Goal: Transaction & Acquisition: Purchase product/service

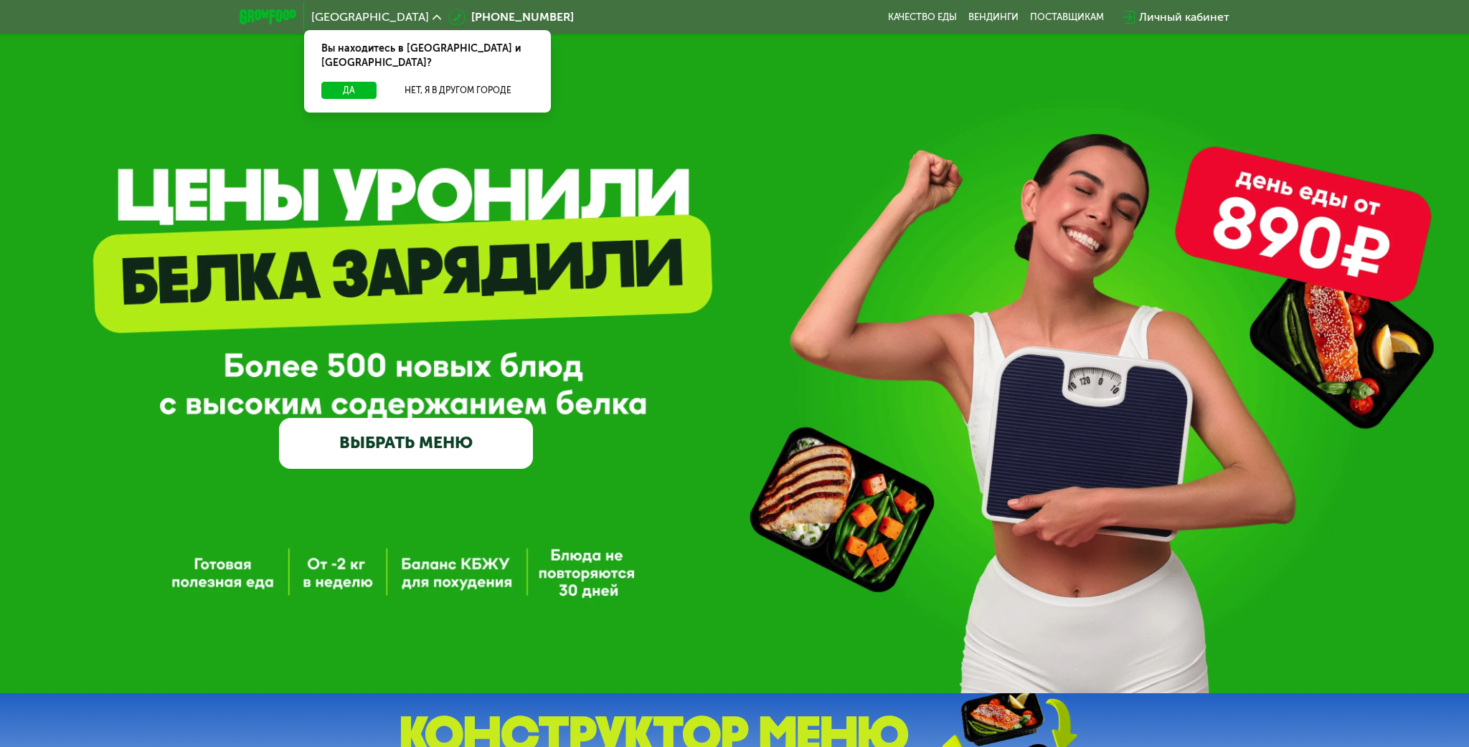
click at [1178, 22] on div "Личный кабинет" at bounding box center [1184, 17] width 90 height 17
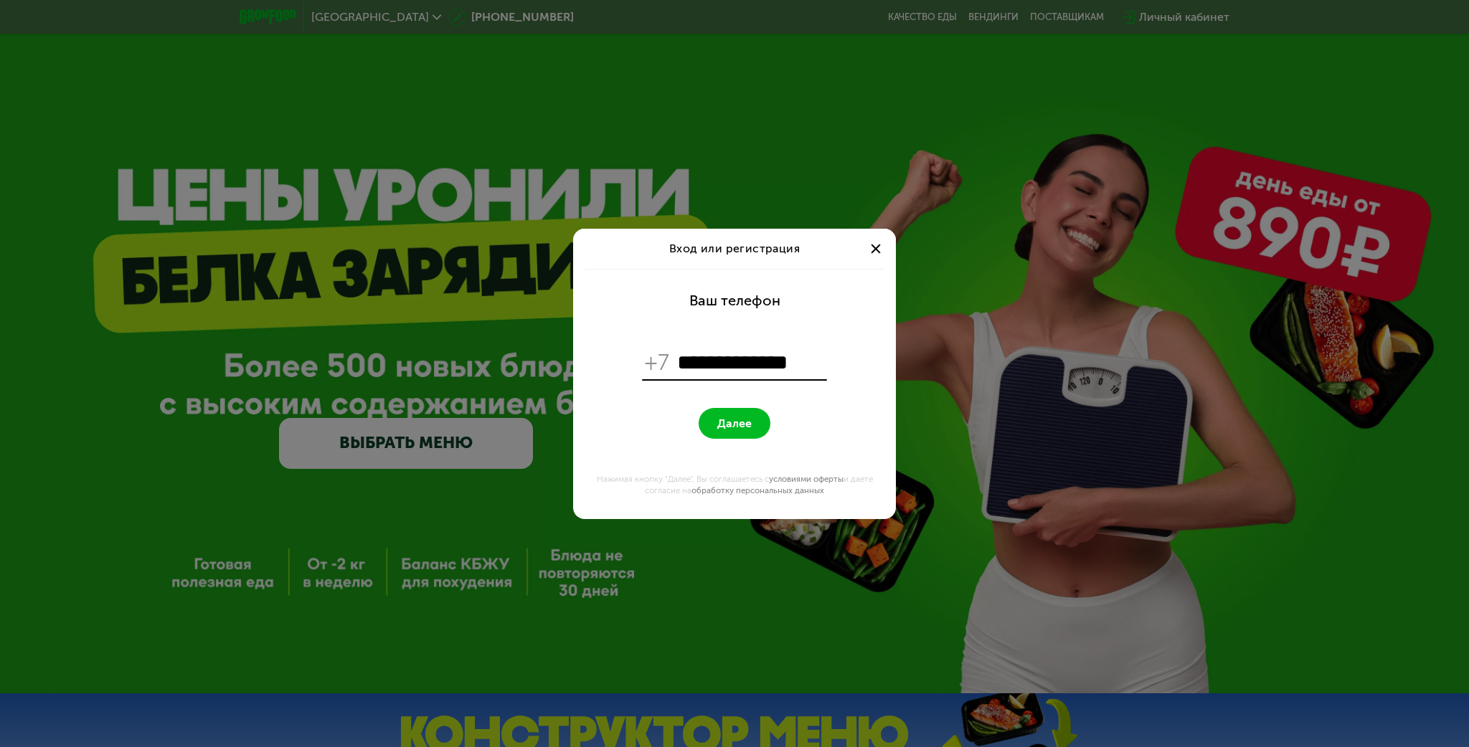
type input "**********"
click at [699, 408] on button "Далее" at bounding box center [735, 423] width 72 height 31
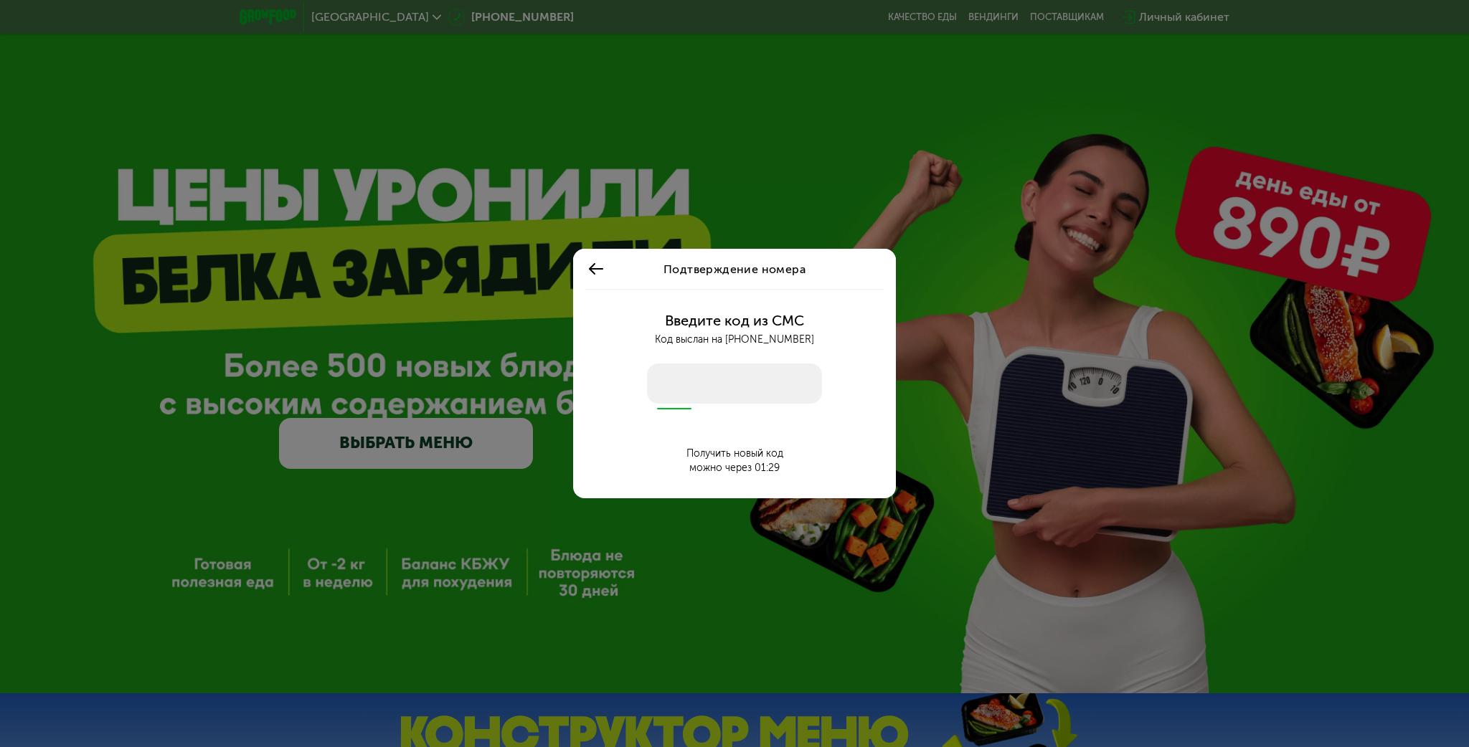
click at [710, 392] on input "number" at bounding box center [734, 384] width 175 height 40
click at [690, 379] on input "number" at bounding box center [734, 384] width 175 height 40
type input "****"
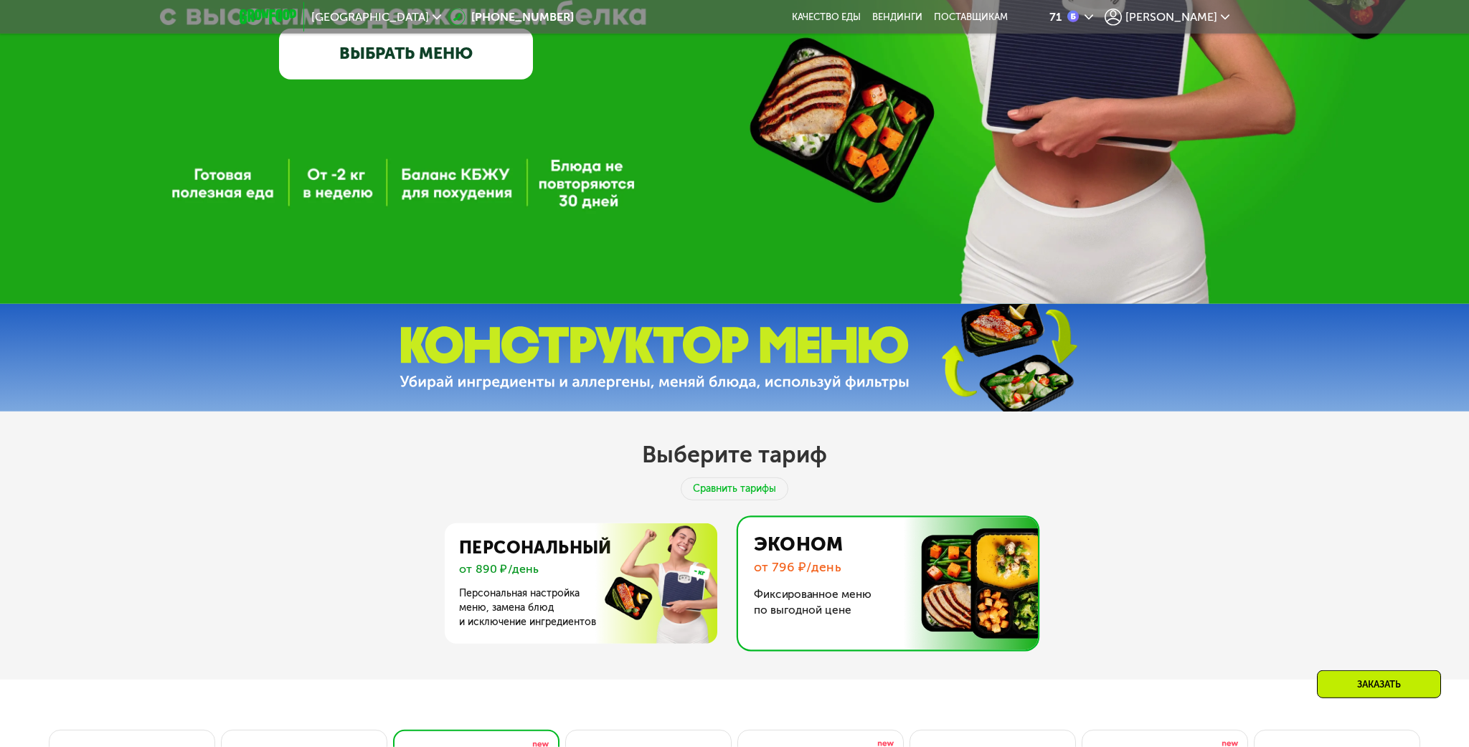
scroll to position [454, 0]
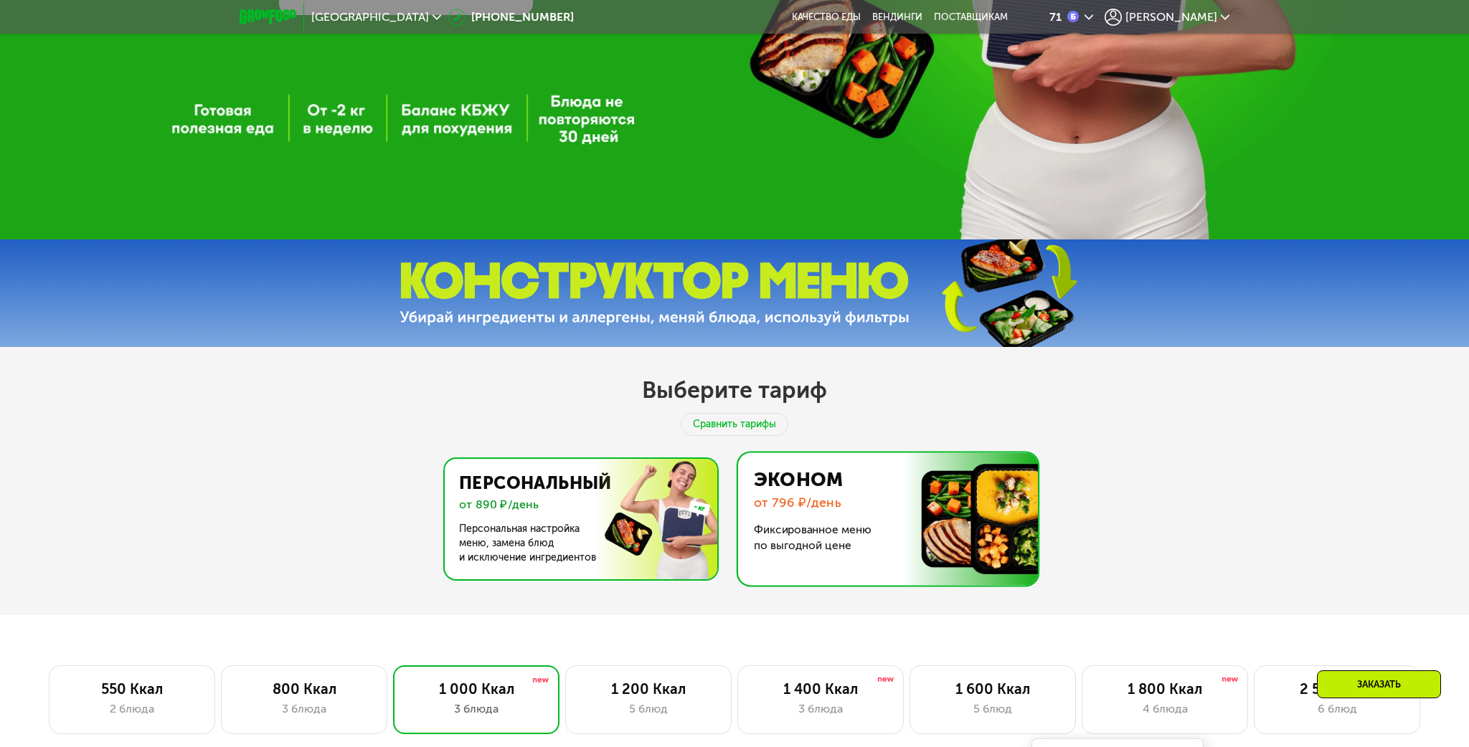
click at [516, 530] on img at bounding box center [577, 519] width 279 height 121
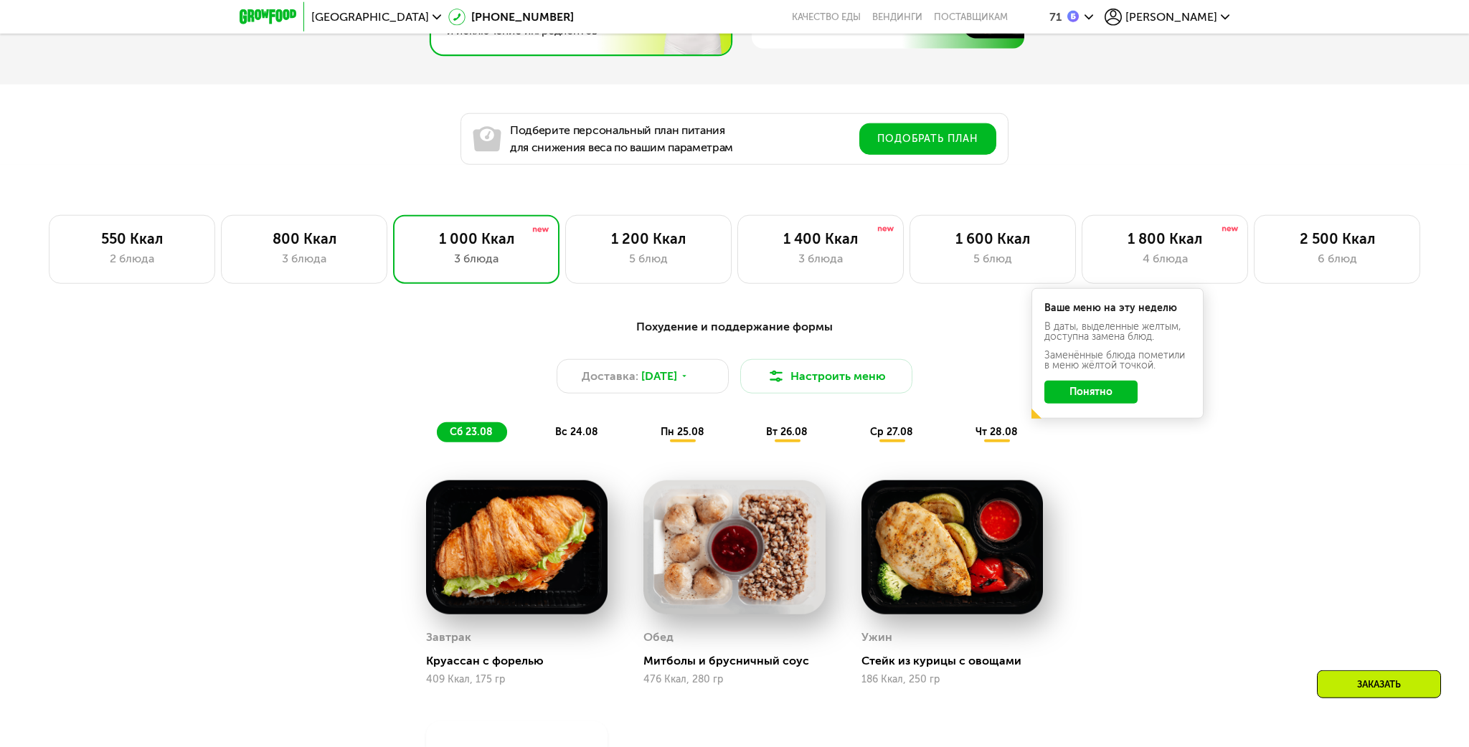
scroll to position [984, 0]
click at [295, 257] on div "3 блюда" at bounding box center [304, 259] width 136 height 17
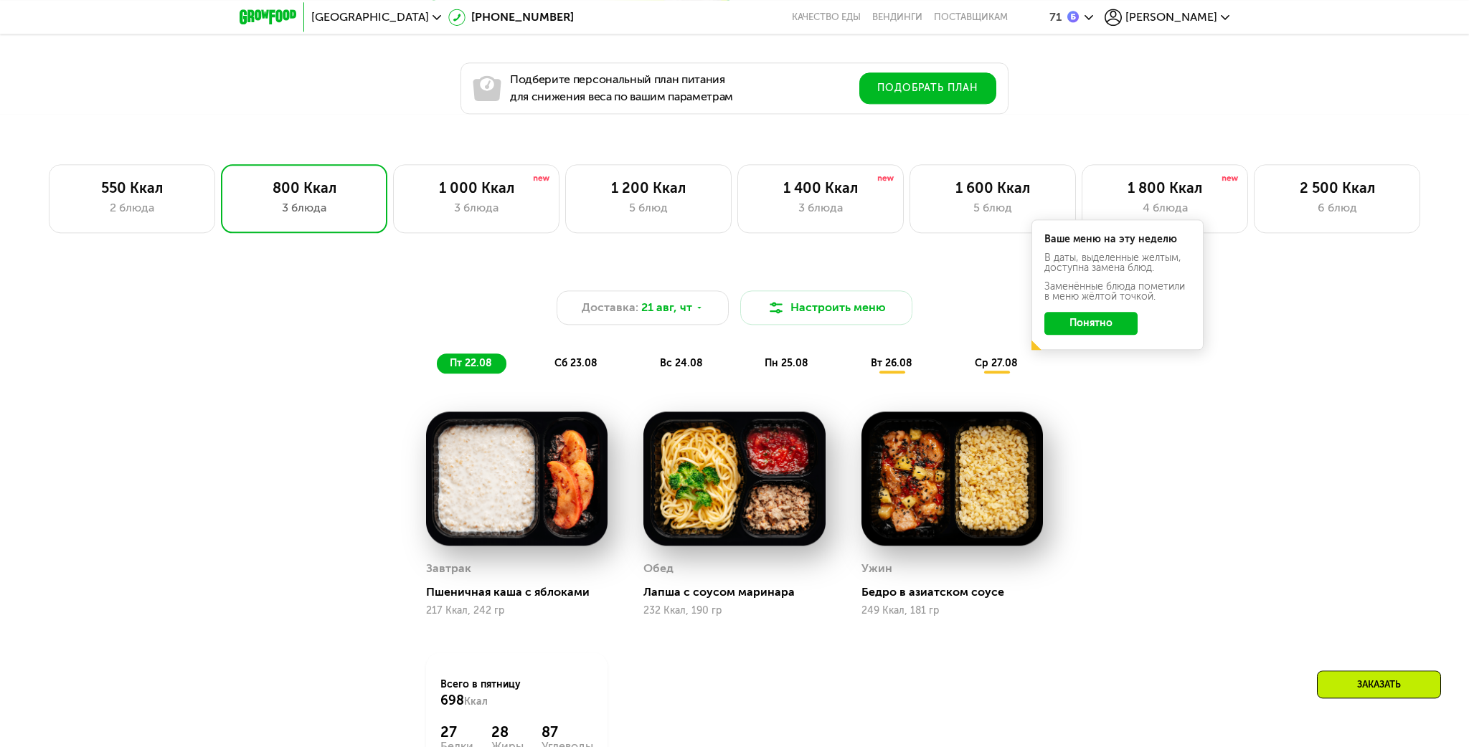
scroll to position [1060, 0]
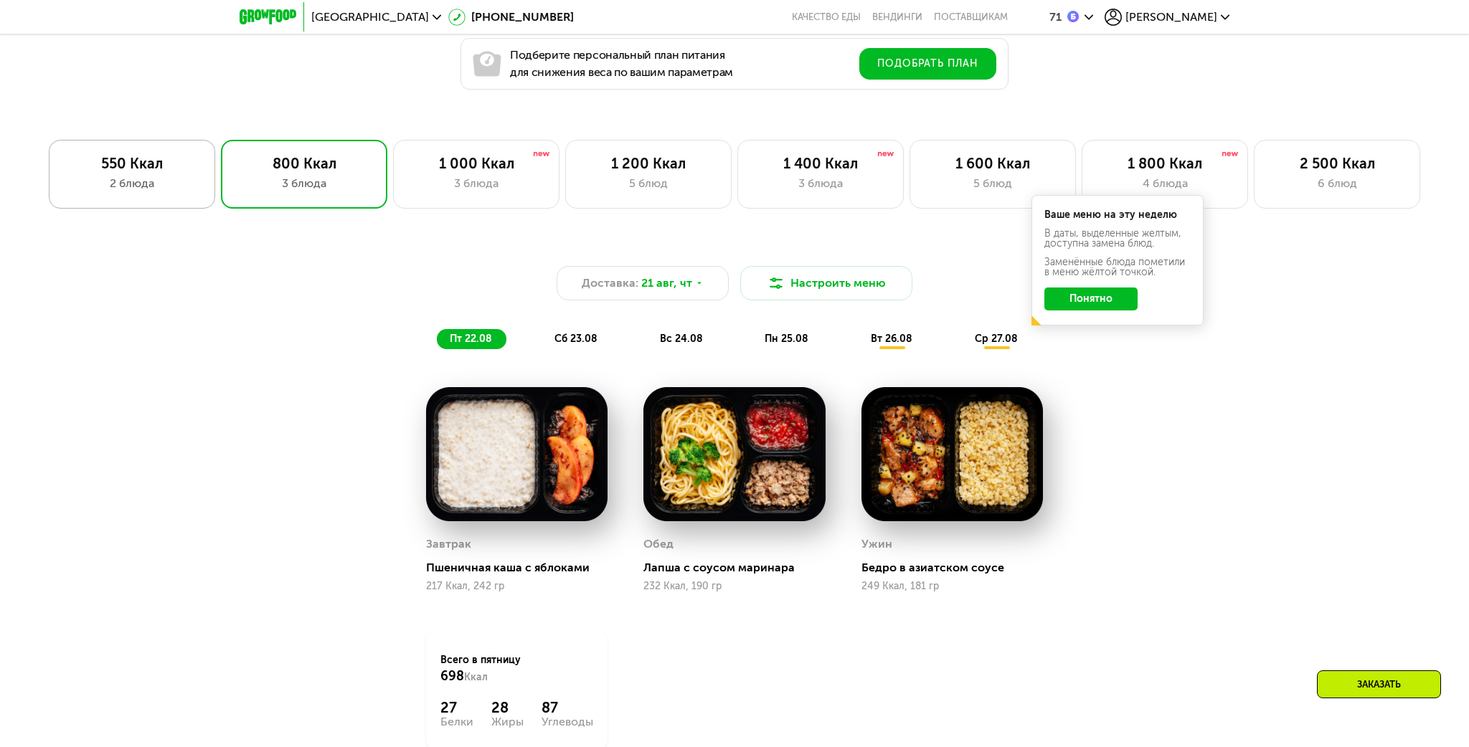
click at [145, 169] on div "550 Ккал" at bounding box center [132, 163] width 136 height 17
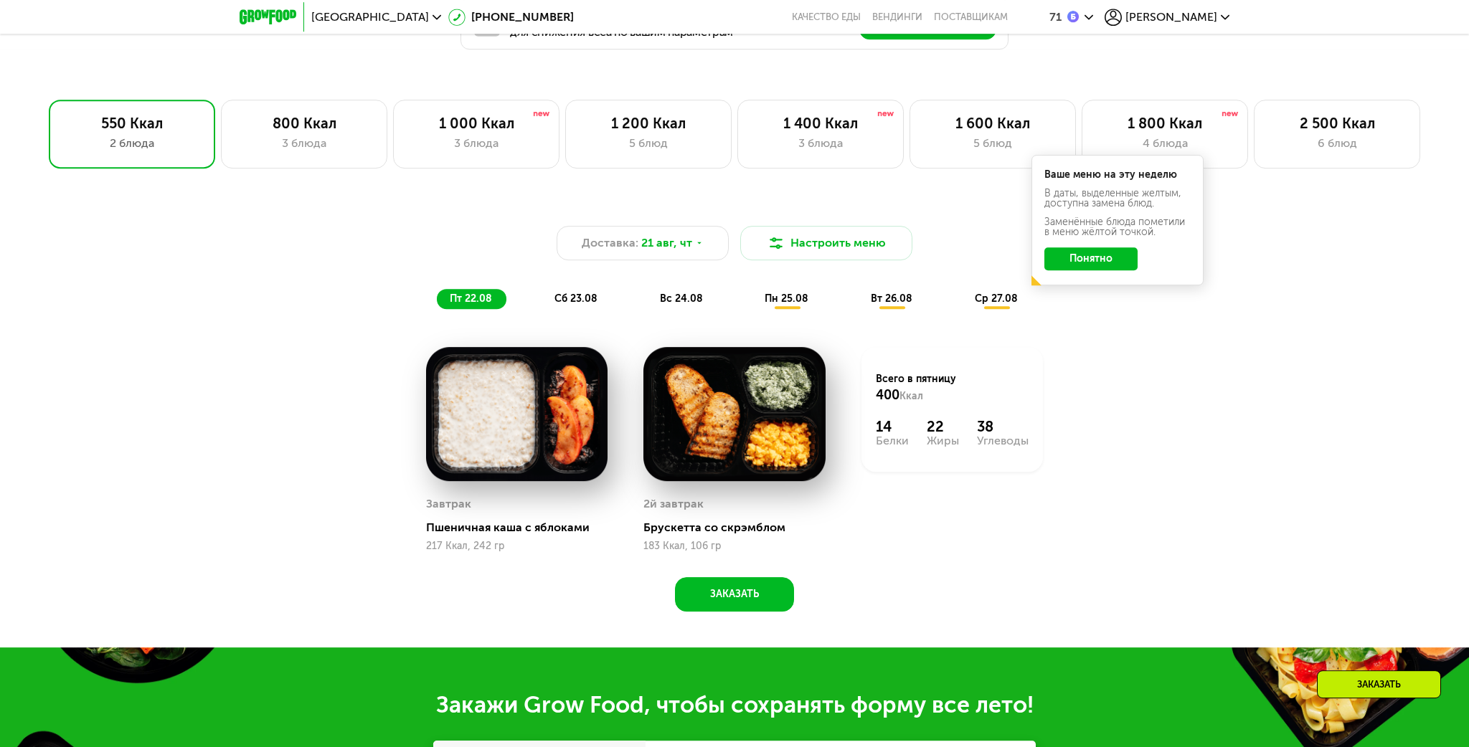
scroll to position [1136, 0]
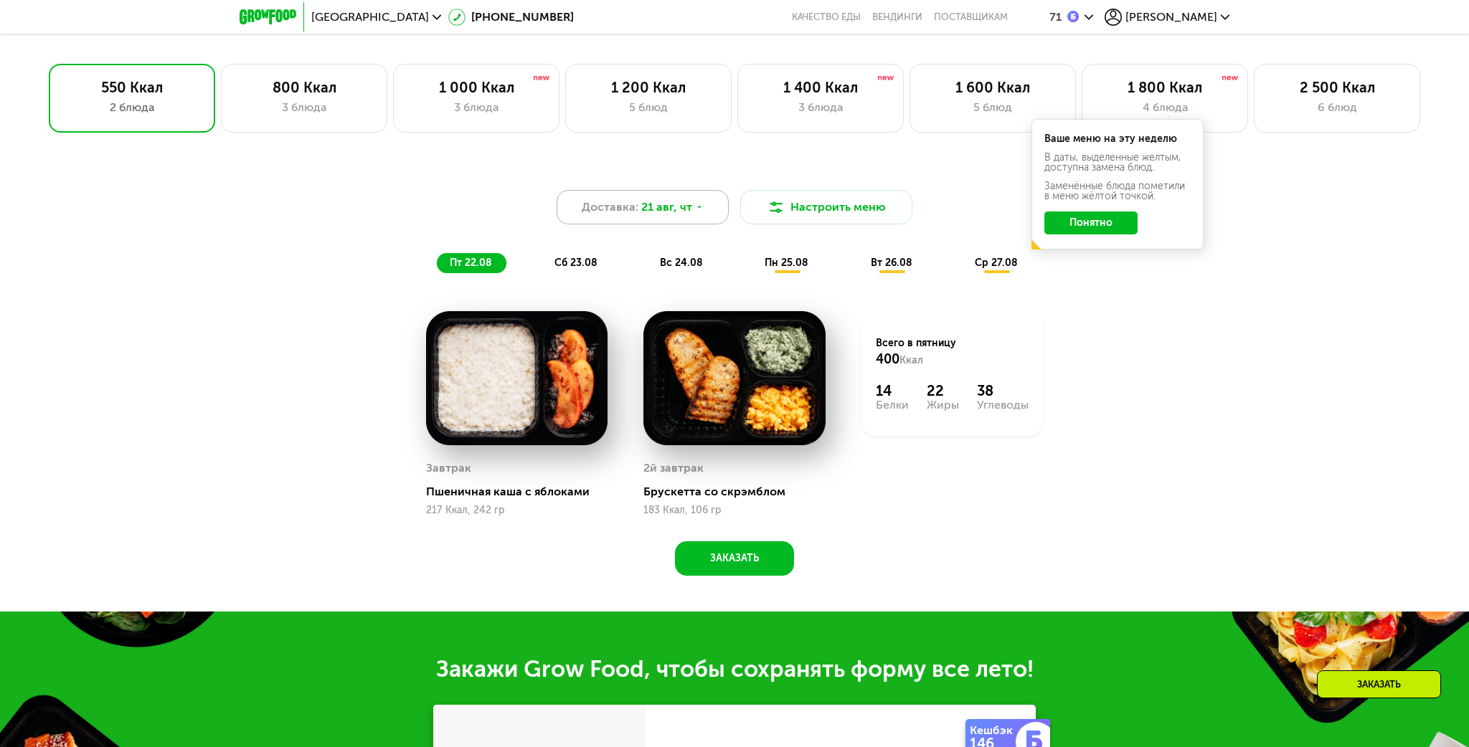
click at [704, 216] on div "Доставка: 21 авг, чт" at bounding box center [643, 207] width 172 height 34
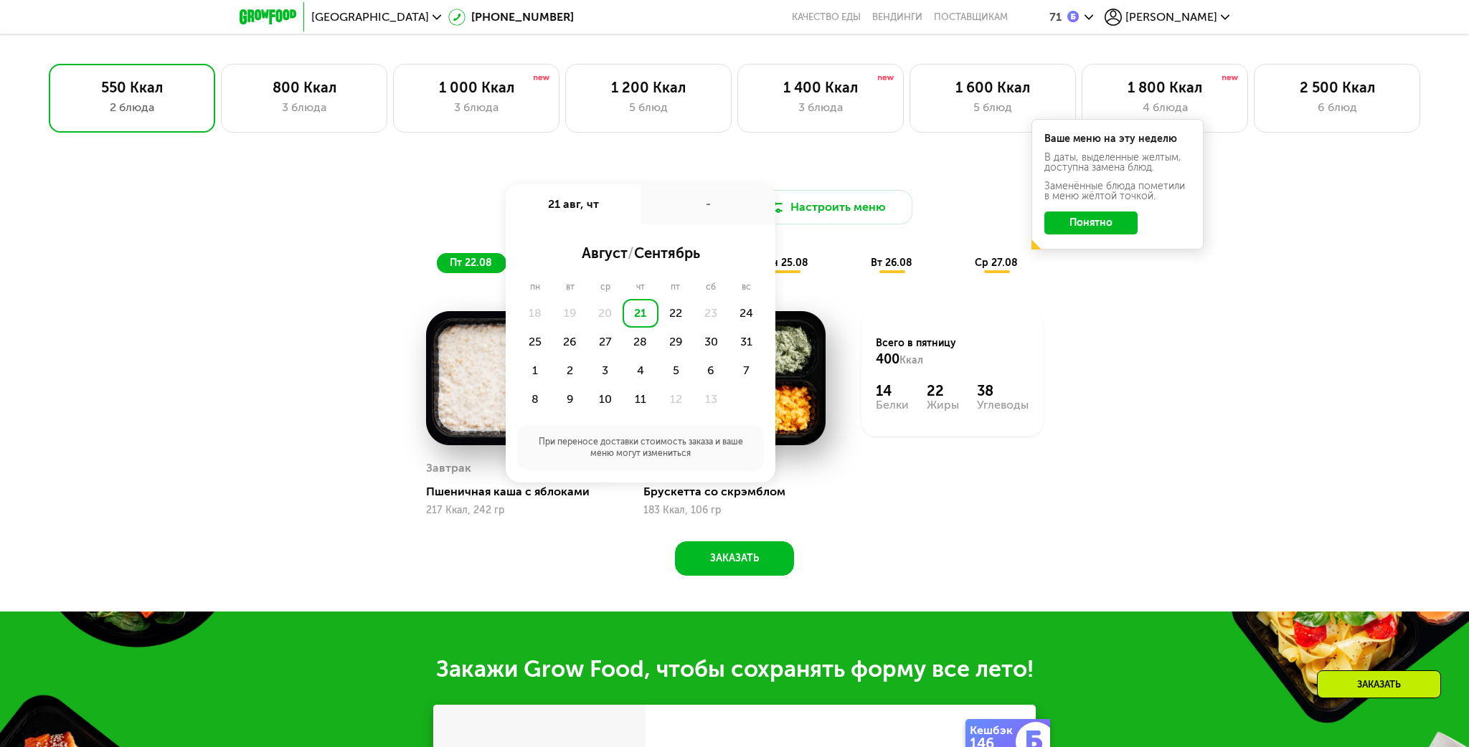
click at [712, 315] on div "23" at bounding box center [711, 313] width 35 height 29
click at [694, 313] on div "22" at bounding box center [711, 313] width 35 height 29
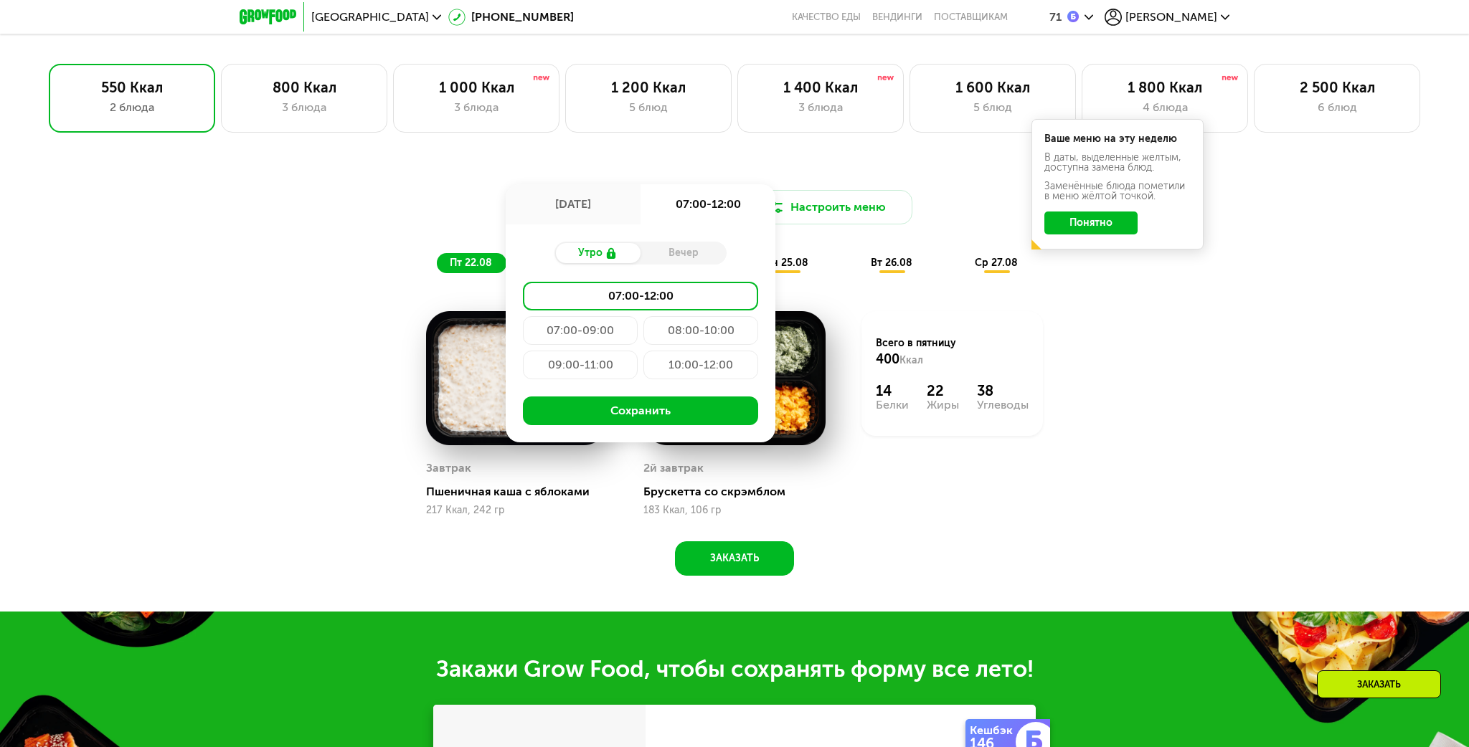
click at [694, 255] on div "Вечер" at bounding box center [684, 253] width 86 height 20
click at [673, 254] on div "Вечер" at bounding box center [684, 253] width 86 height 20
click at [352, 294] on div "Доставка: 22 авг, пт 22 авг, пт 07:00-12:00 Утро Вечер 07:00-12:00 07:00-09:00 …" at bounding box center [735, 367] width 884 height 417
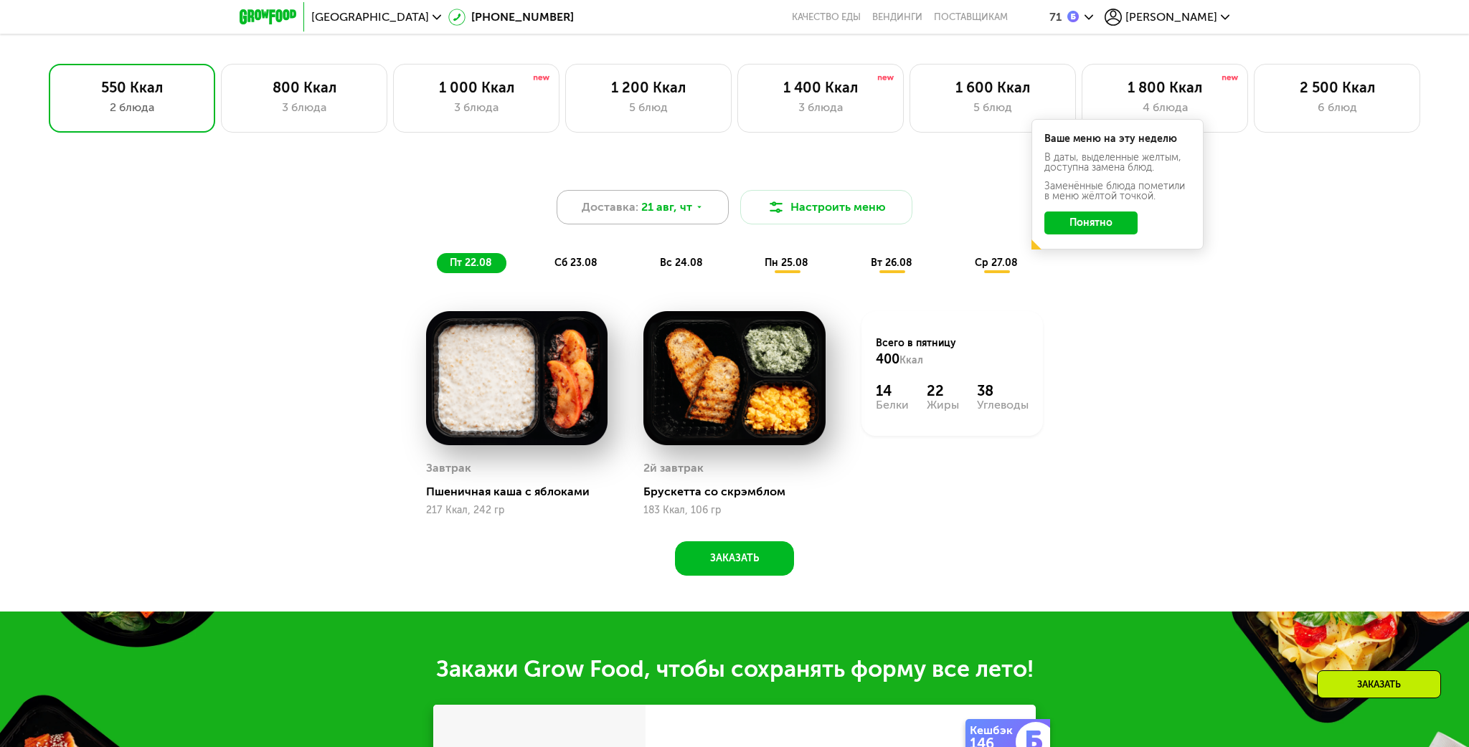
click at [698, 208] on icon at bounding box center [699, 207] width 9 height 9
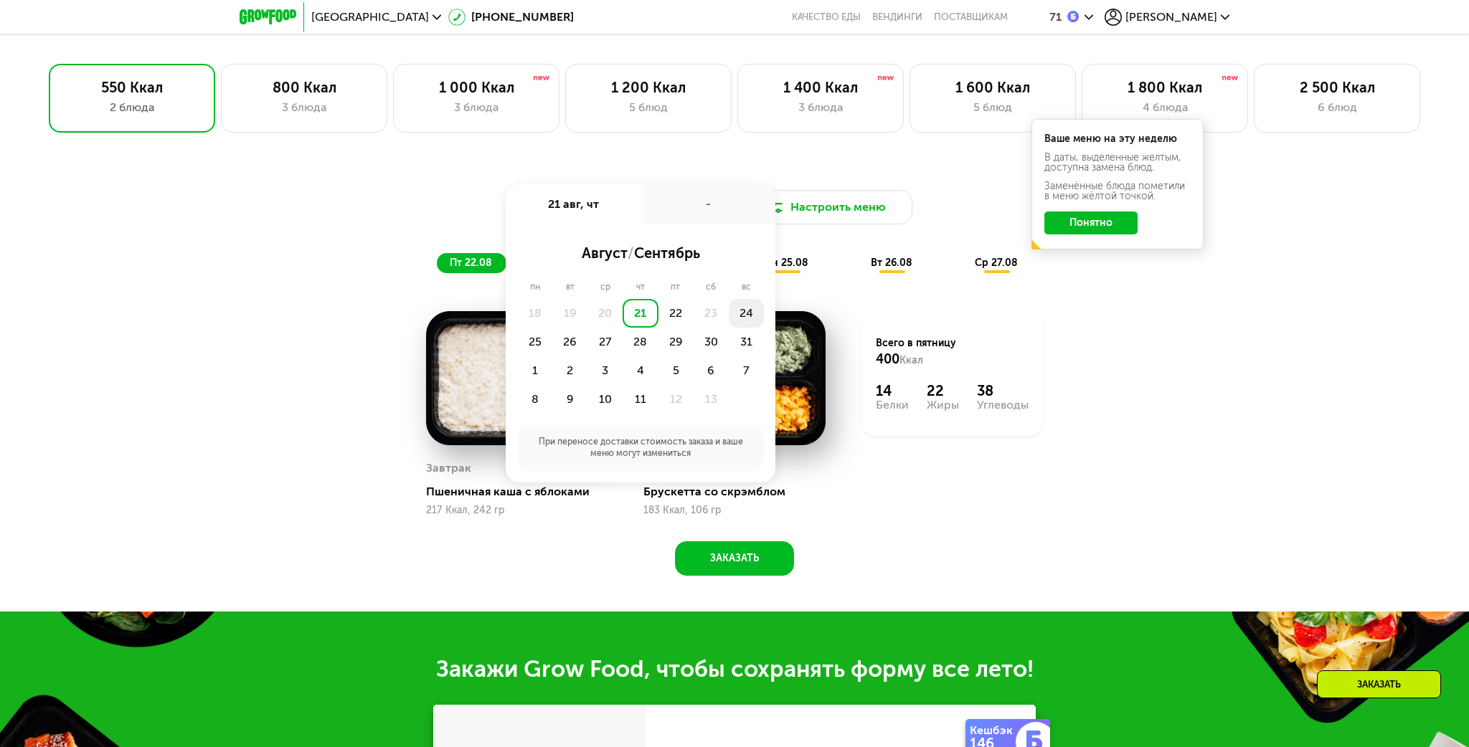
click at [552, 328] on div "24" at bounding box center [534, 342] width 35 height 29
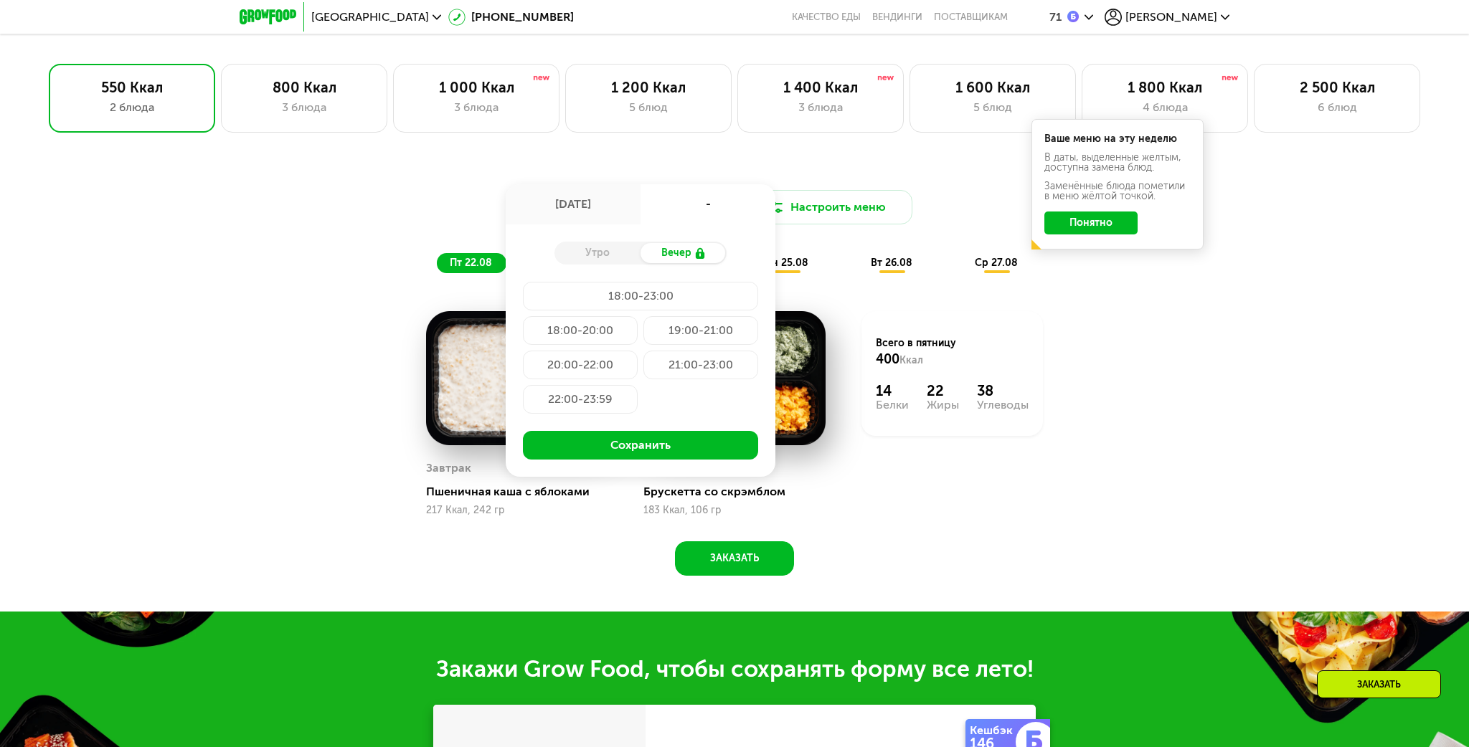
click at [643, 369] on div "20:00-22:00" at bounding box center [700, 365] width 115 height 29
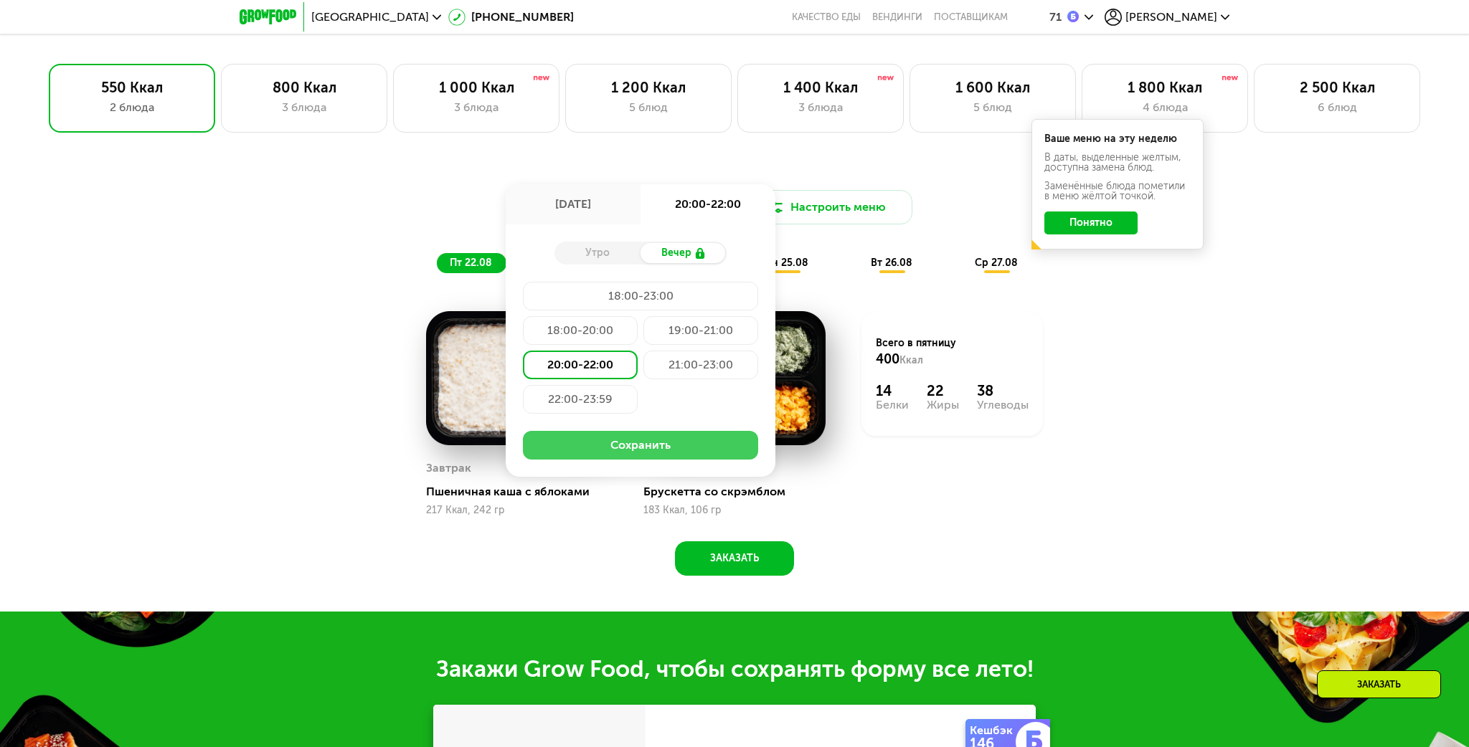
click at [619, 441] on button "Сохранить" at bounding box center [640, 445] width 235 height 29
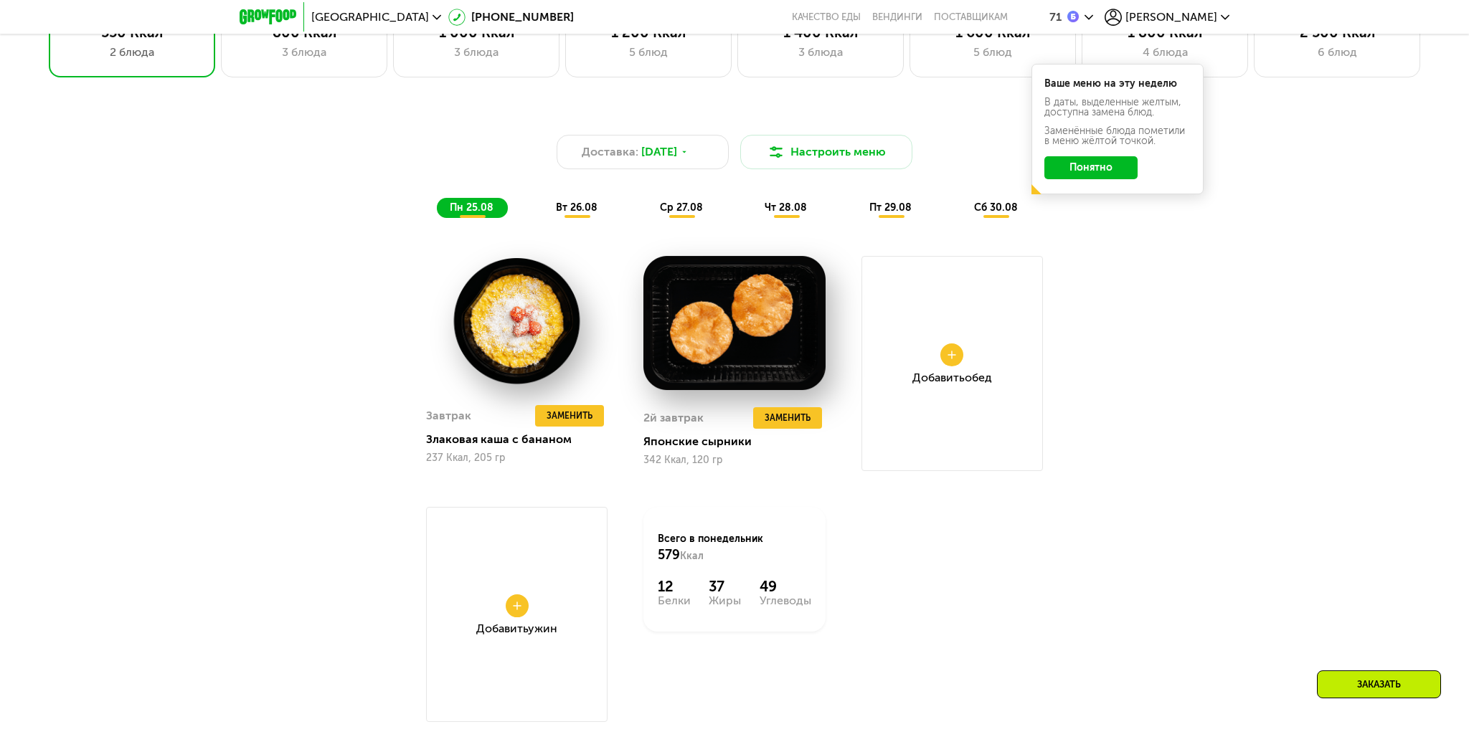
scroll to position [1212, 0]
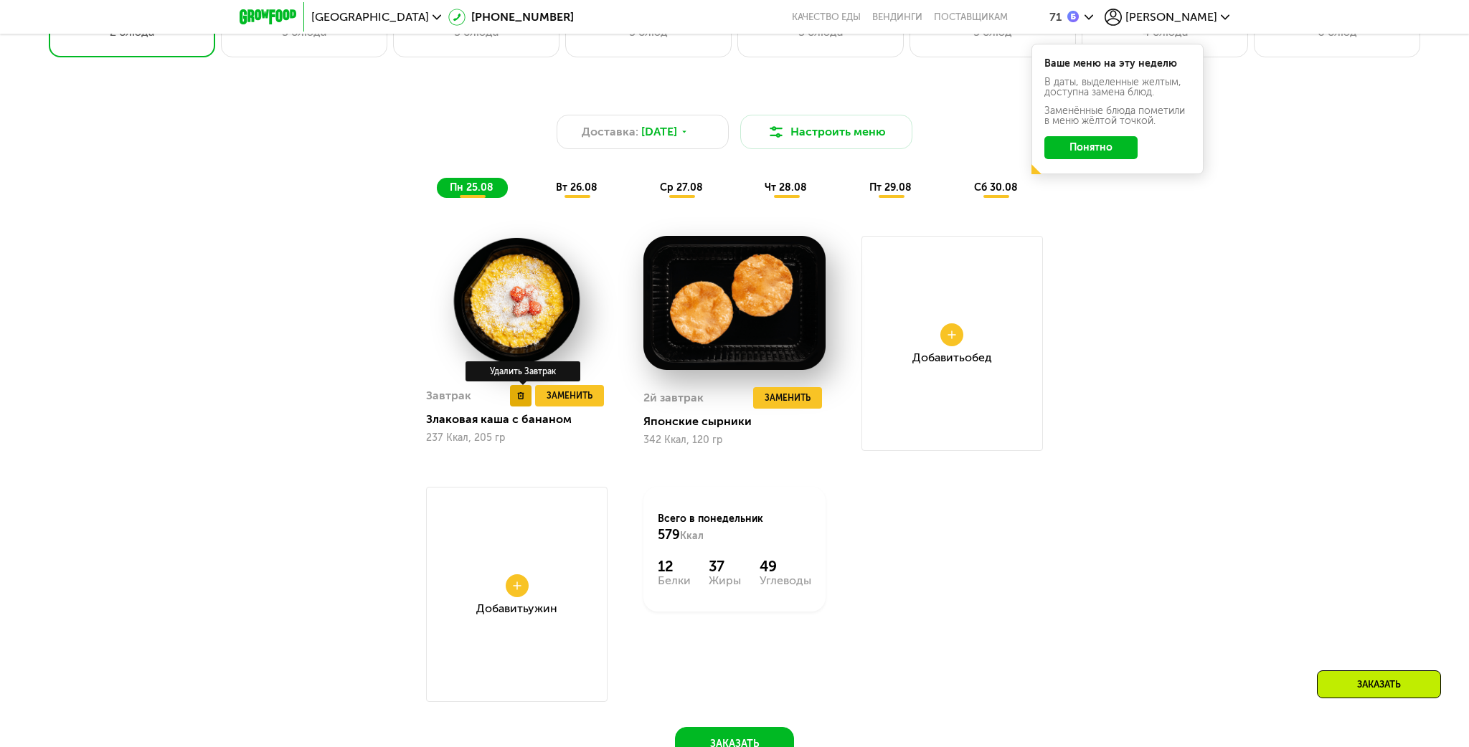
click at [522, 400] on button at bounding box center [521, 396] width 22 height 22
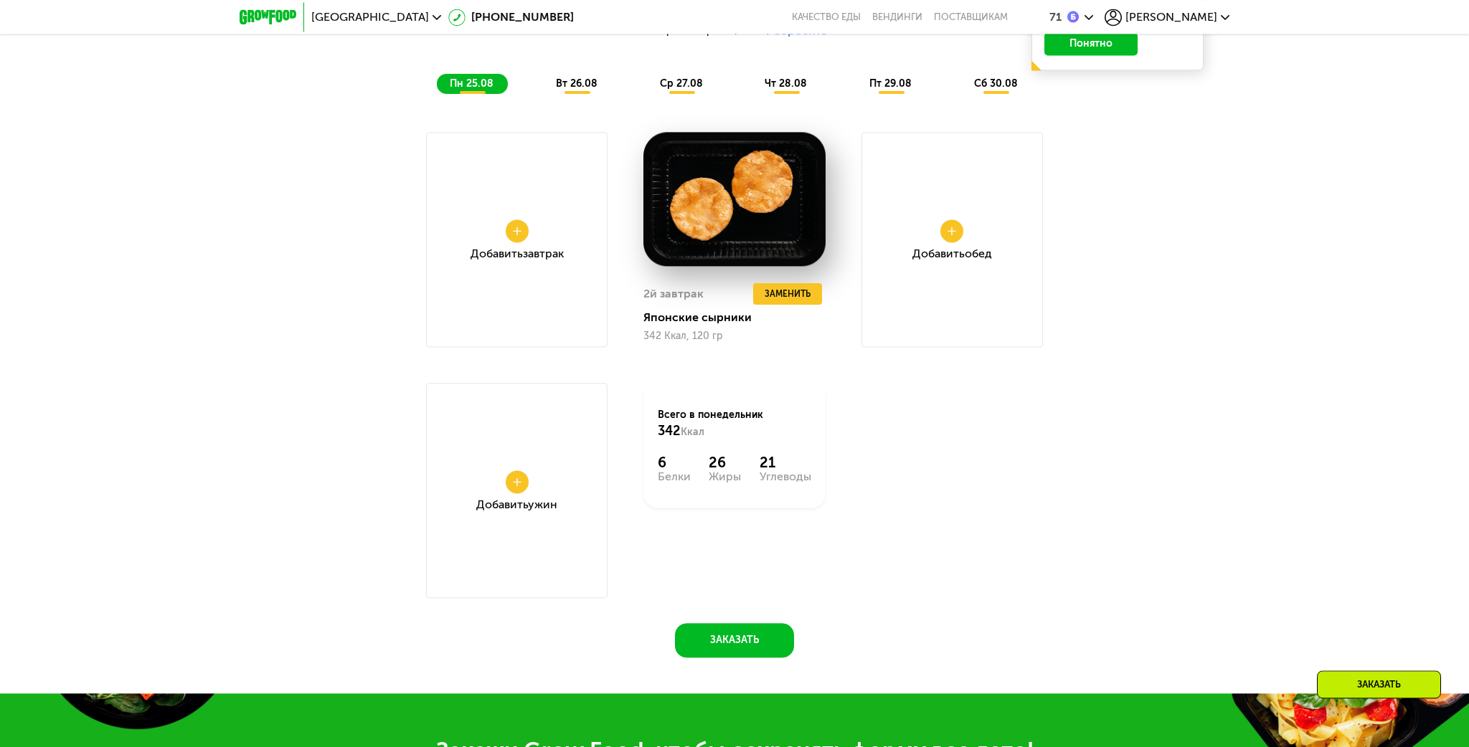
scroll to position [1363, 0]
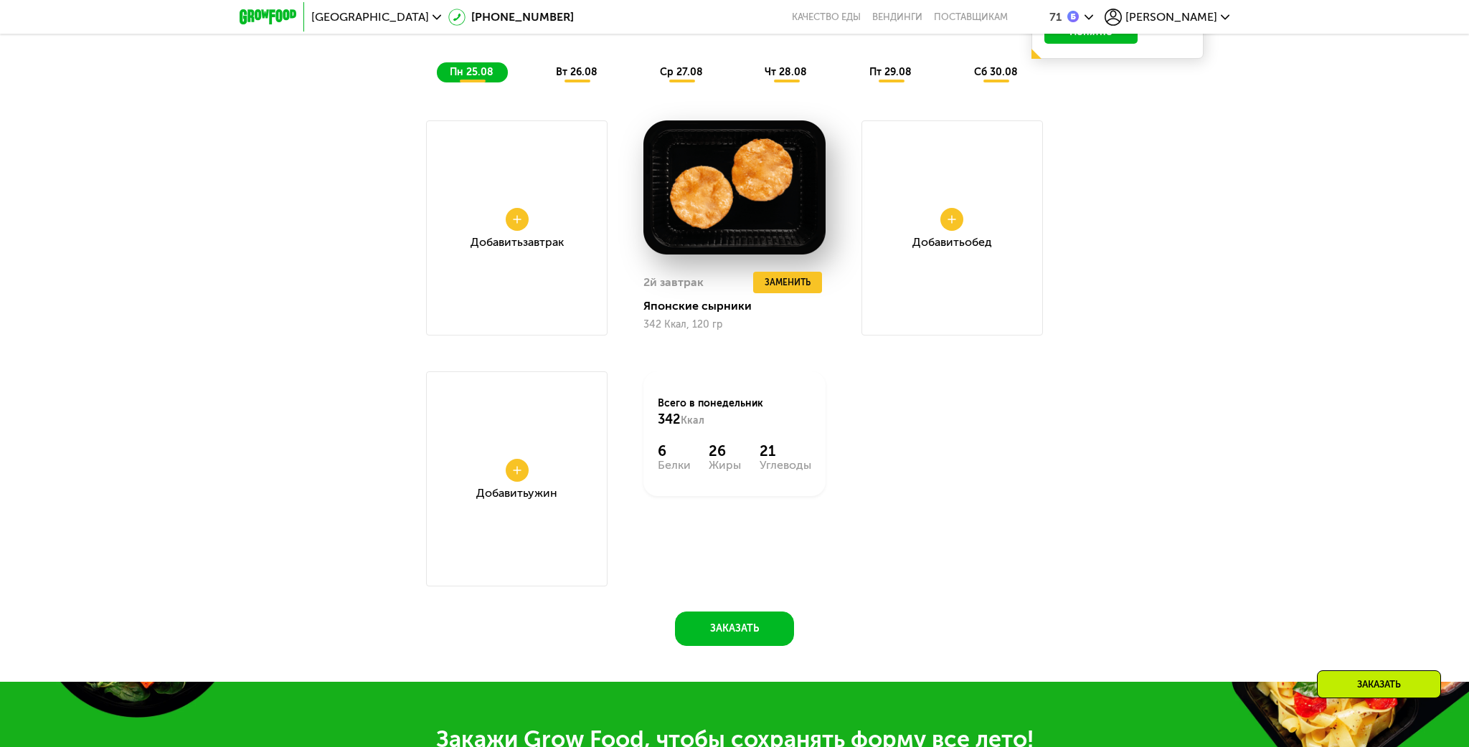
click at [524, 473] on button at bounding box center [517, 470] width 23 height 23
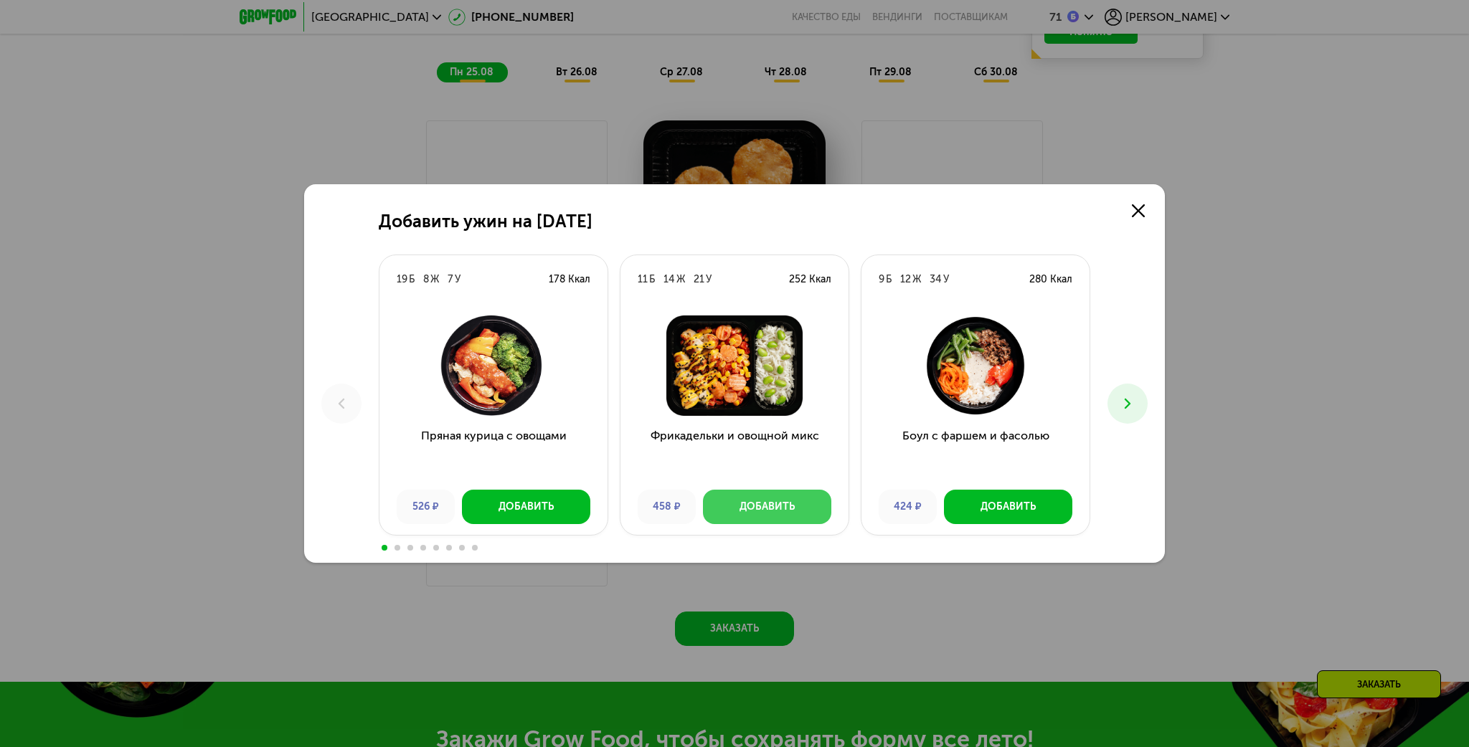
click at [747, 504] on div "Добавить" at bounding box center [767, 507] width 55 height 14
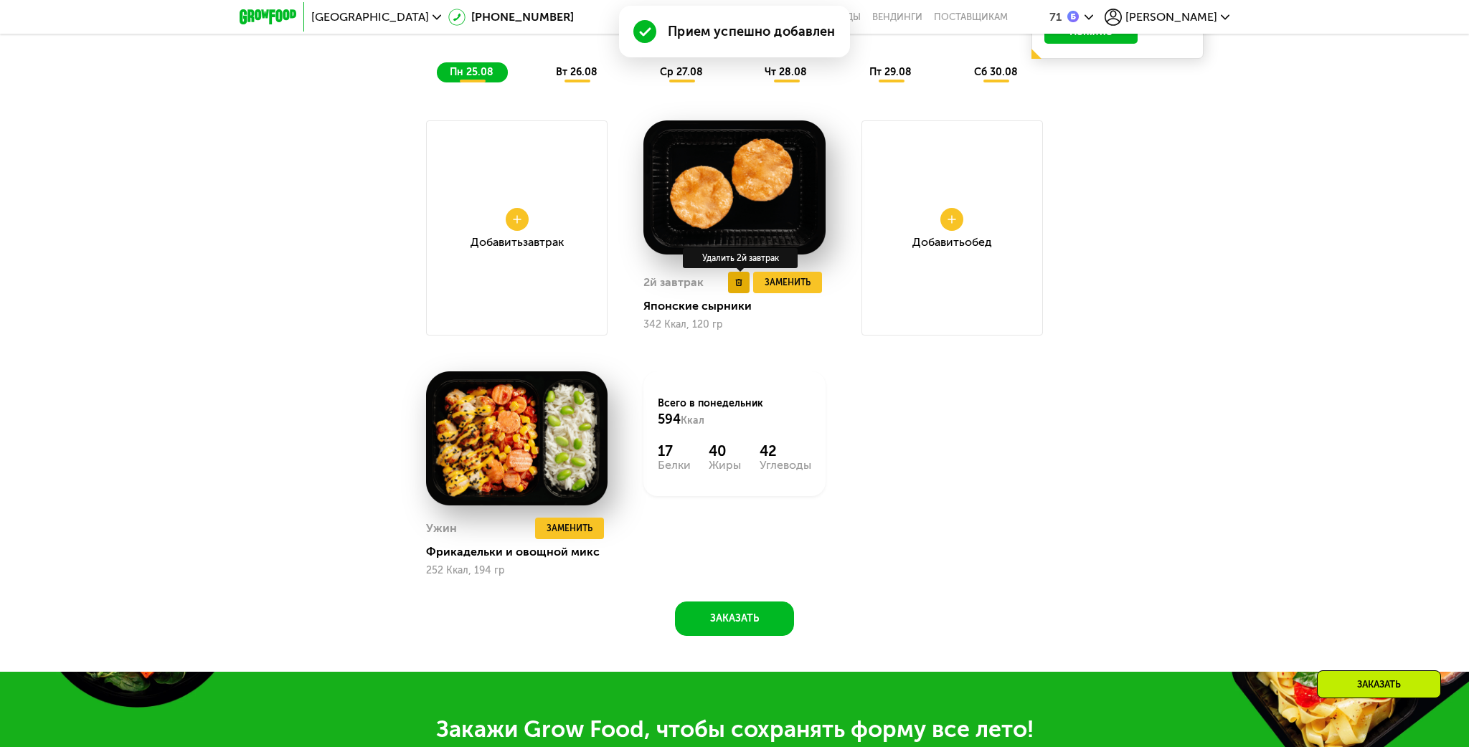
click at [739, 288] on button at bounding box center [739, 283] width 22 height 22
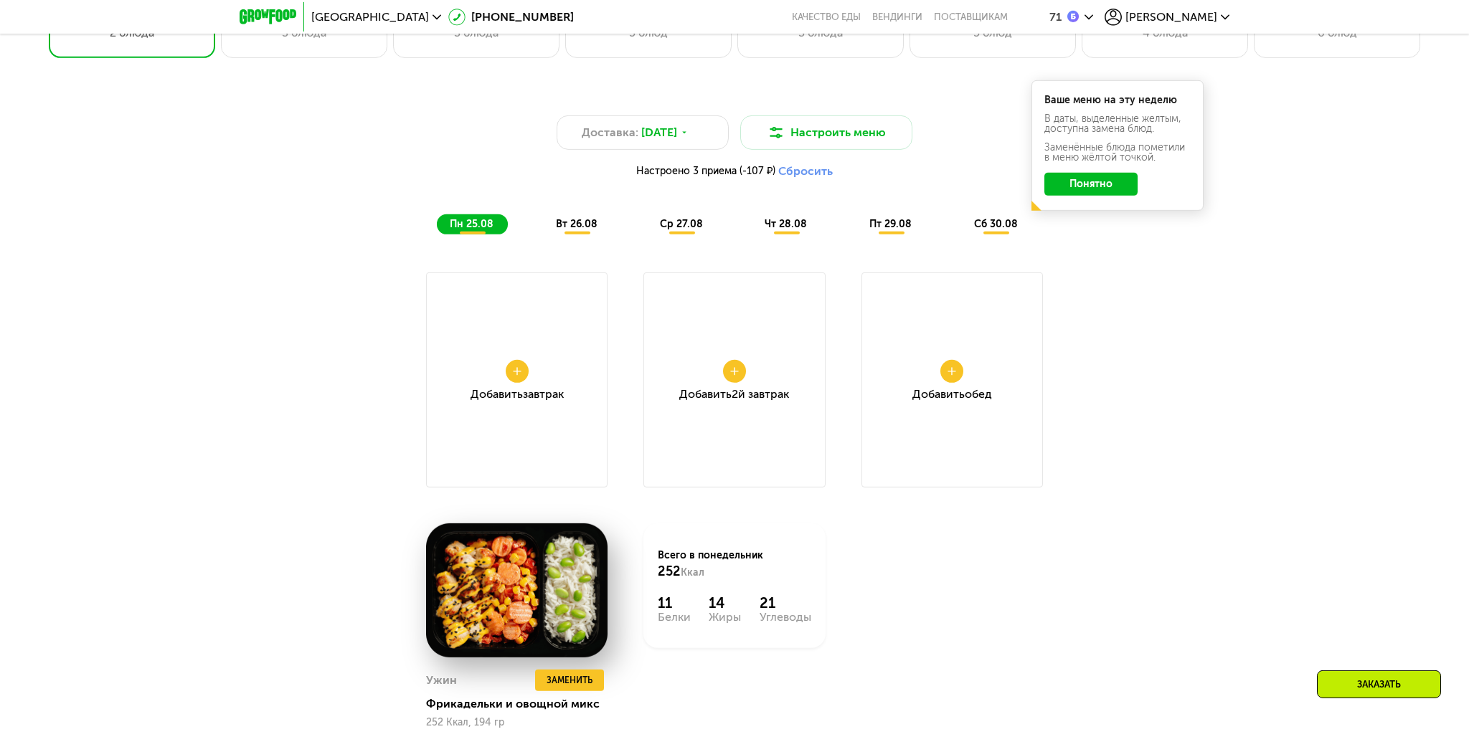
scroll to position [1212, 0]
click at [509, 375] on button at bounding box center [517, 370] width 23 height 23
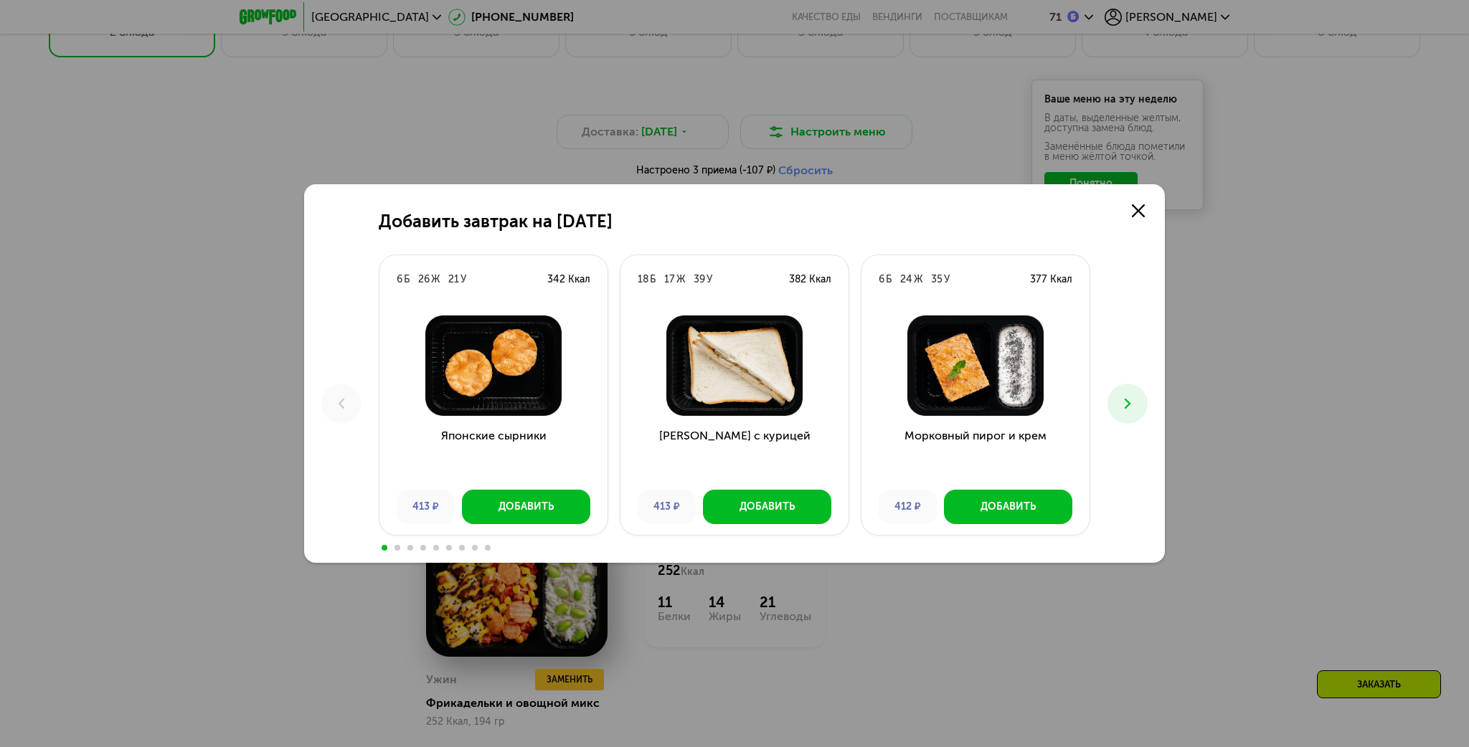
click at [1132, 408] on icon at bounding box center [1127, 403] width 17 height 17
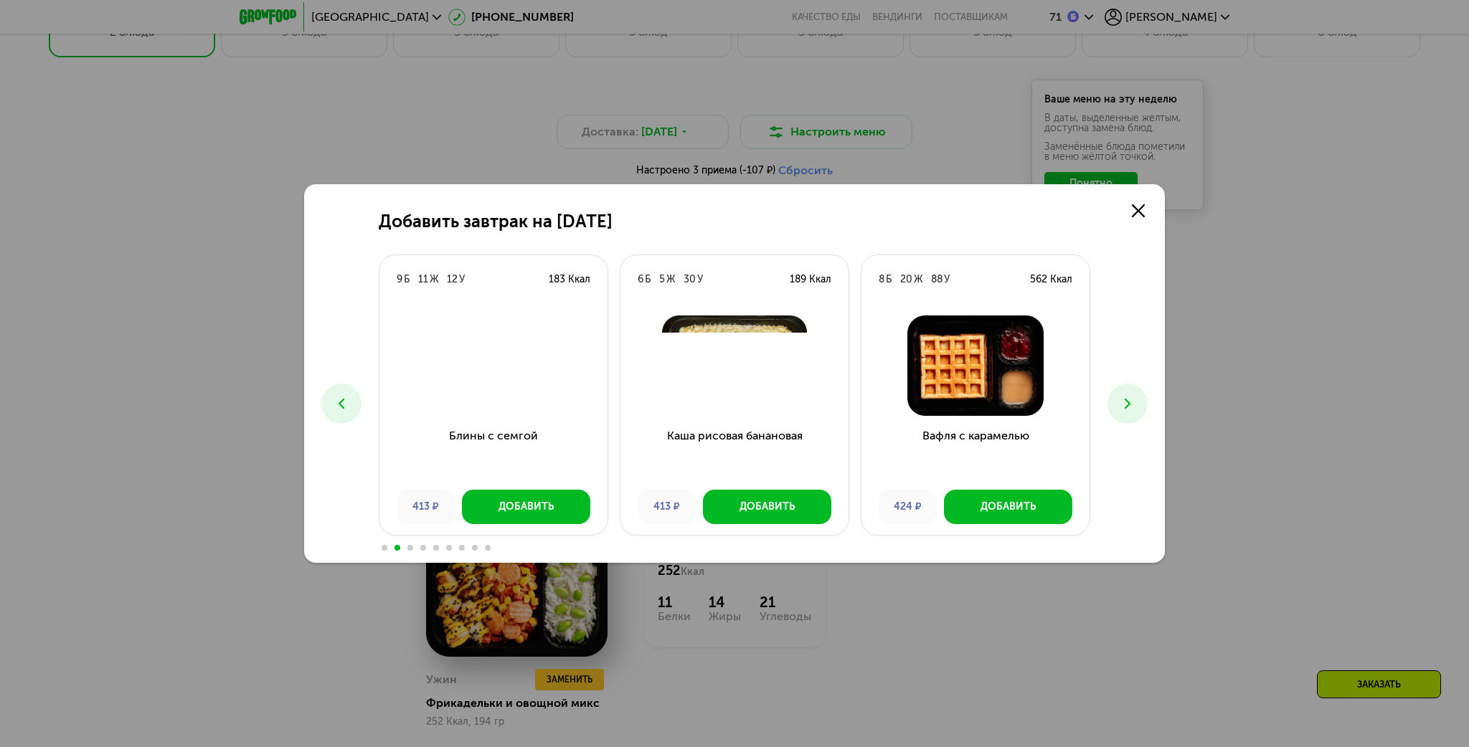
click at [1132, 408] on icon at bounding box center [1127, 403] width 17 height 17
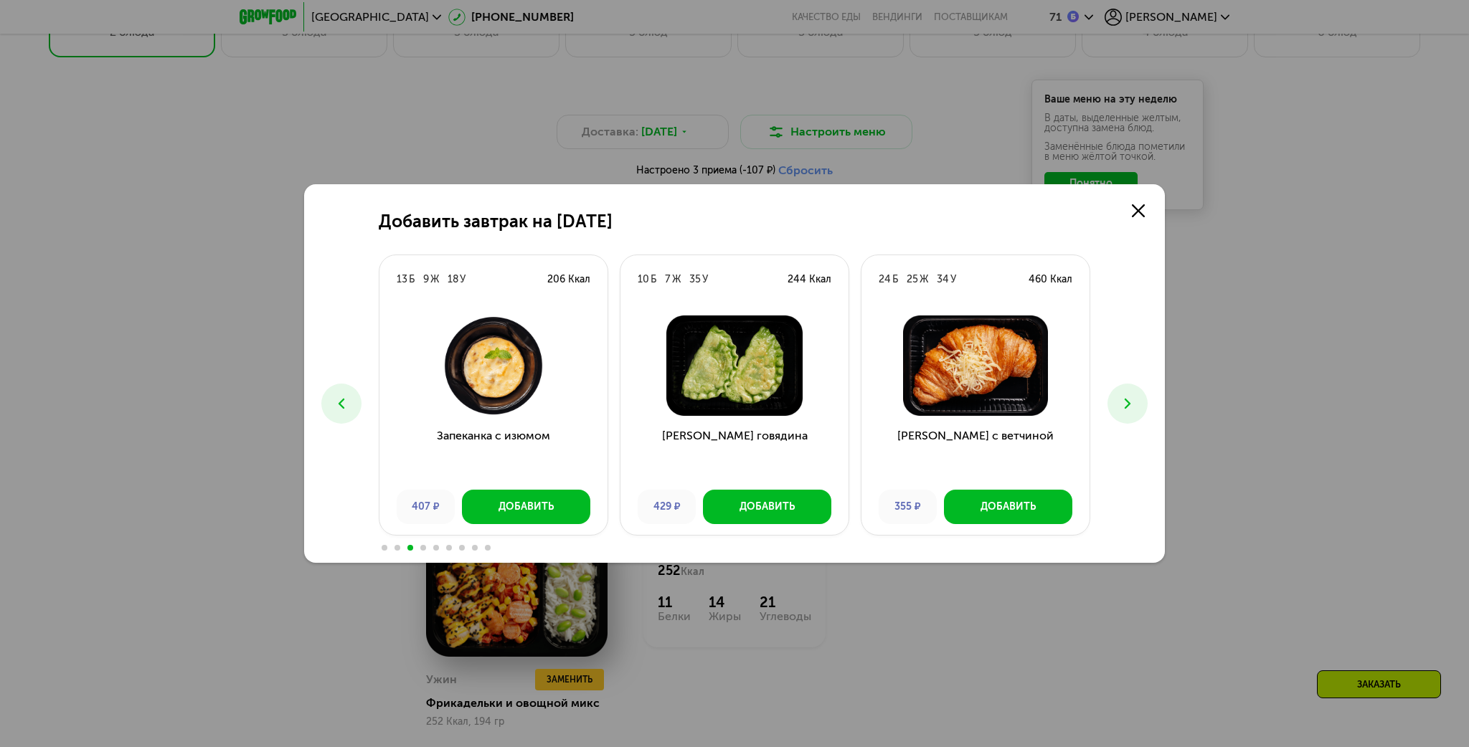
click at [1132, 408] on icon at bounding box center [1127, 403] width 17 height 17
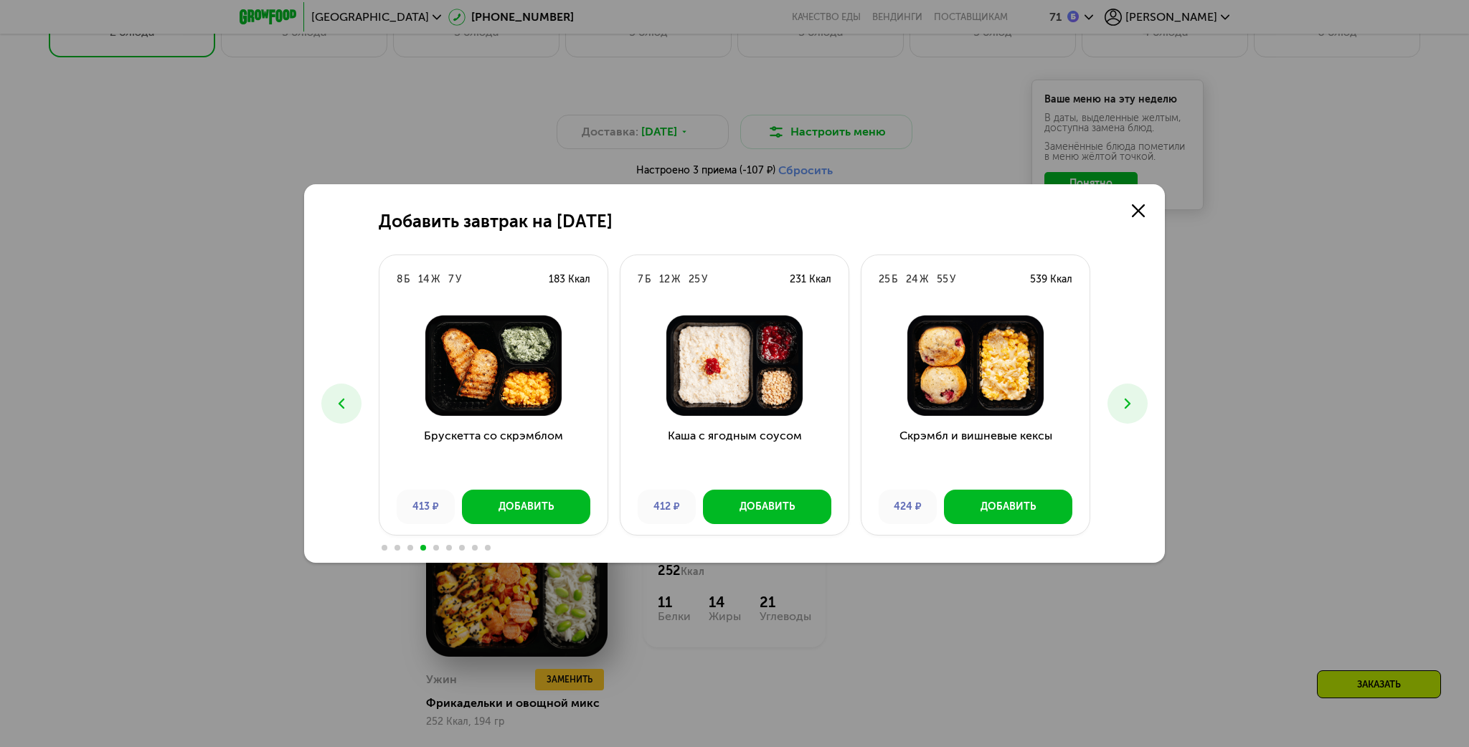
click at [1132, 408] on icon at bounding box center [1127, 403] width 17 height 17
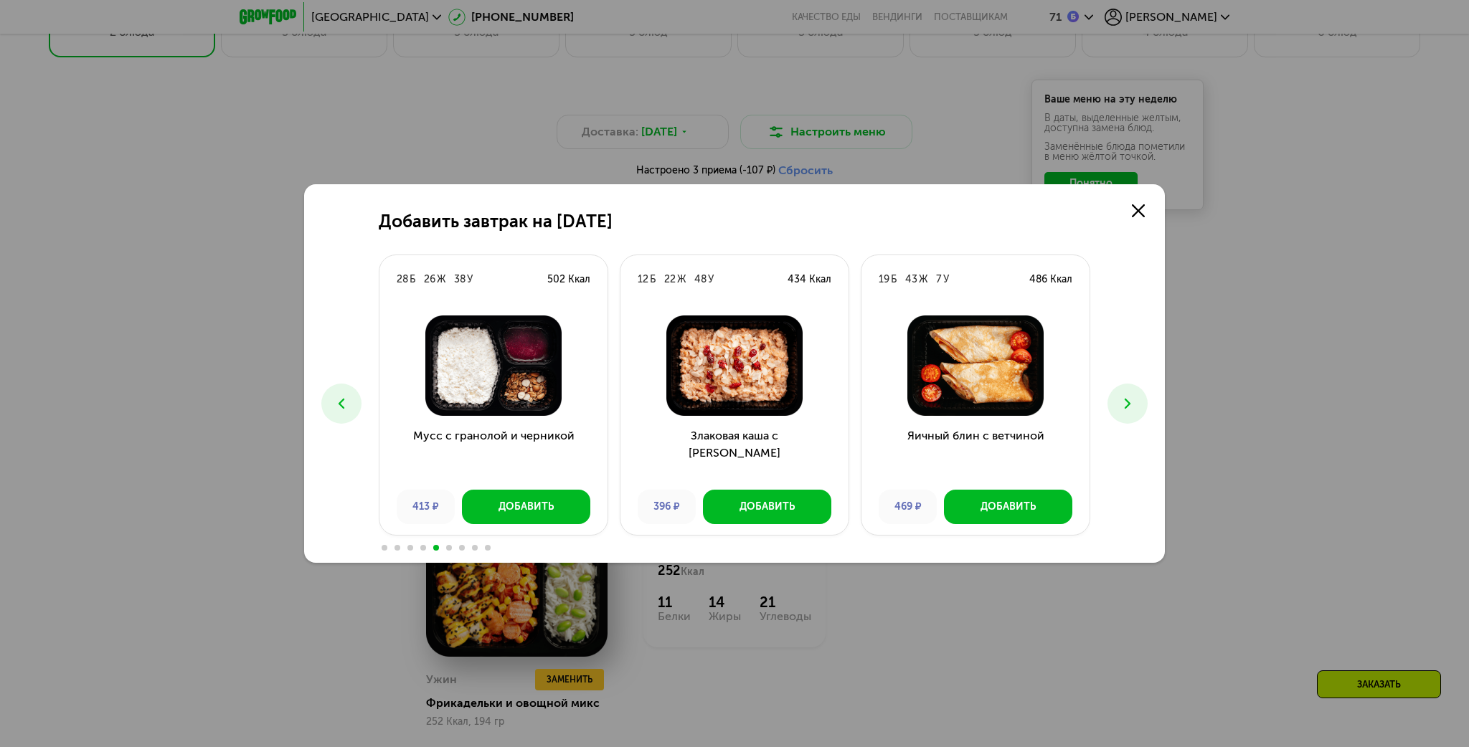
click at [1132, 408] on icon at bounding box center [1127, 403] width 17 height 17
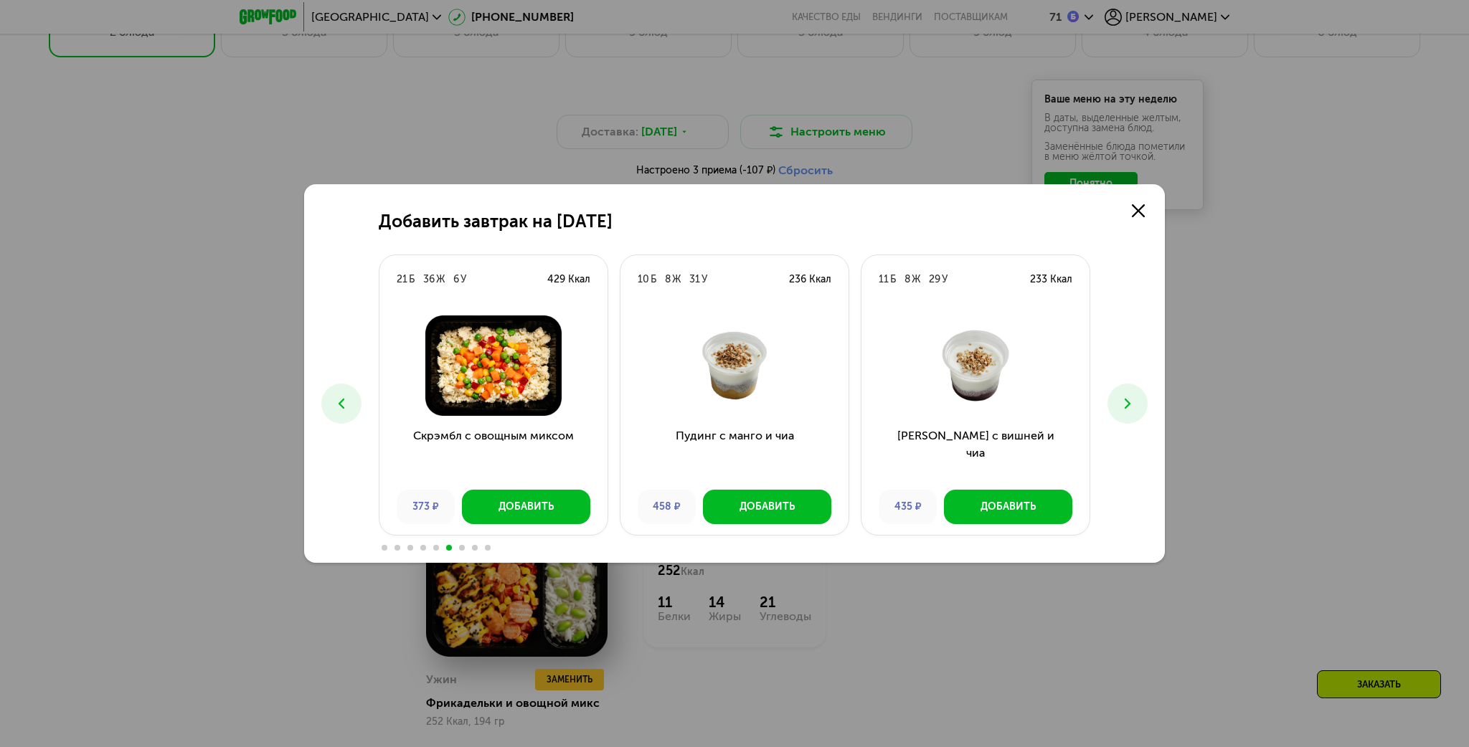
click at [1132, 408] on icon at bounding box center [1127, 403] width 17 height 17
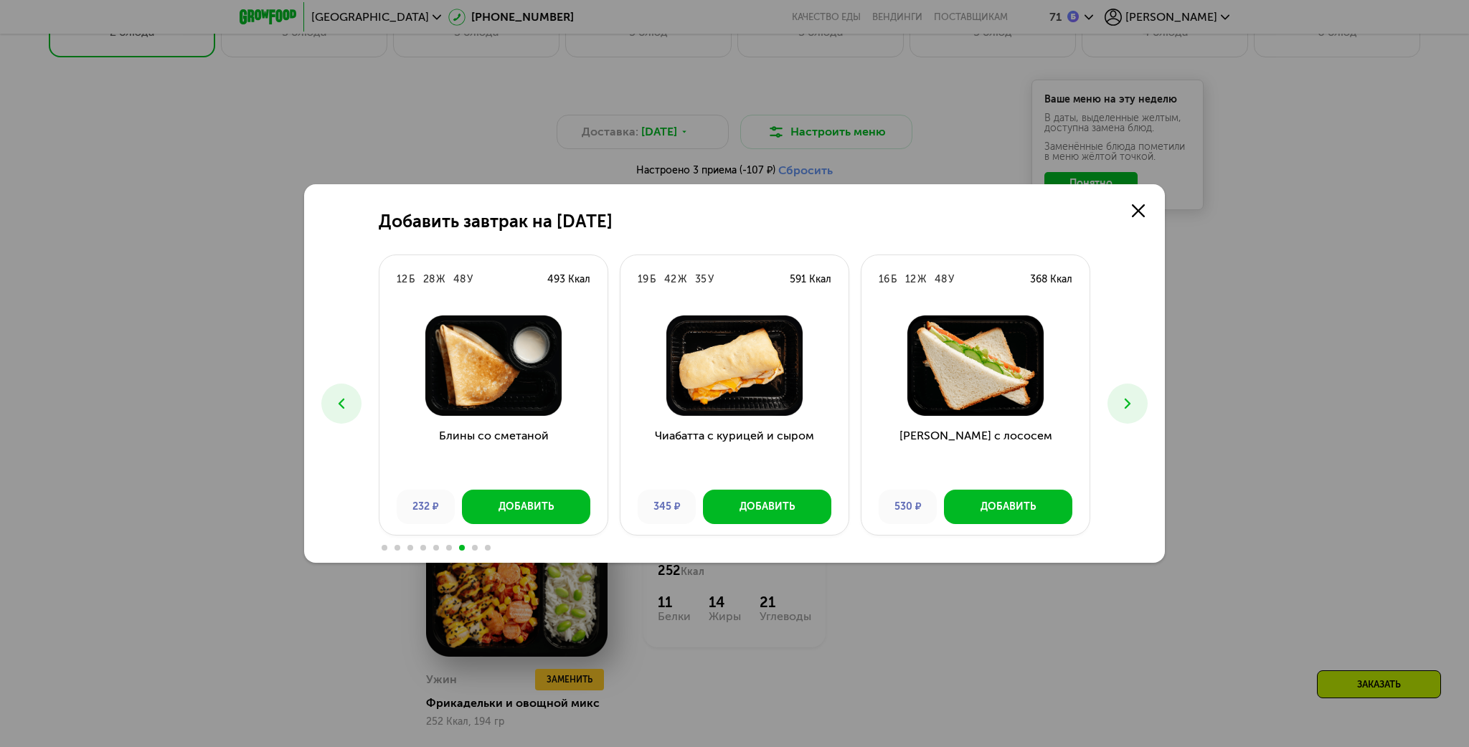
click at [340, 402] on icon at bounding box center [341, 403] width 17 height 17
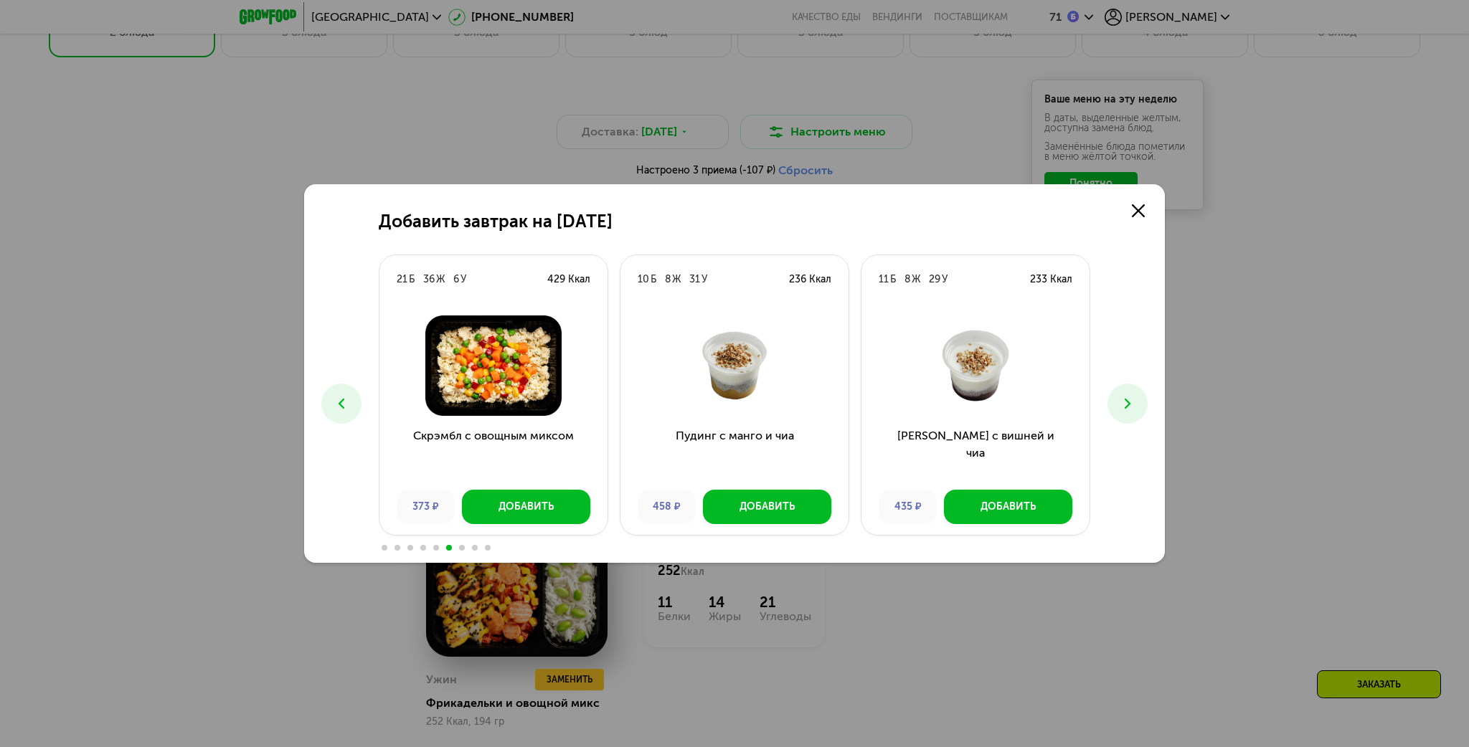
click at [1126, 407] on use at bounding box center [1128, 404] width 6 height 10
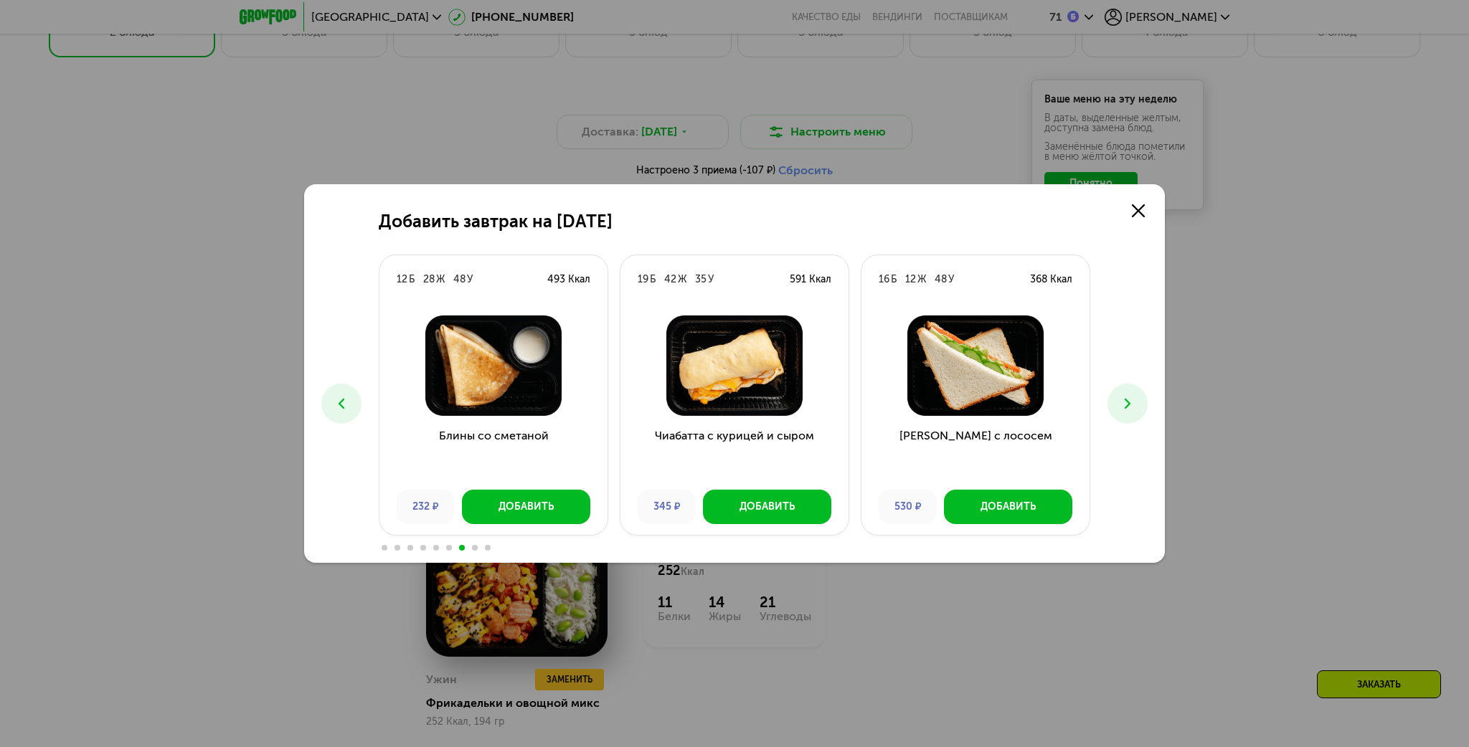
click at [1126, 407] on use at bounding box center [1128, 404] width 6 height 10
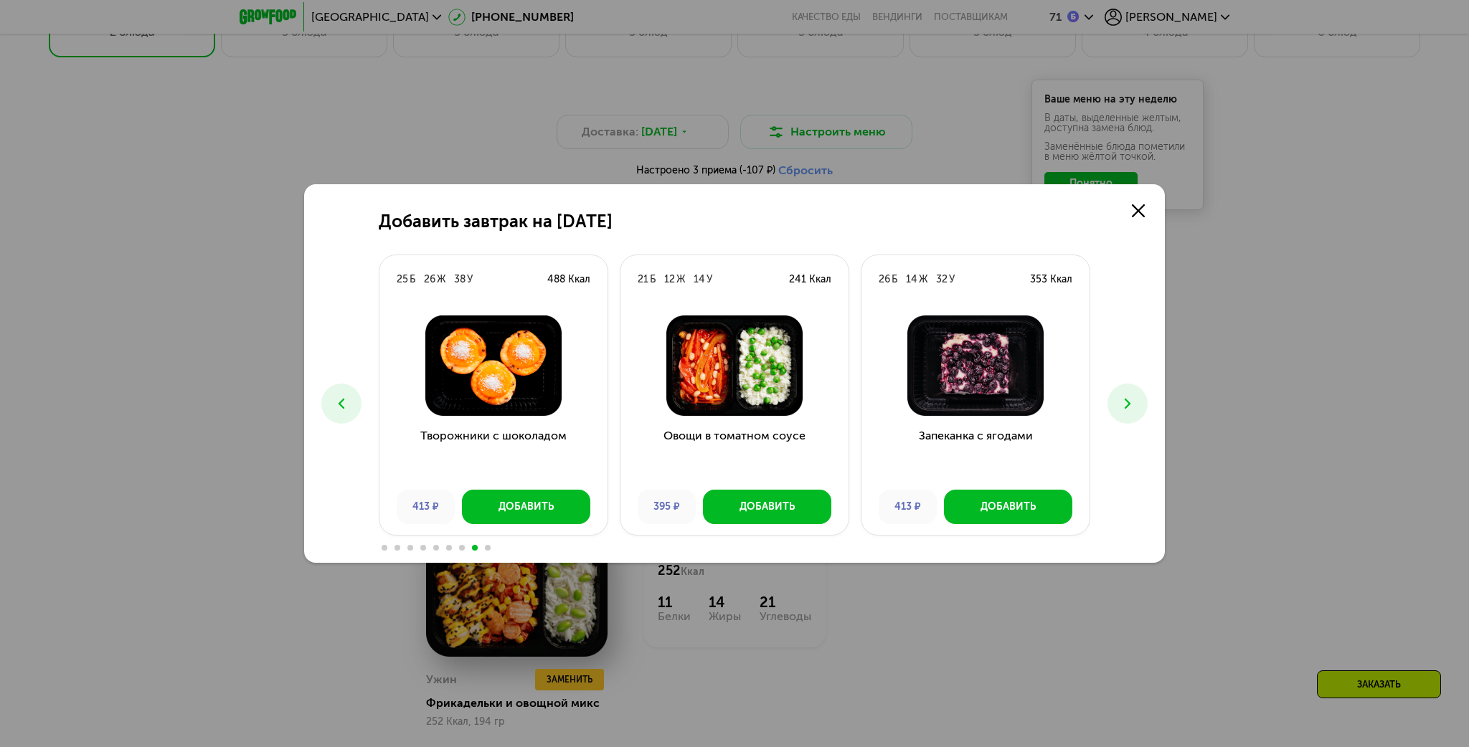
click at [1126, 407] on use at bounding box center [1128, 404] width 6 height 10
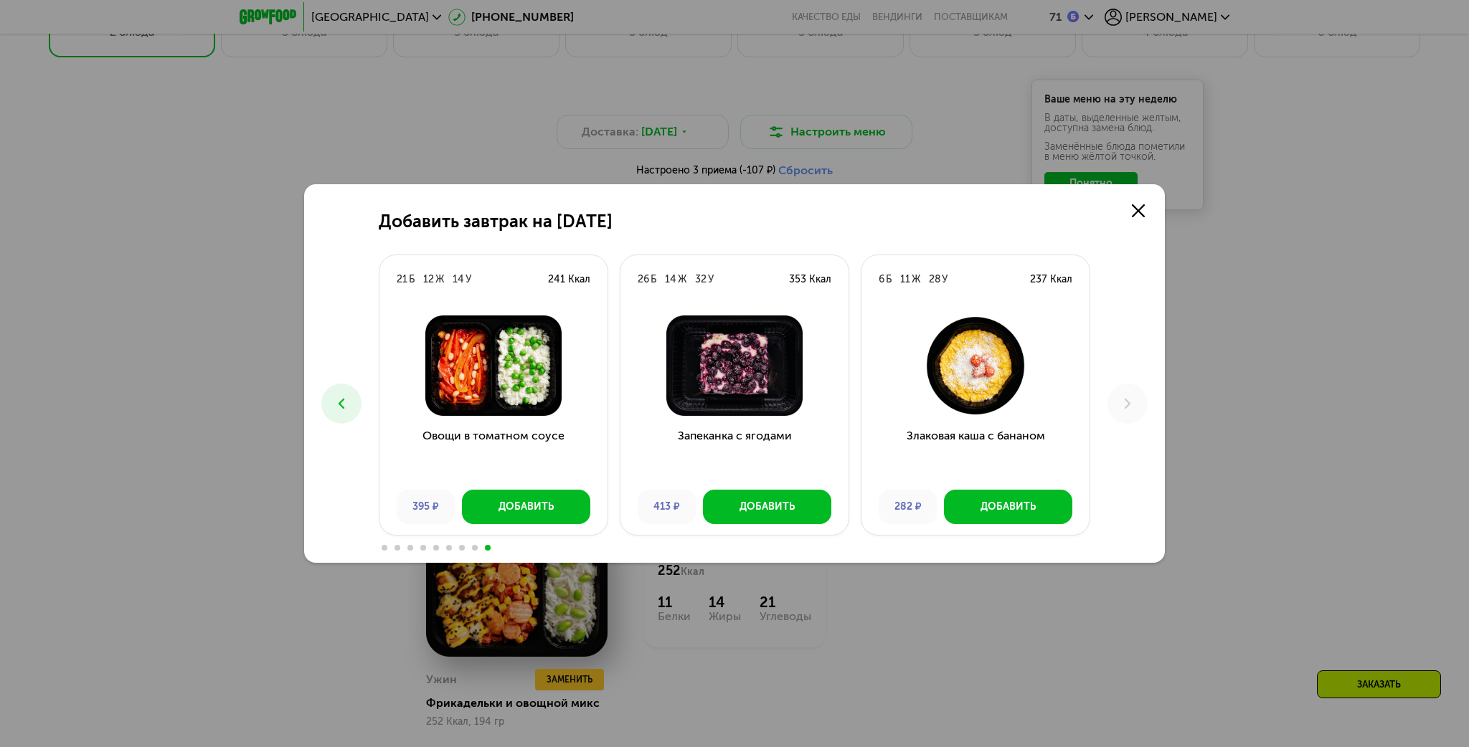
click at [344, 412] on icon at bounding box center [341, 403] width 17 height 17
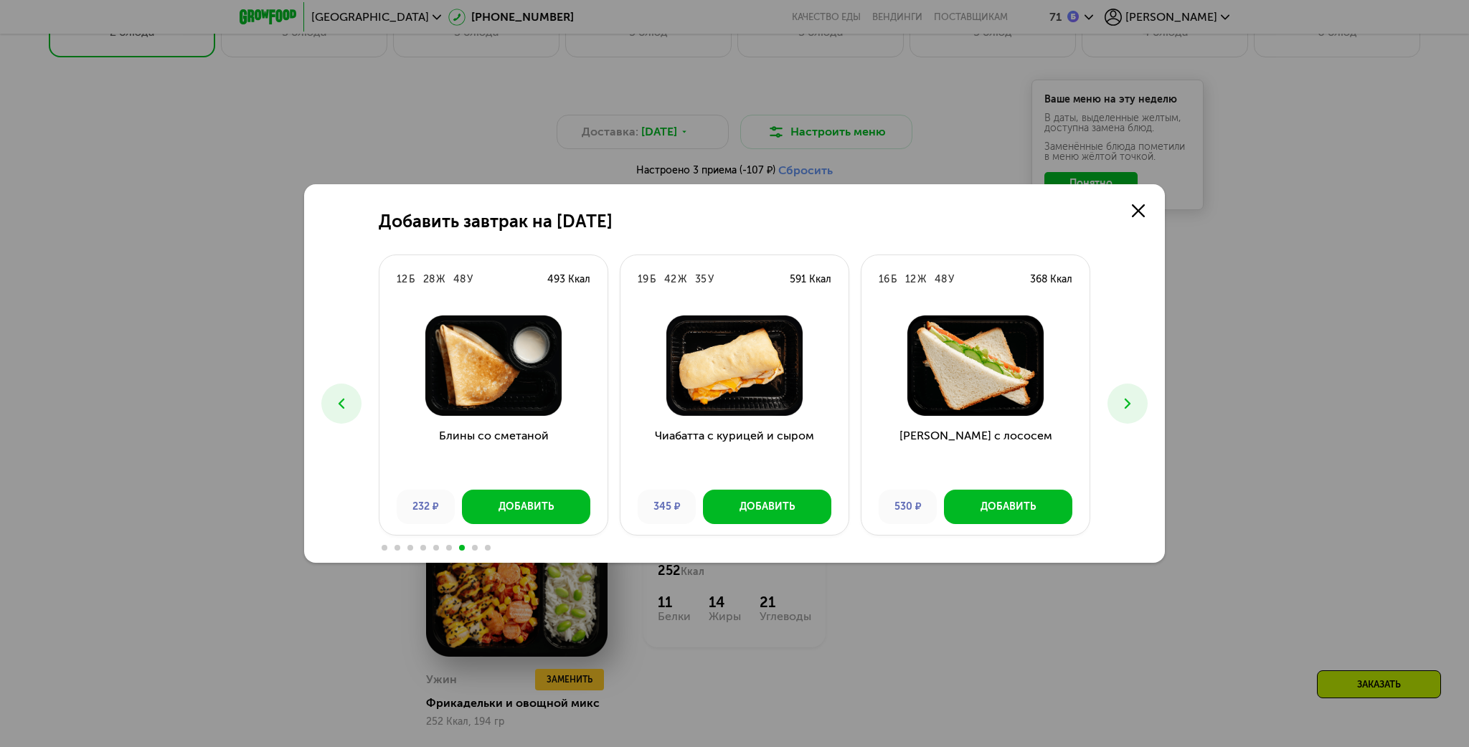
click at [345, 410] on icon at bounding box center [341, 403] width 17 height 17
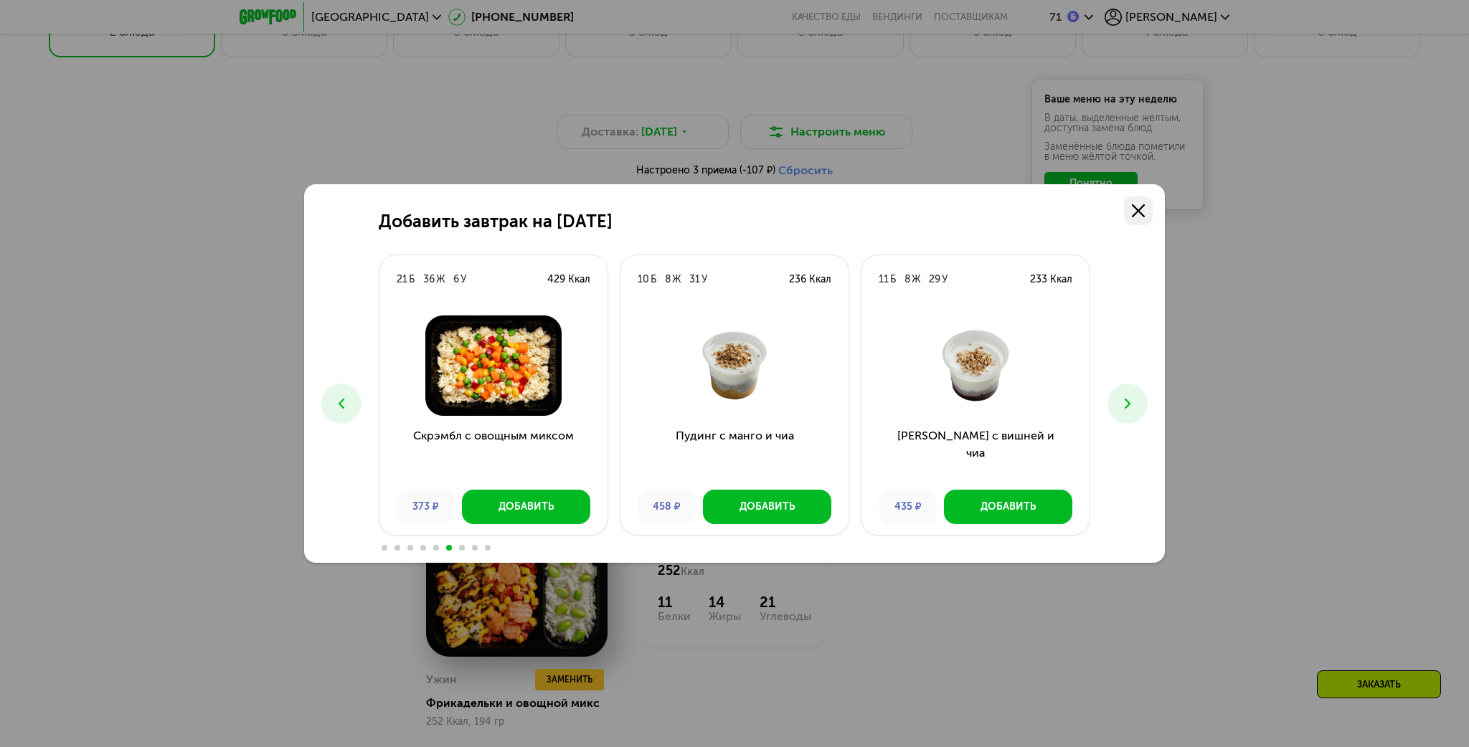
click at [1137, 214] on icon at bounding box center [1138, 210] width 13 height 13
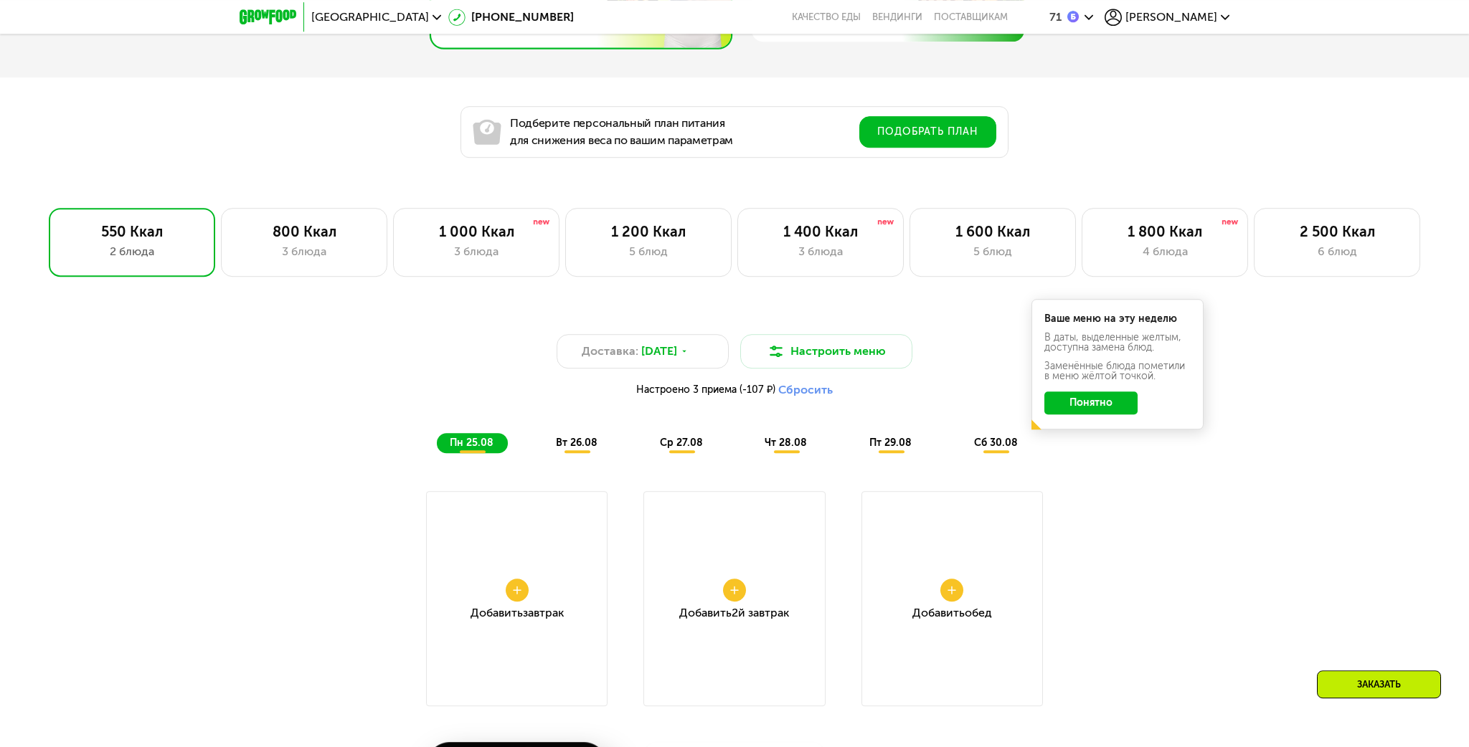
scroll to position [984, 0]
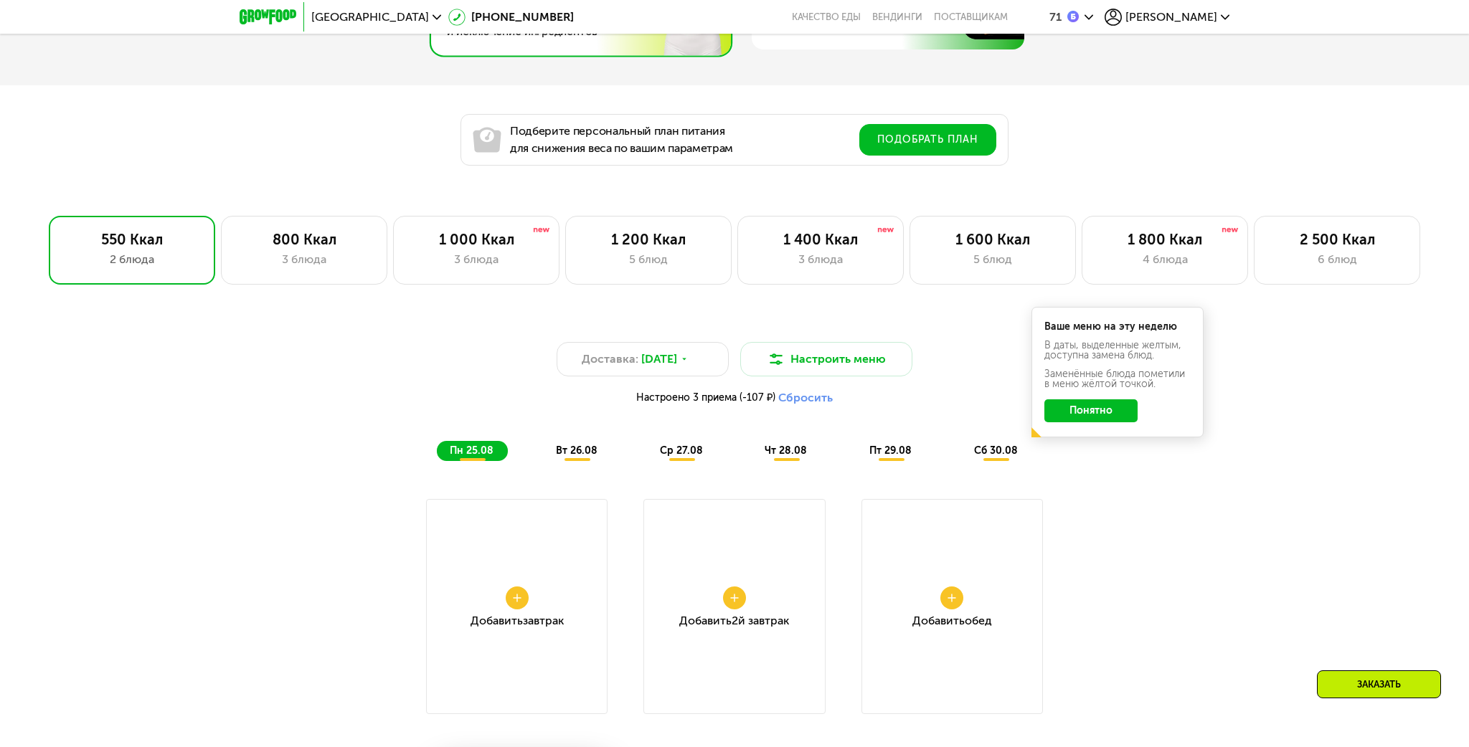
click at [1113, 412] on button "Понятно" at bounding box center [1090, 411] width 93 height 23
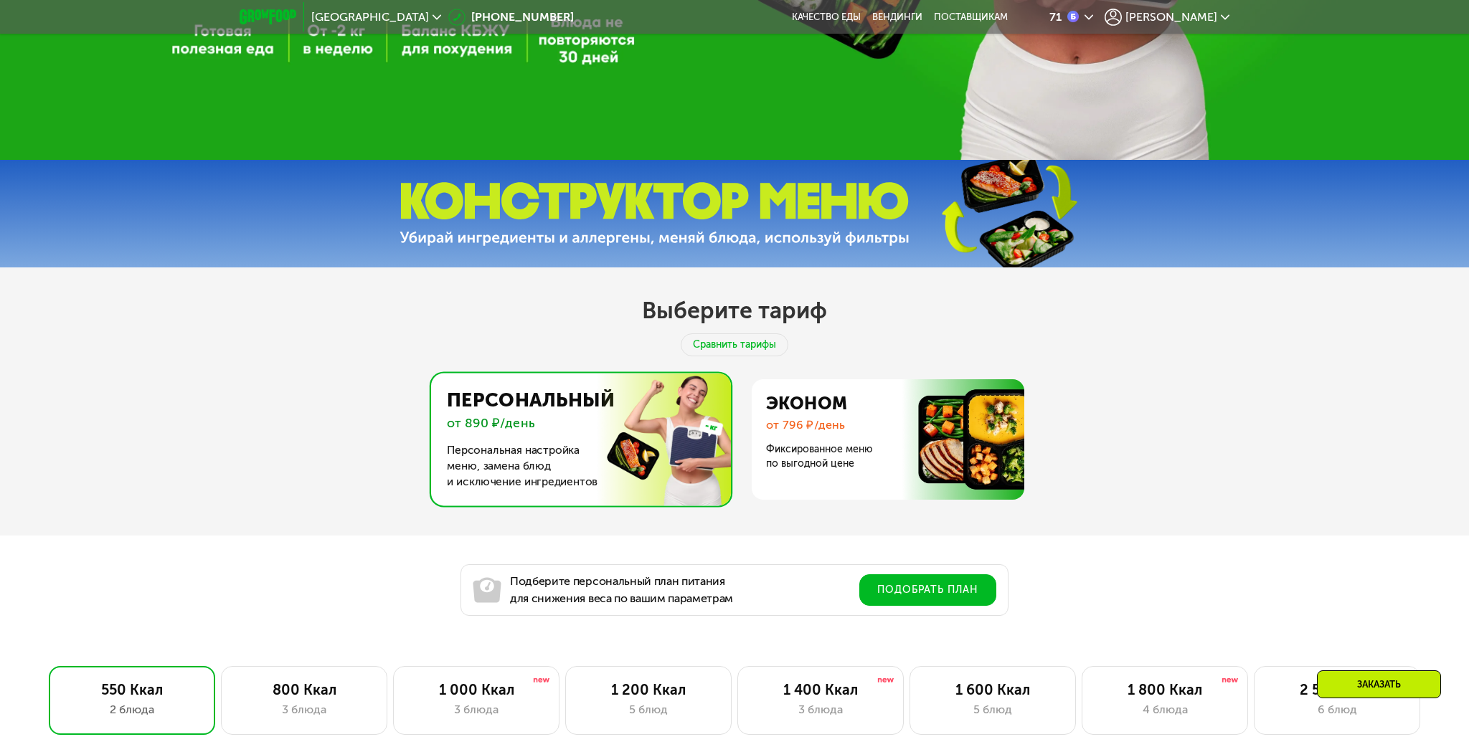
scroll to position [530, 0]
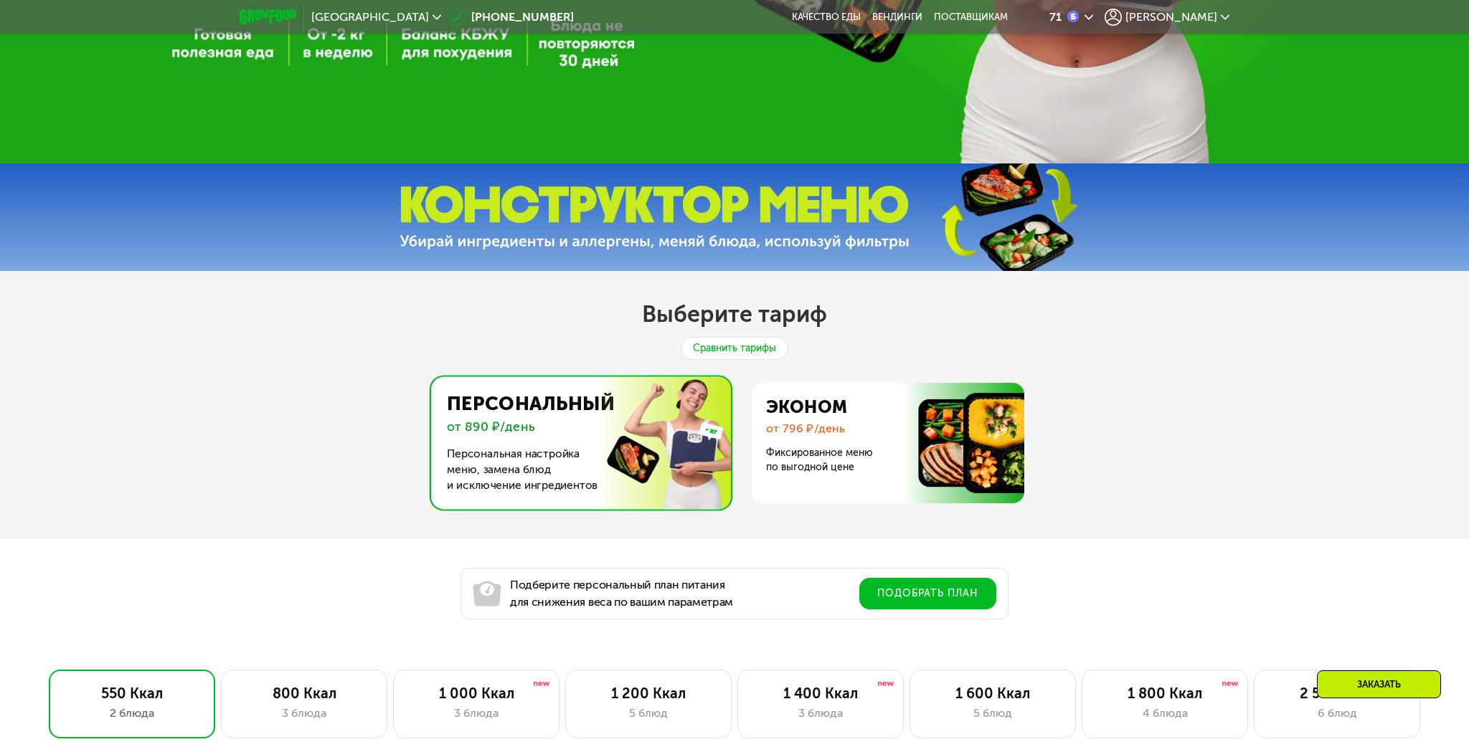
click at [727, 352] on div "Сравнить тарифы" at bounding box center [735, 348] width 108 height 23
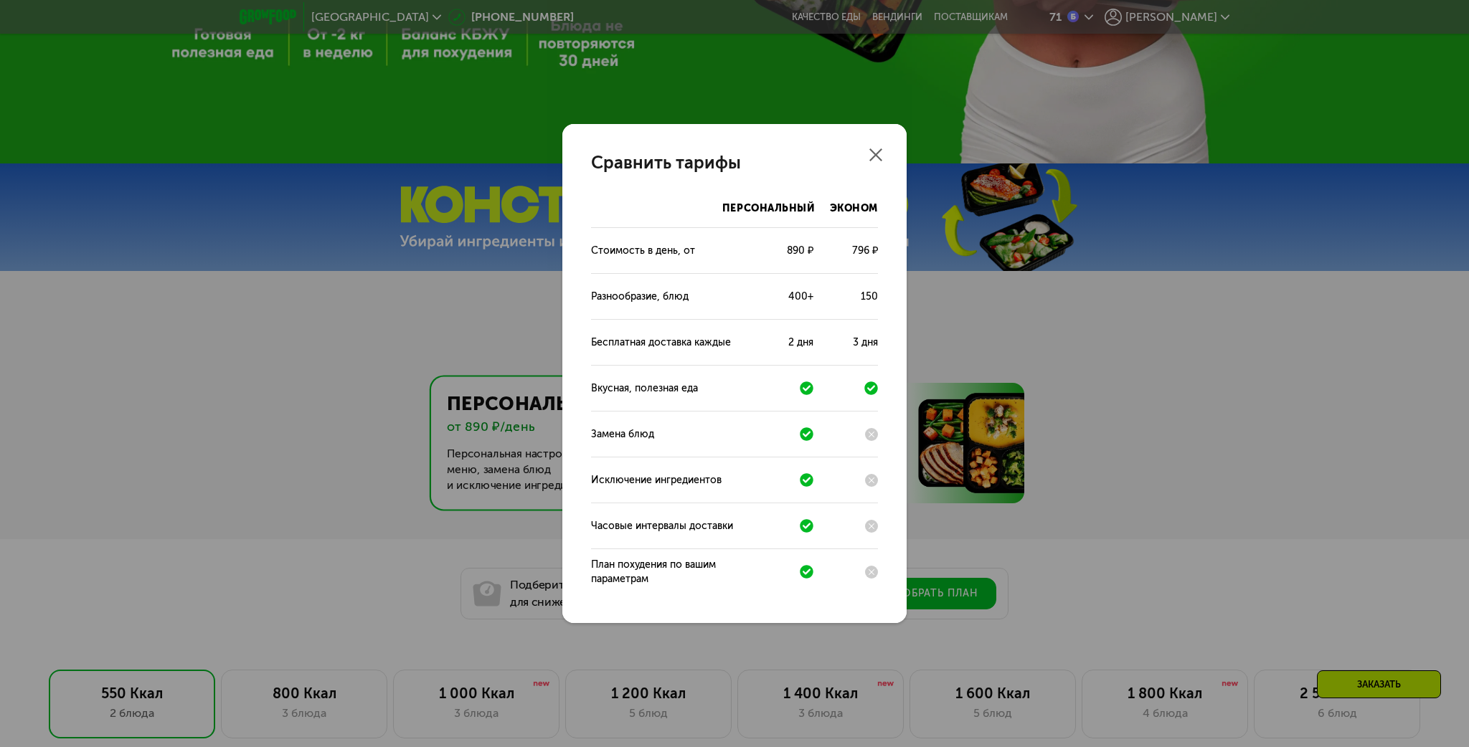
click at [362, 439] on div "Сравнить тарифы Персональный Эконом Стоимость в день, от 890 ₽ 796 ₽ Разнообраз…" at bounding box center [734, 373] width 1469 height 747
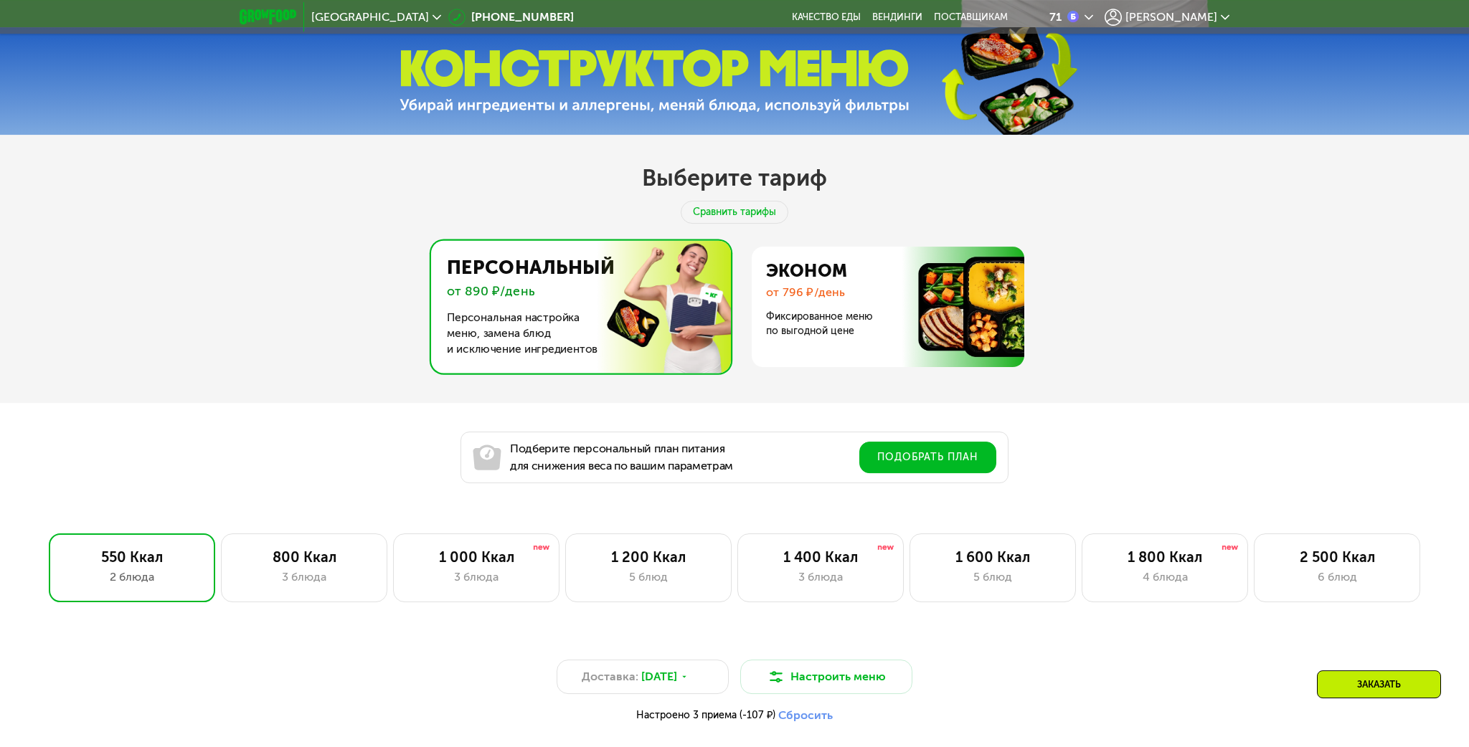
scroll to position [758, 0]
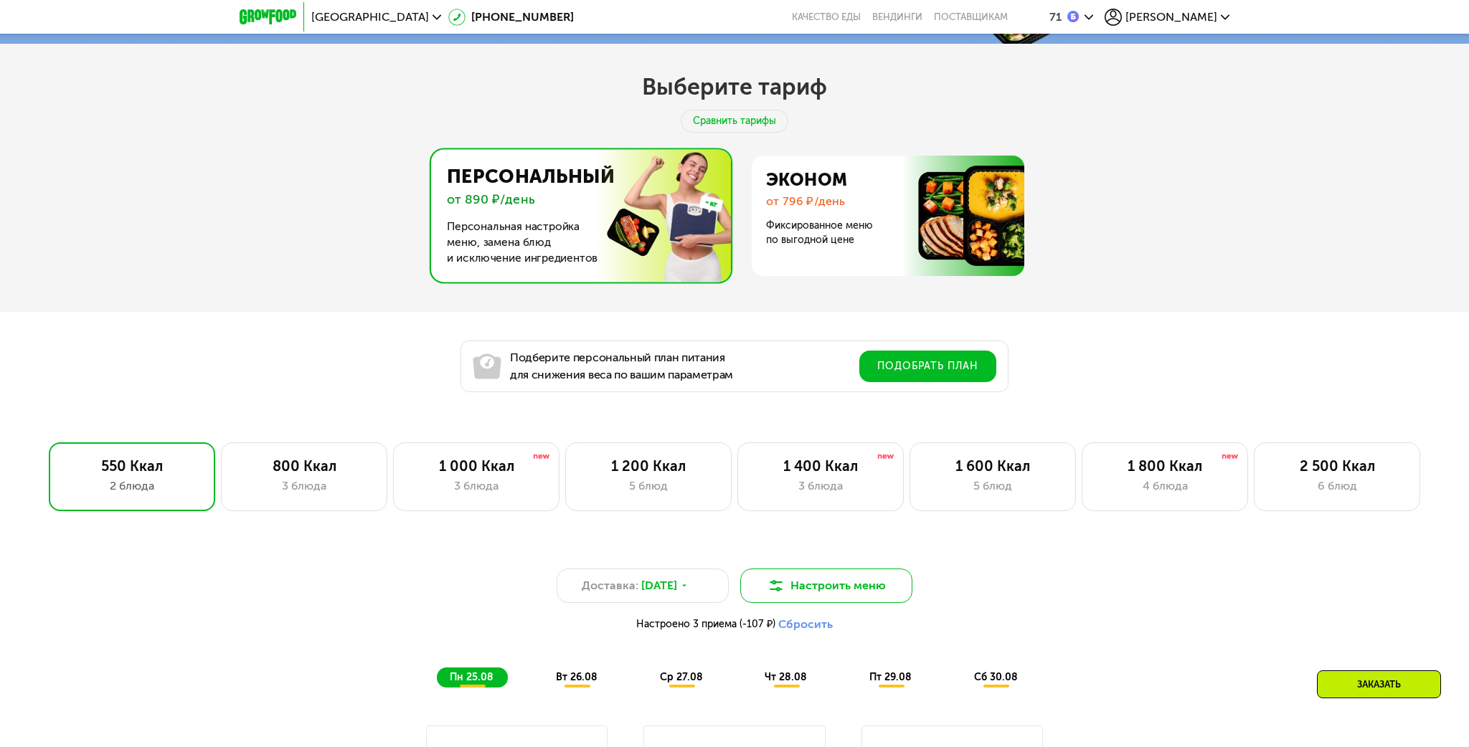
click at [840, 593] on button "Настроить меню" at bounding box center [826, 586] width 172 height 34
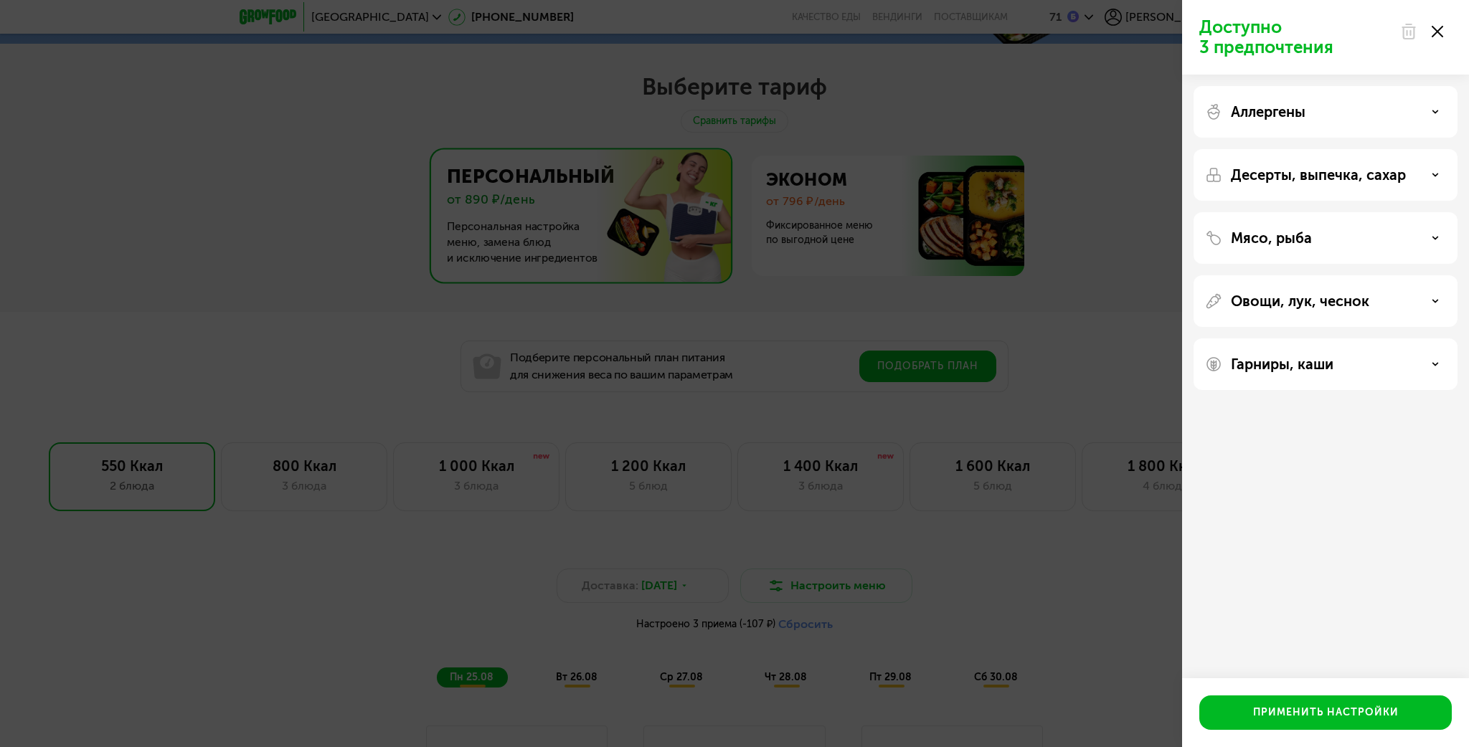
click at [1385, 235] on div "Мясо, рыба" at bounding box center [1325, 238] width 241 height 17
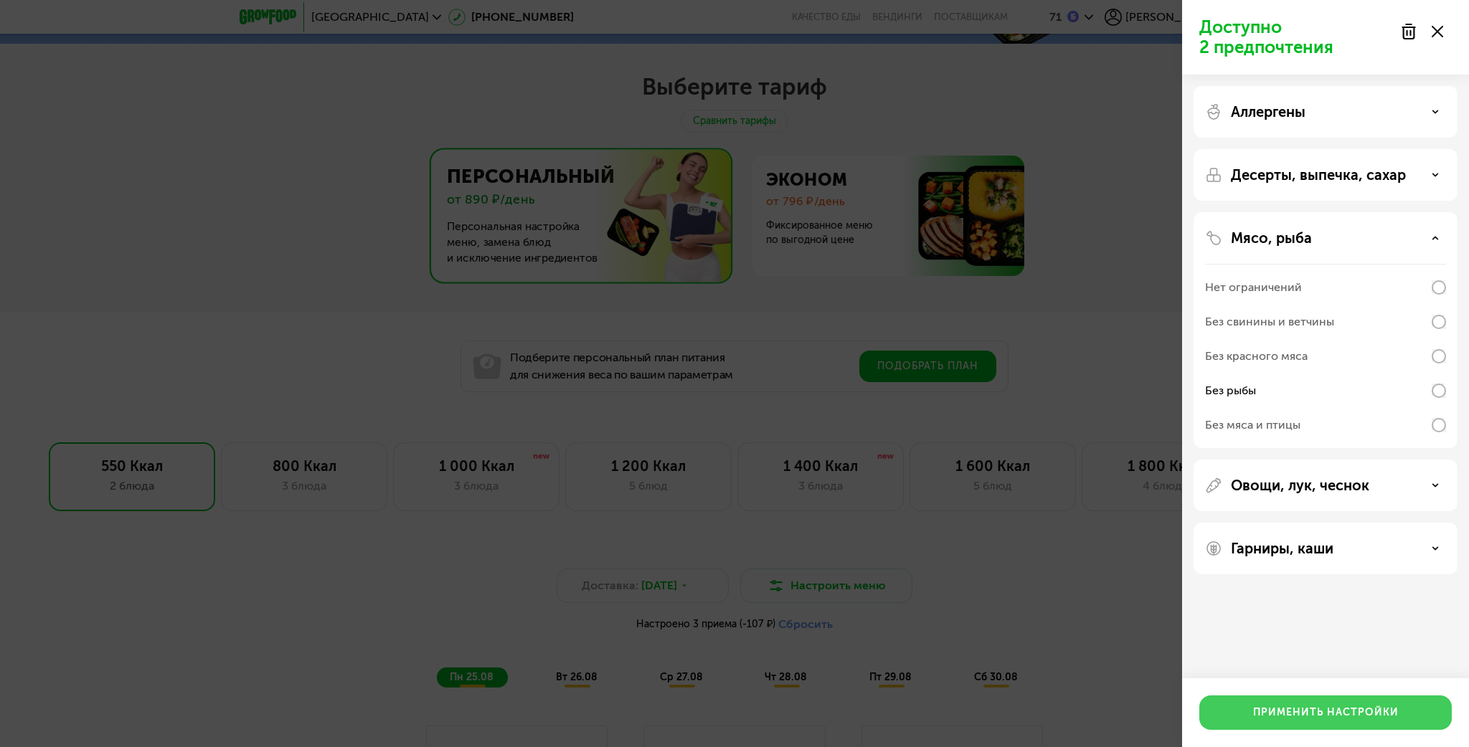
click at [1335, 712] on div "Применить настройки" at bounding box center [1326, 713] width 146 height 14
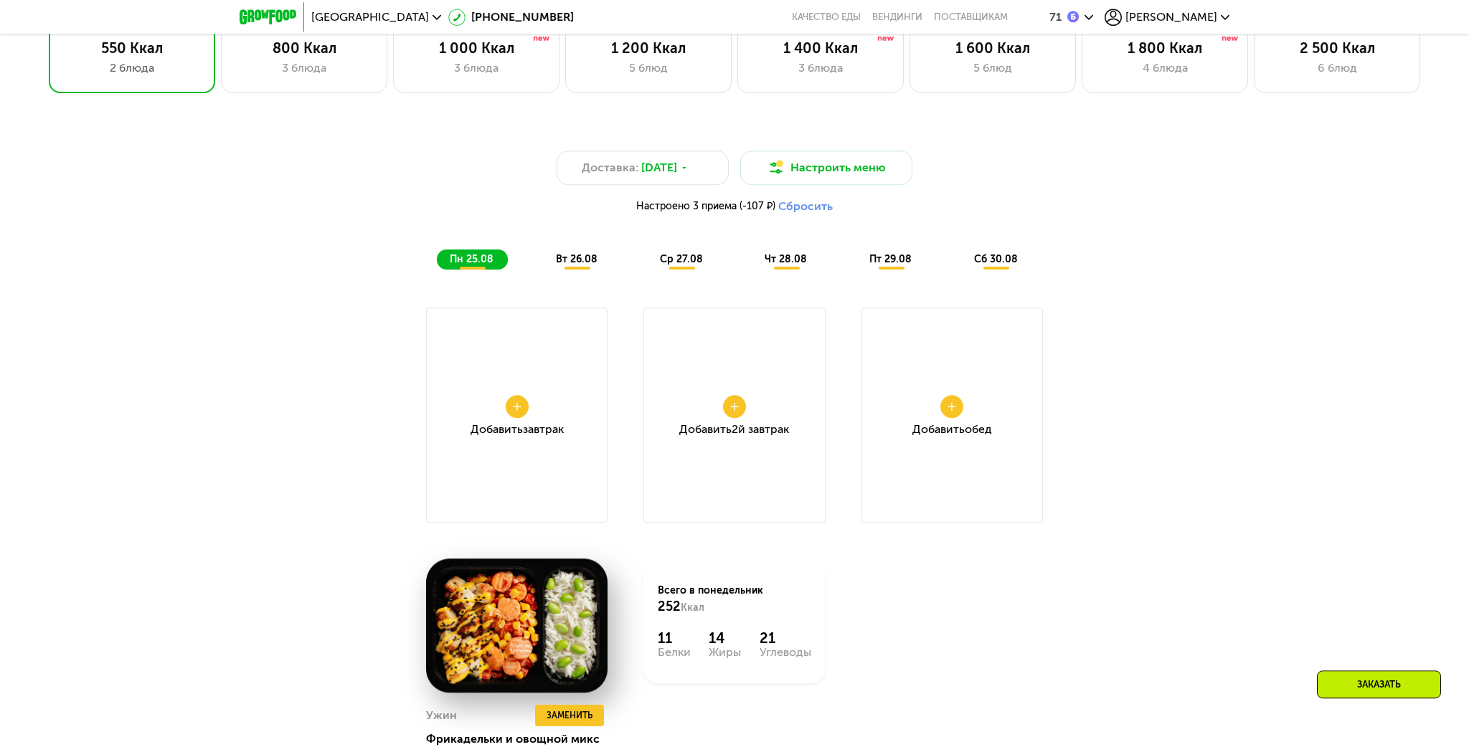
scroll to position [1212, 0]
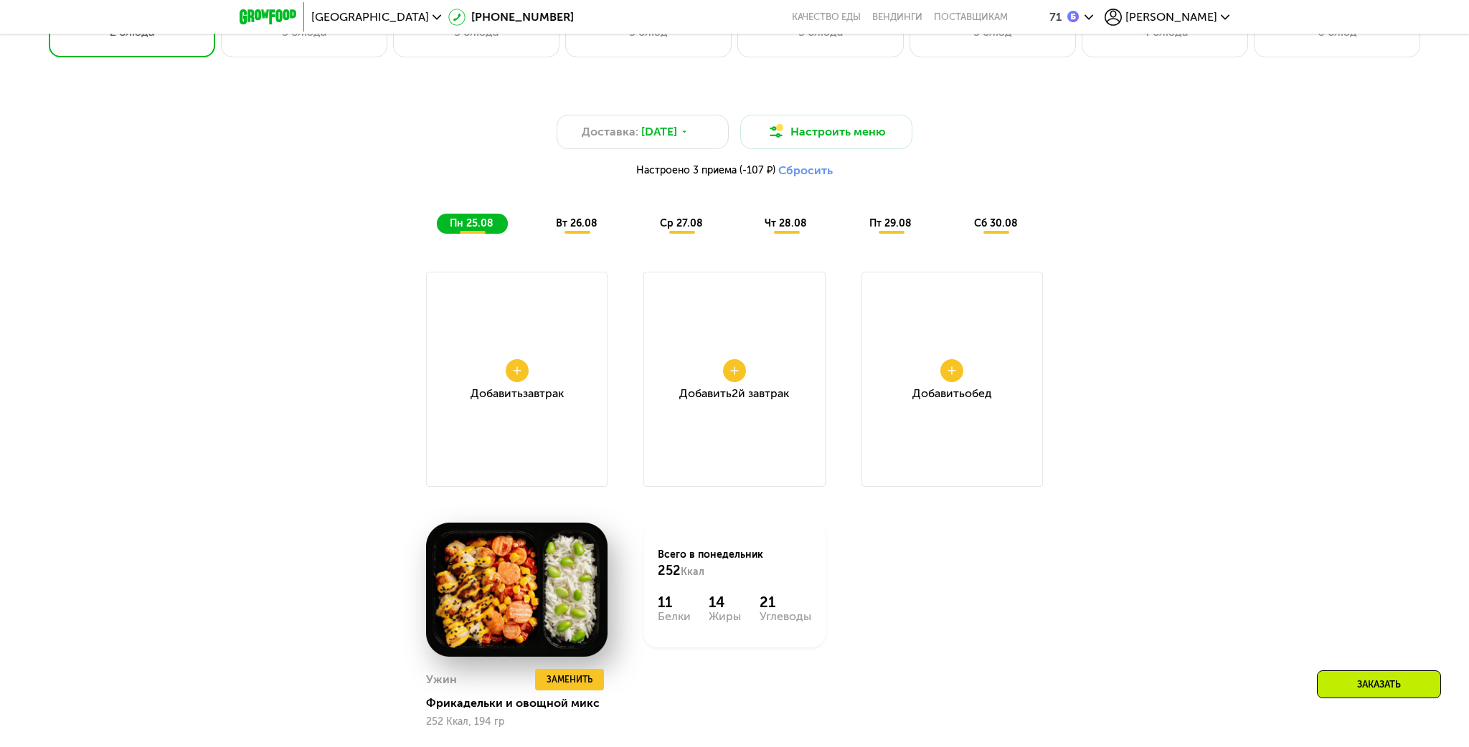
click at [517, 357] on div "Добавить Завтрак" at bounding box center [516, 379] width 181 height 215
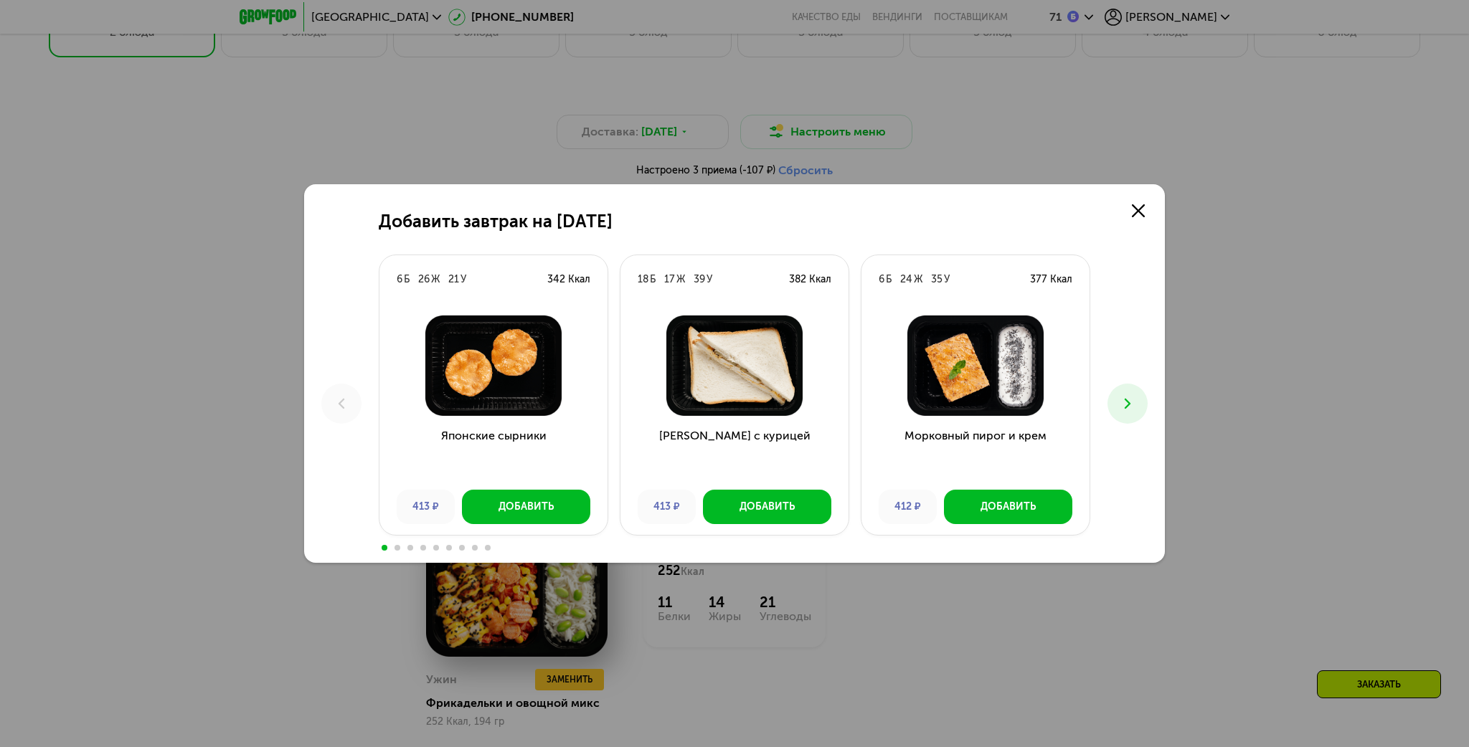
click at [1120, 403] on icon at bounding box center [1127, 403] width 17 height 17
click at [1125, 403] on icon at bounding box center [1127, 403] width 17 height 17
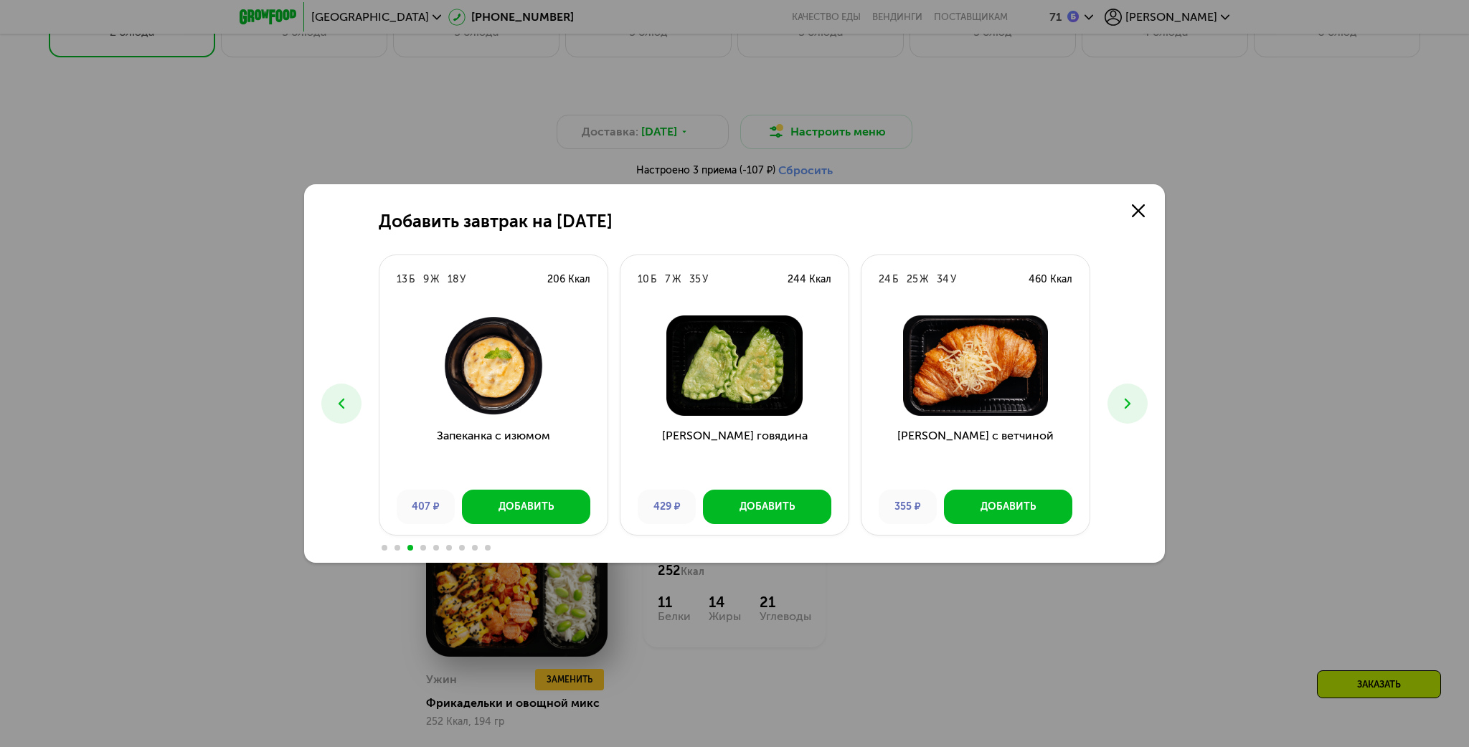
click at [1126, 403] on icon at bounding box center [1127, 403] width 17 height 17
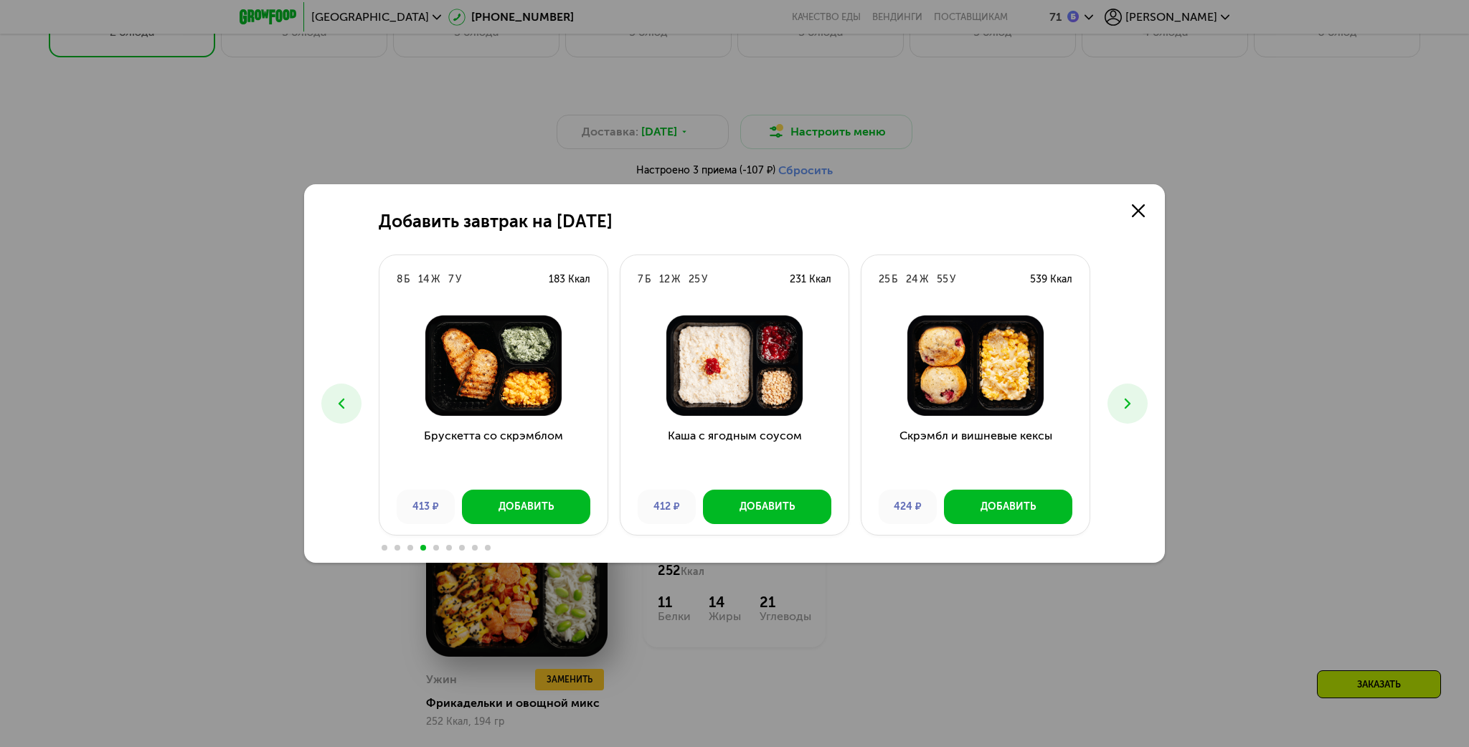
click at [1129, 403] on use at bounding box center [1128, 404] width 6 height 10
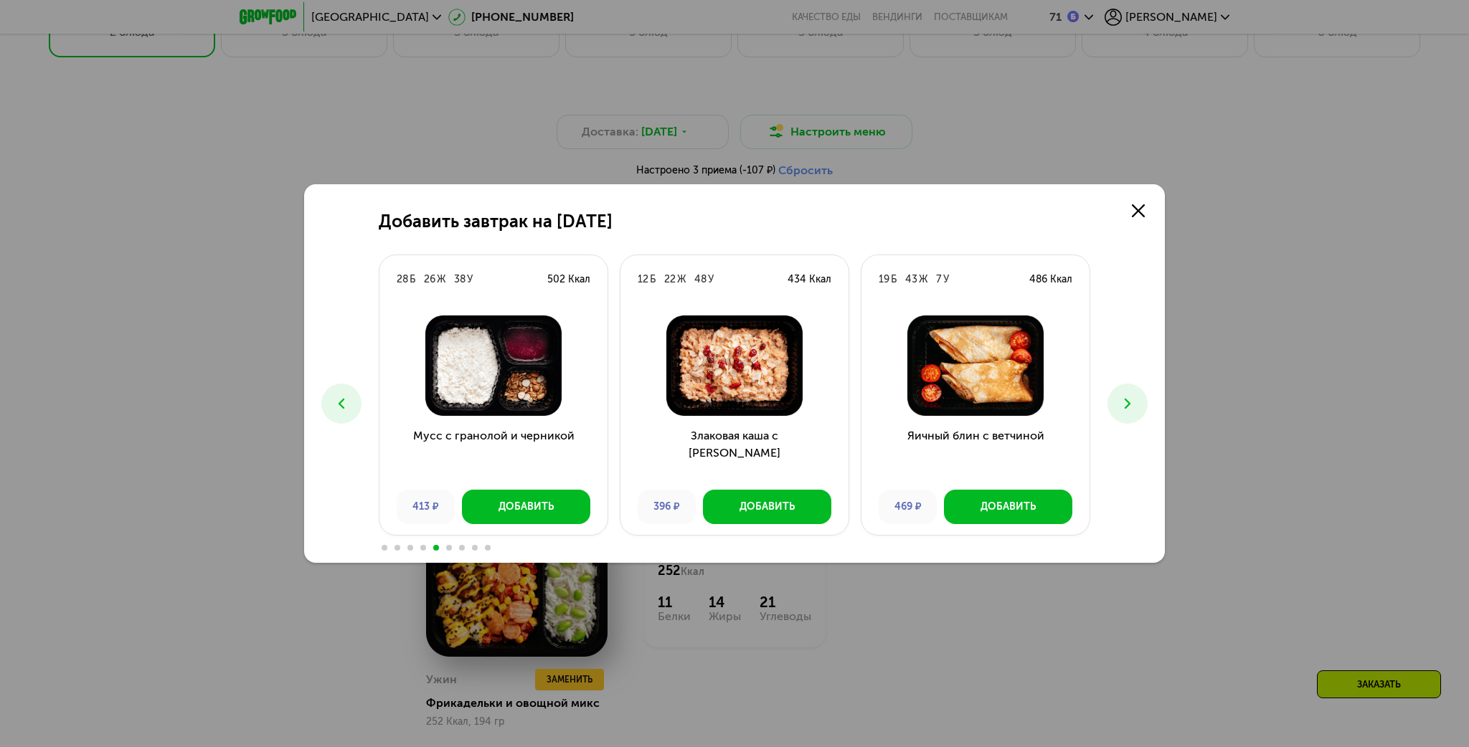
click at [1130, 403] on use at bounding box center [1128, 404] width 6 height 10
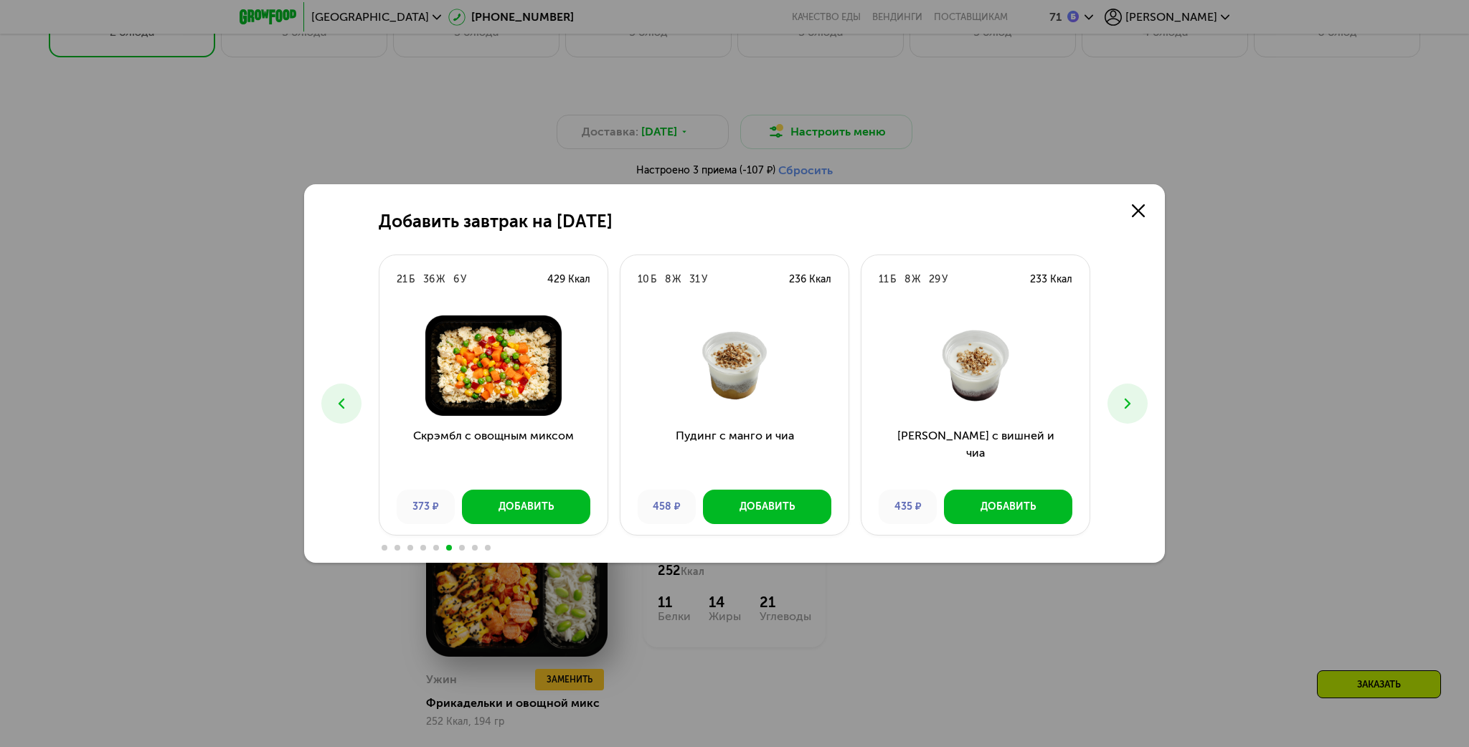
click at [1132, 403] on icon at bounding box center [1127, 403] width 17 height 17
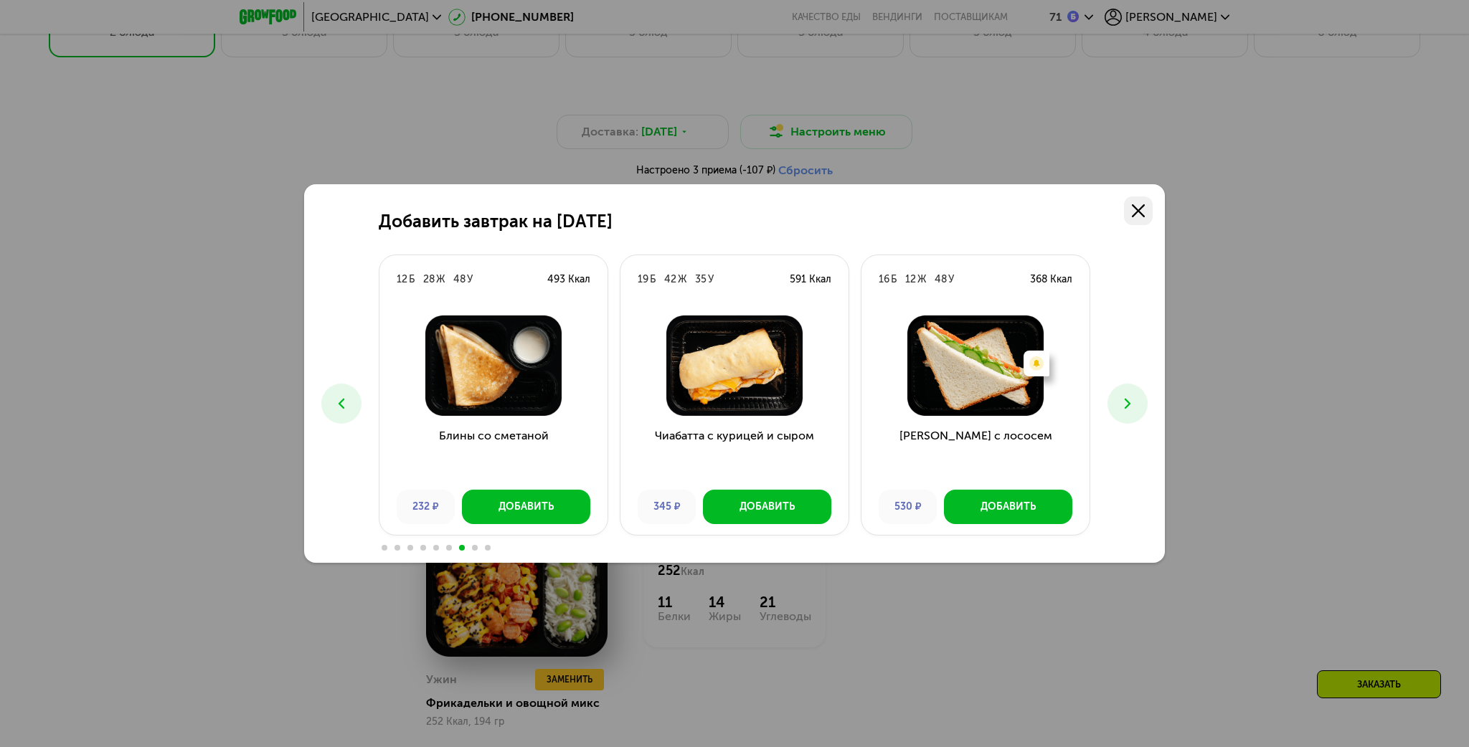
click at [1136, 211] on icon at bounding box center [1138, 210] width 13 height 13
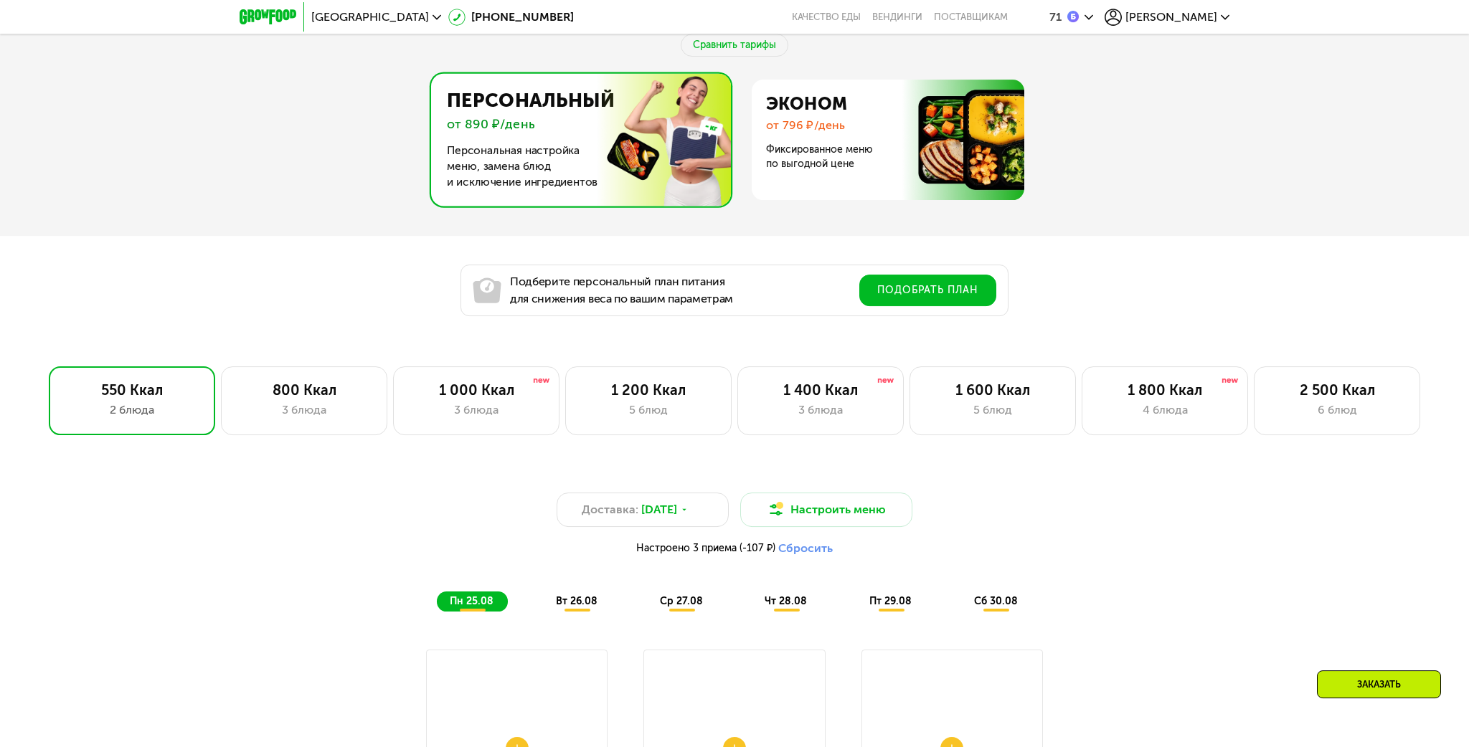
scroll to position [833, 0]
click at [821, 417] on div "3 блюда" at bounding box center [820, 410] width 136 height 17
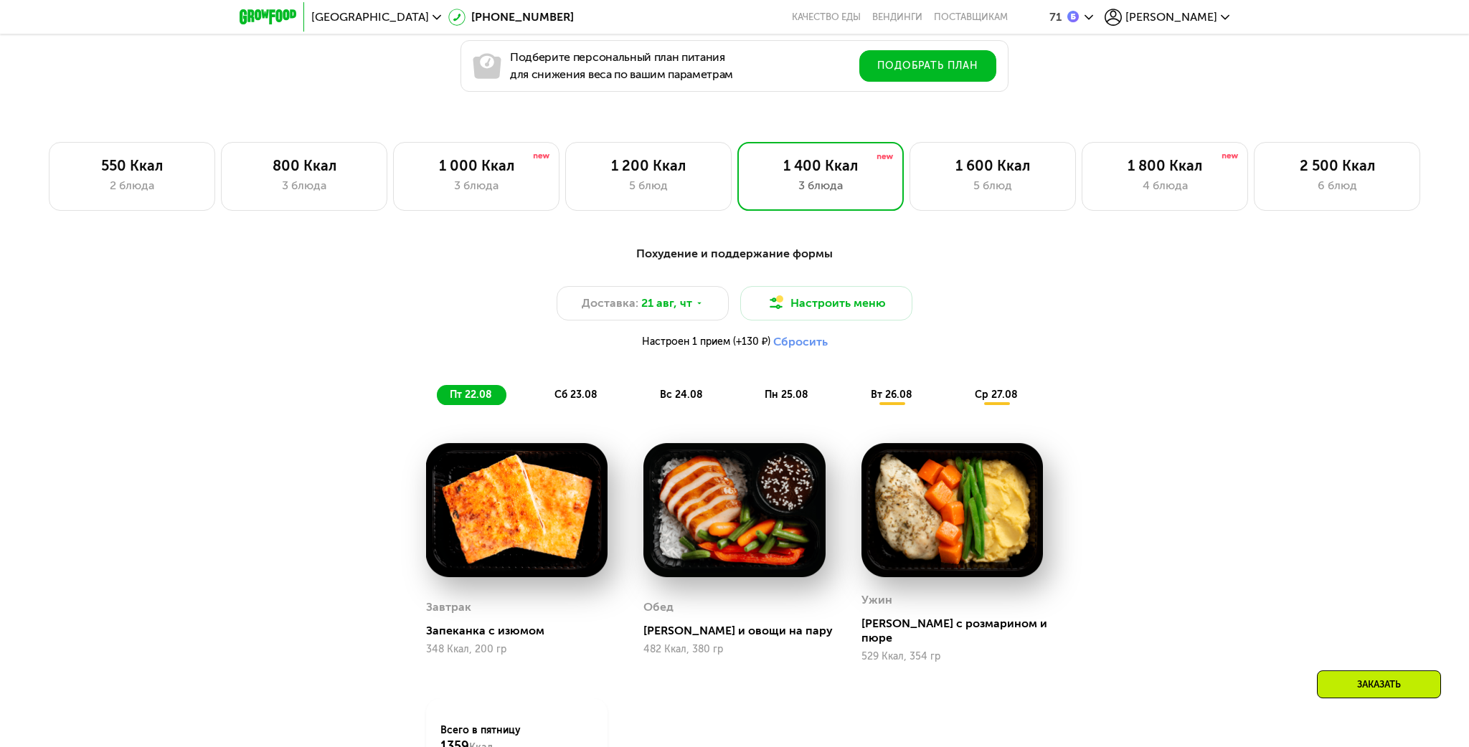
scroll to position [984, 0]
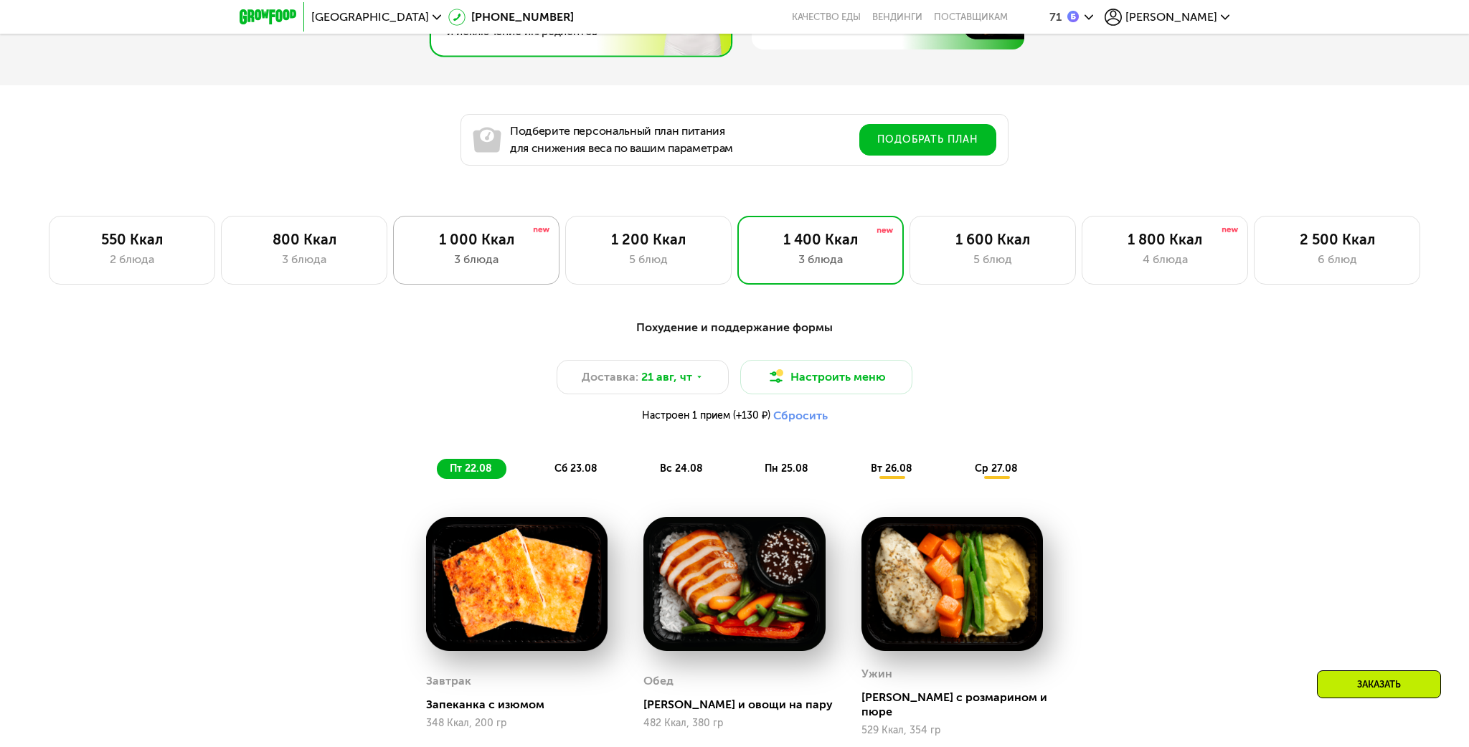
click at [463, 253] on div "3 блюда" at bounding box center [476, 259] width 136 height 17
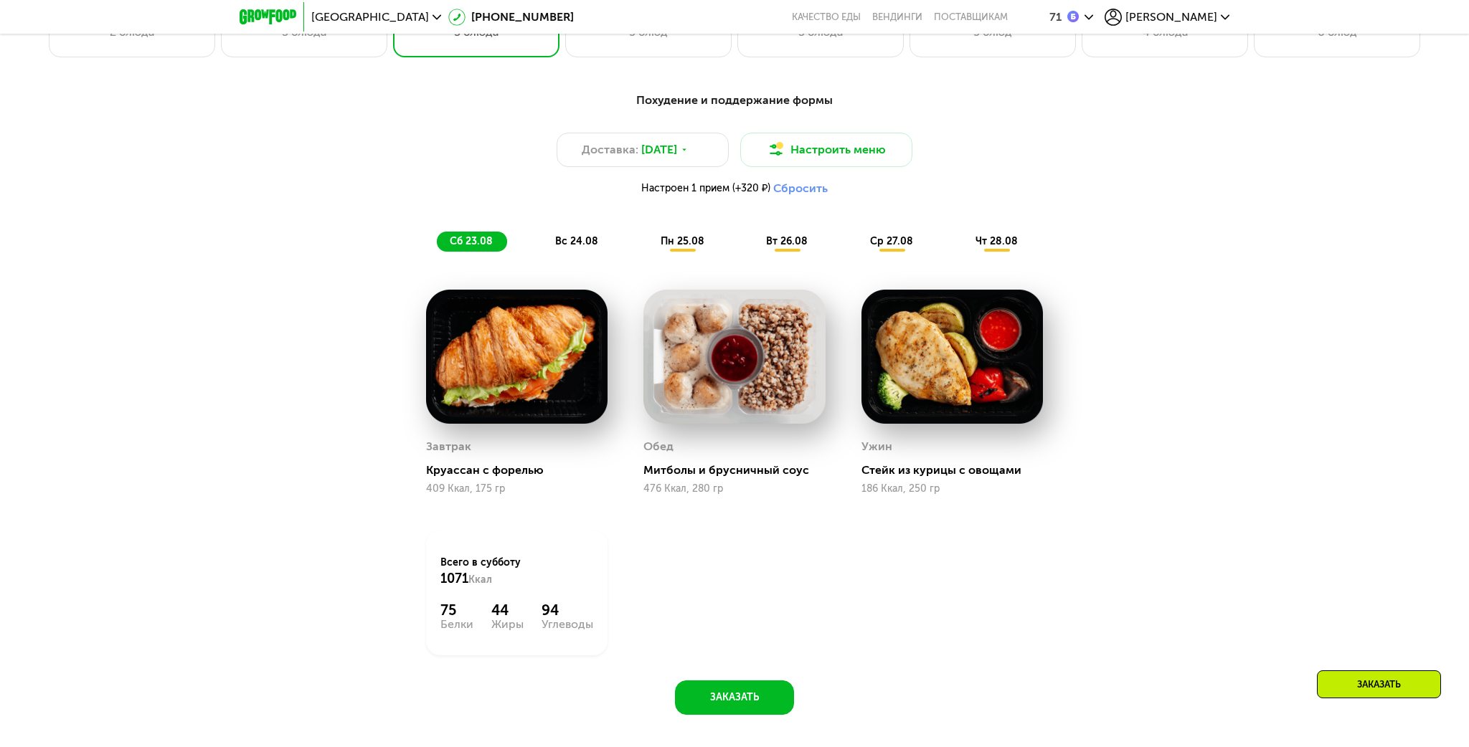
scroll to position [909, 0]
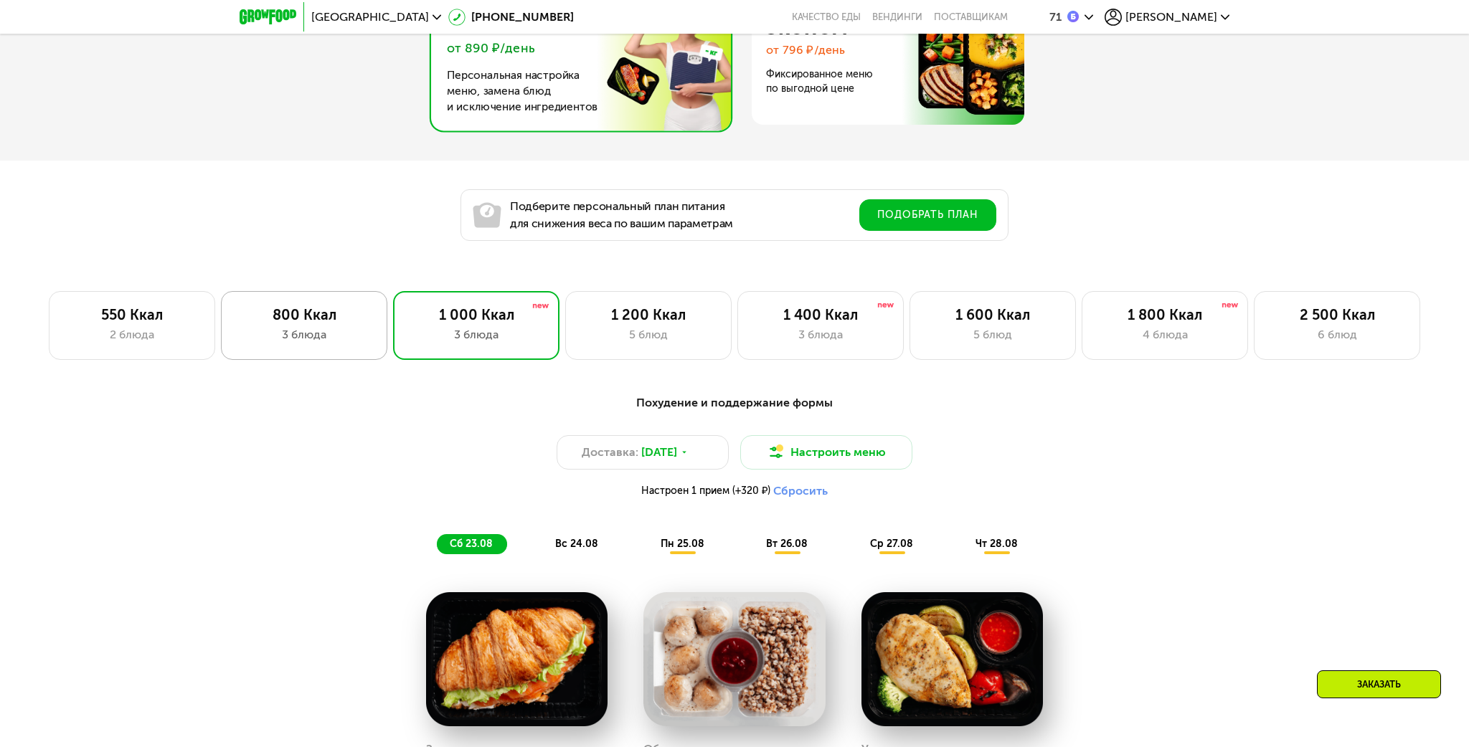
click at [338, 306] on div "800 Ккал" at bounding box center [304, 314] width 136 height 17
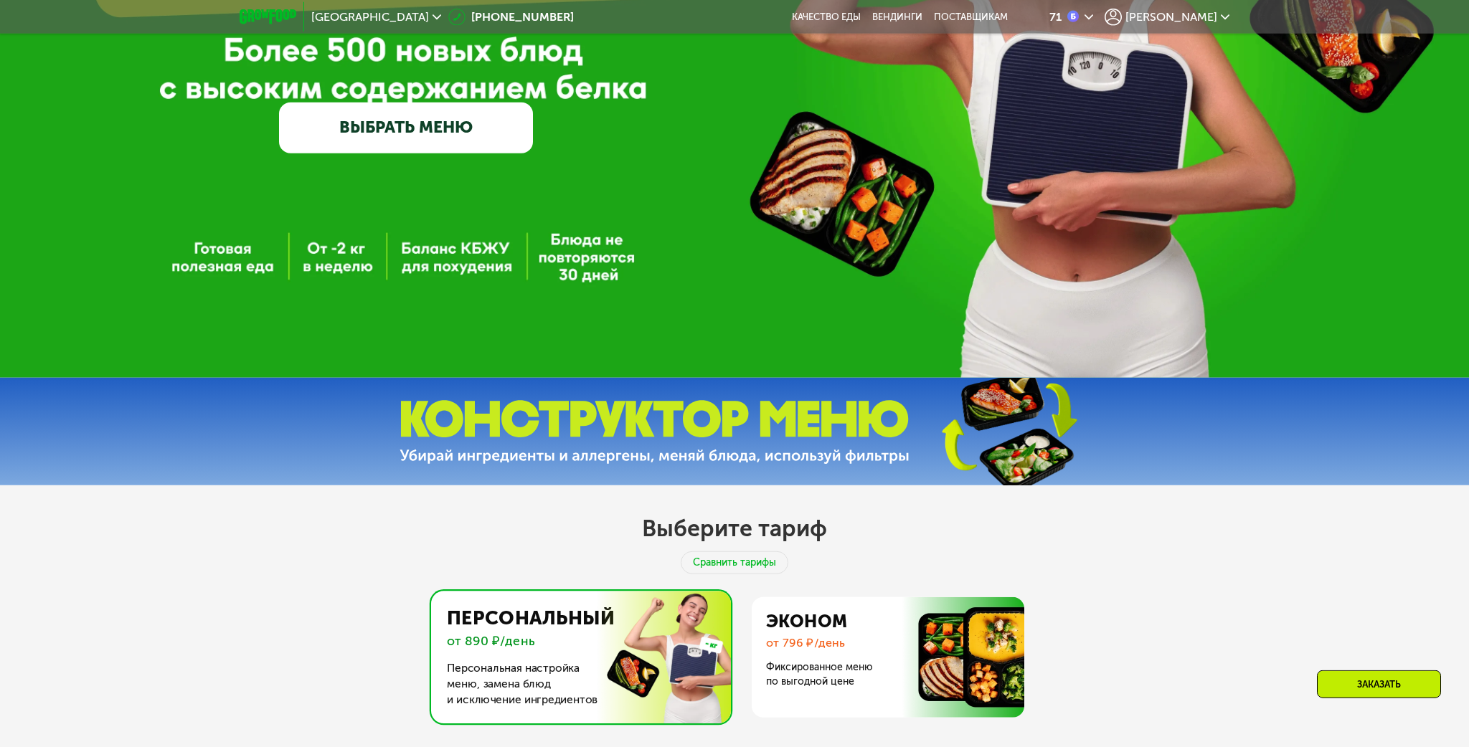
scroll to position [379, 0]
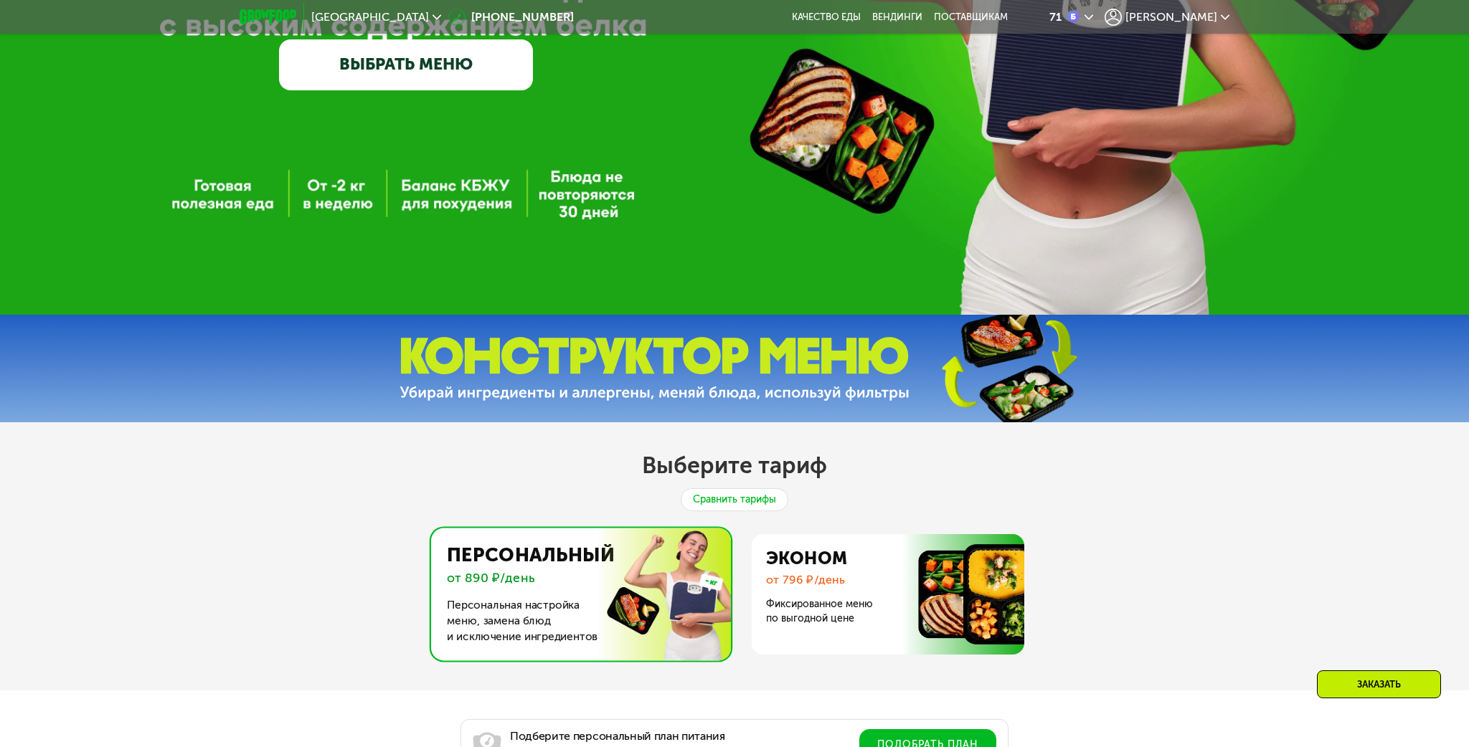
click at [740, 500] on div "Сравнить тарифы" at bounding box center [735, 500] width 108 height 23
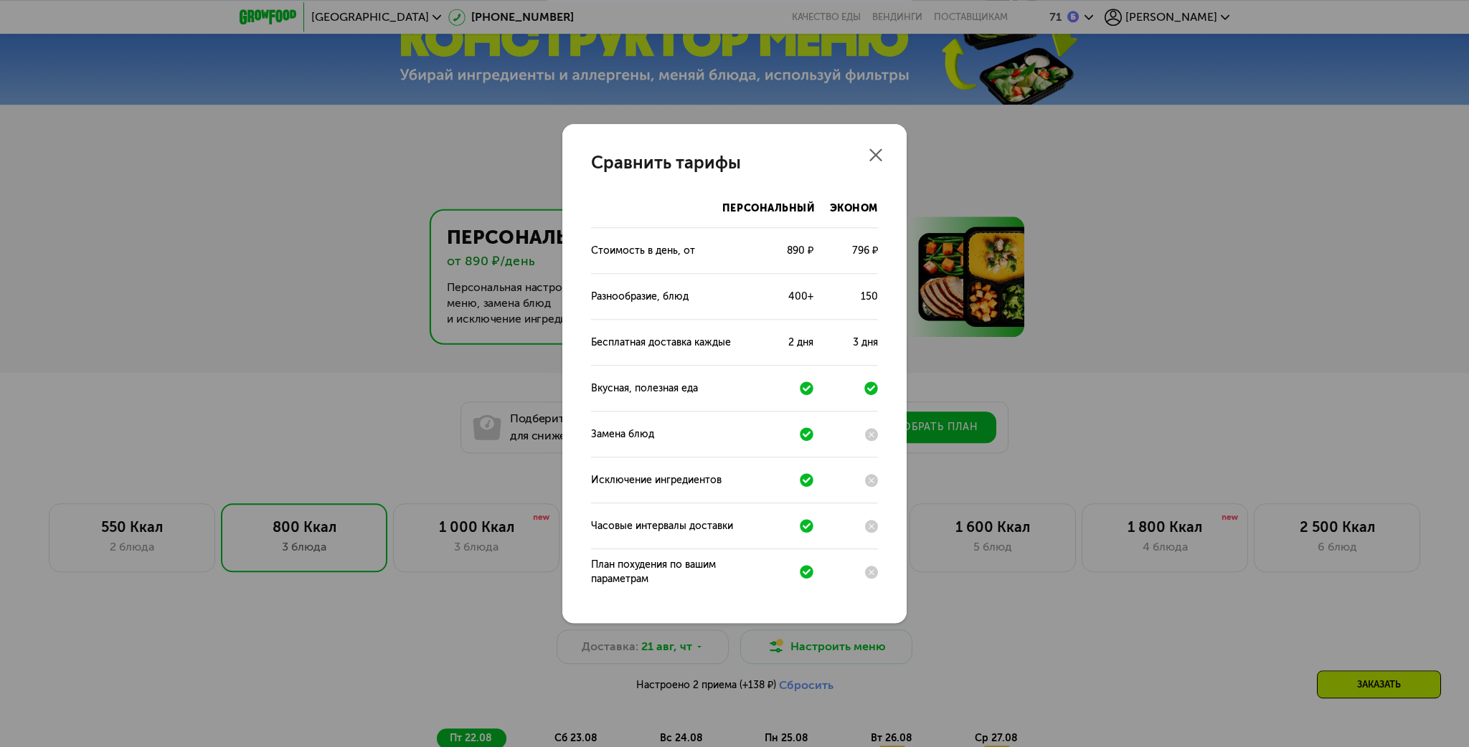
scroll to position [681, 0]
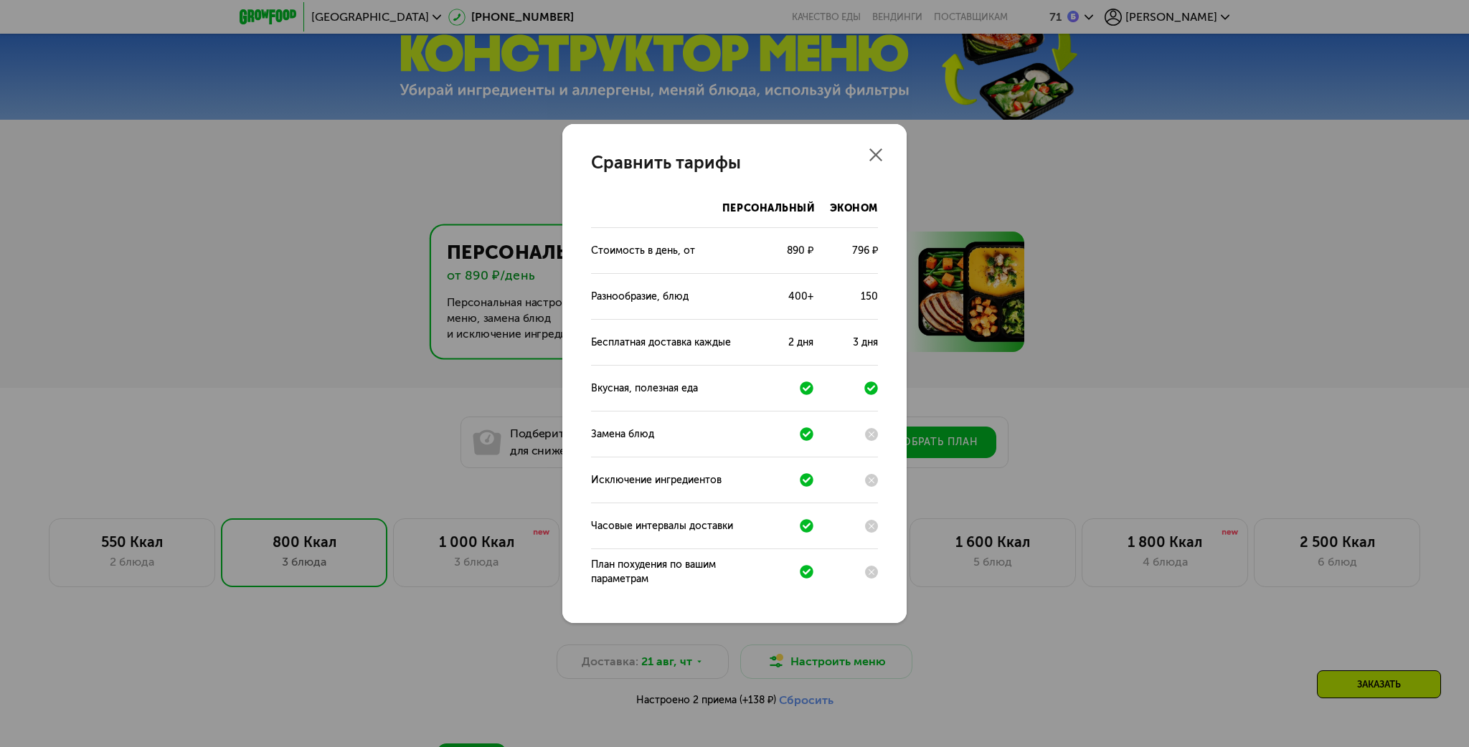
click at [877, 151] on icon at bounding box center [875, 154] width 13 height 13
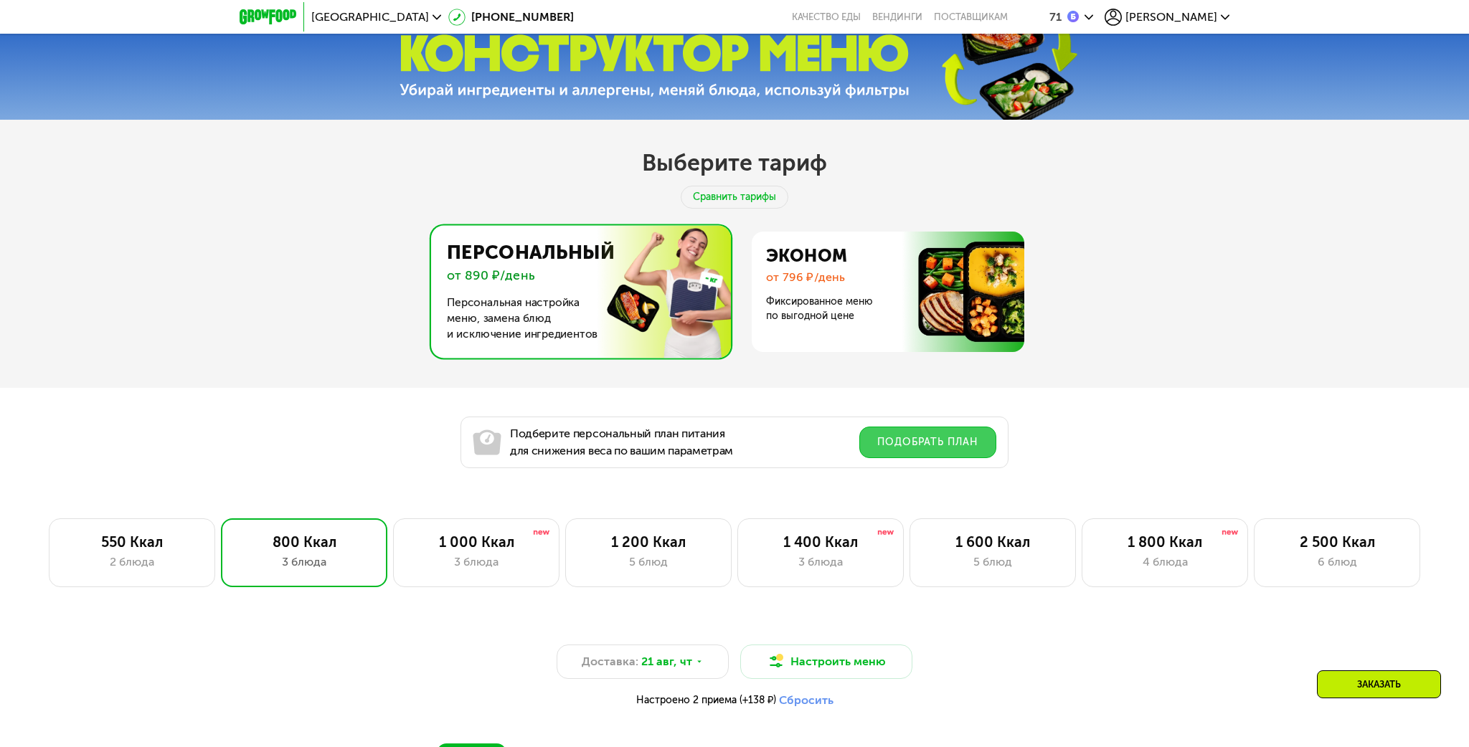
click at [895, 445] on button "Подобрать план" at bounding box center [927, 443] width 137 height 32
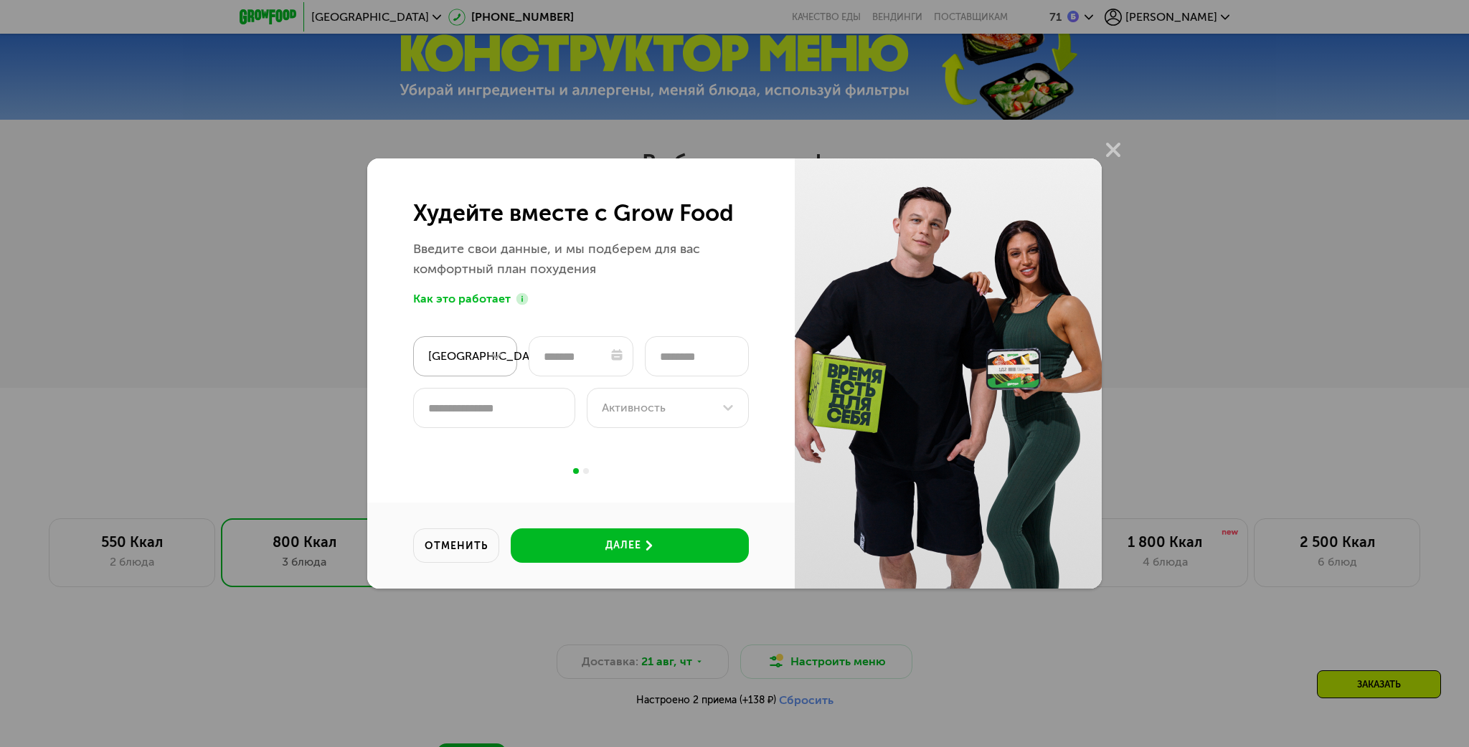
click at [498, 355] on icon at bounding box center [496, 357] width 10 height 6
click at [544, 323] on div "Худейте вместе с Grow Food Введите свои данные, и мы подберем для вас комфортны…" at bounding box center [581, 314] width 428 height 310
click at [607, 357] on input "text" at bounding box center [581, 356] width 104 height 40
type input "*"
type input "**********"
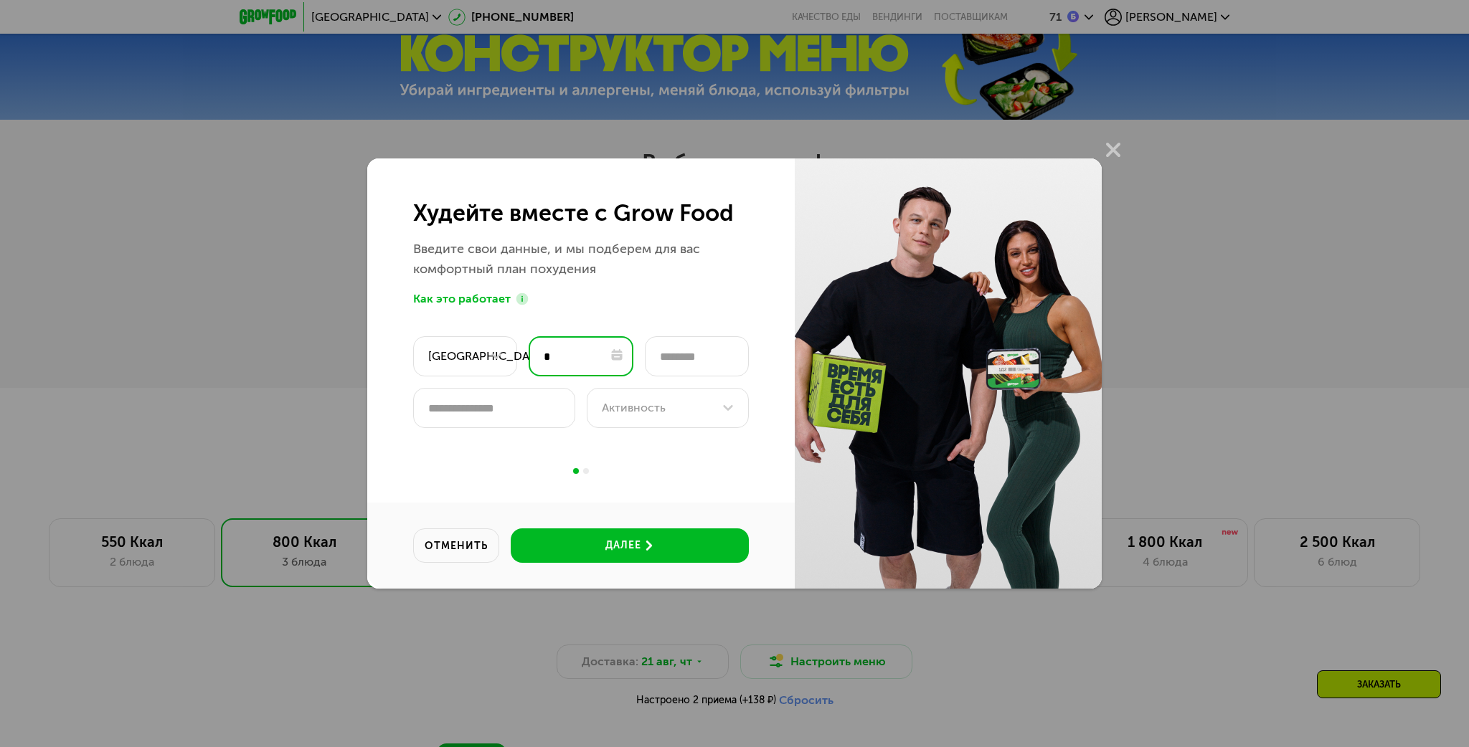
type input "***"
type input "**********"
type input "****"
type input "******"
type input "*******"
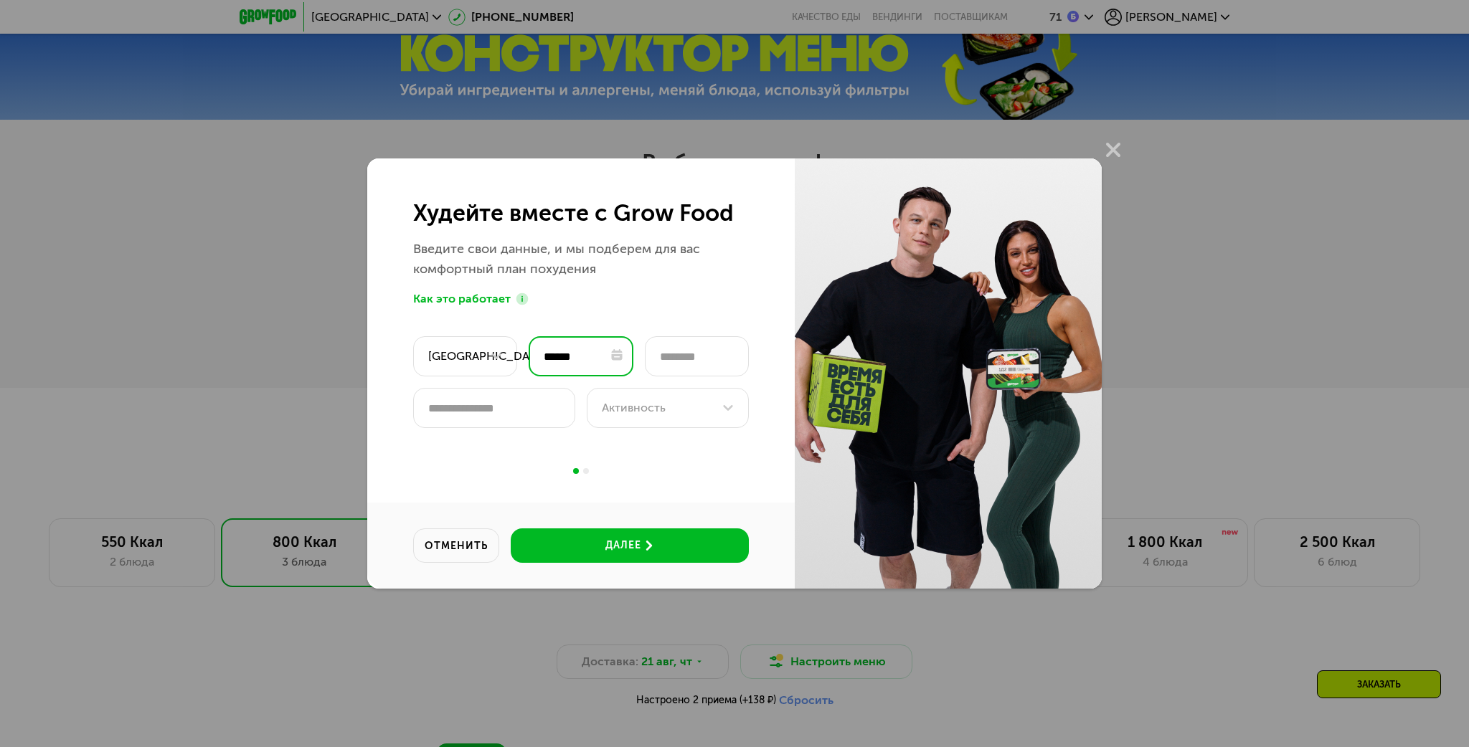
type input "**********"
type input "********"
type input "**********"
type input "*********"
type input "**********"
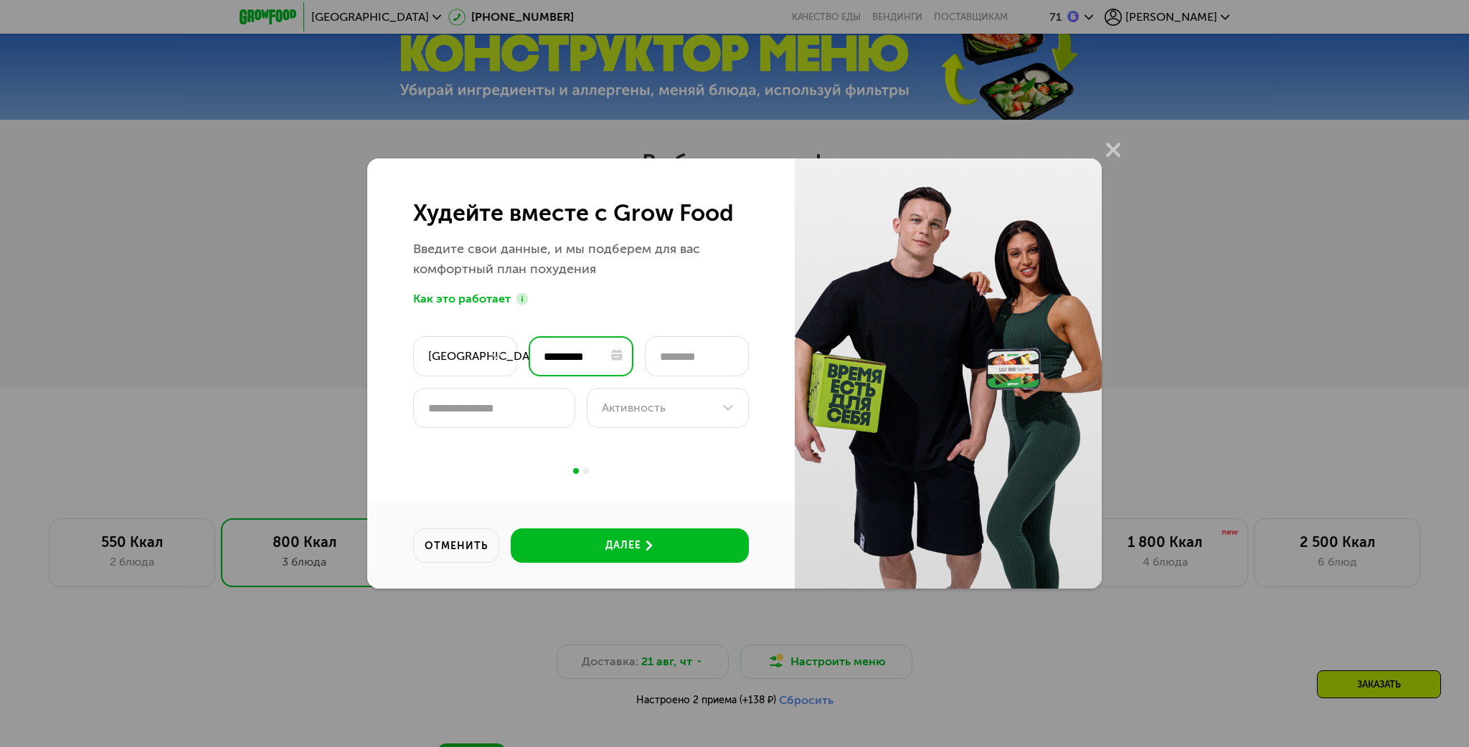
type input "**********"
click at [679, 362] on input "number" at bounding box center [697, 356] width 104 height 40
type input "***"
click at [518, 406] on input "number" at bounding box center [494, 408] width 162 height 40
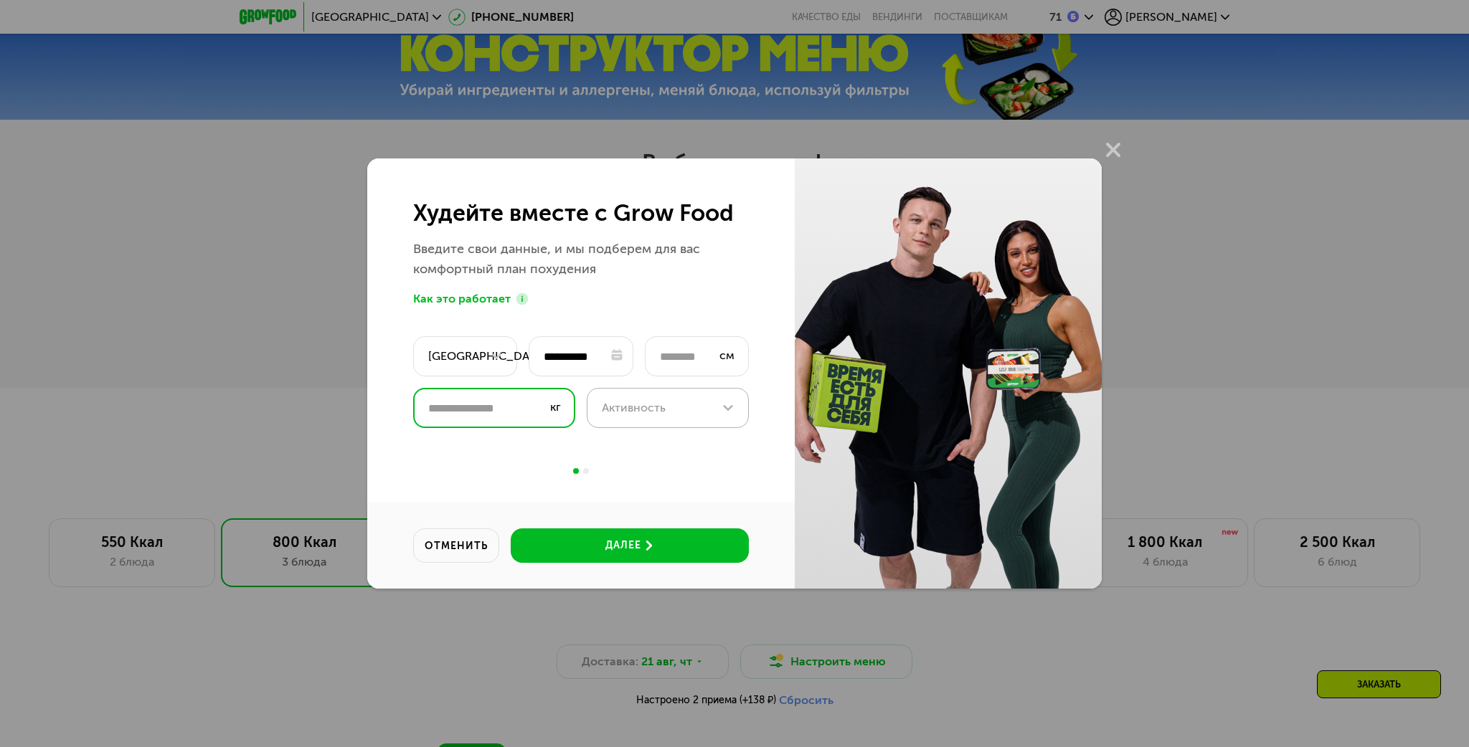
type input "***"
click at [643, 397] on div "Активность" at bounding box center [668, 408] width 162 height 40
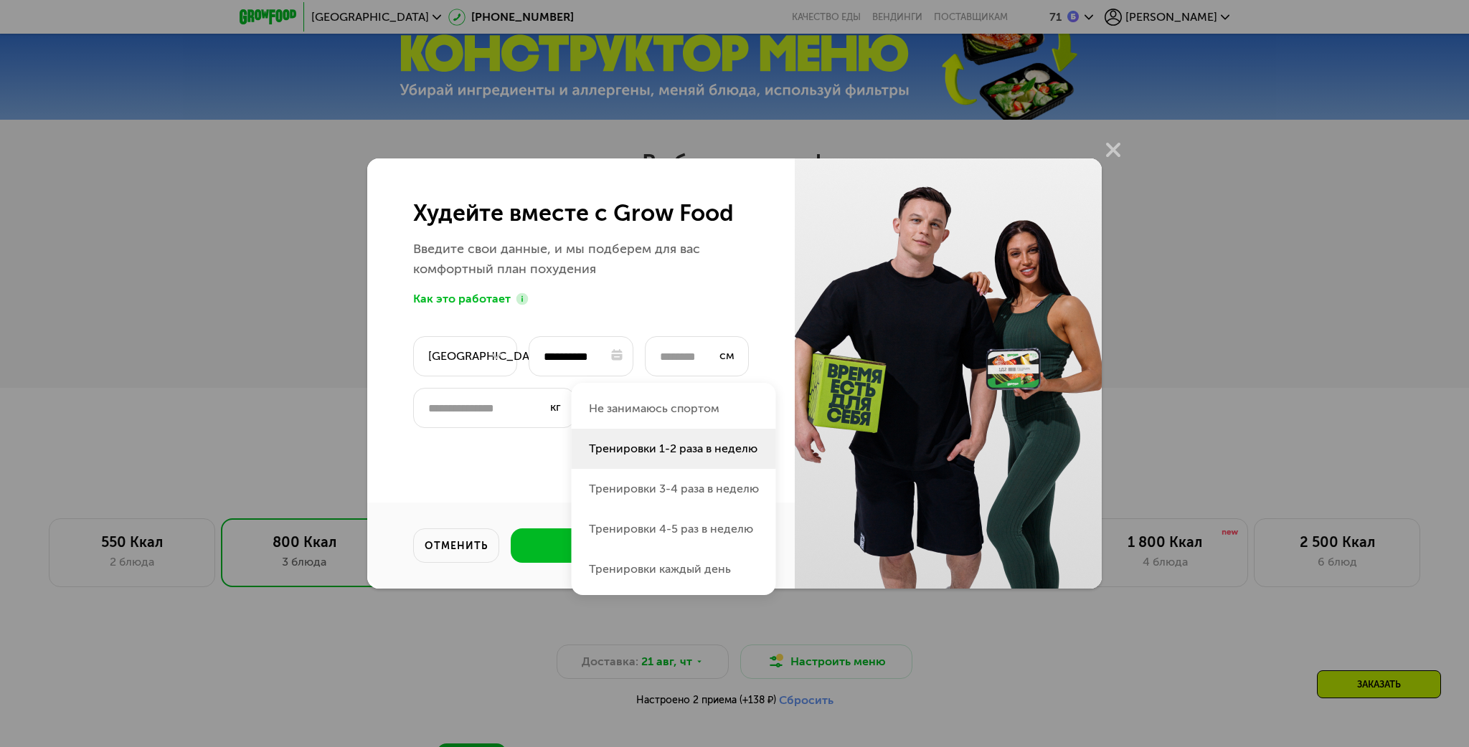
click at [666, 469] on li "Тренировки 1-2 раза в неделю" at bounding box center [674, 489] width 204 height 40
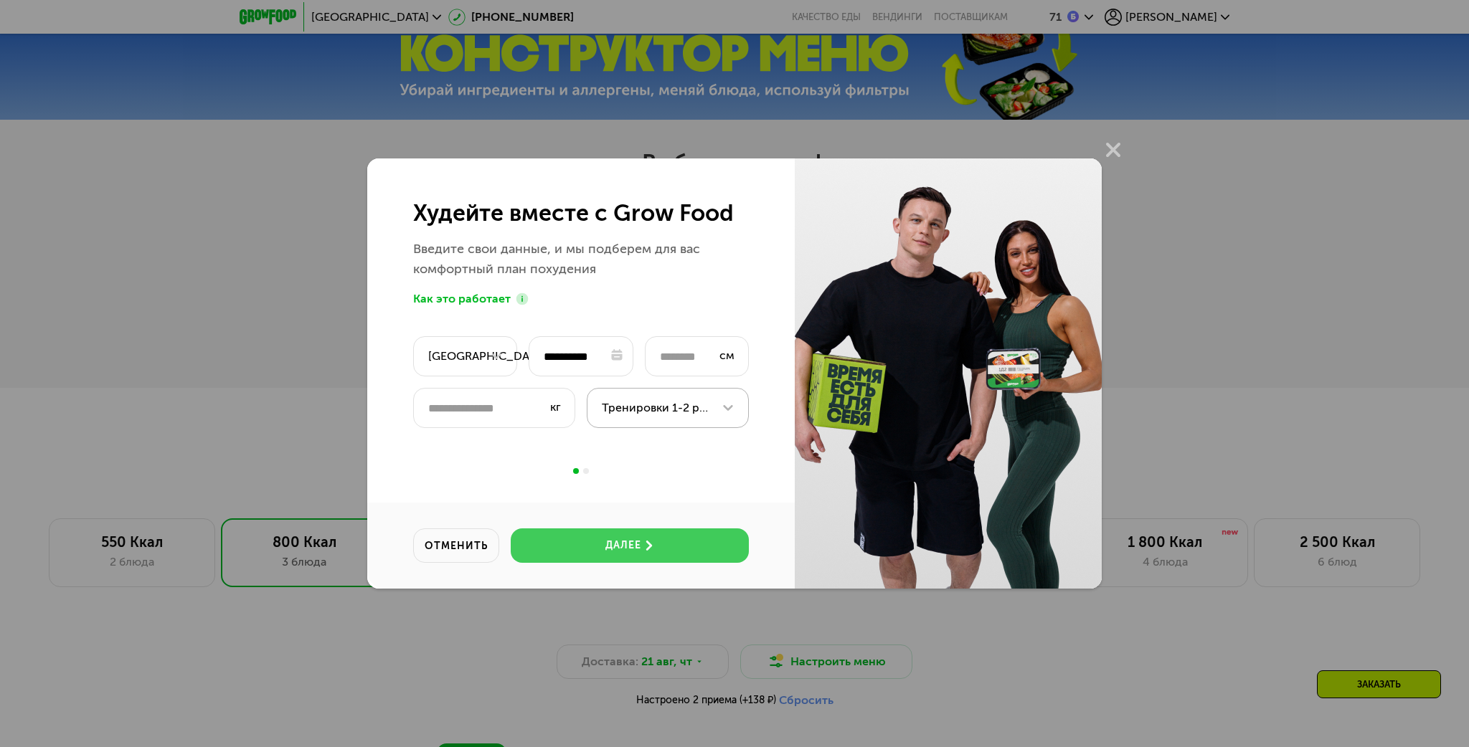
click at [642, 548] on div at bounding box center [647, 546] width 13 height 10
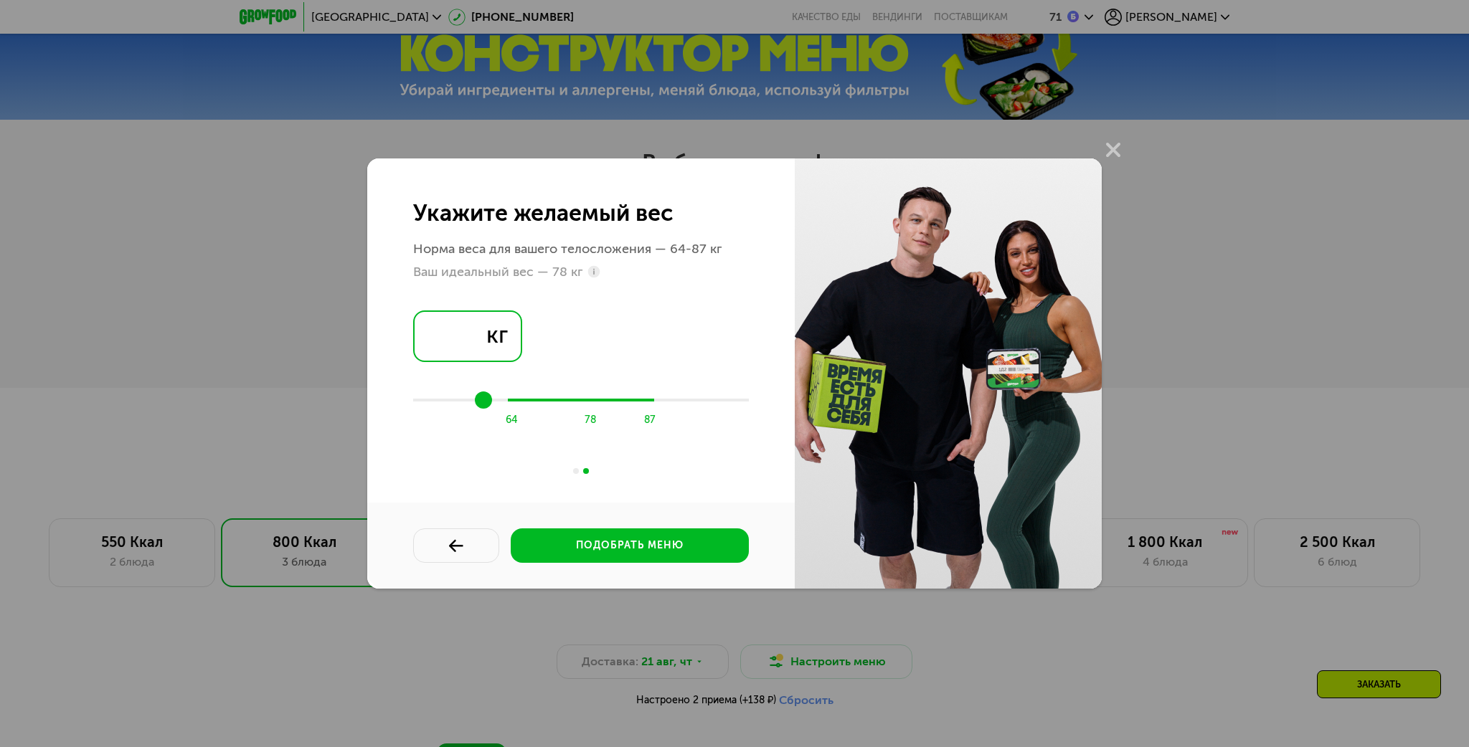
click at [459, 339] on input "**" at bounding box center [467, 337] width 109 height 52
click at [618, 547] on div "подобрать меню" at bounding box center [630, 546] width 108 height 14
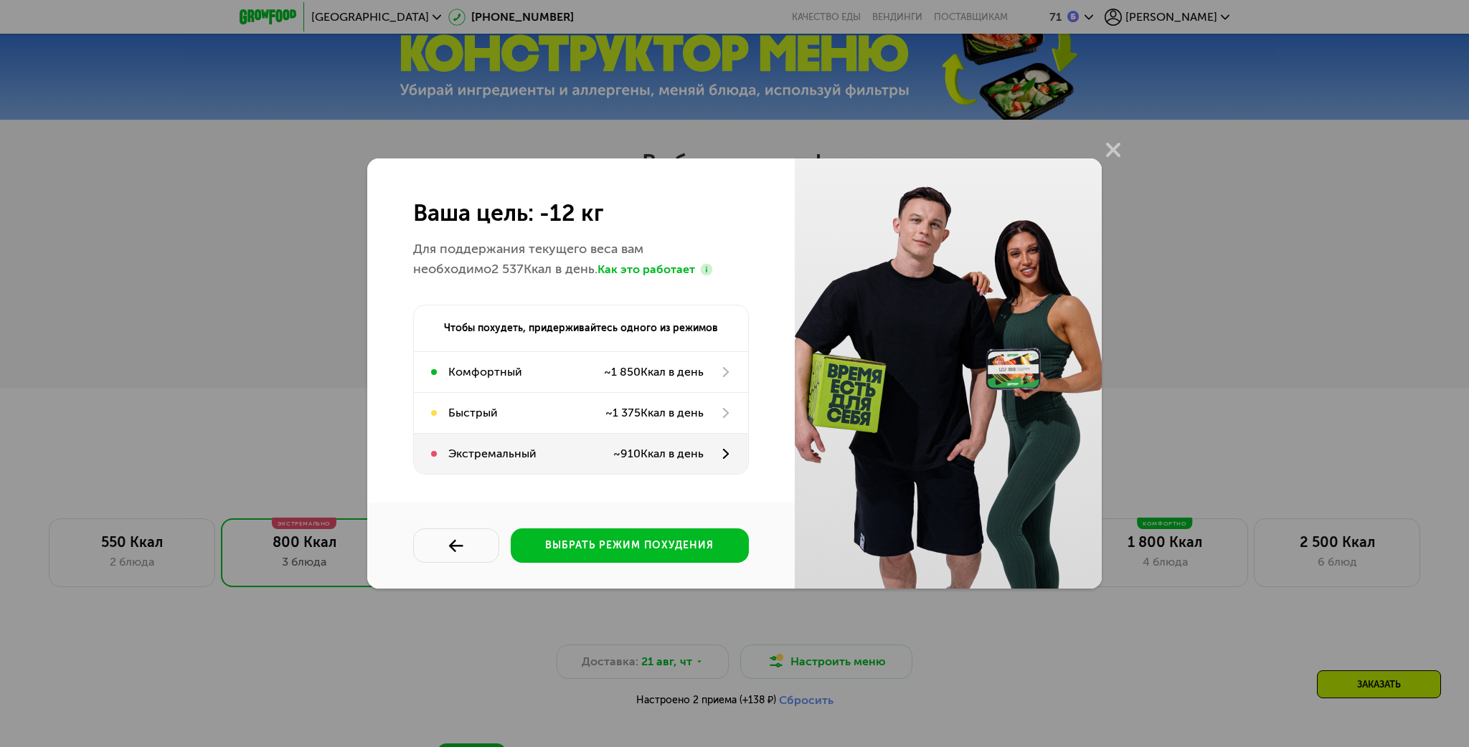
click at [593, 458] on div "Экстремальный" at bounding box center [530, 453] width 165 height 17
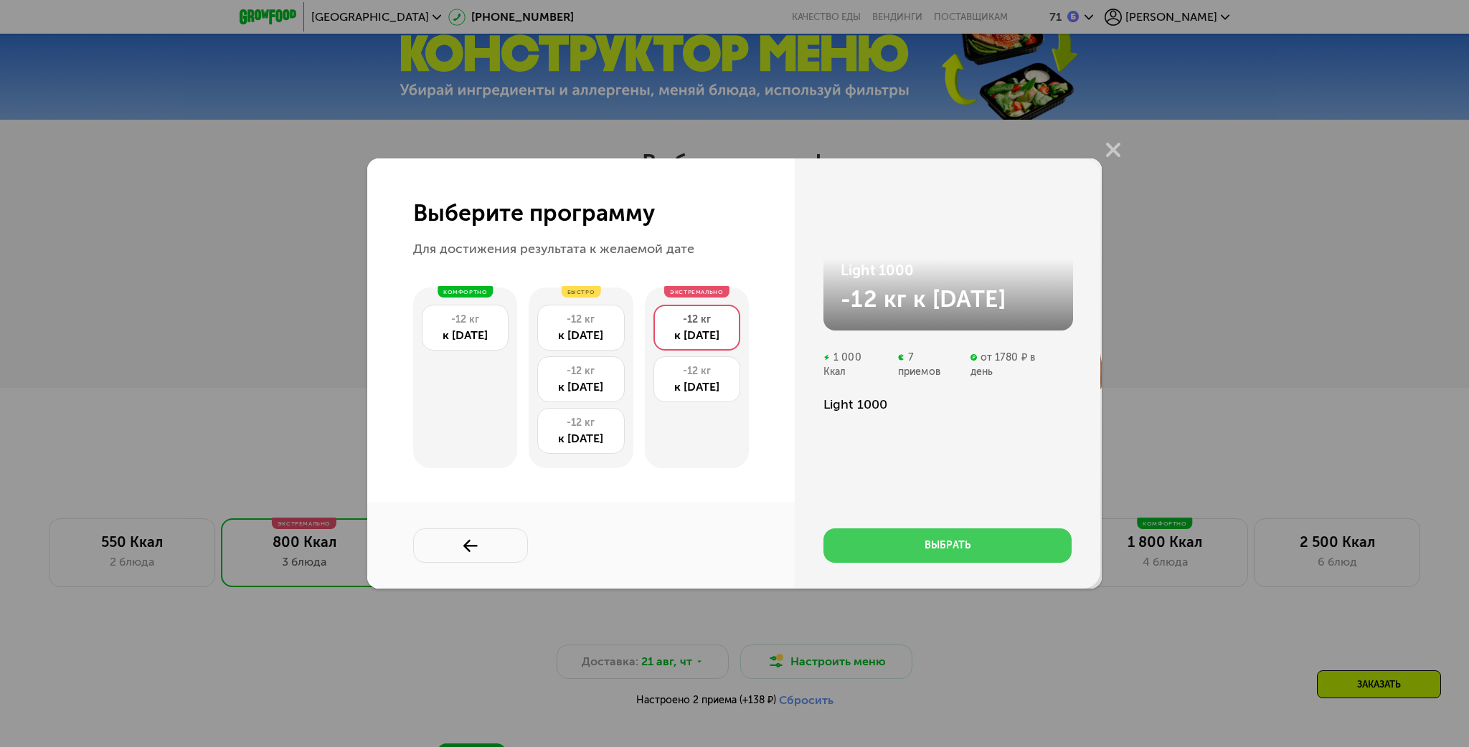
click at [945, 547] on div "выбрать" at bounding box center [948, 546] width 46 height 14
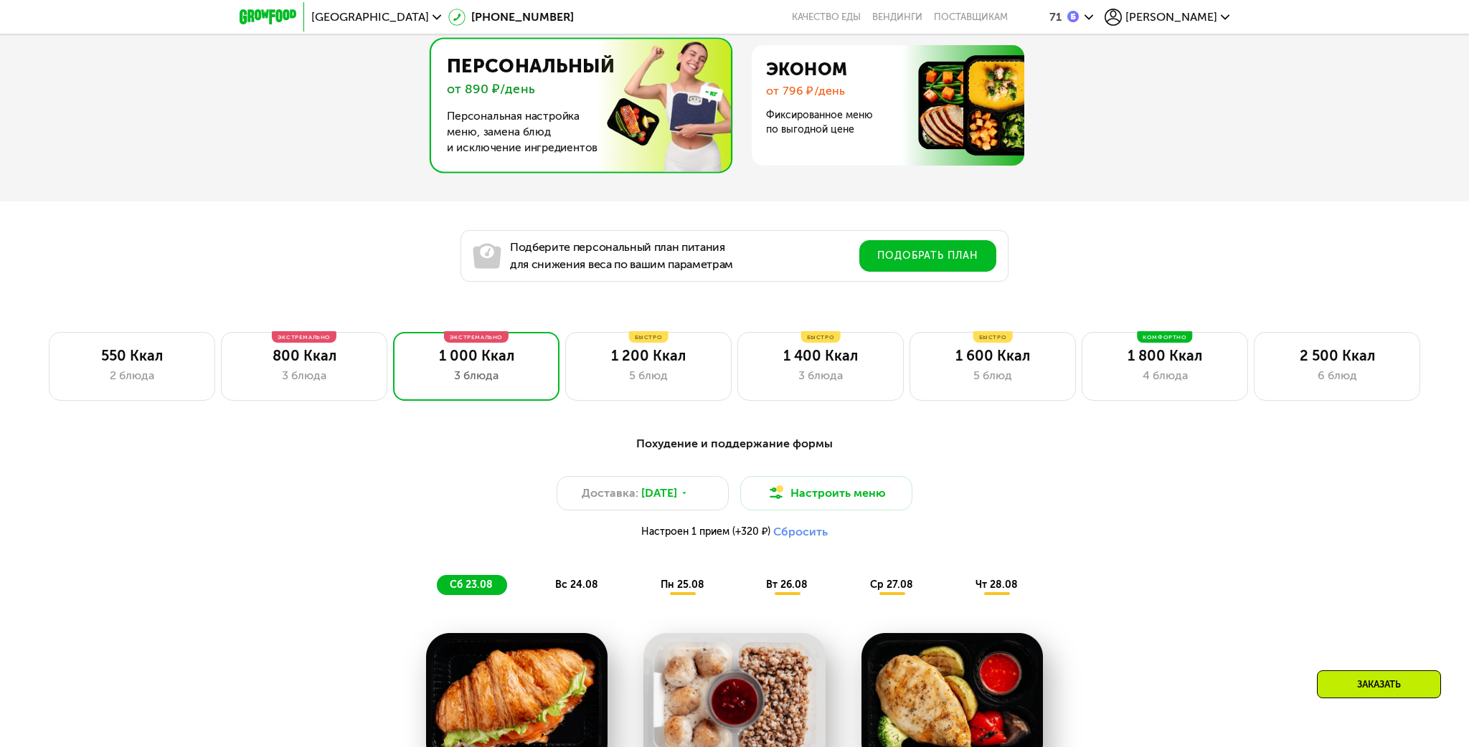
scroll to position [909, 0]
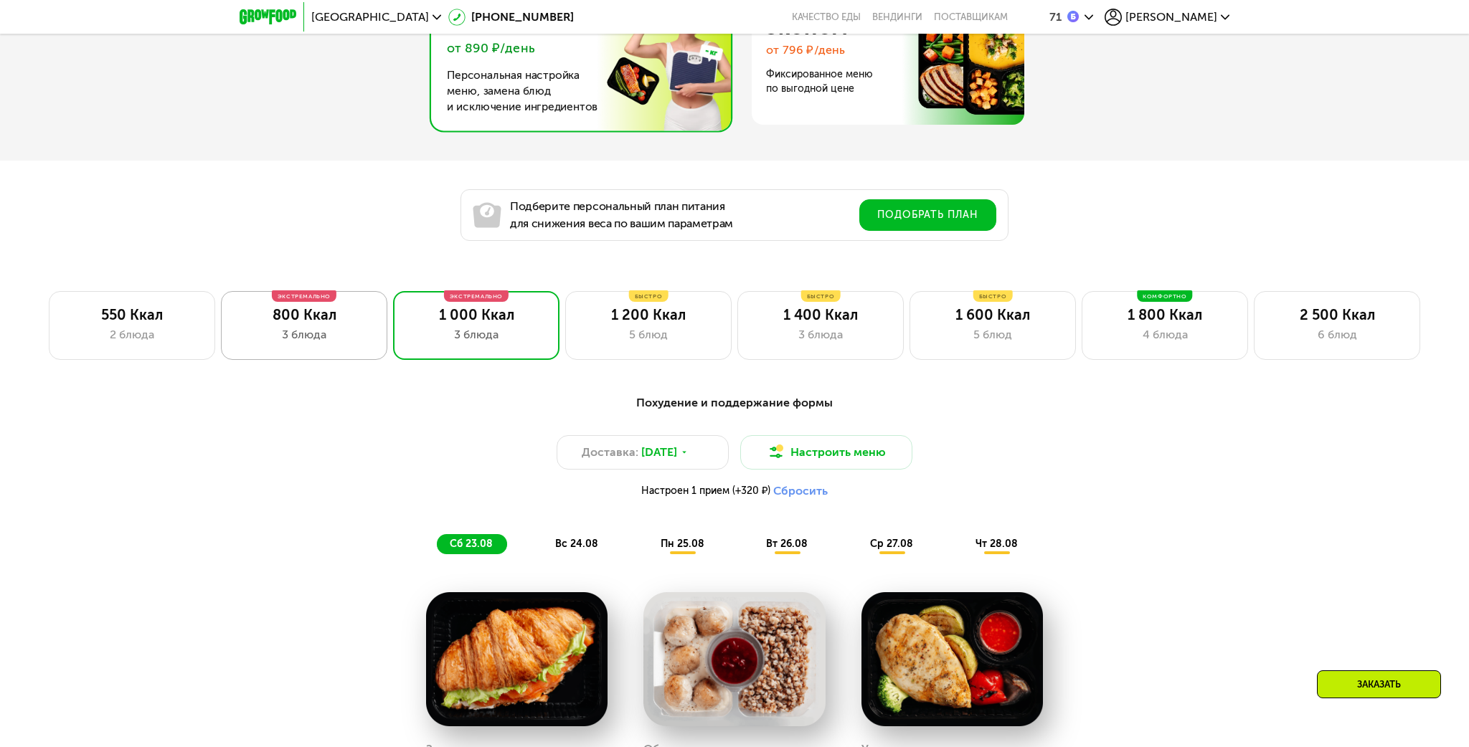
click at [328, 332] on div "3 блюда" at bounding box center [304, 334] width 136 height 17
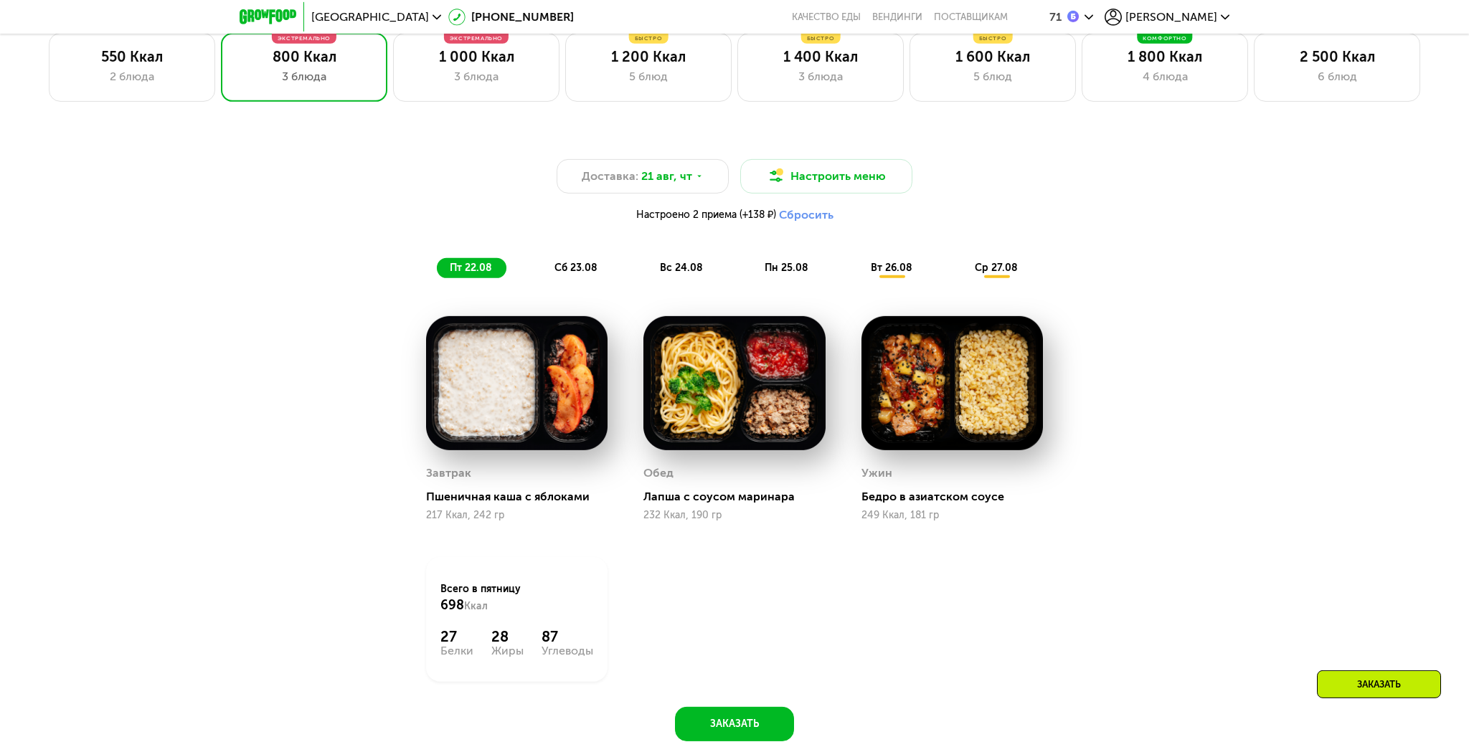
scroll to position [1136, 0]
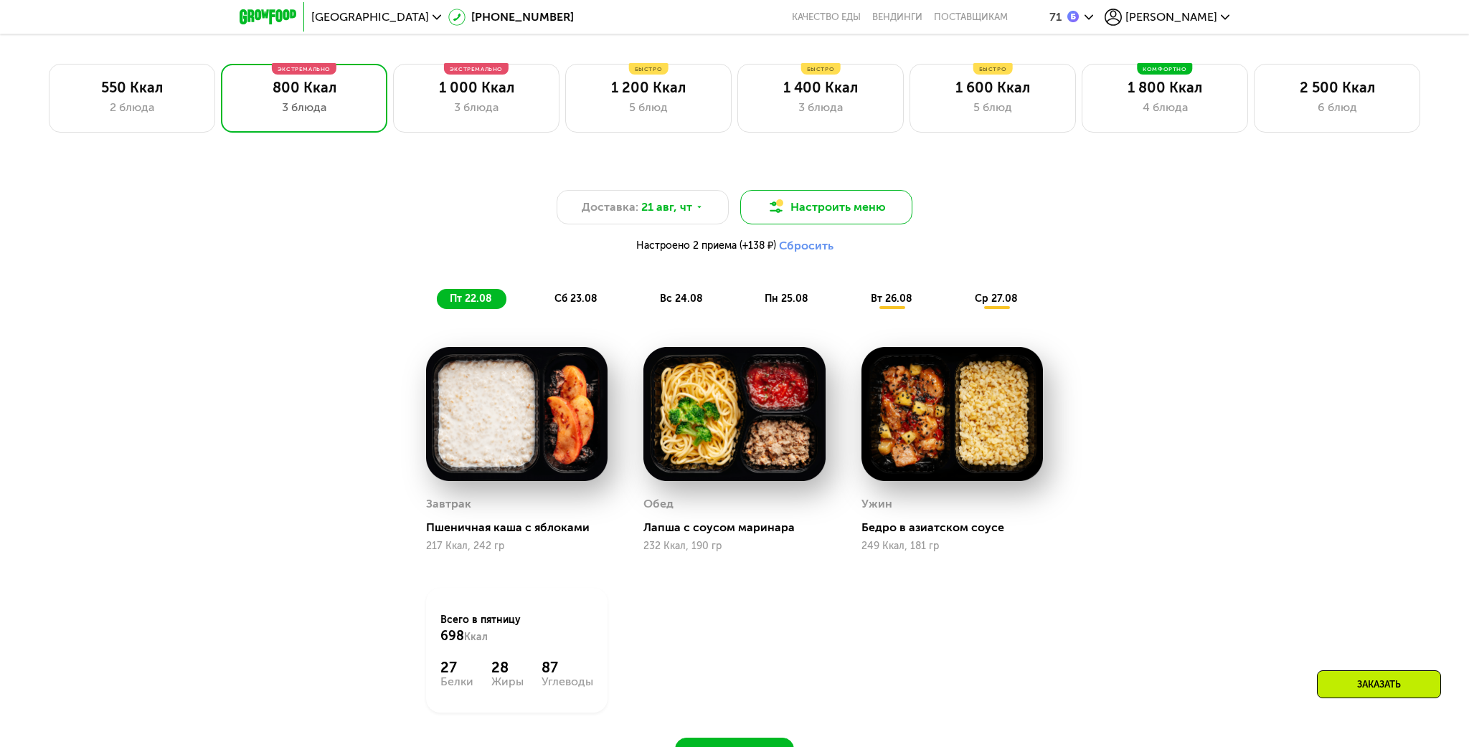
click at [804, 209] on button "Настроить меню" at bounding box center [826, 207] width 172 height 34
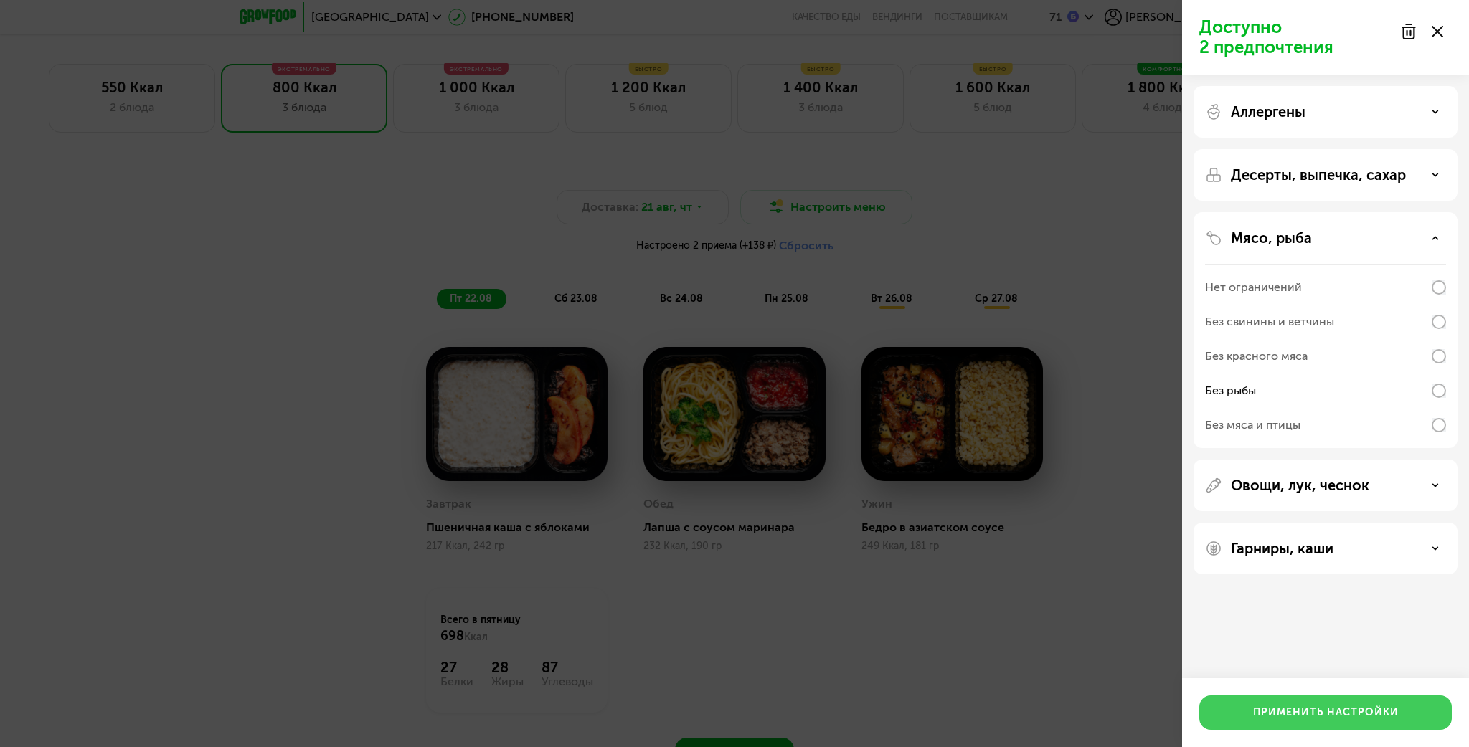
click at [1293, 713] on div "Применить настройки" at bounding box center [1326, 713] width 146 height 14
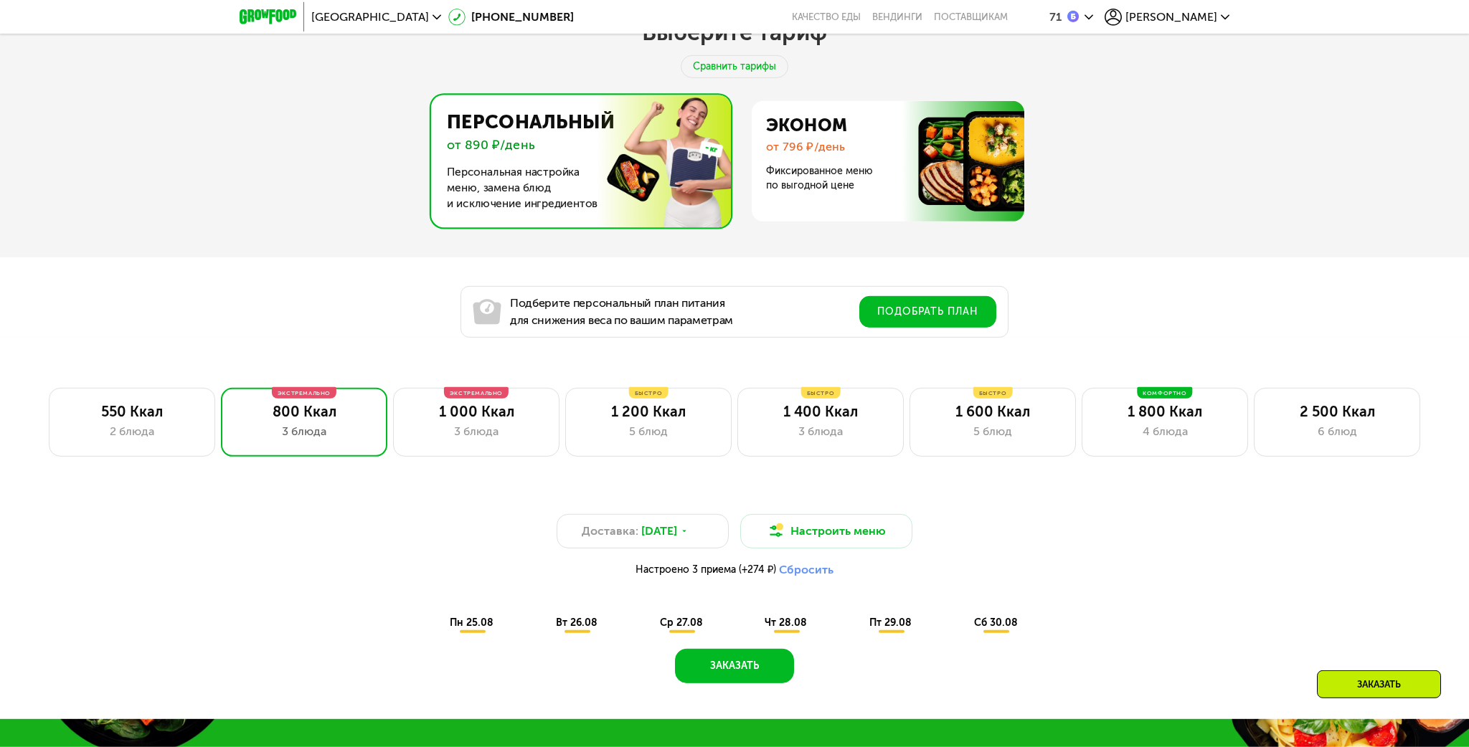
scroll to position [909, 0]
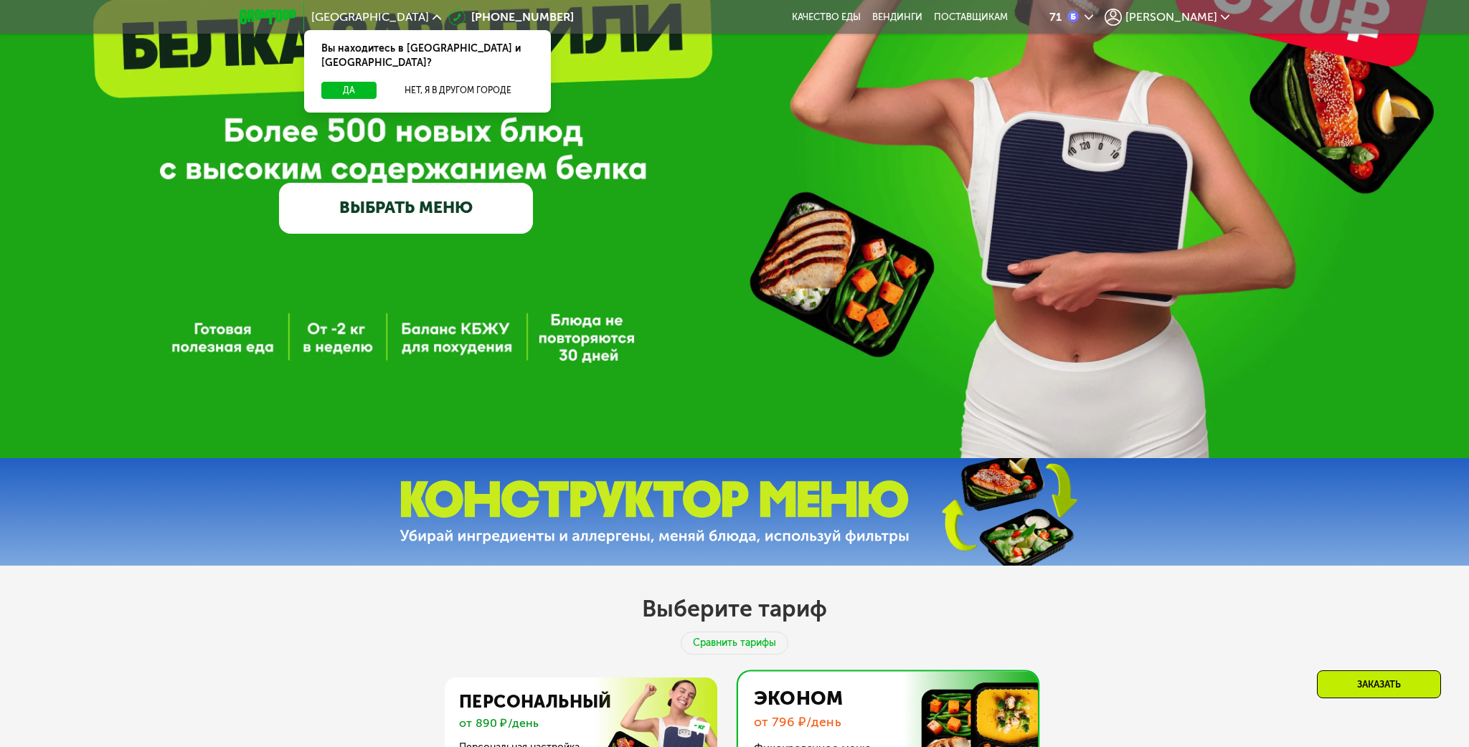
scroll to position [151, 0]
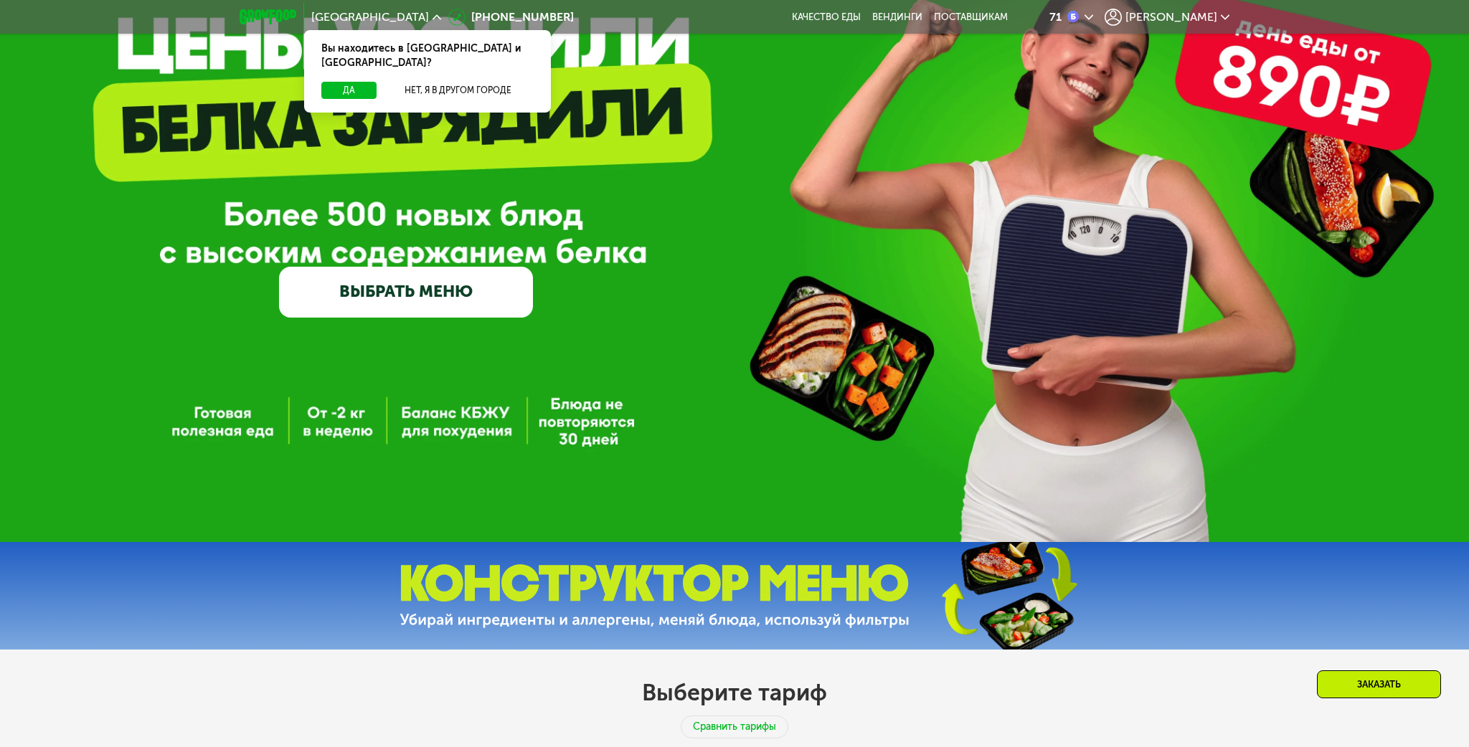
click at [398, 294] on link "ВЫБРАТЬ МЕНЮ" at bounding box center [406, 292] width 254 height 51
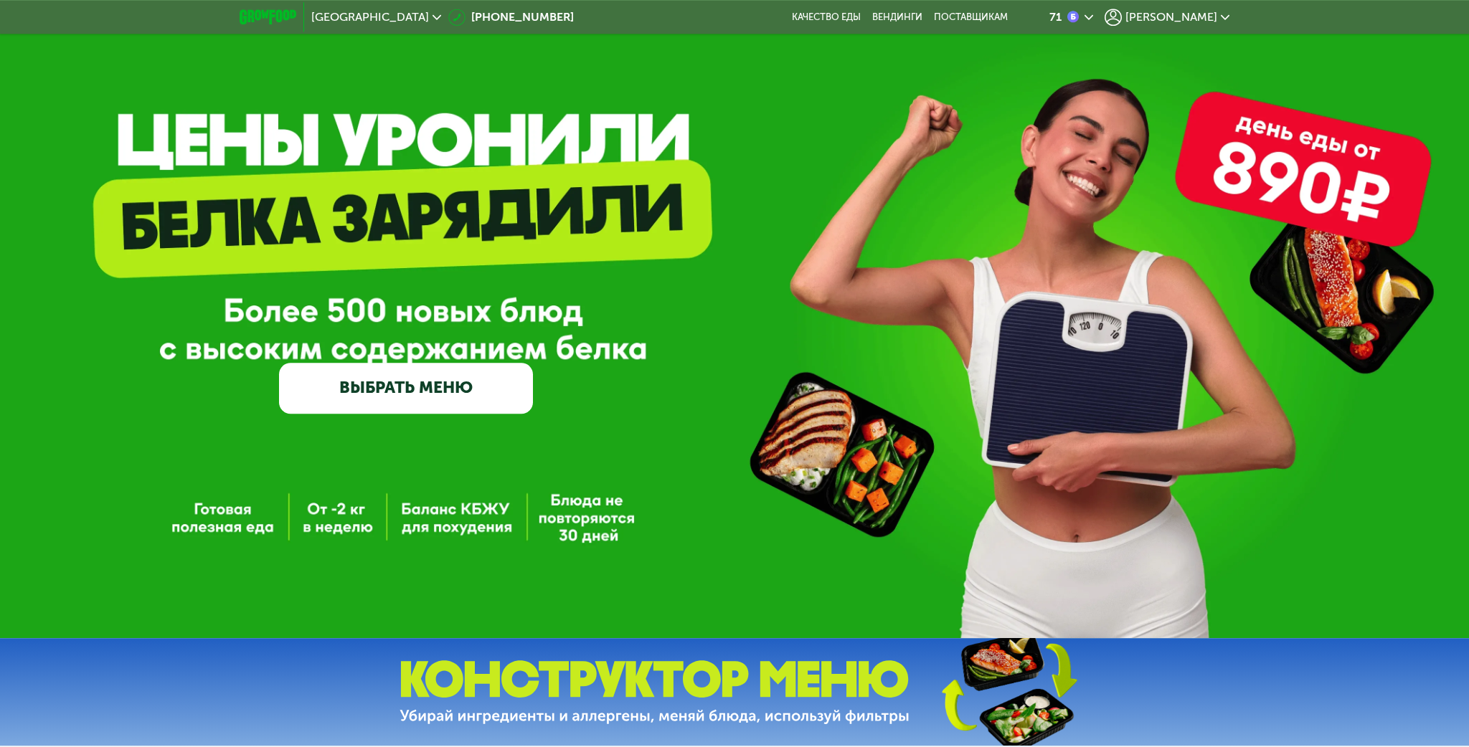
scroll to position [0, 0]
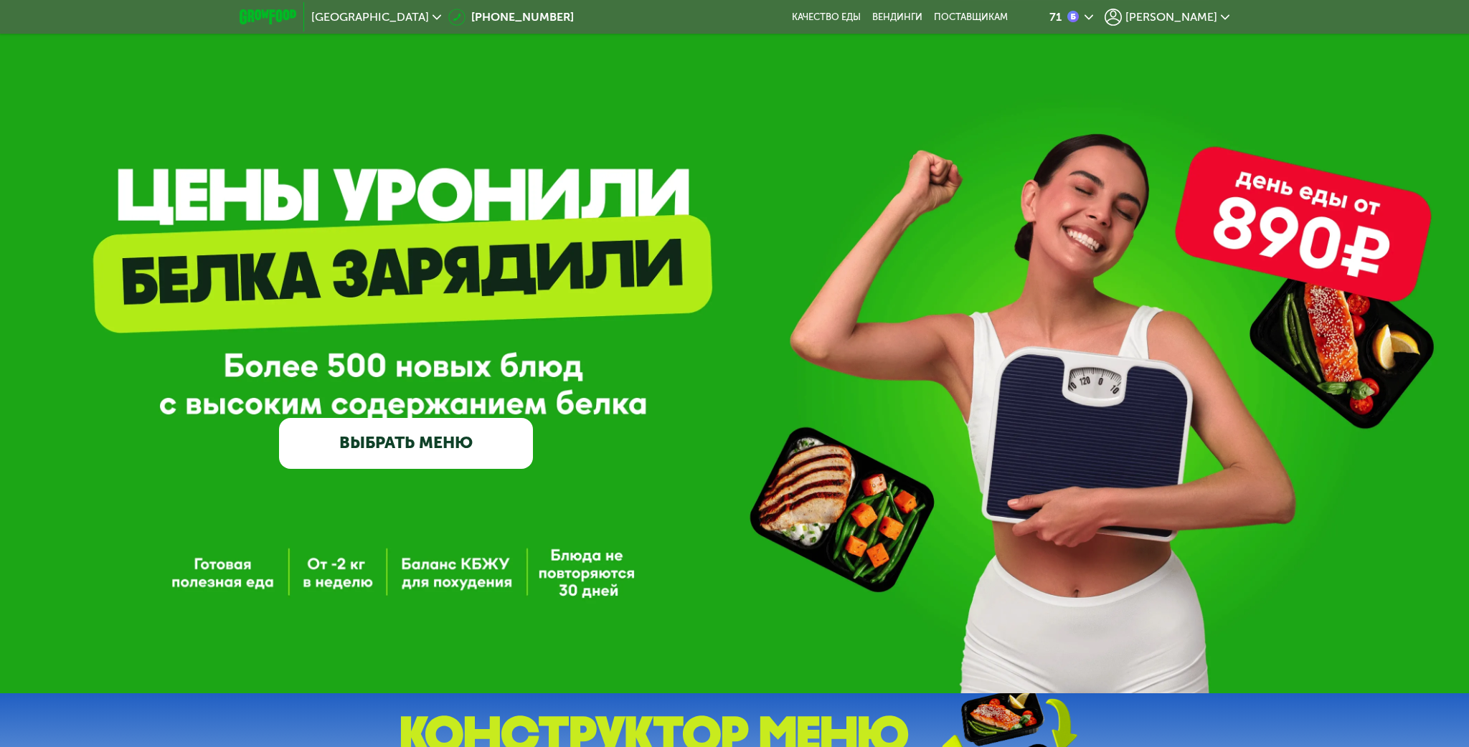
click at [1207, 24] on div "[PERSON_NAME]" at bounding box center [1167, 17] width 125 height 17
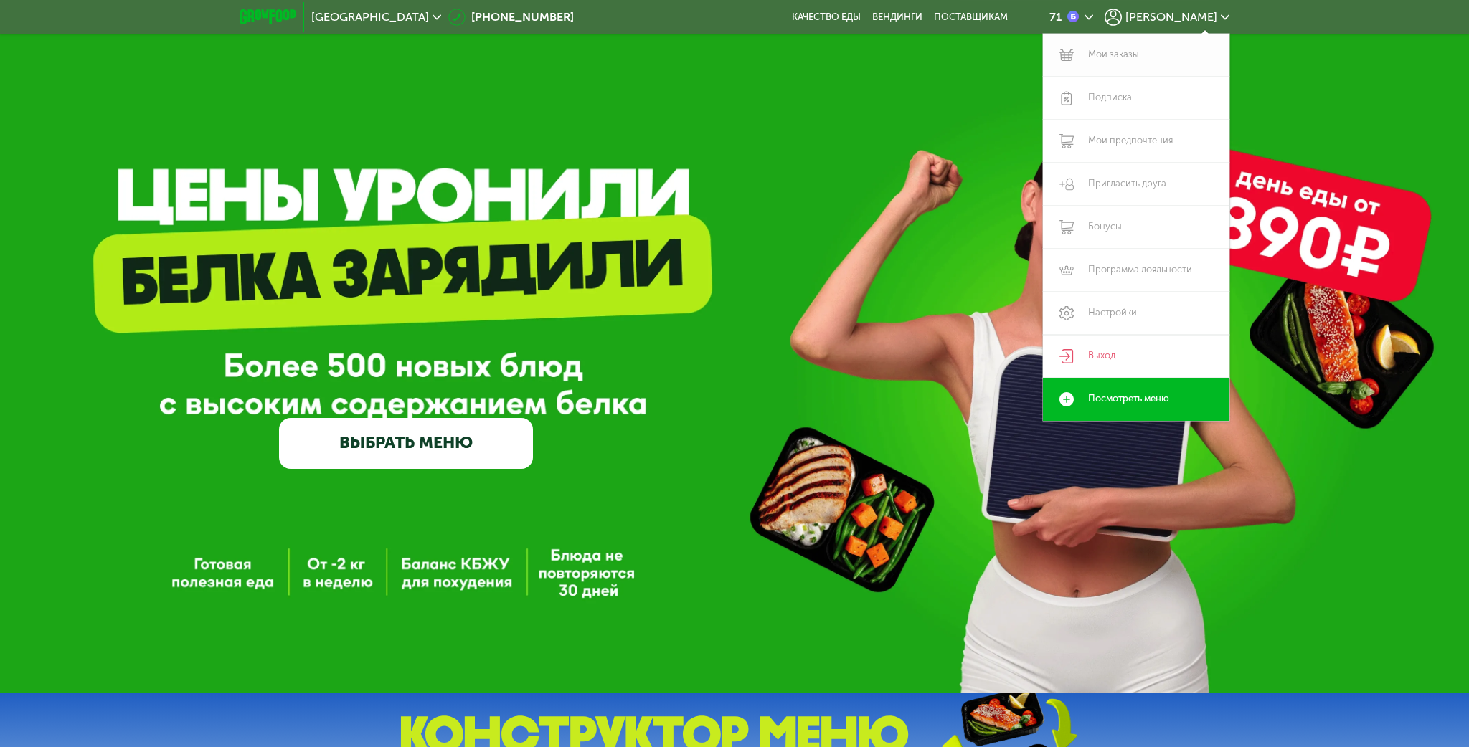
click at [1118, 58] on link "Мои заказы" at bounding box center [1136, 55] width 187 height 43
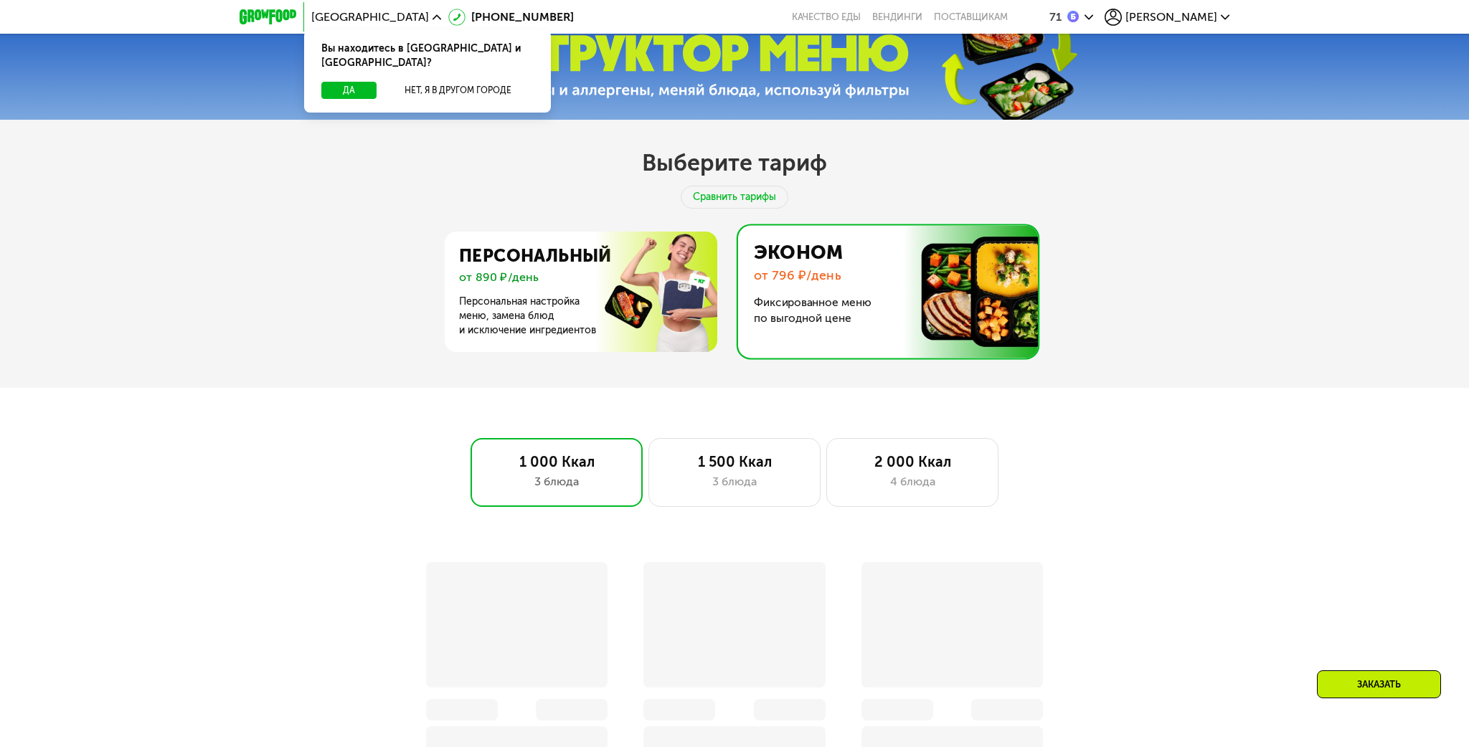
scroll to position [681, 0]
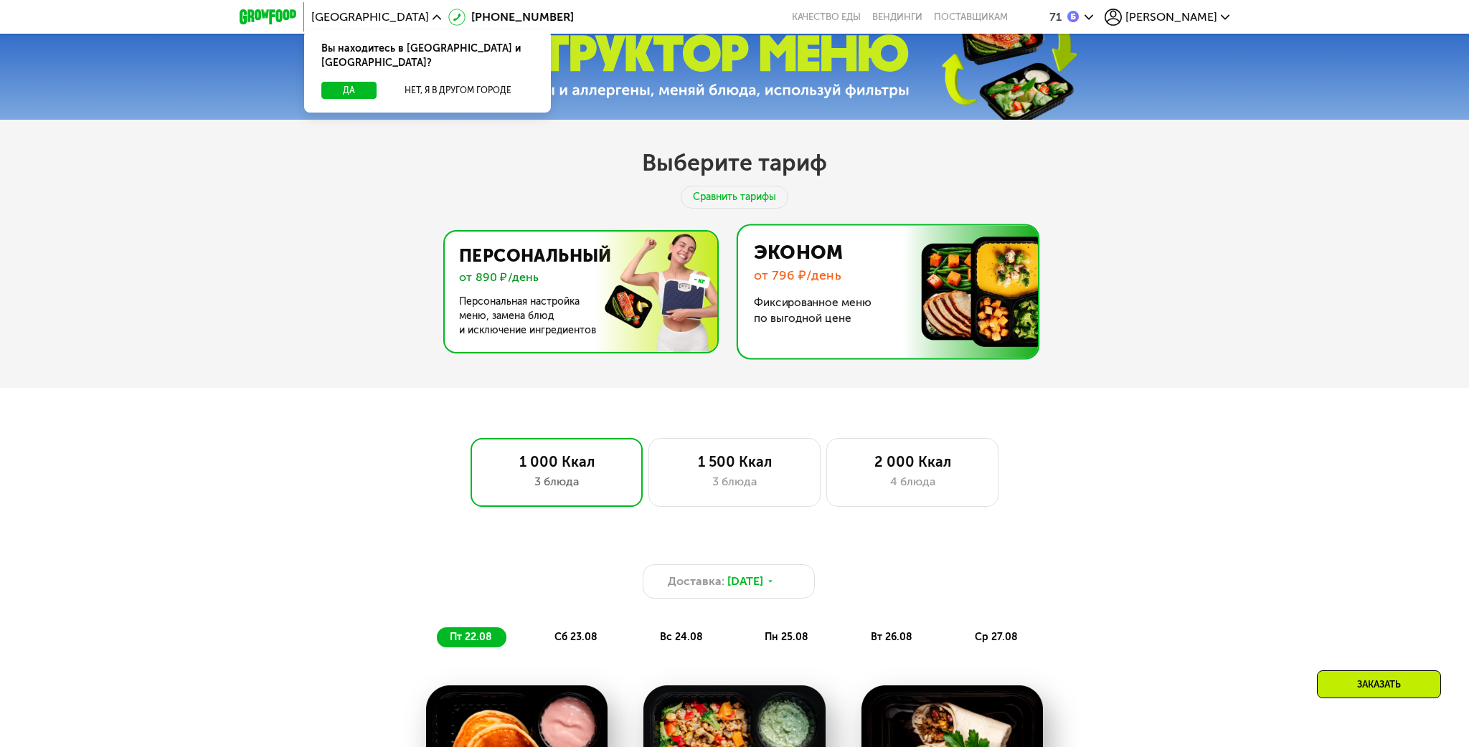
click at [623, 308] on img at bounding box center [577, 292] width 279 height 121
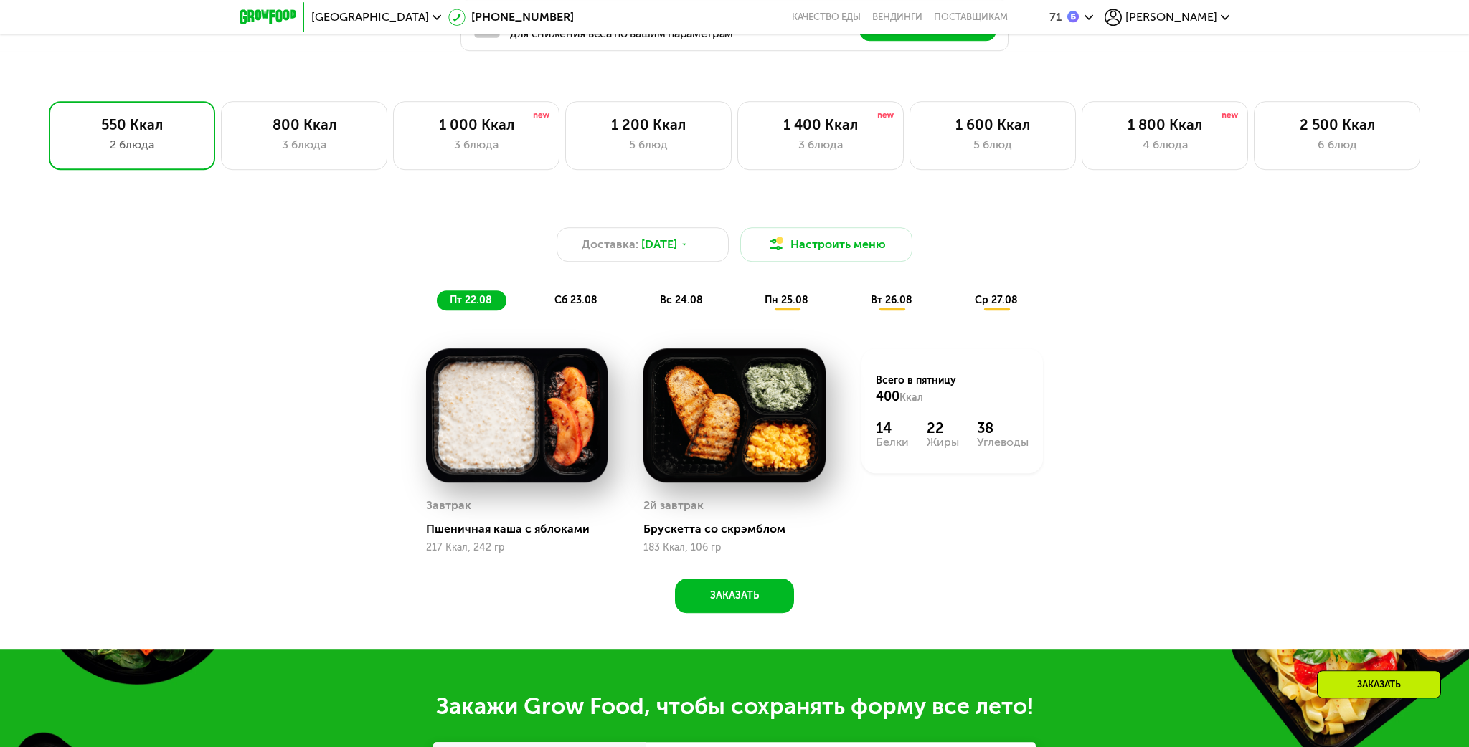
scroll to position [1060, 0]
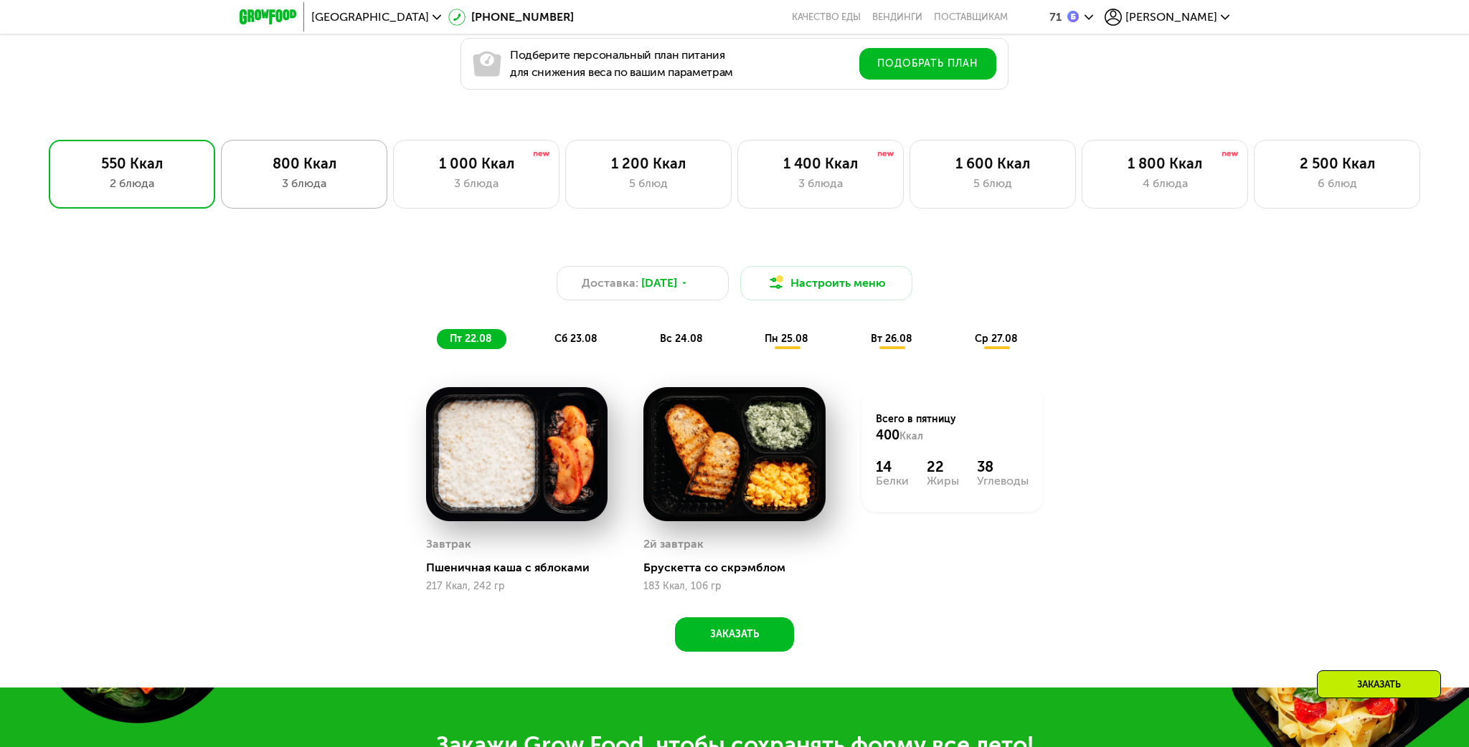
click at [327, 179] on div "3 блюда" at bounding box center [304, 183] width 136 height 17
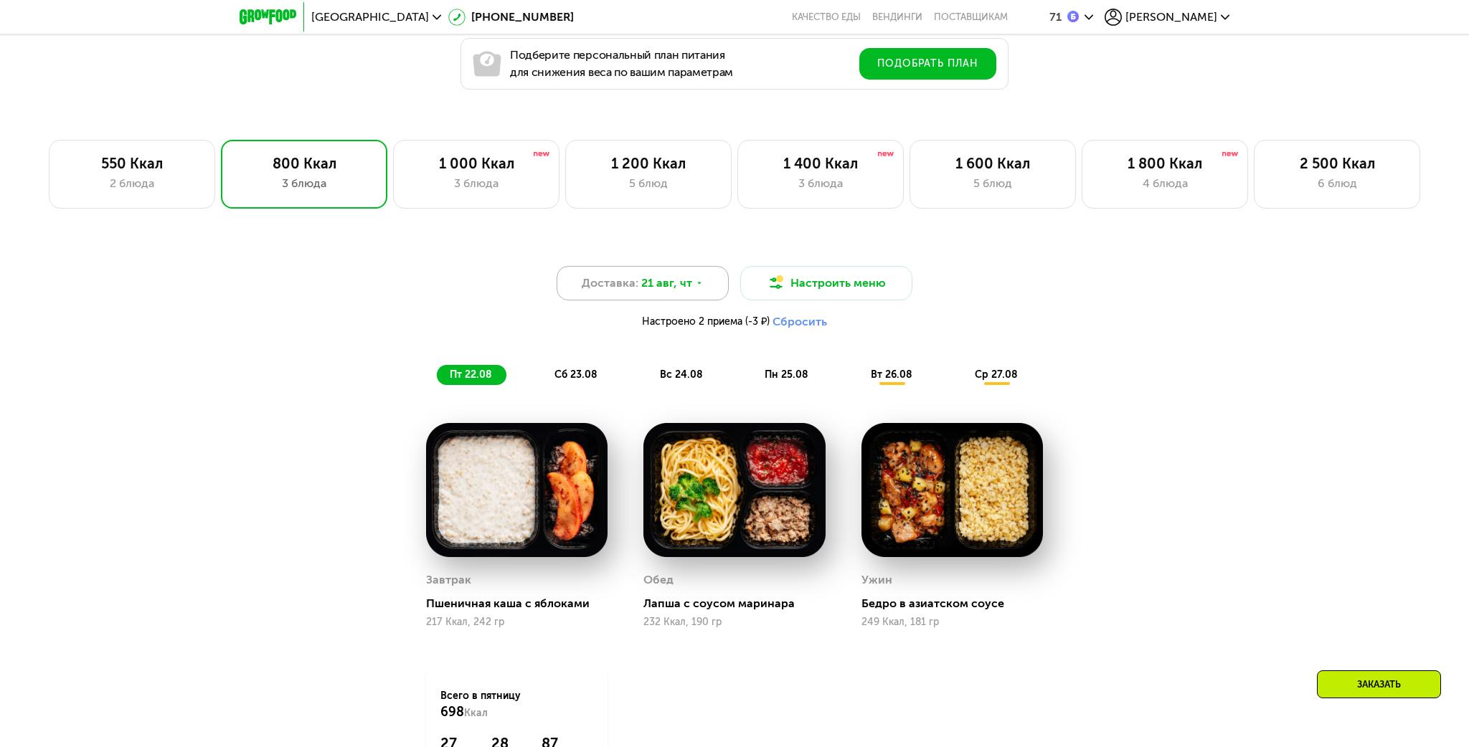
click at [702, 283] on div "Доставка: 21 авг, чт" at bounding box center [643, 283] width 172 height 34
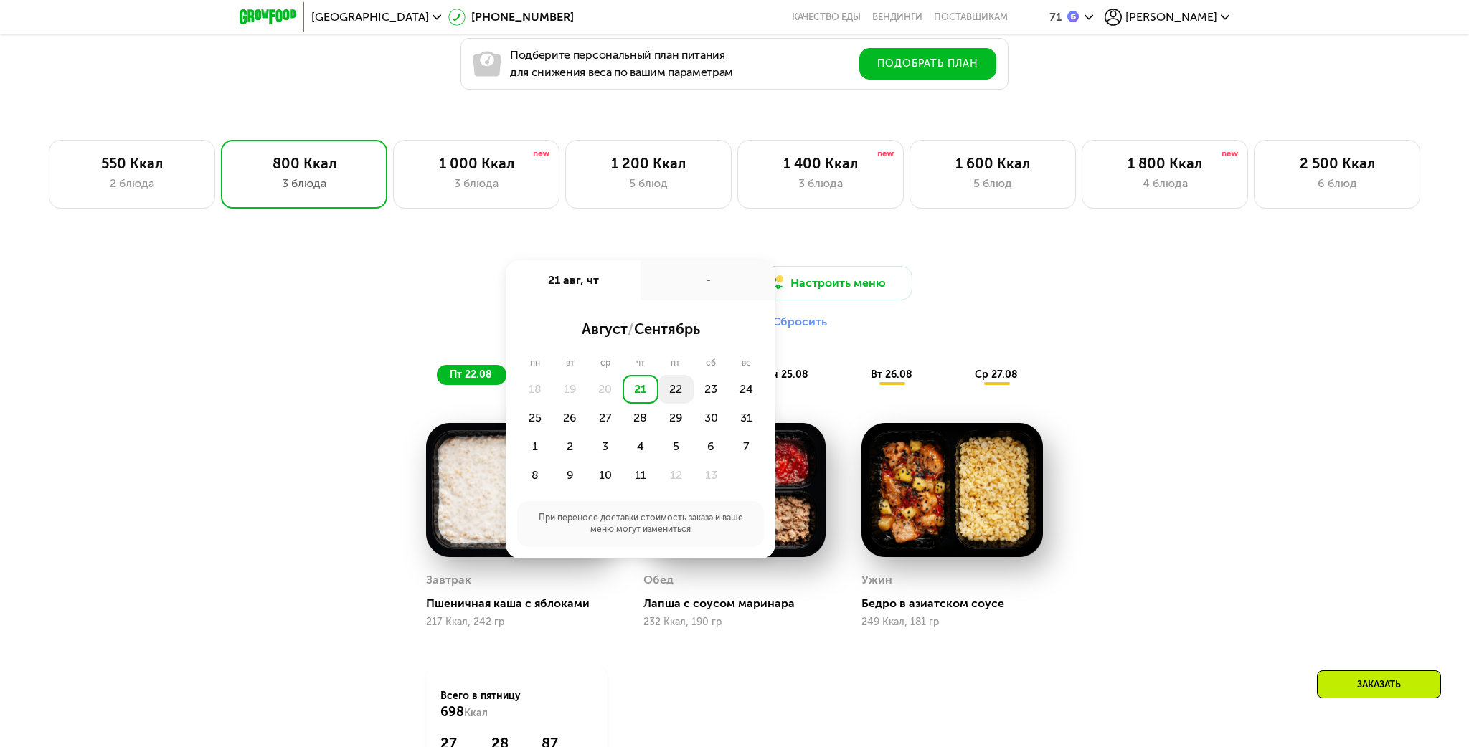
click at [694, 383] on div "22" at bounding box center [711, 389] width 35 height 29
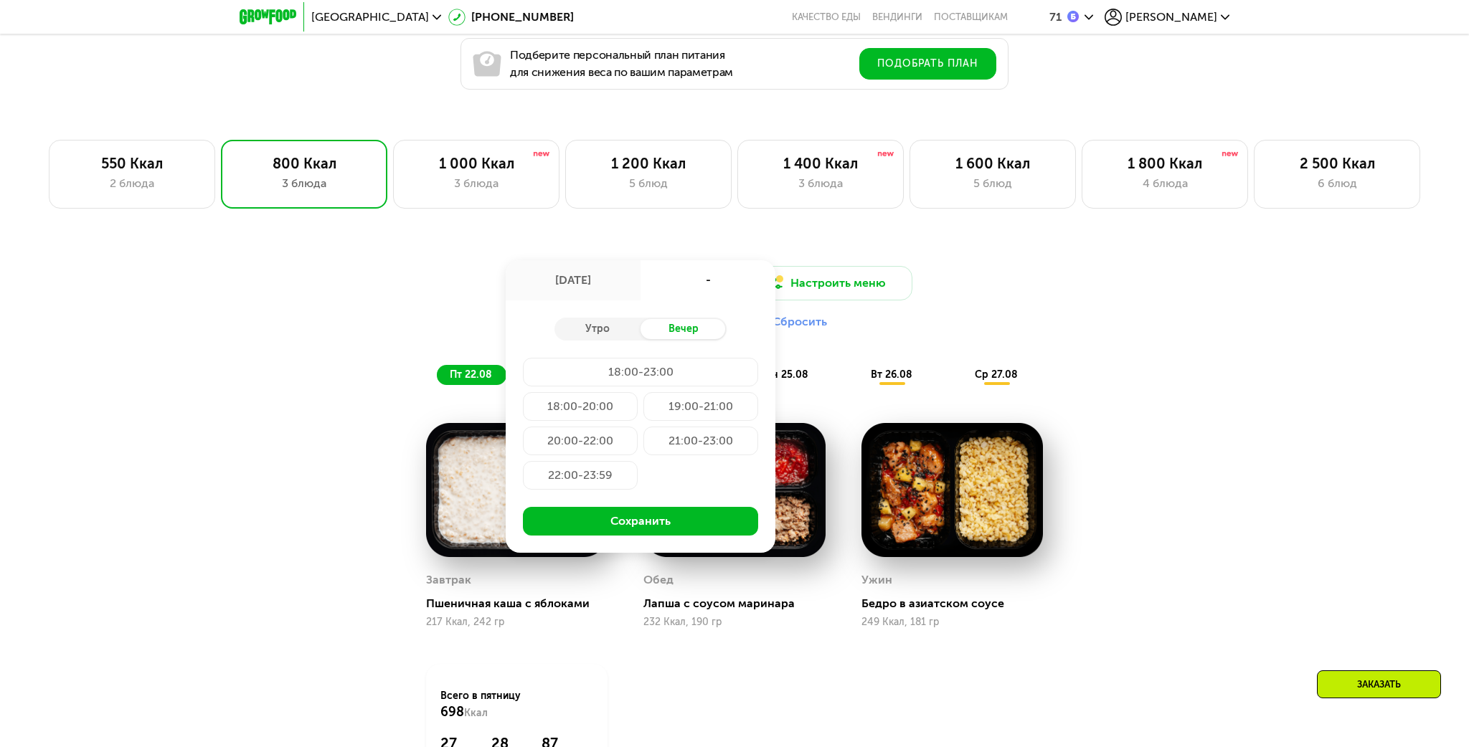
click at [643, 437] on div "20:00-22:00" at bounding box center [700, 441] width 115 height 29
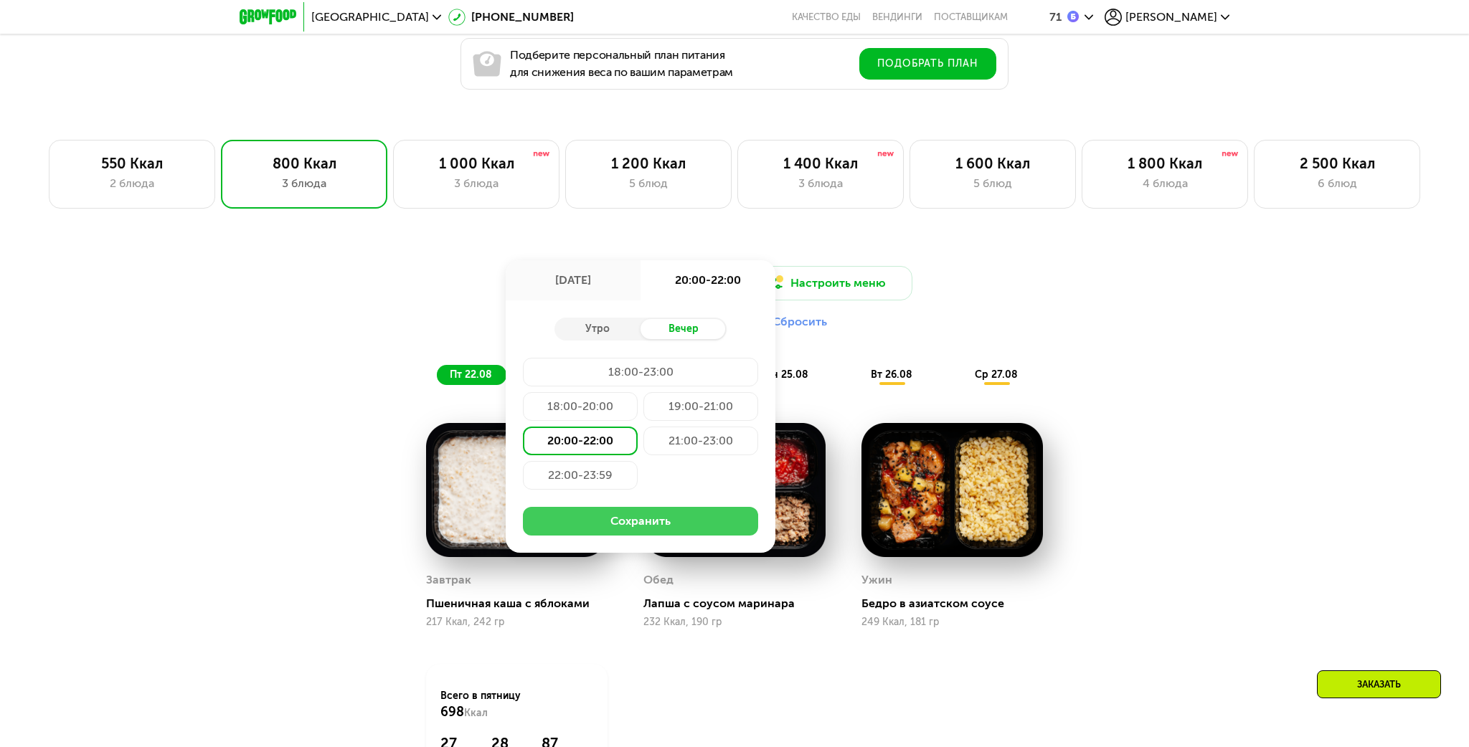
click at [633, 521] on button "Сохранить" at bounding box center [640, 521] width 235 height 29
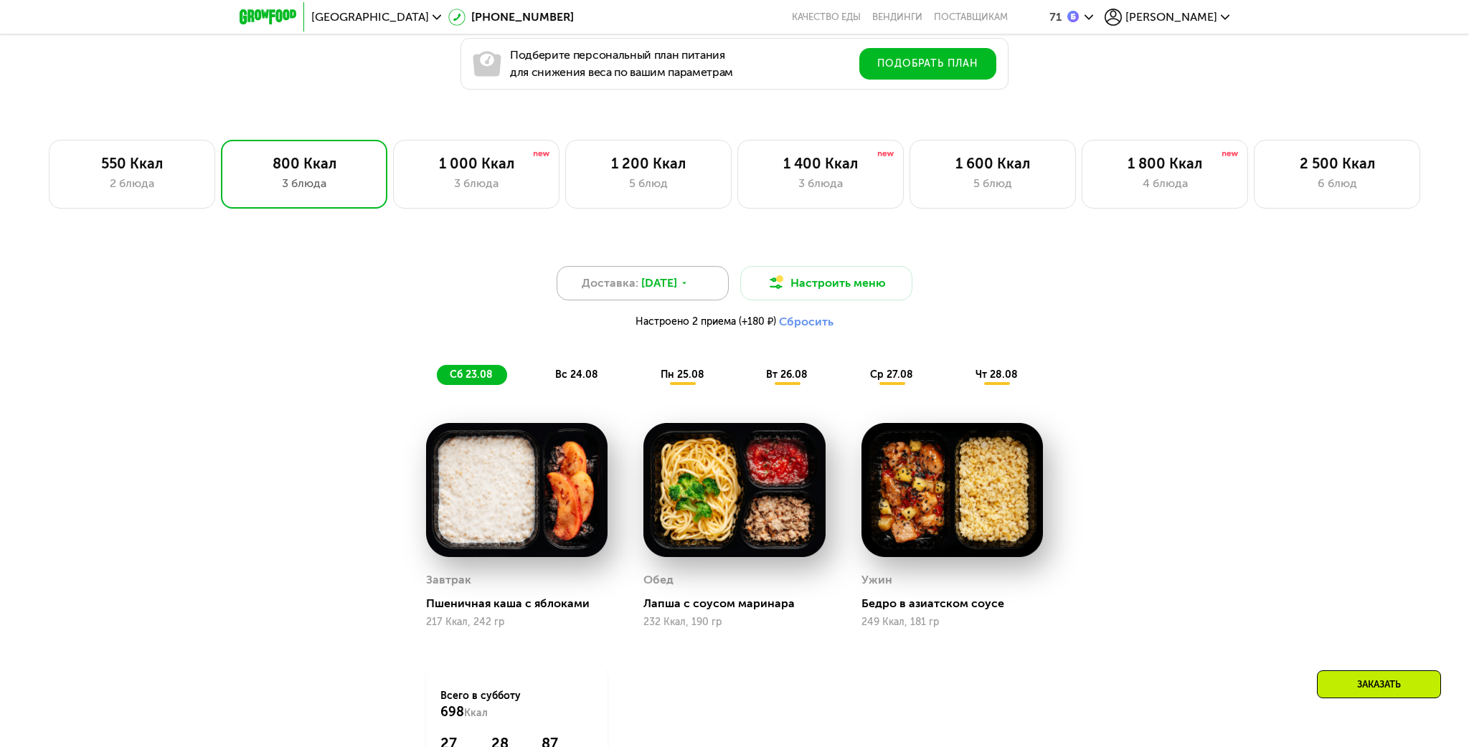
click at [689, 285] on icon at bounding box center [684, 283] width 9 height 9
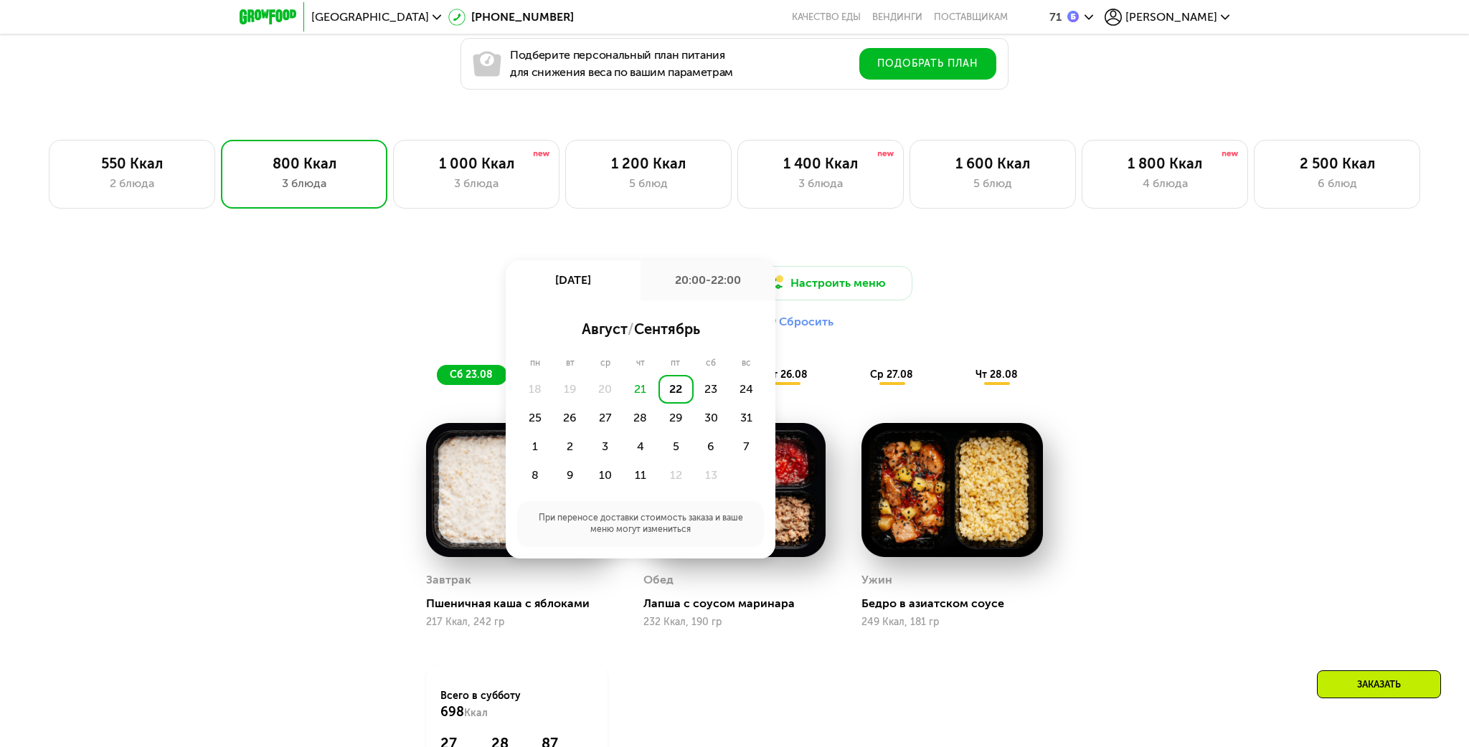
click at [1072, 344] on div "Доставка: 22 авг, пт 22 авг, пт 20:00-22:00 август / сентябрь пн вт ср чт пт сб…" at bounding box center [734, 325] width 849 height 119
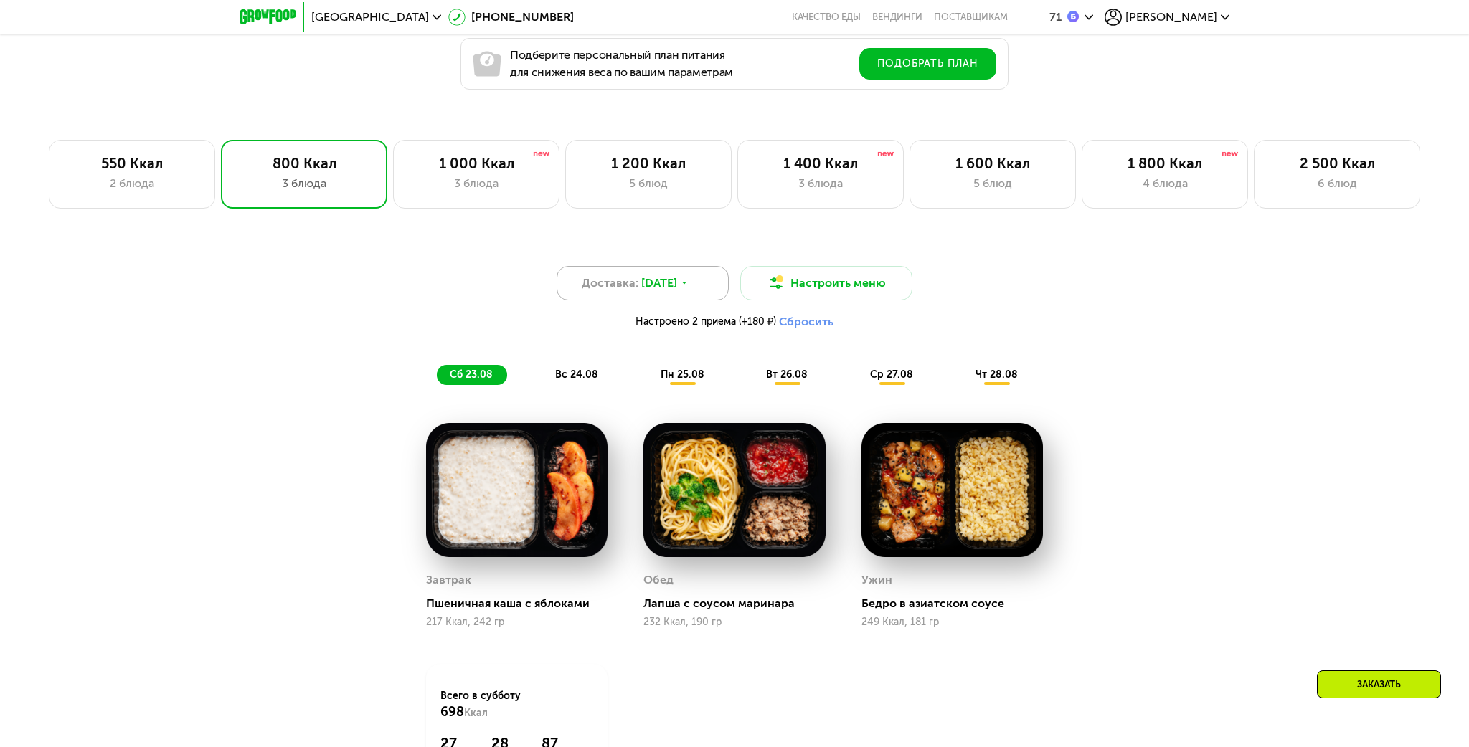
click at [689, 286] on icon at bounding box center [684, 283] width 9 height 9
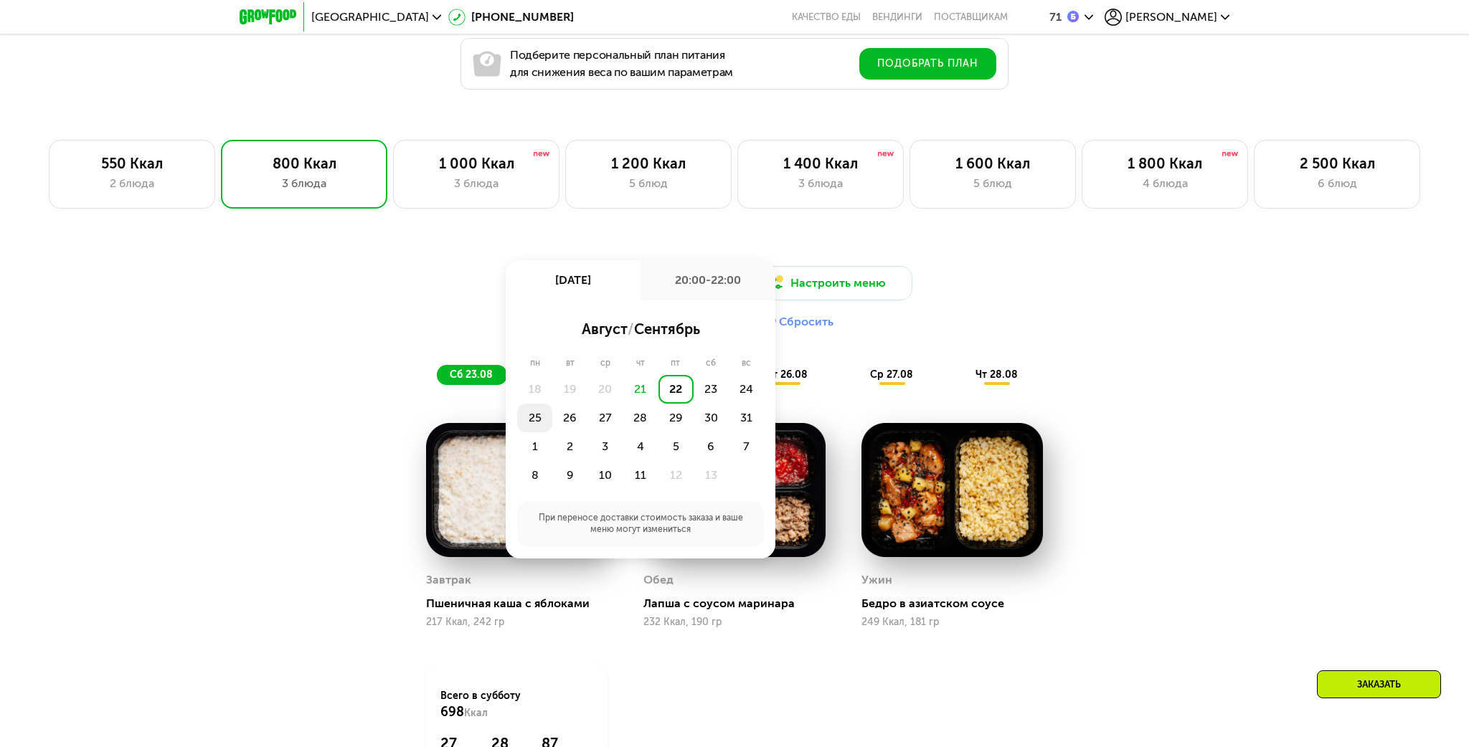
click at [552, 415] on div "25" at bounding box center [569, 418] width 35 height 29
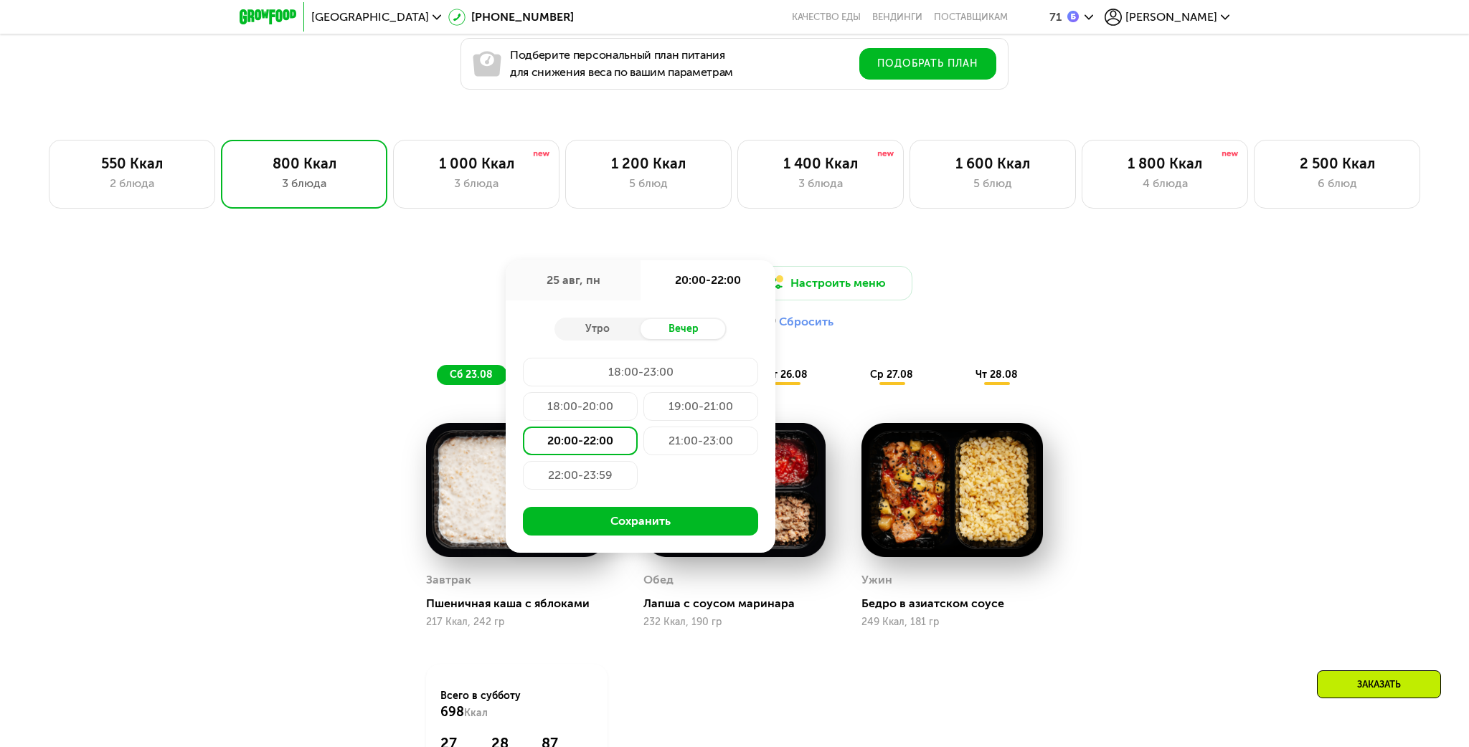
drag, startPoint x: 618, startPoint y: 509, endPoint x: 673, endPoint y: 478, distance: 62.6
click at [673, 478] on div "Утро Вечер 18:00-23:00 18:00-20:00 19:00-21:00 20:00-22:00 21:00-23:00 22:00-23…" at bounding box center [641, 427] width 270 height 253
click at [656, 520] on button "Сохранить" at bounding box center [640, 521] width 235 height 29
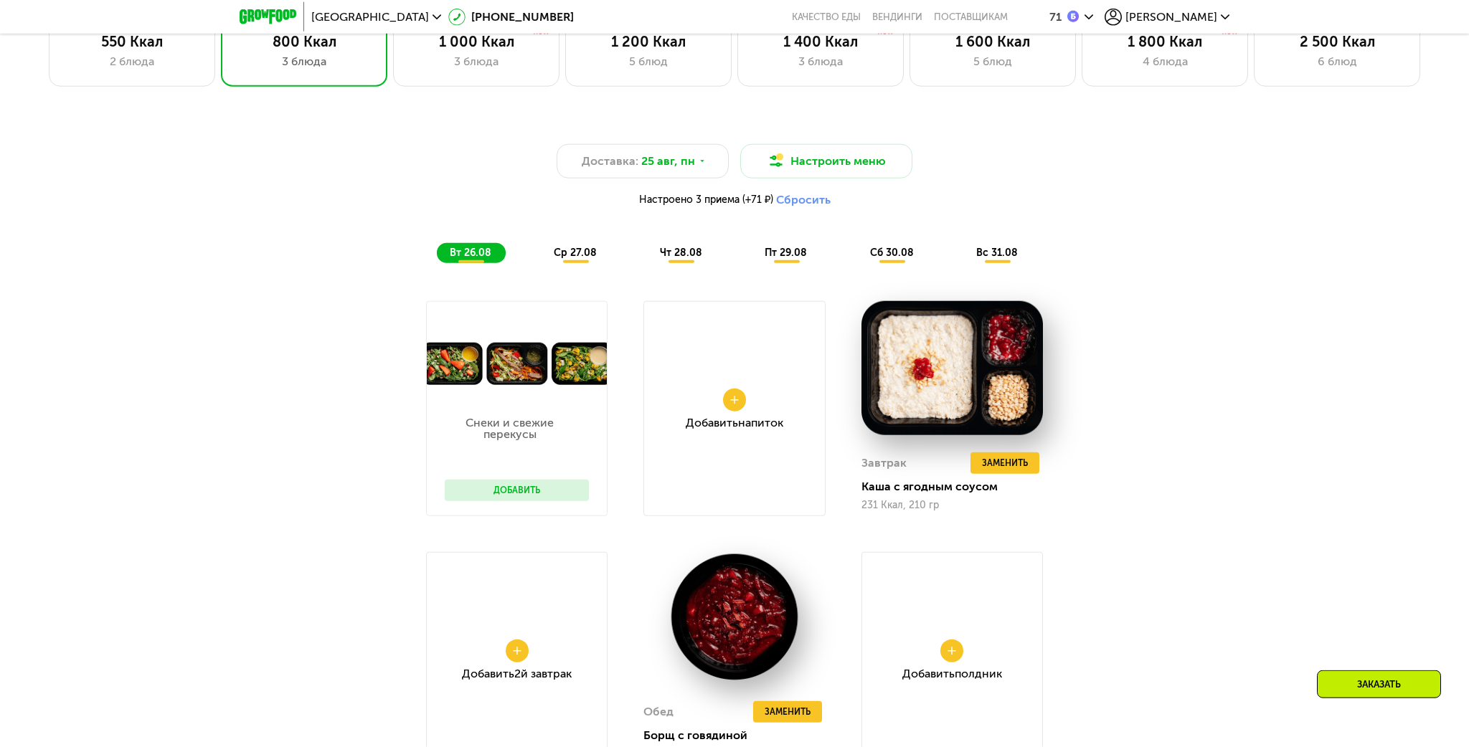
scroll to position [1212, 0]
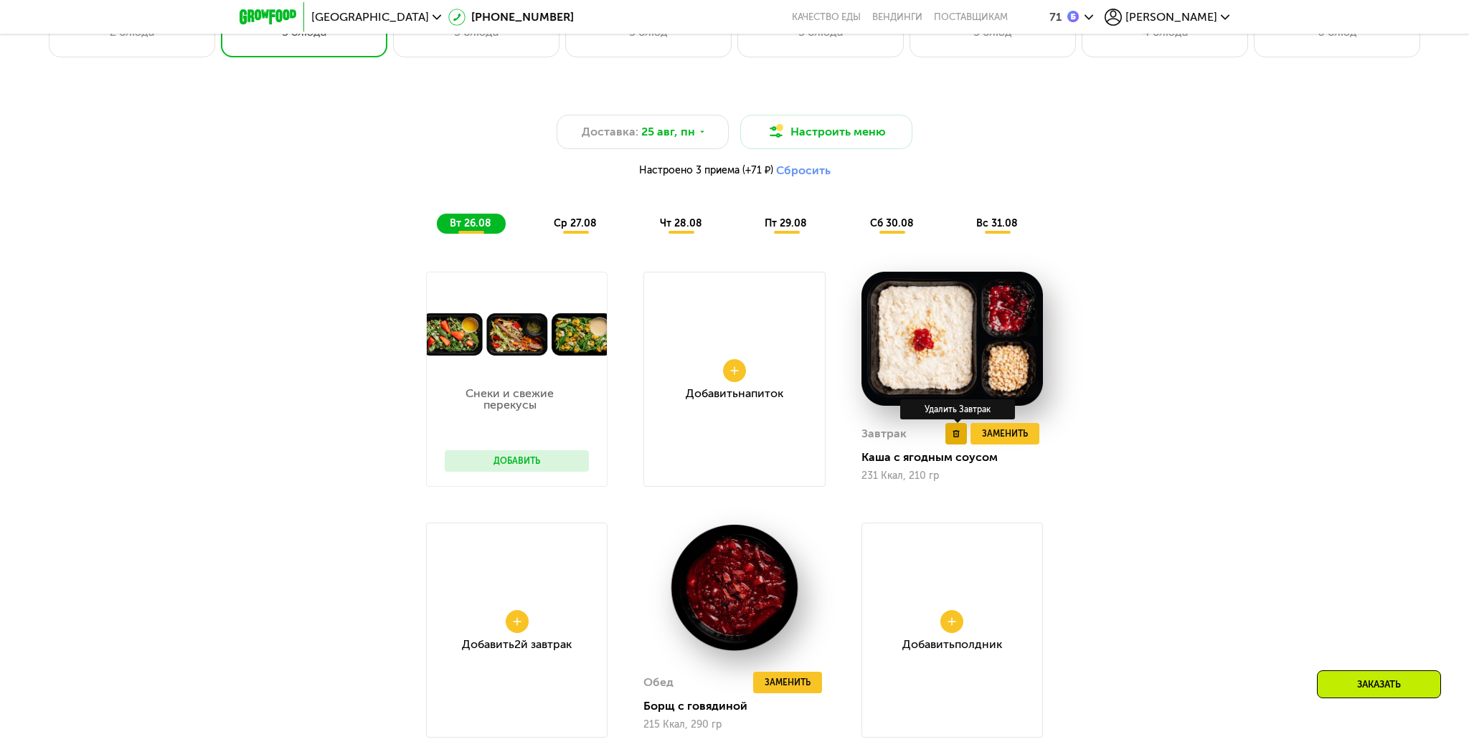
click at [963, 433] on button at bounding box center [956, 434] width 22 height 22
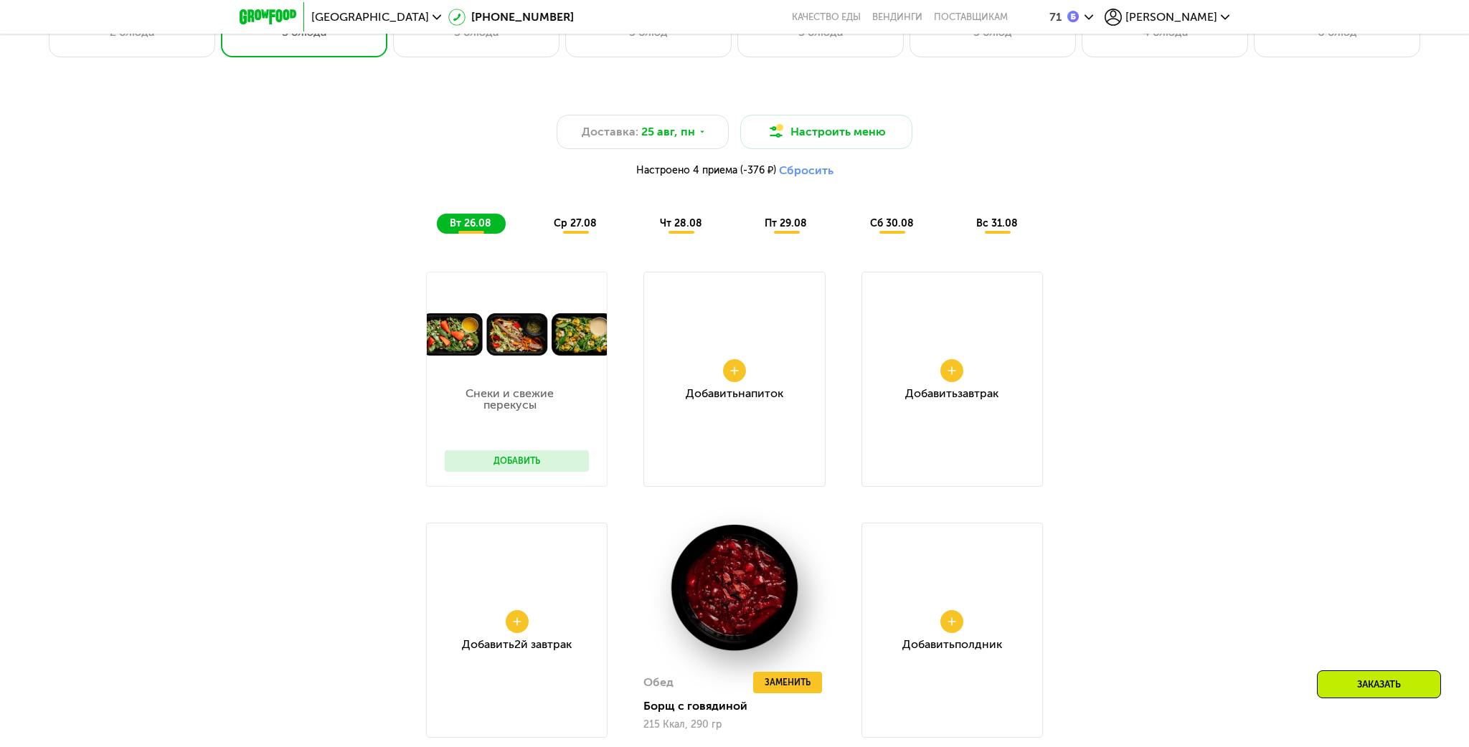
click at [516, 461] on button "Добавить" at bounding box center [517, 461] width 144 height 22
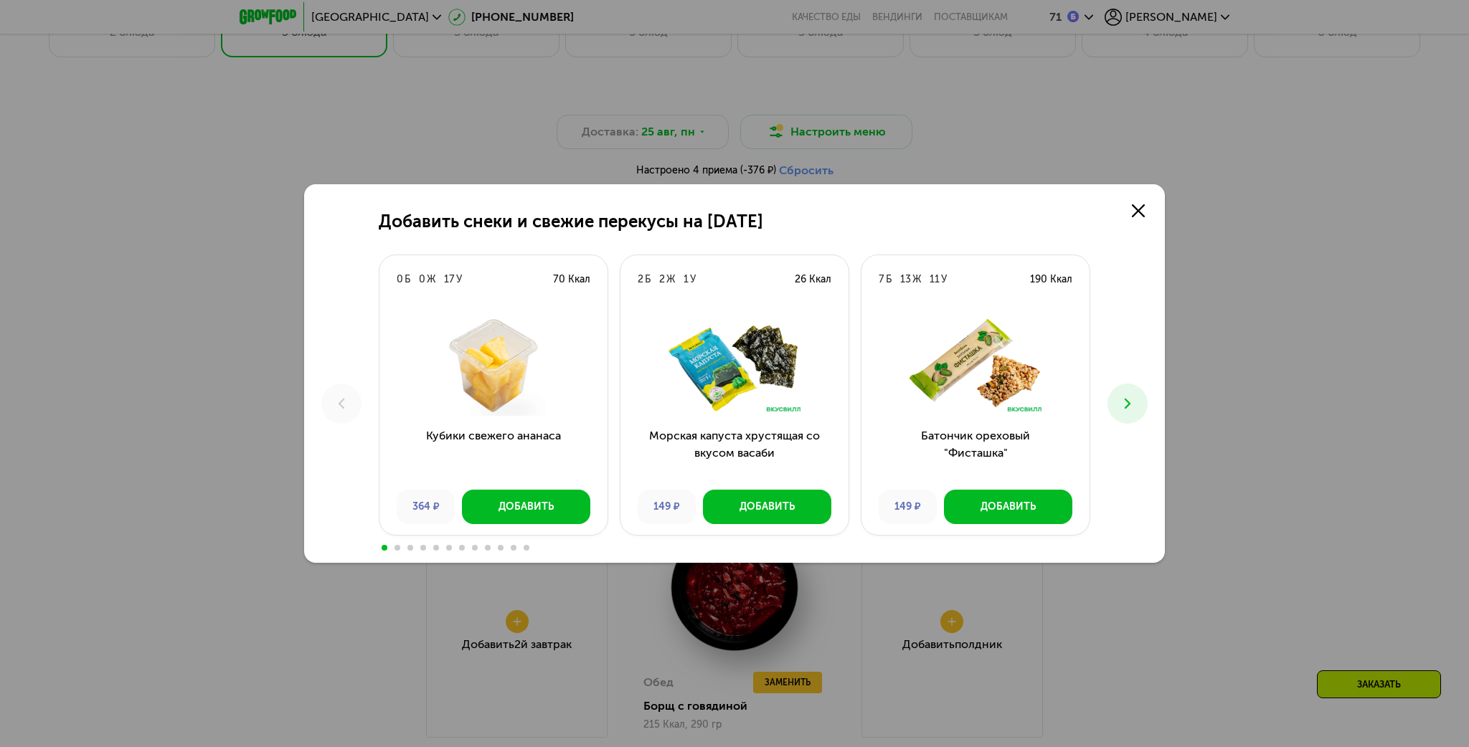
click at [1132, 403] on icon at bounding box center [1127, 403] width 17 height 17
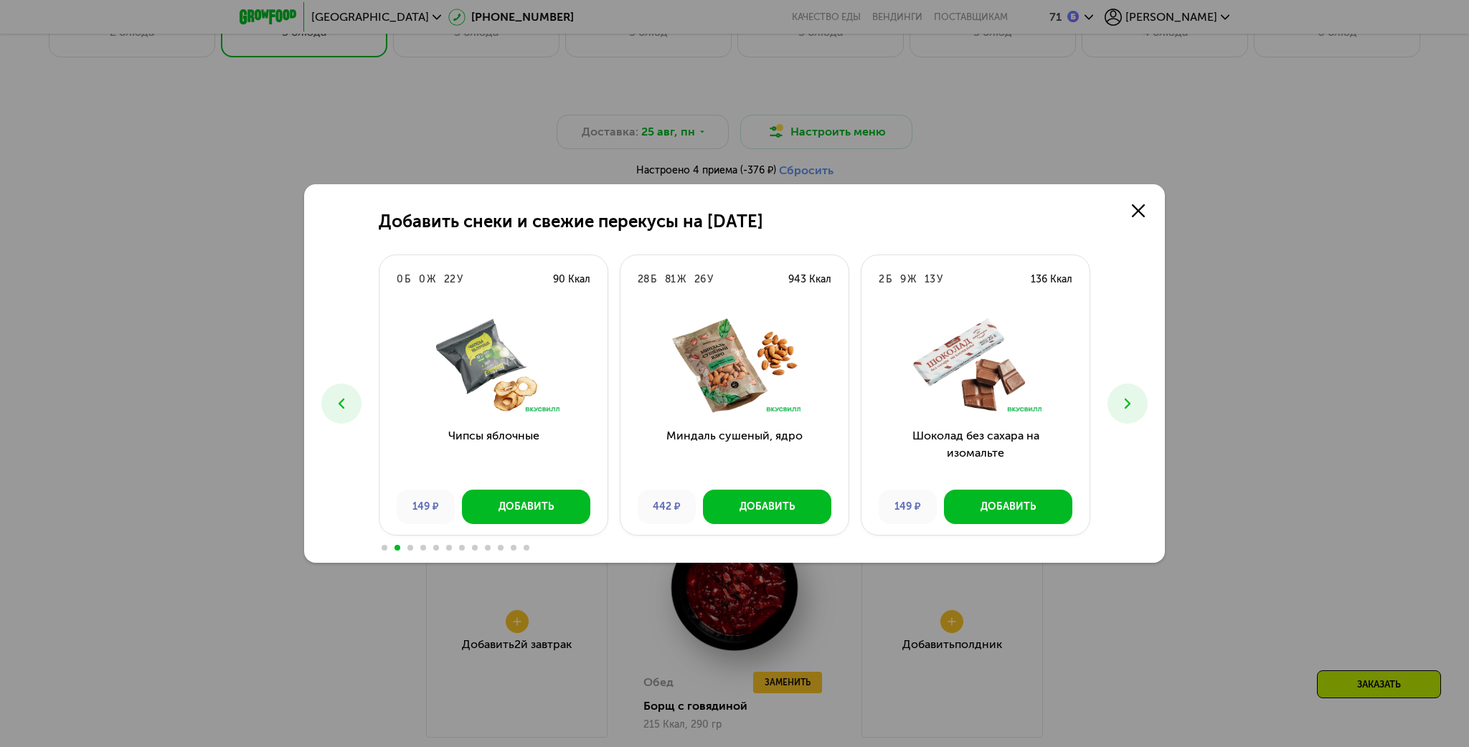
click at [1131, 403] on icon at bounding box center [1127, 403] width 17 height 17
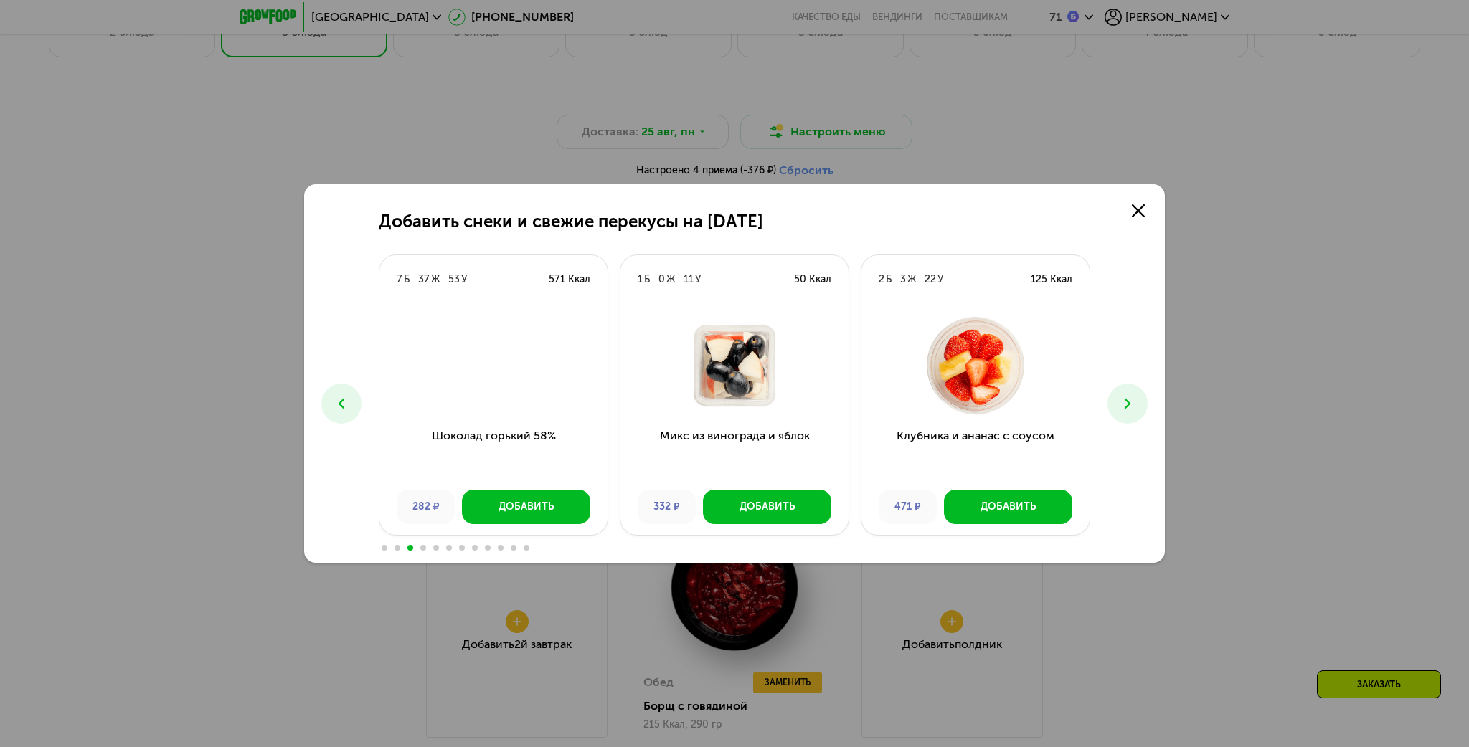
click at [1131, 403] on icon at bounding box center [1127, 403] width 17 height 17
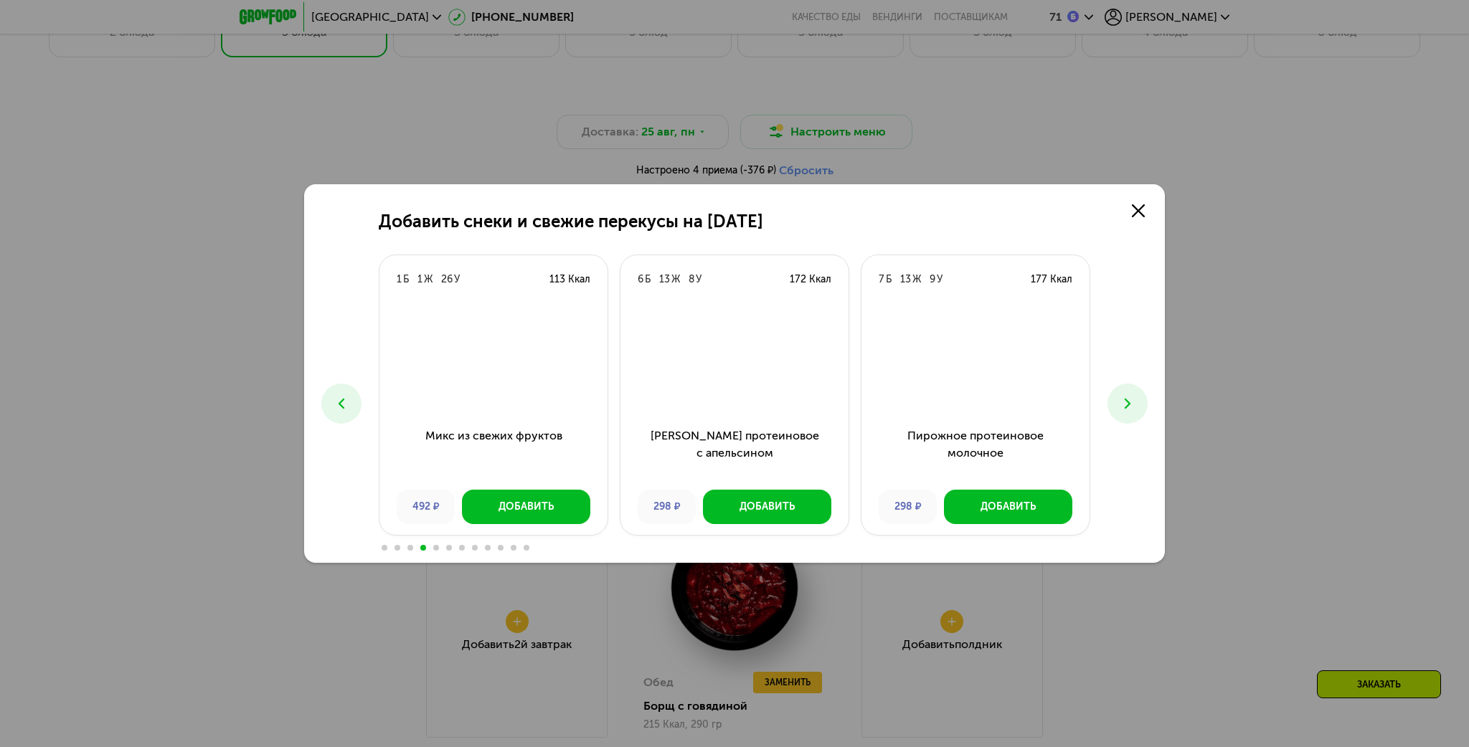
click at [1131, 403] on icon at bounding box center [1127, 403] width 17 height 17
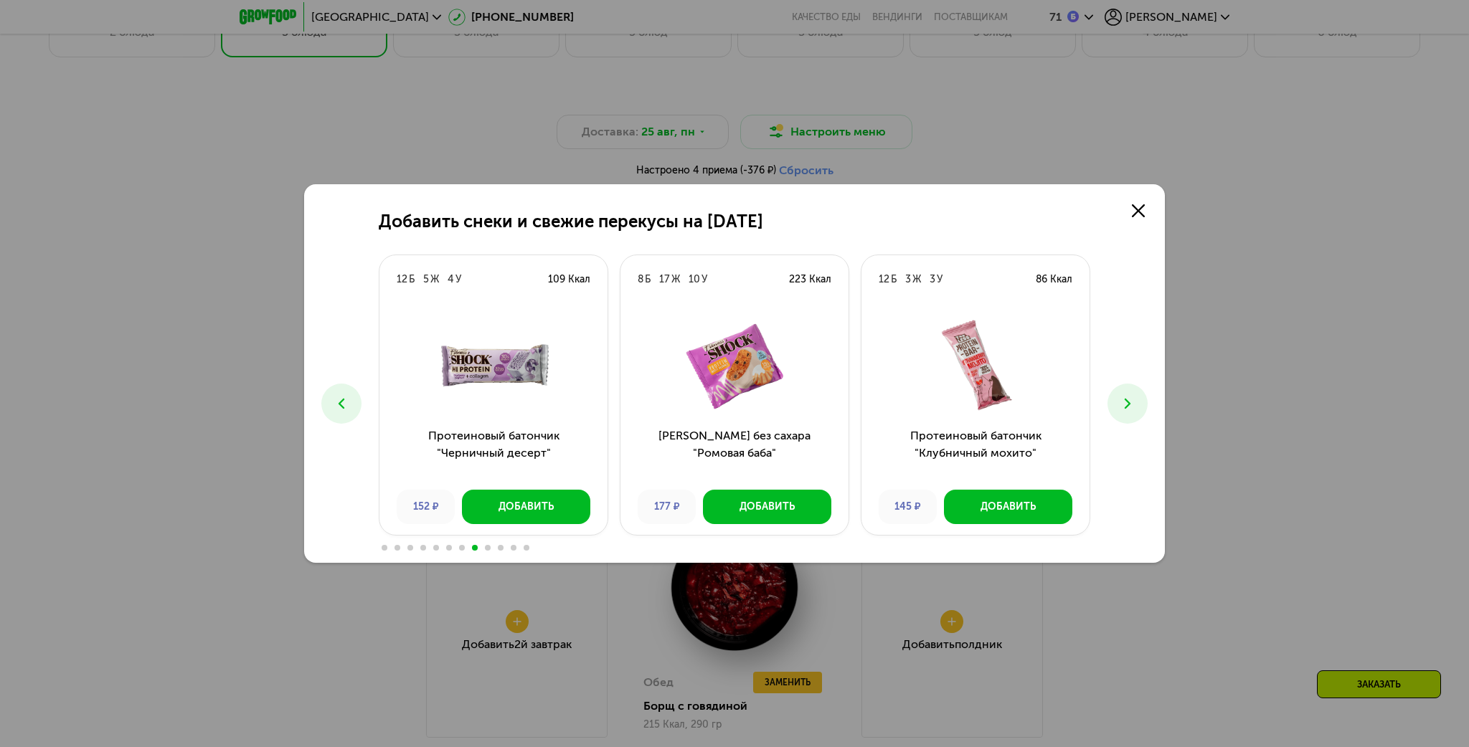
click at [1131, 403] on icon at bounding box center [1127, 403] width 17 height 17
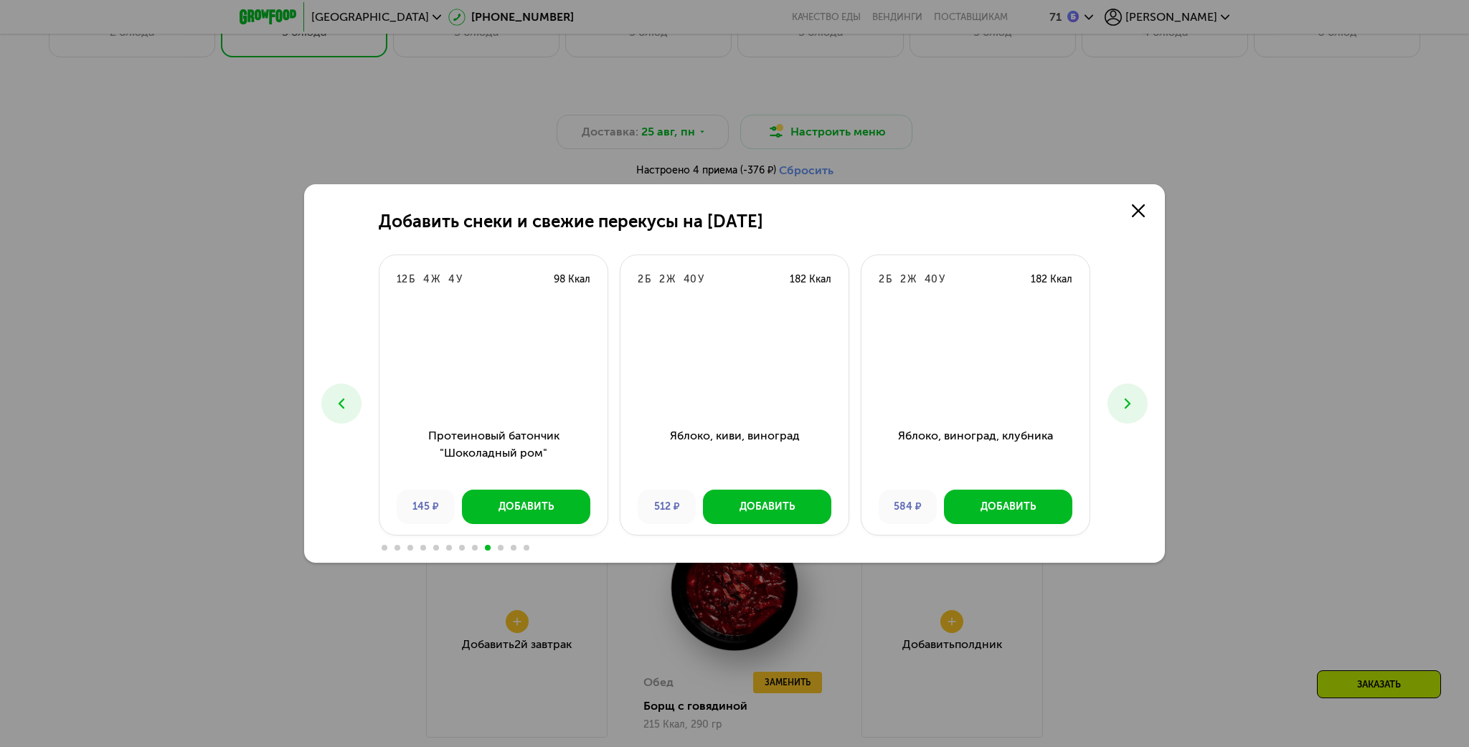
click at [1131, 403] on icon at bounding box center [1127, 403] width 17 height 17
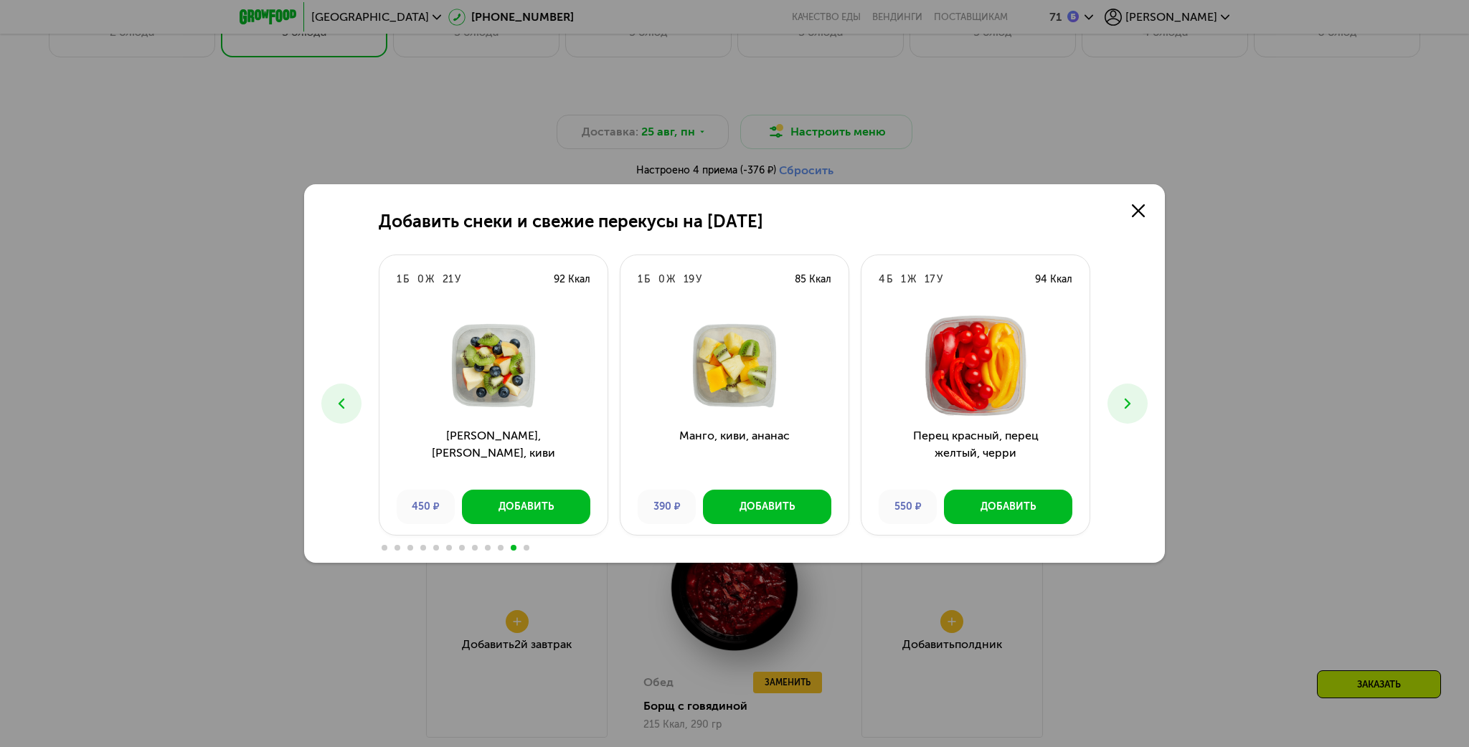
click at [340, 402] on icon at bounding box center [341, 403] width 17 height 17
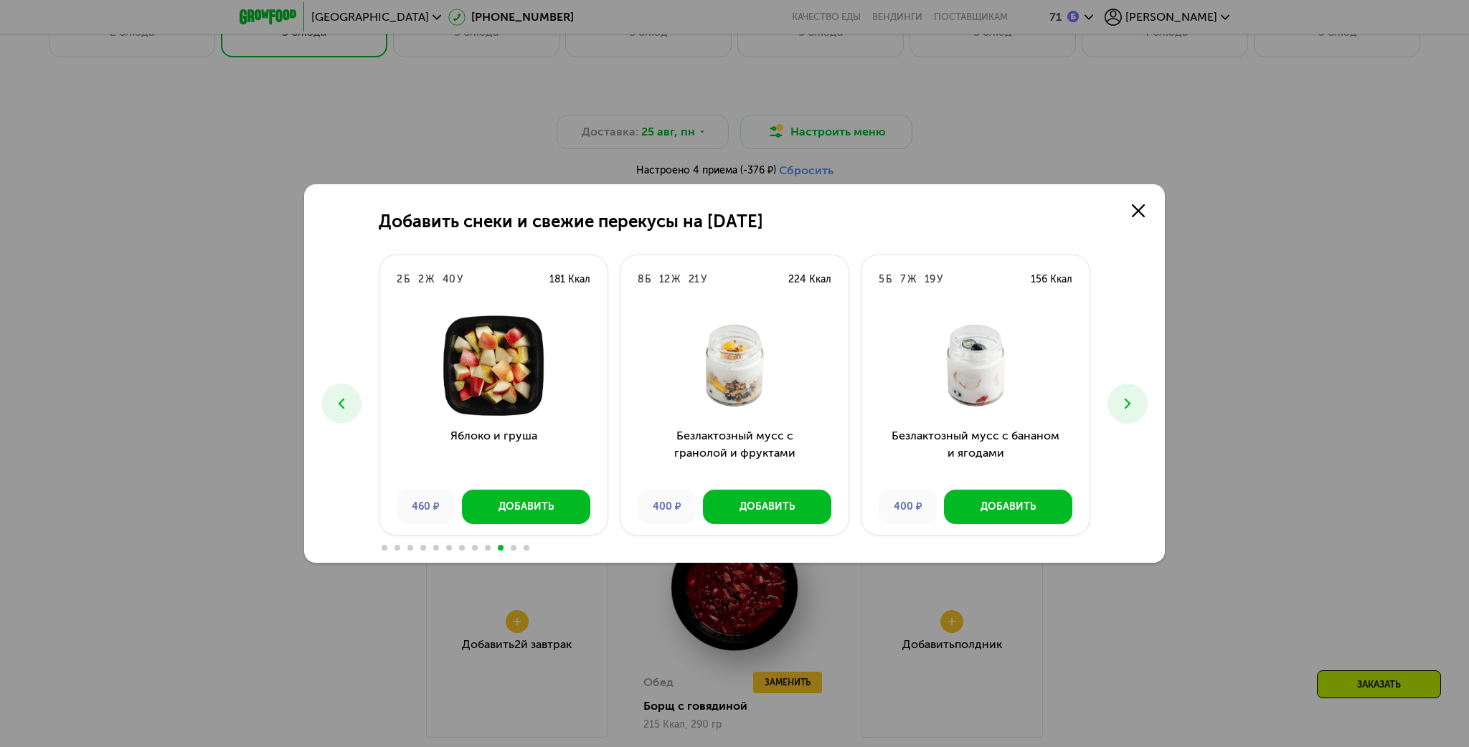
click at [1132, 409] on icon at bounding box center [1127, 403] width 17 height 17
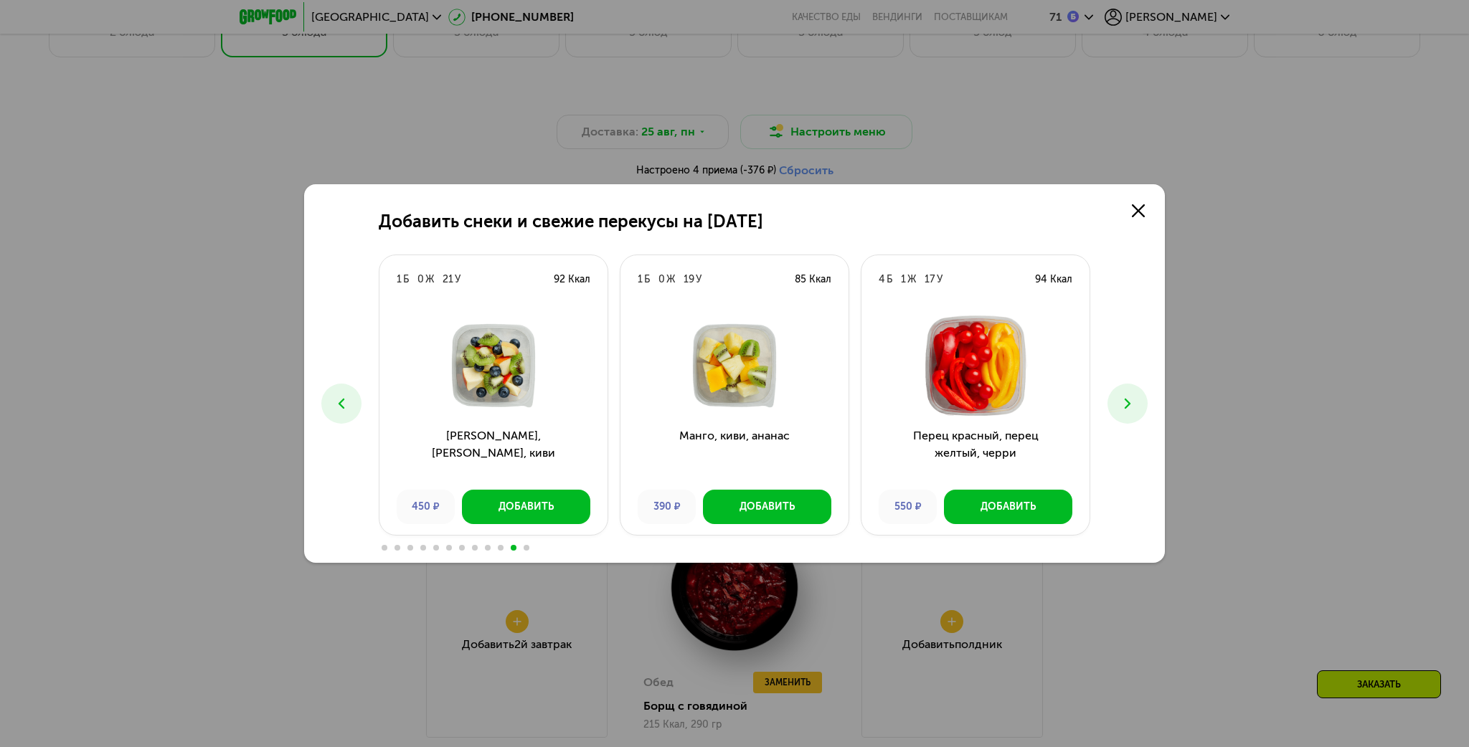
click at [1132, 409] on icon at bounding box center [1127, 403] width 17 height 17
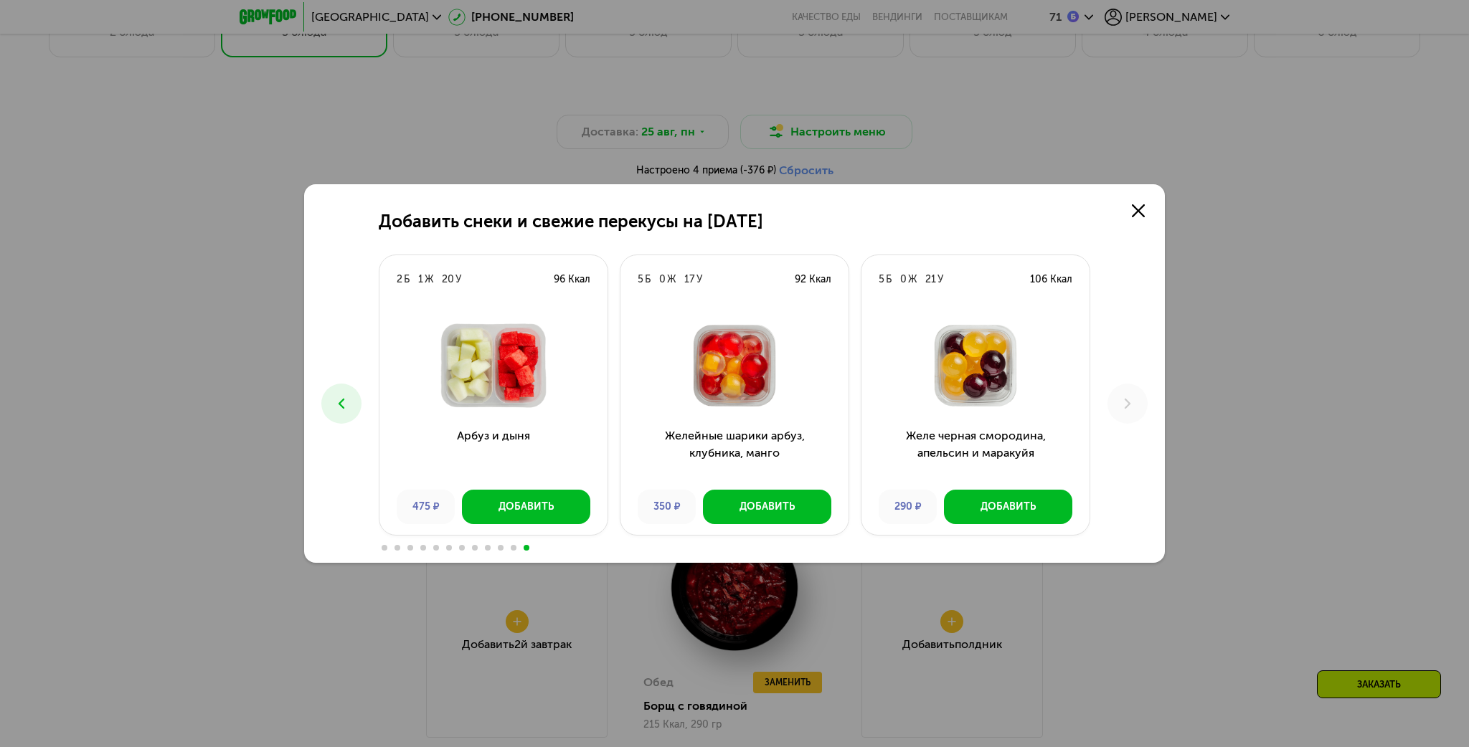
click at [344, 403] on icon at bounding box center [341, 403] width 17 height 17
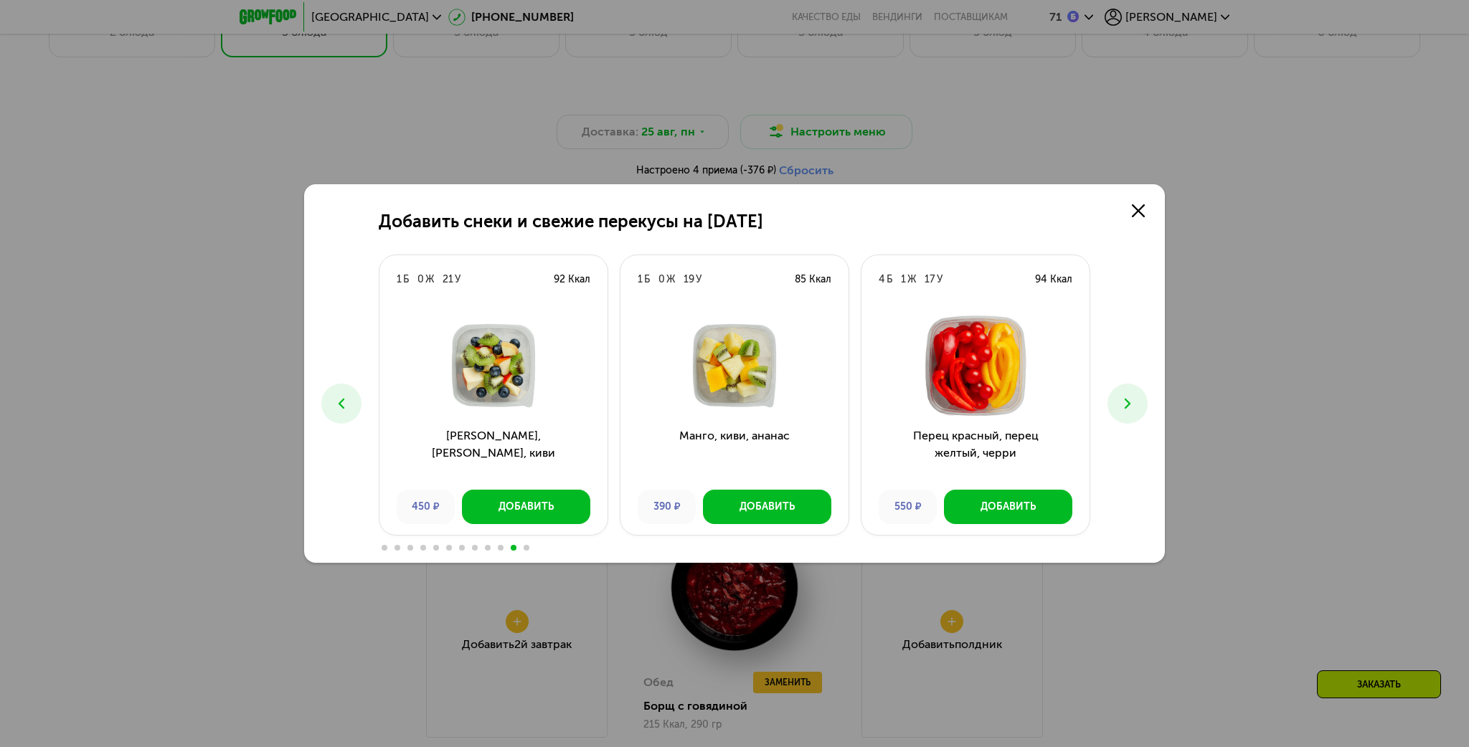
click at [344, 403] on icon at bounding box center [341, 403] width 17 height 17
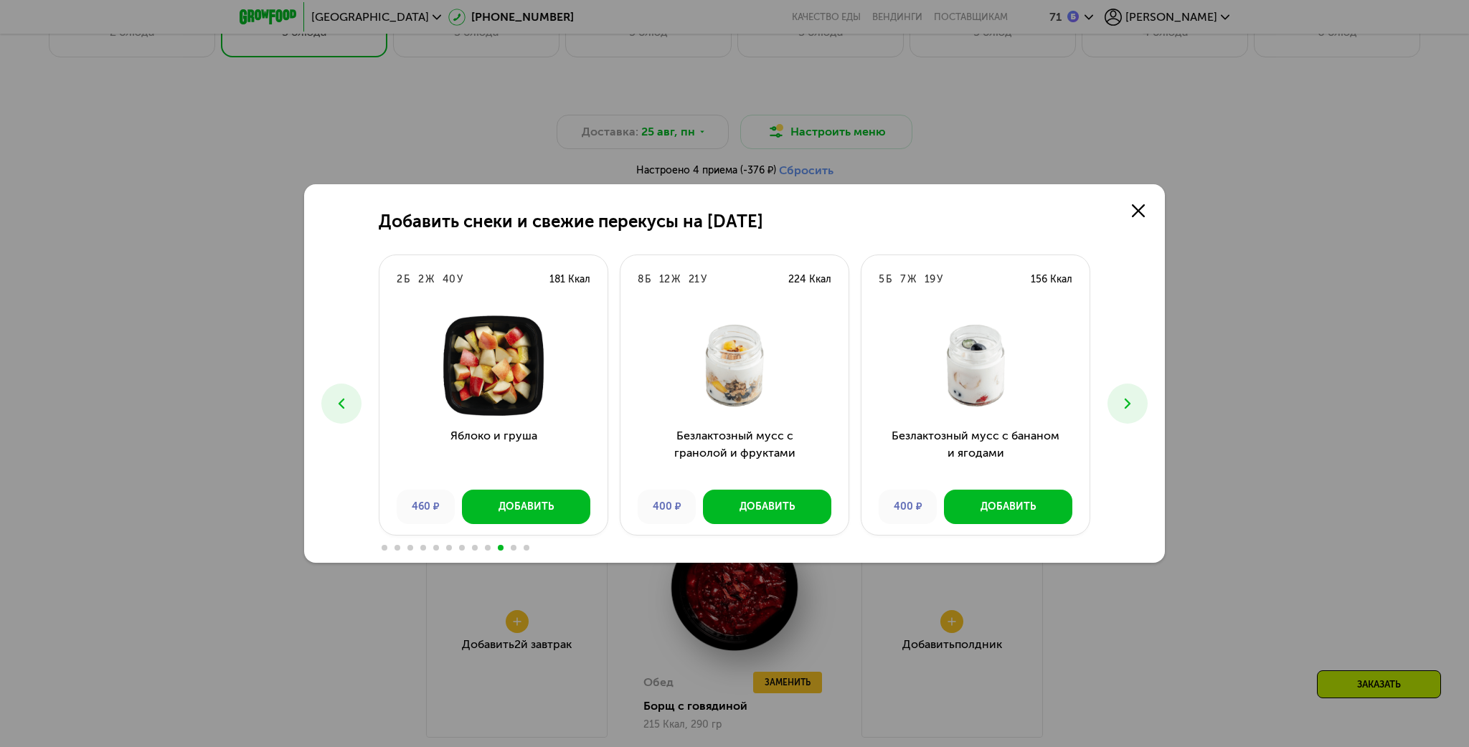
click at [346, 406] on icon at bounding box center [341, 403] width 17 height 17
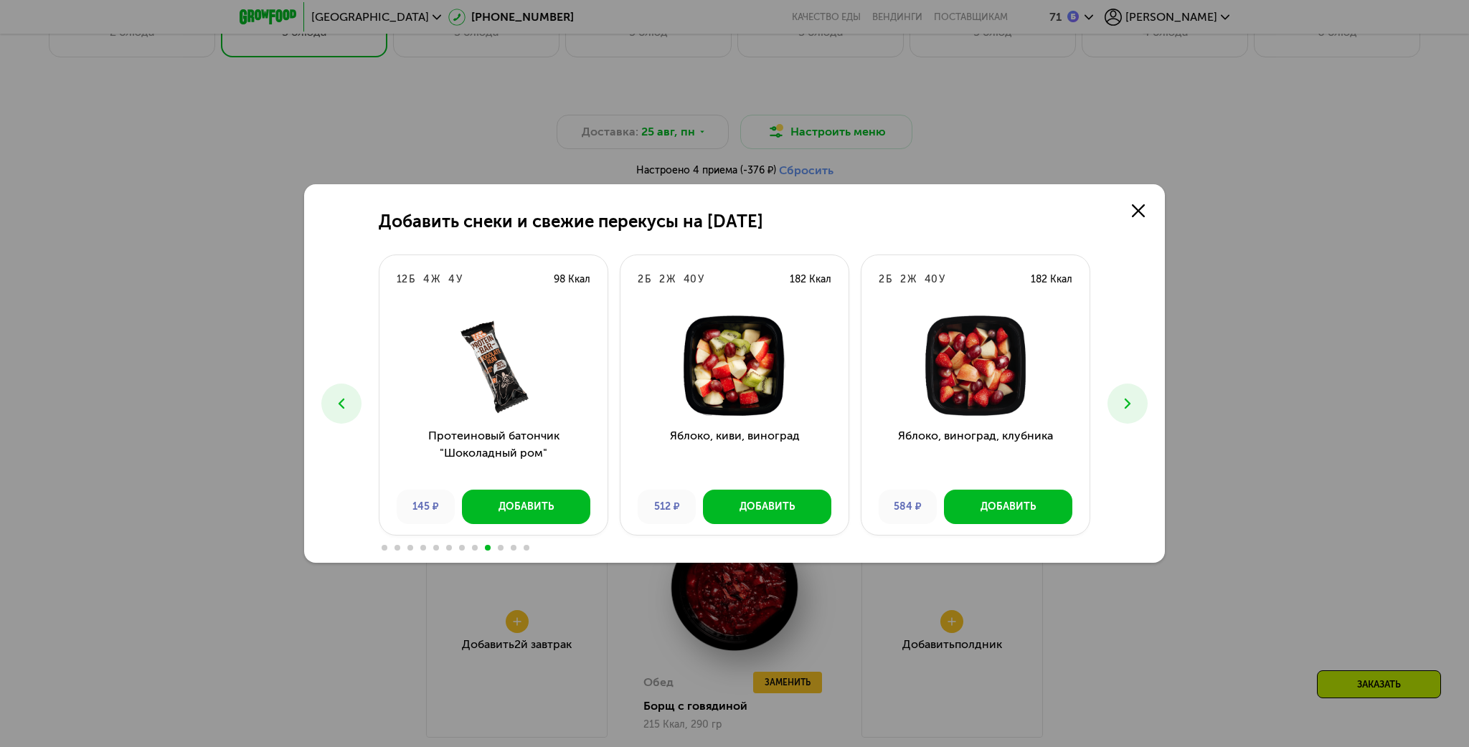
click at [348, 402] on icon at bounding box center [341, 403] width 17 height 17
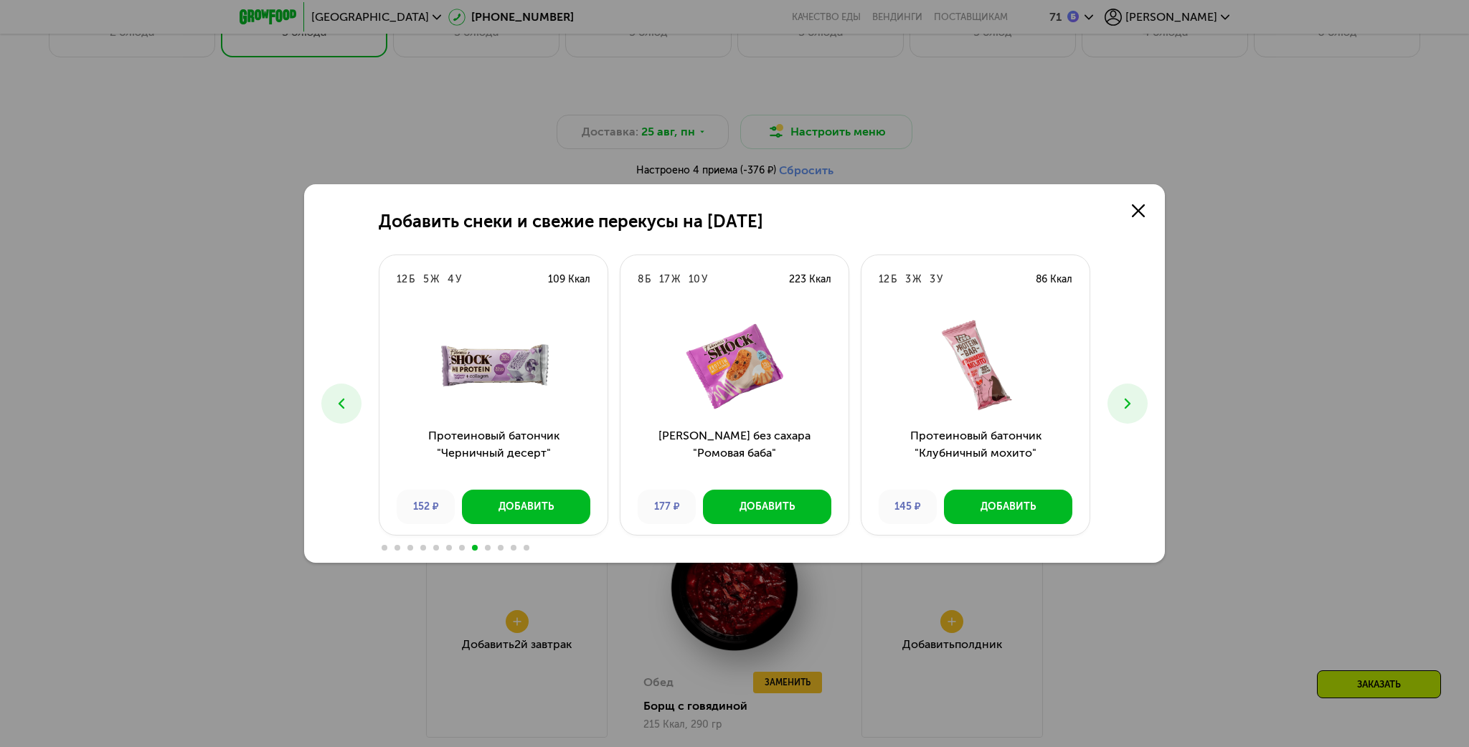
click at [348, 401] on icon at bounding box center [341, 403] width 17 height 17
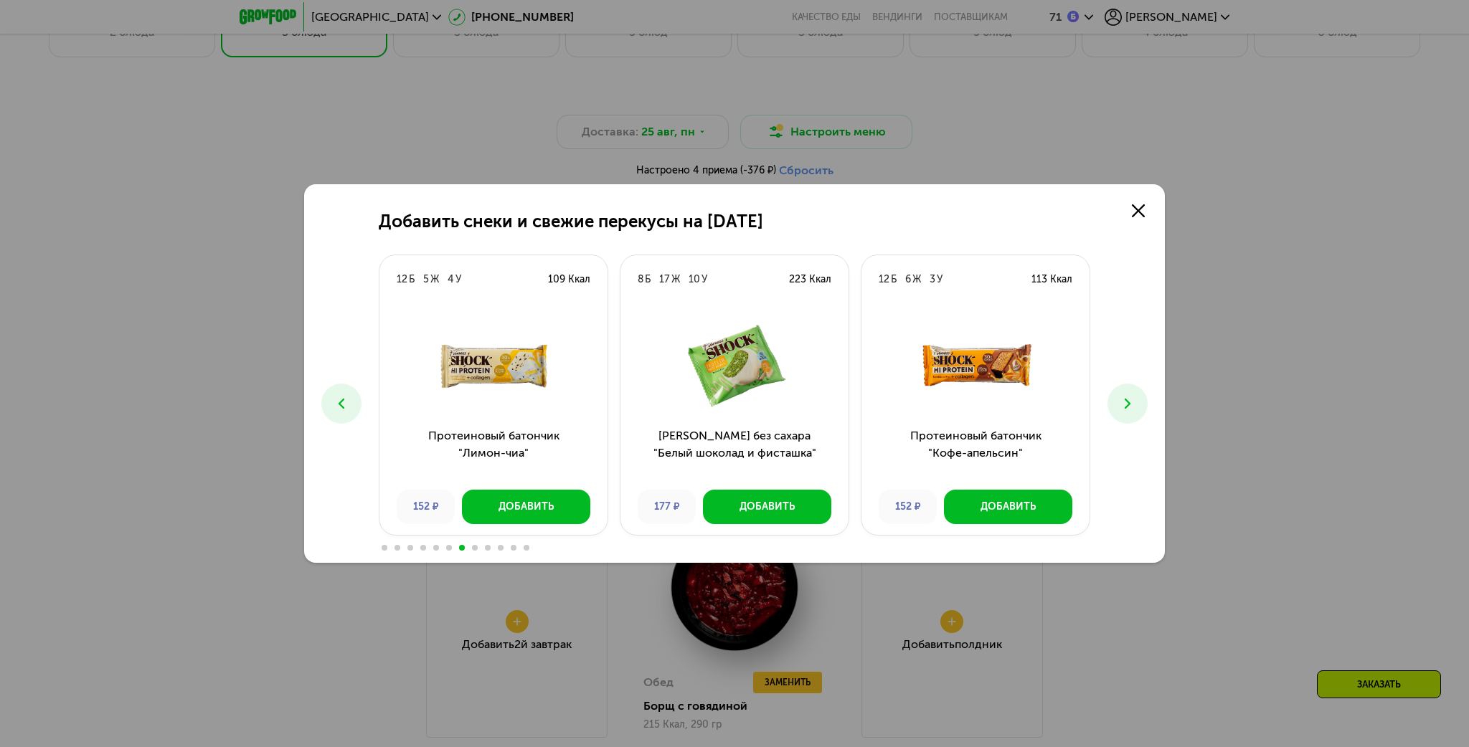
click at [348, 401] on icon at bounding box center [341, 403] width 17 height 17
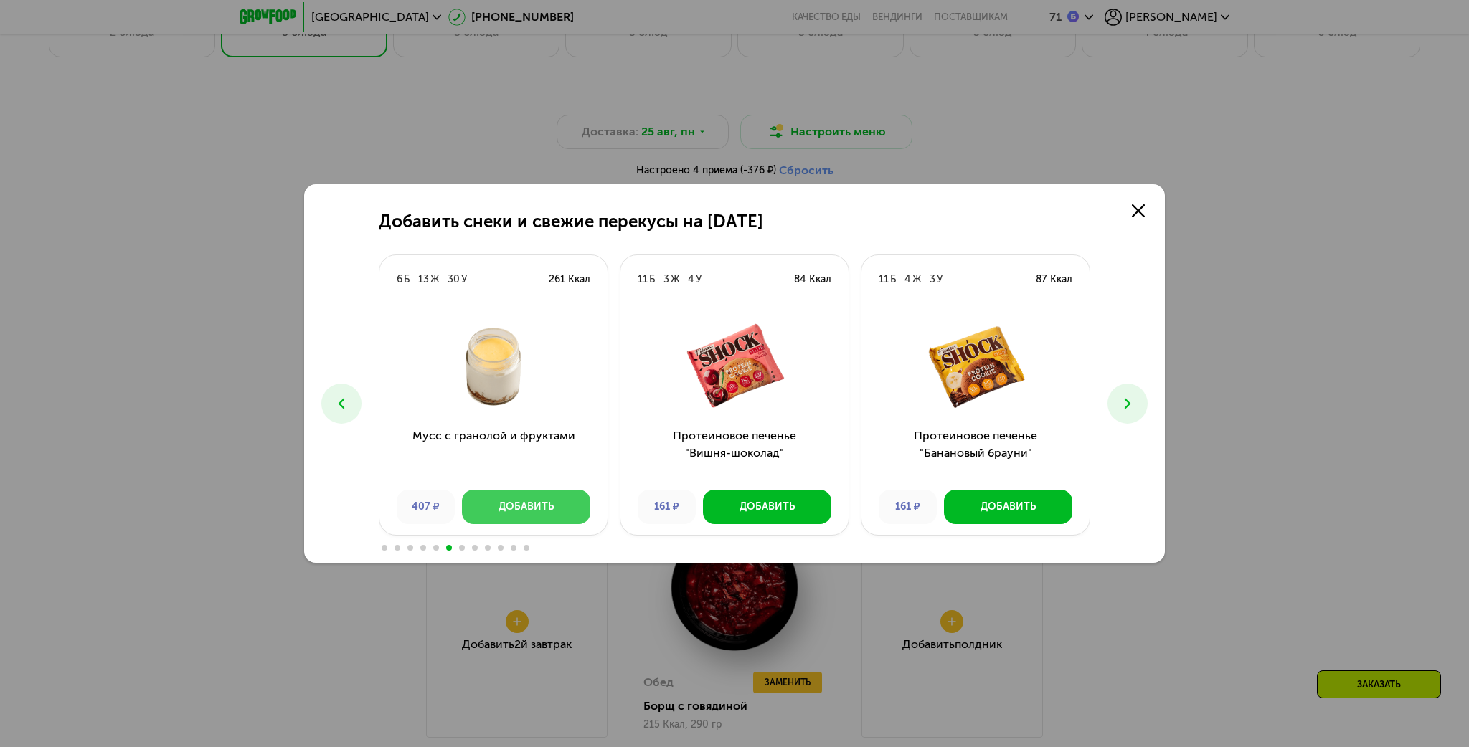
click at [524, 509] on div "Добавить" at bounding box center [526, 507] width 55 height 14
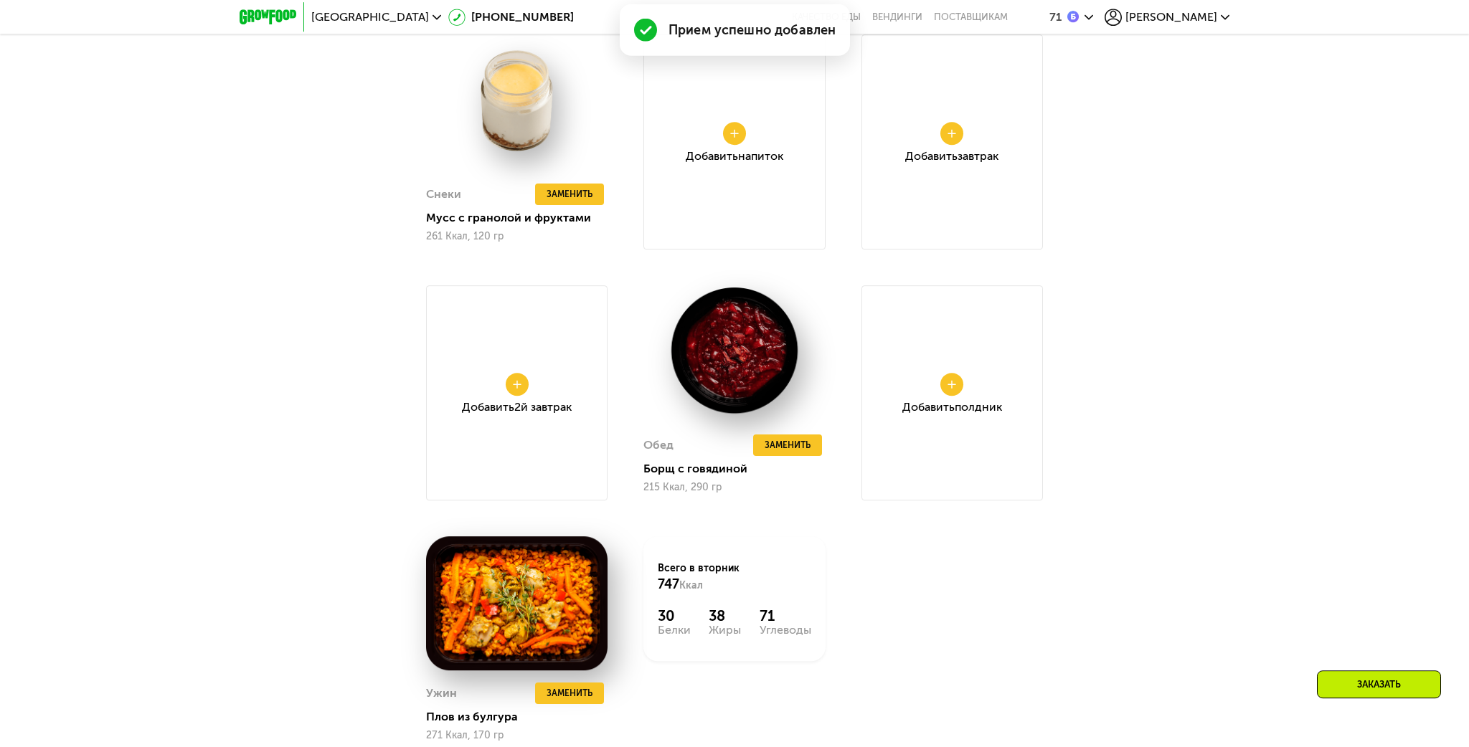
scroll to position [1515, 0]
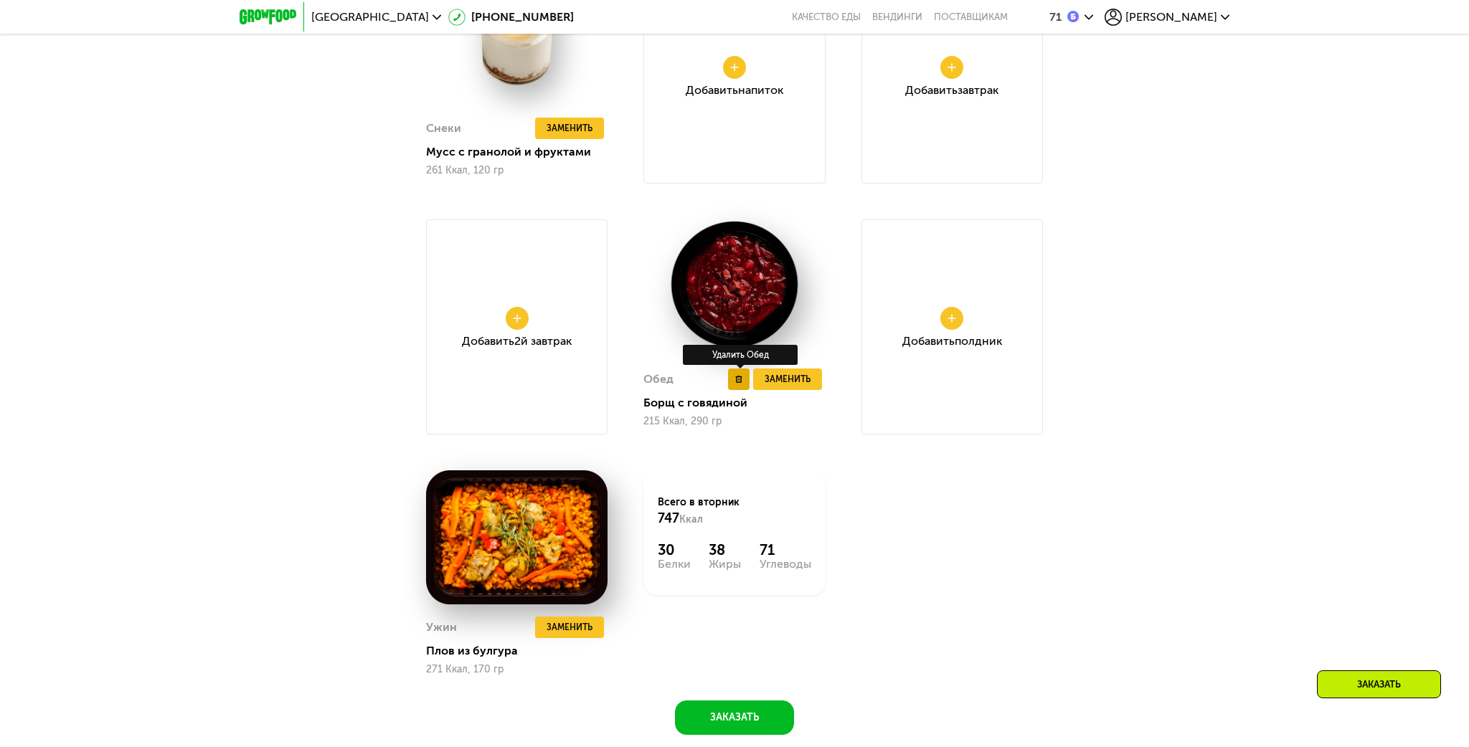
click at [730, 381] on button at bounding box center [739, 380] width 22 height 22
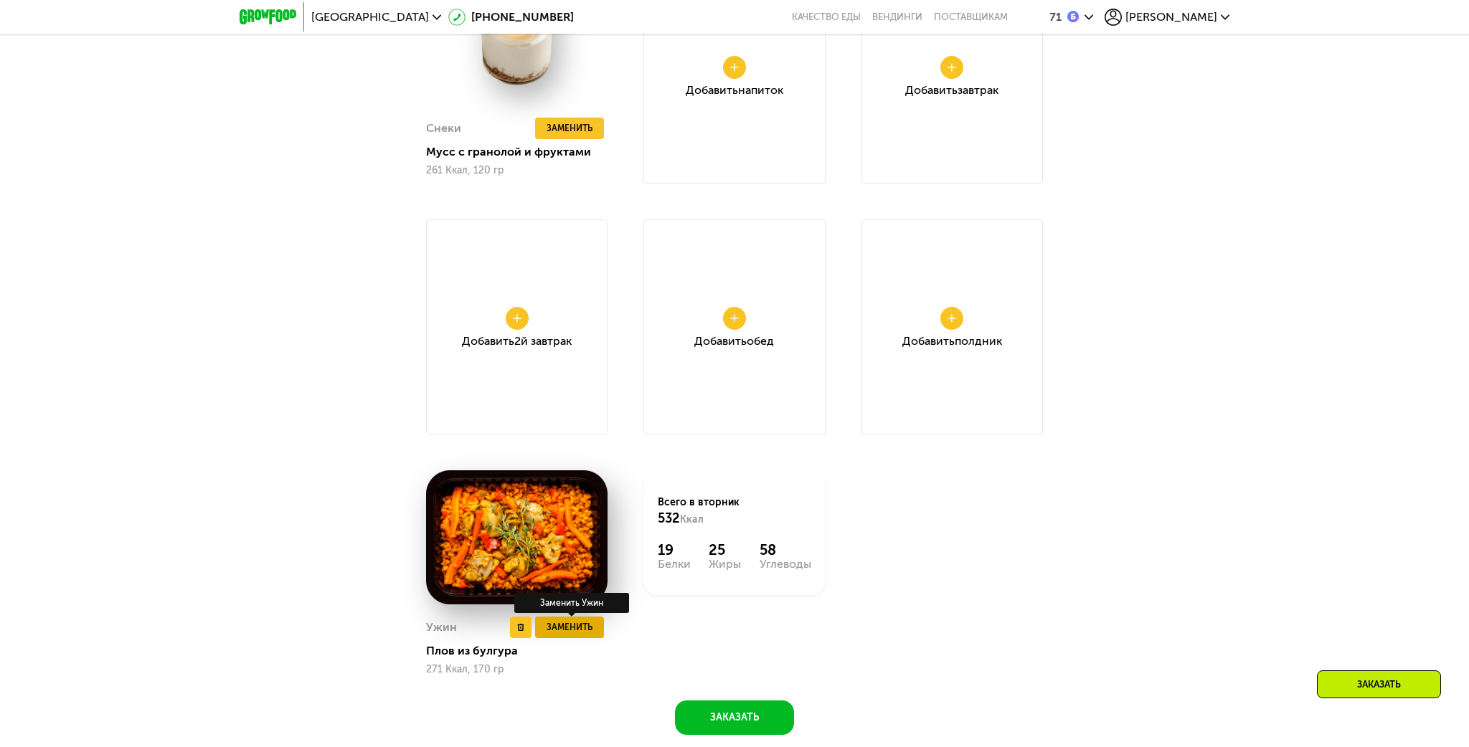
click at [566, 625] on span "Заменить" at bounding box center [570, 628] width 46 height 14
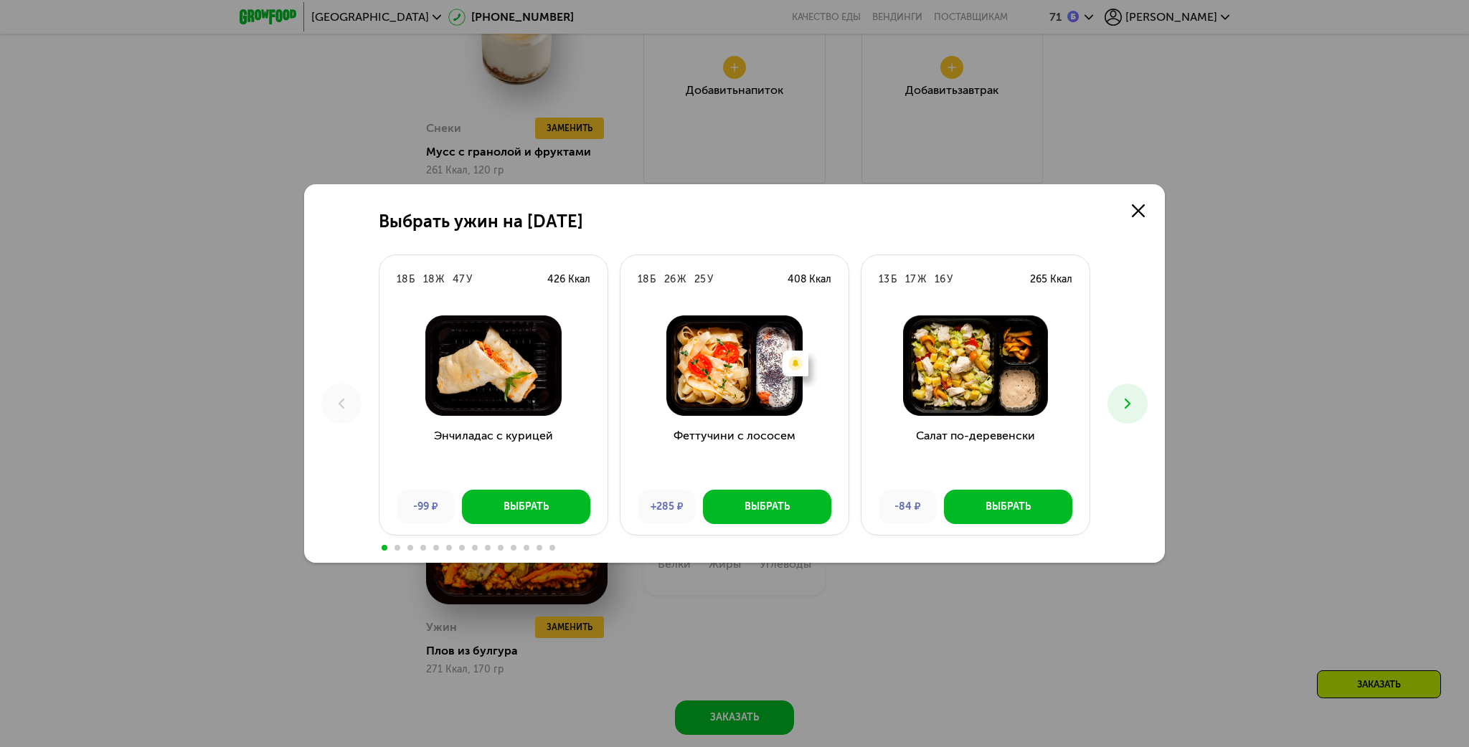
click at [1131, 405] on icon at bounding box center [1127, 403] width 17 height 17
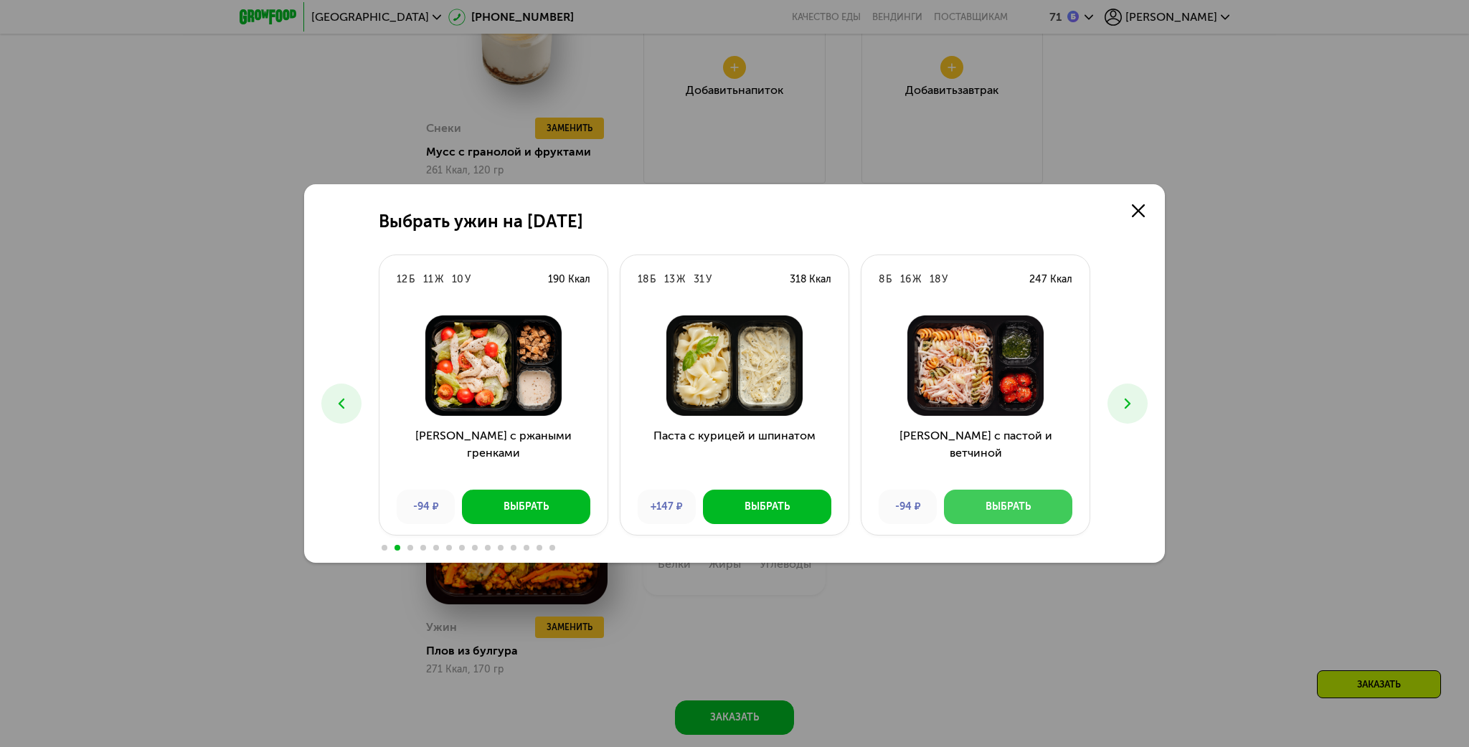
click at [1000, 509] on div "Выбрать" at bounding box center [1008, 507] width 45 height 14
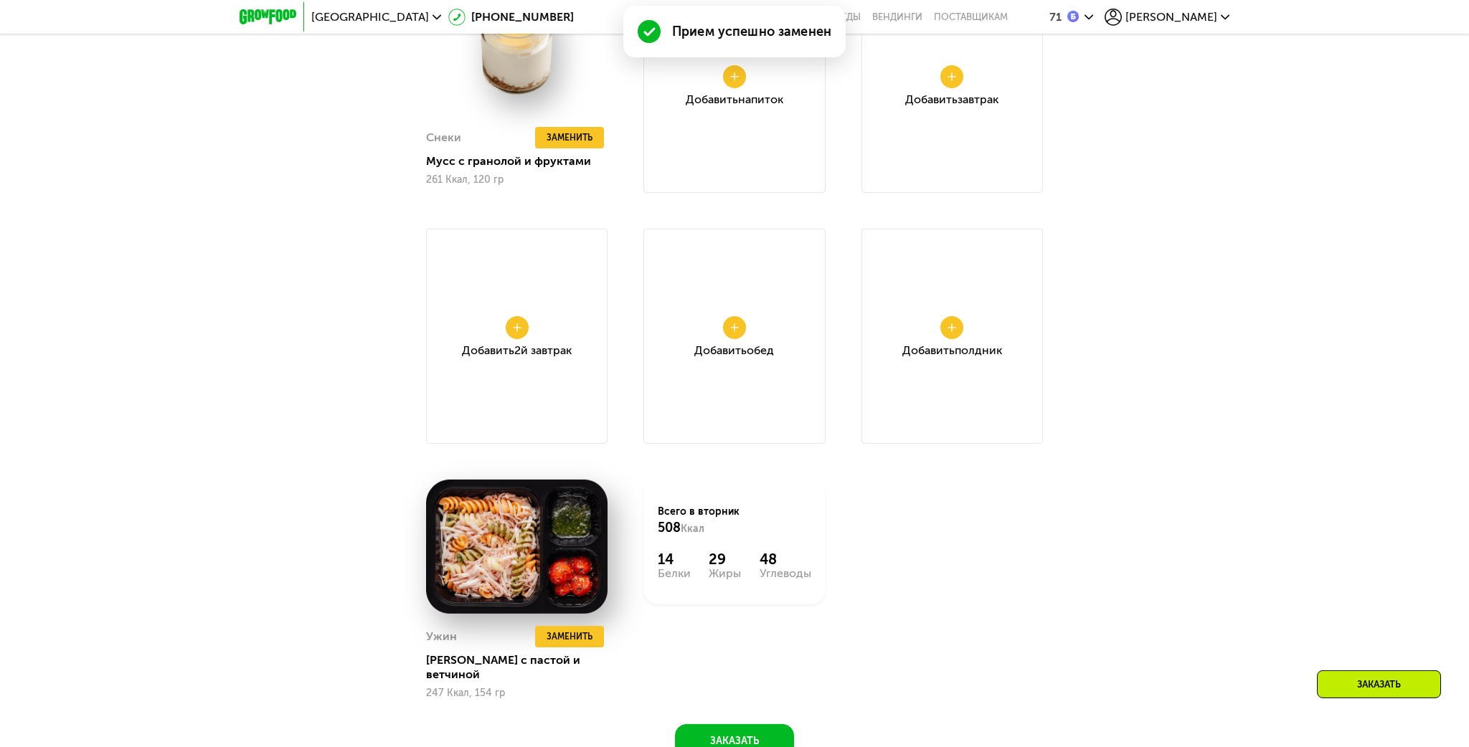
scroll to position [1439, 0]
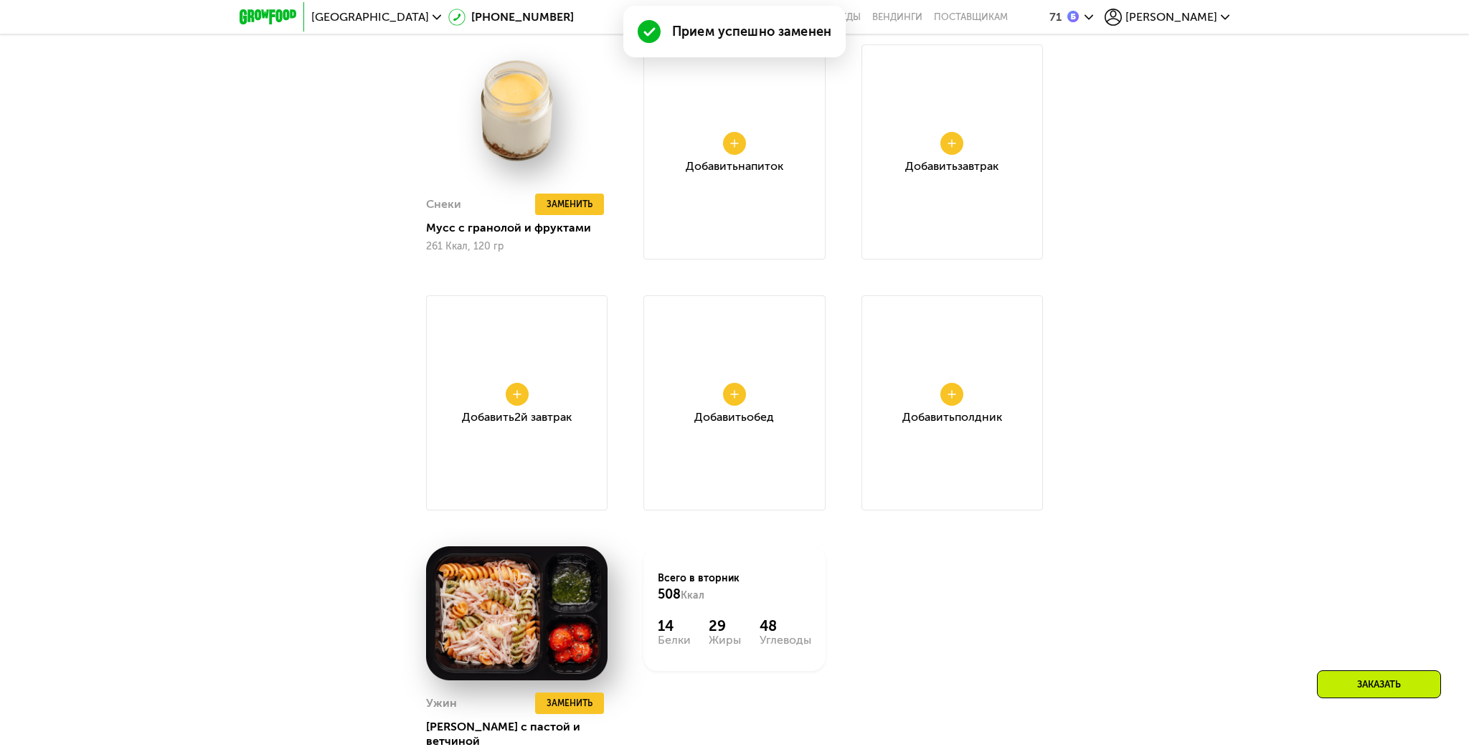
click at [953, 400] on button at bounding box center [951, 394] width 23 height 23
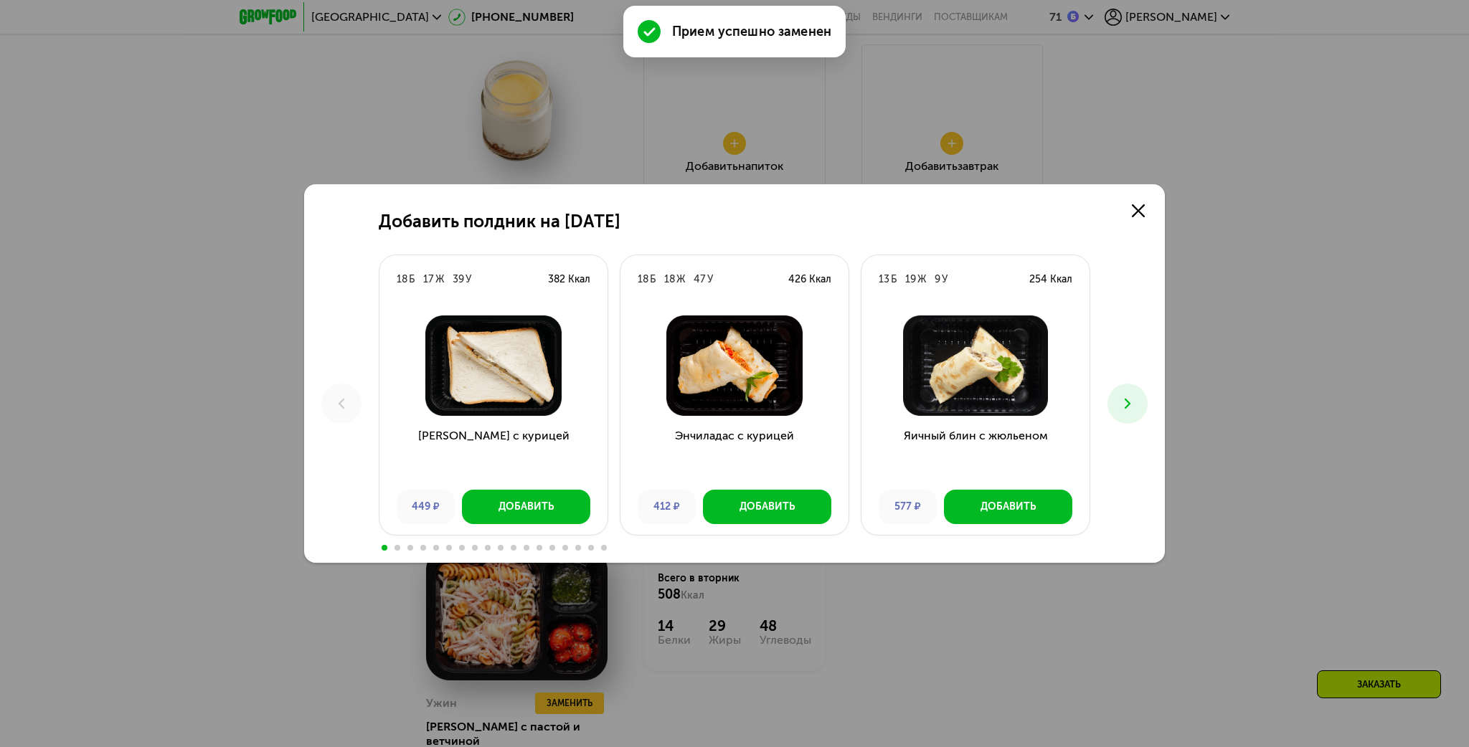
click at [1126, 403] on icon at bounding box center [1127, 403] width 17 height 17
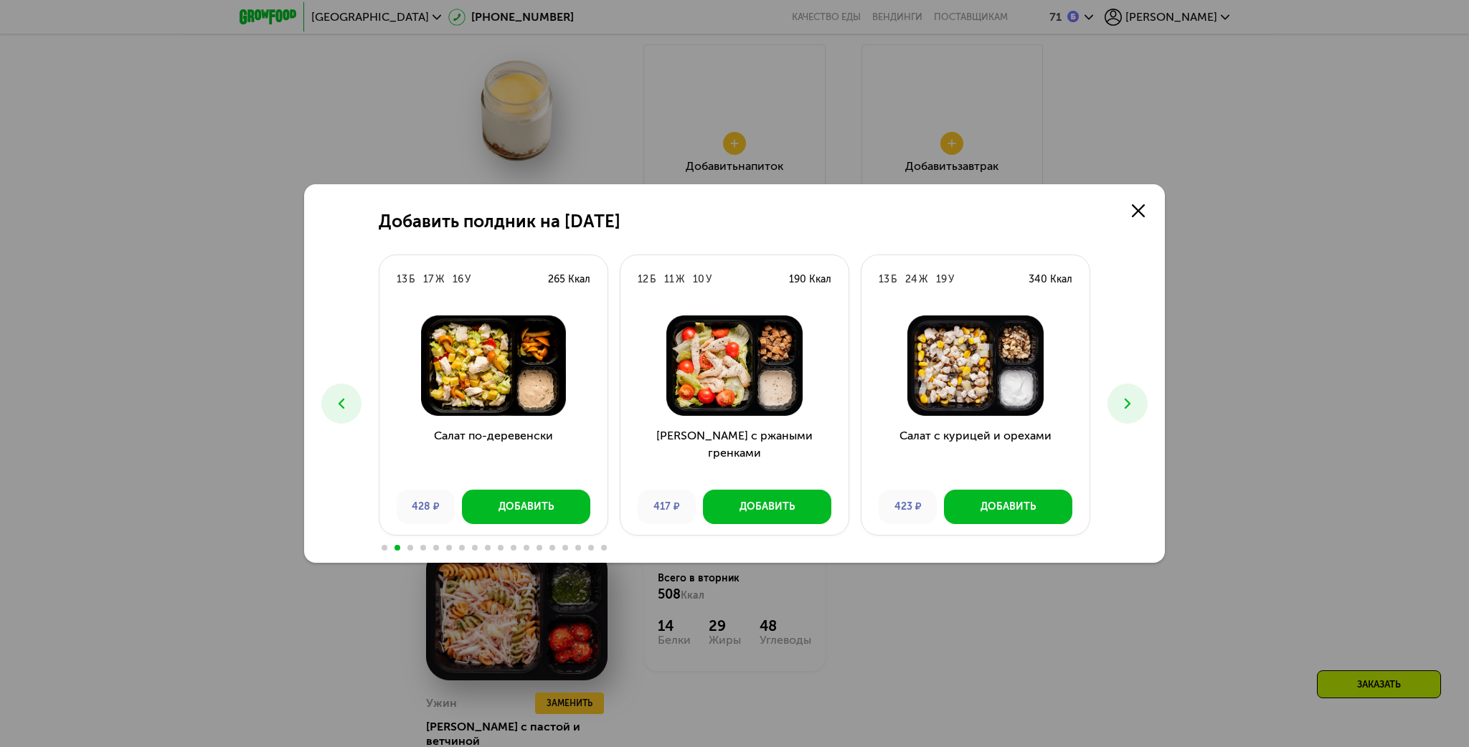
click at [1126, 403] on icon at bounding box center [1127, 403] width 17 height 17
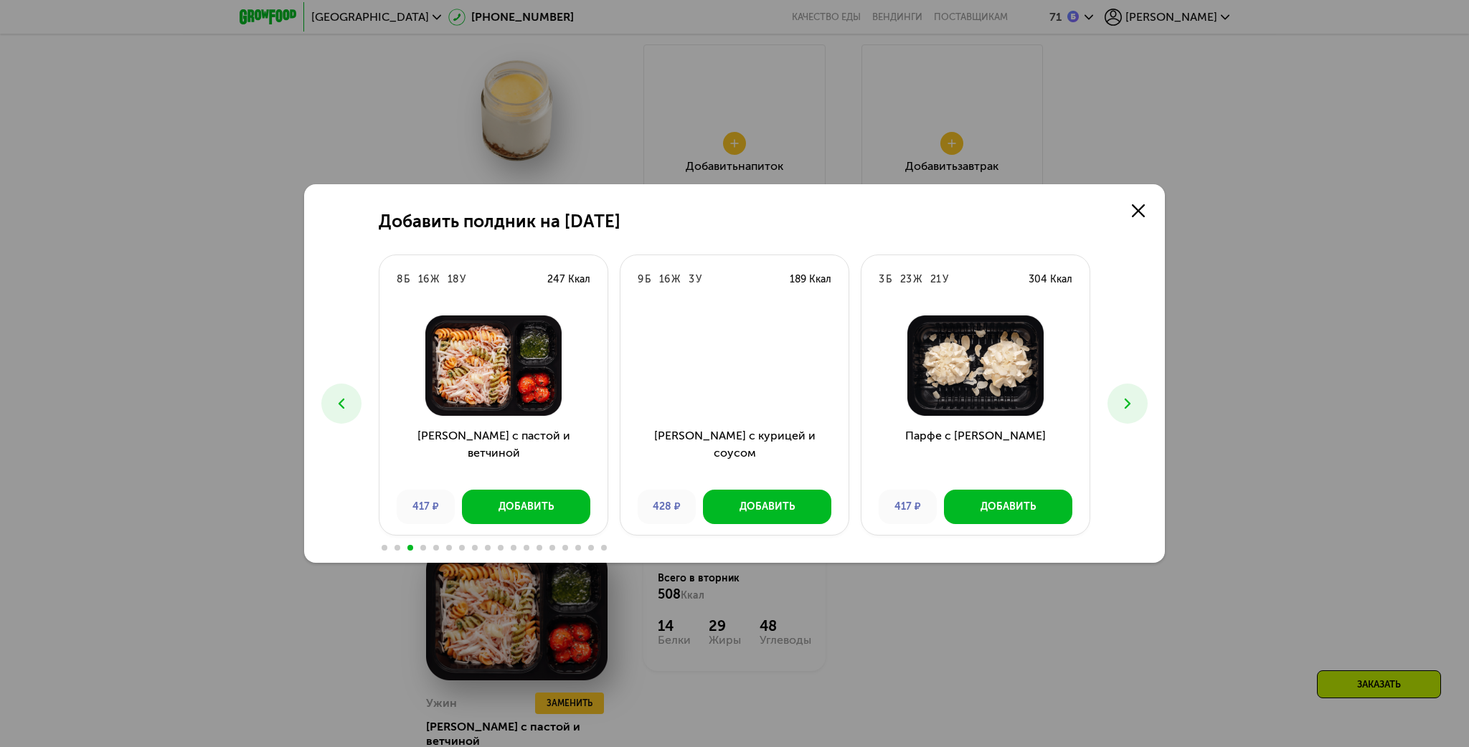
click at [1126, 403] on icon at bounding box center [1127, 403] width 17 height 17
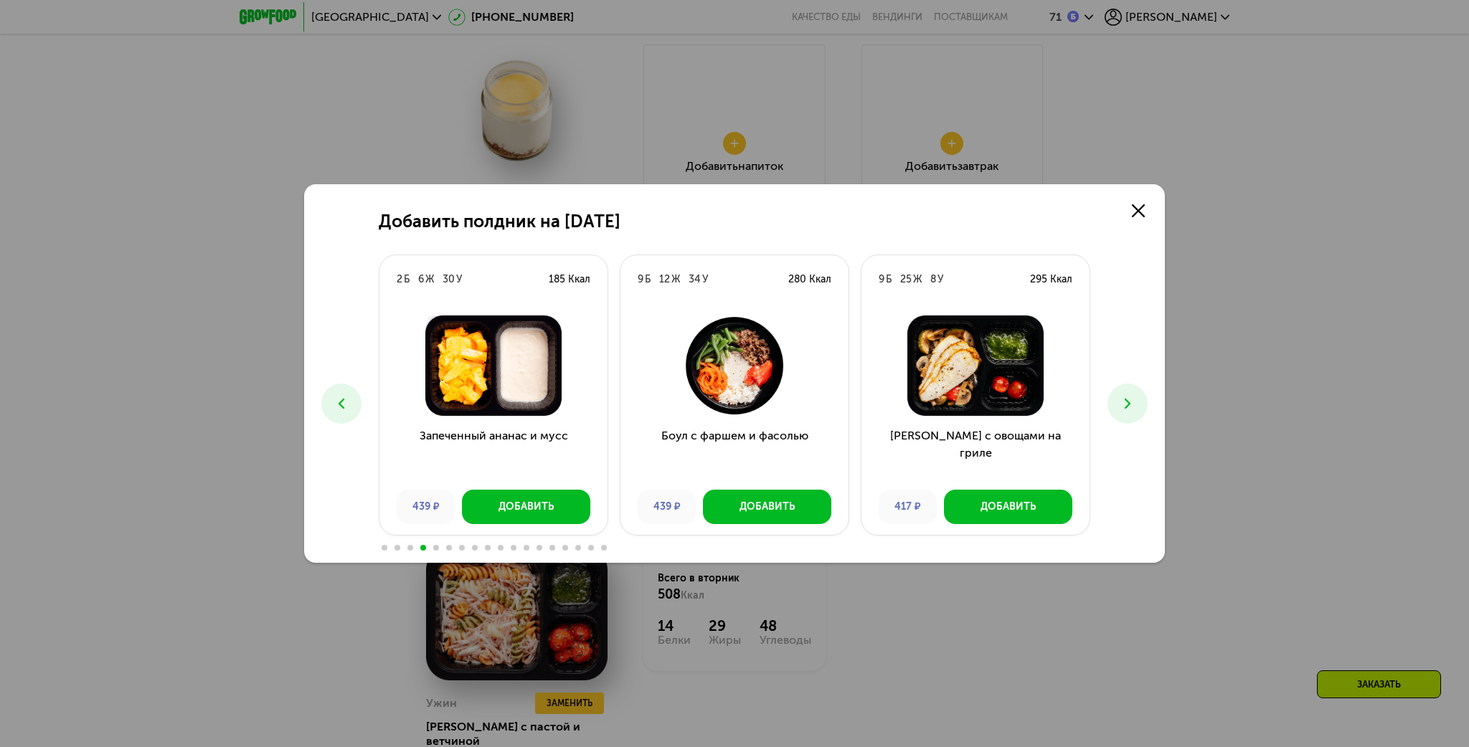
click at [1126, 403] on icon at bounding box center [1127, 403] width 17 height 17
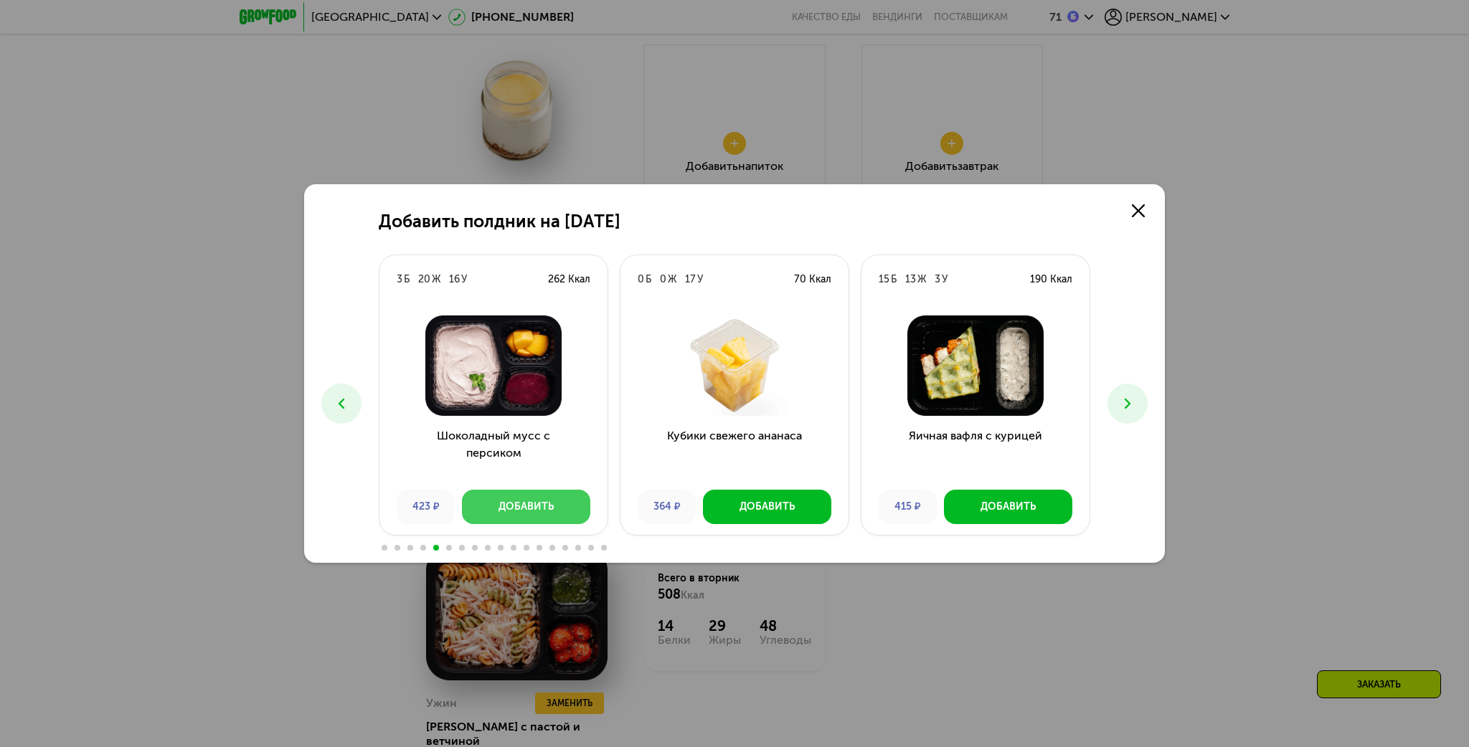
click at [537, 515] on button "Добавить" at bounding box center [526, 507] width 128 height 34
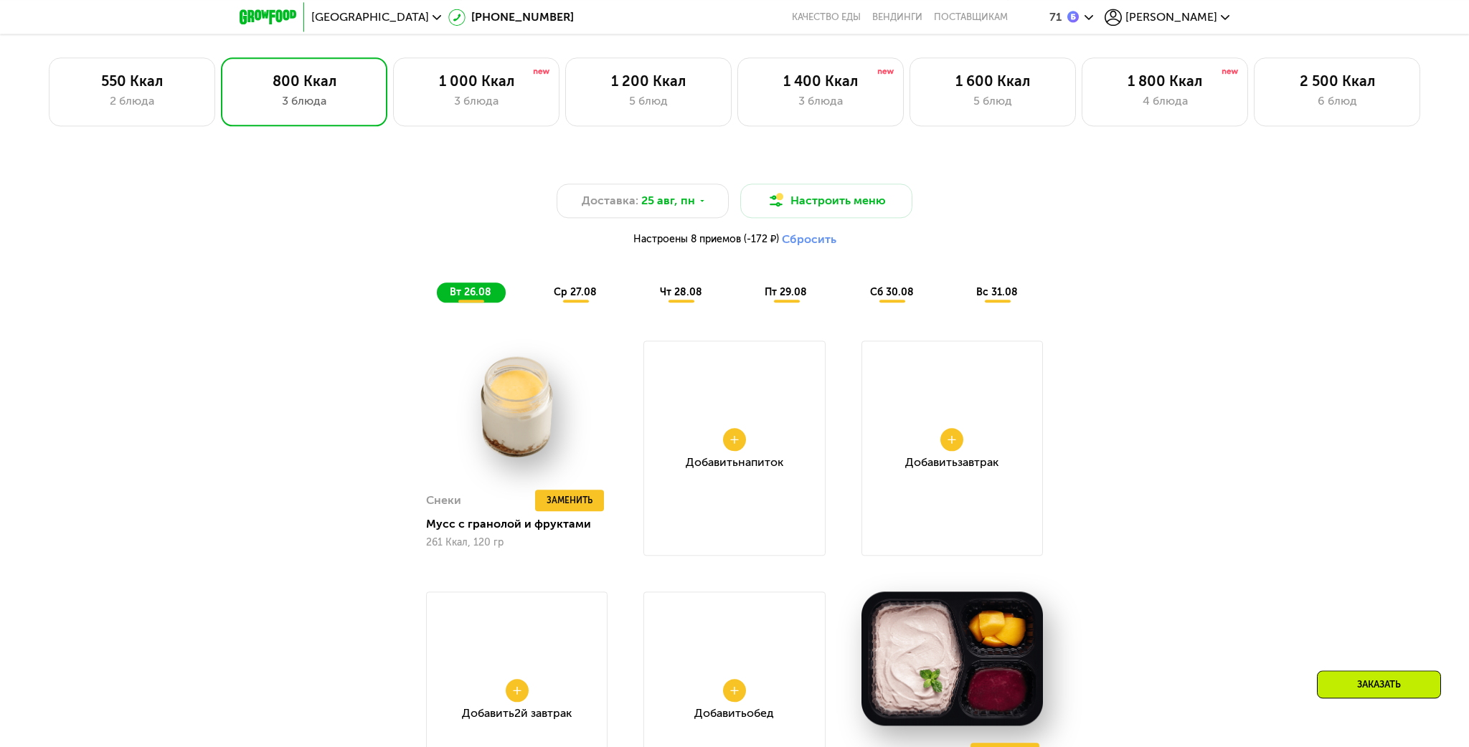
scroll to position [1136, 0]
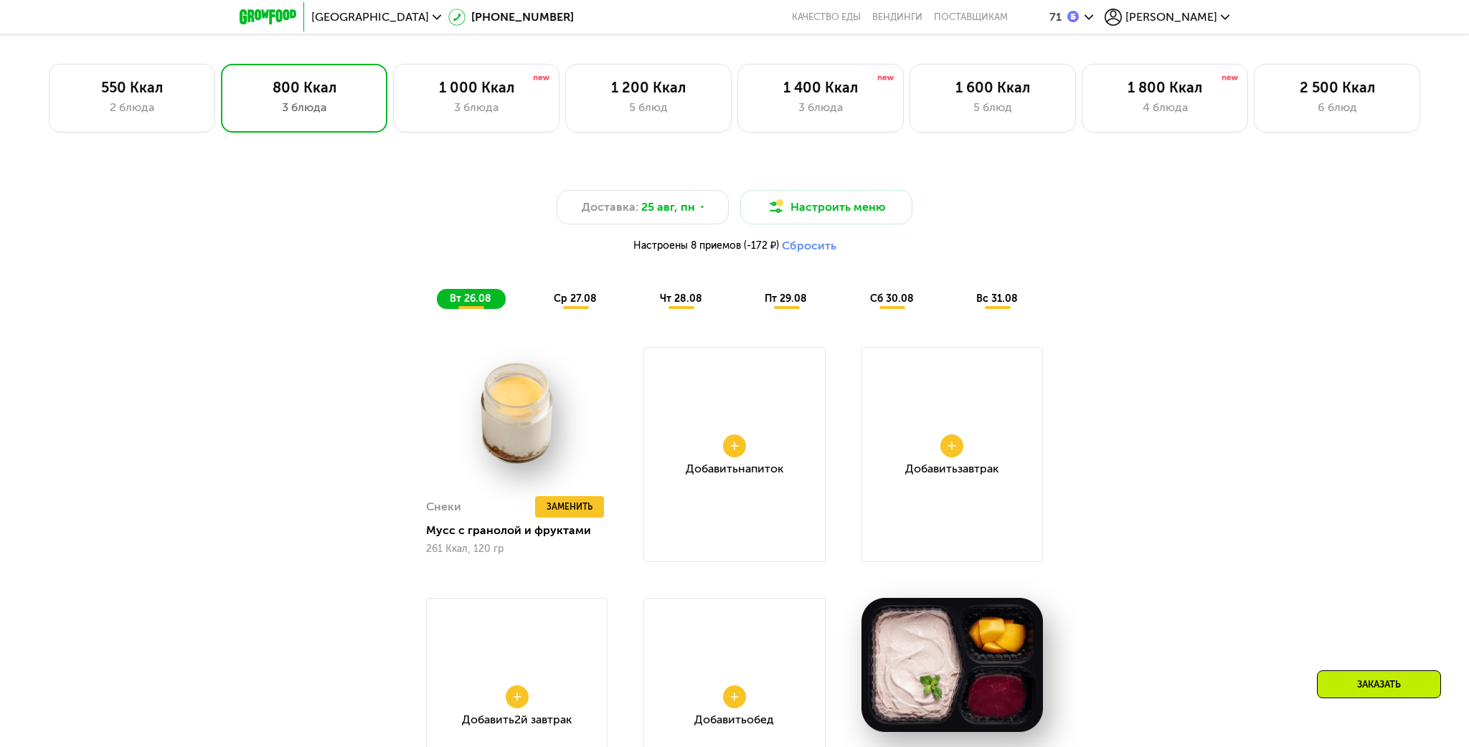
click at [572, 303] on span "ср 27.08" at bounding box center [575, 299] width 43 height 12
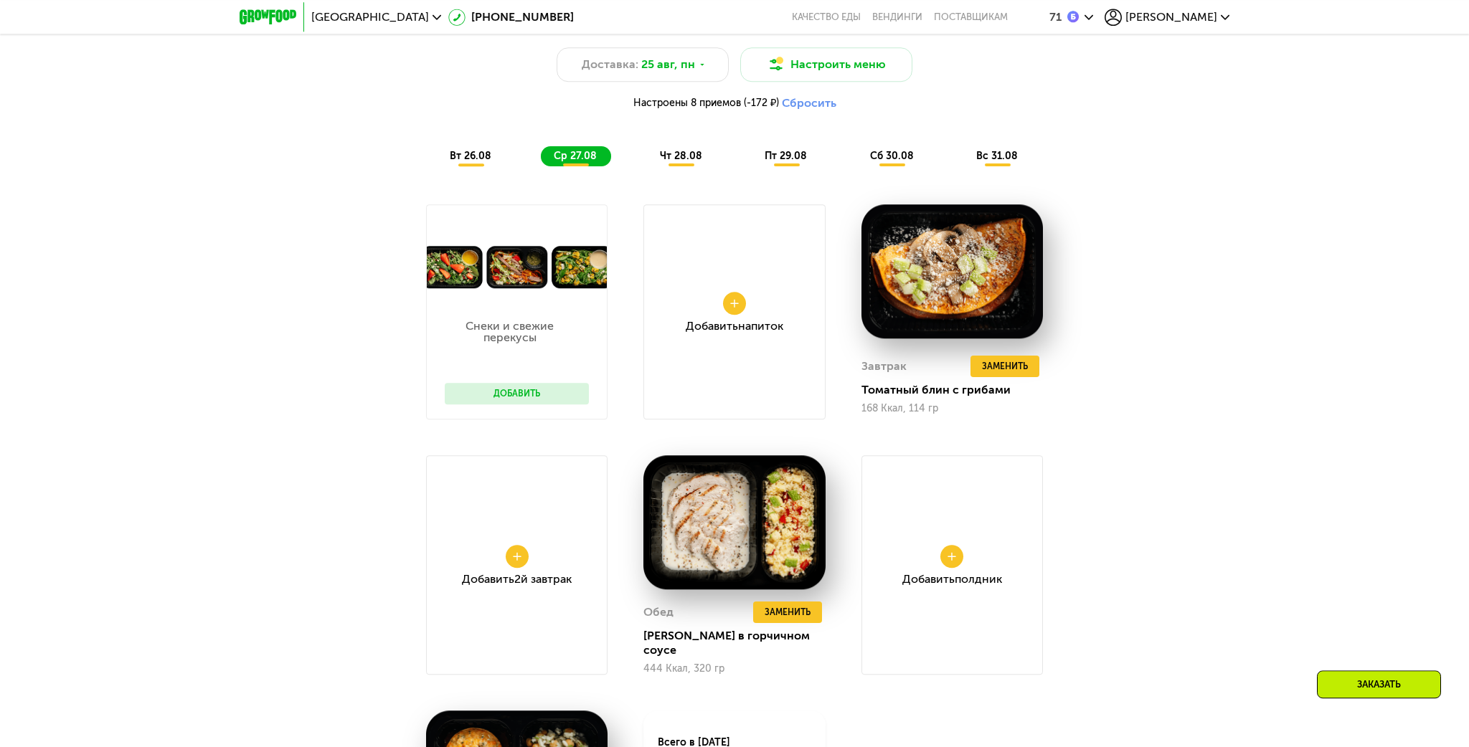
scroll to position [1288, 0]
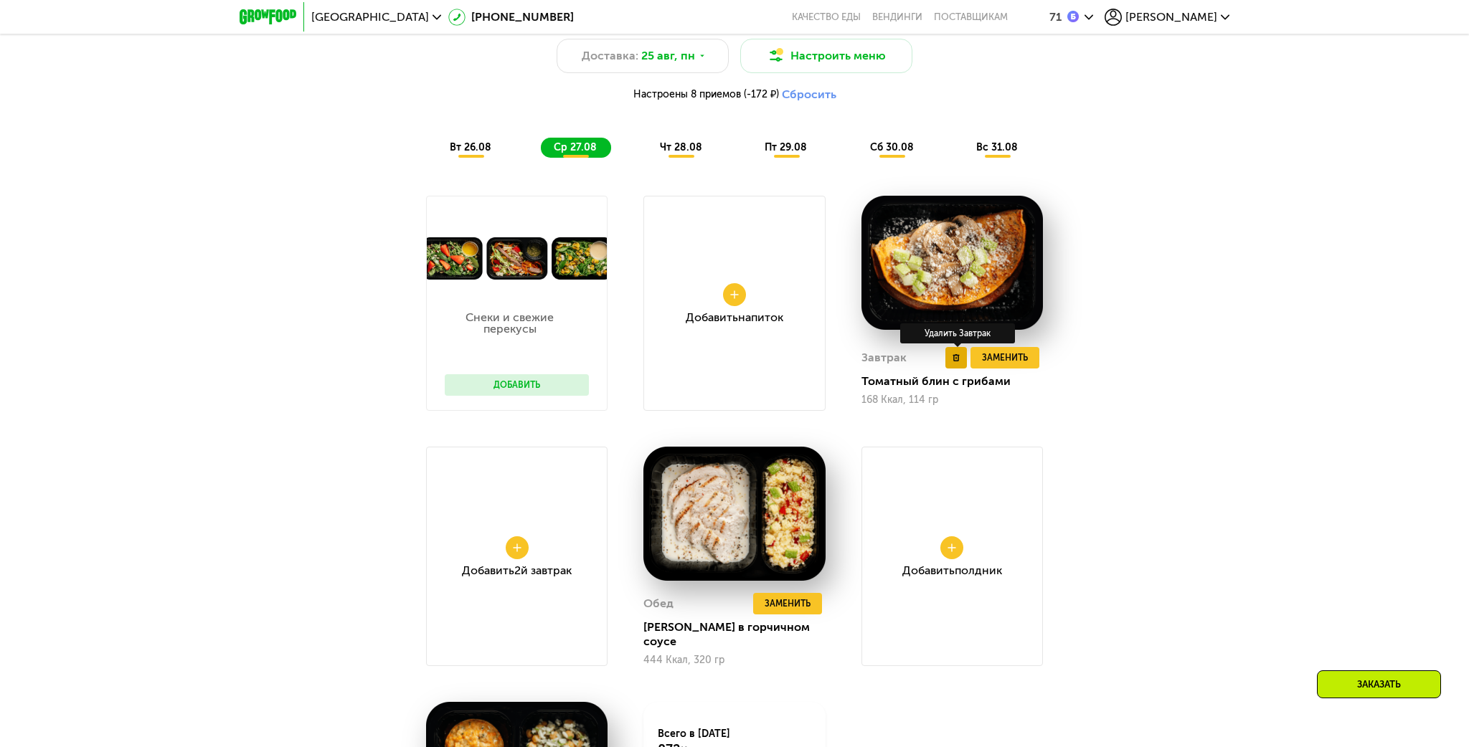
click at [956, 364] on button at bounding box center [956, 358] width 22 height 22
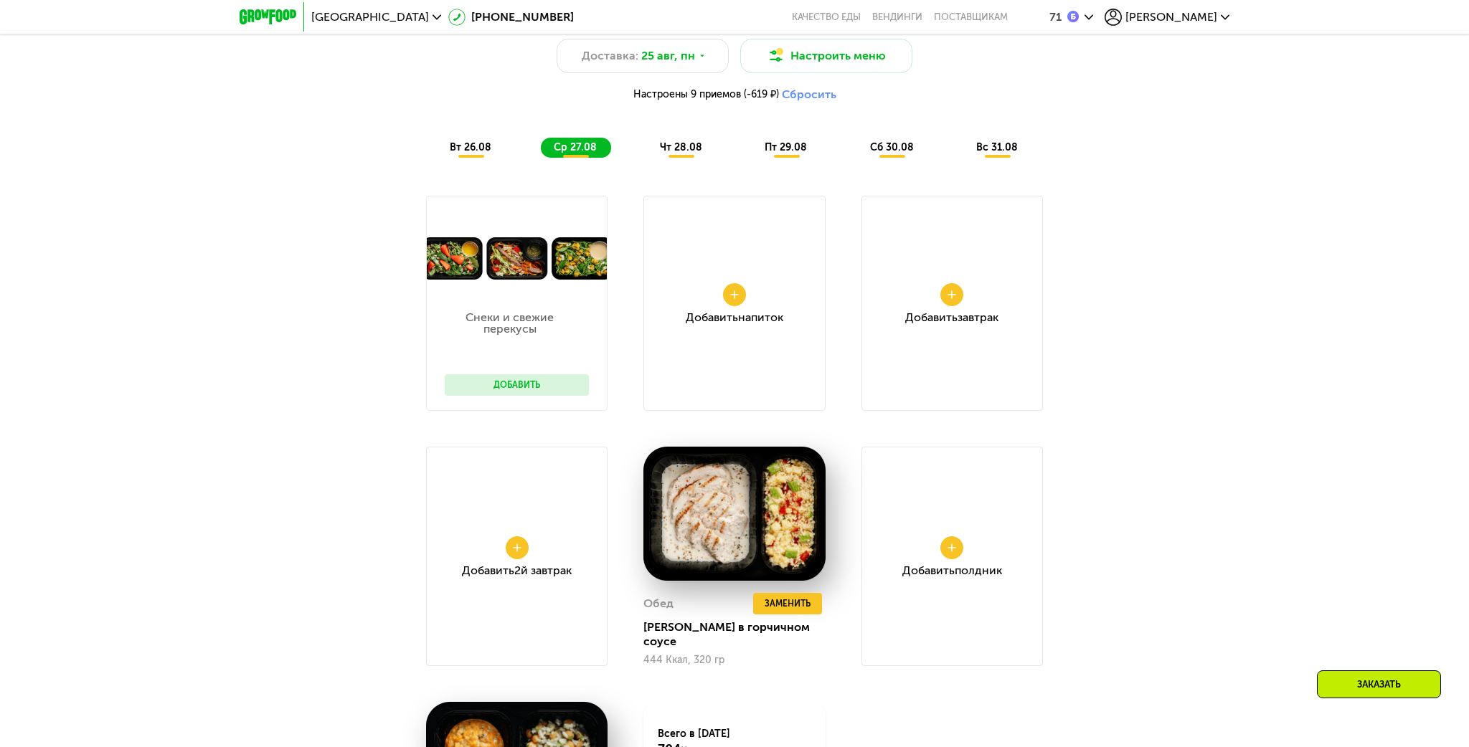
click at [515, 389] on button "Добавить" at bounding box center [517, 385] width 144 height 22
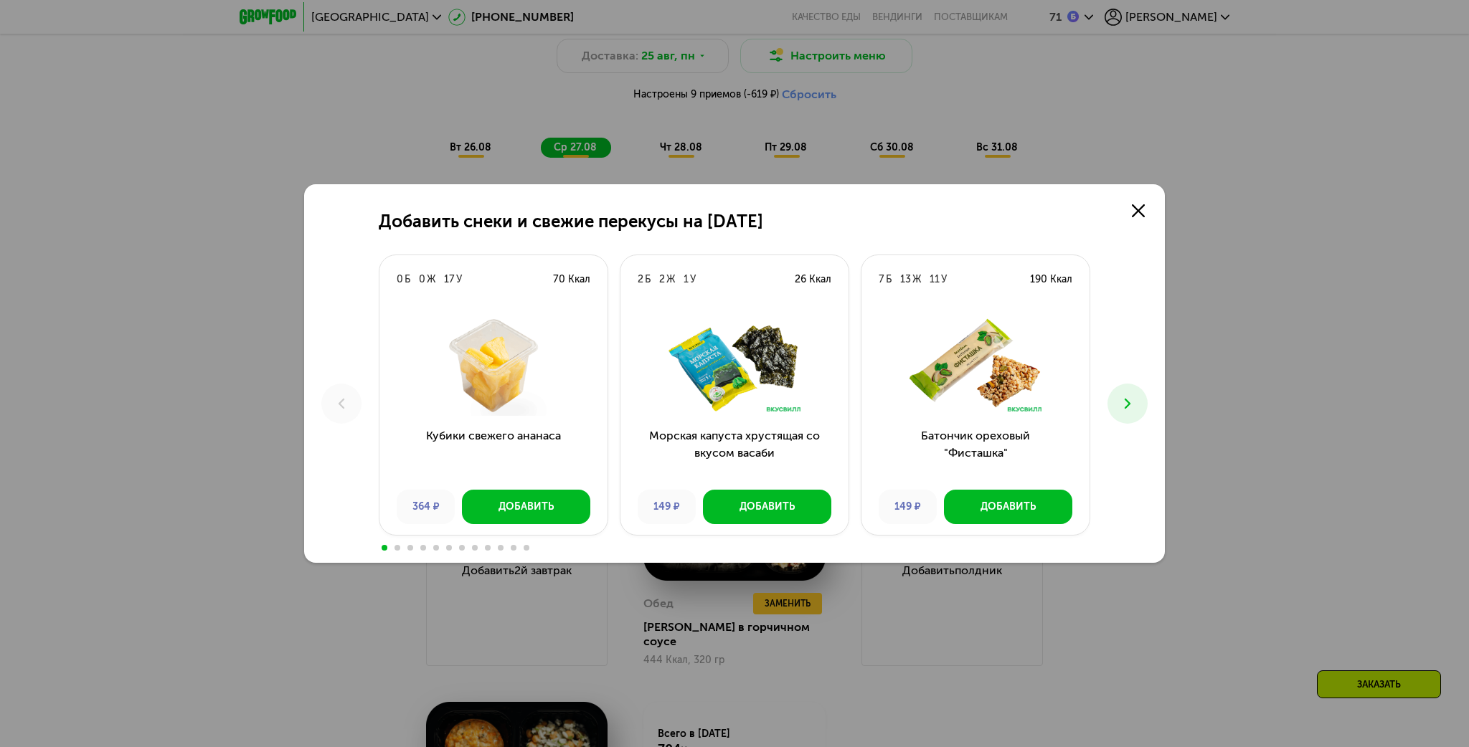
click at [1136, 400] on icon at bounding box center [1127, 403] width 17 height 17
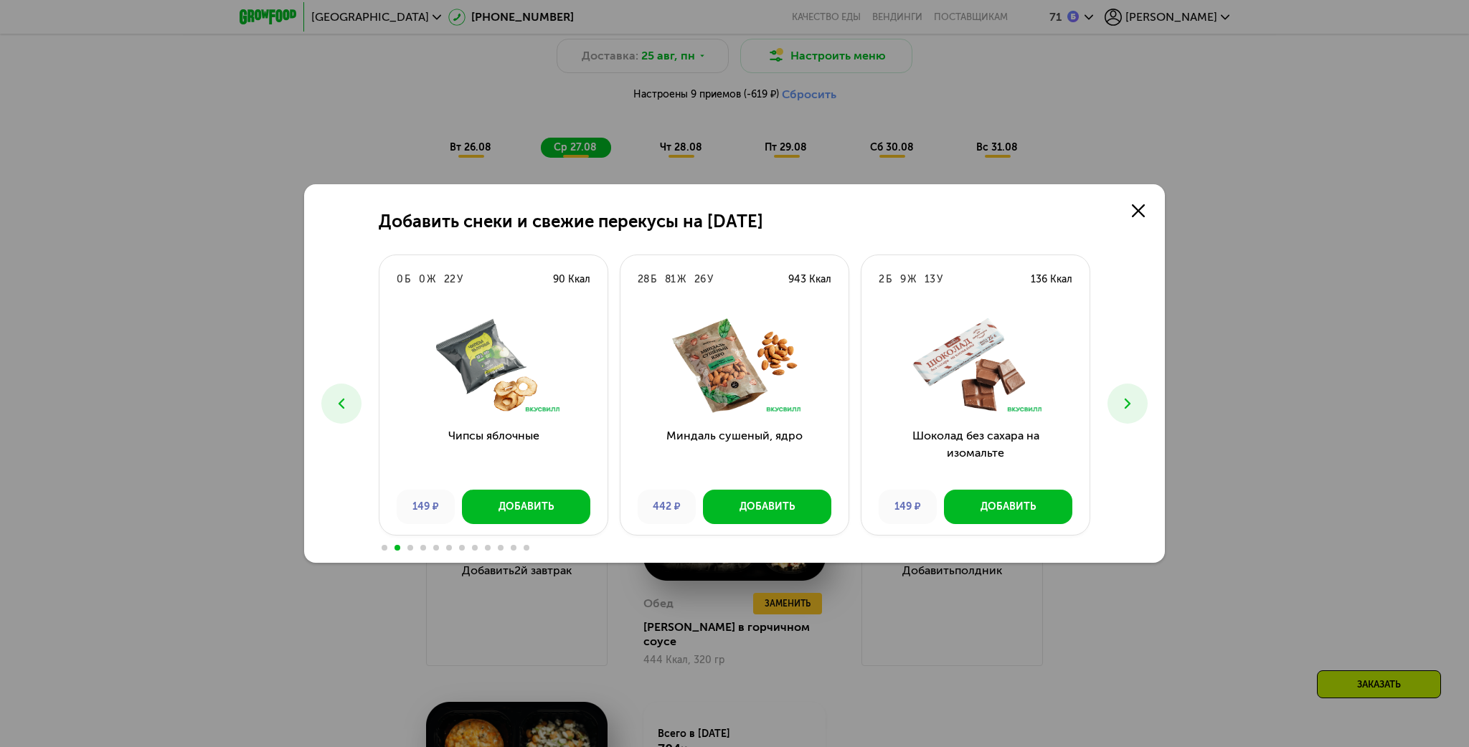
click at [1137, 403] on button at bounding box center [1128, 404] width 40 height 40
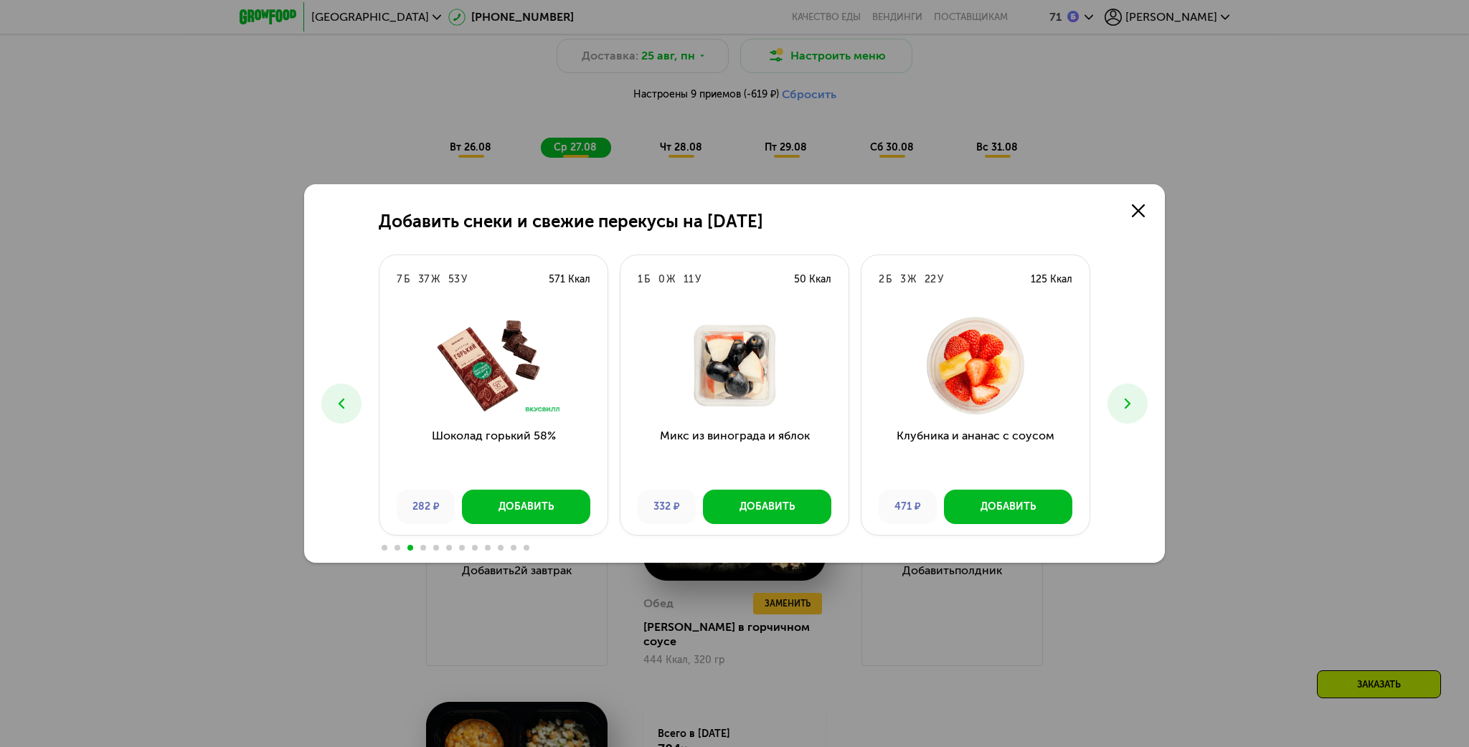
click at [1140, 405] on button at bounding box center [1128, 404] width 40 height 40
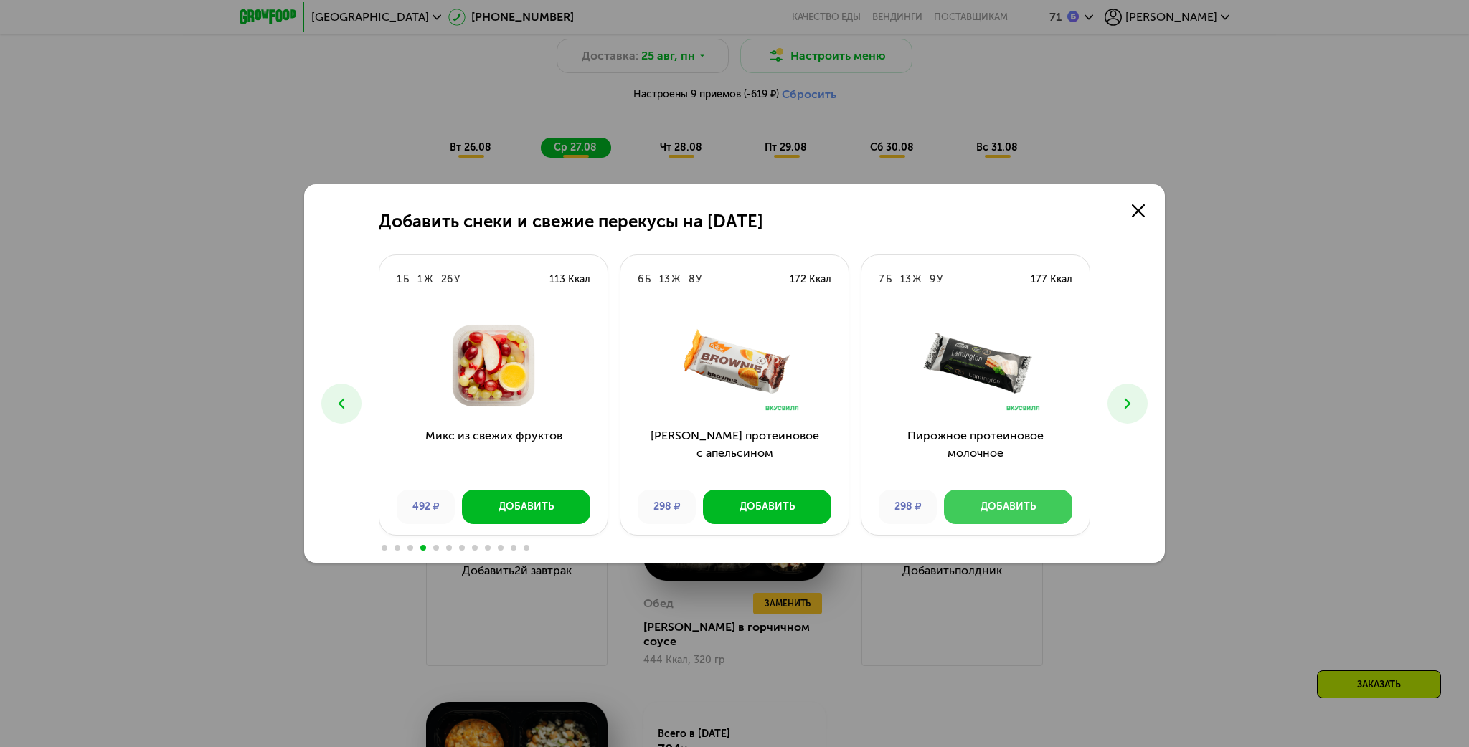
click at [1012, 506] on div "Добавить" at bounding box center [1008, 507] width 55 height 14
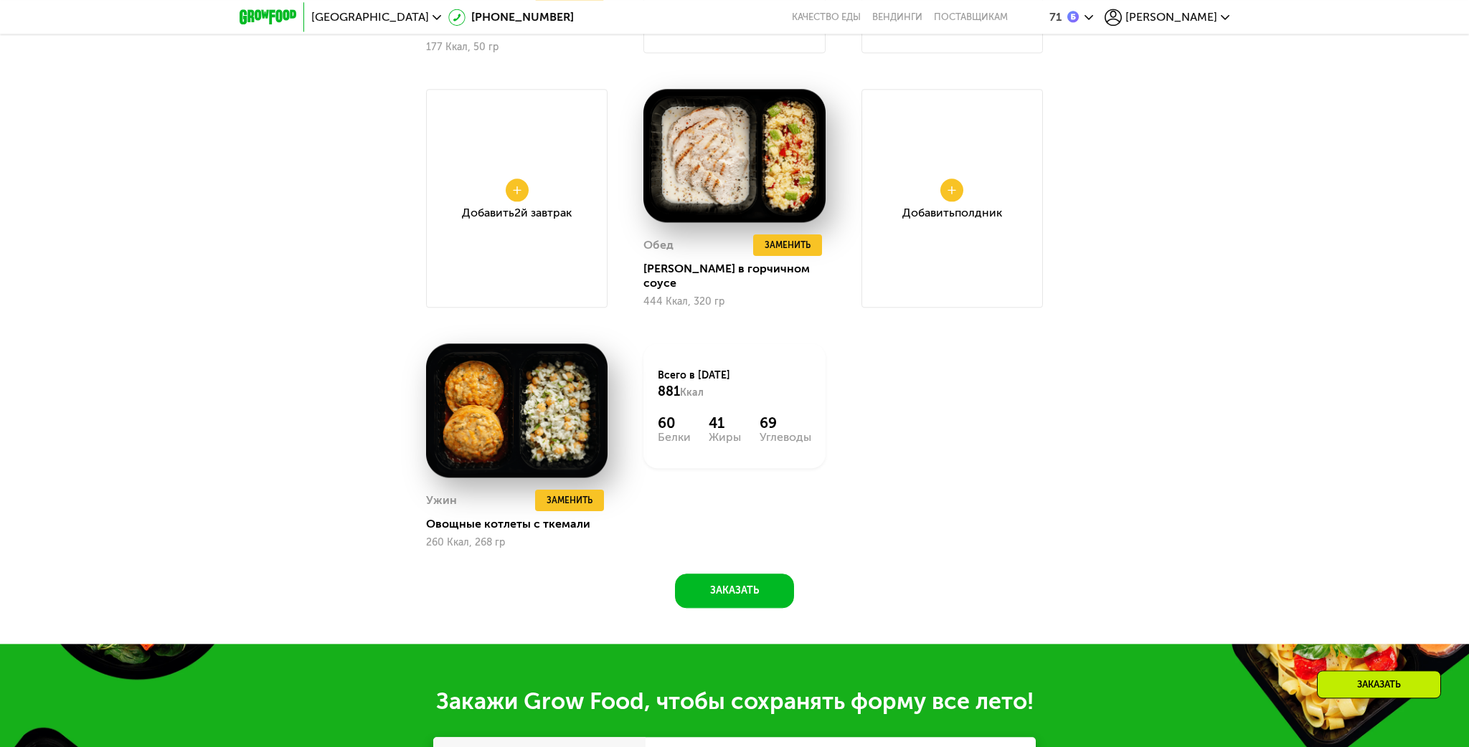
scroll to position [1666, 0]
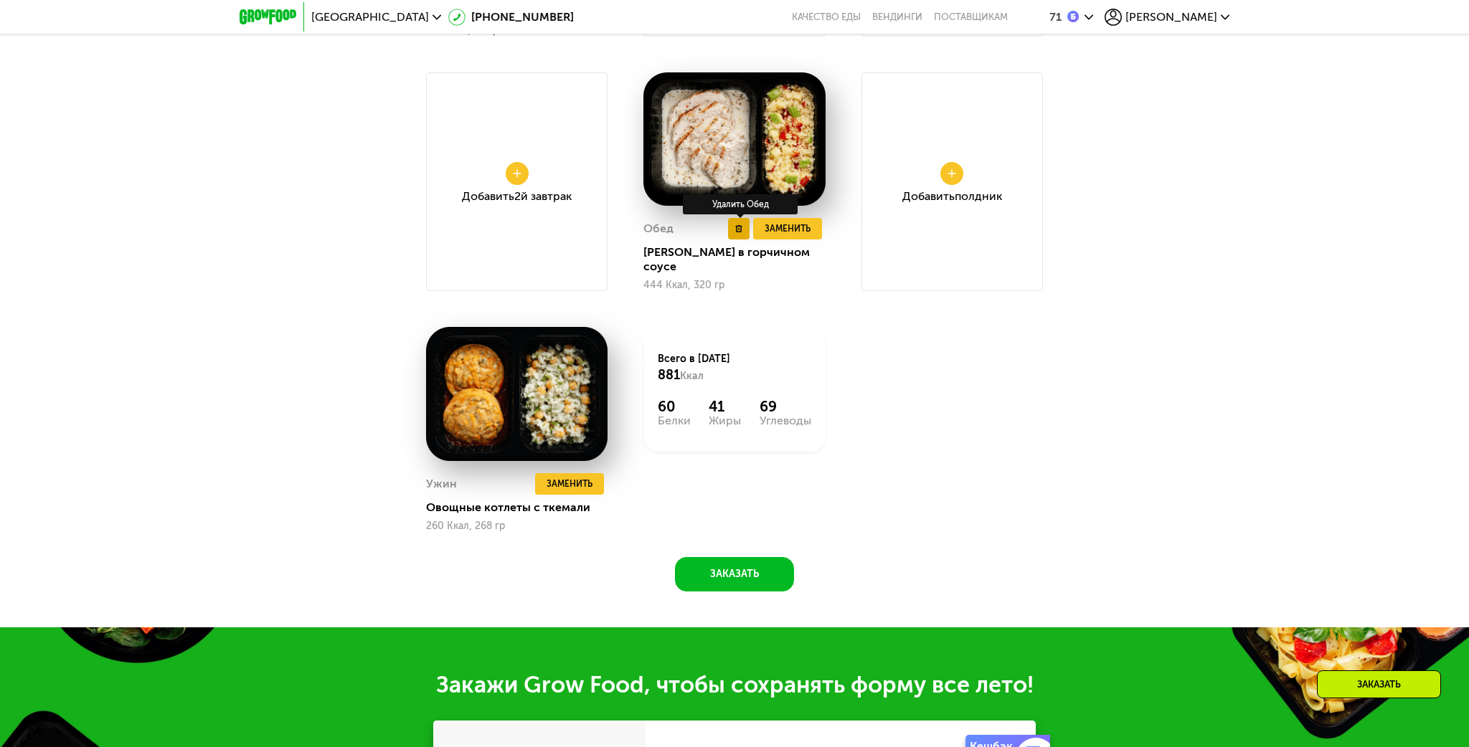
click at [742, 237] on button at bounding box center [739, 229] width 22 height 22
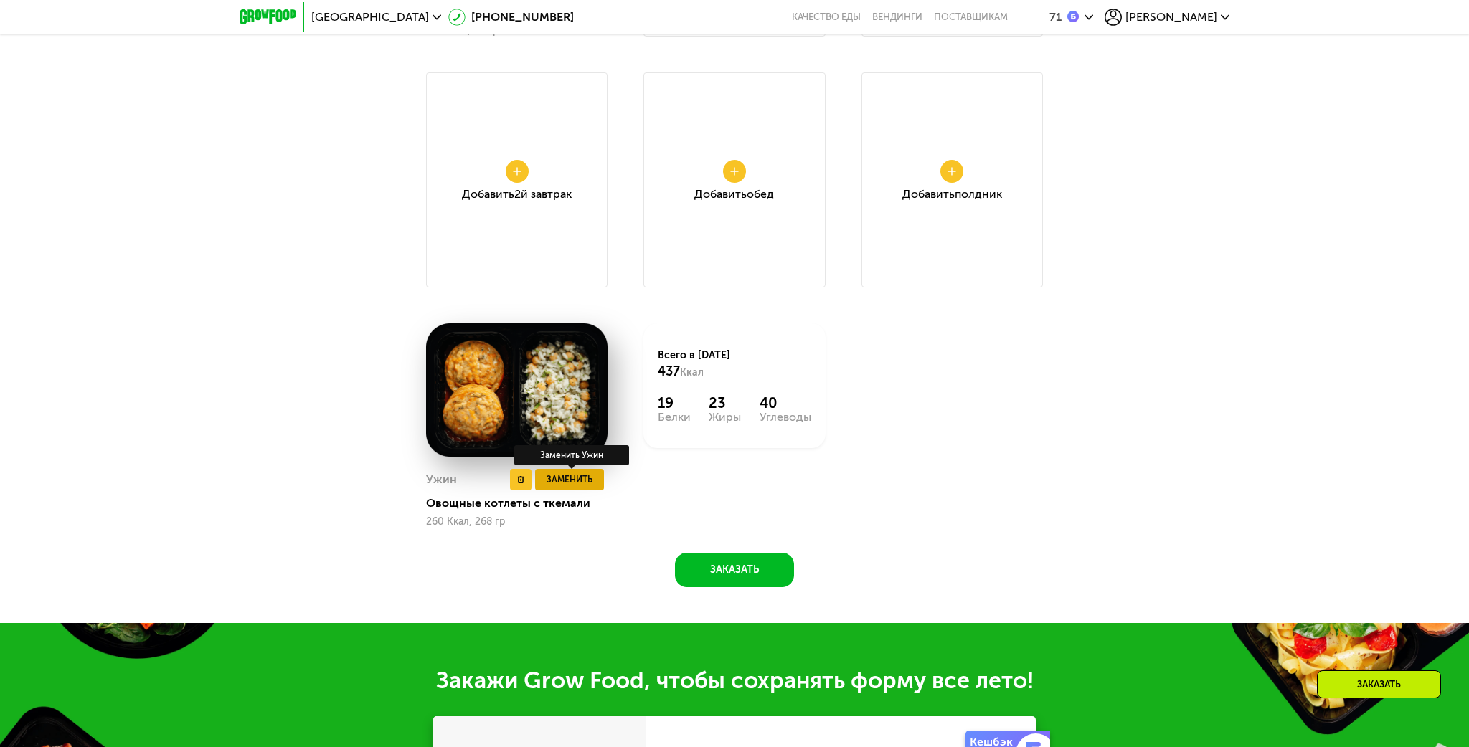
click at [577, 475] on span "Заменить" at bounding box center [570, 480] width 46 height 14
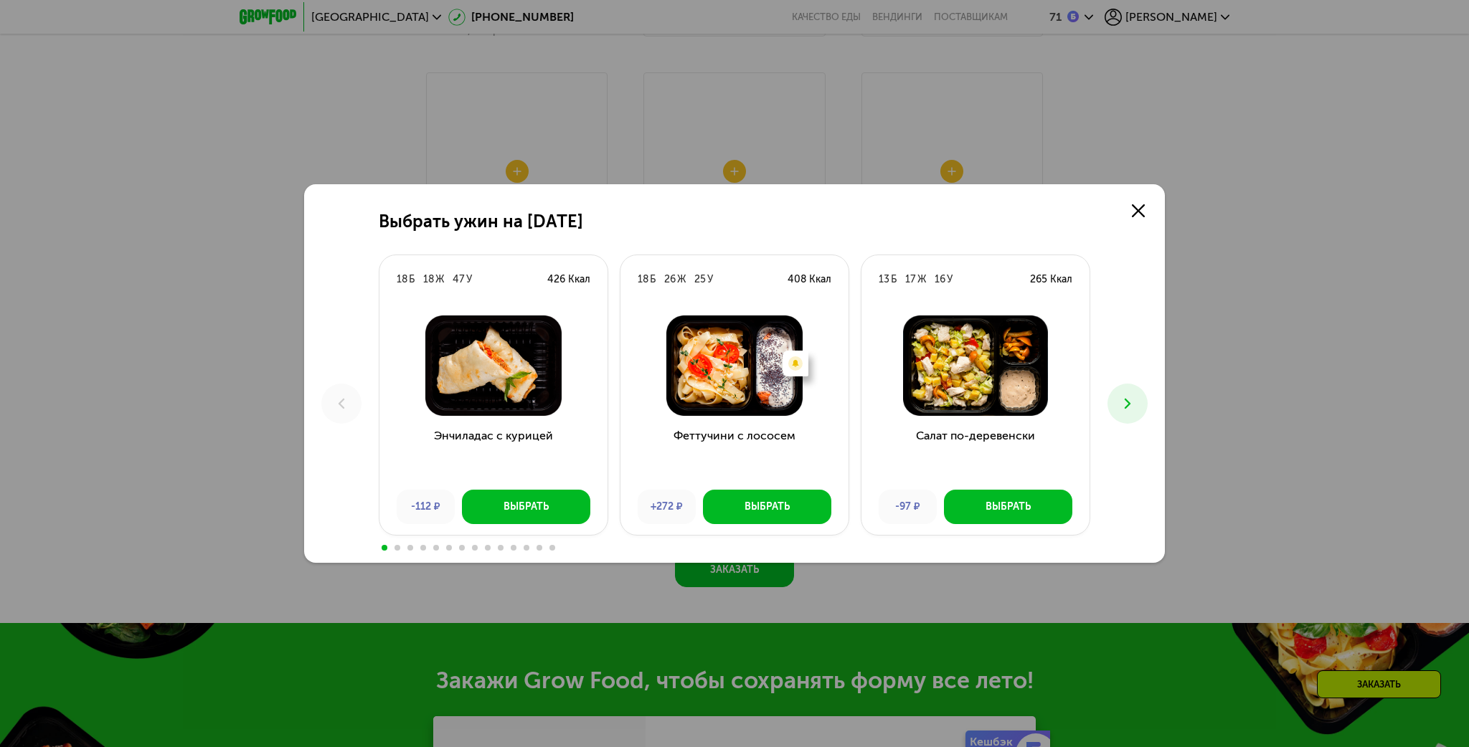
click at [1134, 409] on icon at bounding box center [1127, 403] width 17 height 17
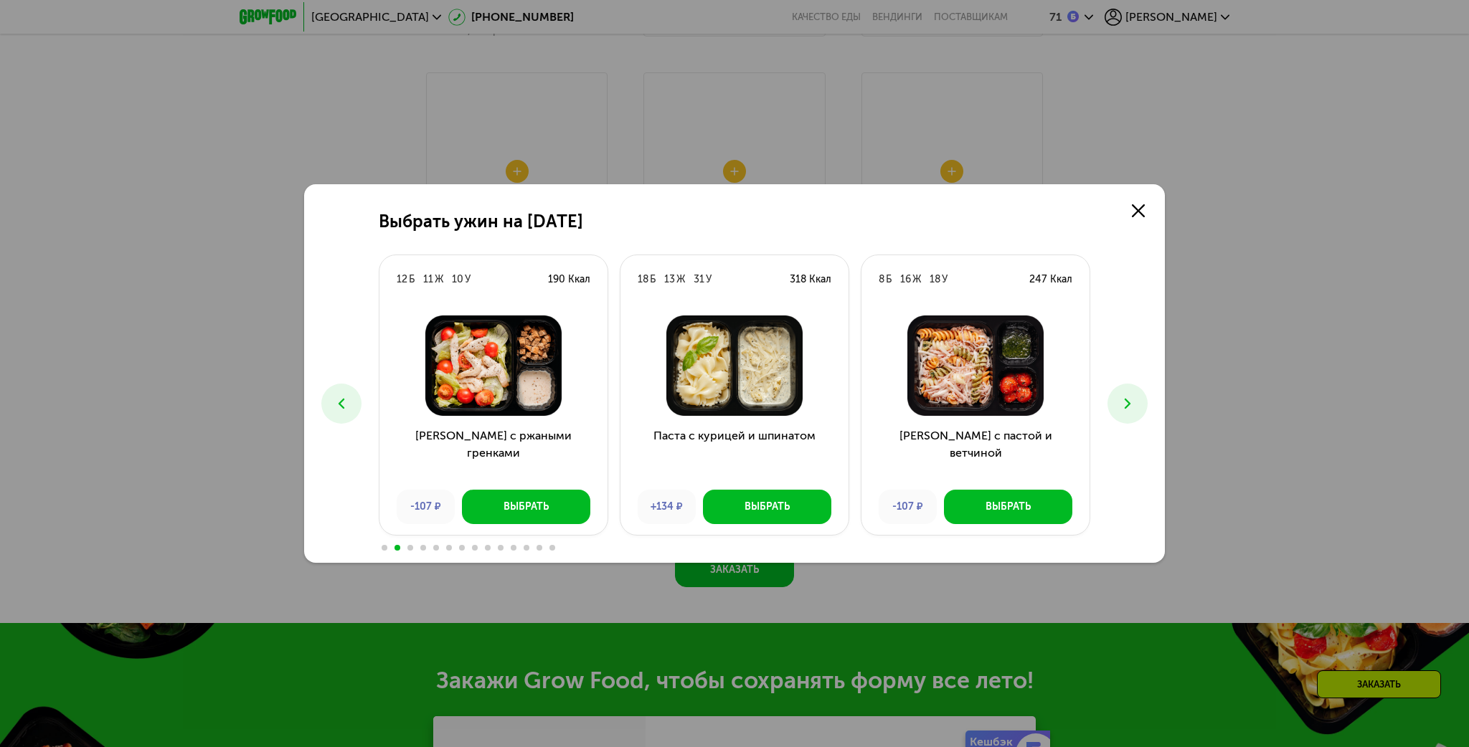
click at [1134, 409] on icon at bounding box center [1127, 403] width 17 height 17
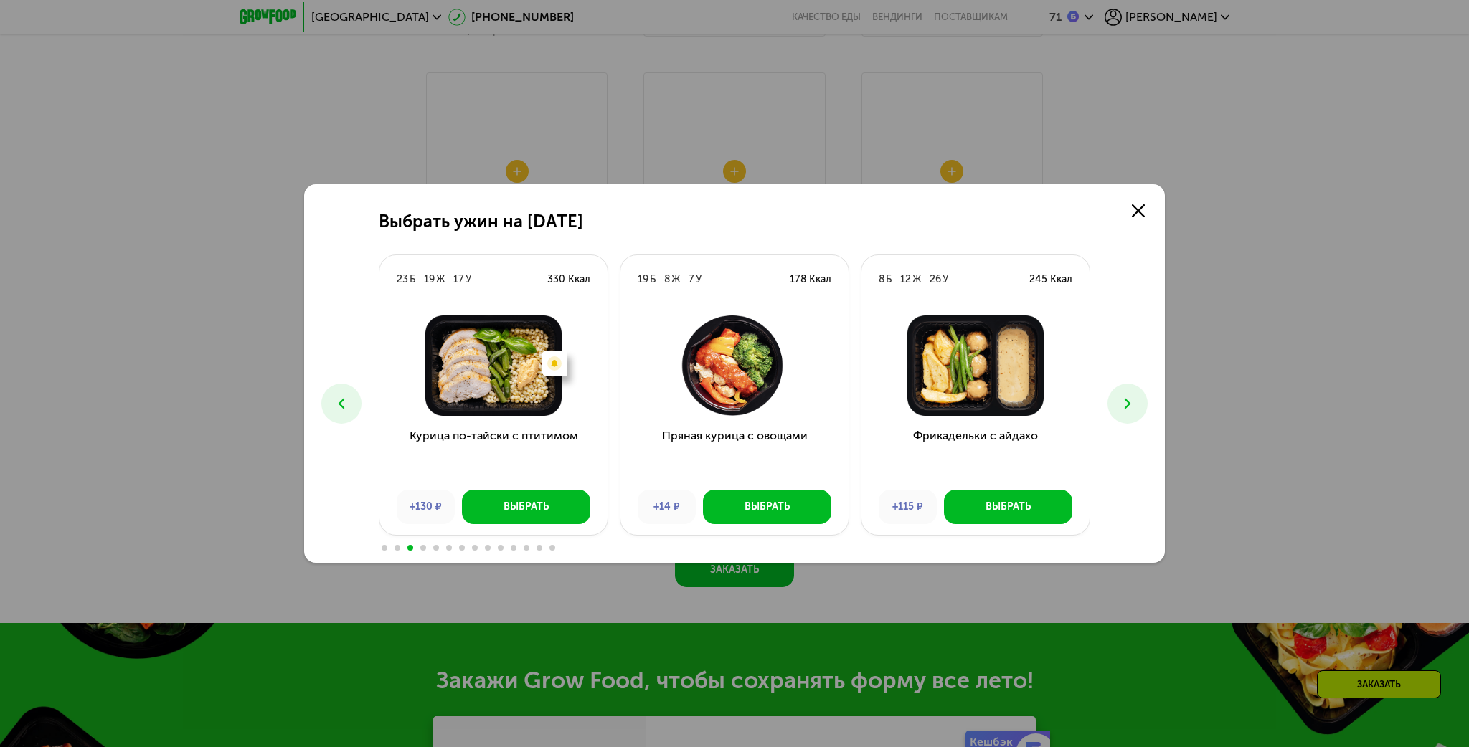
click at [1136, 409] on icon at bounding box center [1127, 403] width 17 height 17
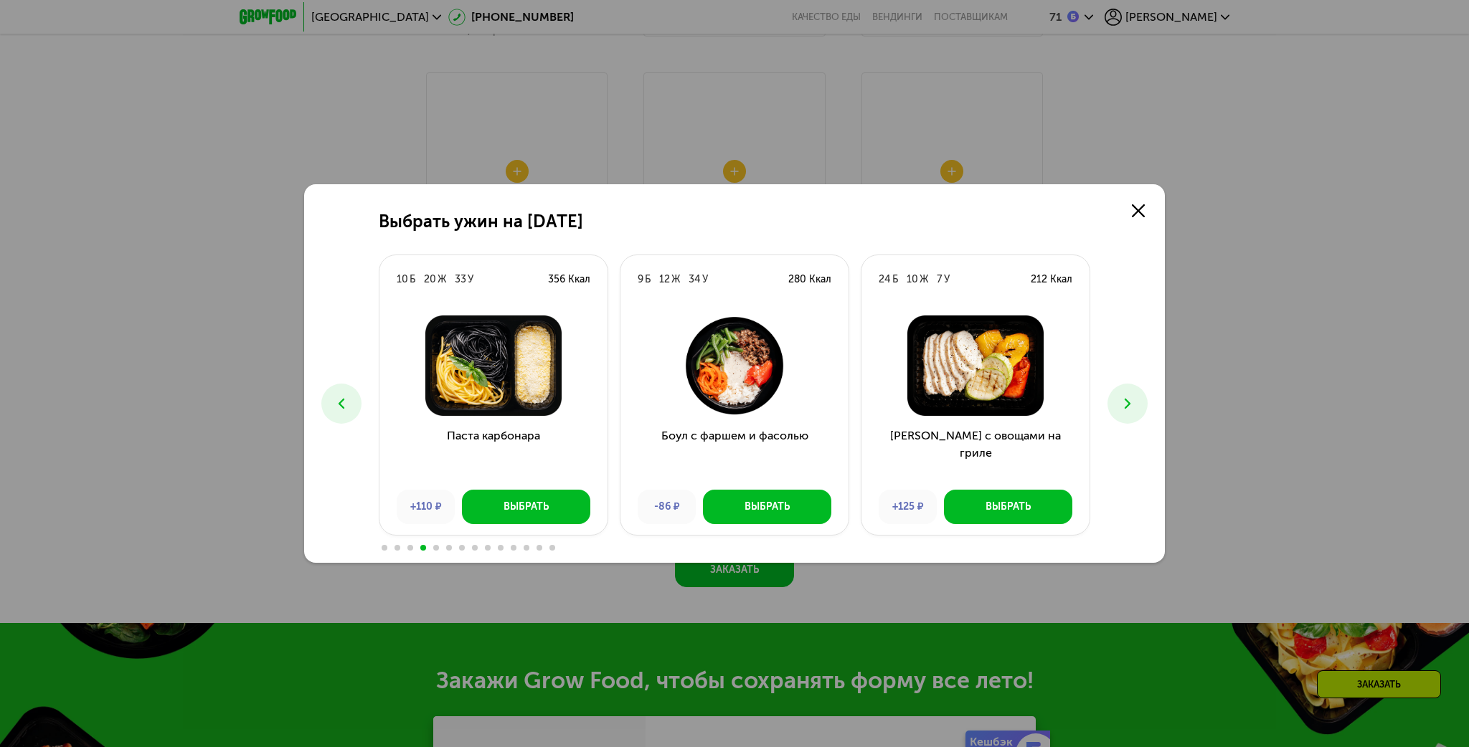
click at [348, 397] on icon at bounding box center [341, 403] width 17 height 17
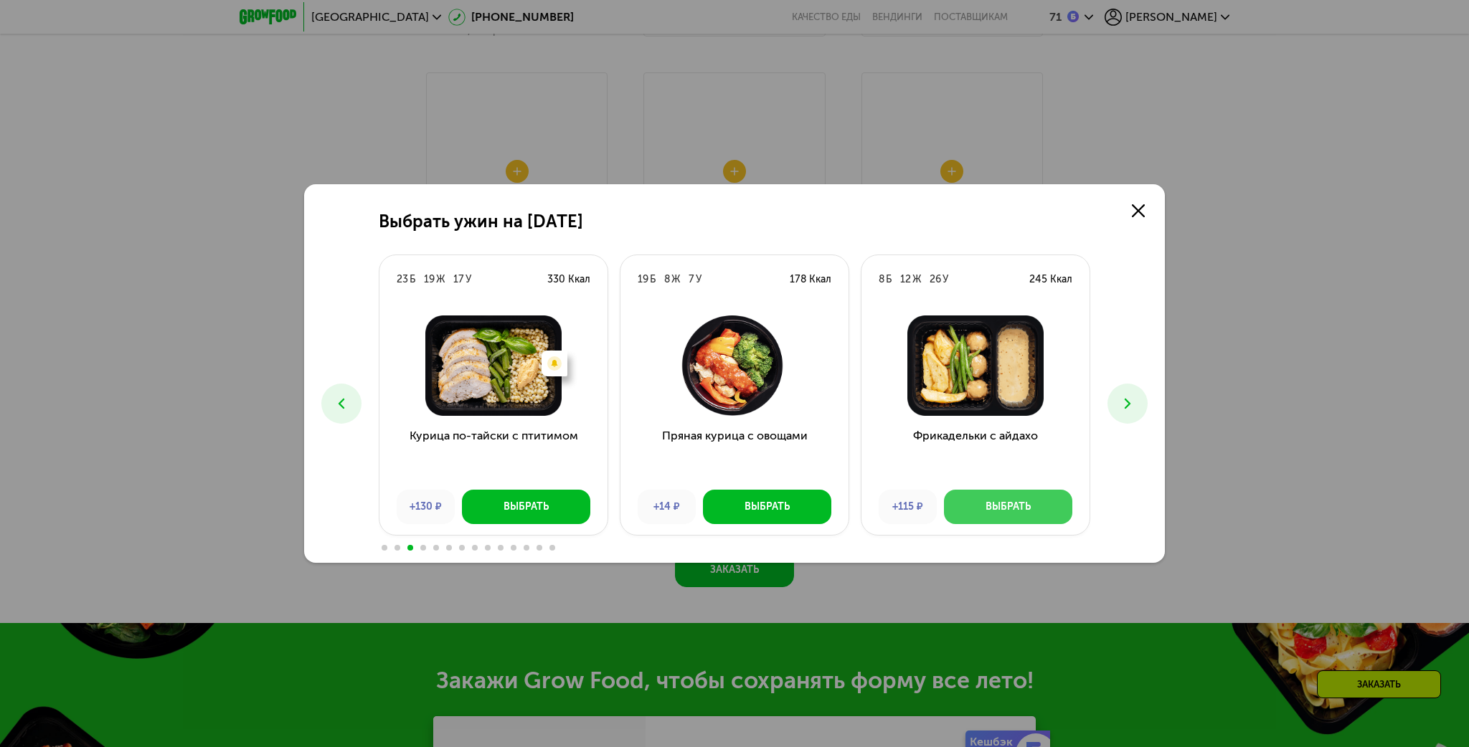
click at [1014, 506] on div "Выбрать" at bounding box center [1008, 507] width 45 height 14
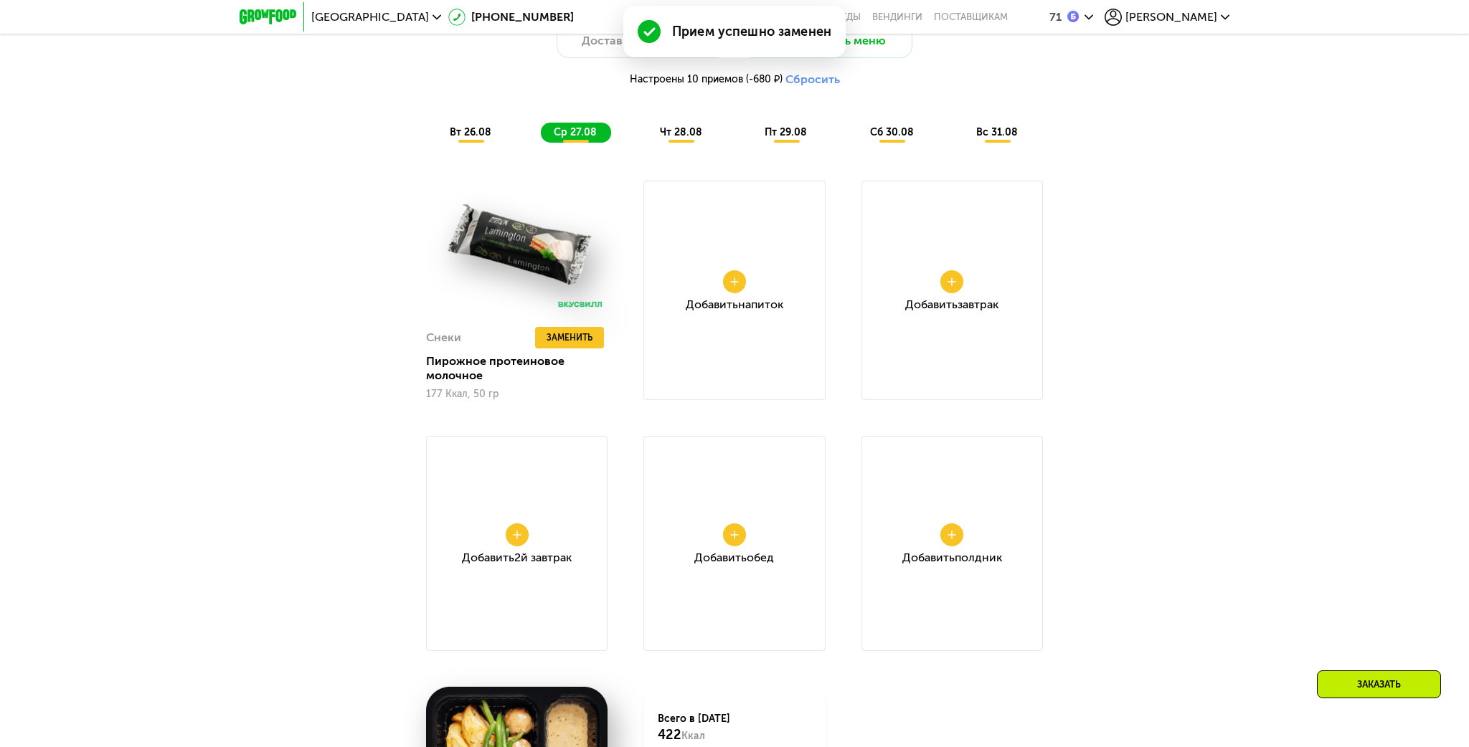
scroll to position [1439, 0]
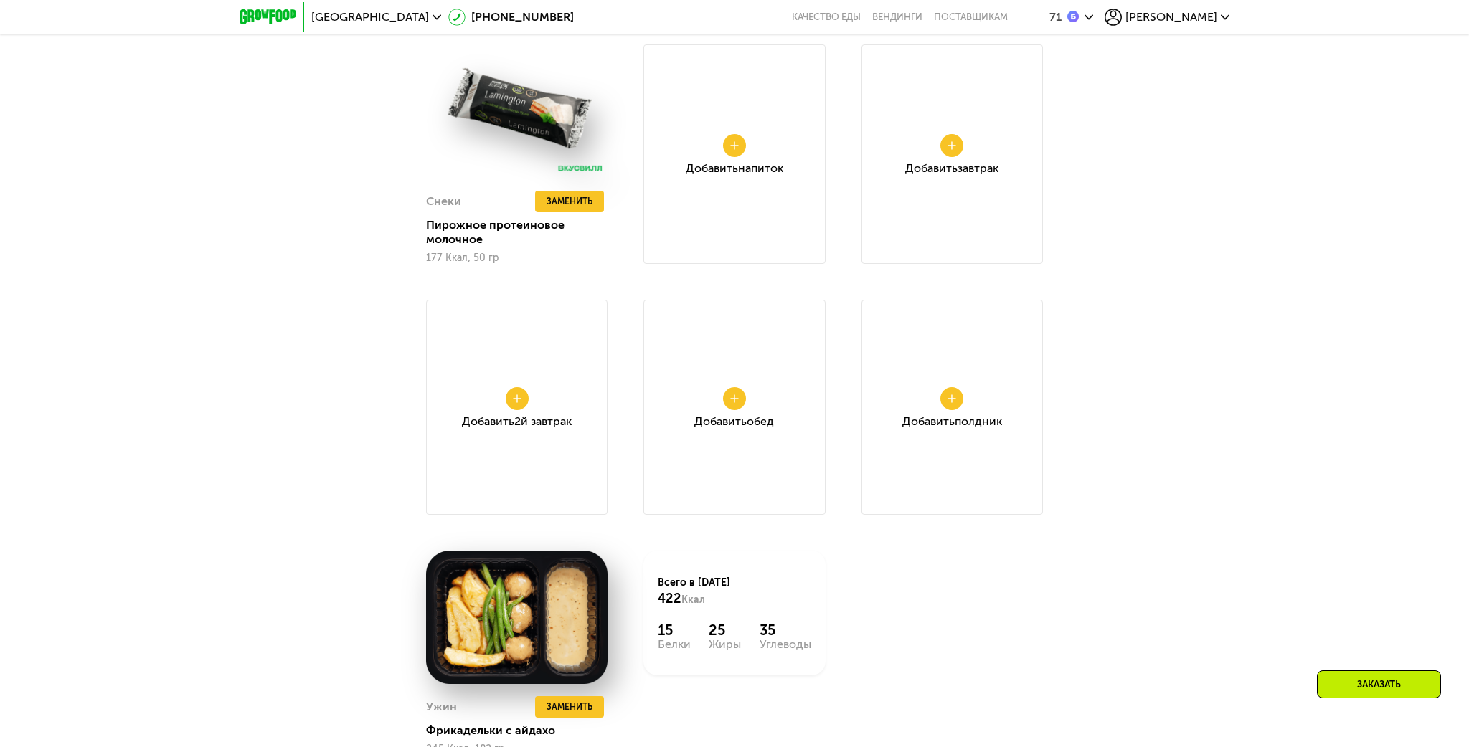
click at [950, 412] on div "Добавить Полдник" at bounding box center [952, 407] width 181 height 215
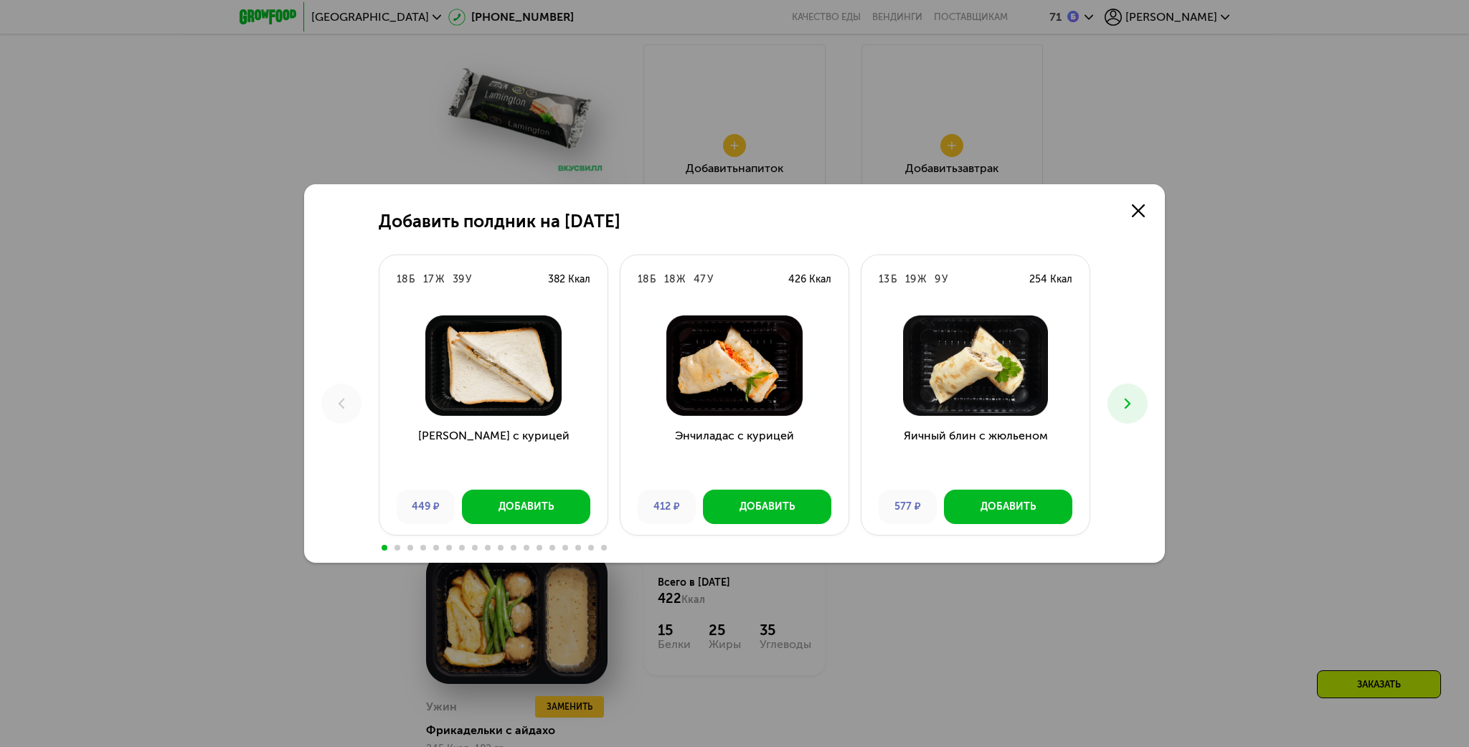
click at [1142, 412] on button at bounding box center [1128, 404] width 40 height 40
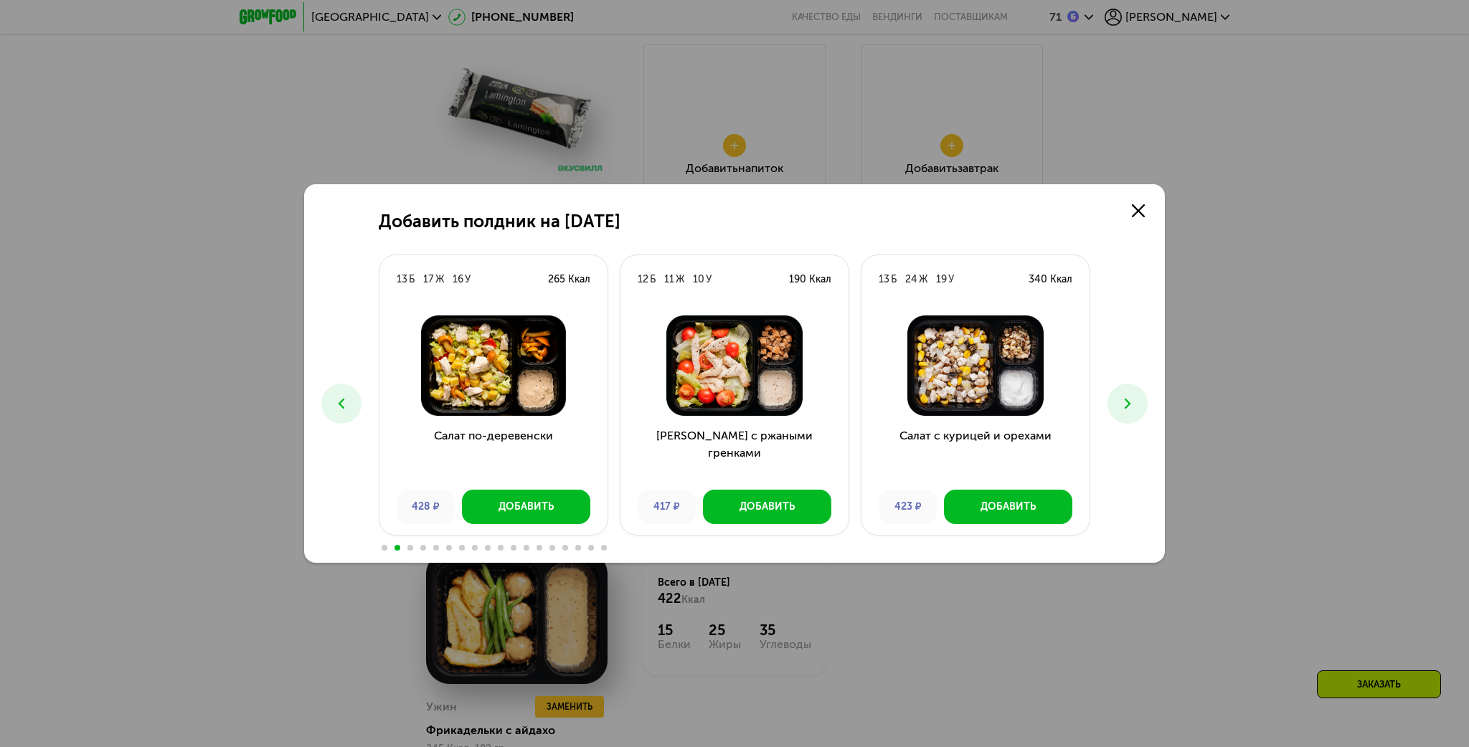
click at [1141, 409] on button at bounding box center [1128, 404] width 40 height 40
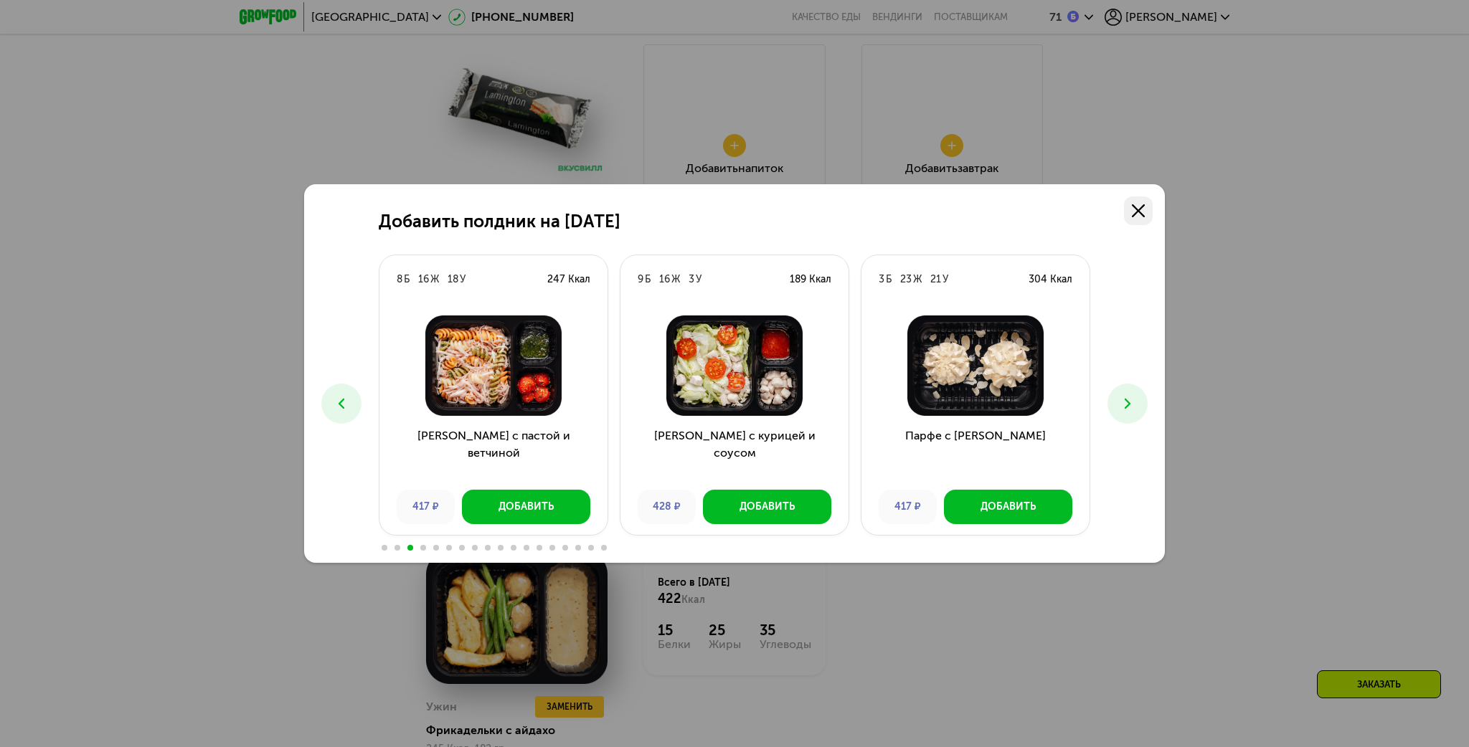
click at [1145, 209] on link at bounding box center [1138, 211] width 29 height 29
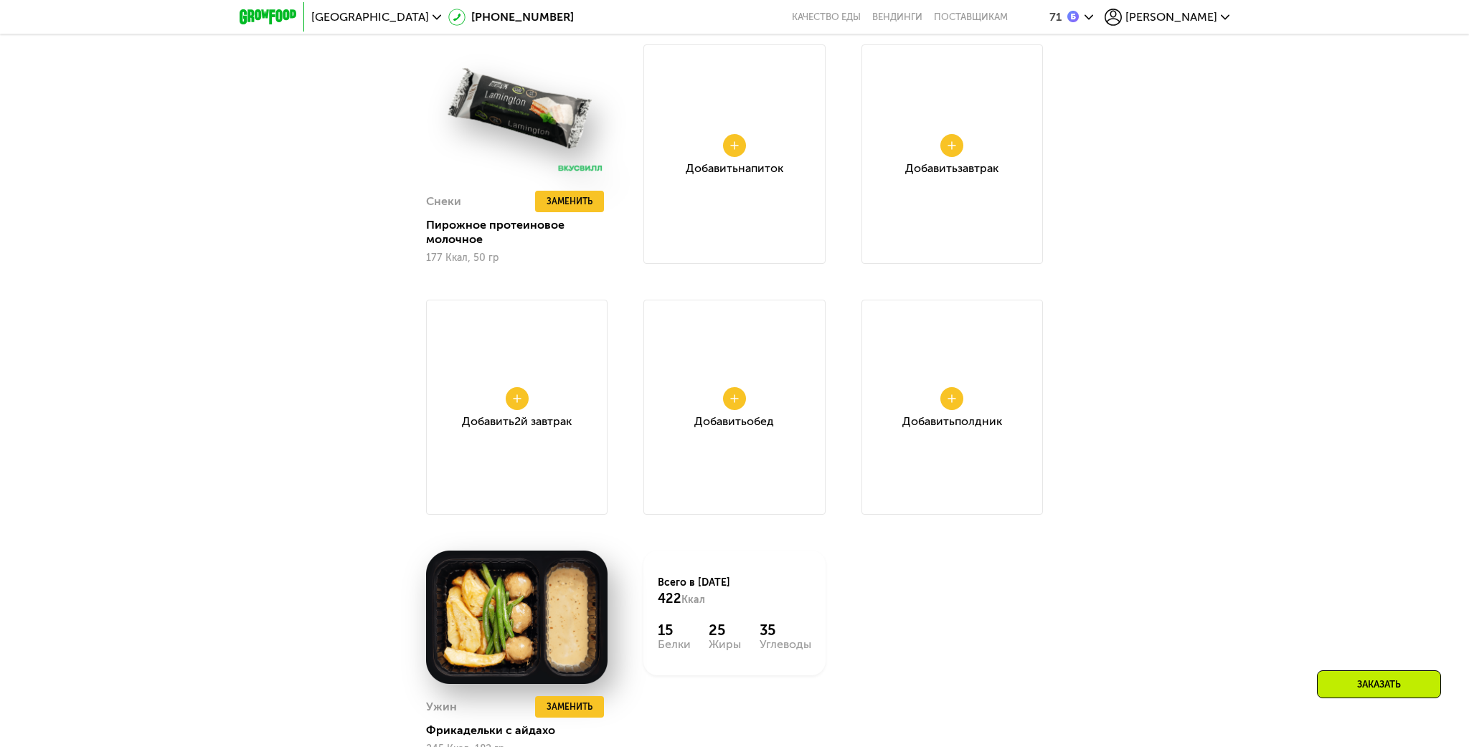
click at [719, 160] on div "Добавить Напиток" at bounding box center [733, 154] width 181 height 220
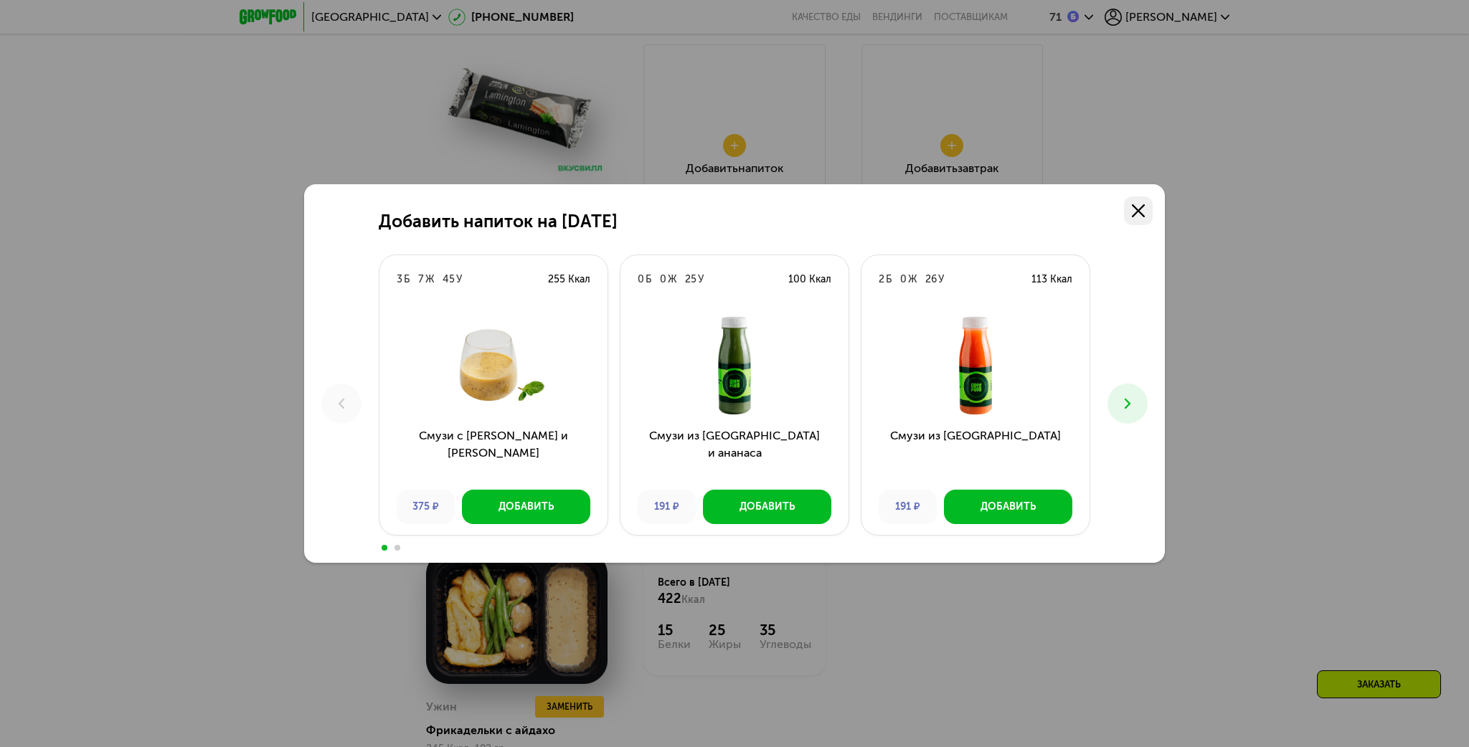
click at [1138, 209] on use at bounding box center [1138, 210] width 13 height 13
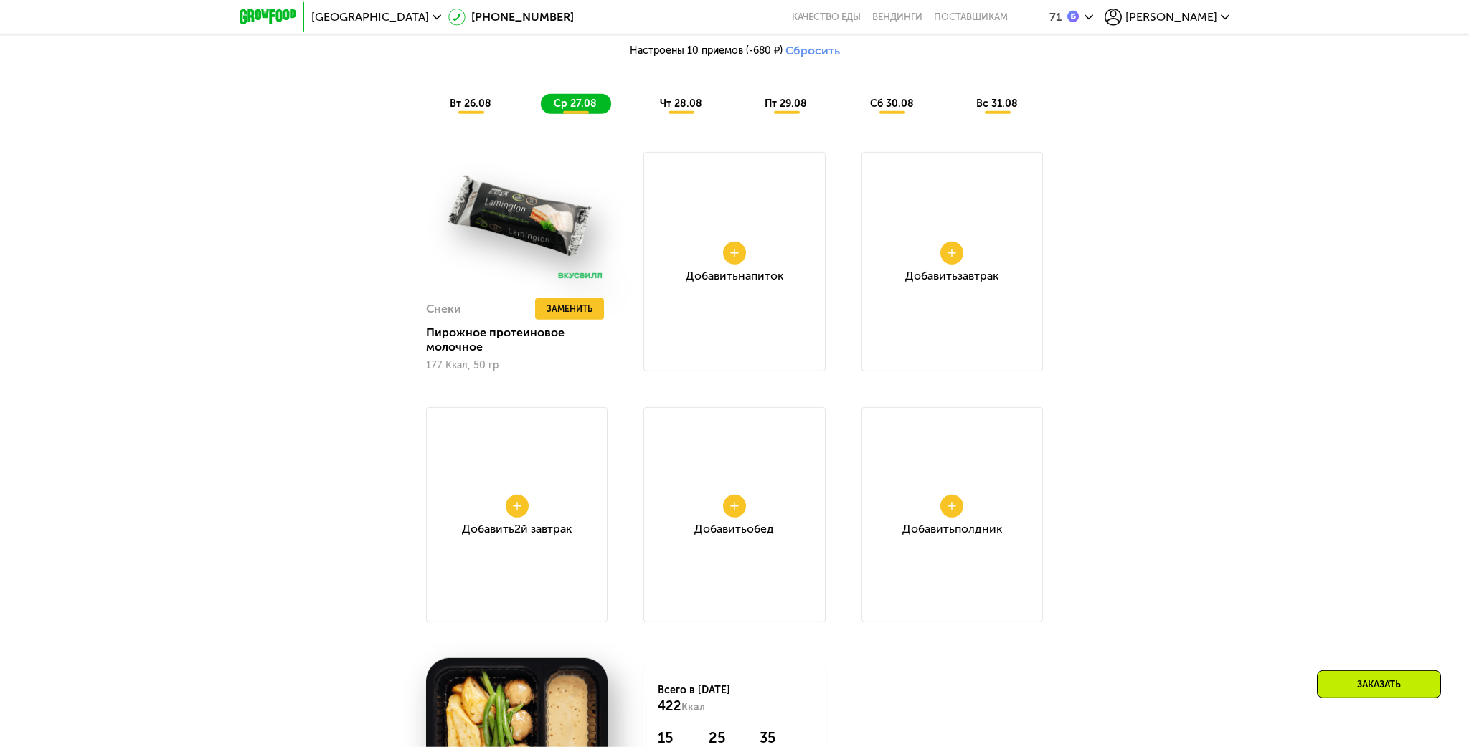
scroll to position [1288, 0]
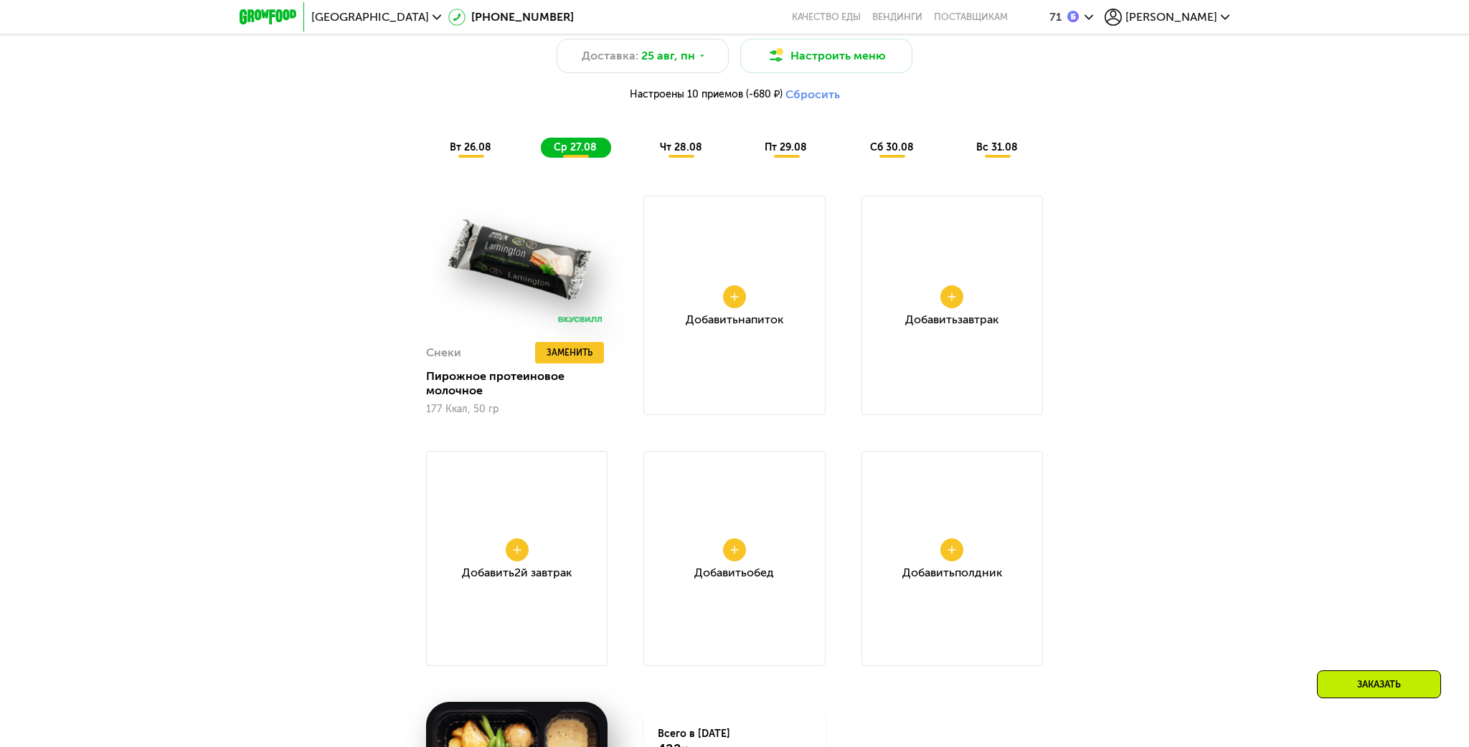
click at [680, 154] on span "чт 28.08" at bounding box center [681, 147] width 42 height 12
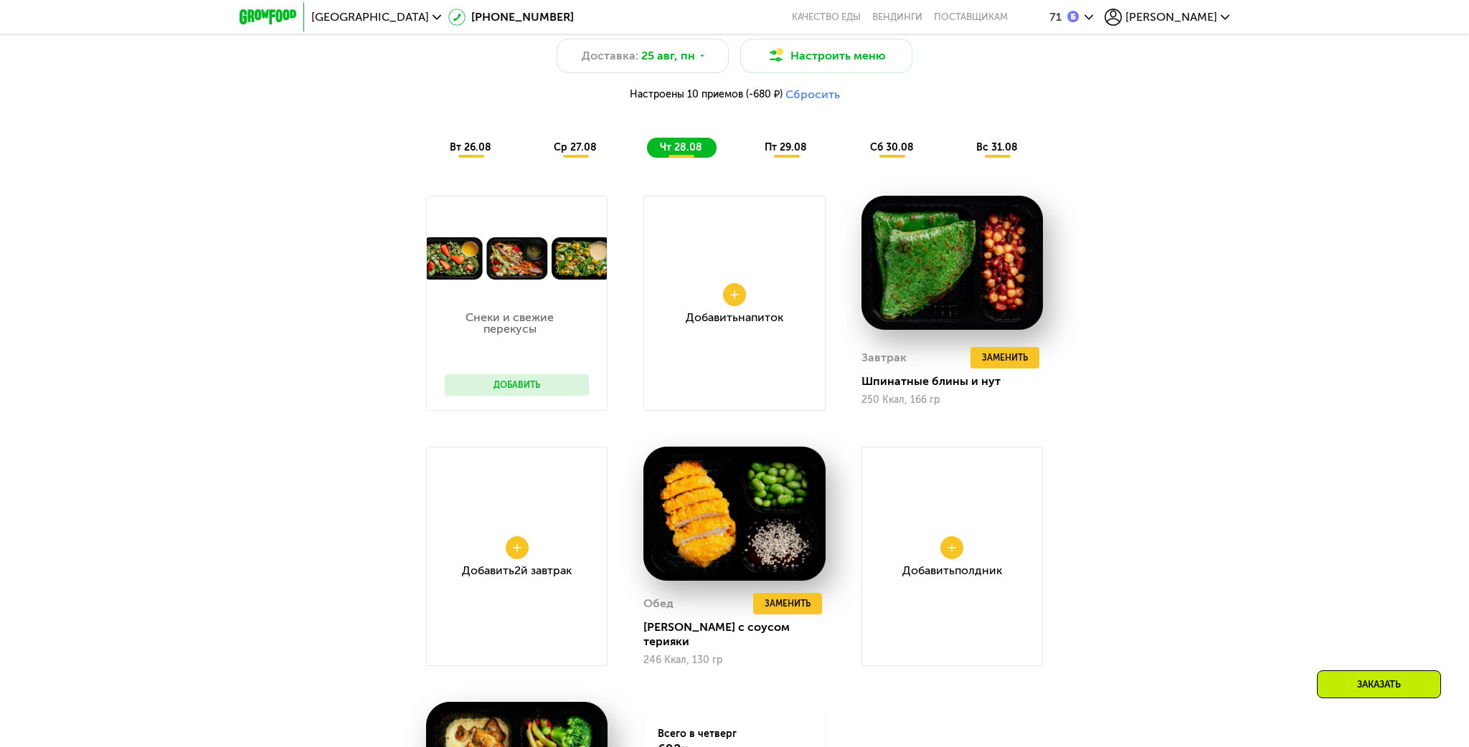
click at [537, 392] on button "Добавить" at bounding box center [517, 385] width 144 height 22
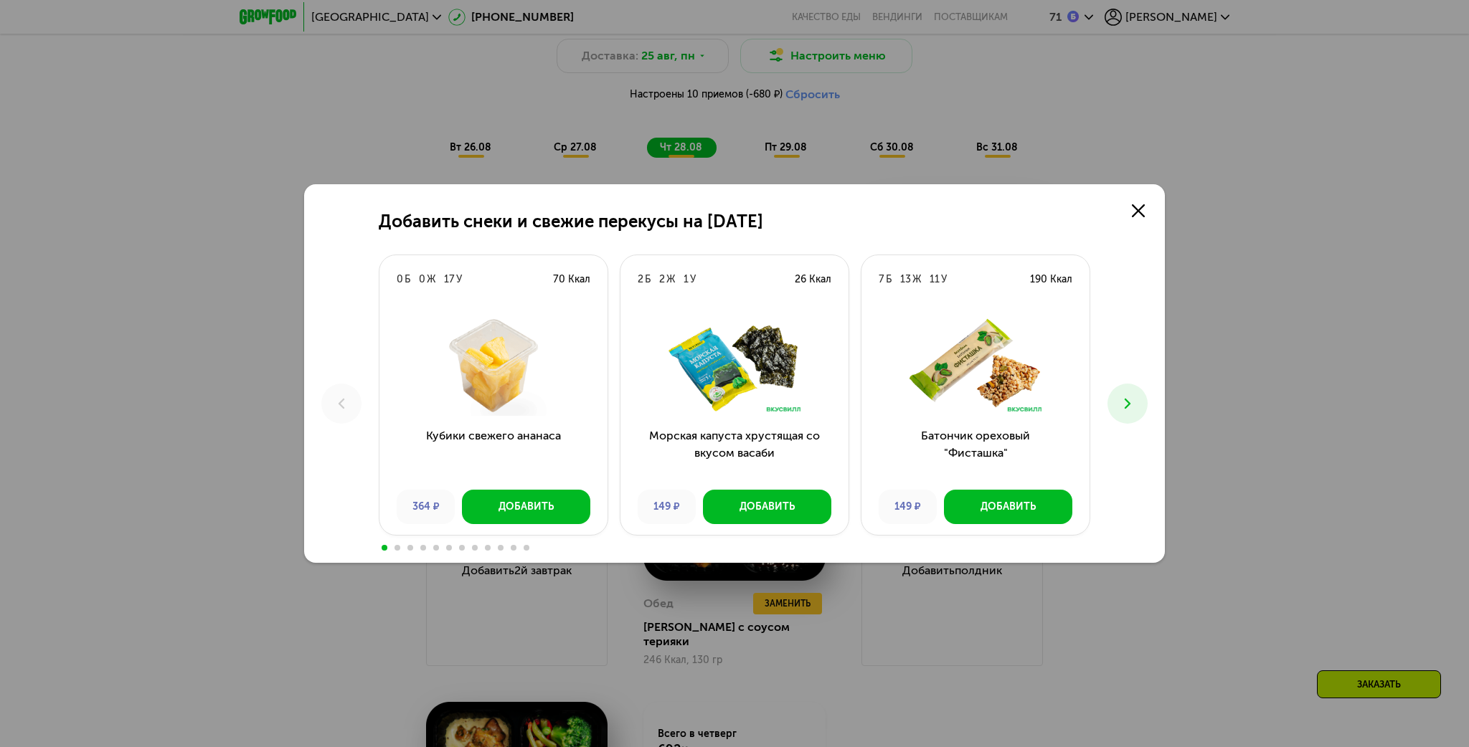
click at [1126, 407] on use at bounding box center [1128, 404] width 6 height 10
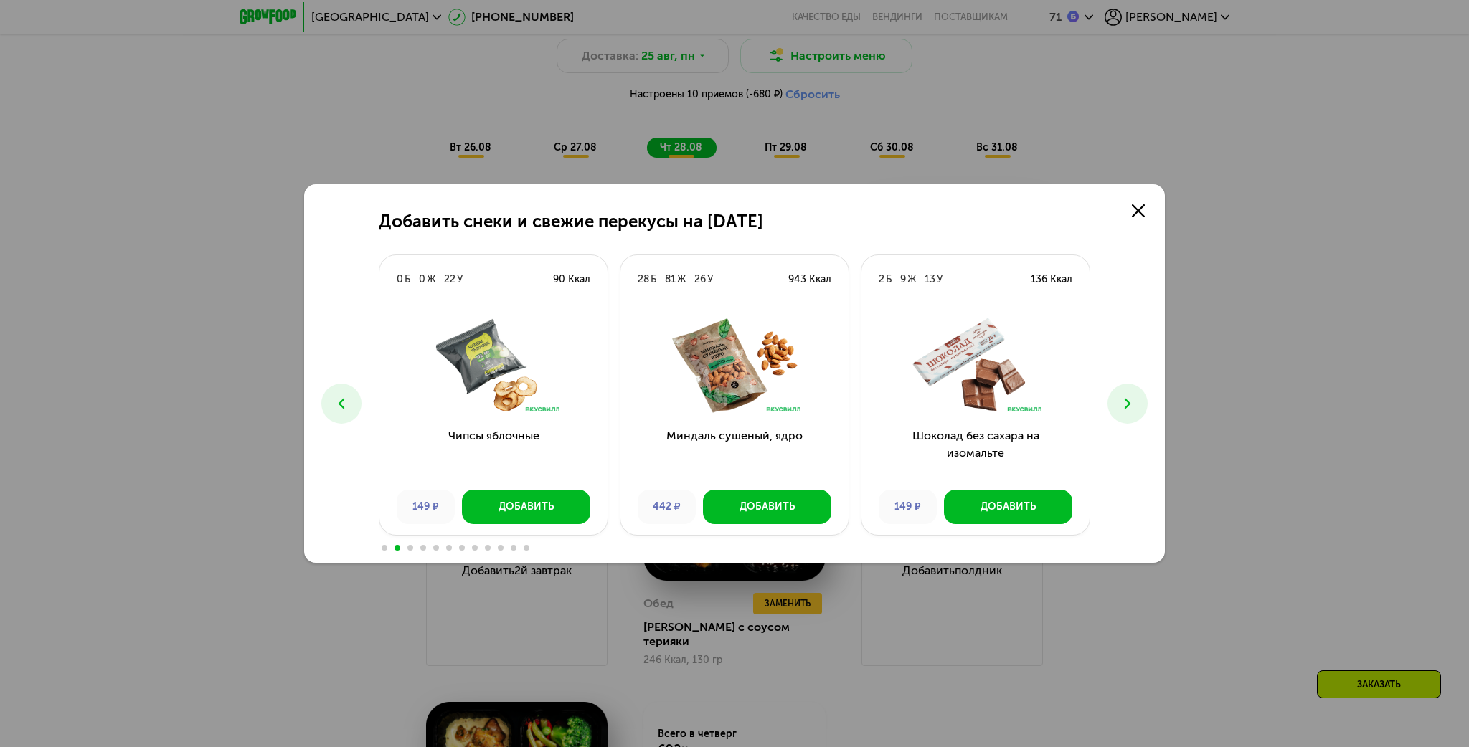
click at [1126, 407] on icon at bounding box center [1127, 403] width 17 height 17
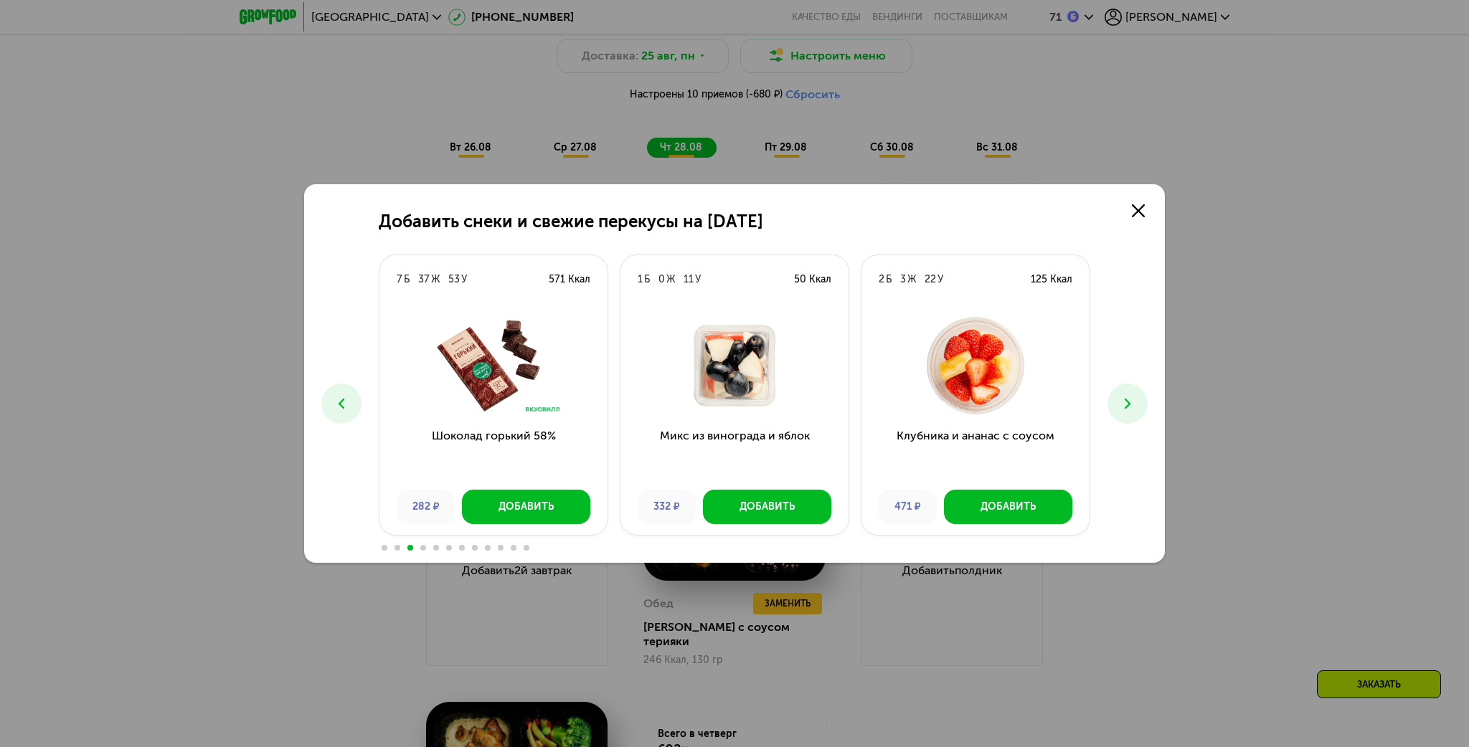
click at [1126, 407] on icon at bounding box center [1127, 403] width 17 height 17
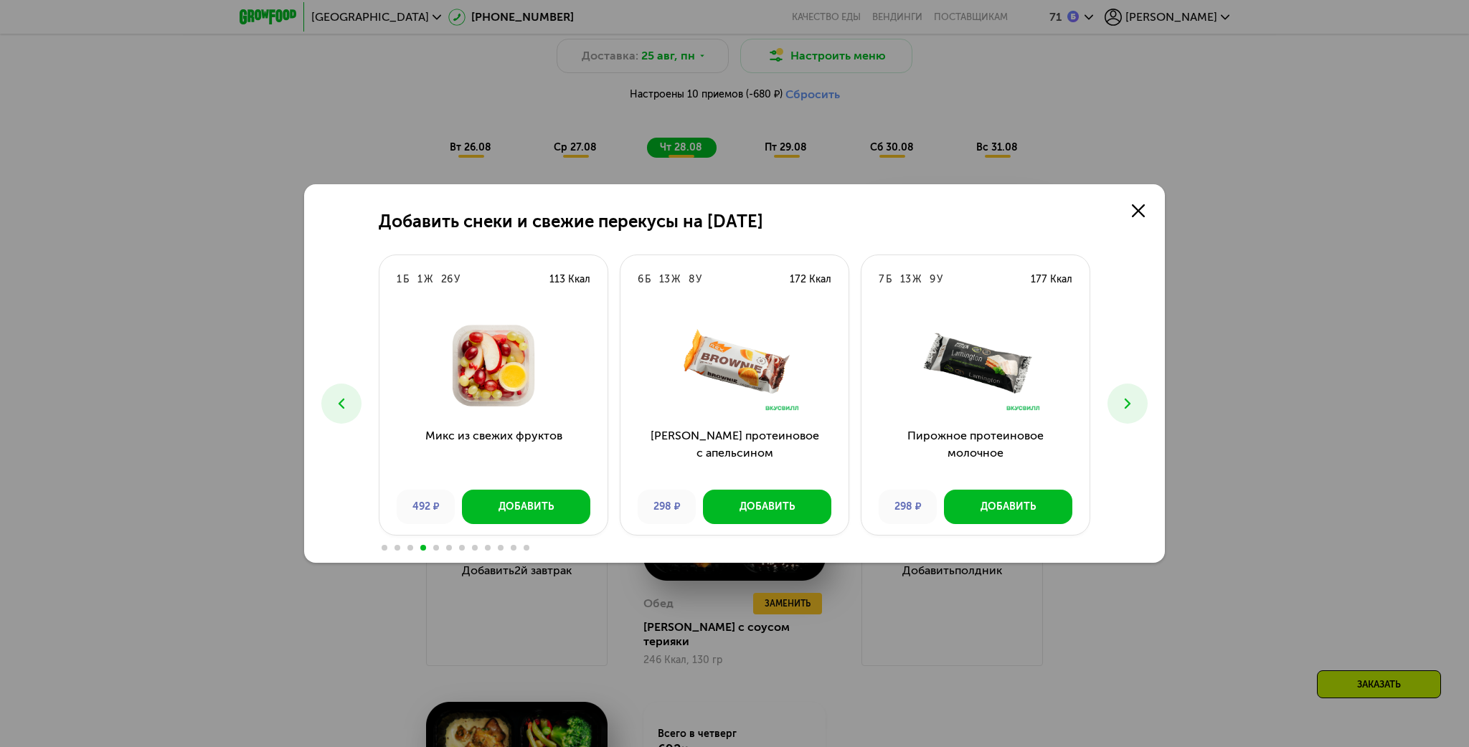
click at [1126, 408] on use at bounding box center [1128, 404] width 6 height 10
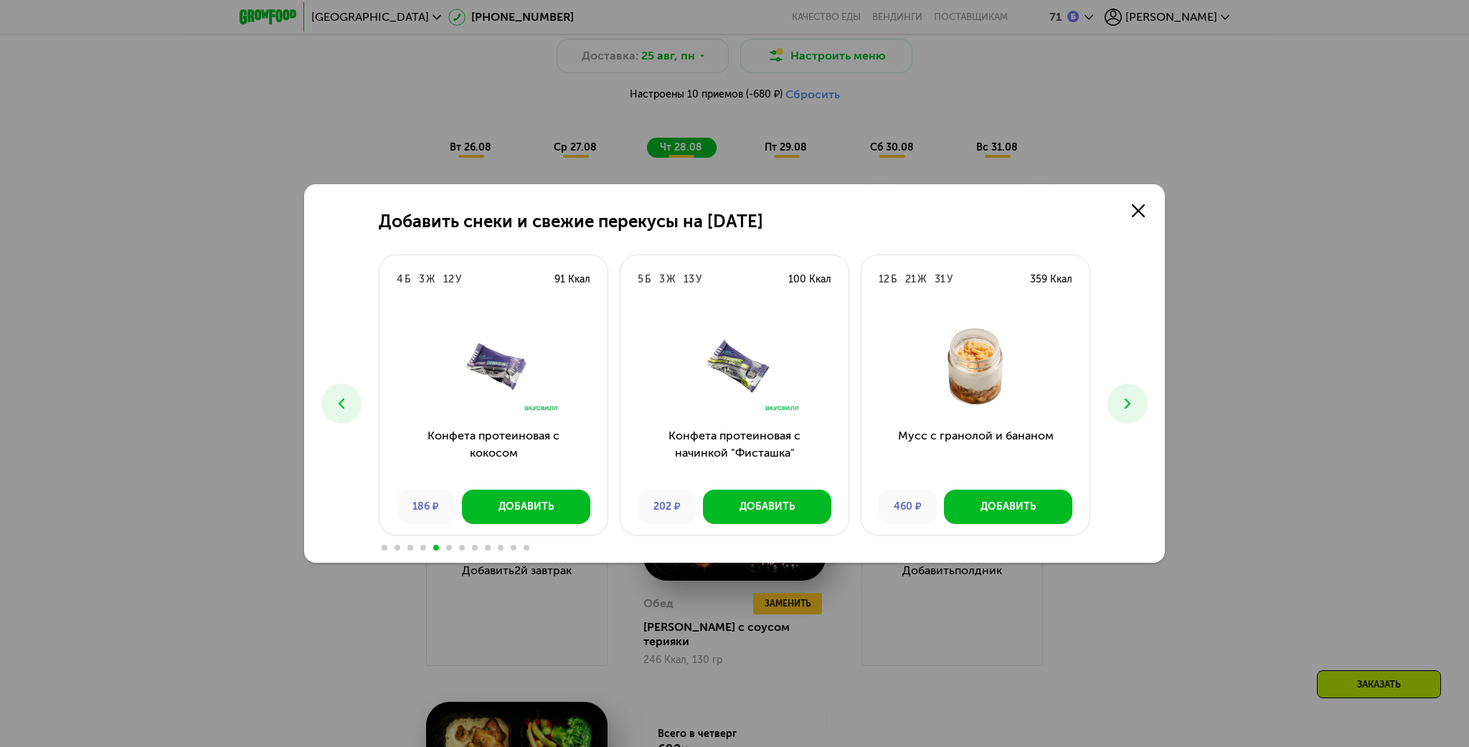
click at [1124, 408] on icon at bounding box center [1127, 403] width 17 height 17
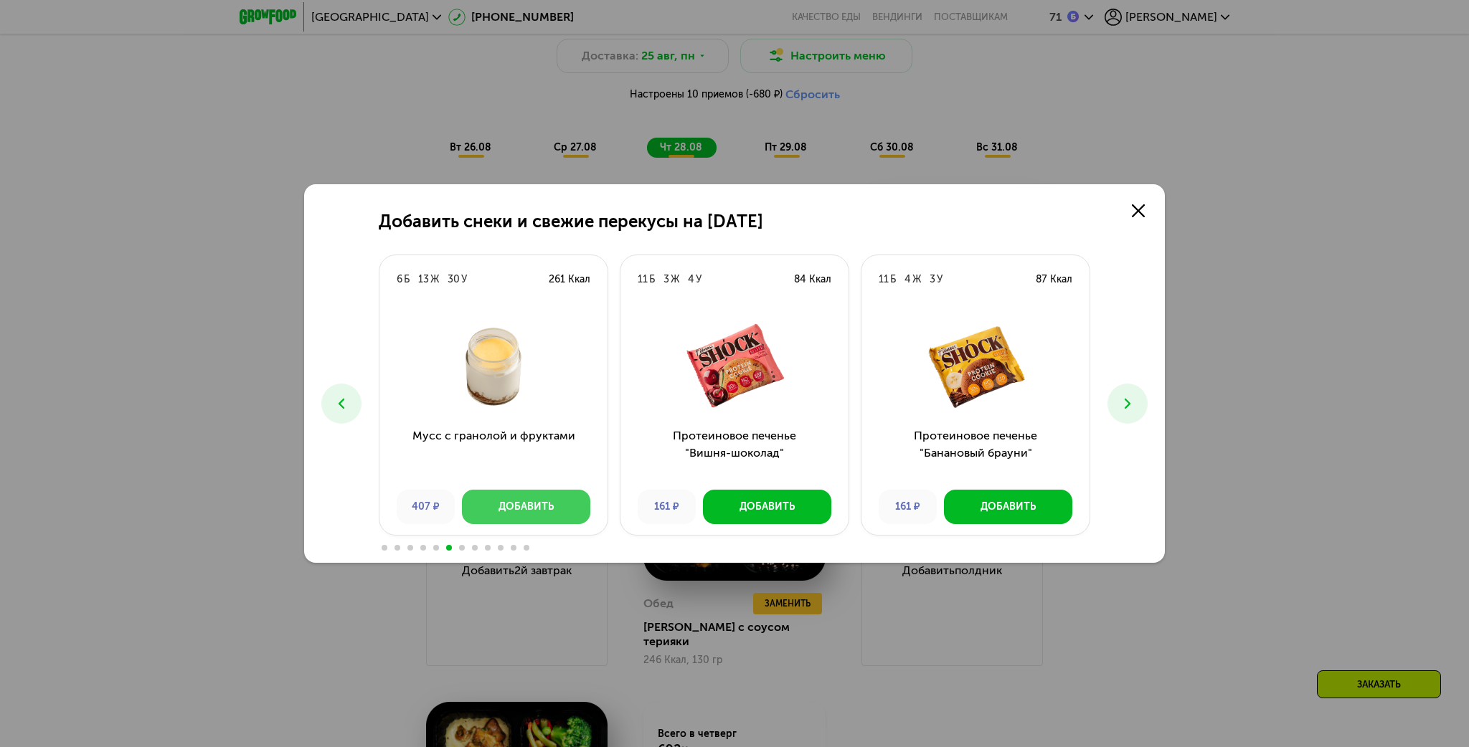
click at [529, 506] on div "Добавить" at bounding box center [526, 507] width 55 height 14
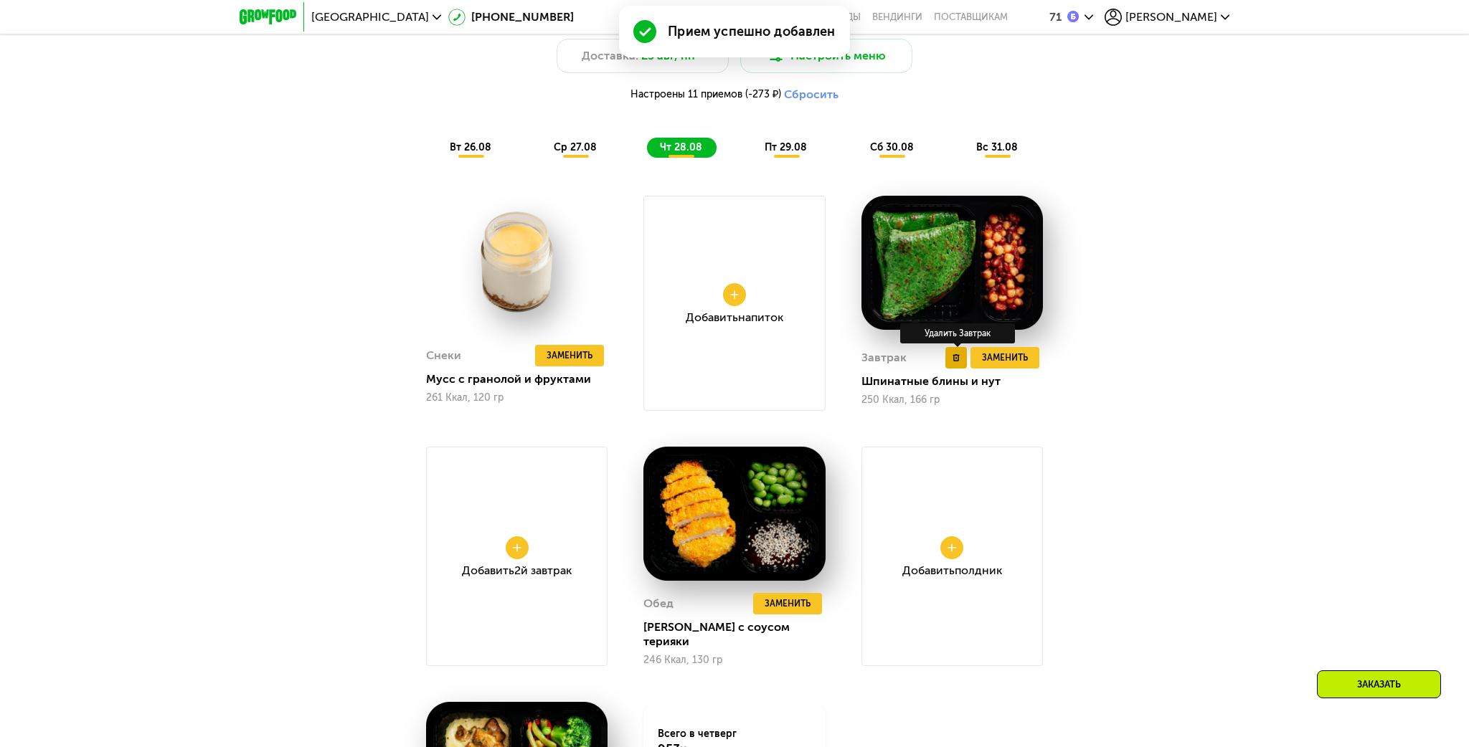
click at [958, 359] on use at bounding box center [956, 357] width 6 height 7
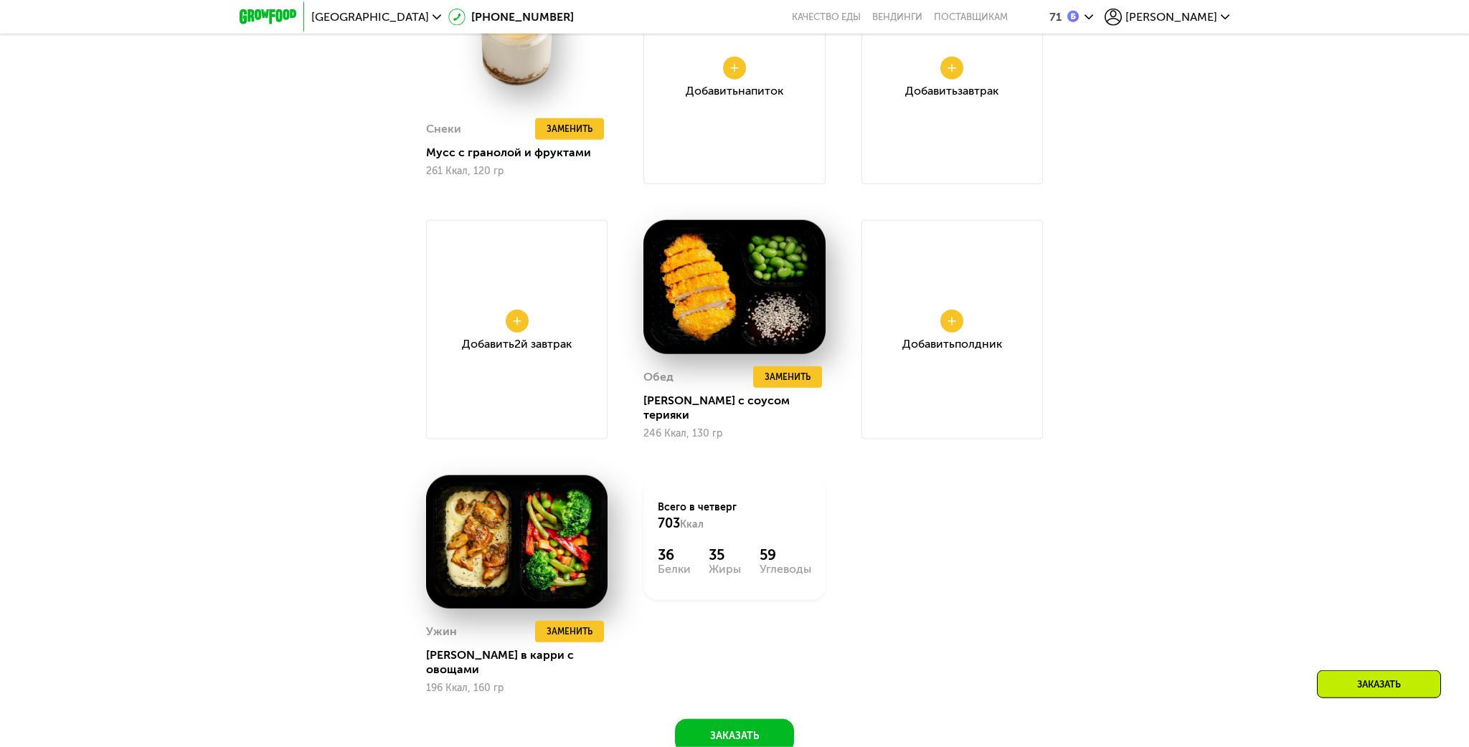
scroll to position [1515, 0]
click at [568, 631] on span "Заменить" at bounding box center [570, 631] width 46 height 14
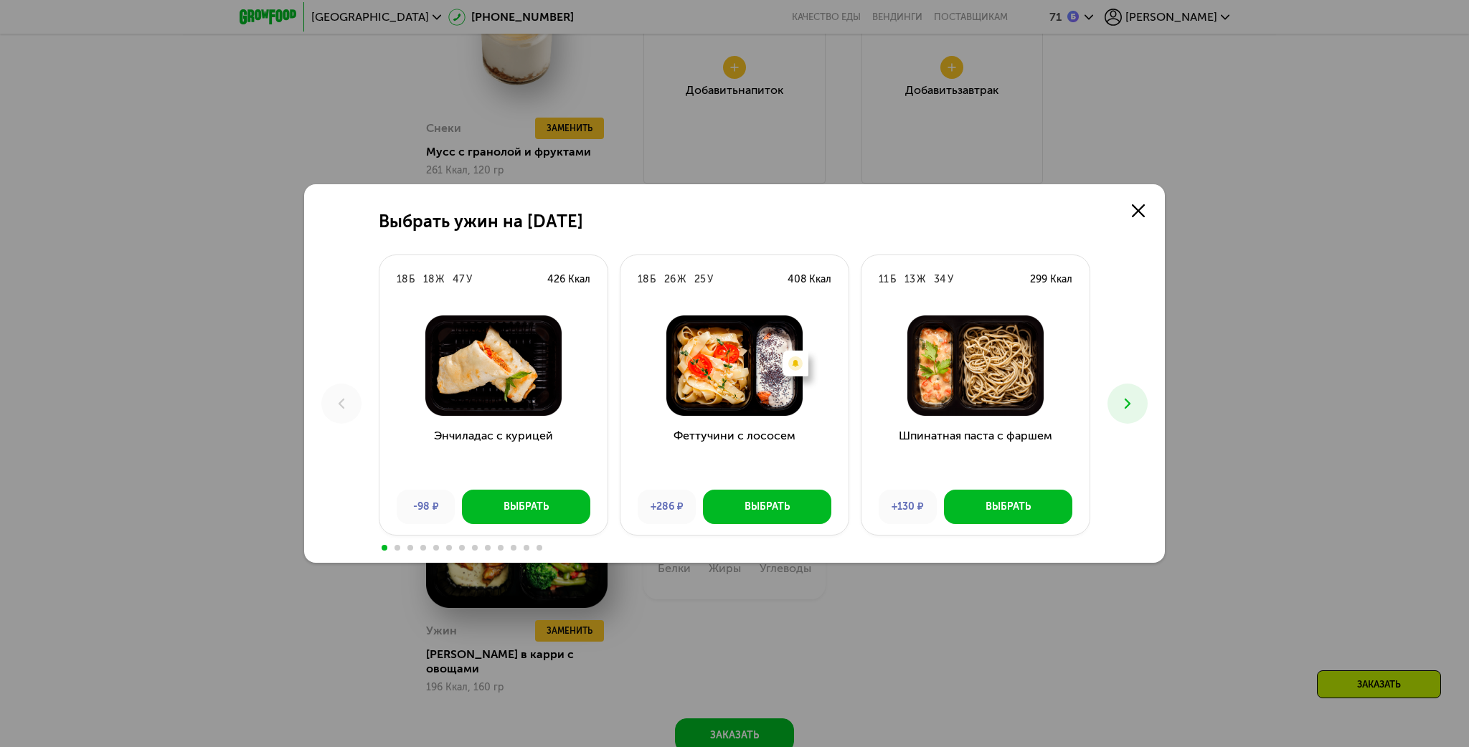
click at [1126, 398] on icon at bounding box center [1127, 403] width 17 height 17
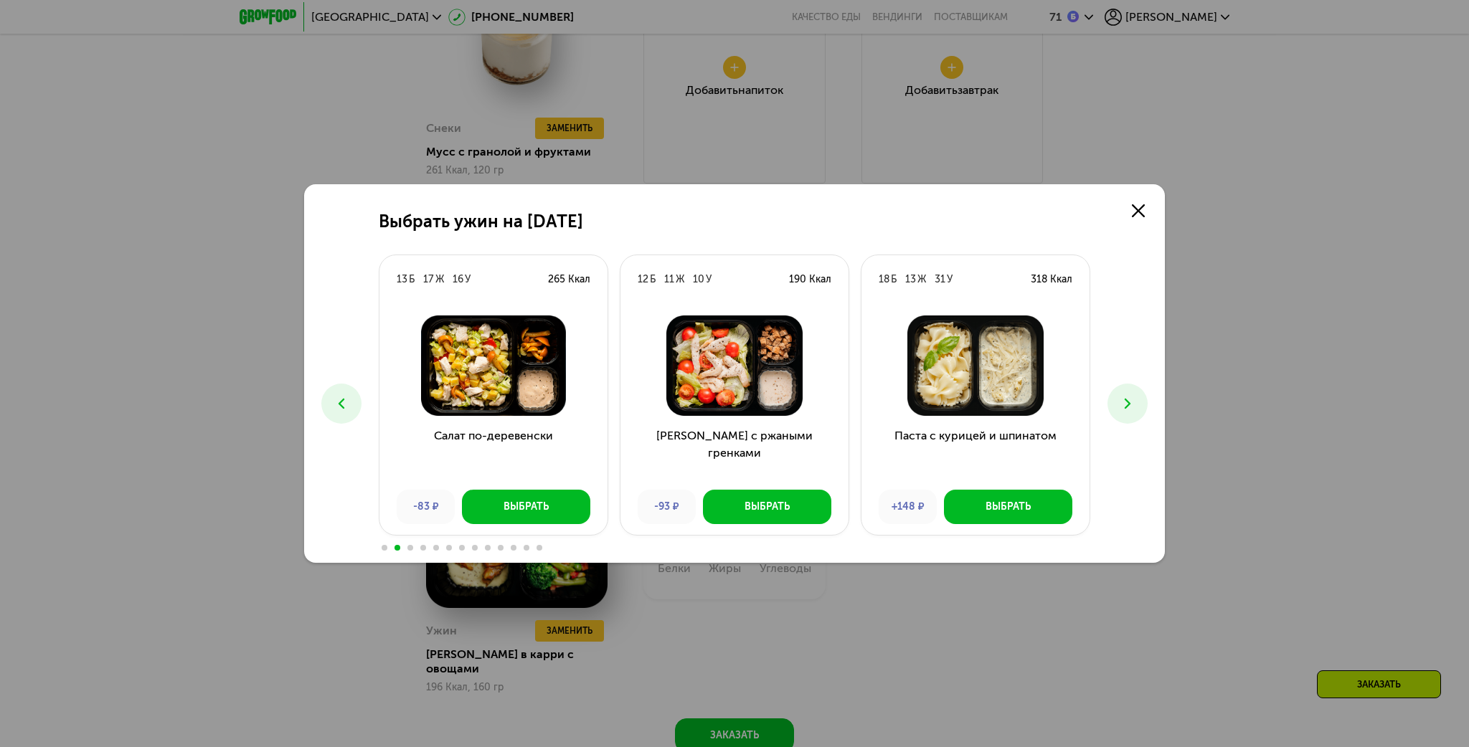
click at [1126, 398] on icon at bounding box center [1127, 403] width 17 height 17
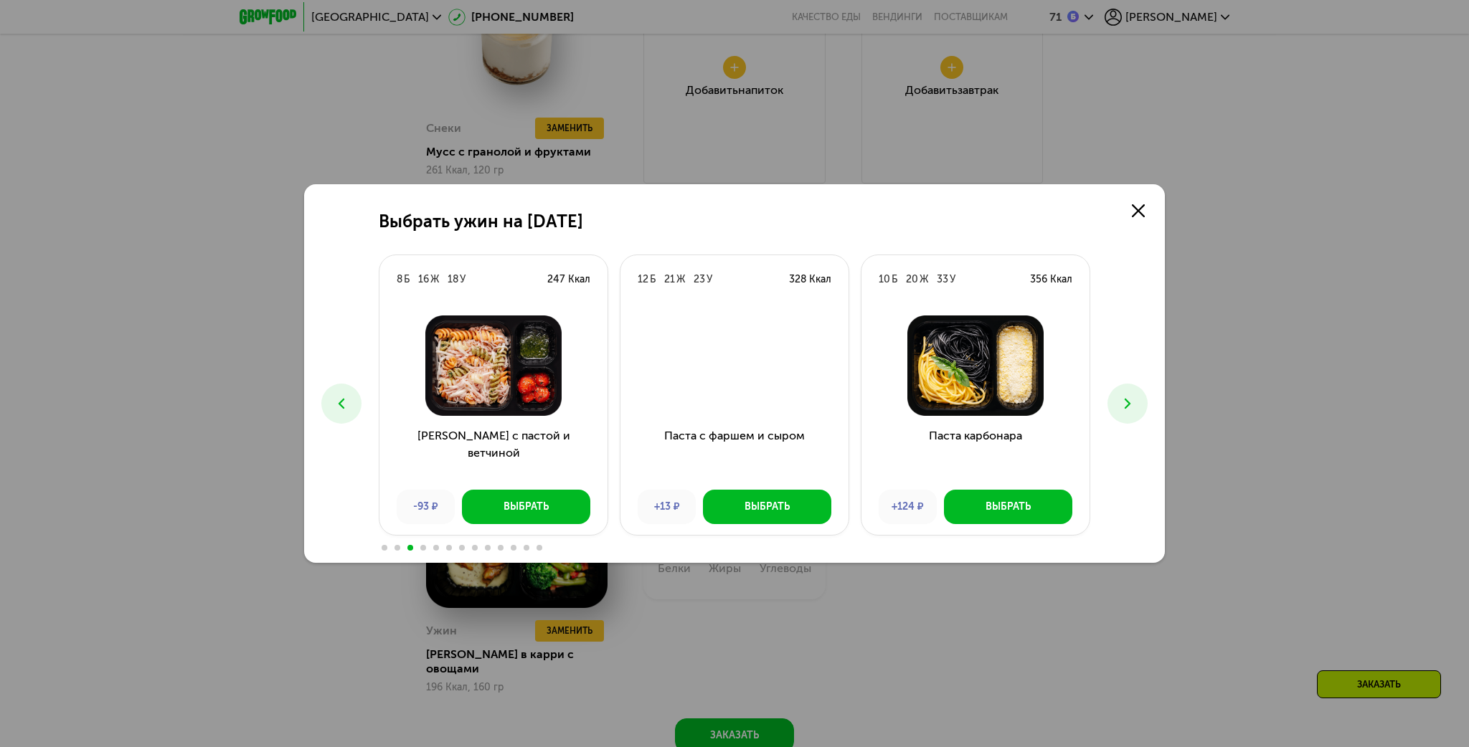
click at [1126, 398] on icon at bounding box center [1127, 403] width 17 height 17
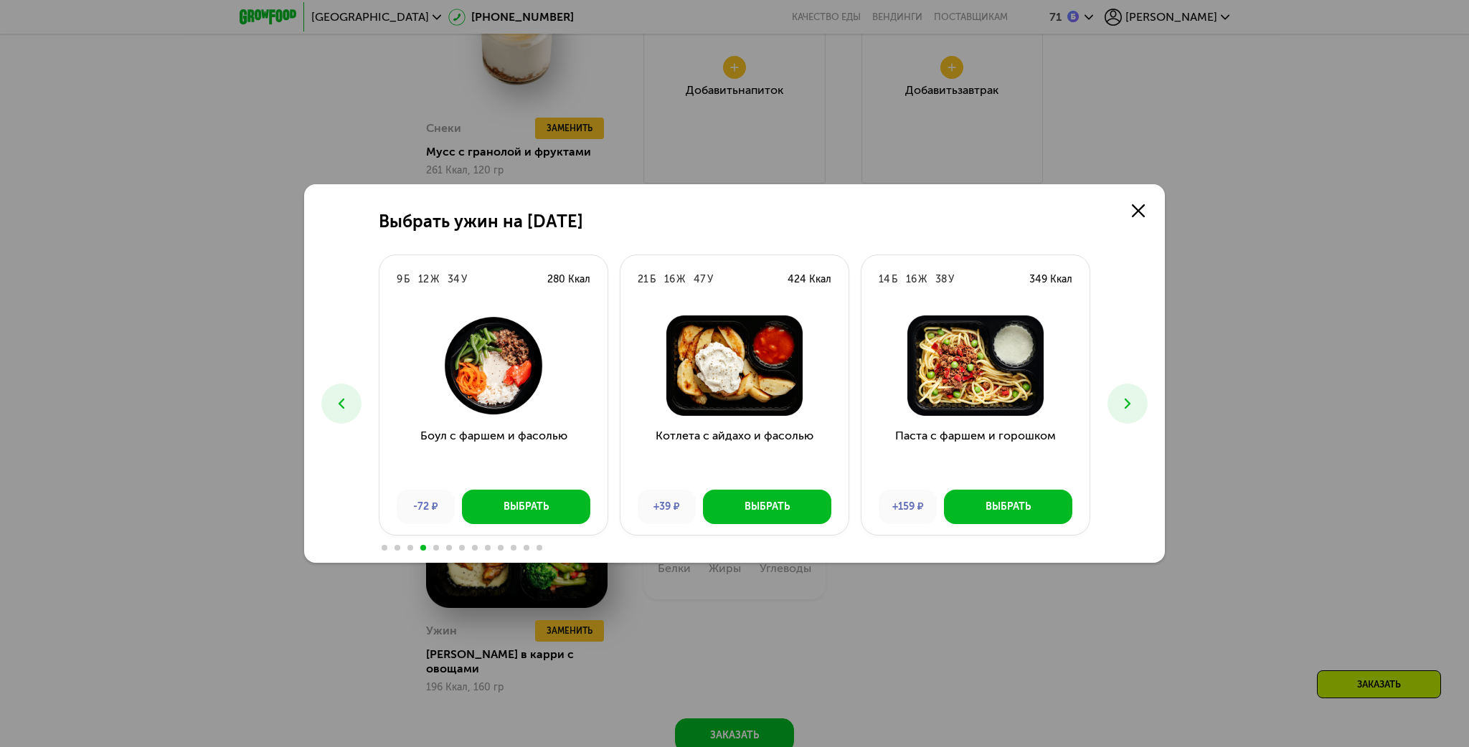
click at [1126, 398] on icon at bounding box center [1127, 403] width 17 height 17
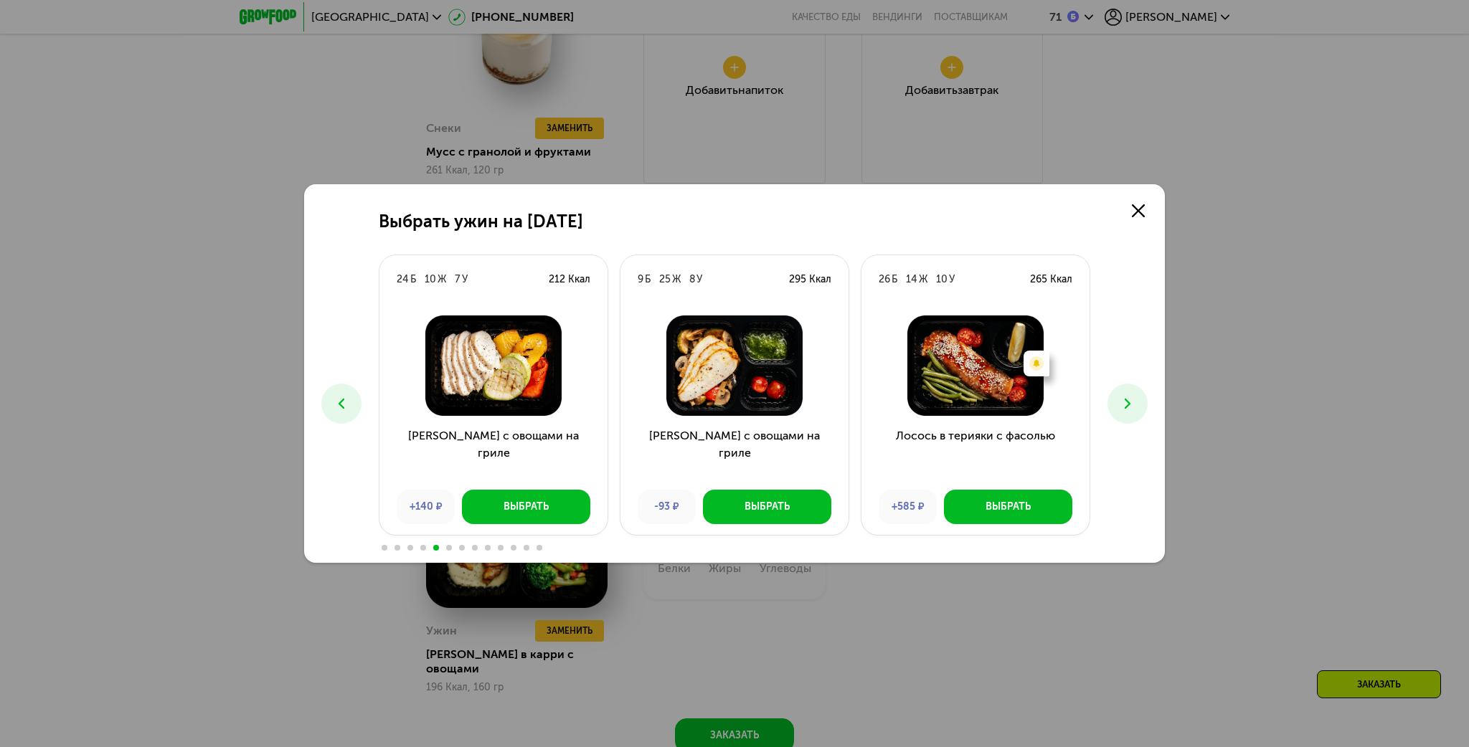
click at [337, 403] on icon at bounding box center [341, 403] width 17 height 17
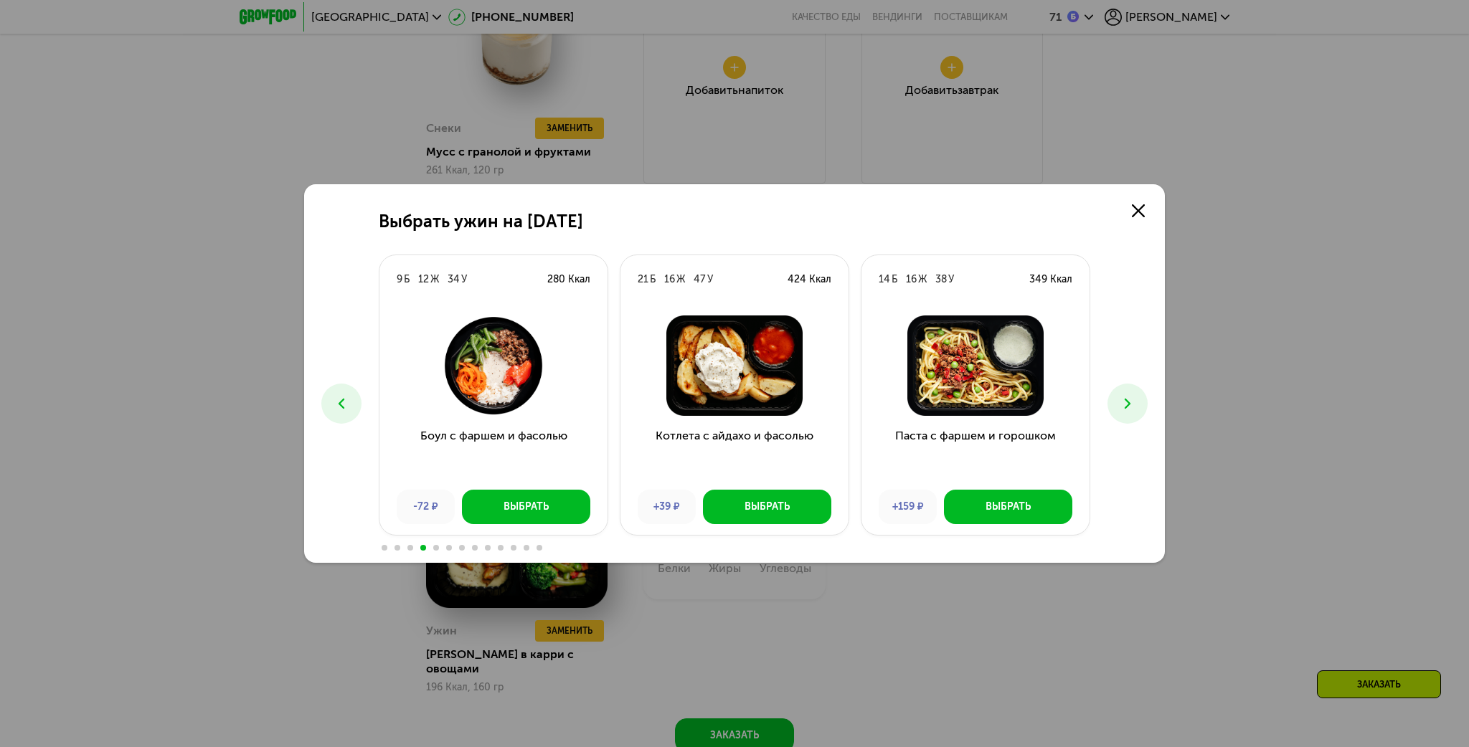
click at [1129, 405] on use at bounding box center [1128, 404] width 6 height 10
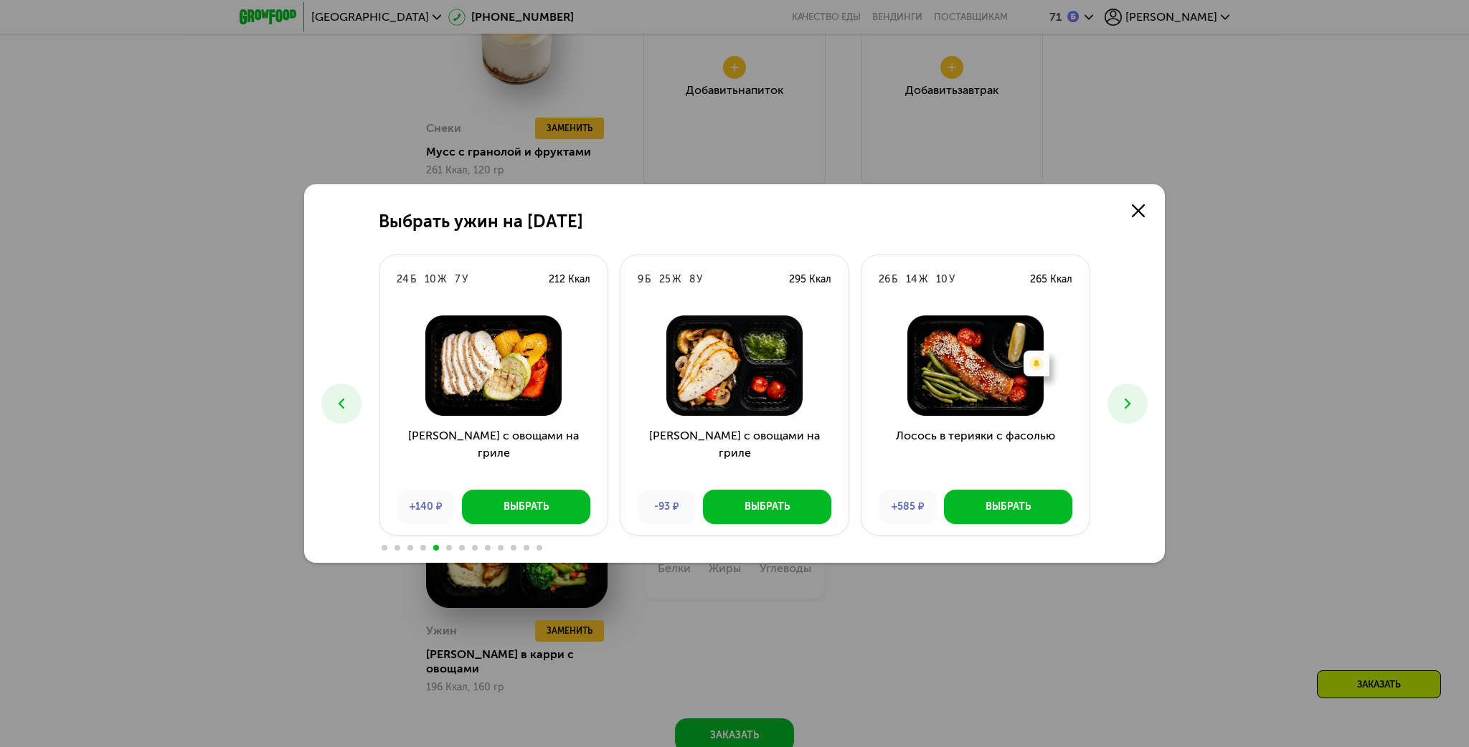
click at [341, 412] on button at bounding box center [341, 404] width 40 height 40
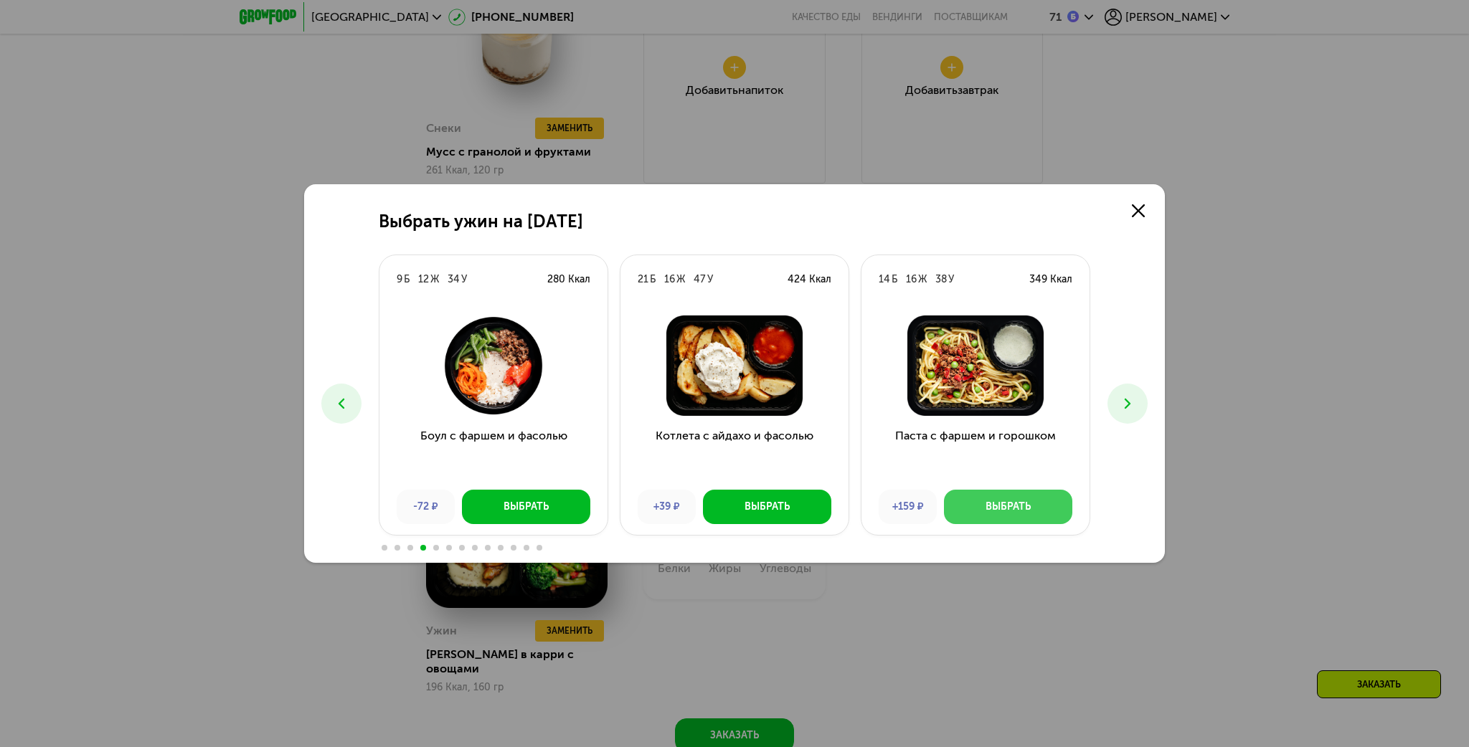
click at [994, 506] on div "Выбрать" at bounding box center [1008, 507] width 45 height 14
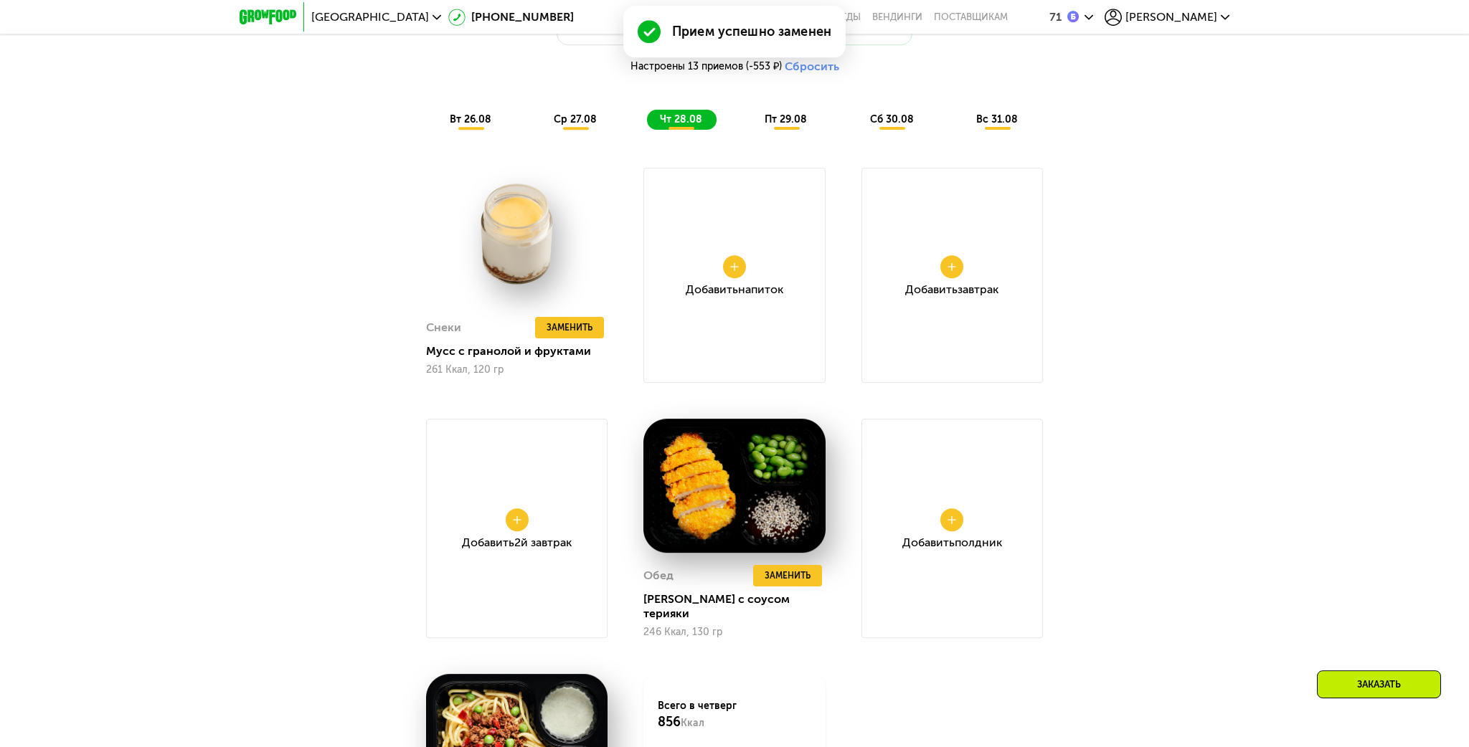
scroll to position [1212, 0]
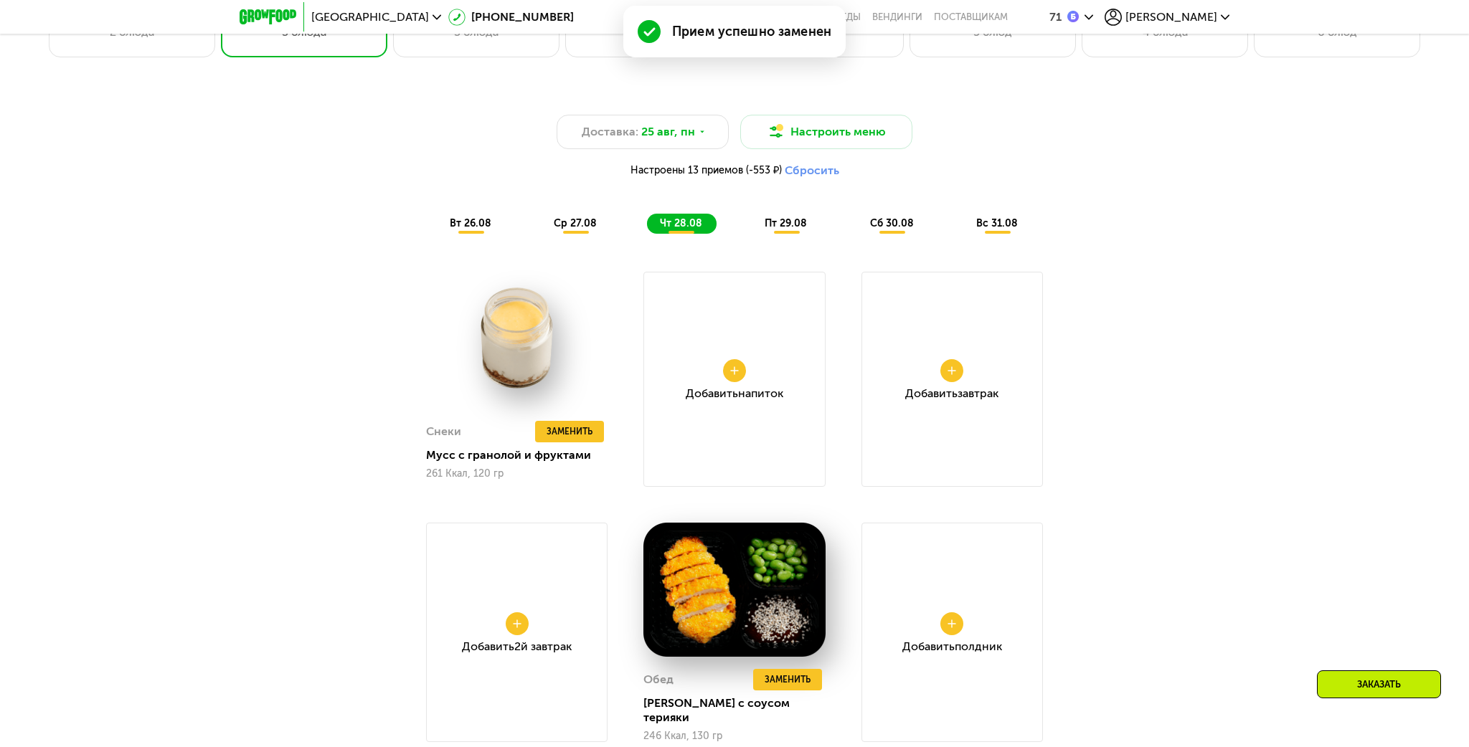
click at [779, 227] on span "пт 29.08" at bounding box center [786, 223] width 42 height 12
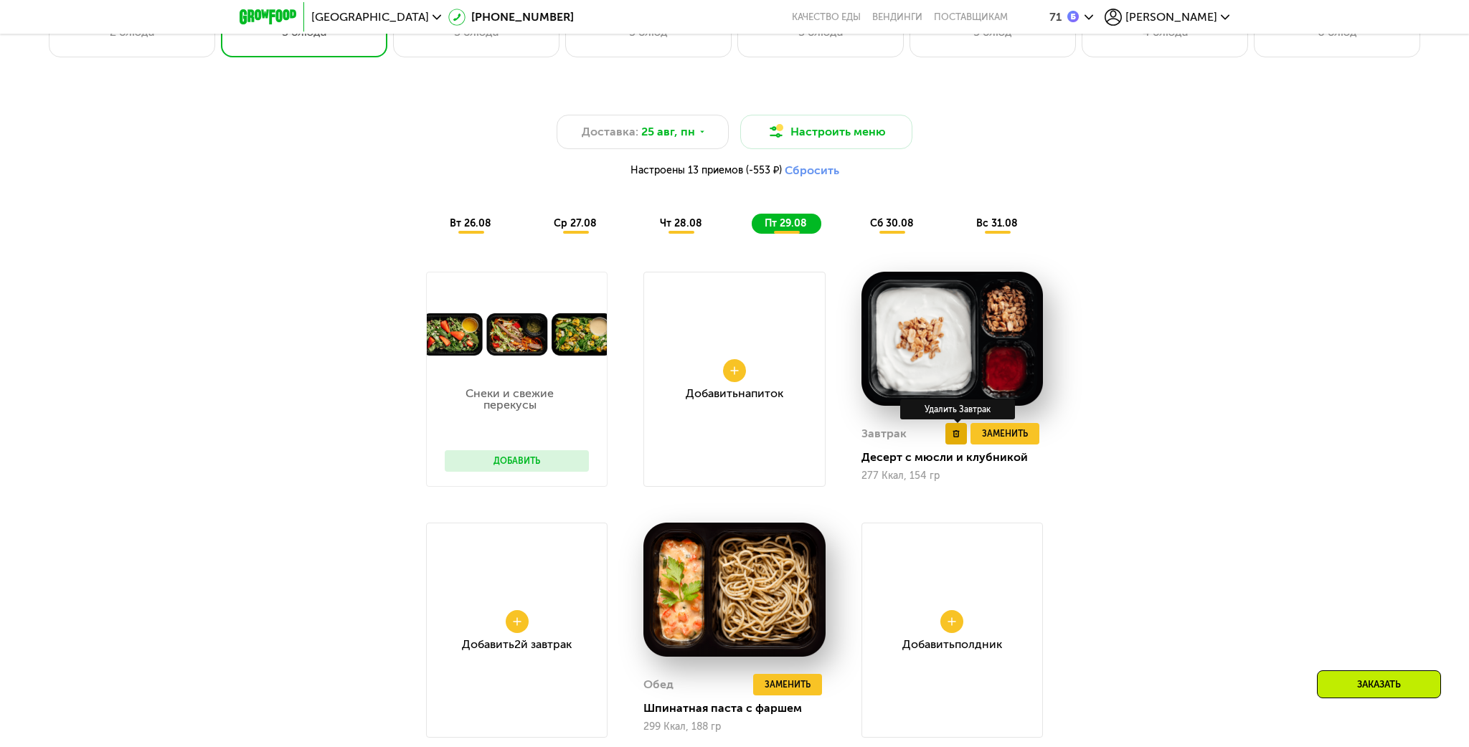
click at [958, 438] on button at bounding box center [956, 434] width 22 height 22
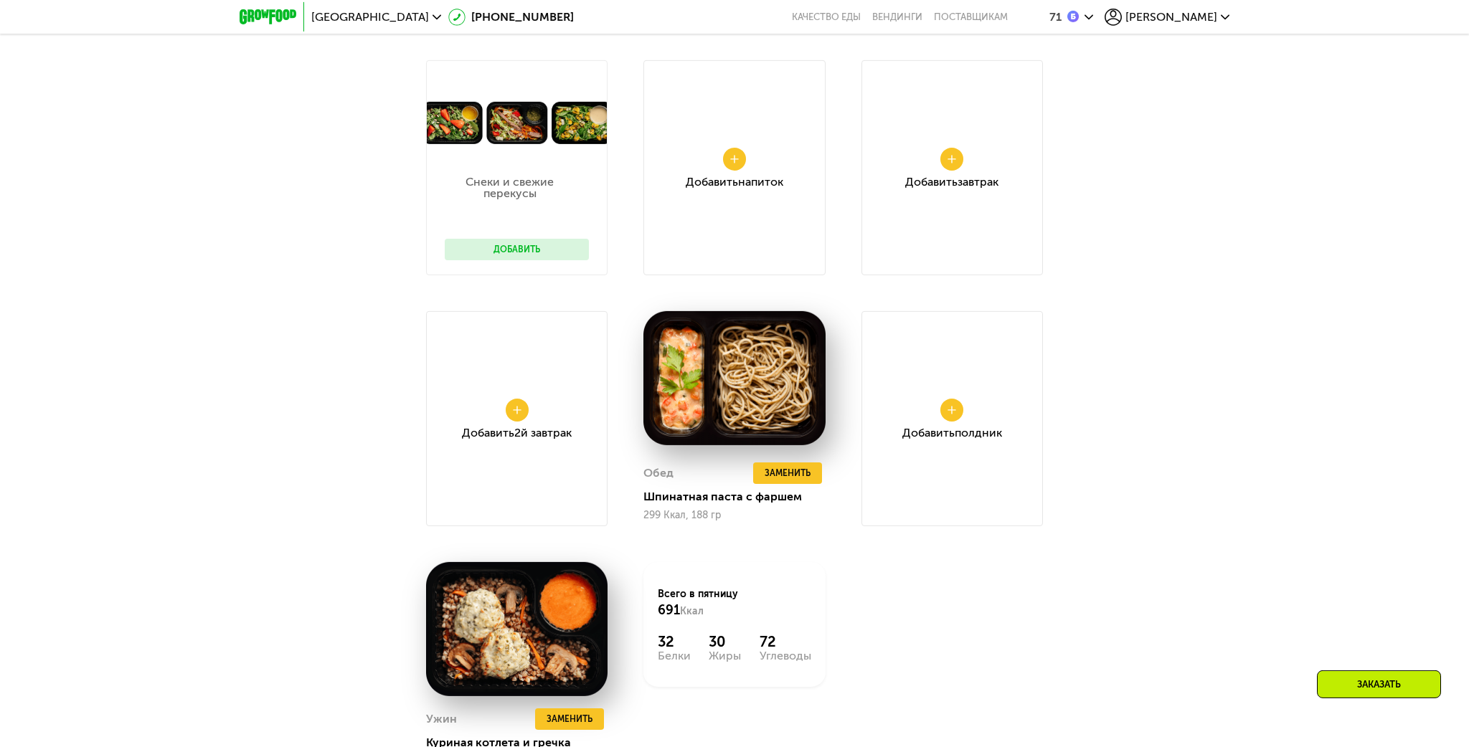
scroll to position [1439, 0]
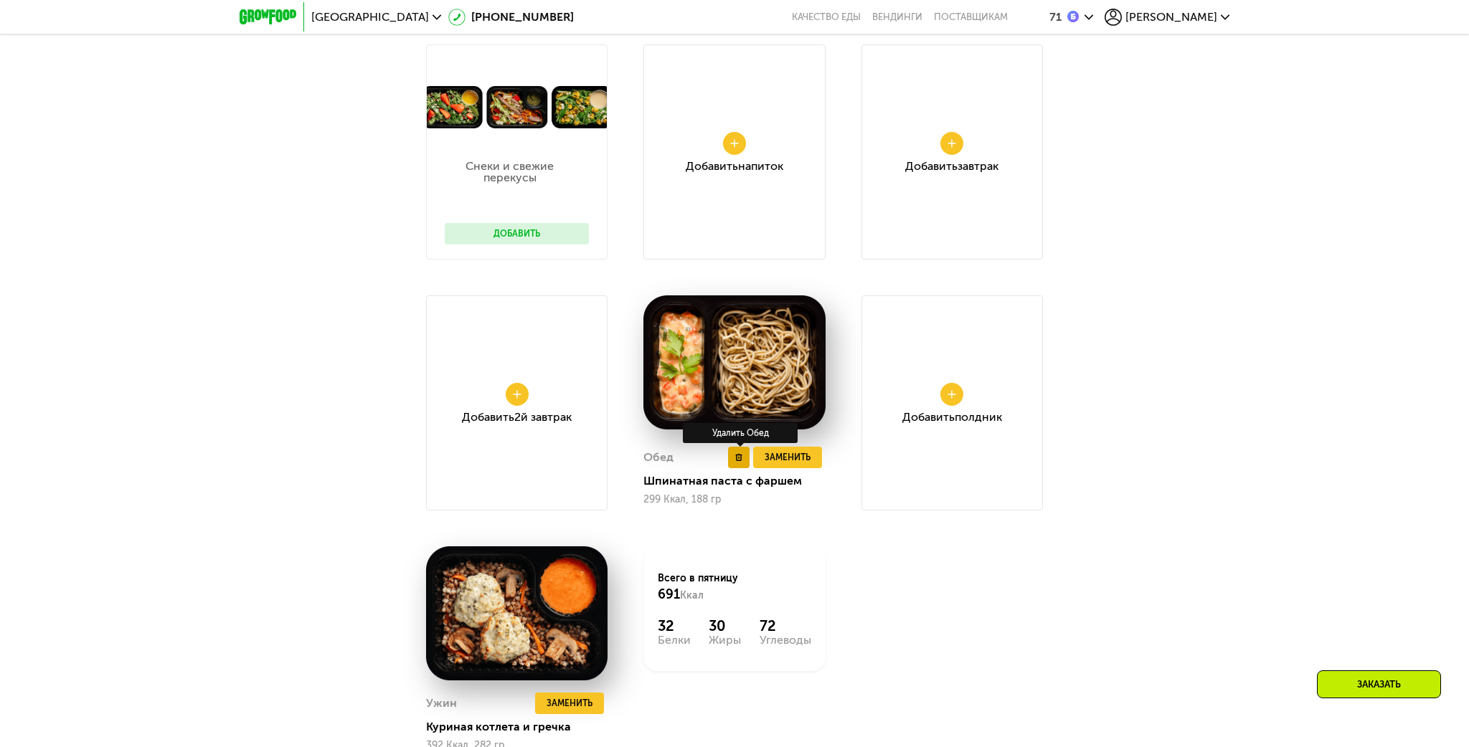
click at [735, 458] on button at bounding box center [739, 458] width 22 height 22
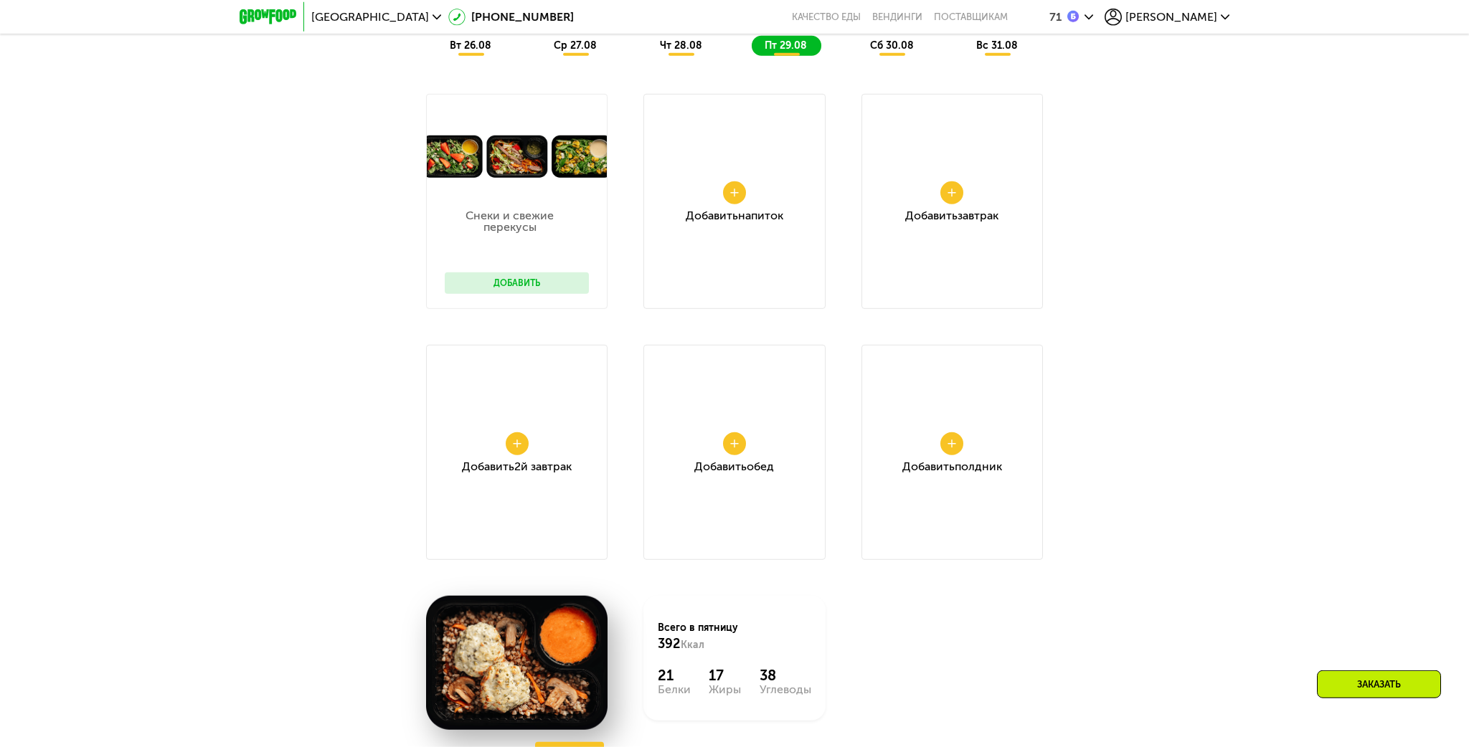
scroll to position [1363, 0]
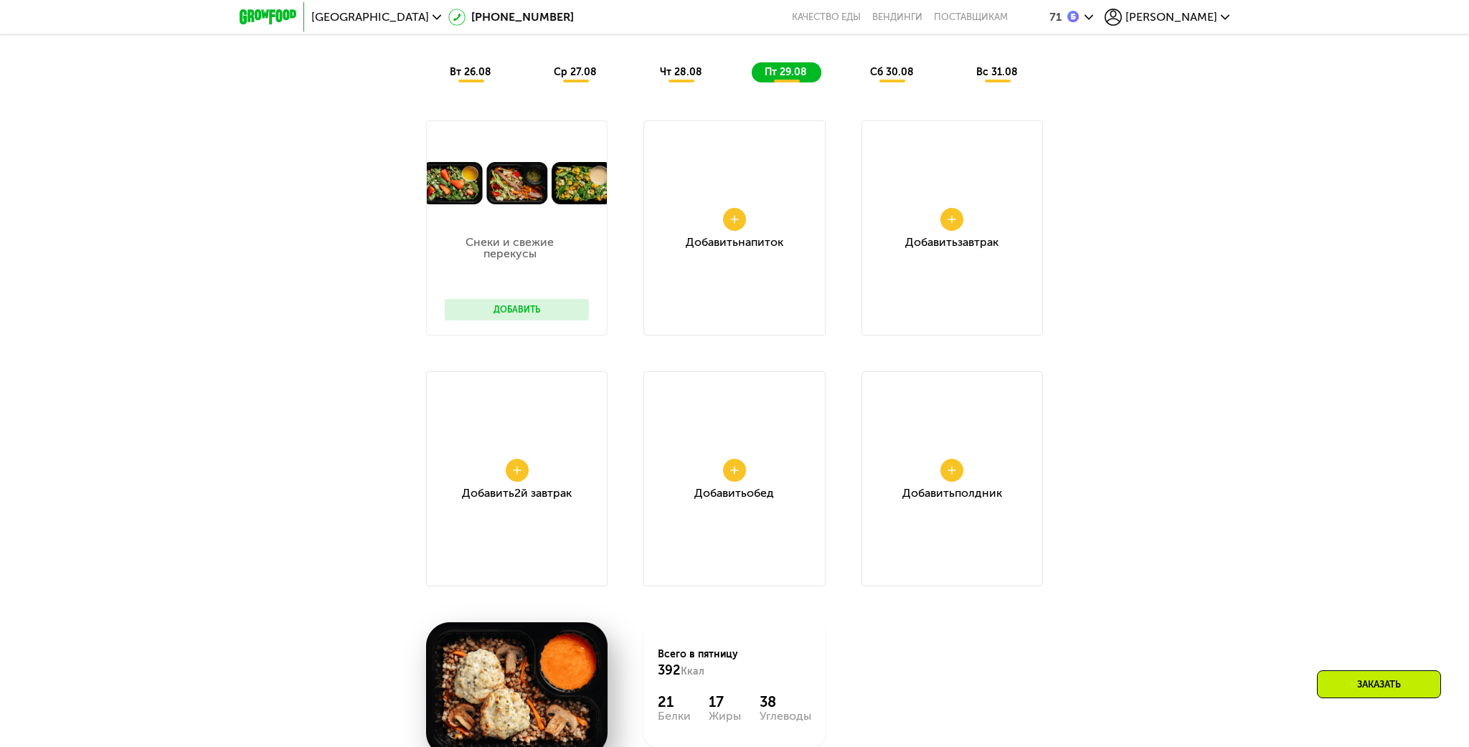
click at [512, 315] on button "Добавить" at bounding box center [517, 310] width 144 height 22
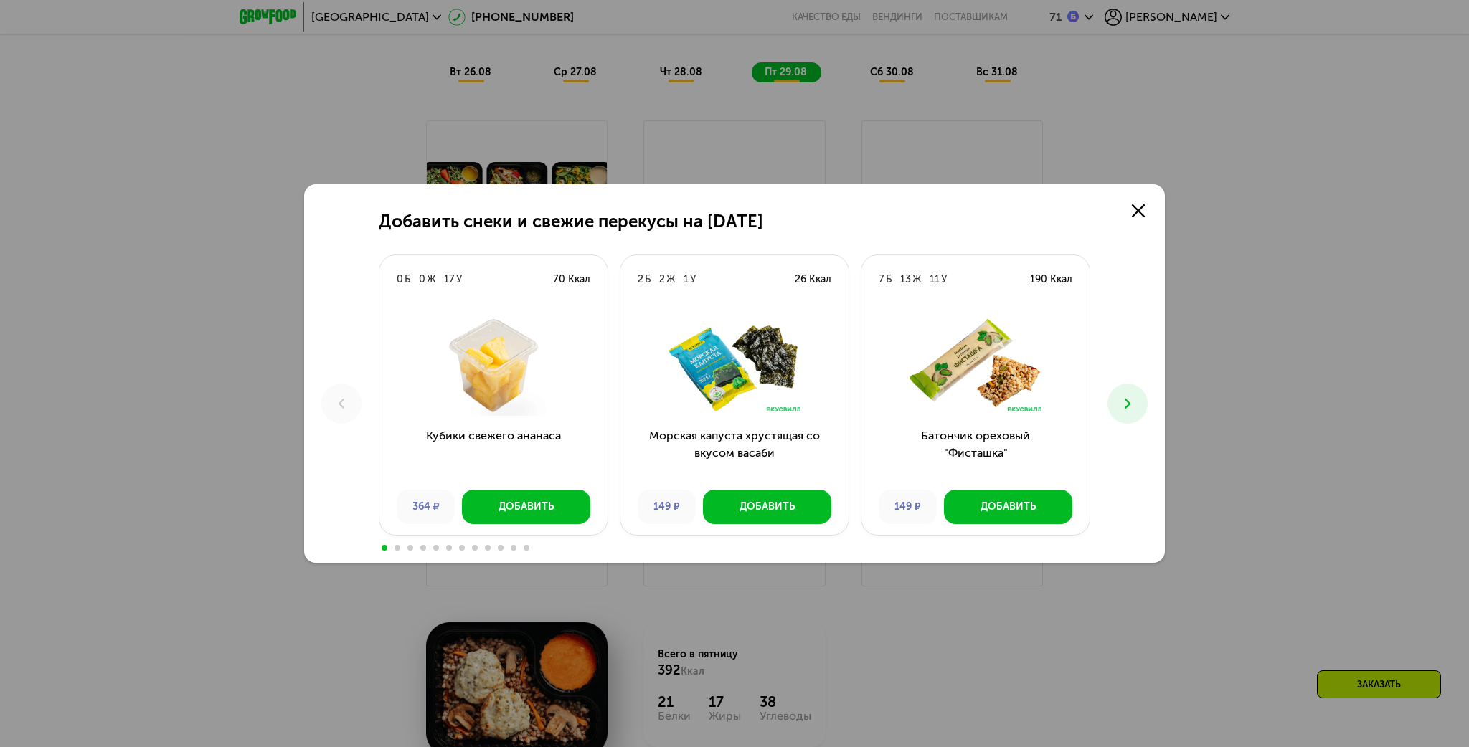
click at [1128, 407] on icon at bounding box center [1127, 403] width 17 height 17
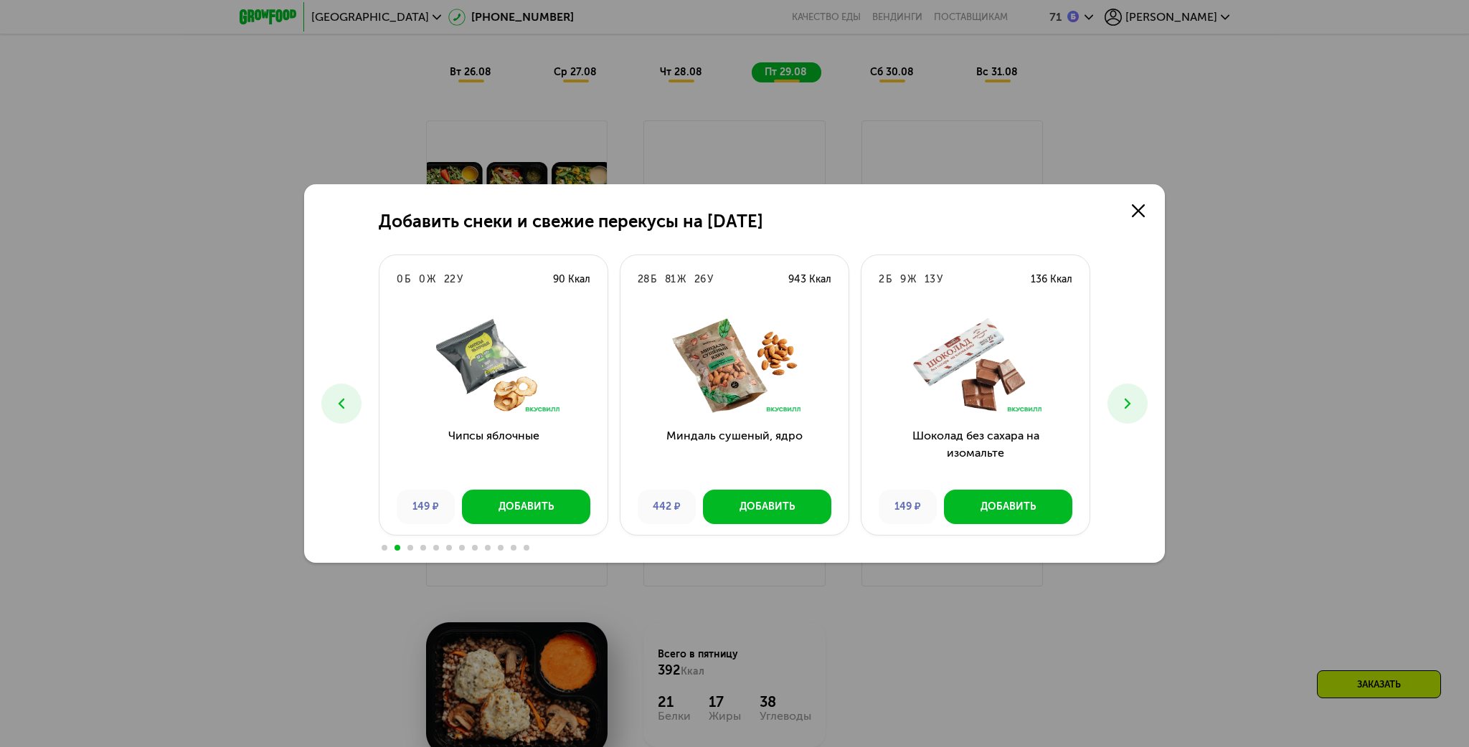
click at [1129, 407] on icon at bounding box center [1127, 403] width 17 height 17
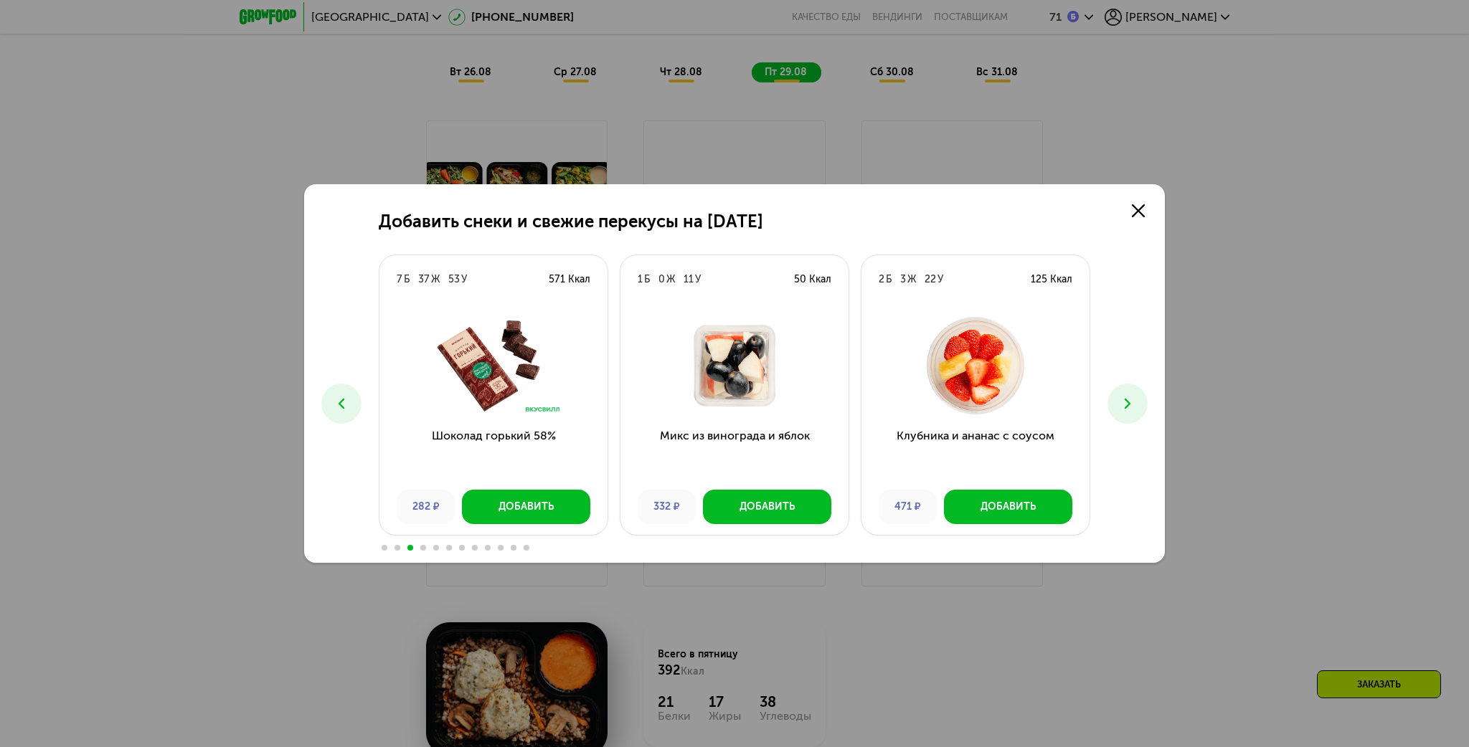
click at [1129, 406] on icon at bounding box center [1127, 403] width 17 height 17
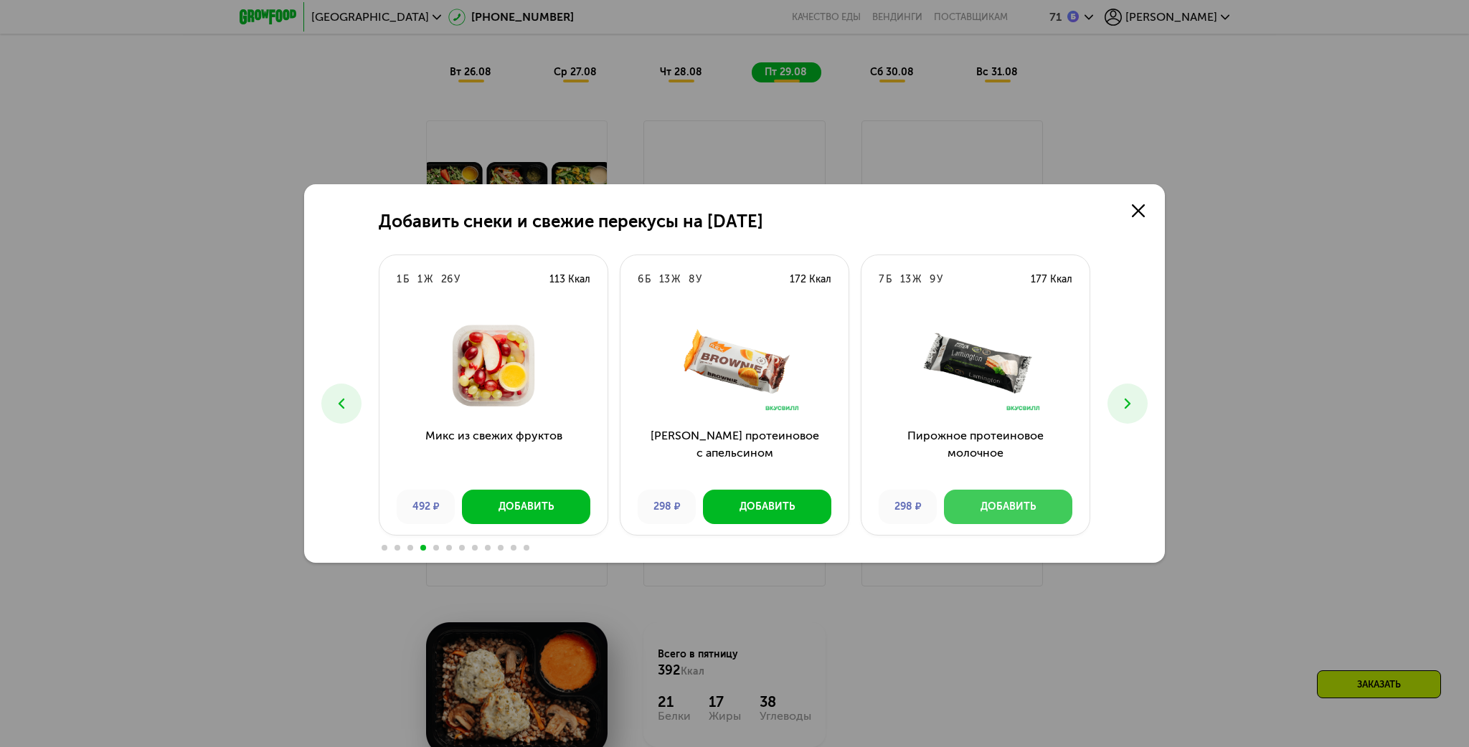
click at [1002, 509] on div "Добавить" at bounding box center [1008, 507] width 55 height 14
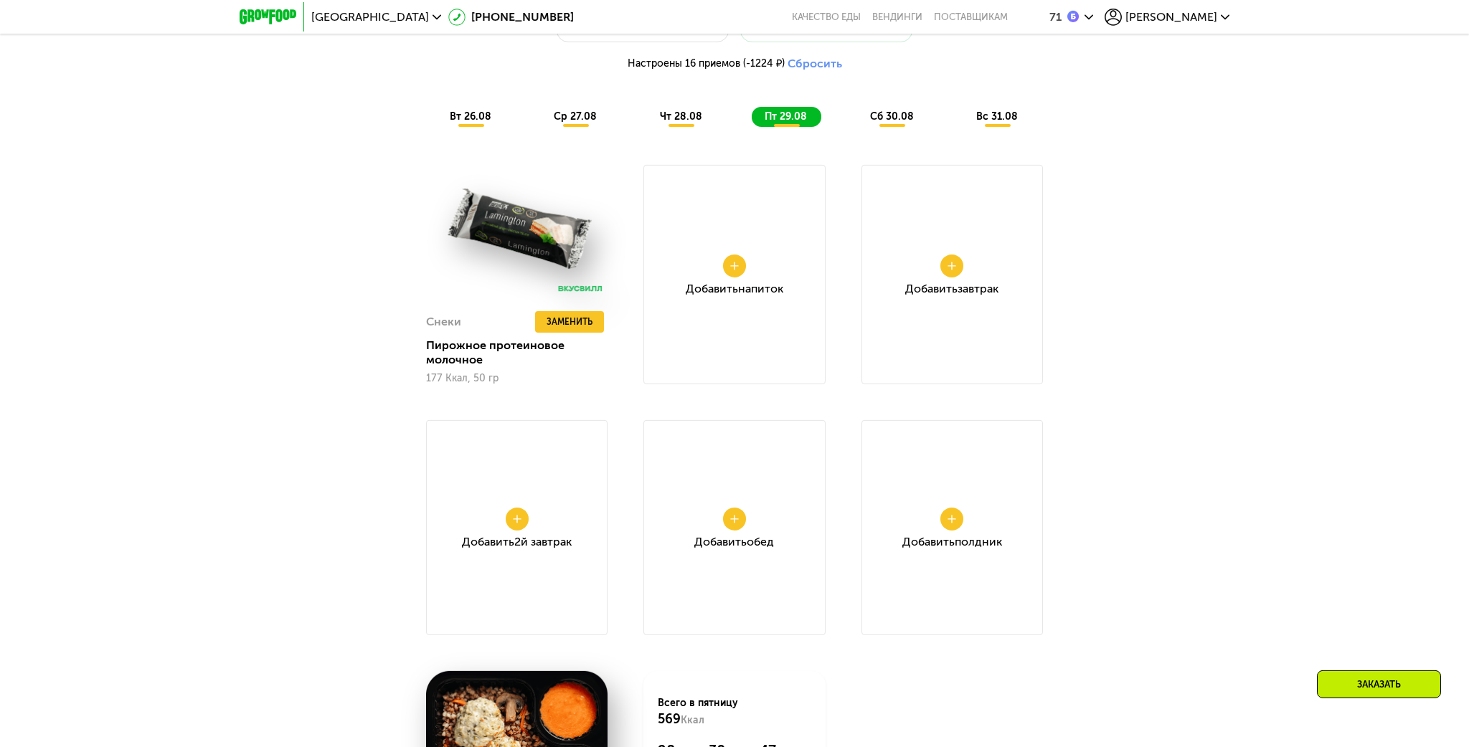
scroll to position [1288, 0]
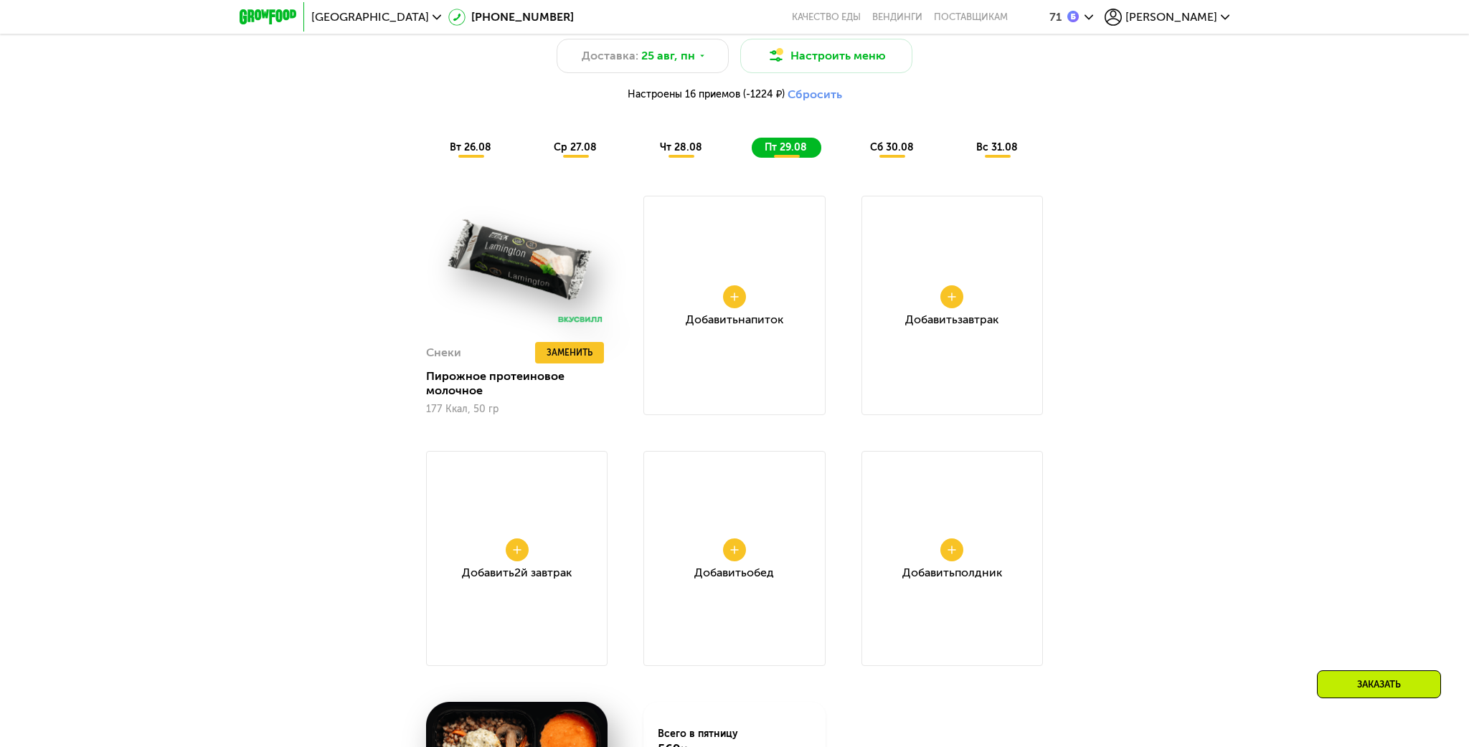
click at [886, 146] on span "сб 30.08" at bounding box center [892, 147] width 44 height 12
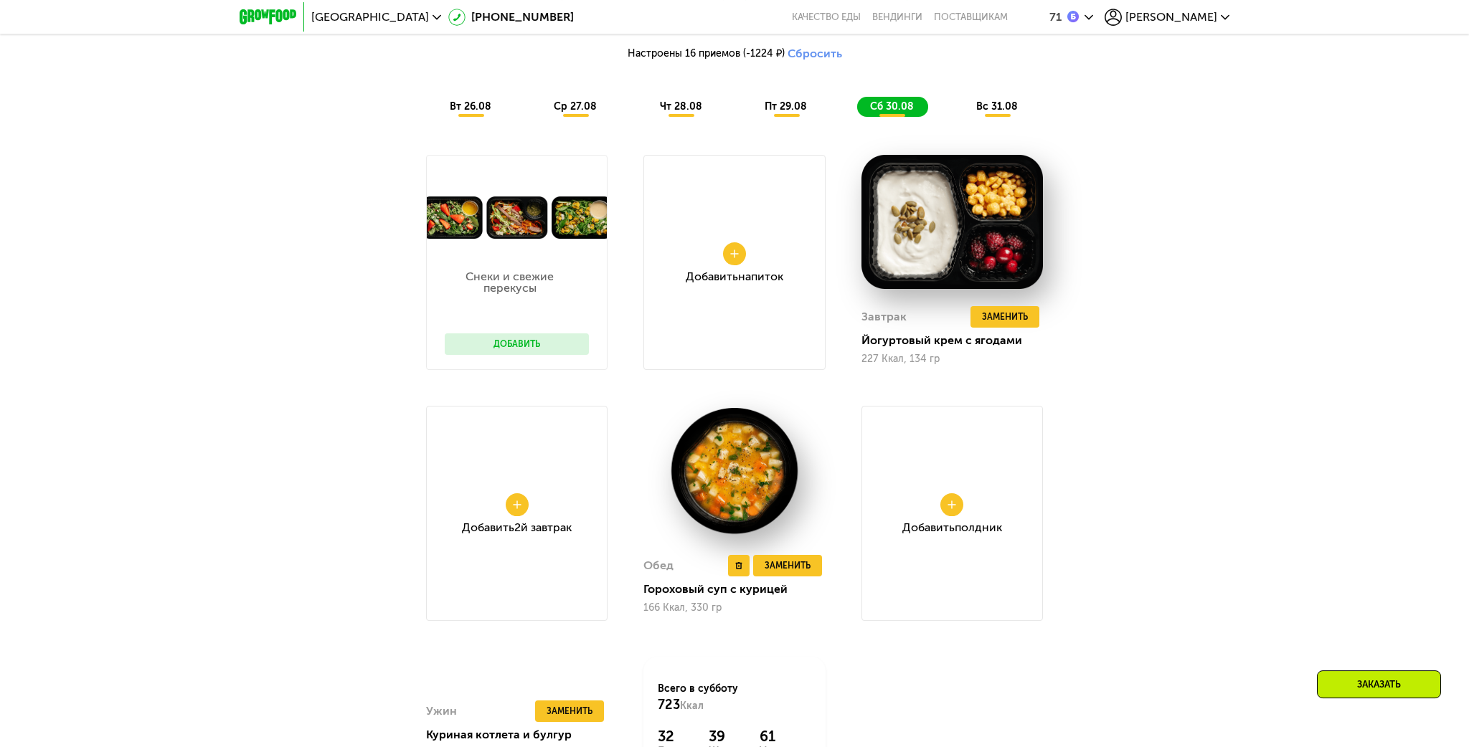
scroll to position [1363, 0]
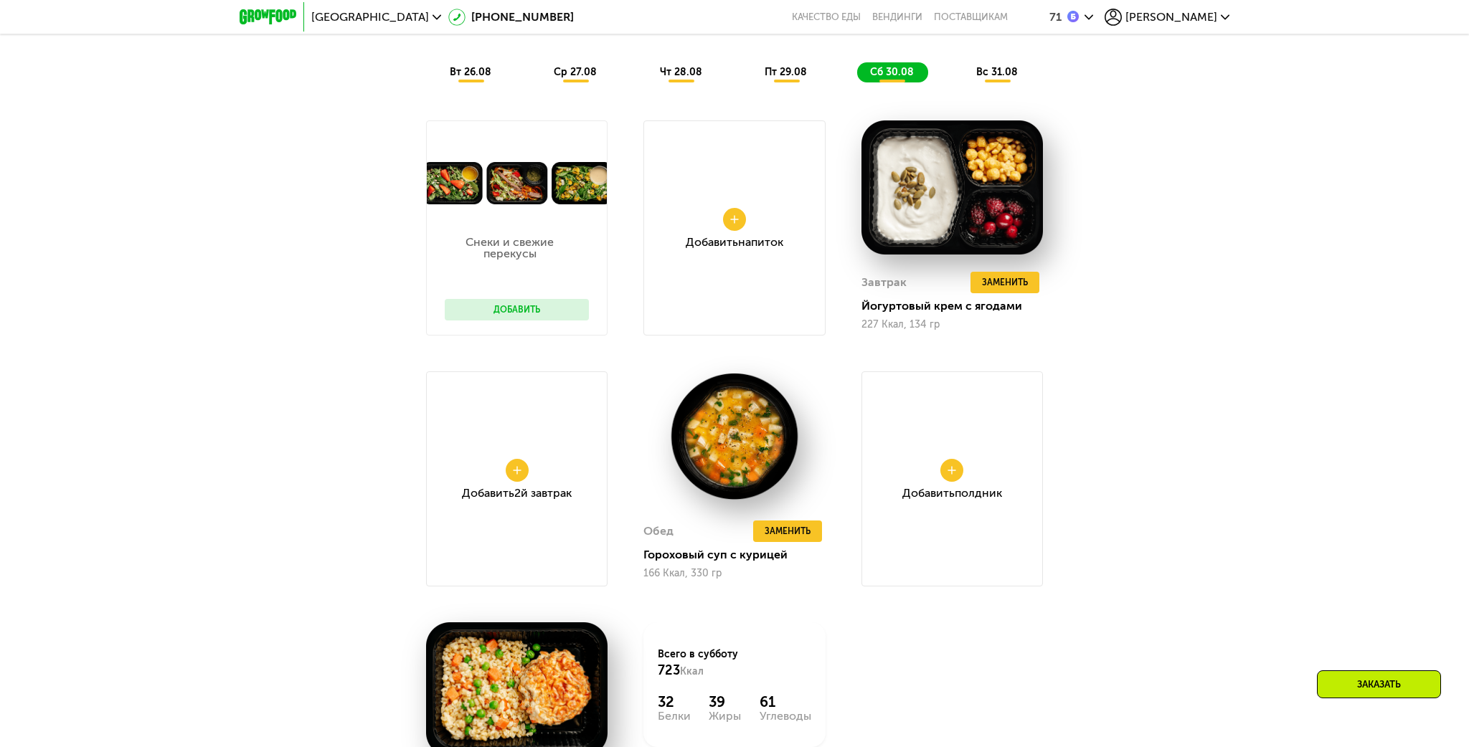
click at [518, 308] on button "Добавить" at bounding box center [517, 310] width 144 height 22
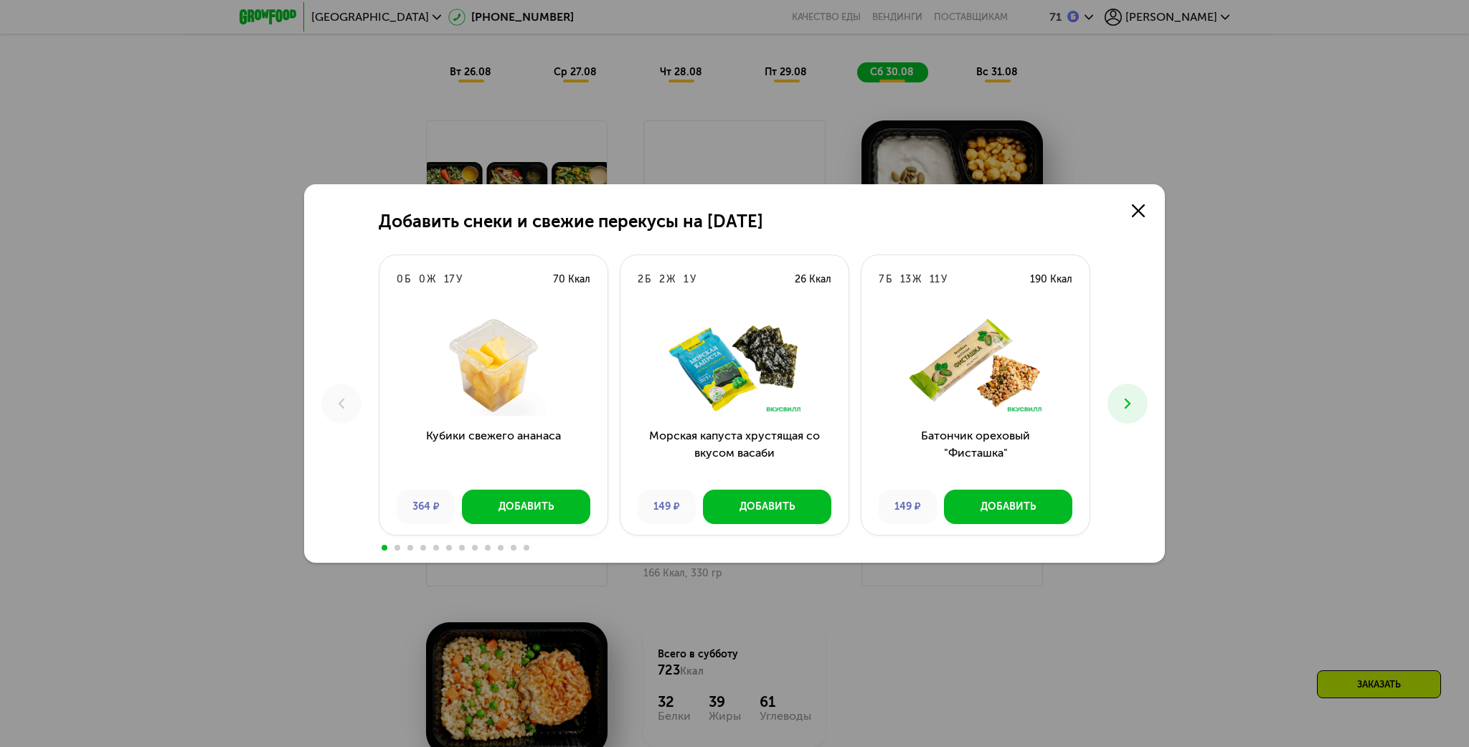
click at [1125, 409] on icon at bounding box center [1127, 403] width 17 height 17
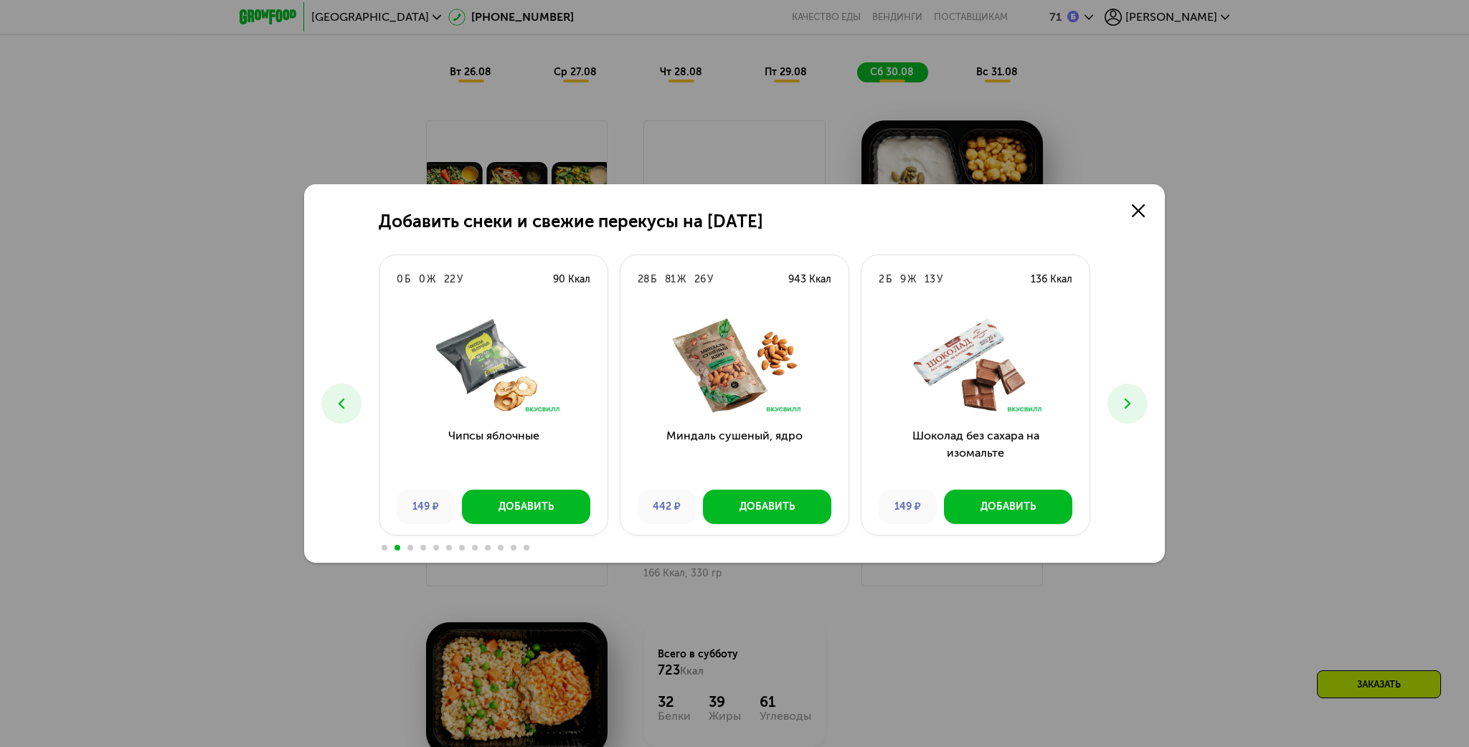
click at [1129, 407] on icon at bounding box center [1127, 403] width 17 height 17
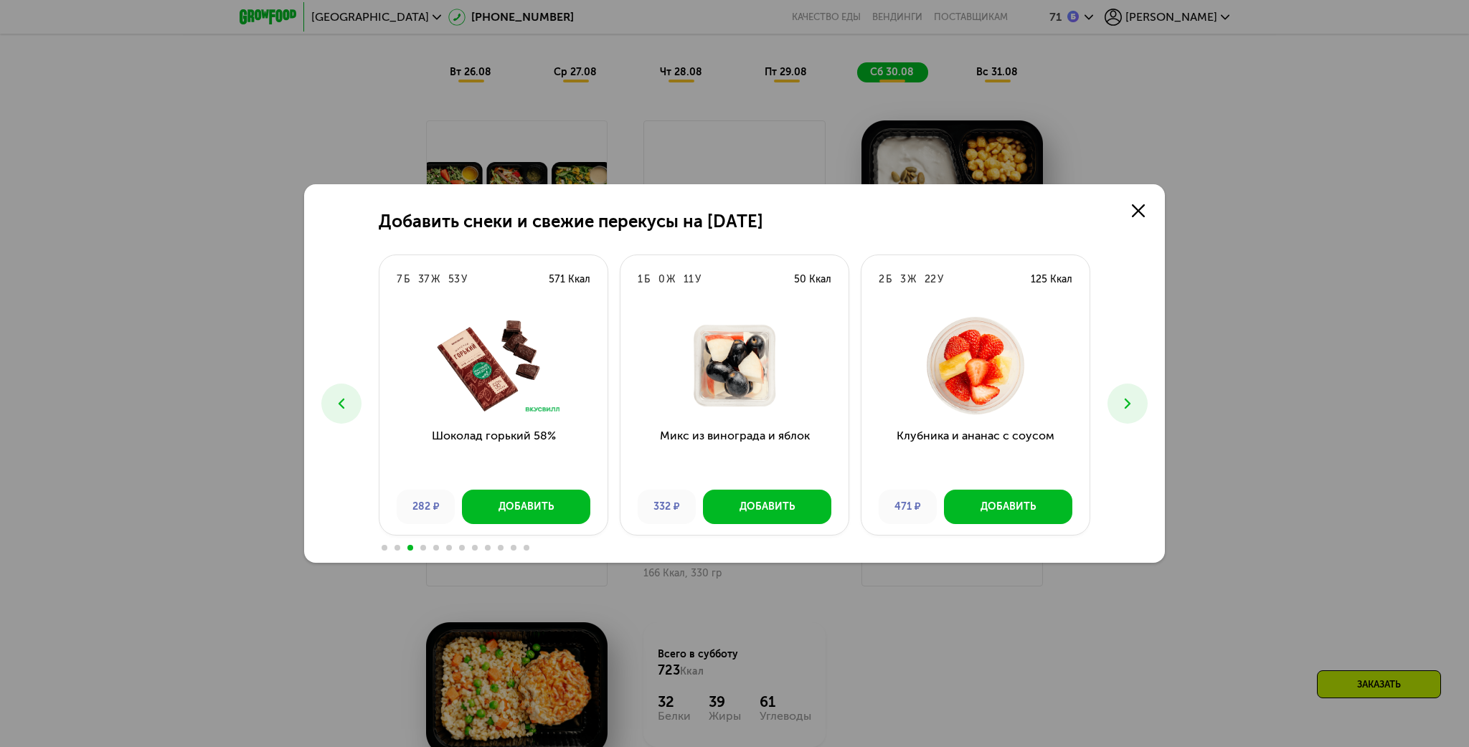
click at [1129, 407] on icon at bounding box center [1127, 403] width 17 height 17
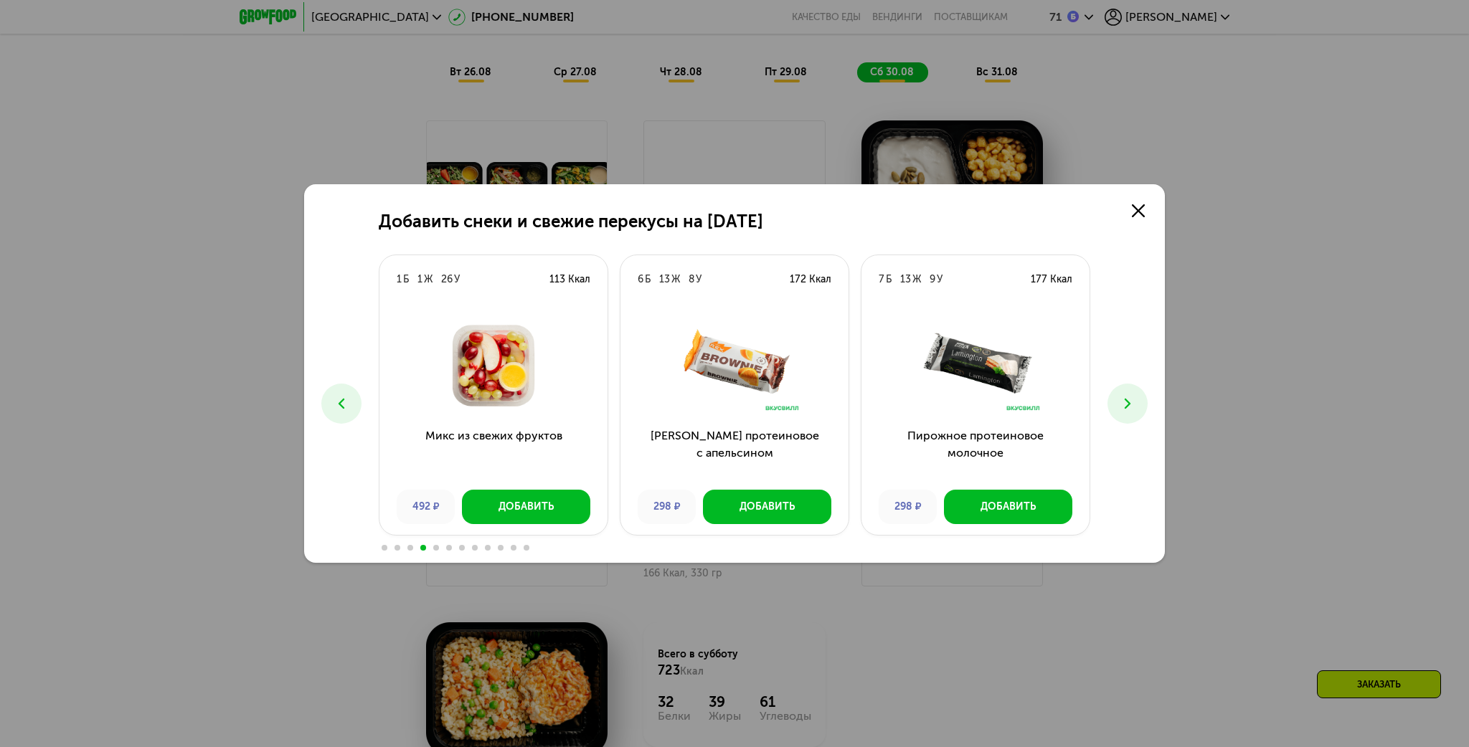
click at [1129, 407] on icon at bounding box center [1127, 403] width 17 height 17
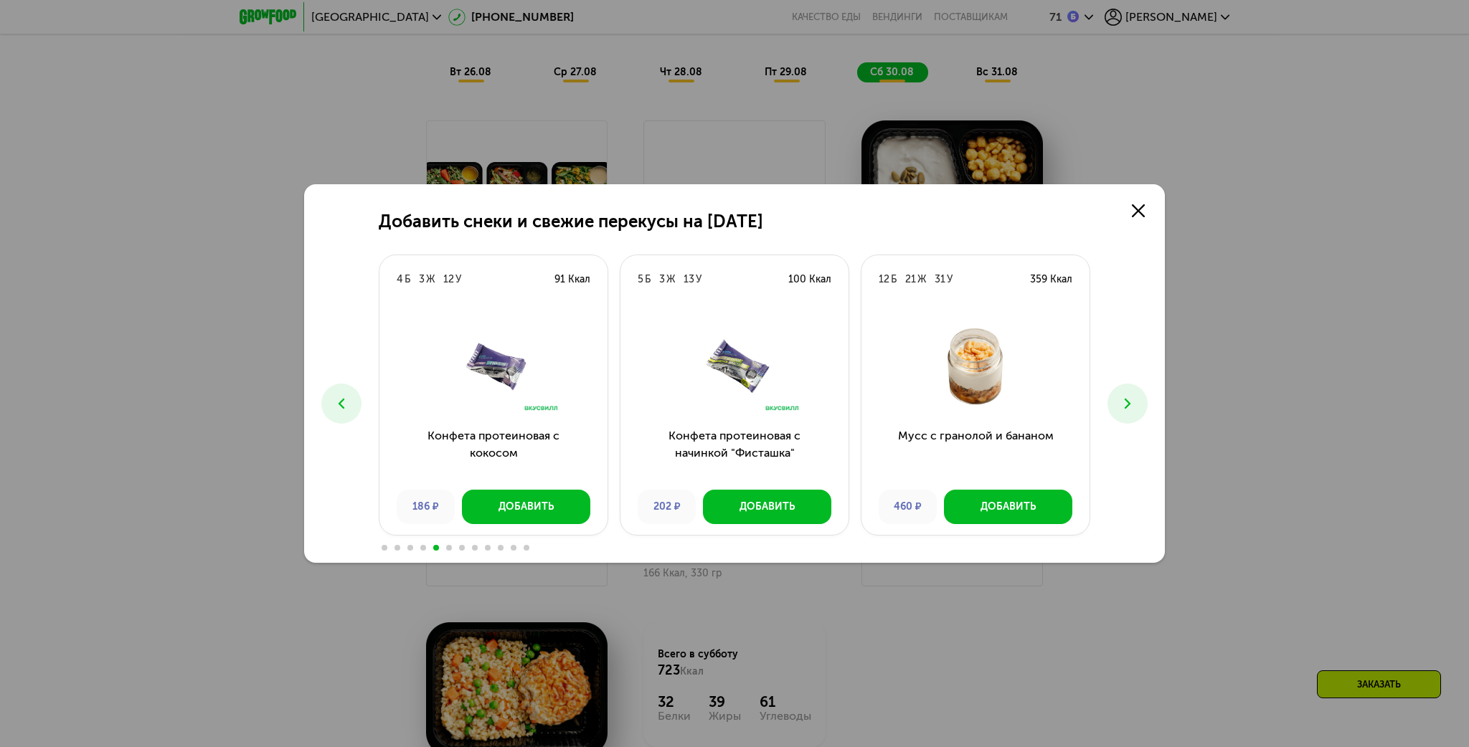
click at [1130, 407] on icon at bounding box center [1127, 403] width 17 height 17
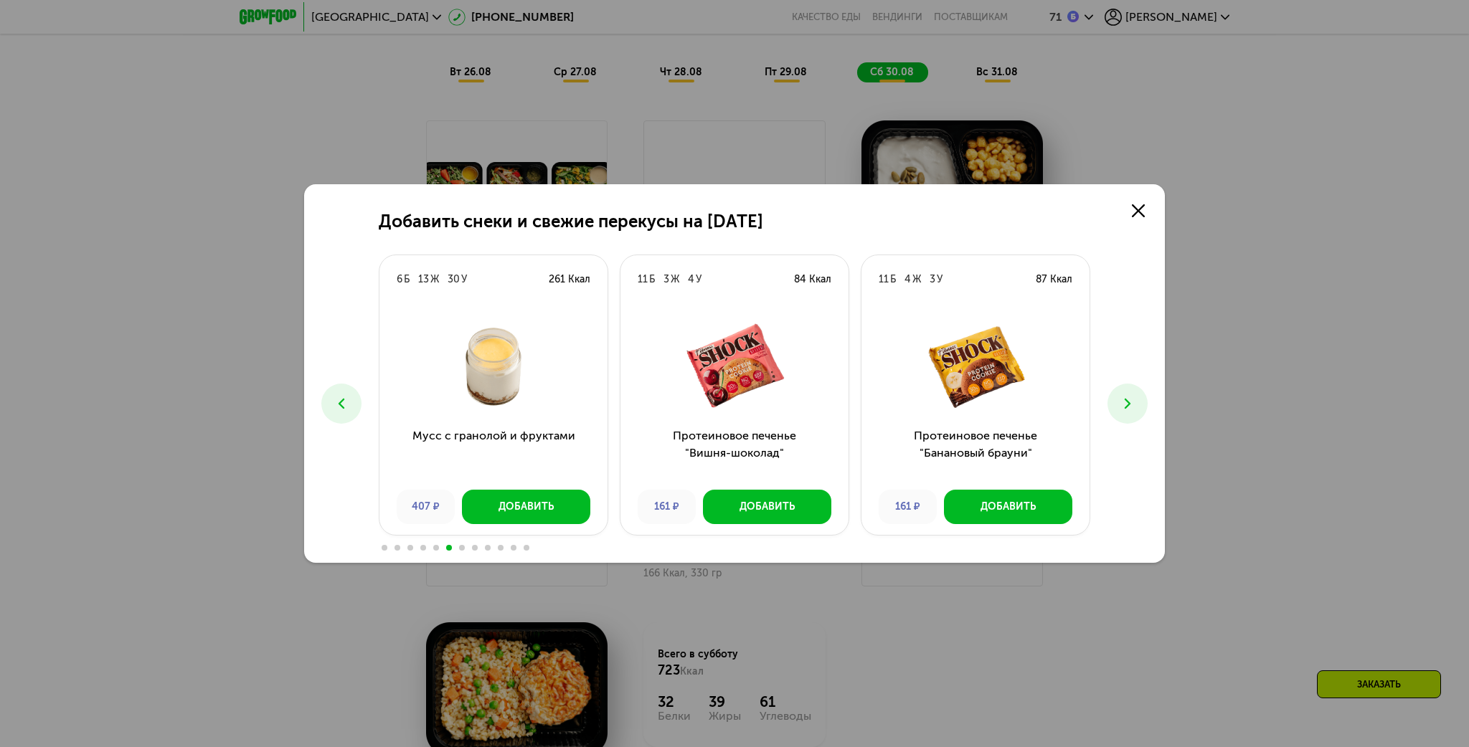
click at [1130, 406] on icon at bounding box center [1127, 403] width 17 height 17
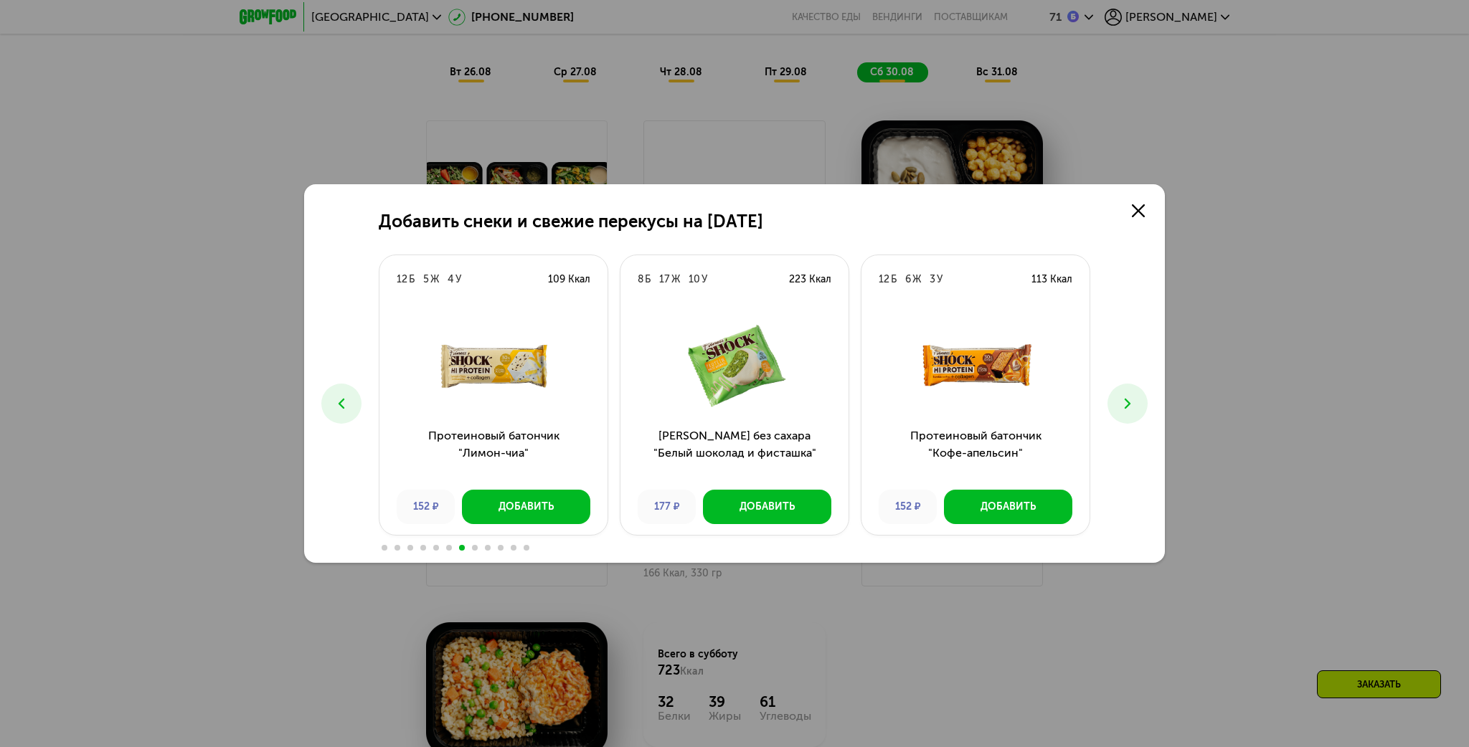
click at [1136, 411] on button at bounding box center [1128, 404] width 40 height 40
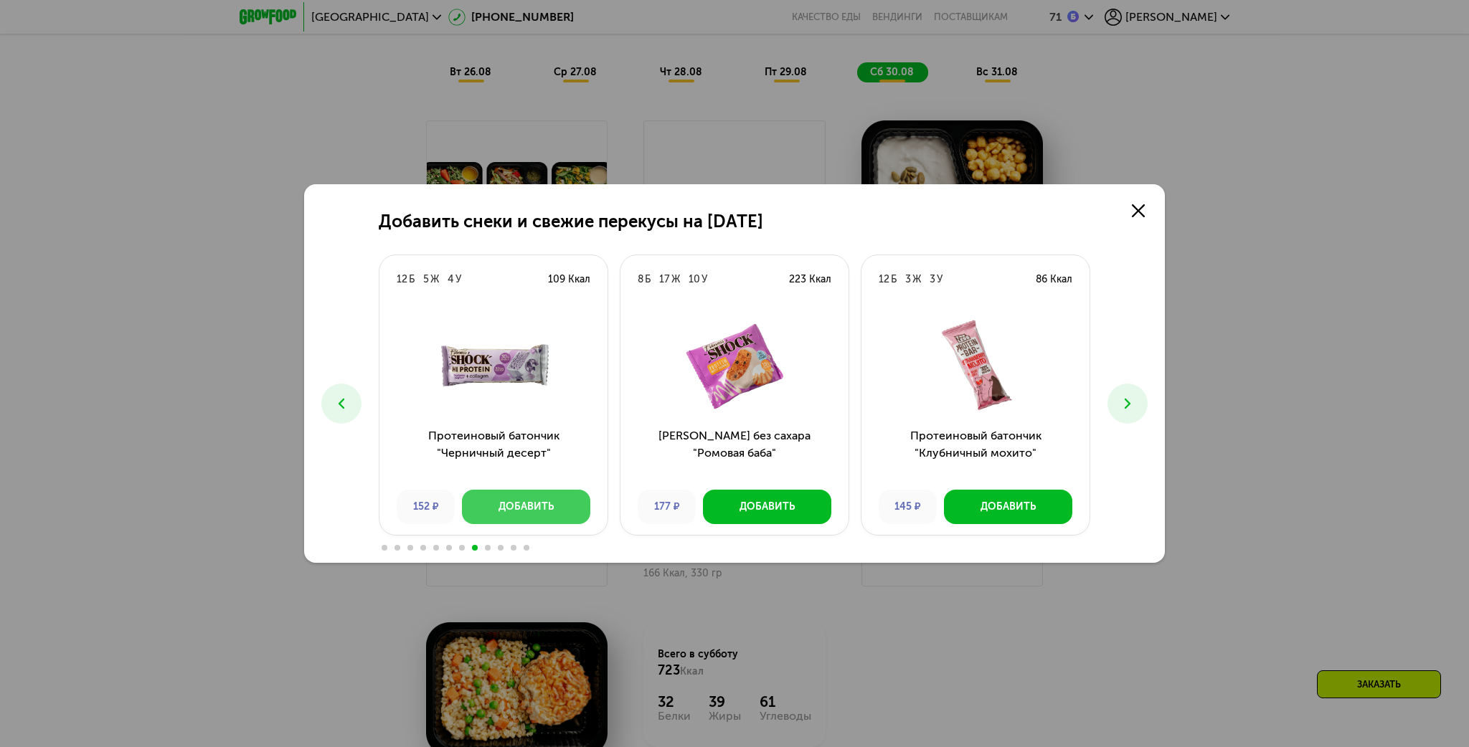
click at [535, 506] on div "Добавить" at bounding box center [526, 507] width 55 height 14
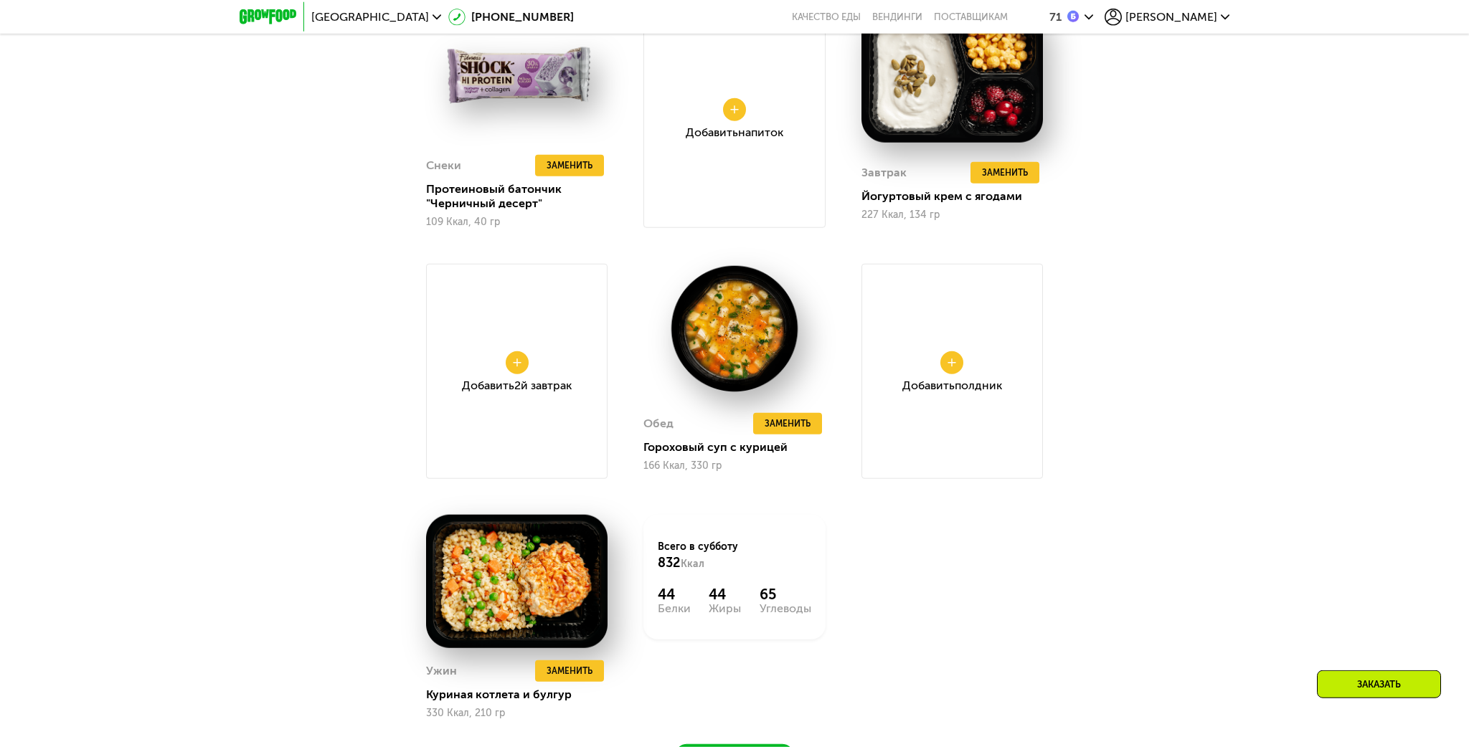
scroll to position [1515, 0]
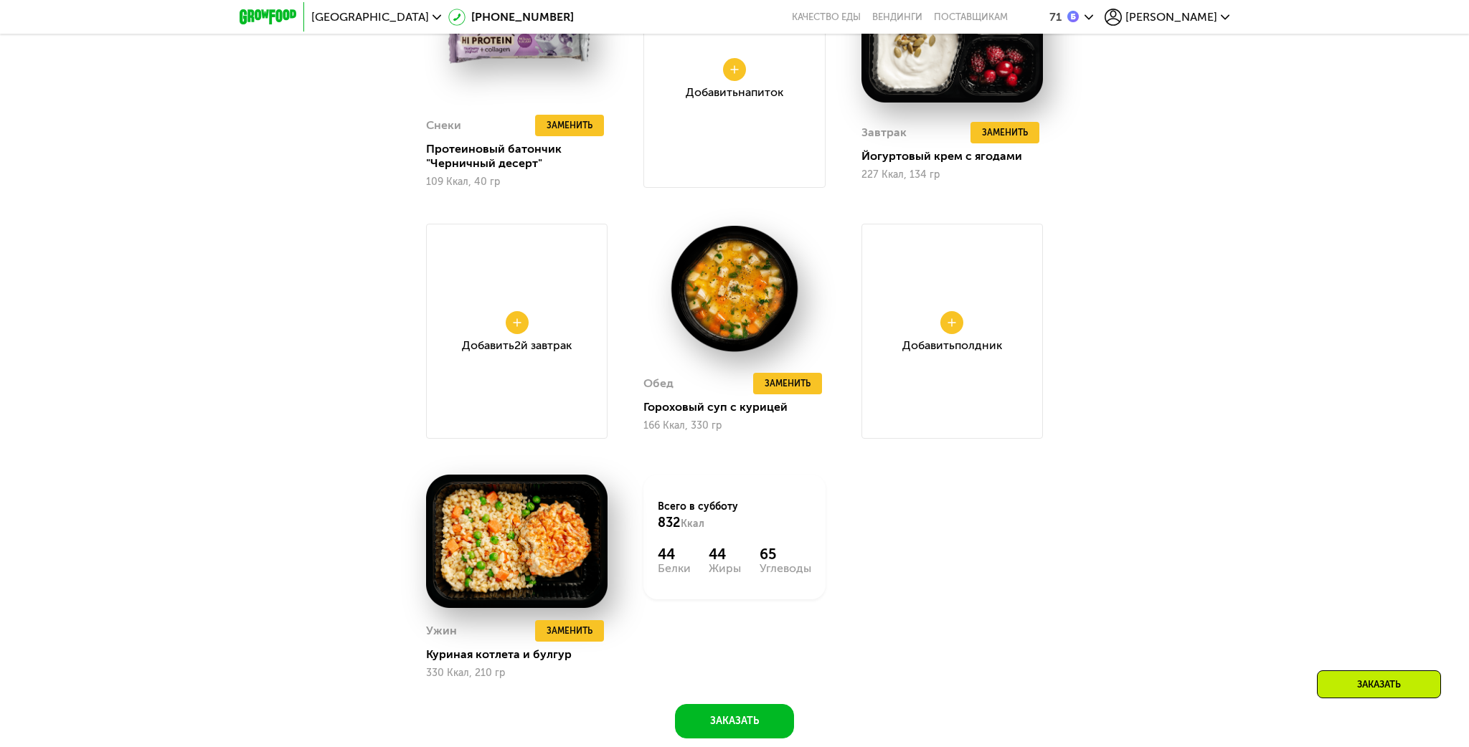
click at [958, 334] on div "Добавить Полдник" at bounding box center [952, 331] width 181 height 215
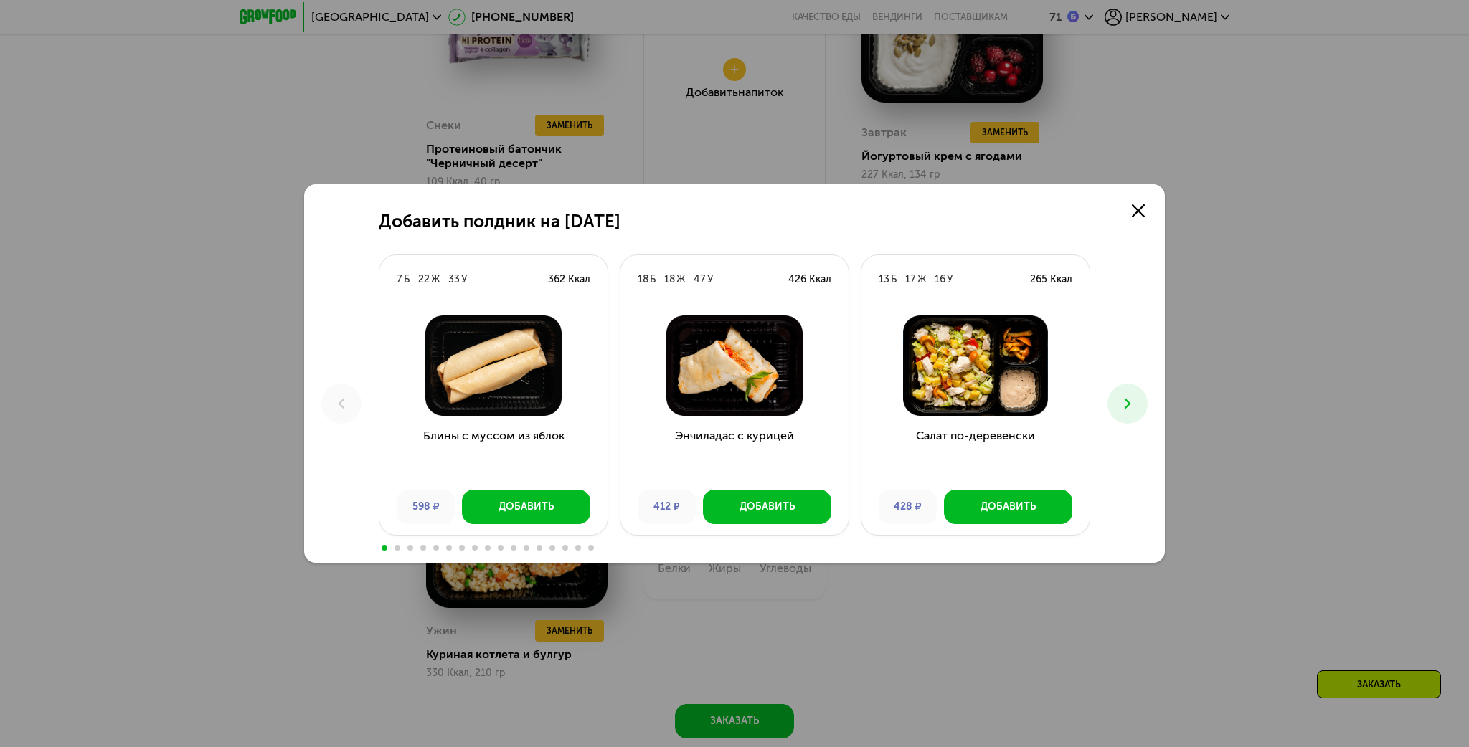
click at [1131, 405] on icon at bounding box center [1127, 403] width 17 height 17
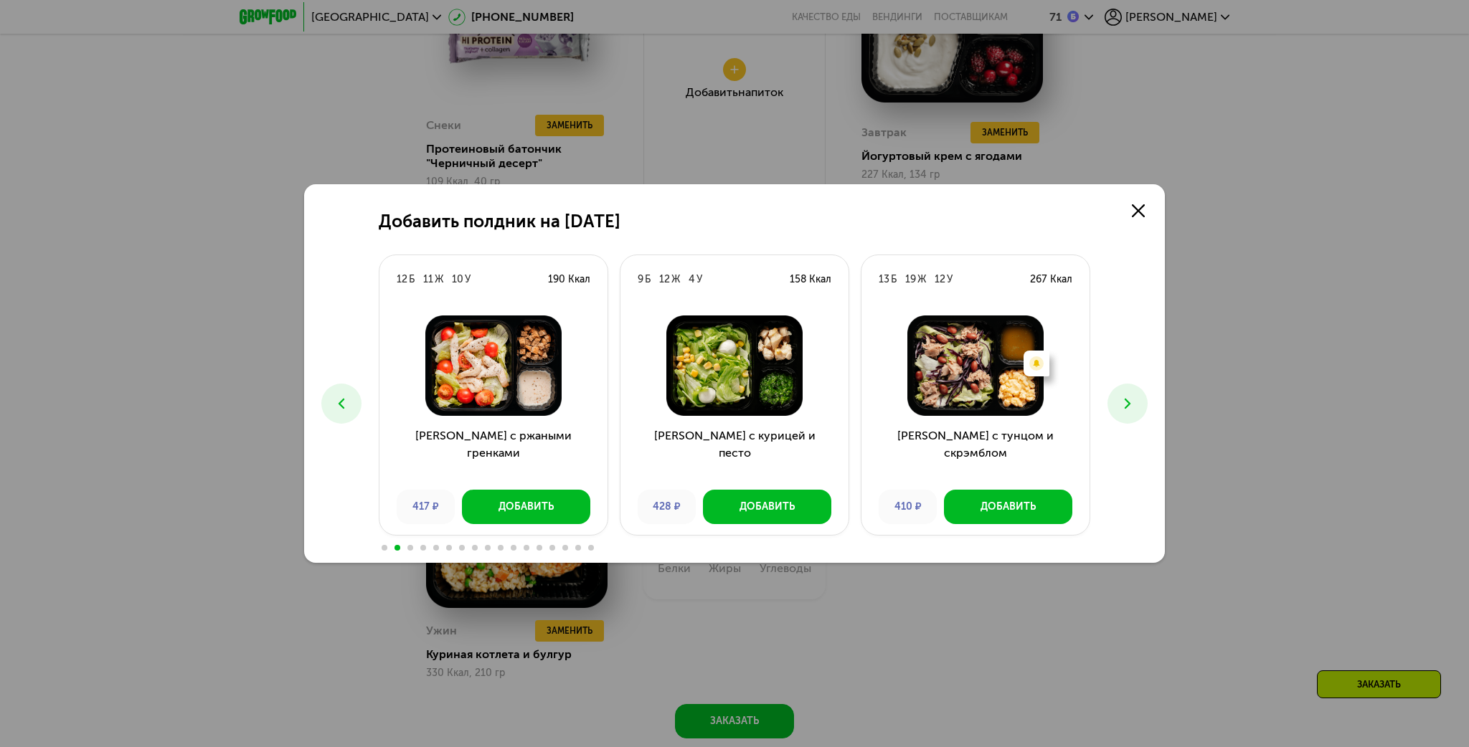
click at [1132, 399] on icon at bounding box center [1127, 403] width 17 height 17
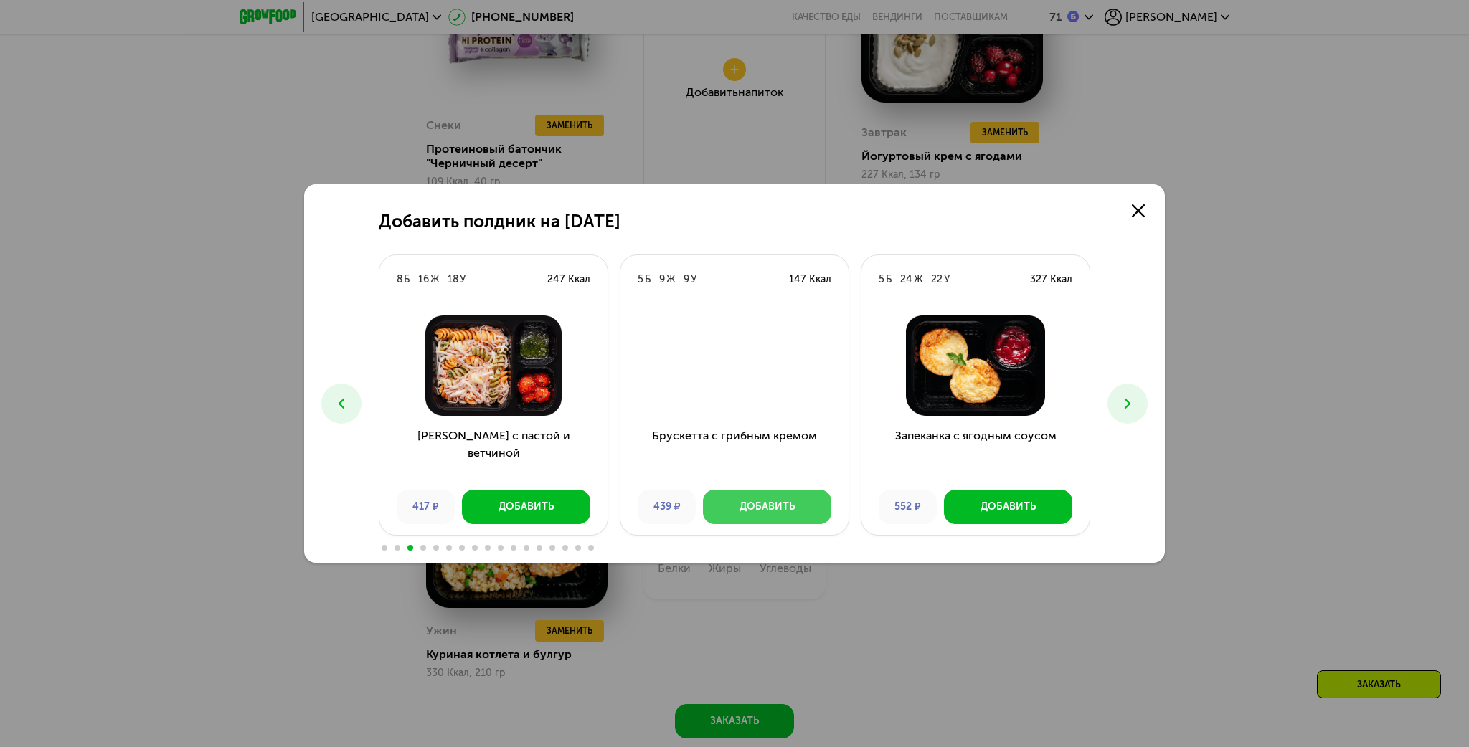
click at [754, 506] on div "Добавить" at bounding box center [767, 507] width 55 height 14
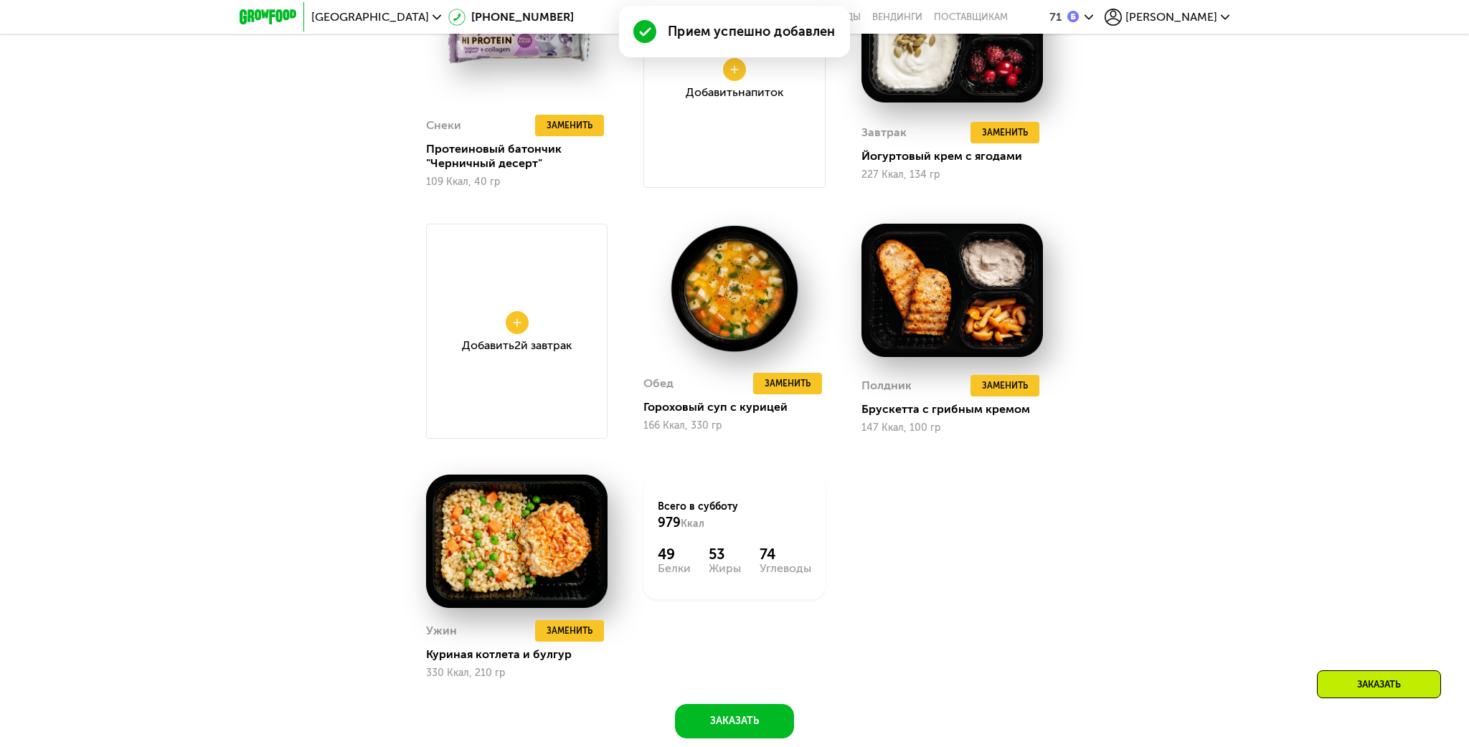
scroll to position [1590, 0]
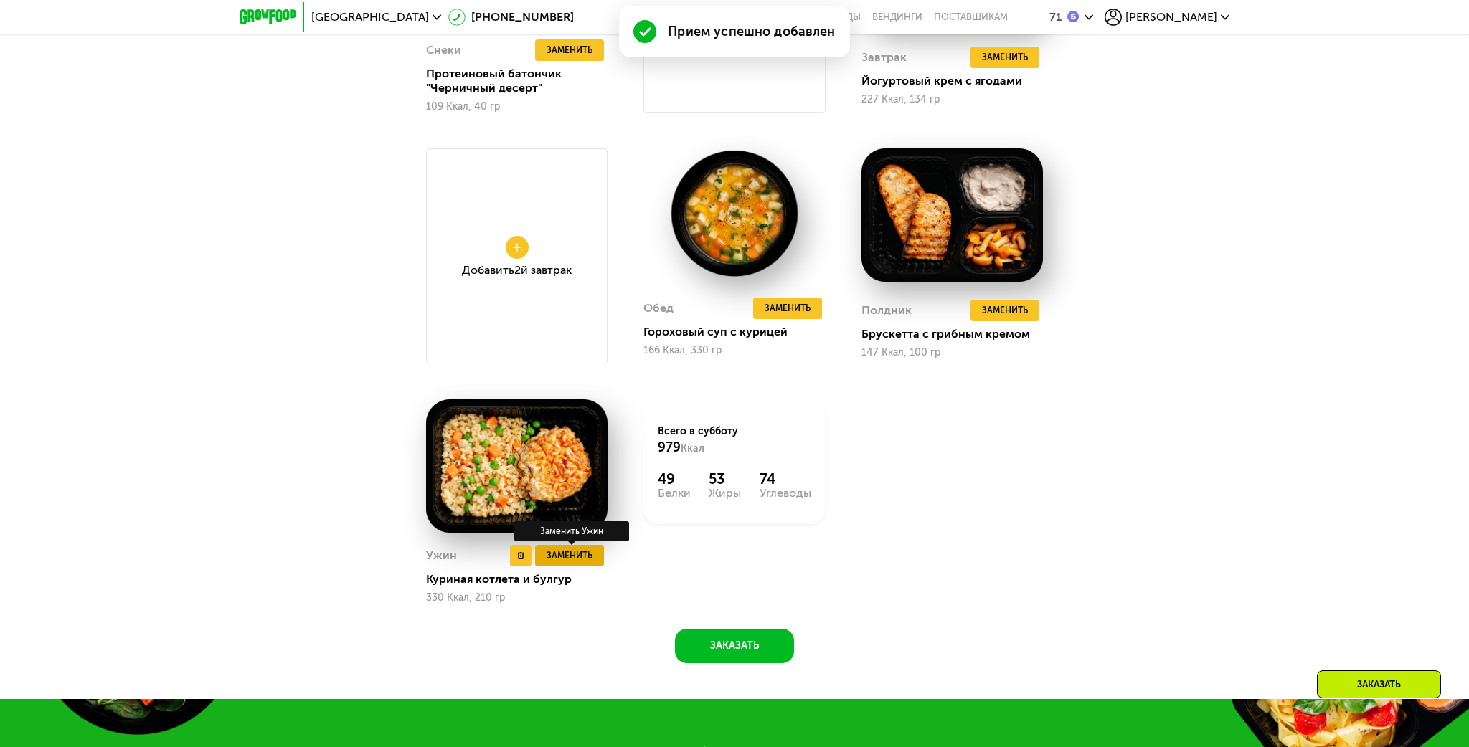
click at [566, 549] on span "Заменить" at bounding box center [570, 556] width 46 height 14
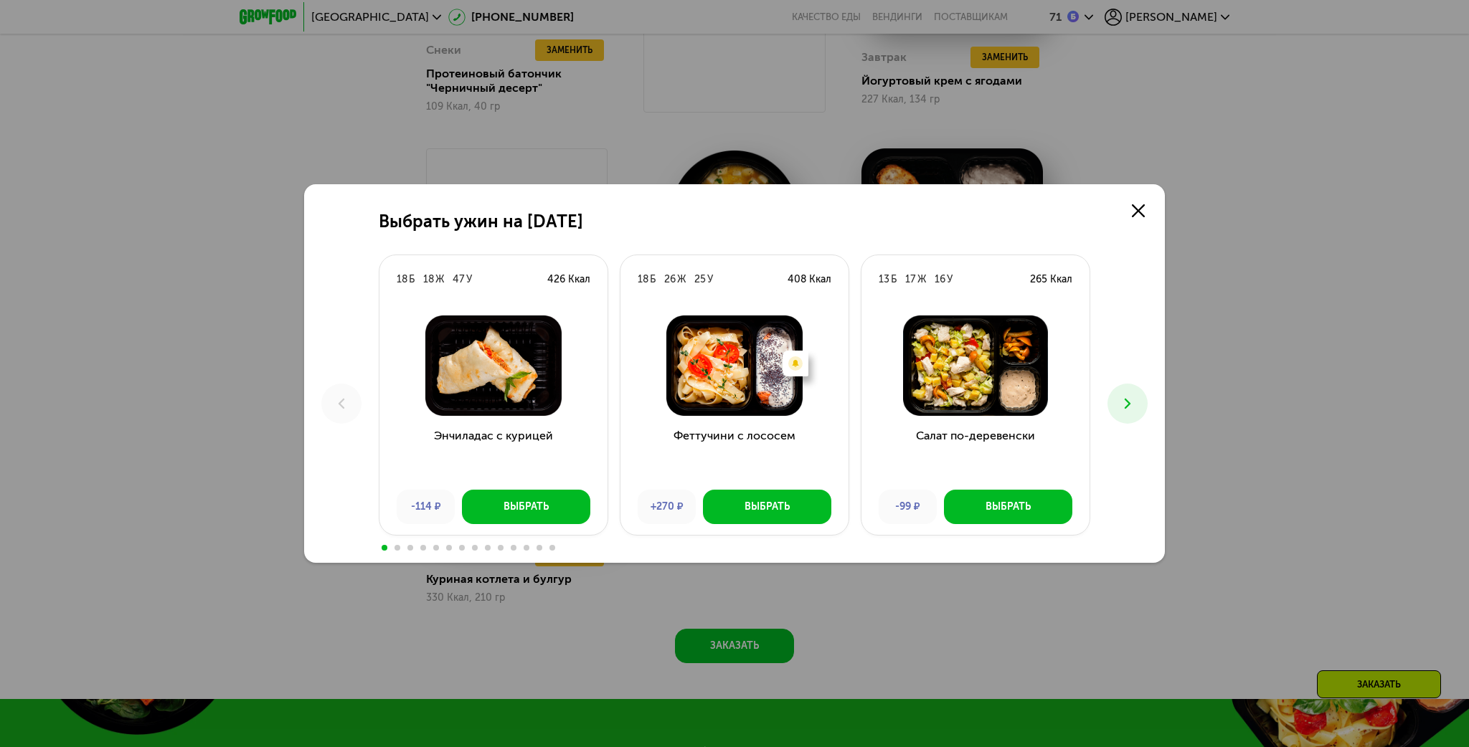
click at [1120, 412] on icon at bounding box center [1127, 403] width 17 height 17
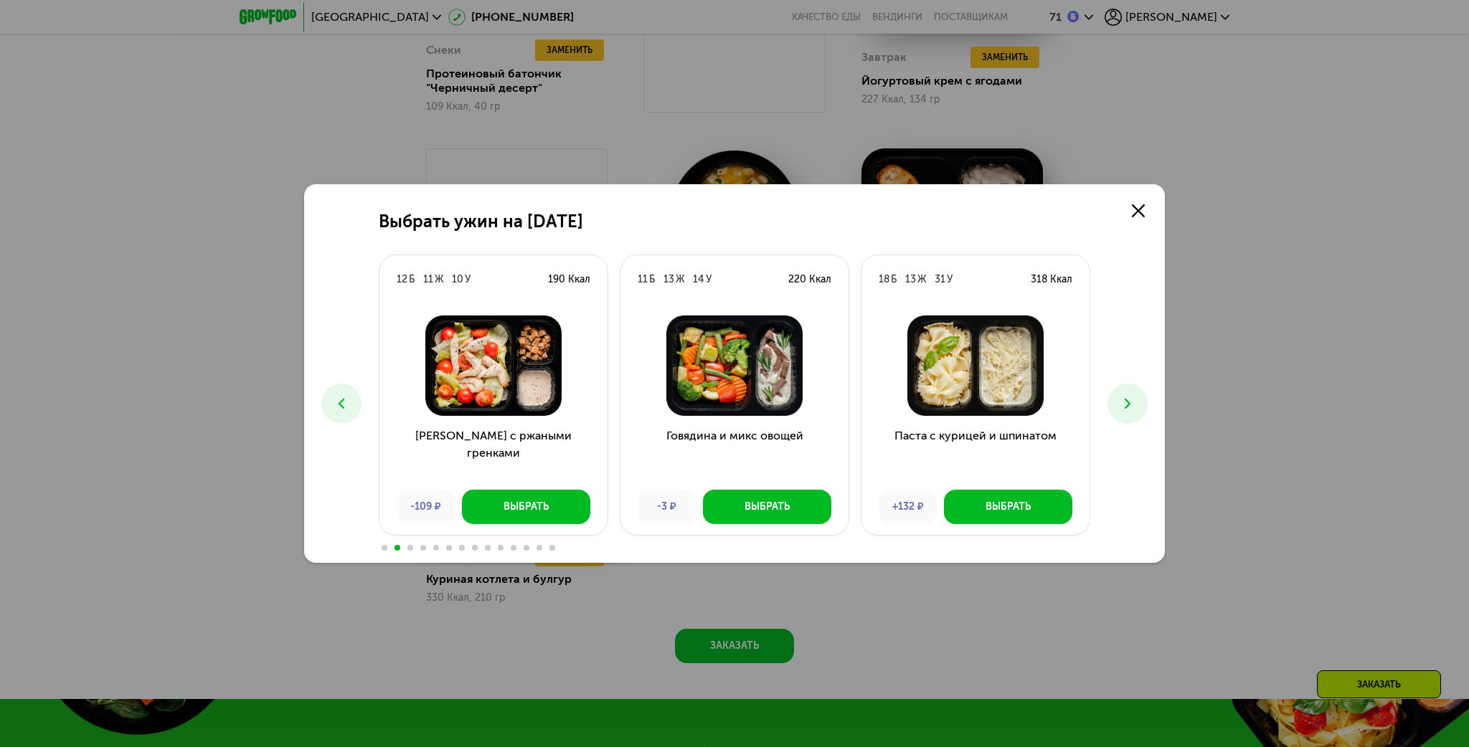
click at [1120, 412] on icon at bounding box center [1127, 403] width 17 height 17
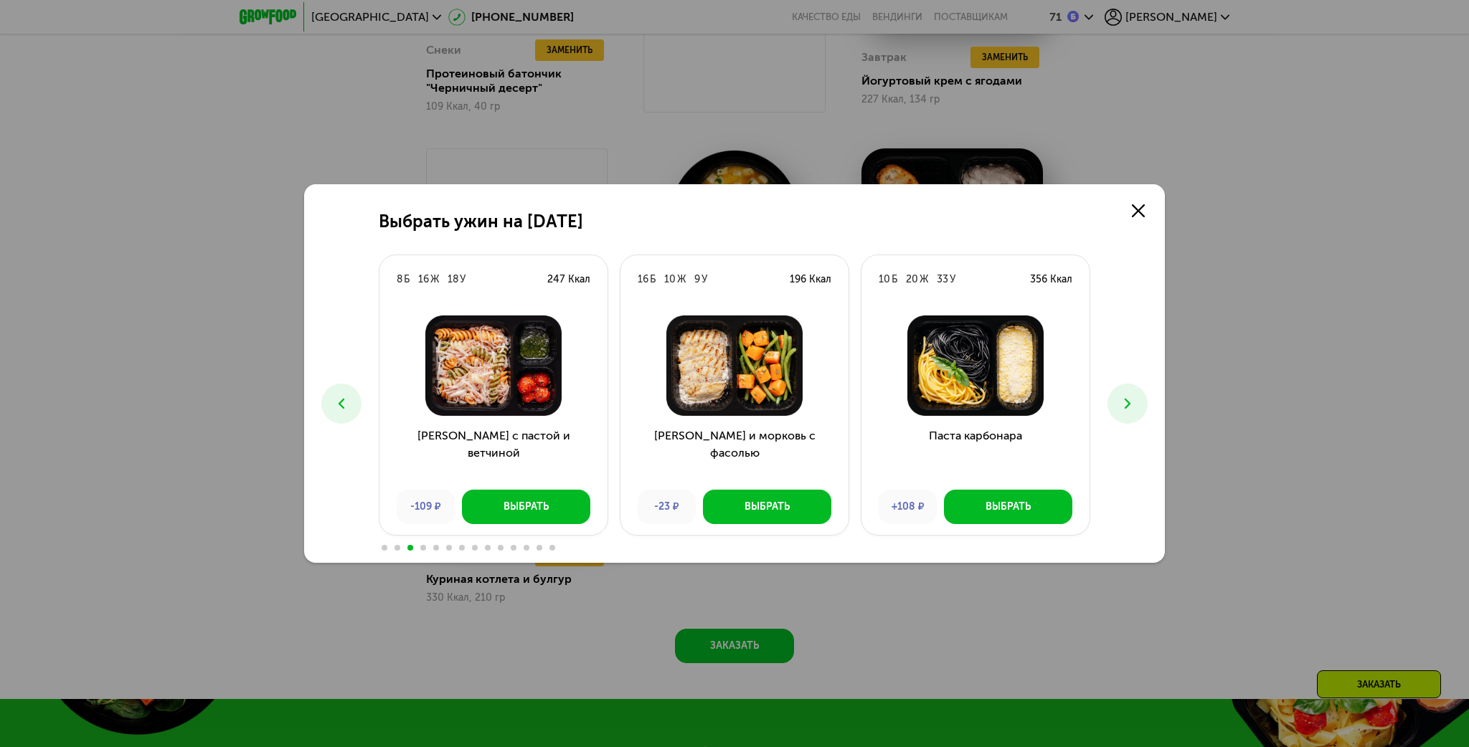
click at [1120, 411] on icon at bounding box center [1127, 403] width 17 height 17
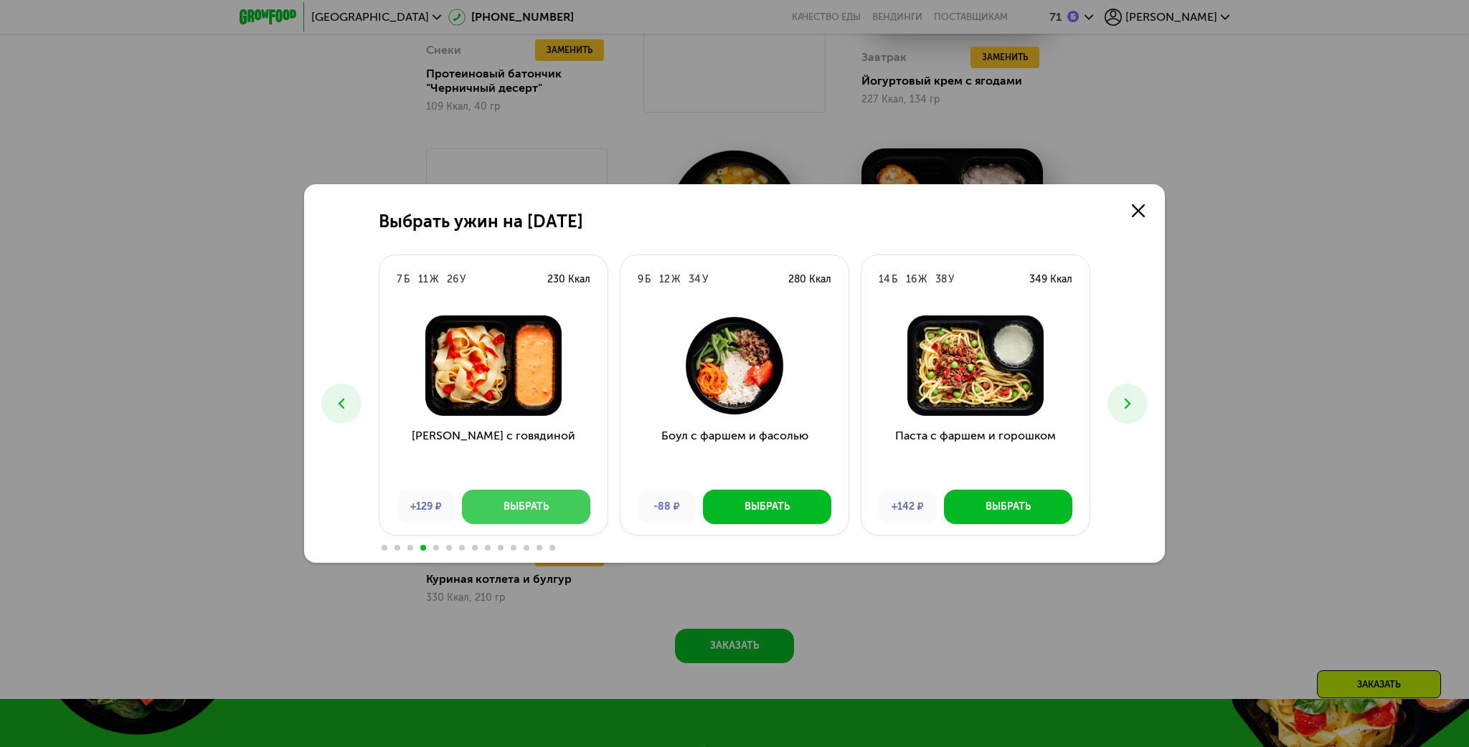
click at [537, 509] on div "Выбрать" at bounding box center [526, 507] width 45 height 14
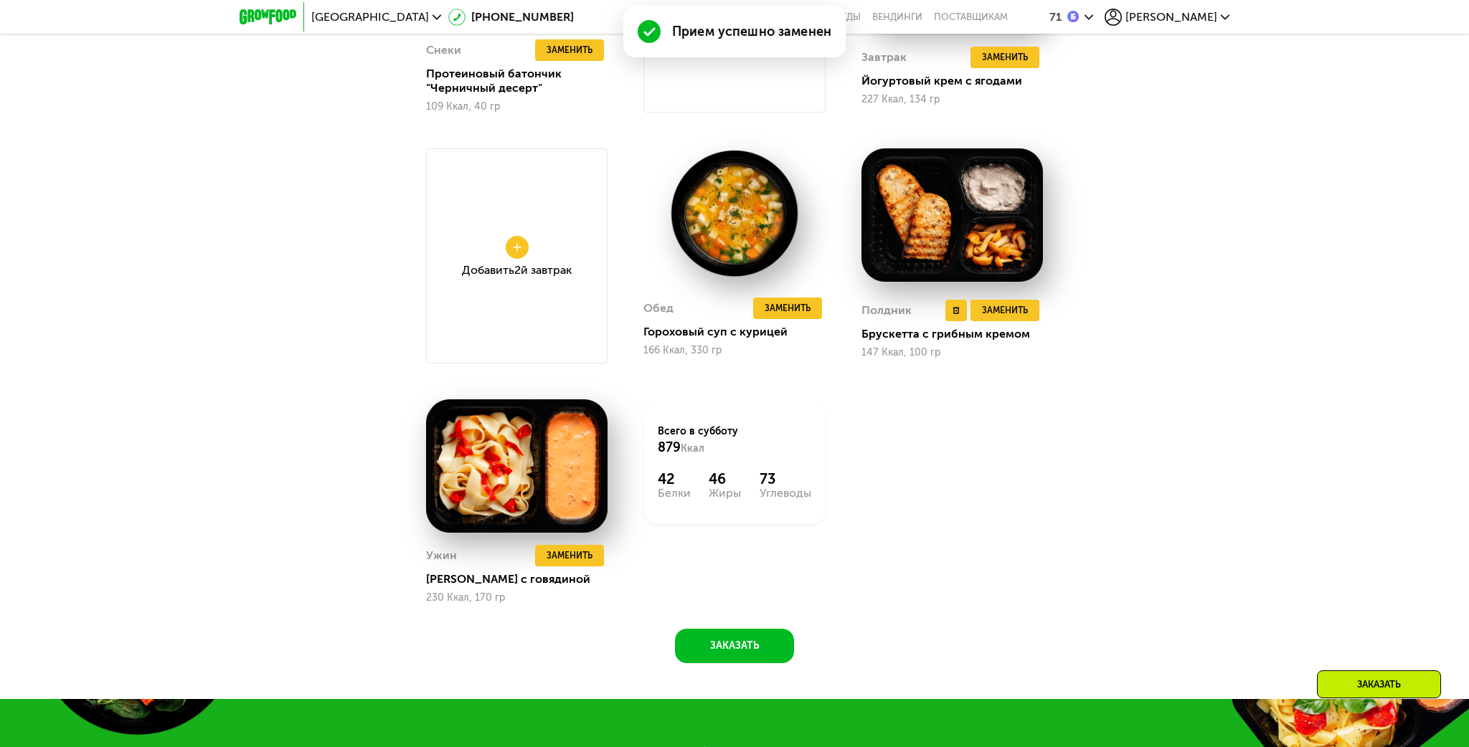
scroll to position [1363, 0]
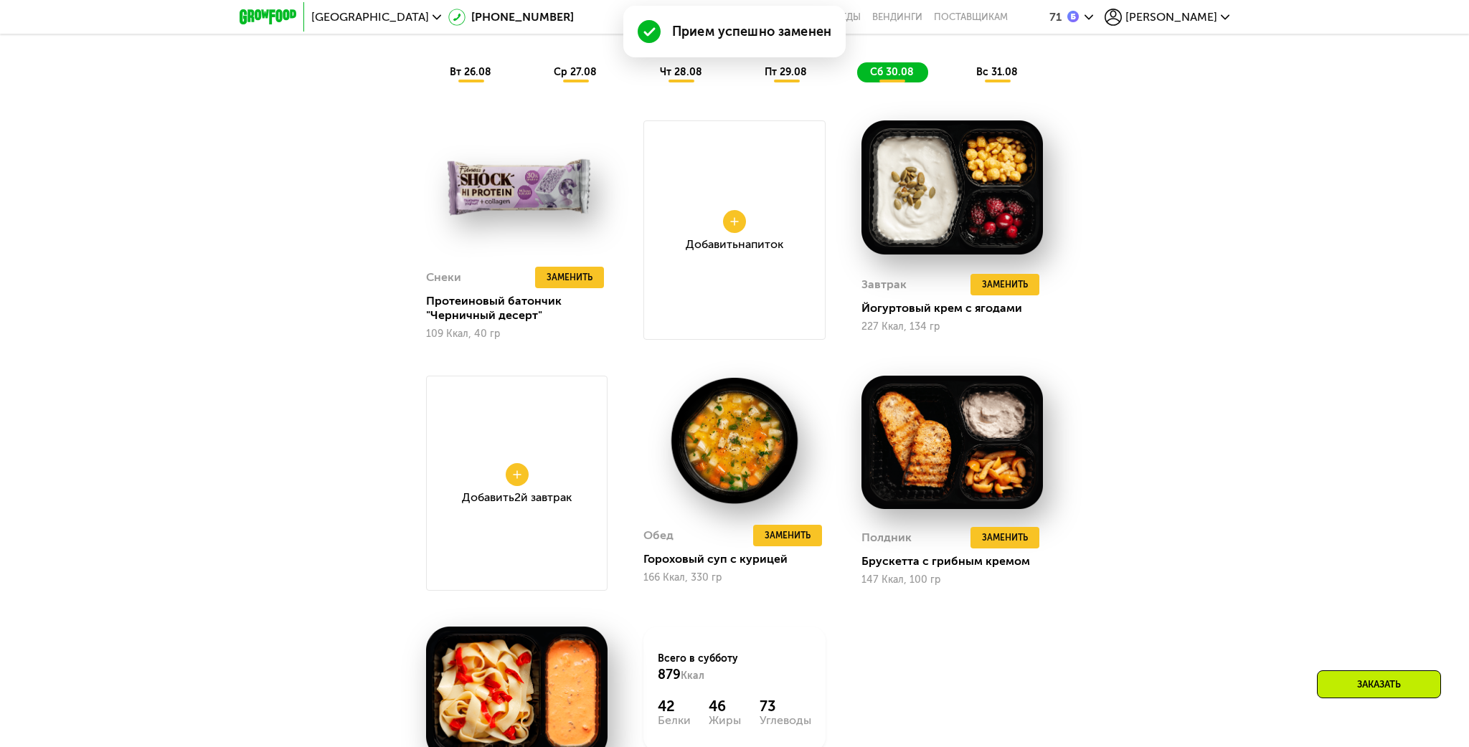
click at [996, 70] on span "вс 31.08" at bounding box center [997, 72] width 42 height 12
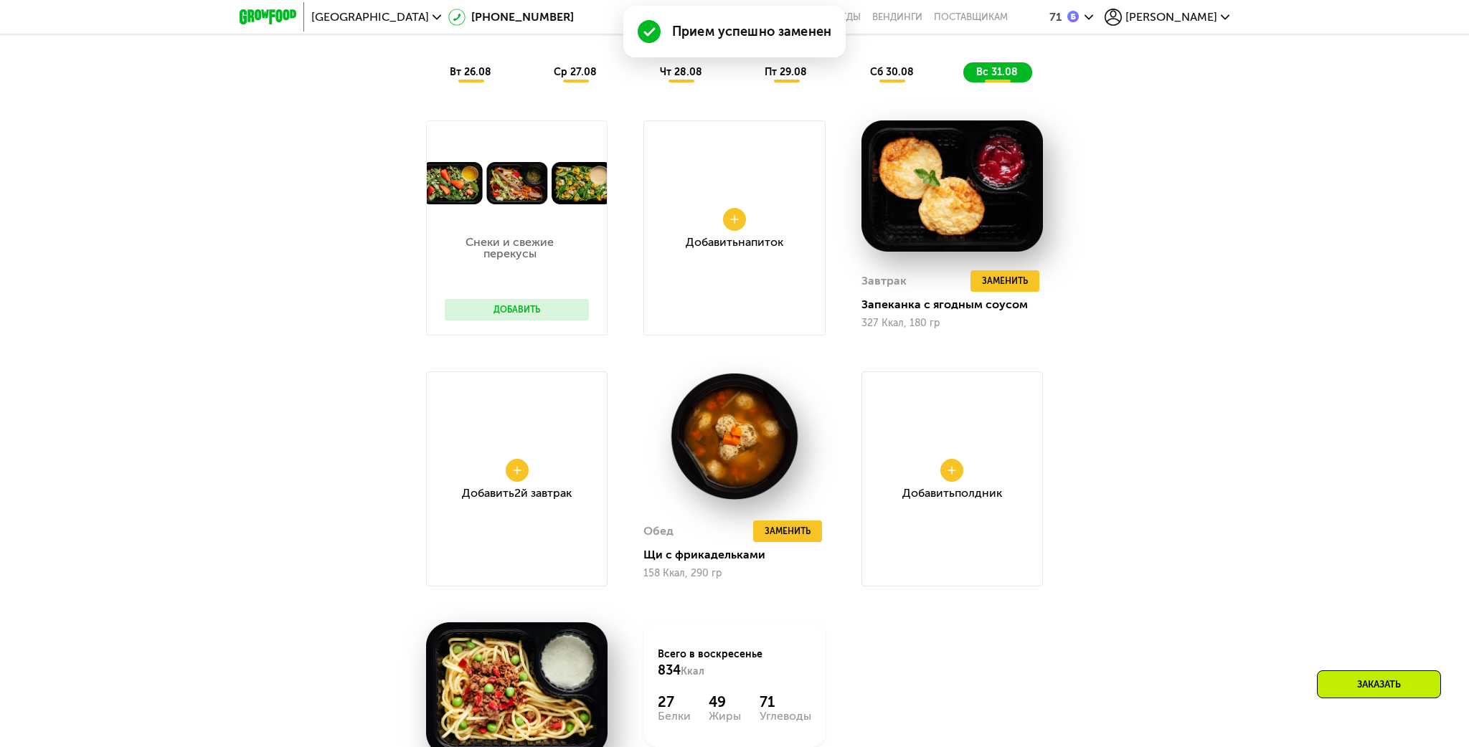
click at [505, 311] on button "Добавить" at bounding box center [517, 310] width 144 height 22
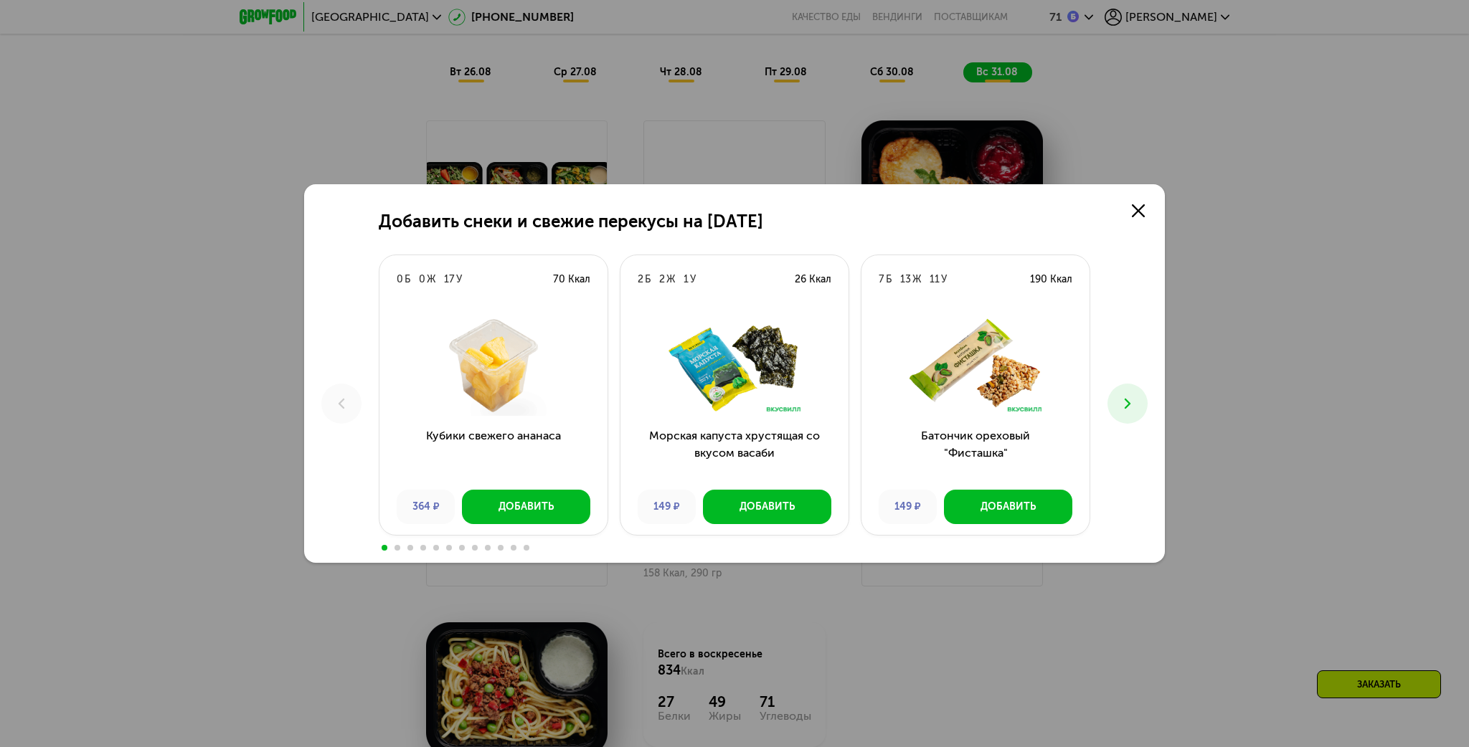
click at [1129, 411] on icon at bounding box center [1127, 403] width 17 height 17
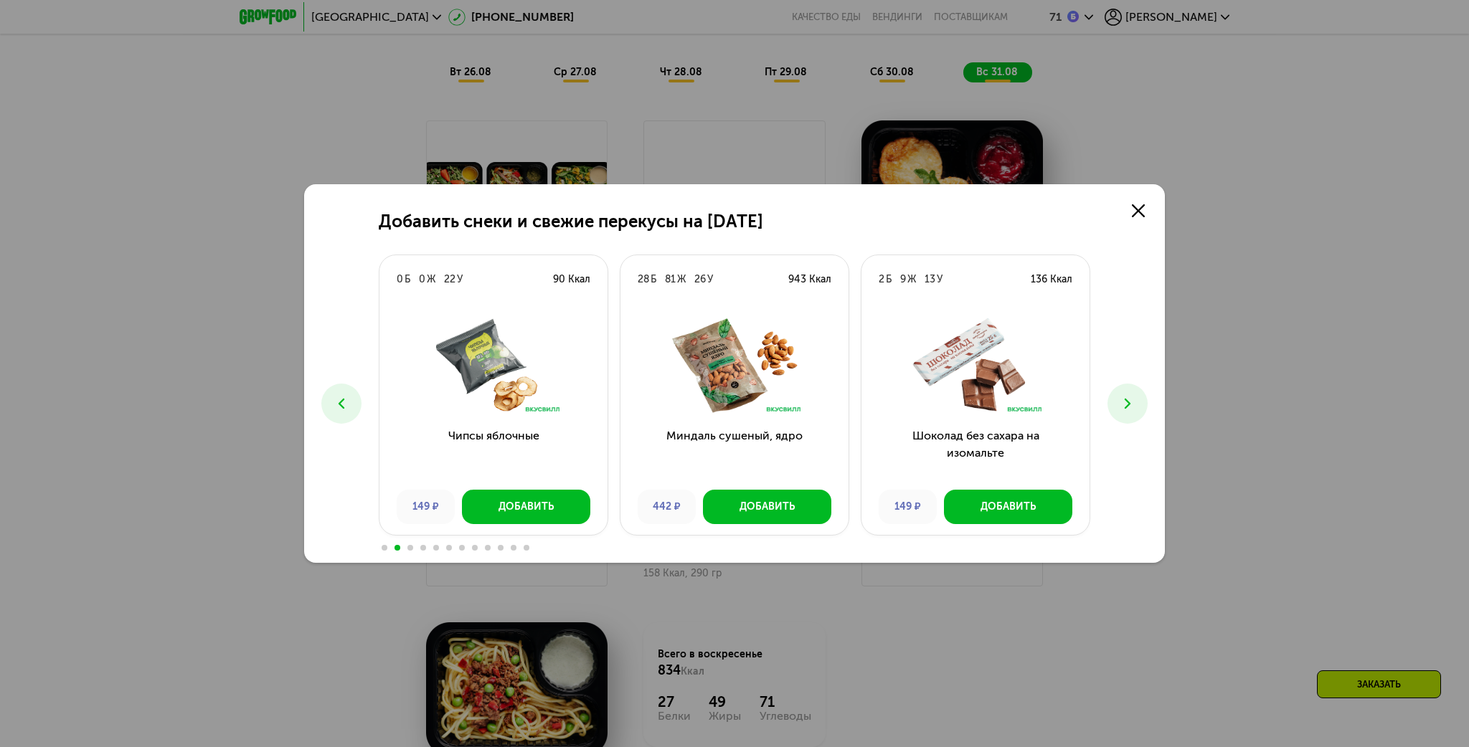
click at [1129, 411] on icon at bounding box center [1127, 403] width 17 height 17
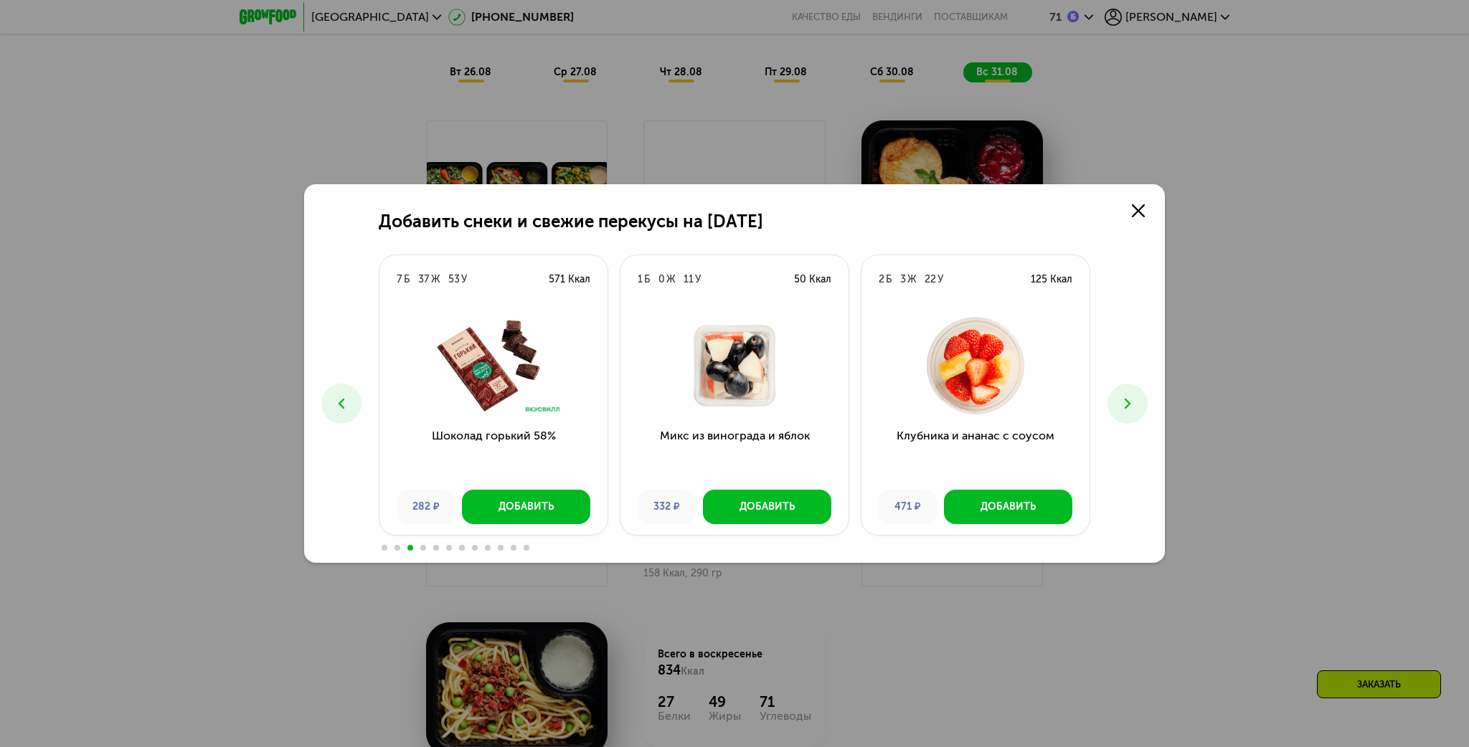
click at [1129, 411] on icon at bounding box center [1127, 403] width 17 height 17
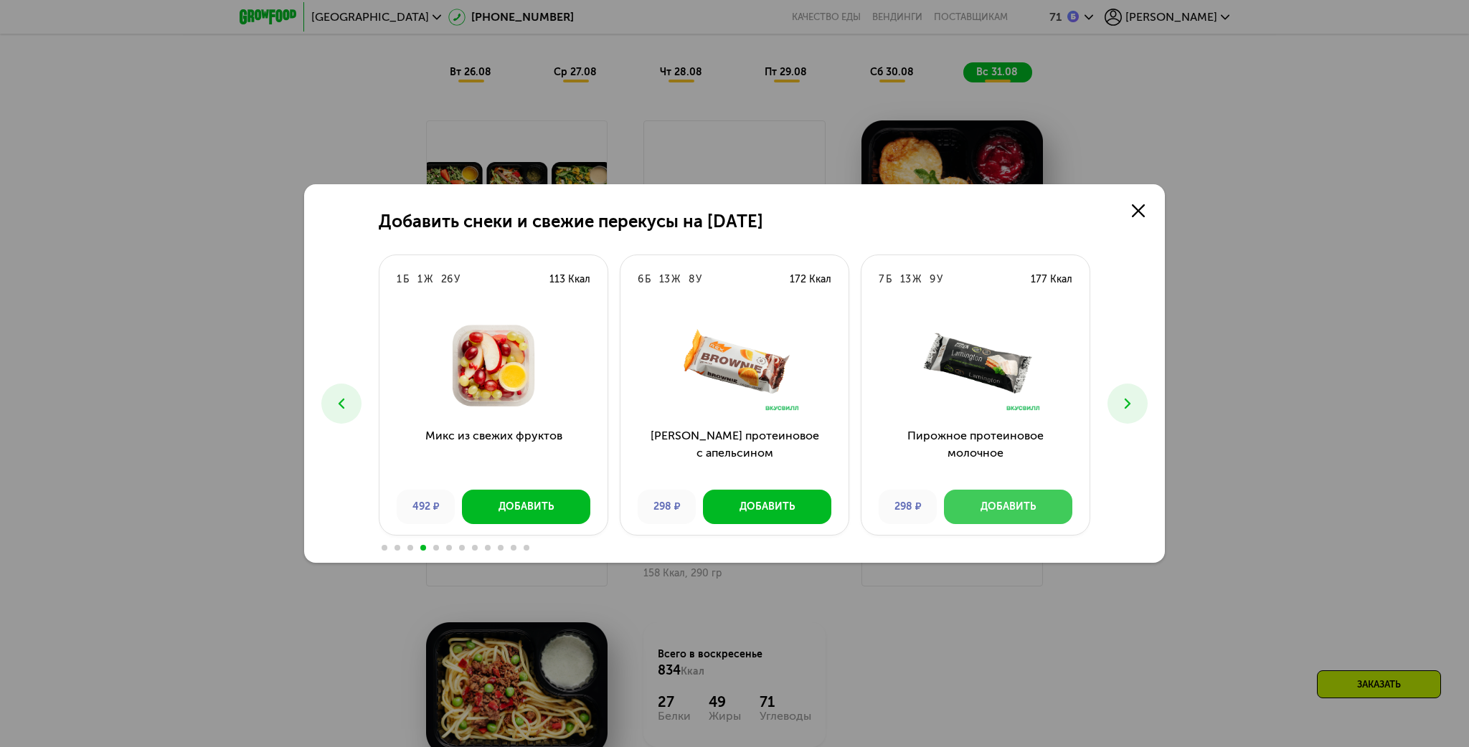
click at [1017, 501] on div "Добавить" at bounding box center [1008, 507] width 55 height 14
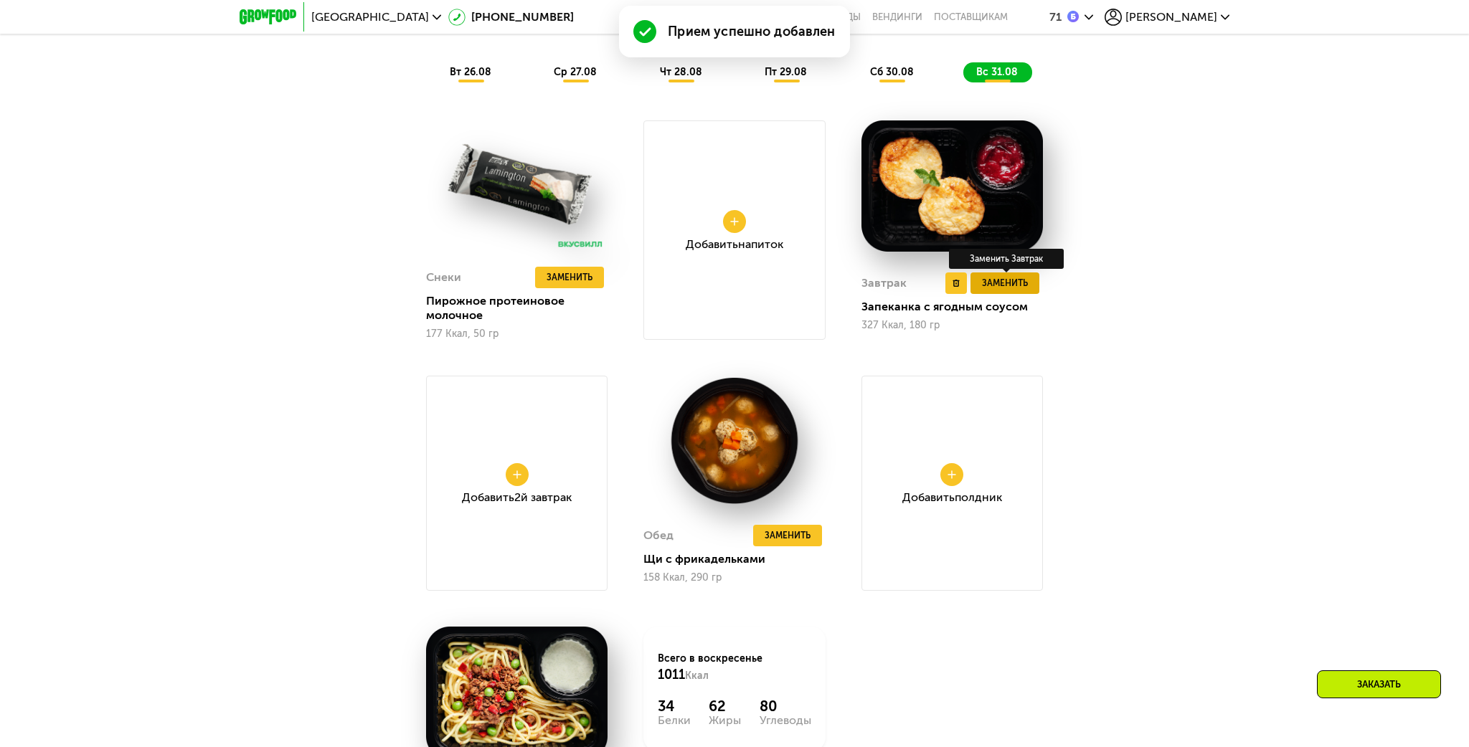
click at [1002, 283] on span "Заменить" at bounding box center [1005, 283] width 46 height 14
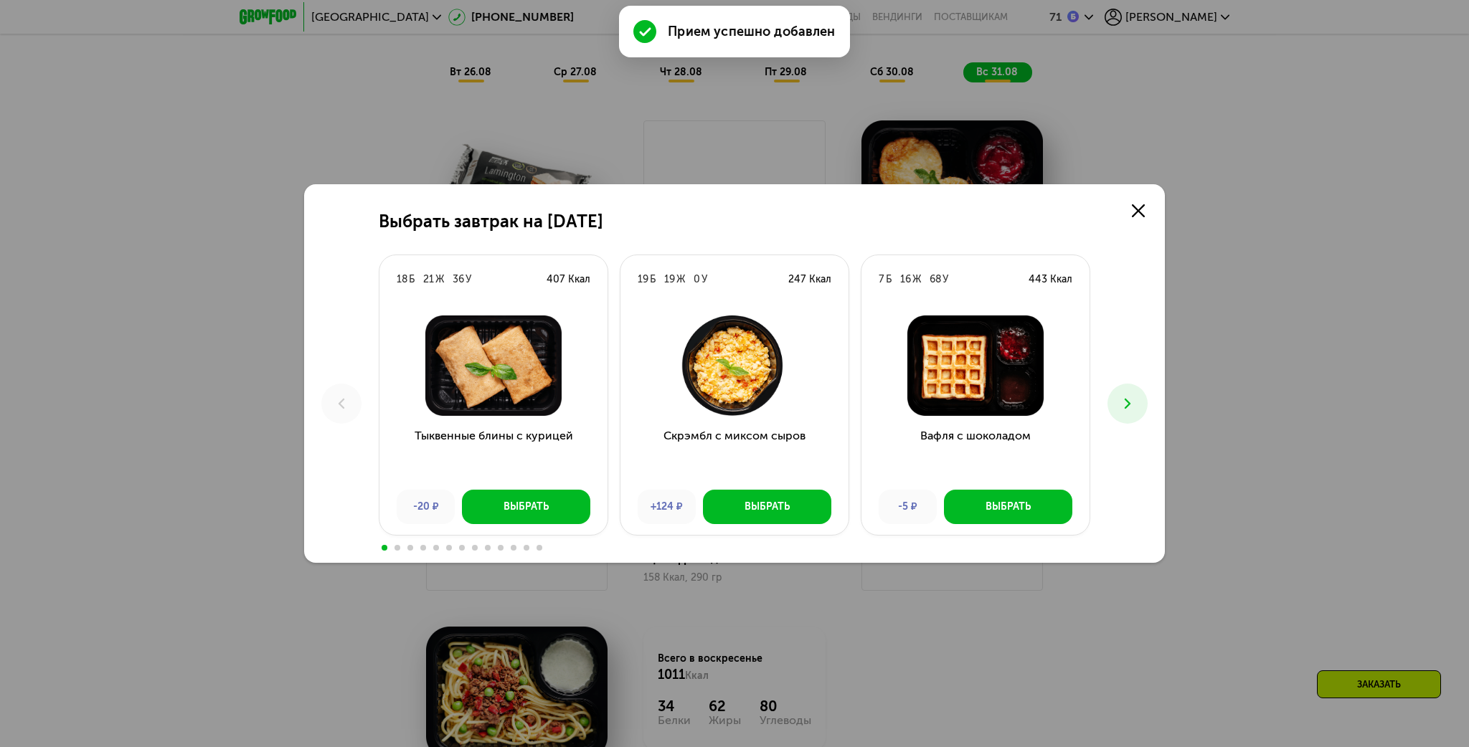
click at [1136, 405] on icon at bounding box center [1127, 403] width 17 height 17
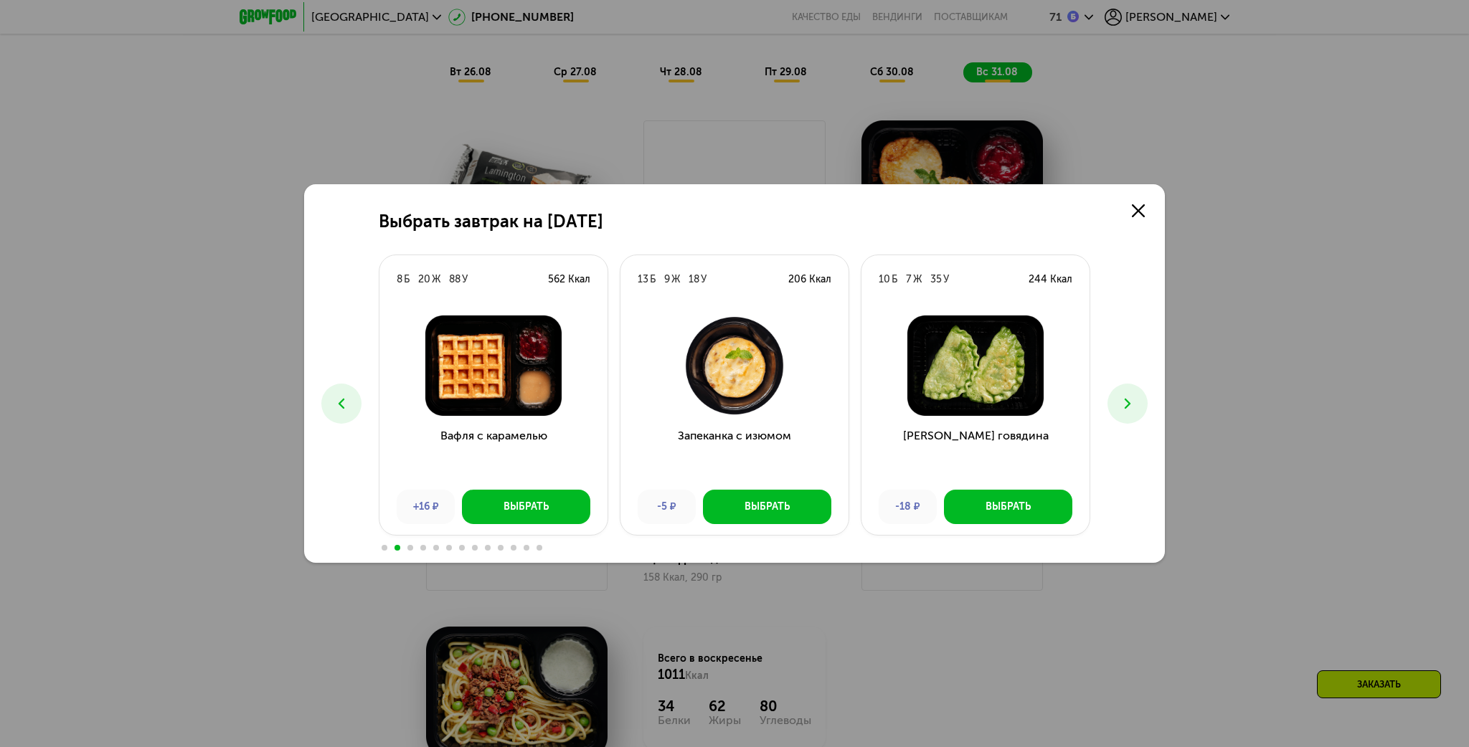
click at [1136, 404] on icon at bounding box center [1127, 403] width 17 height 17
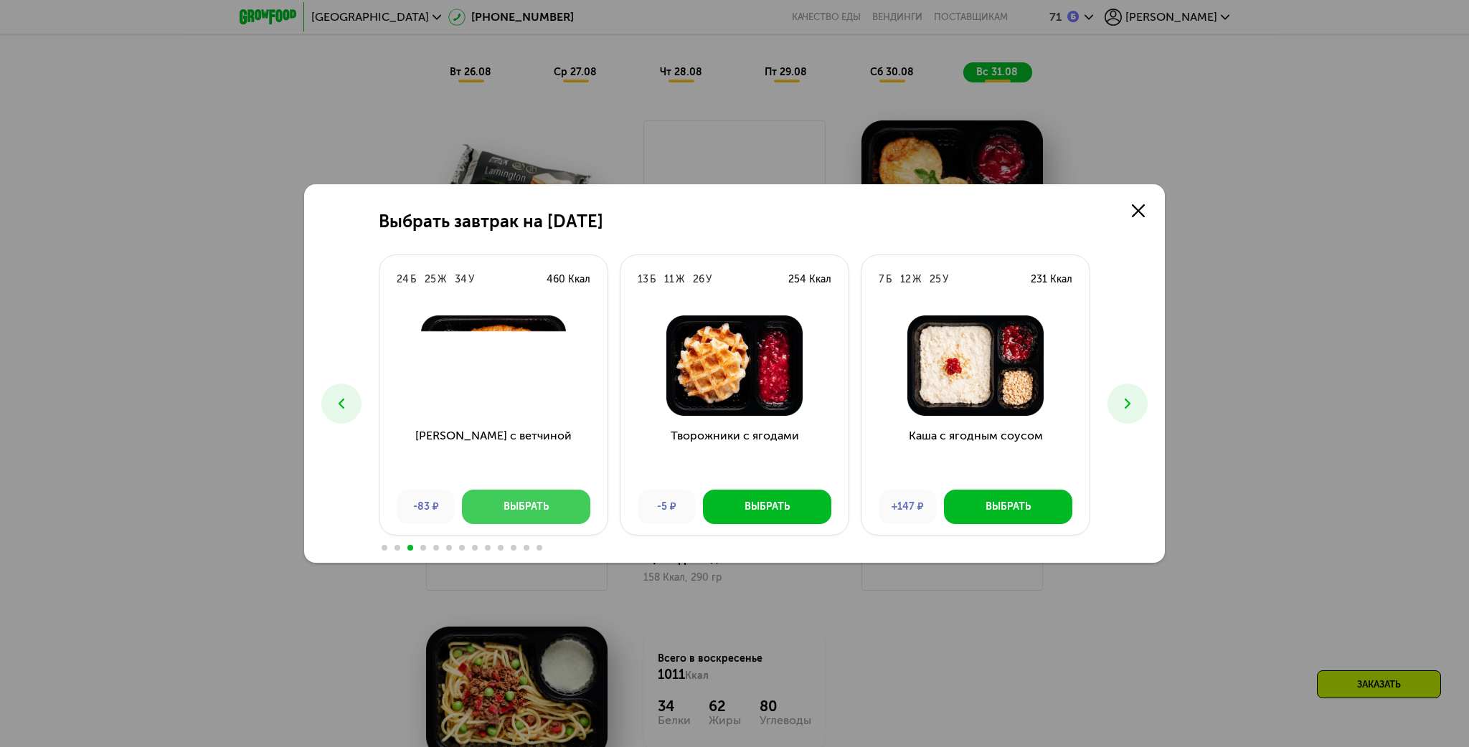
click at [540, 509] on div "Выбрать" at bounding box center [526, 507] width 45 height 14
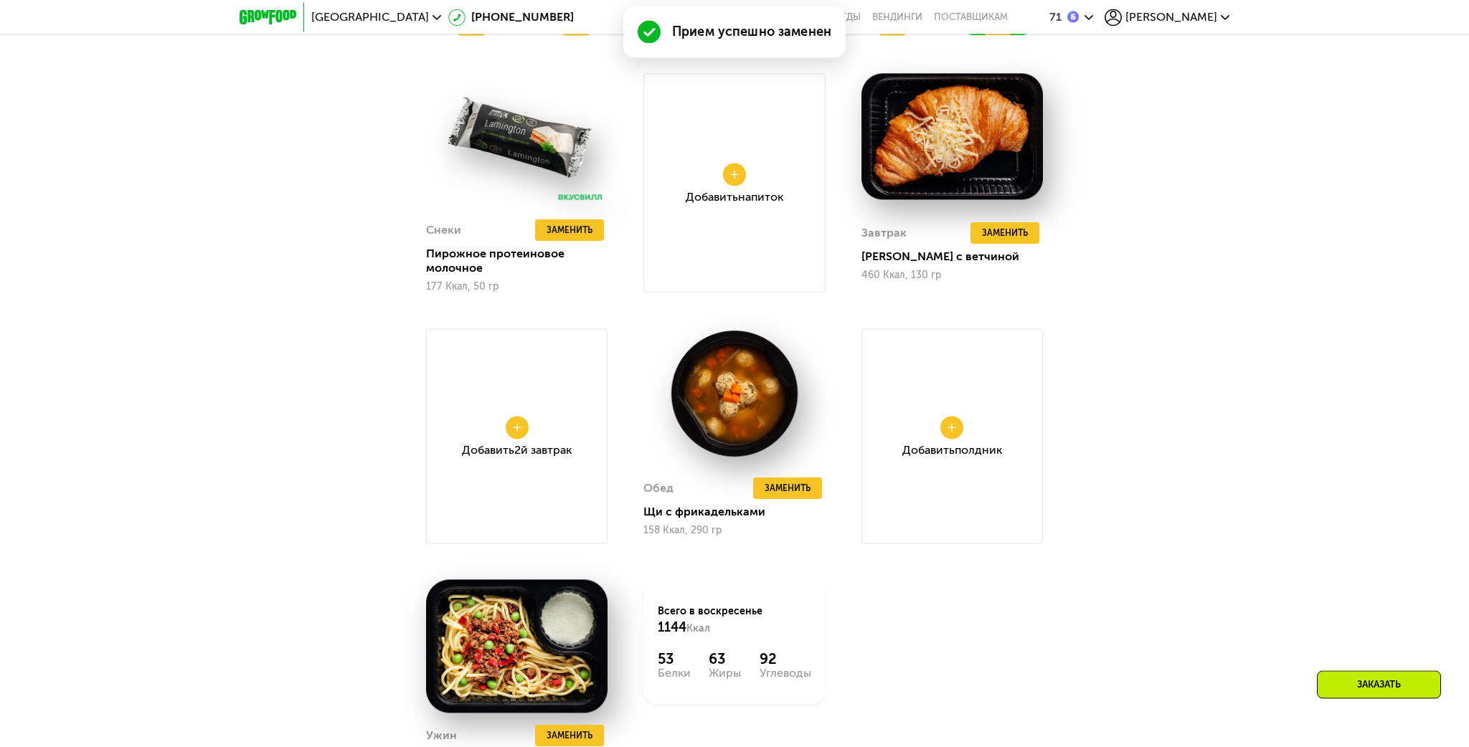
scroll to position [1439, 0]
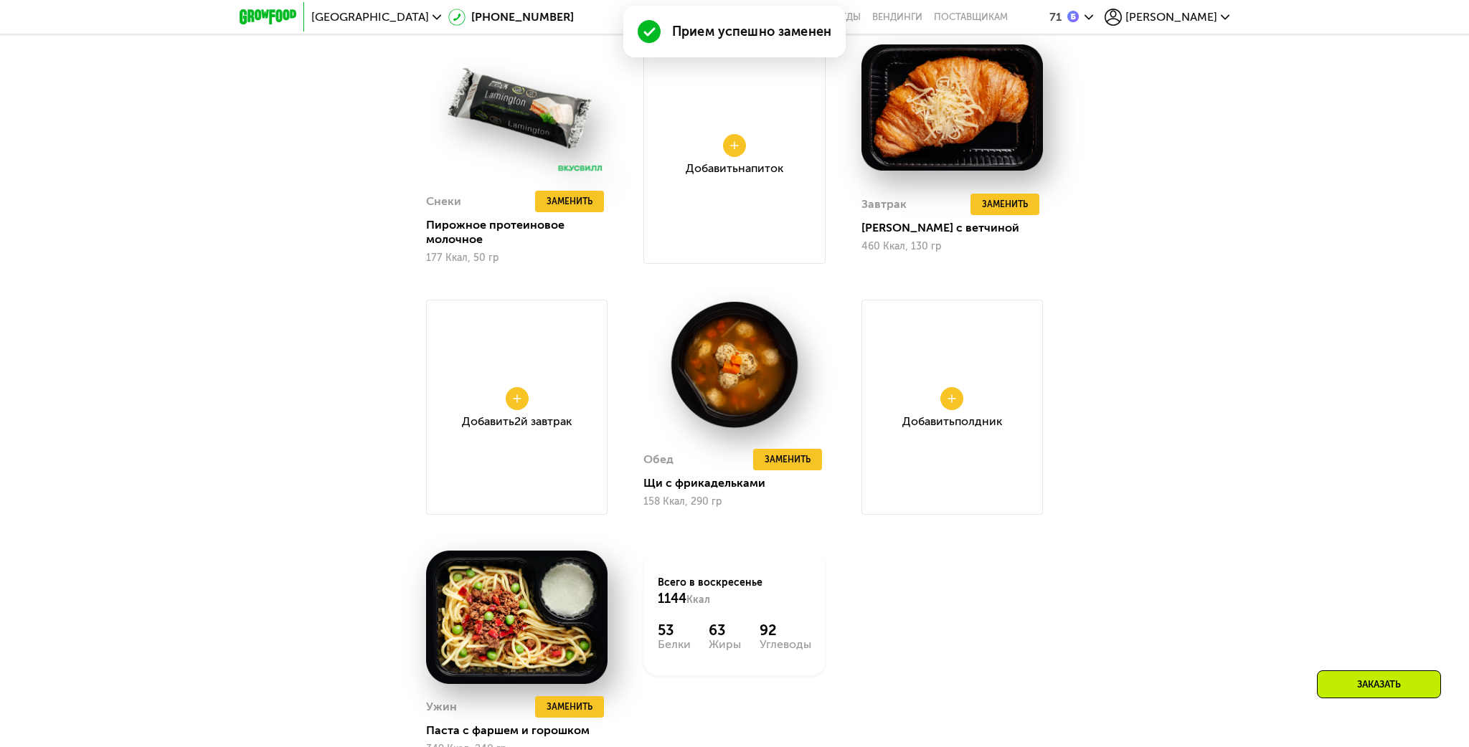
click at [967, 404] on div "Добавить Полдник" at bounding box center [952, 407] width 181 height 215
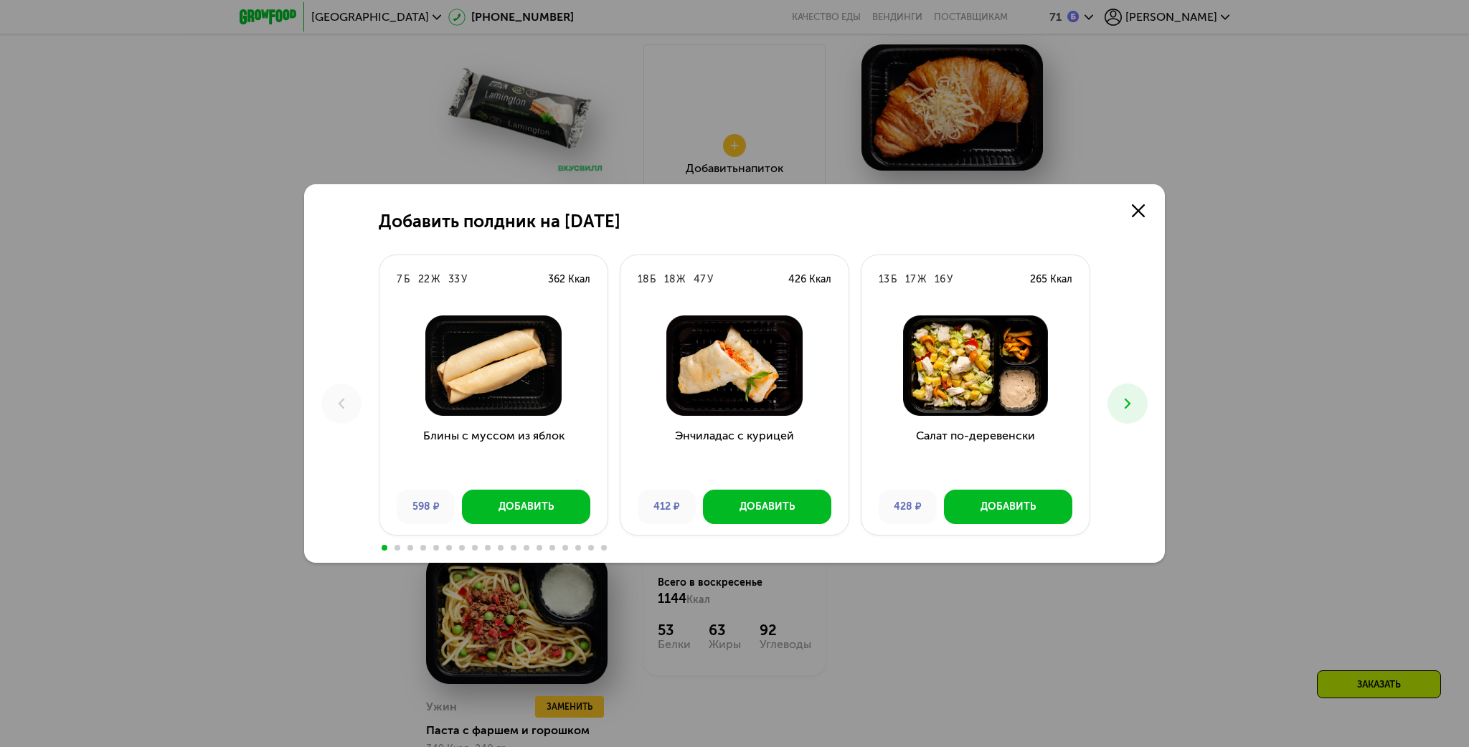
click at [1125, 403] on icon at bounding box center [1127, 403] width 17 height 17
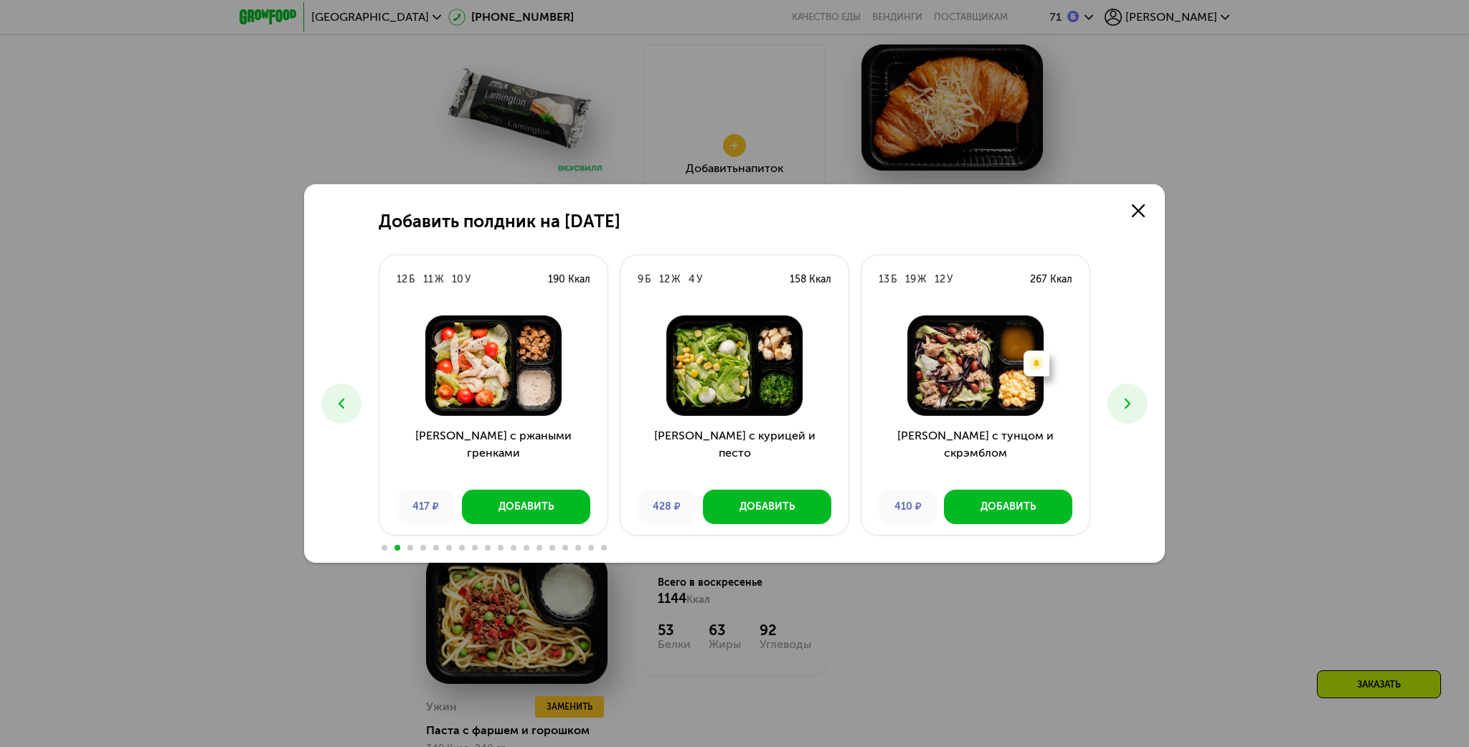
click at [1126, 402] on icon at bounding box center [1127, 403] width 17 height 17
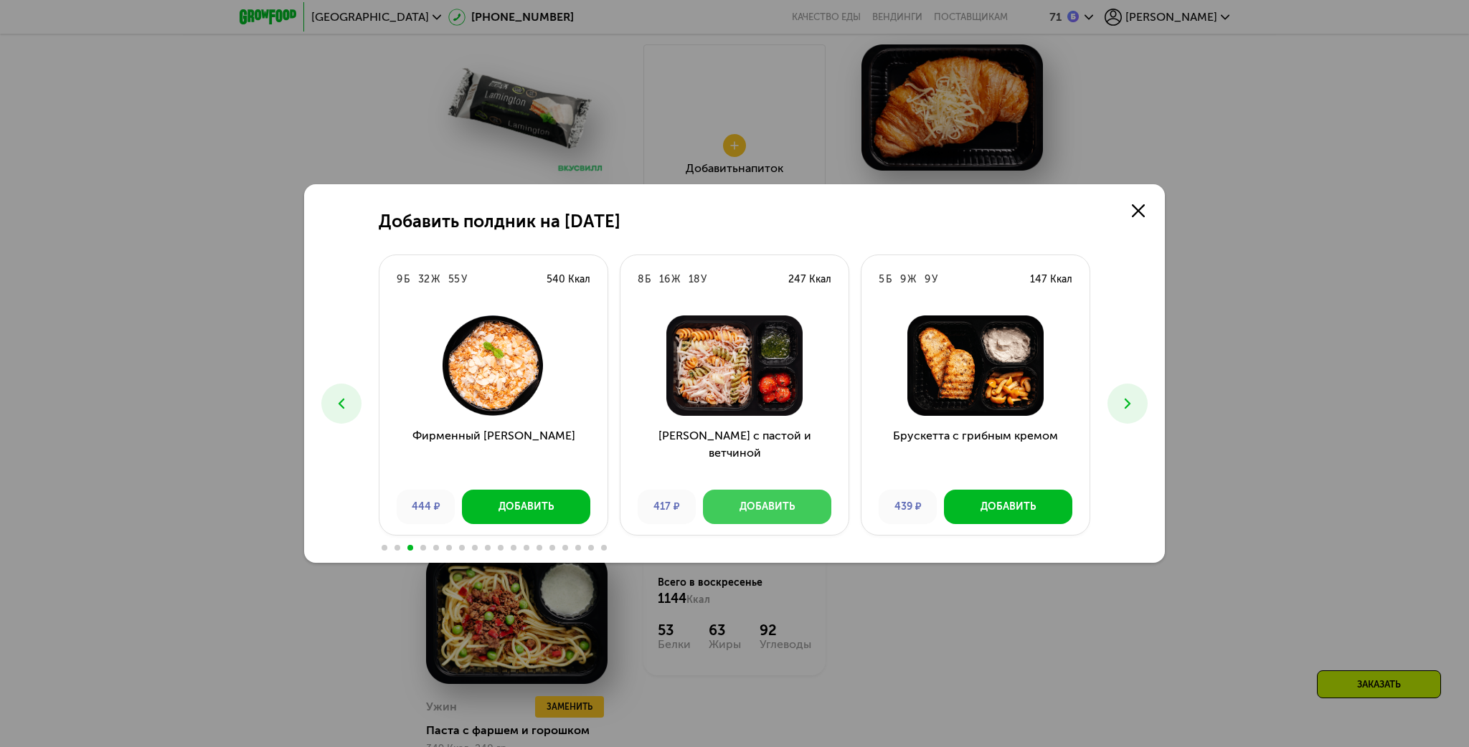
click at [784, 504] on div "Добавить" at bounding box center [767, 507] width 55 height 14
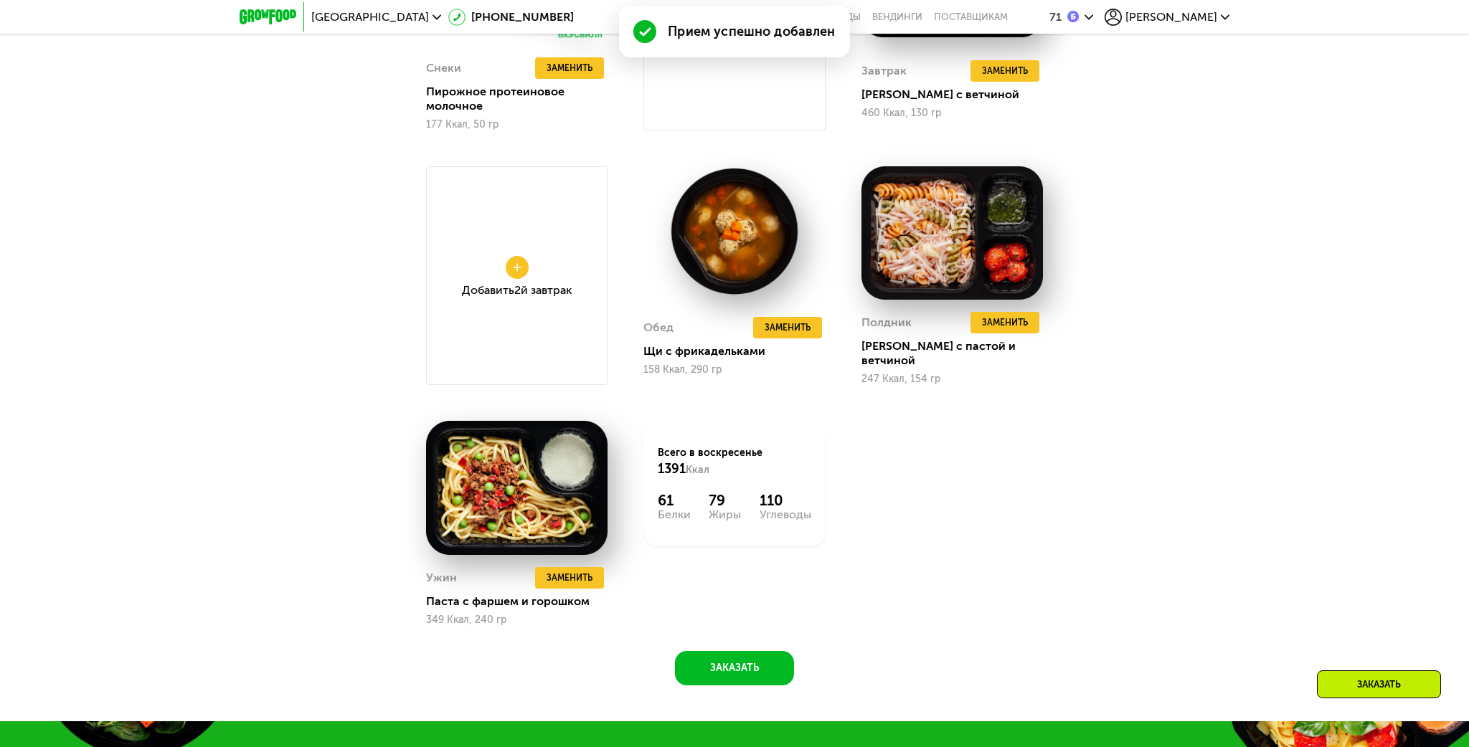
scroll to position [1590, 0]
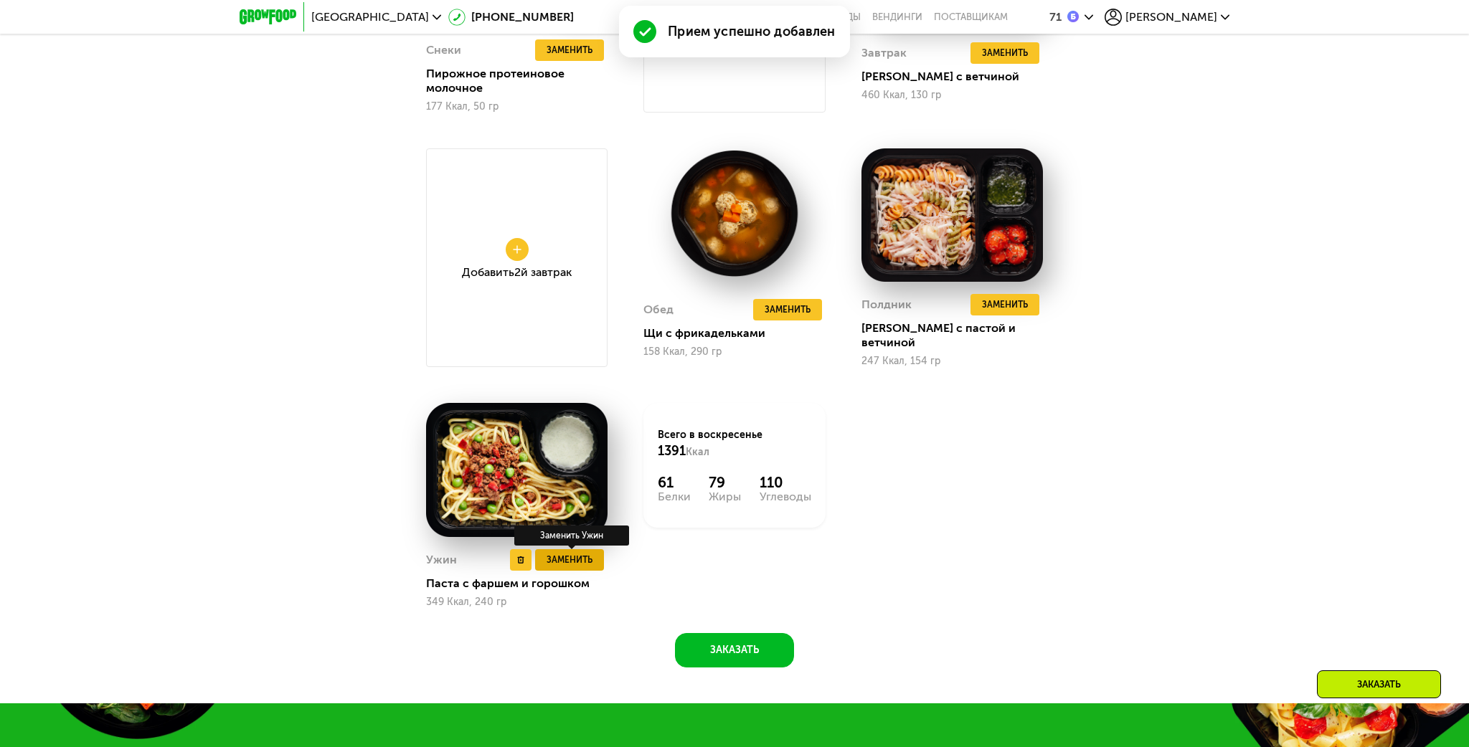
click at [578, 556] on span "Заменить" at bounding box center [570, 560] width 46 height 14
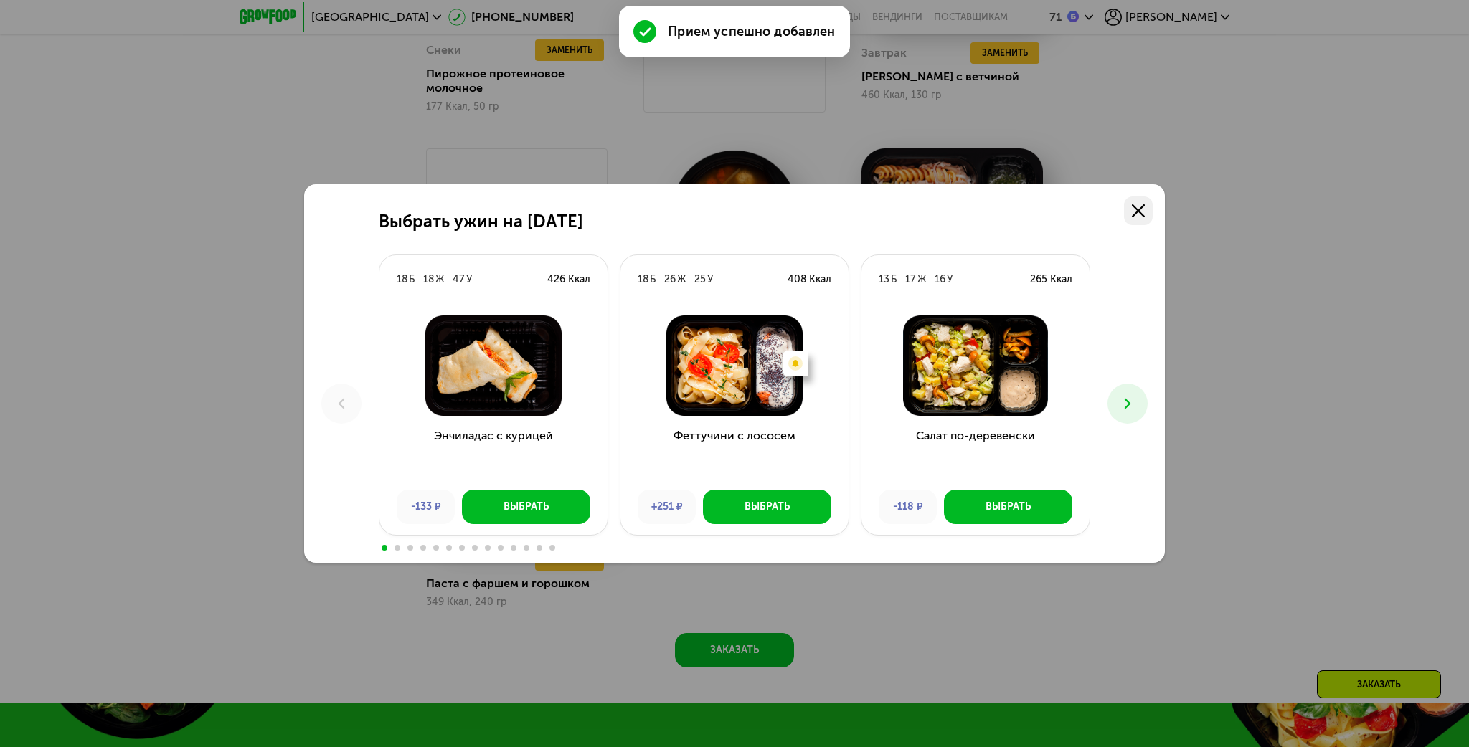
drag, startPoint x: 1138, startPoint y: 207, endPoint x: 1141, endPoint y: 217, distance: 11.1
click at [1138, 208] on icon at bounding box center [1138, 210] width 13 height 13
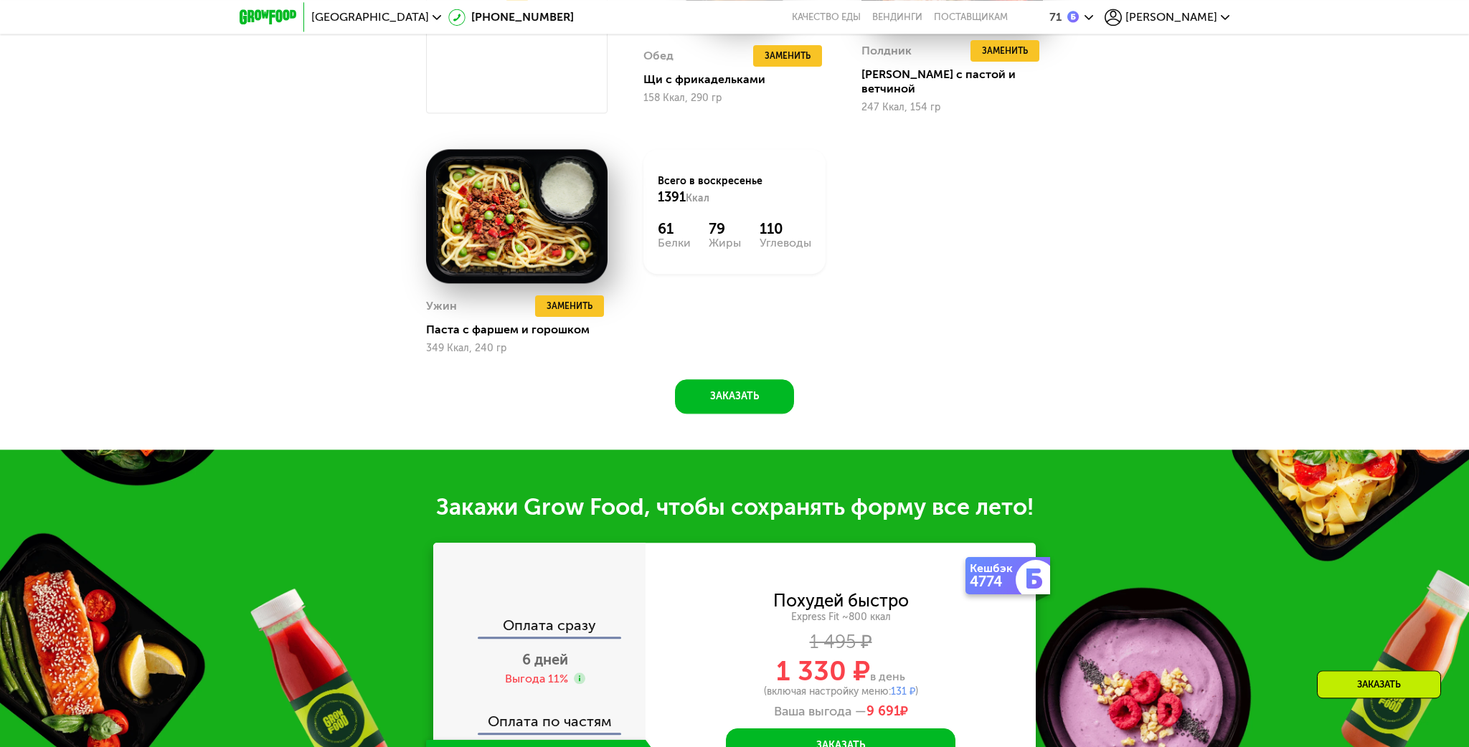
scroll to position [1818, 0]
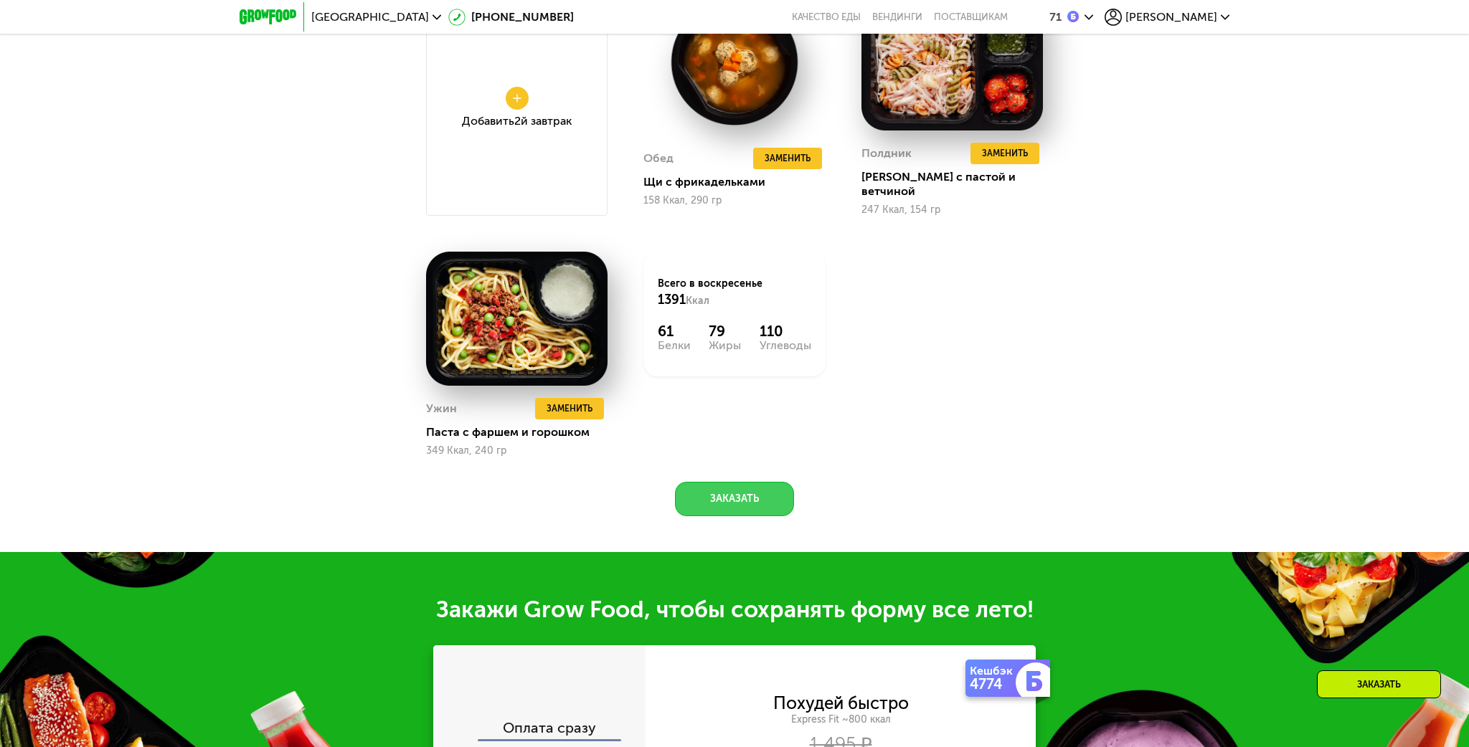
click at [727, 490] on button "Заказать" at bounding box center [734, 499] width 119 height 34
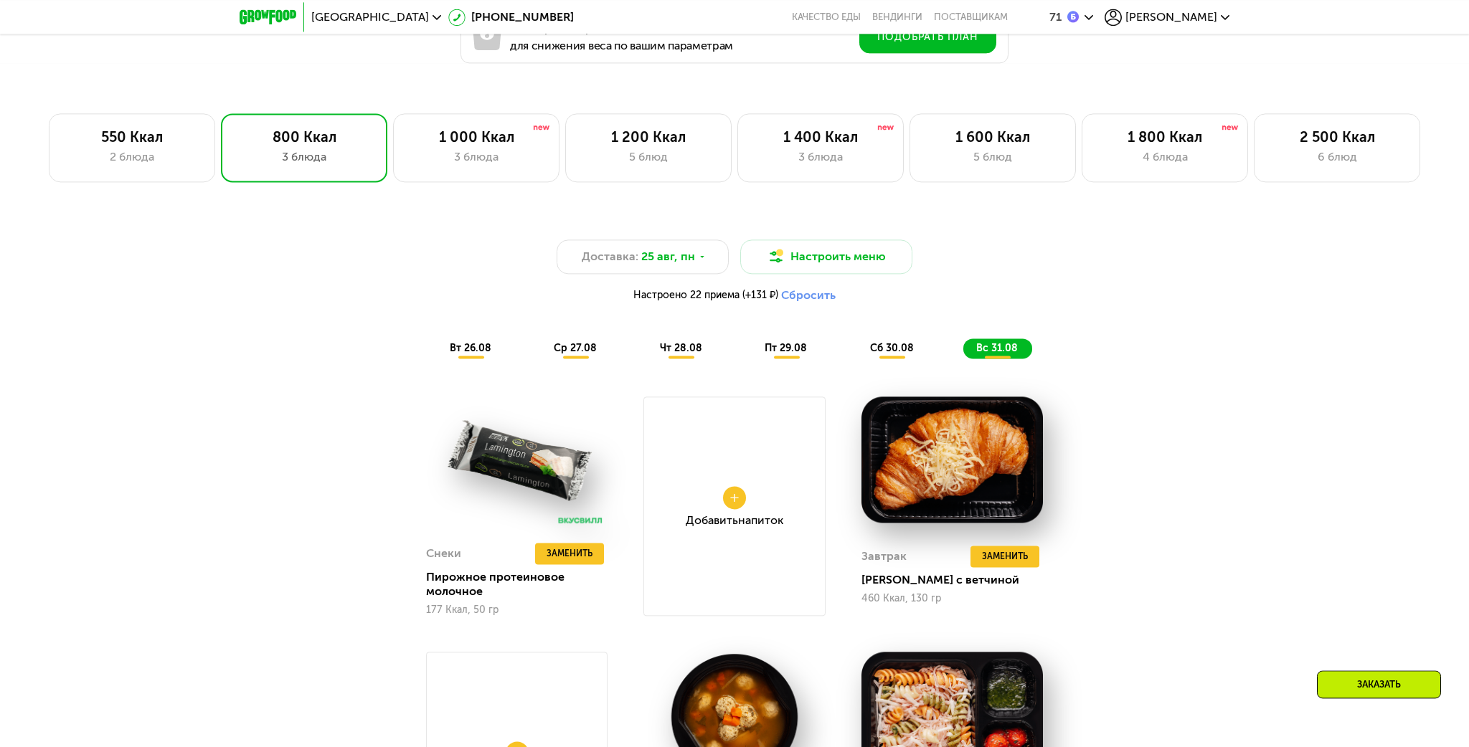
scroll to position [1077, 0]
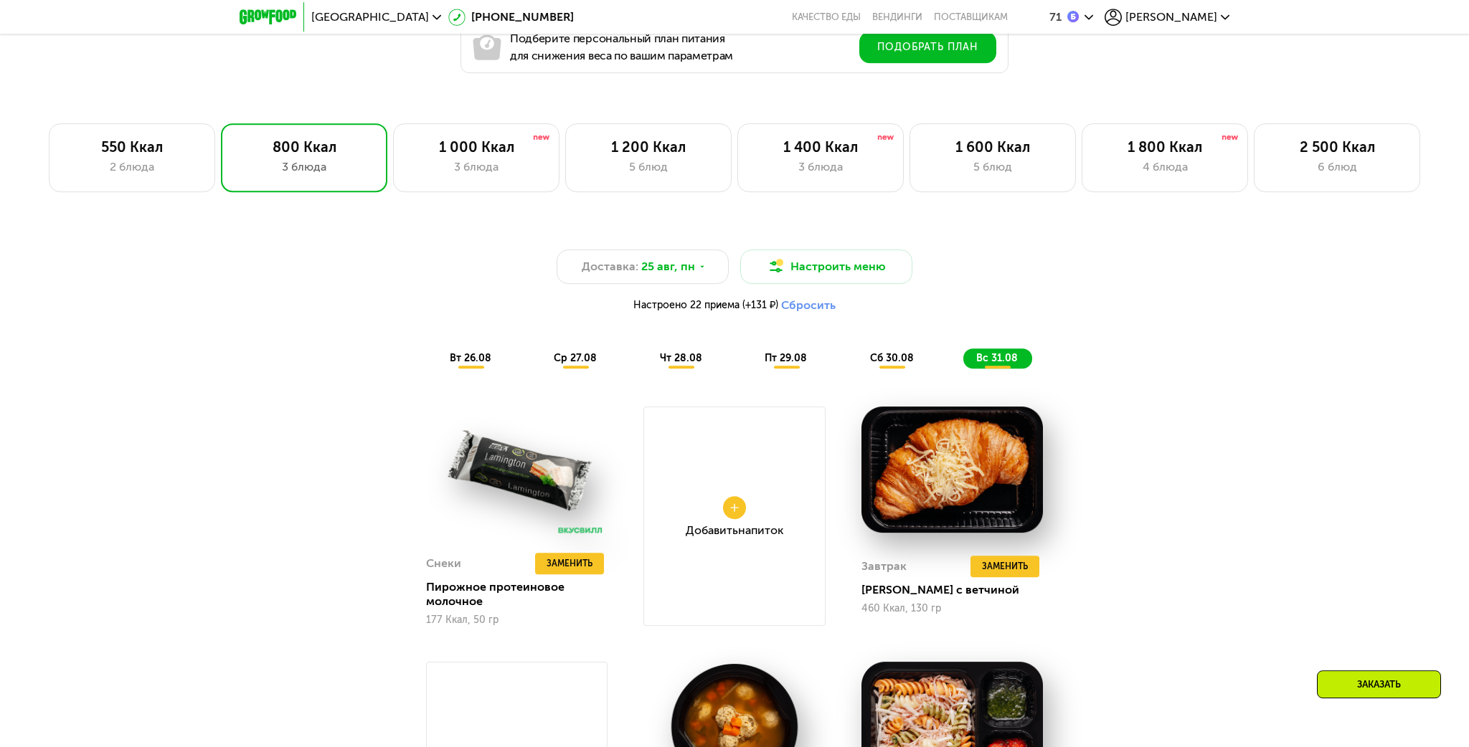
click at [880, 357] on span "сб 30.08" at bounding box center [892, 358] width 44 height 12
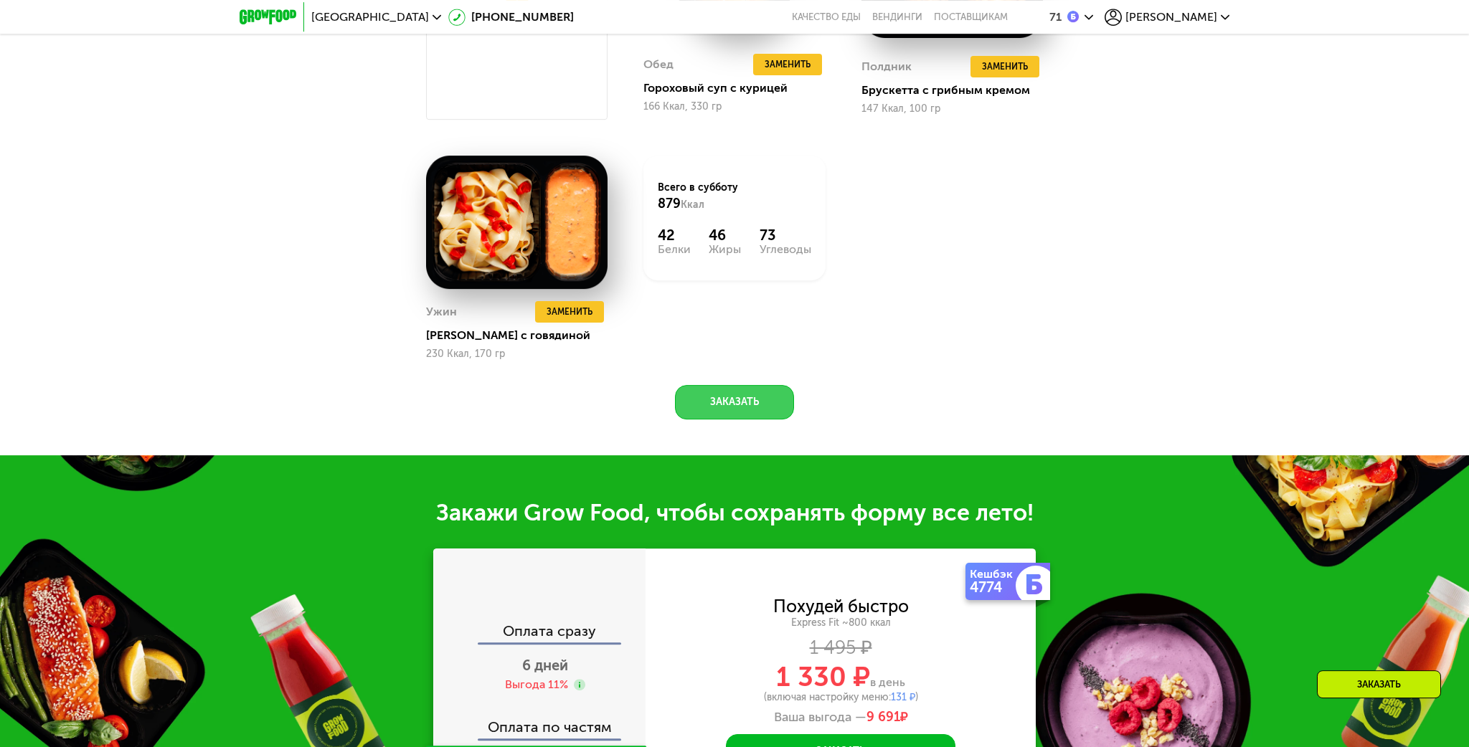
drag, startPoint x: 749, startPoint y: 390, endPoint x: 767, endPoint y: 395, distance: 18.4
click at [749, 391] on button "Заказать" at bounding box center [734, 402] width 119 height 34
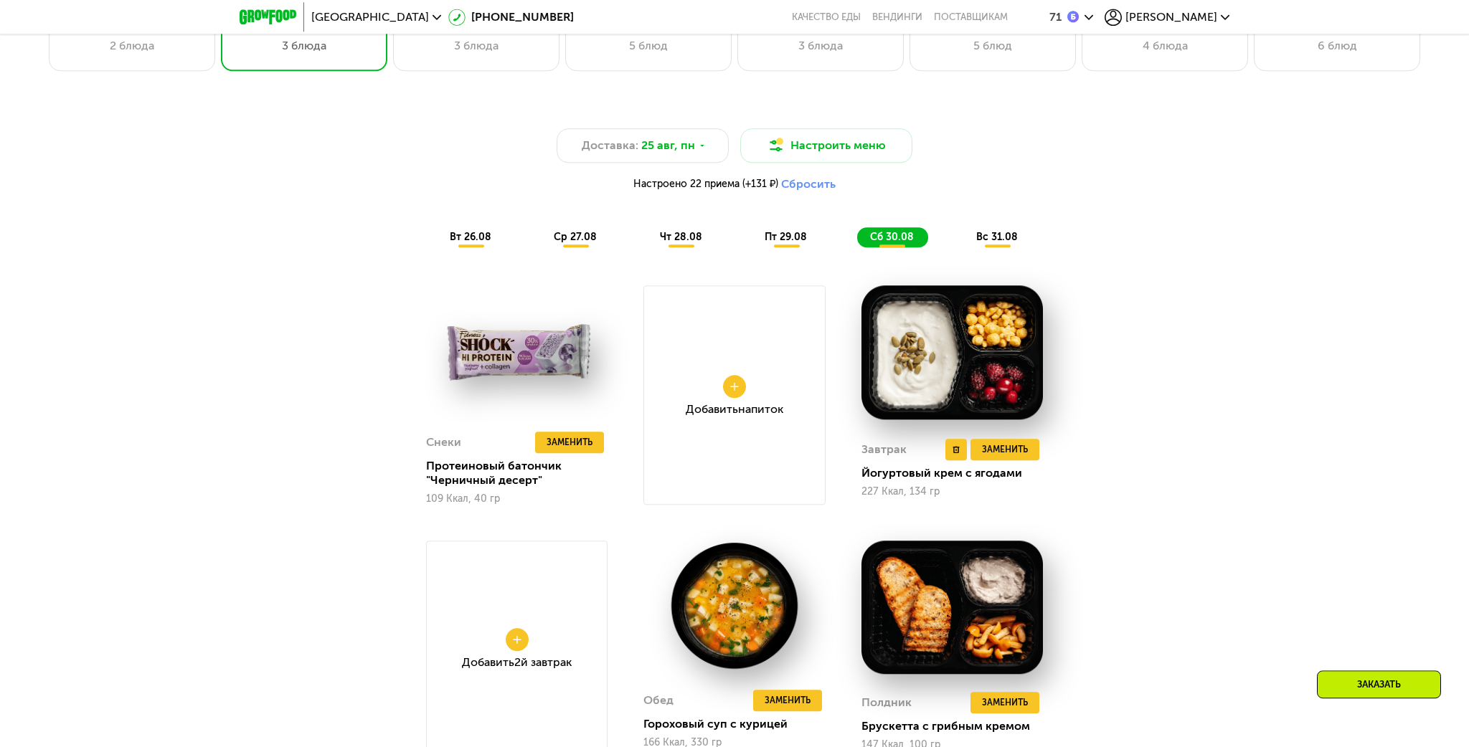
scroll to position [1153, 0]
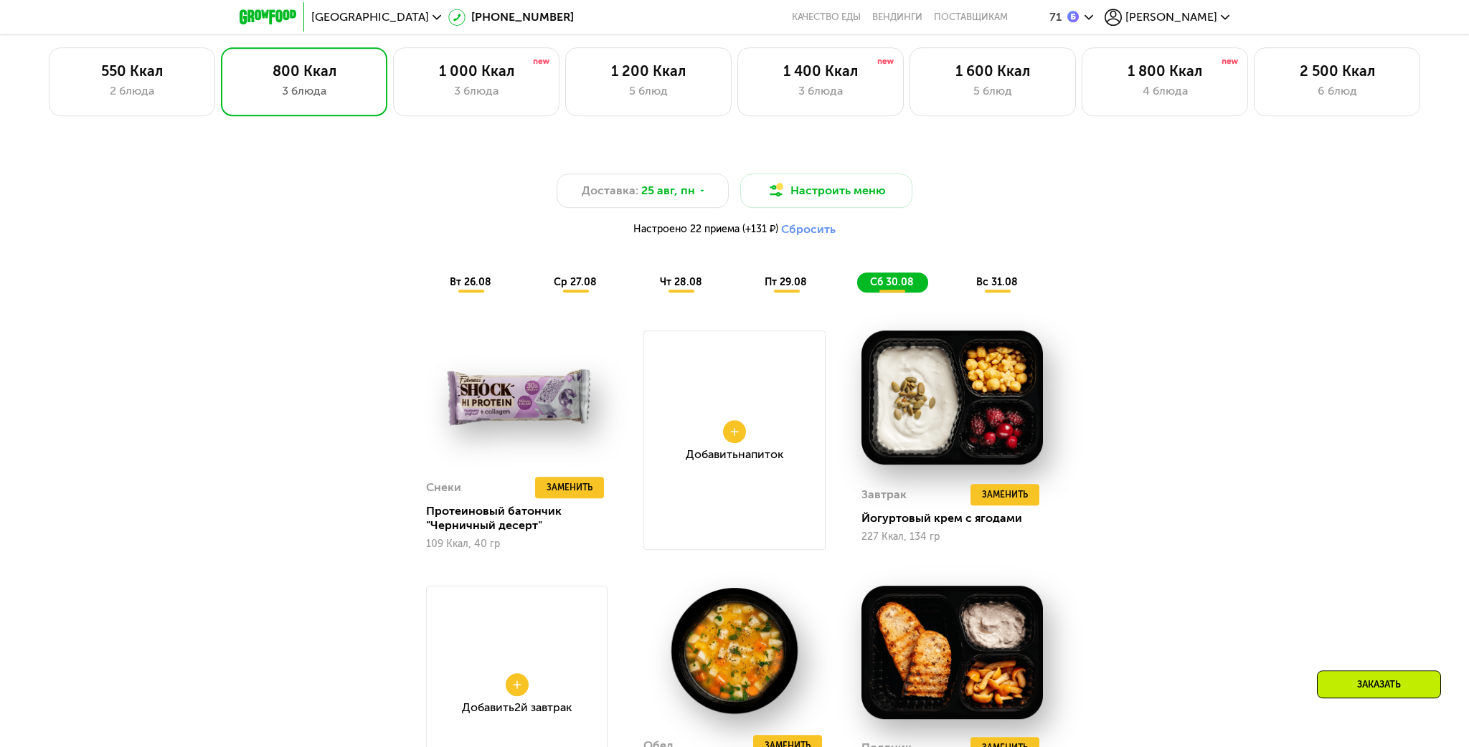
click at [775, 287] on span "пт 29.08" at bounding box center [786, 282] width 42 height 12
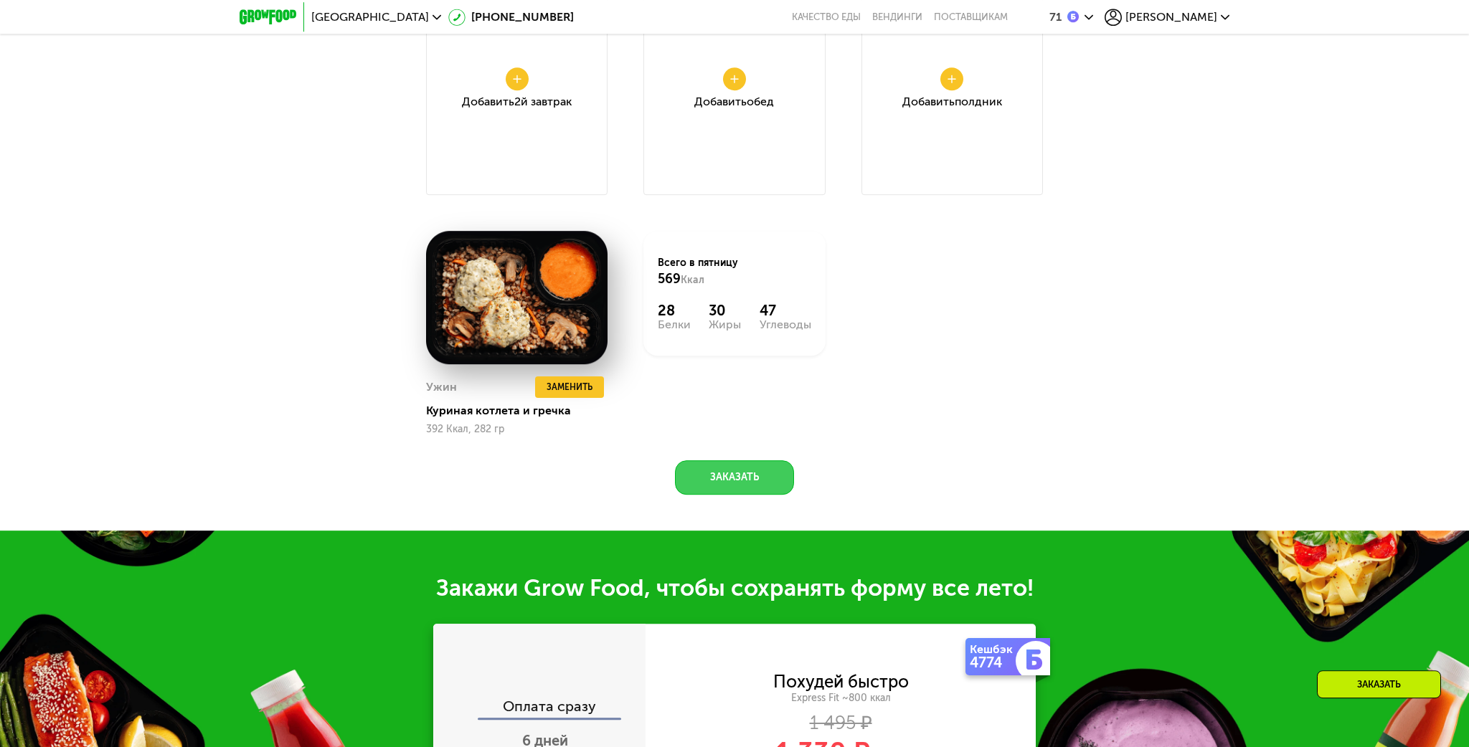
click at [742, 473] on button "Заказать" at bounding box center [734, 478] width 119 height 34
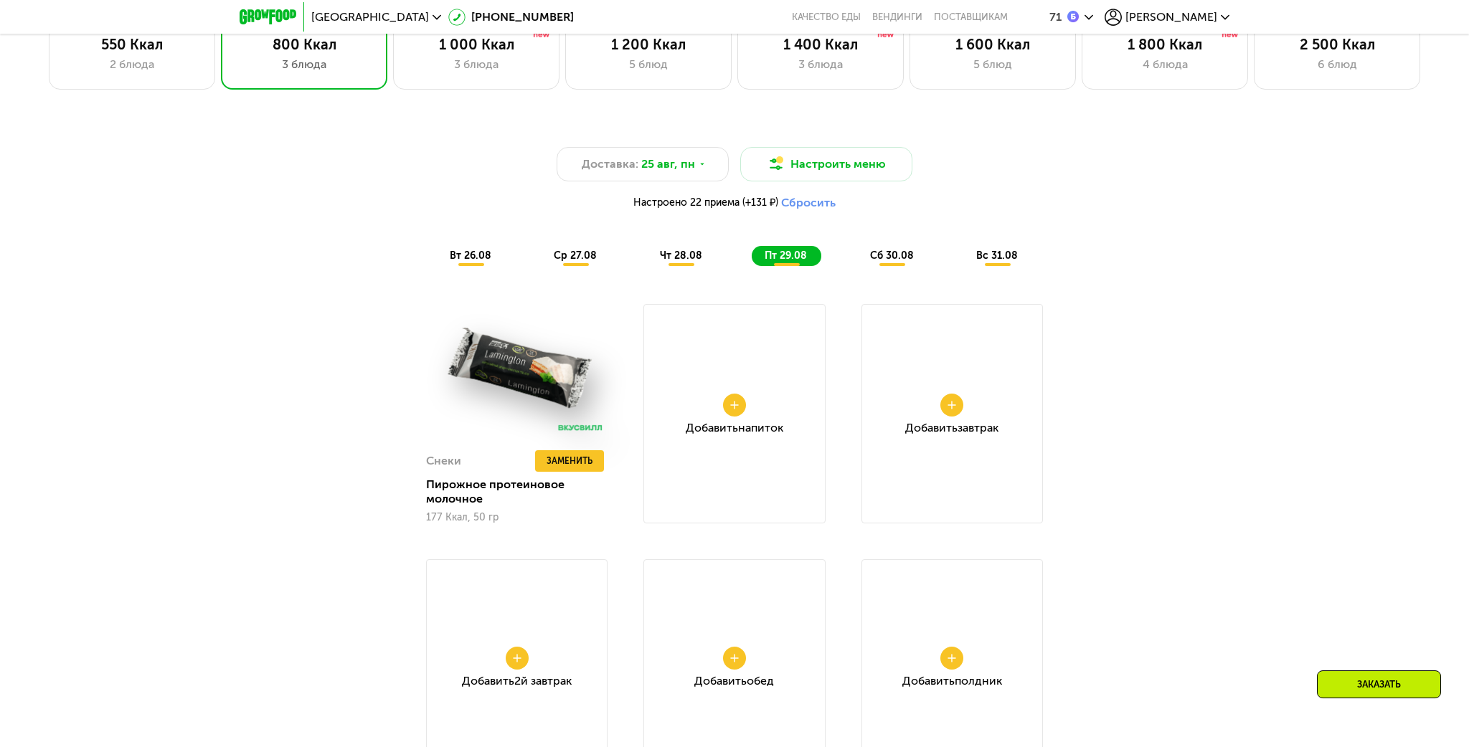
scroll to position [1130, 0]
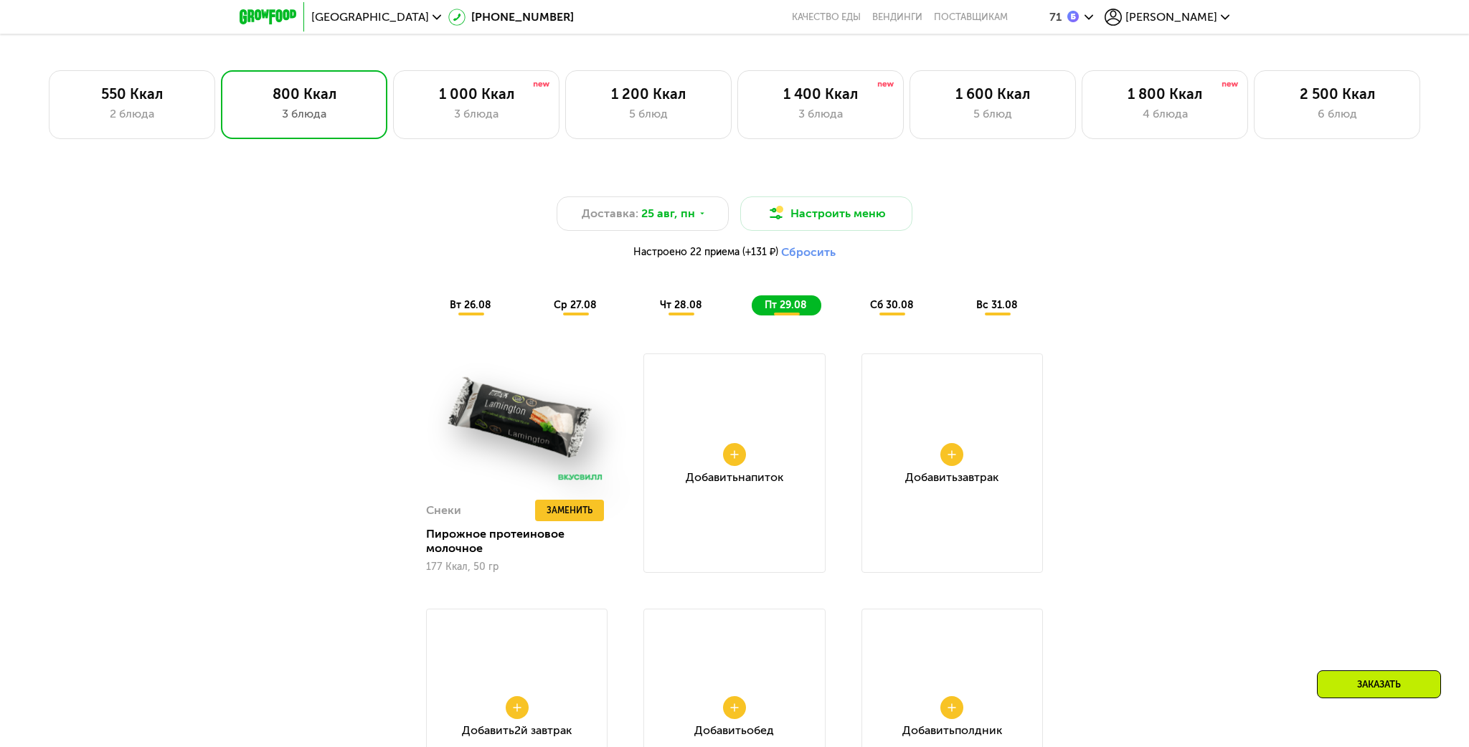
click at [752, 313] on div "чт 28.08" at bounding box center [787, 306] width 70 height 20
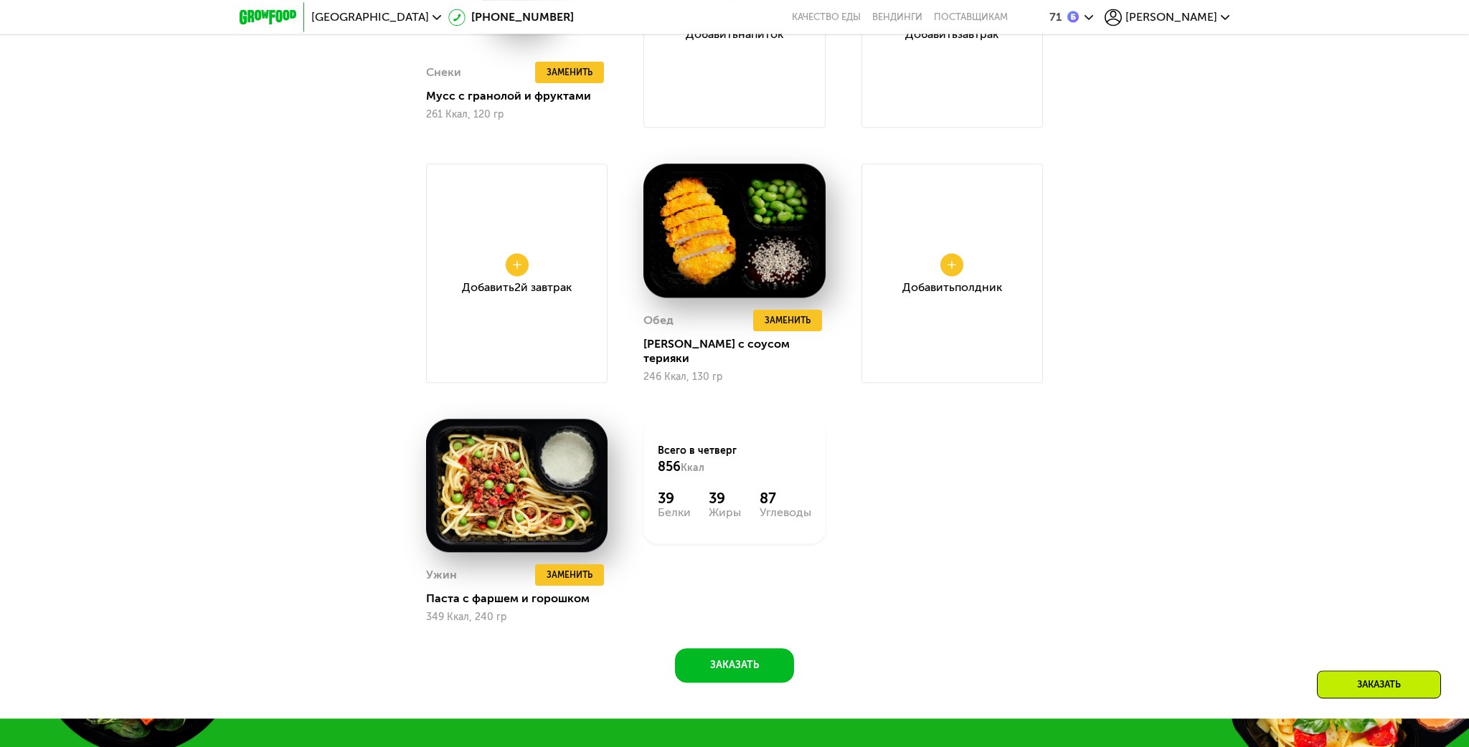
scroll to position [1736, 0]
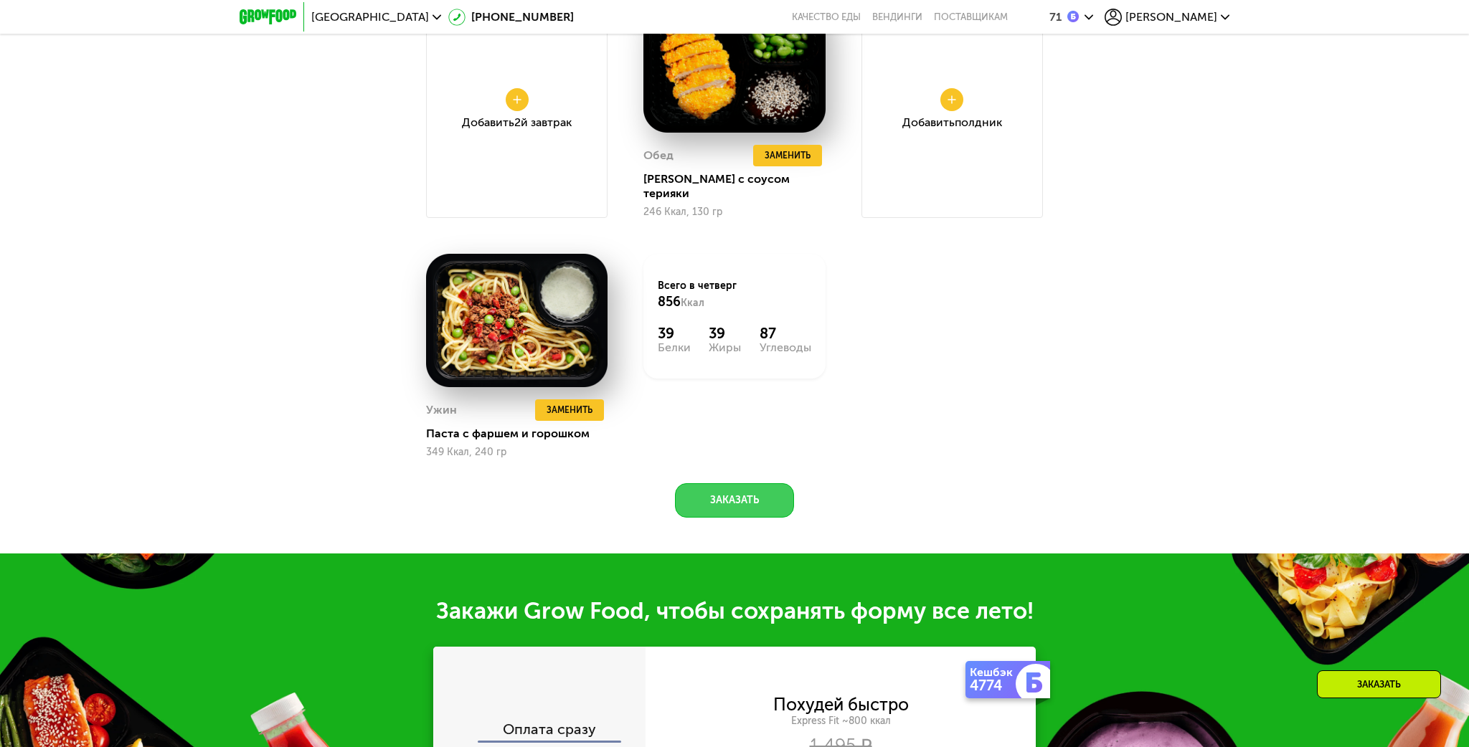
click at [742, 487] on button "Заказать" at bounding box center [734, 500] width 119 height 34
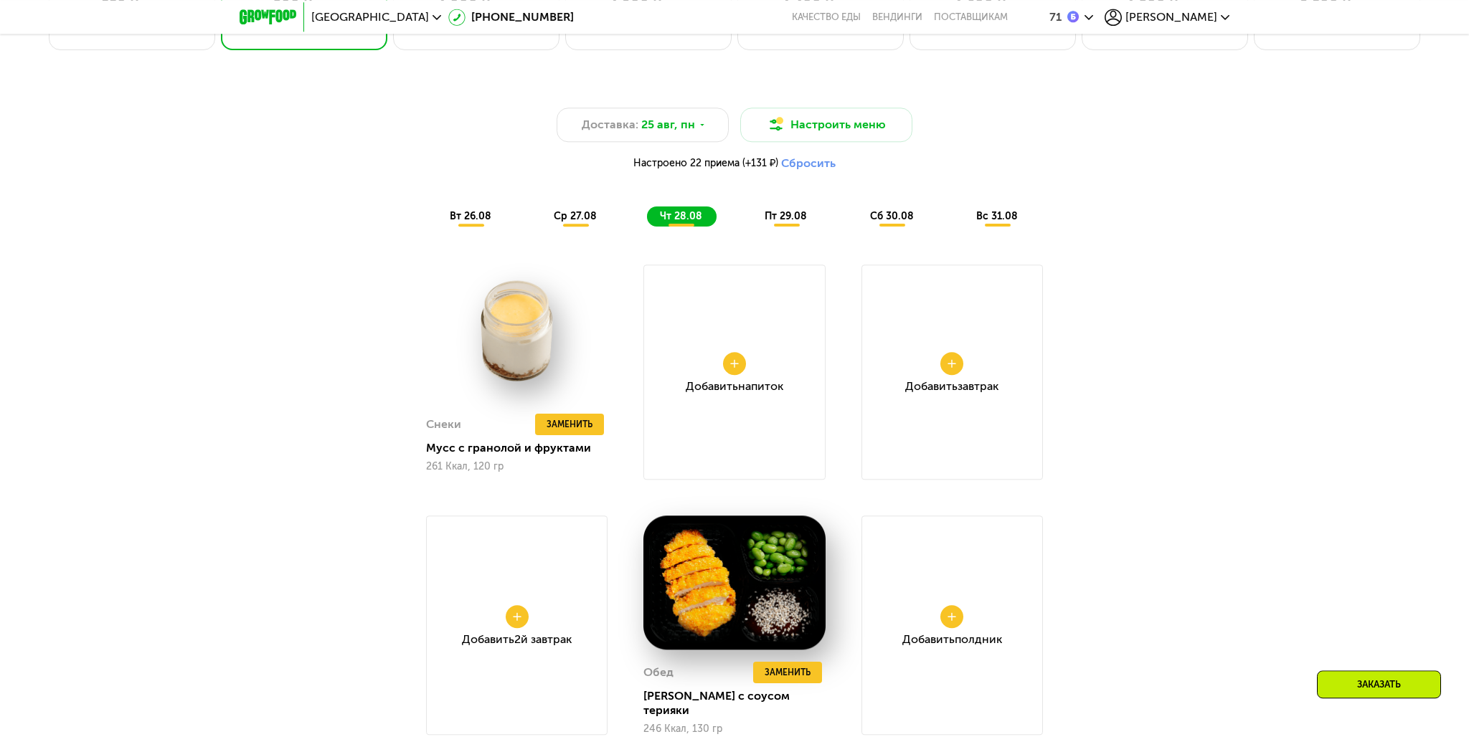
scroll to position [1216, 0]
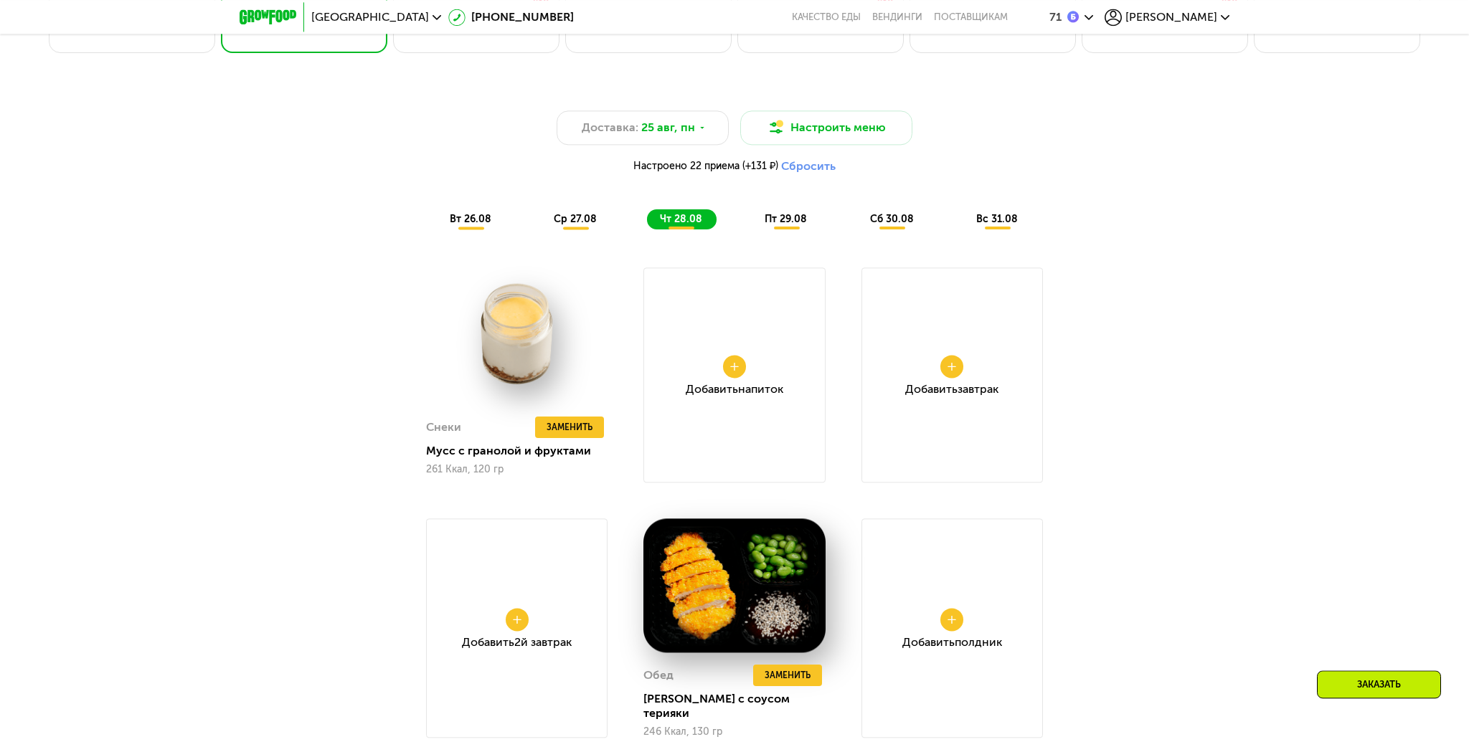
click at [576, 225] on span "ср 27.08" at bounding box center [575, 219] width 43 height 12
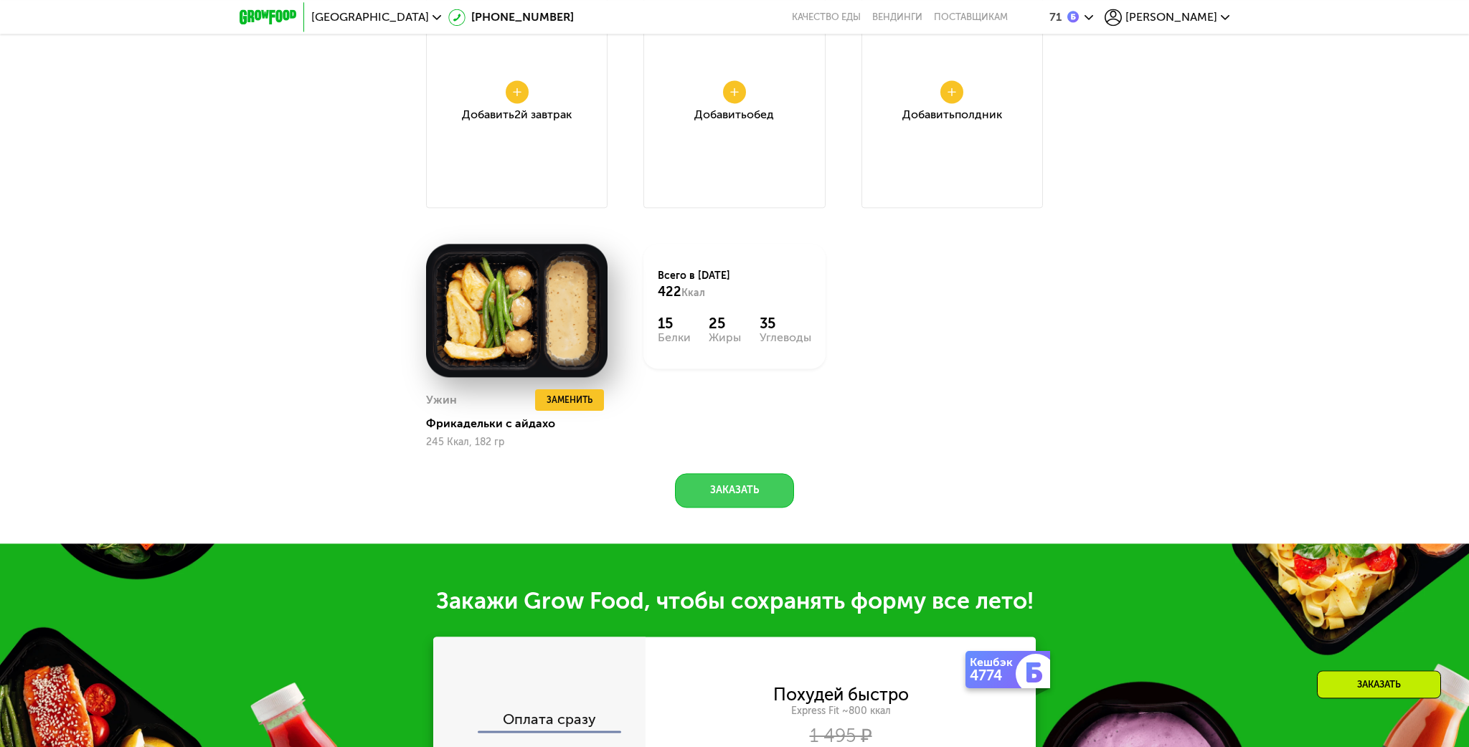
click at [738, 494] on button "Заказать" at bounding box center [734, 490] width 119 height 34
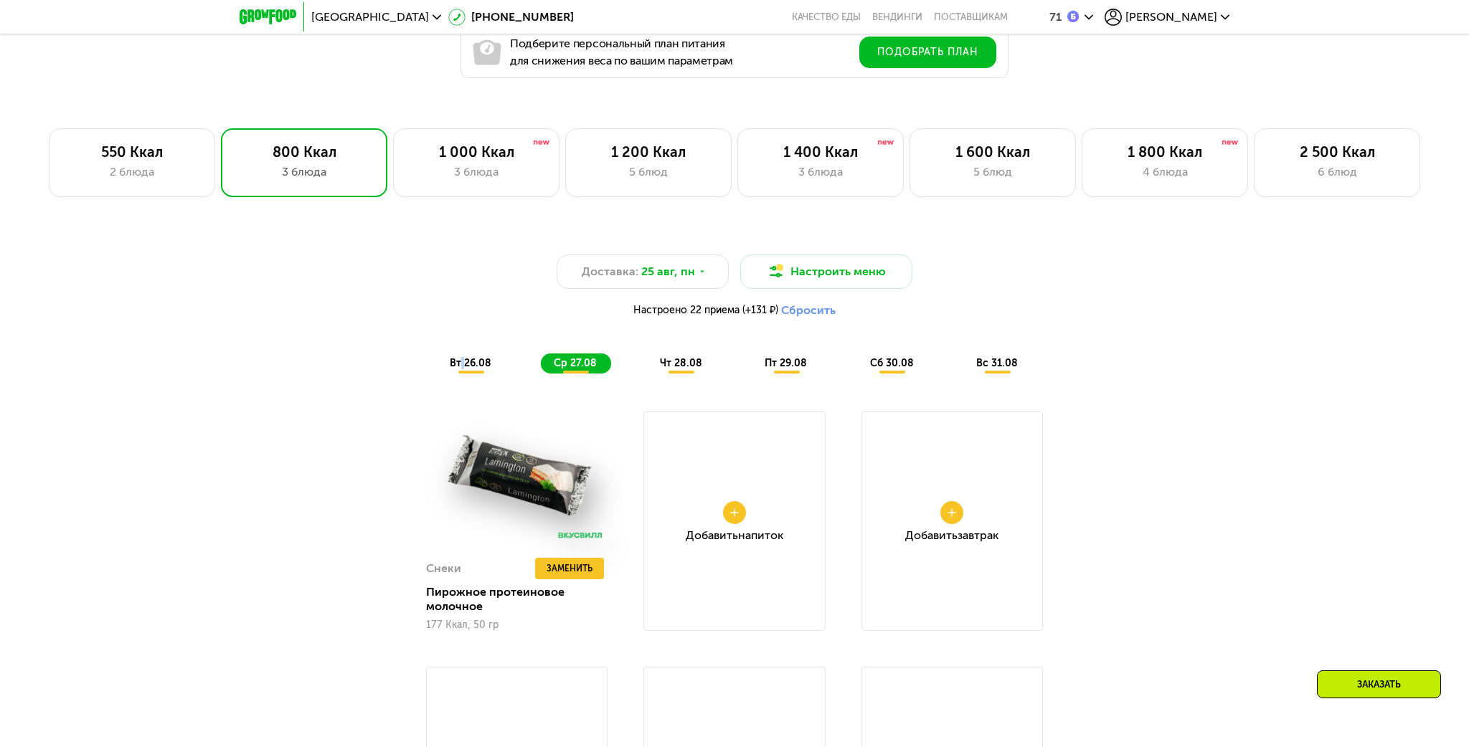
click at [461, 367] on span "вт 26.08" at bounding box center [471, 363] width 42 height 12
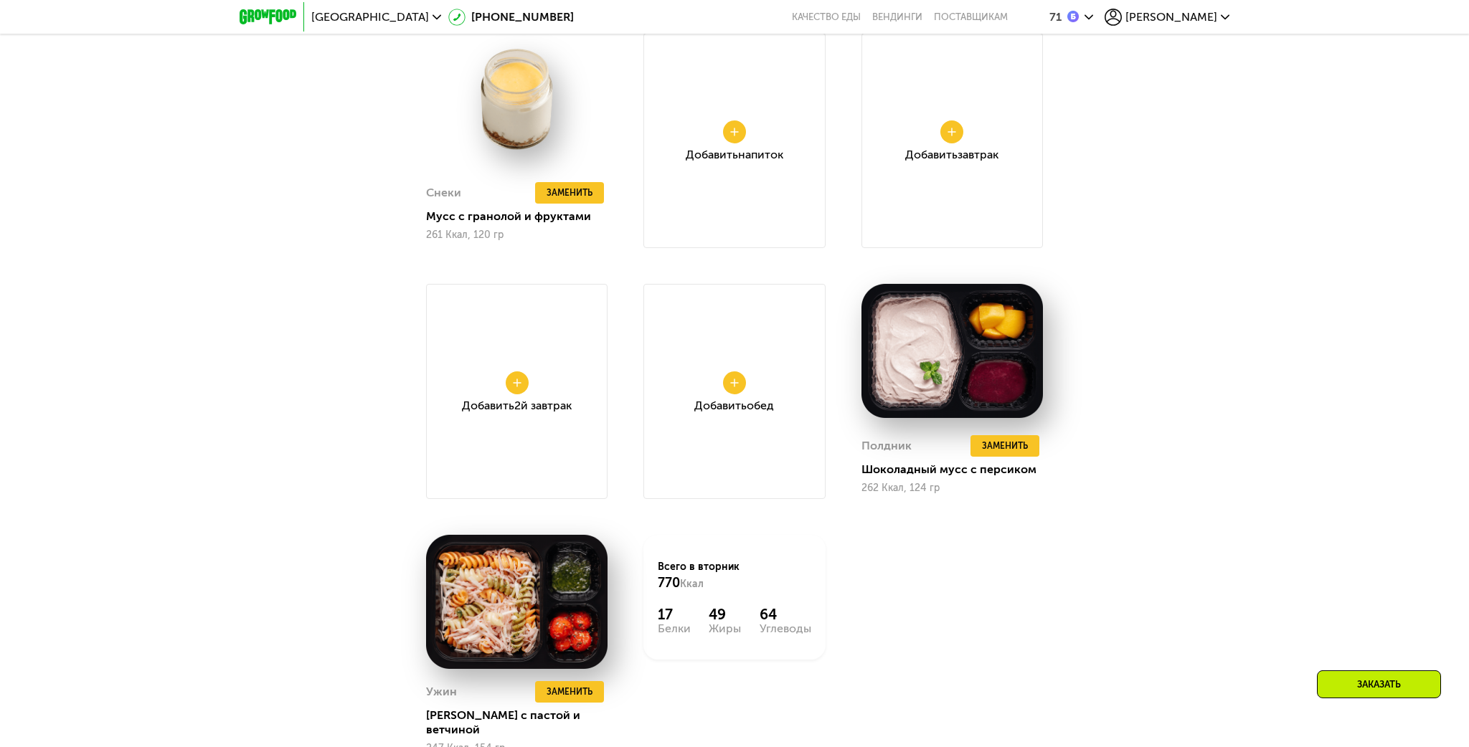
scroll to position [1753, 0]
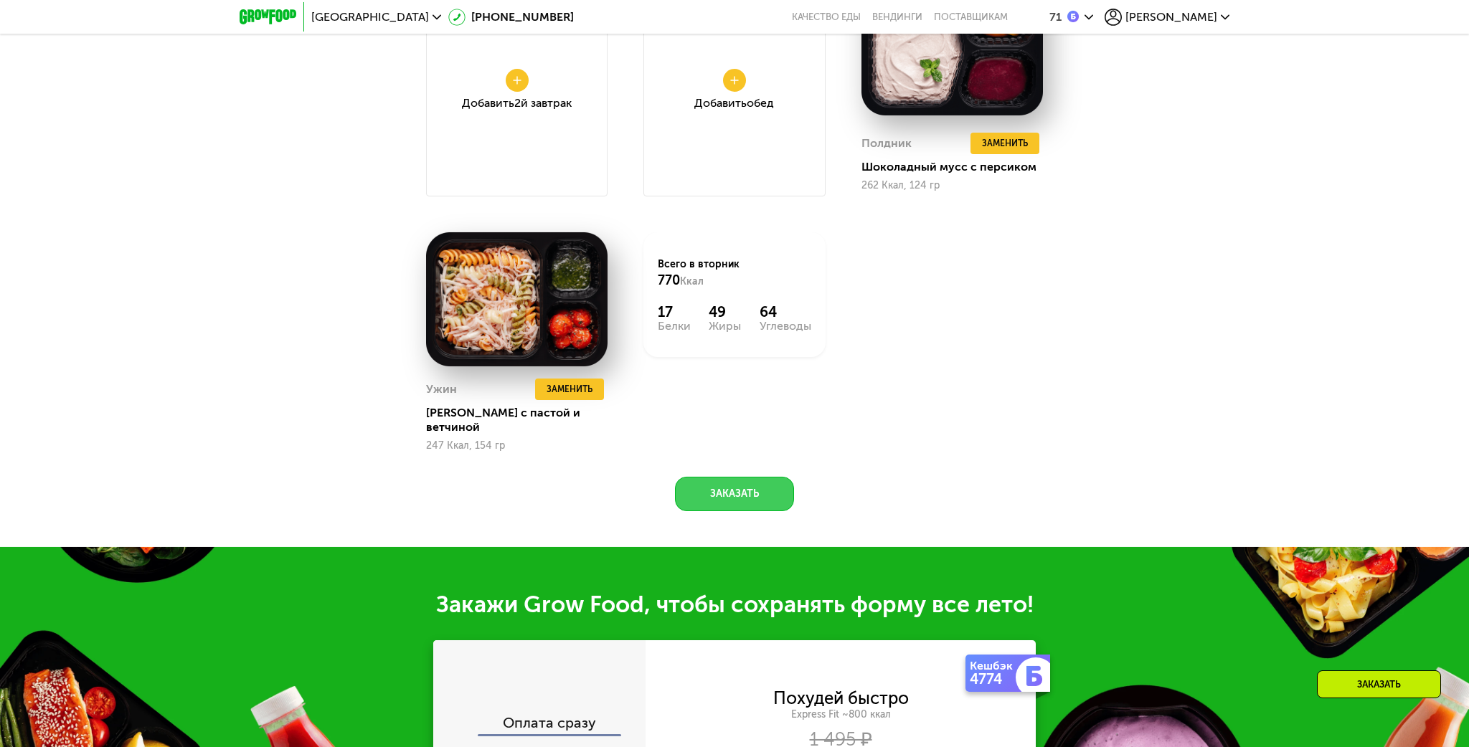
click at [747, 477] on button "Заказать" at bounding box center [734, 494] width 119 height 34
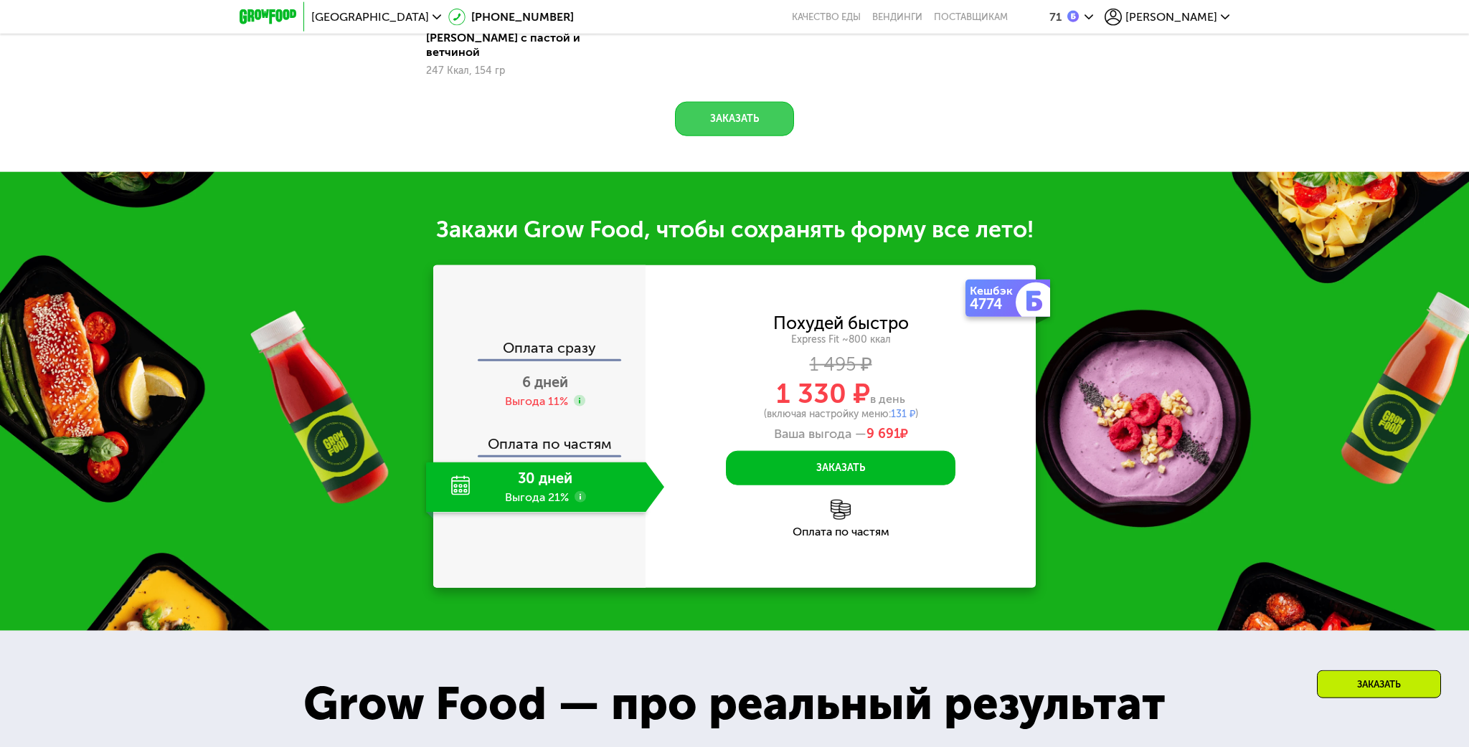
scroll to position [2129, 0]
click at [524, 377] on div "6 дней Выгода 11%" at bounding box center [545, 391] width 238 height 50
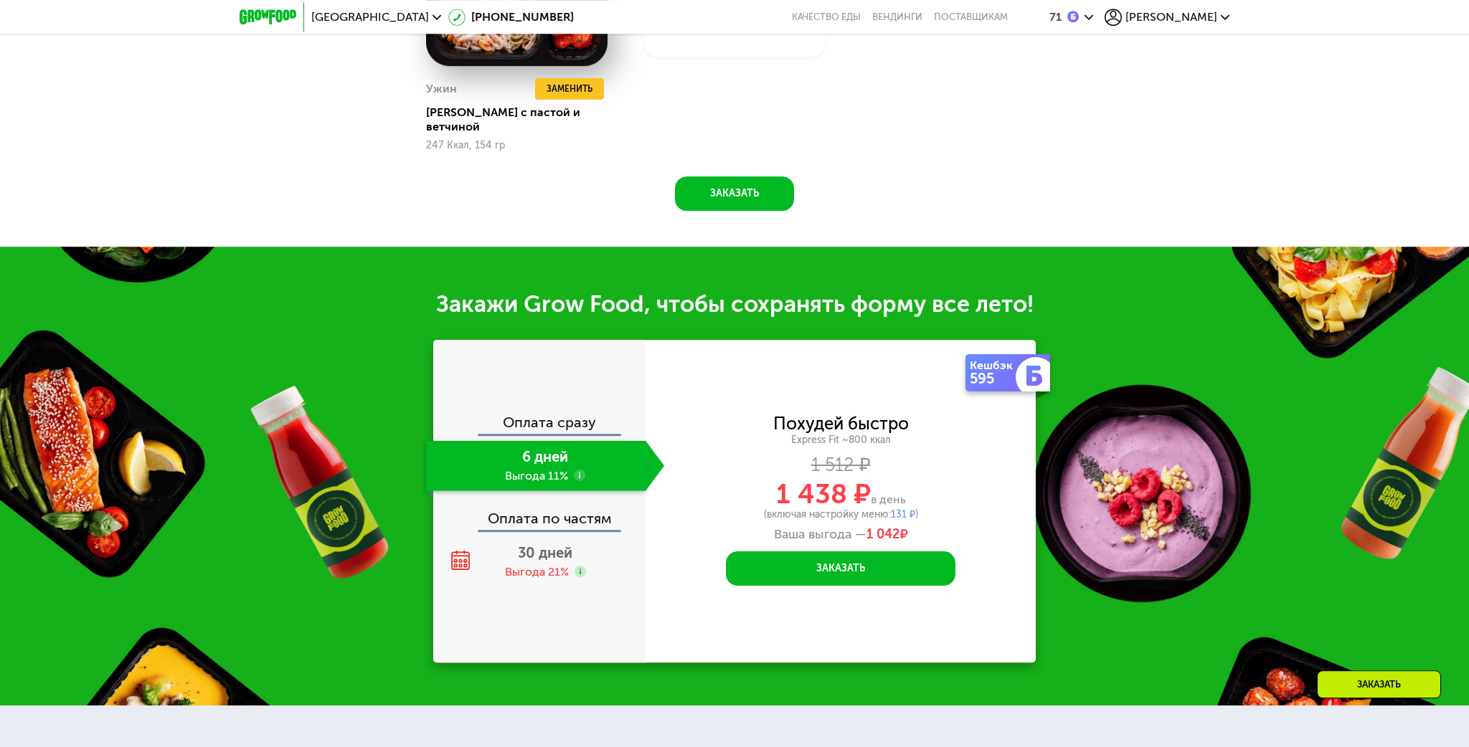
scroll to position [2205, 0]
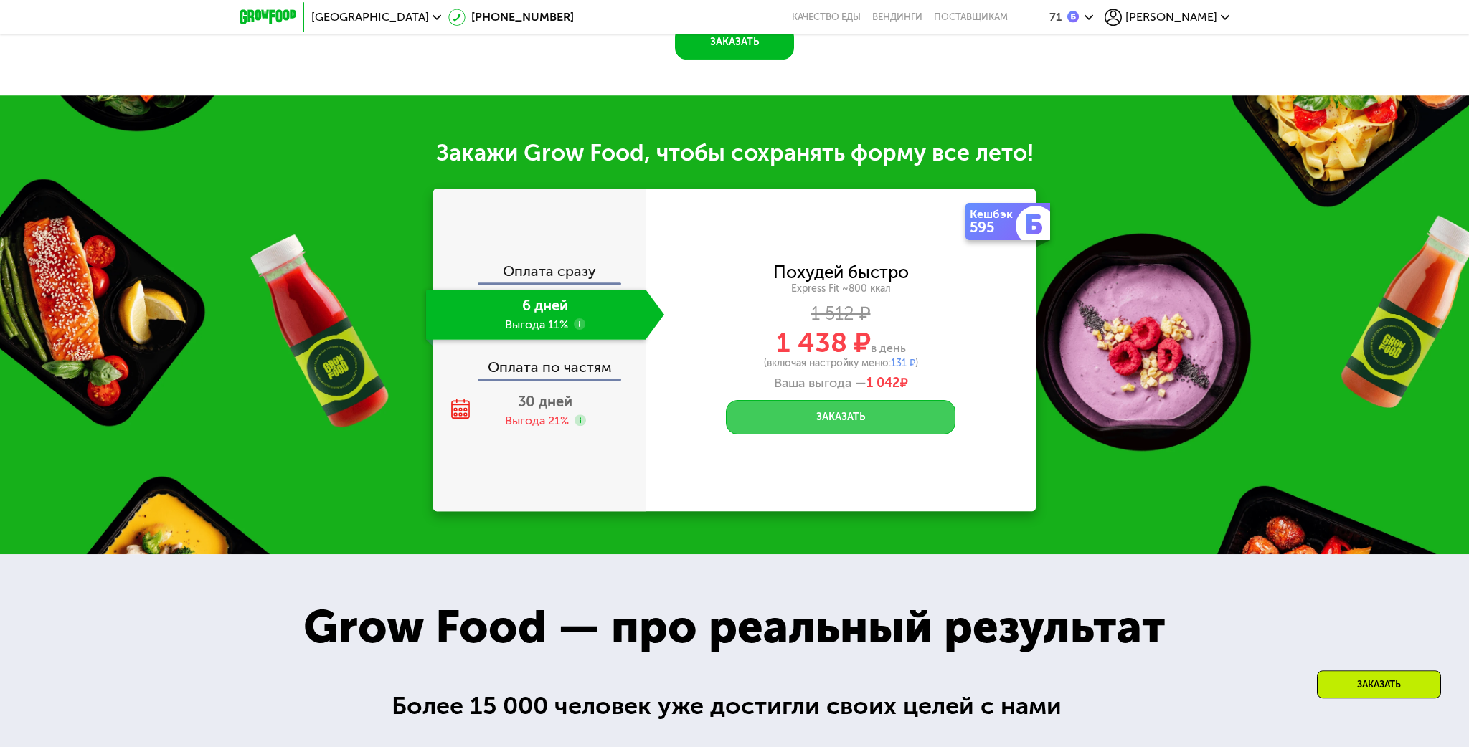
click at [846, 405] on button "Заказать" at bounding box center [841, 417] width 230 height 34
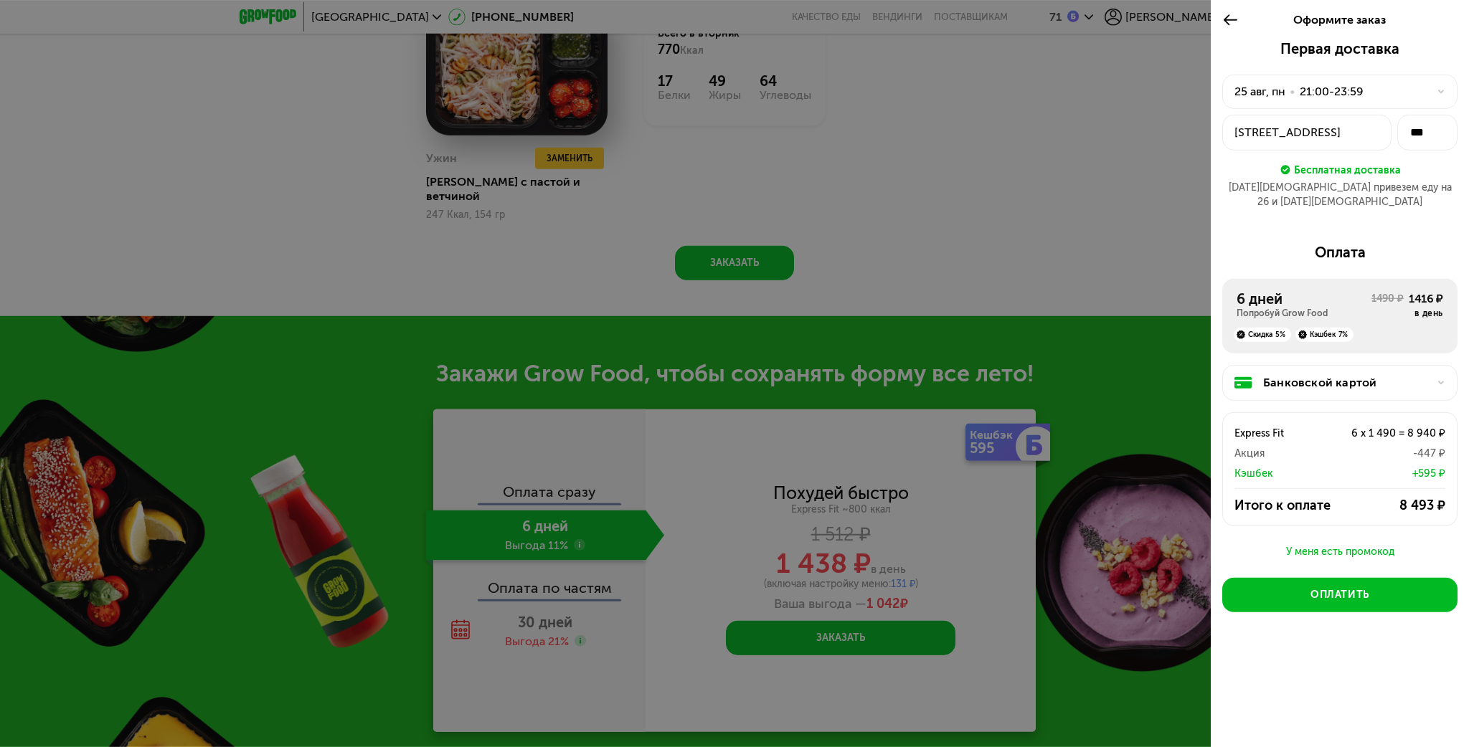
scroll to position [1978, 0]
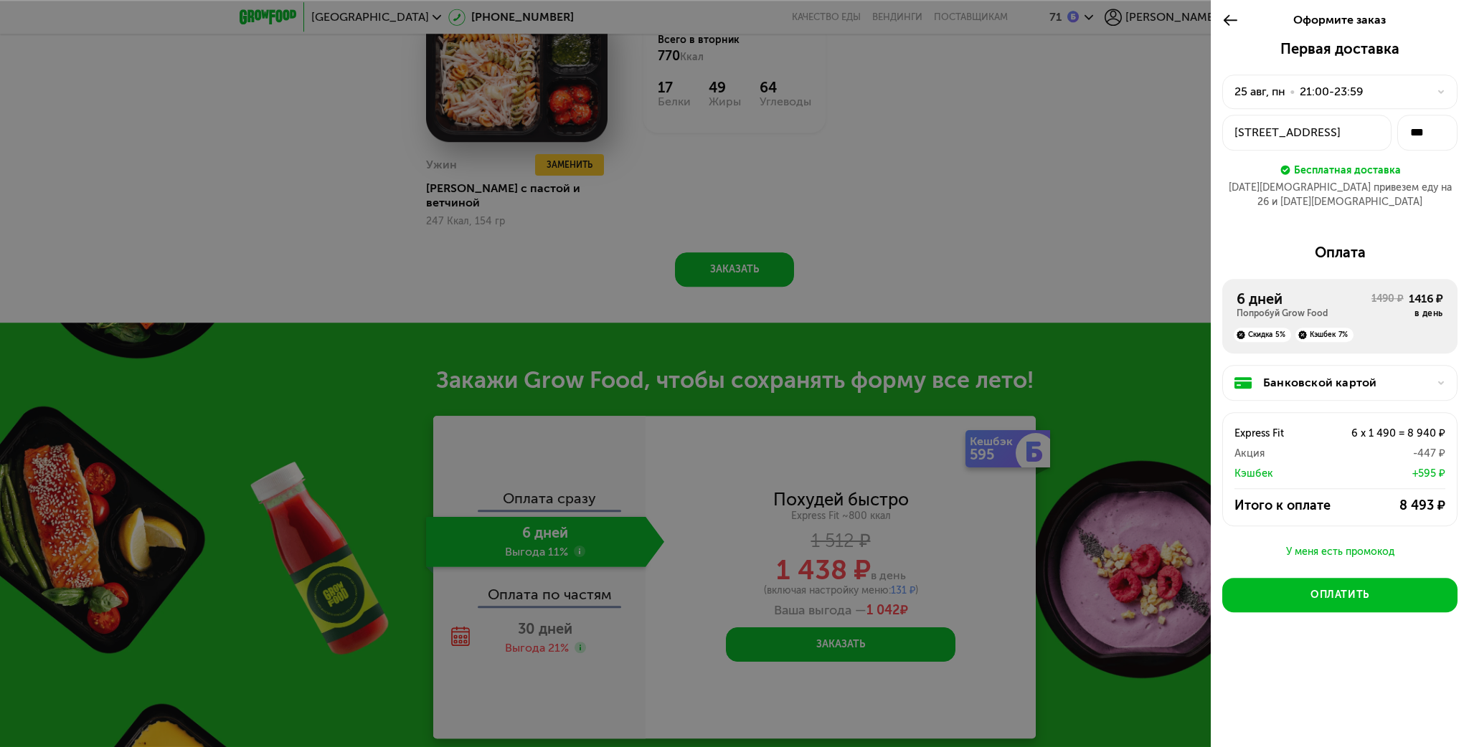
click at [1442, 90] on icon at bounding box center [1441, 92] width 9 height 9
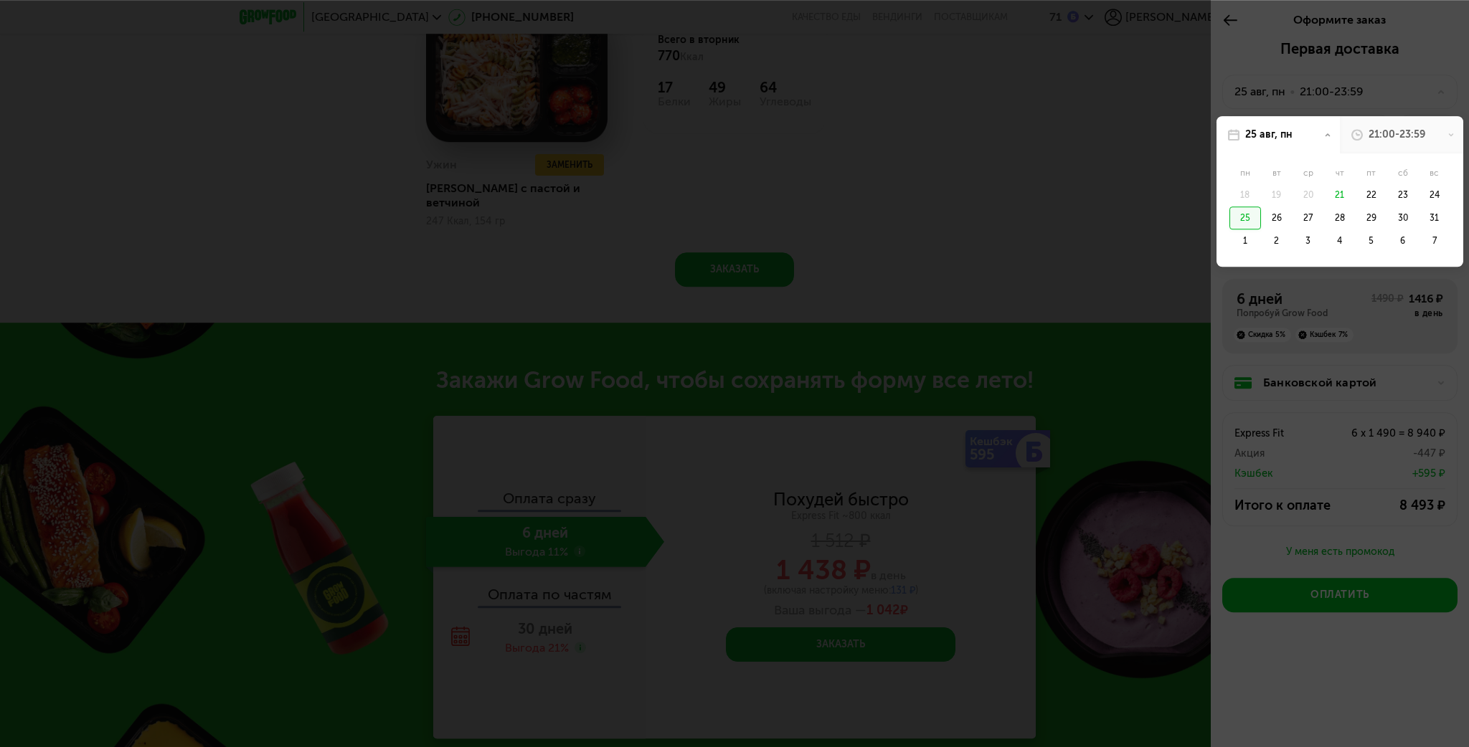
click at [1123, 180] on div at bounding box center [734, 373] width 1469 height 747
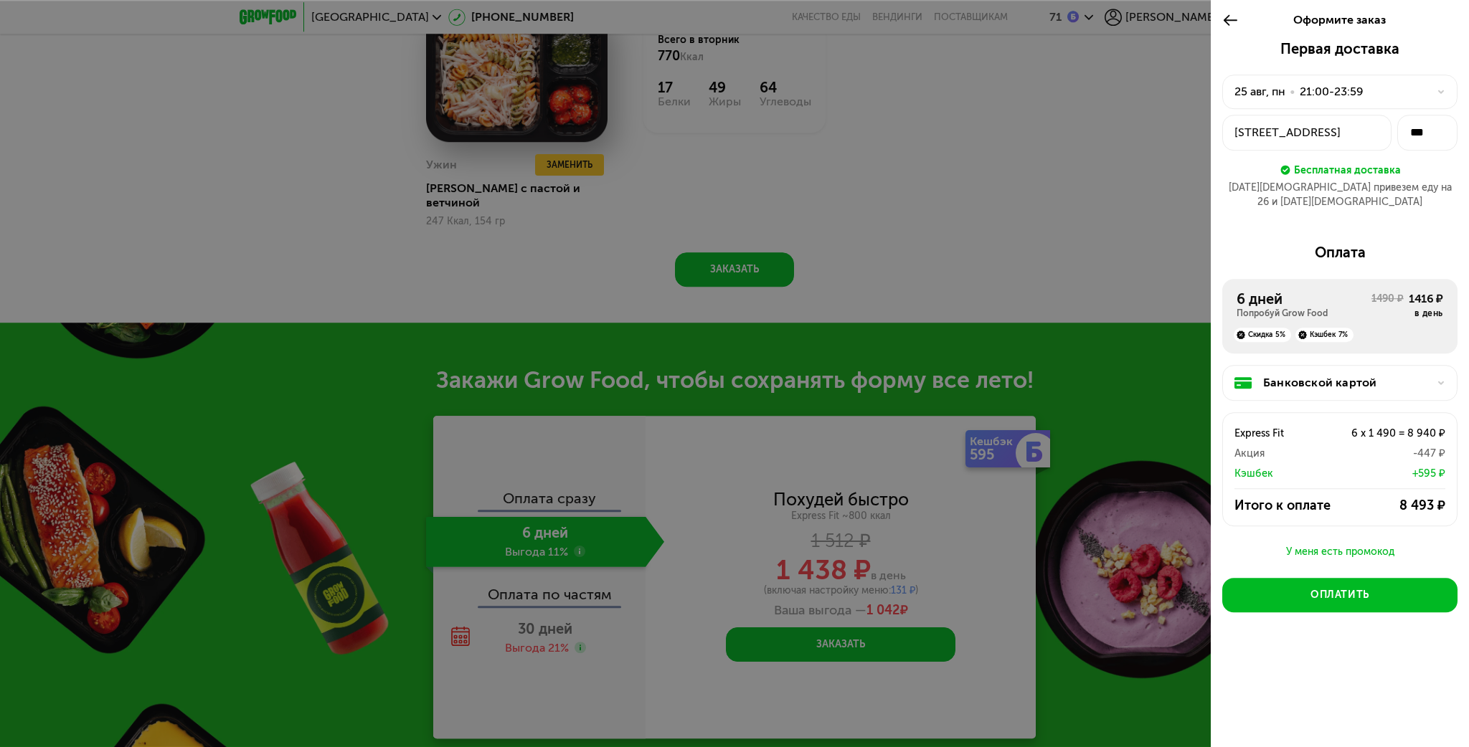
click at [1055, 260] on div at bounding box center [734, 373] width 1469 height 747
click at [1232, 19] on icon at bounding box center [1230, 19] width 16 height 17
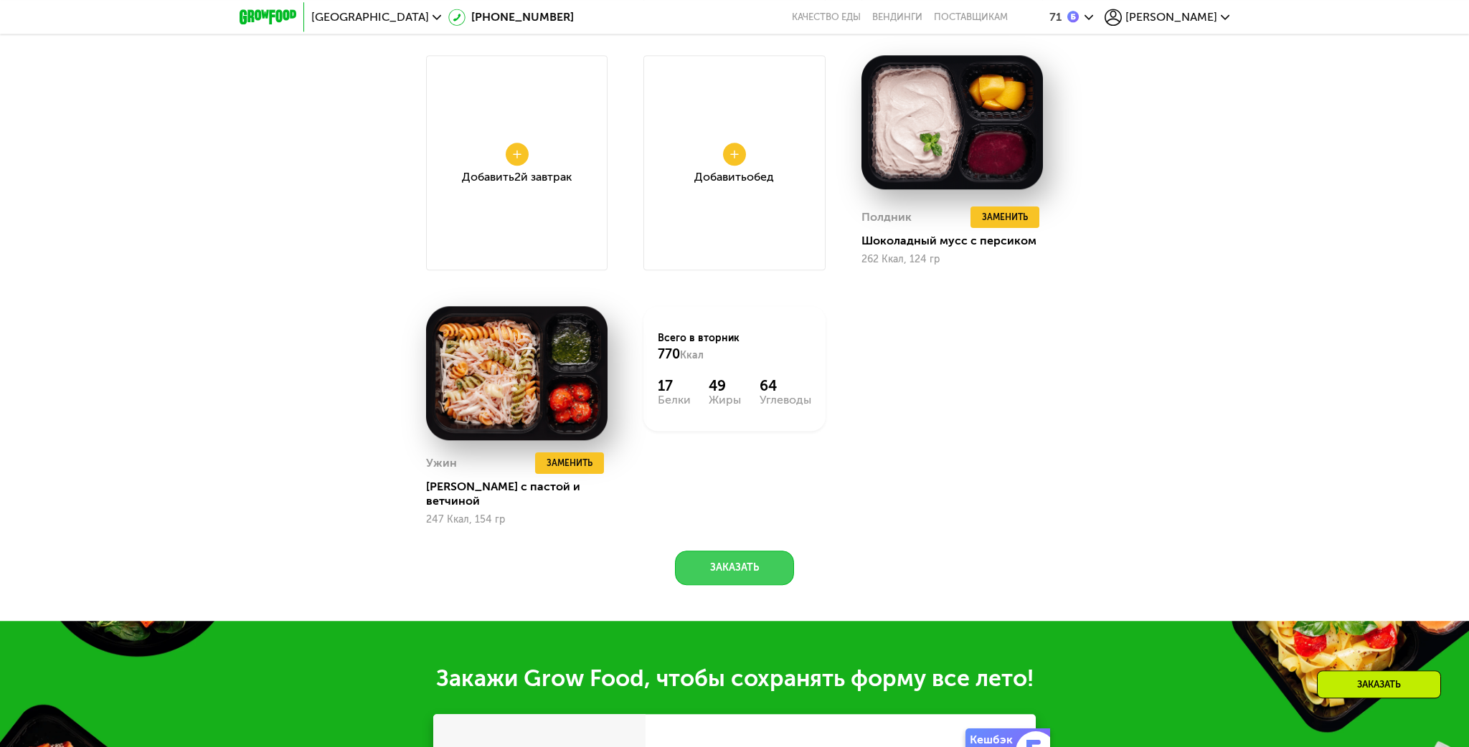
click at [759, 551] on button "Заказать" at bounding box center [734, 568] width 119 height 34
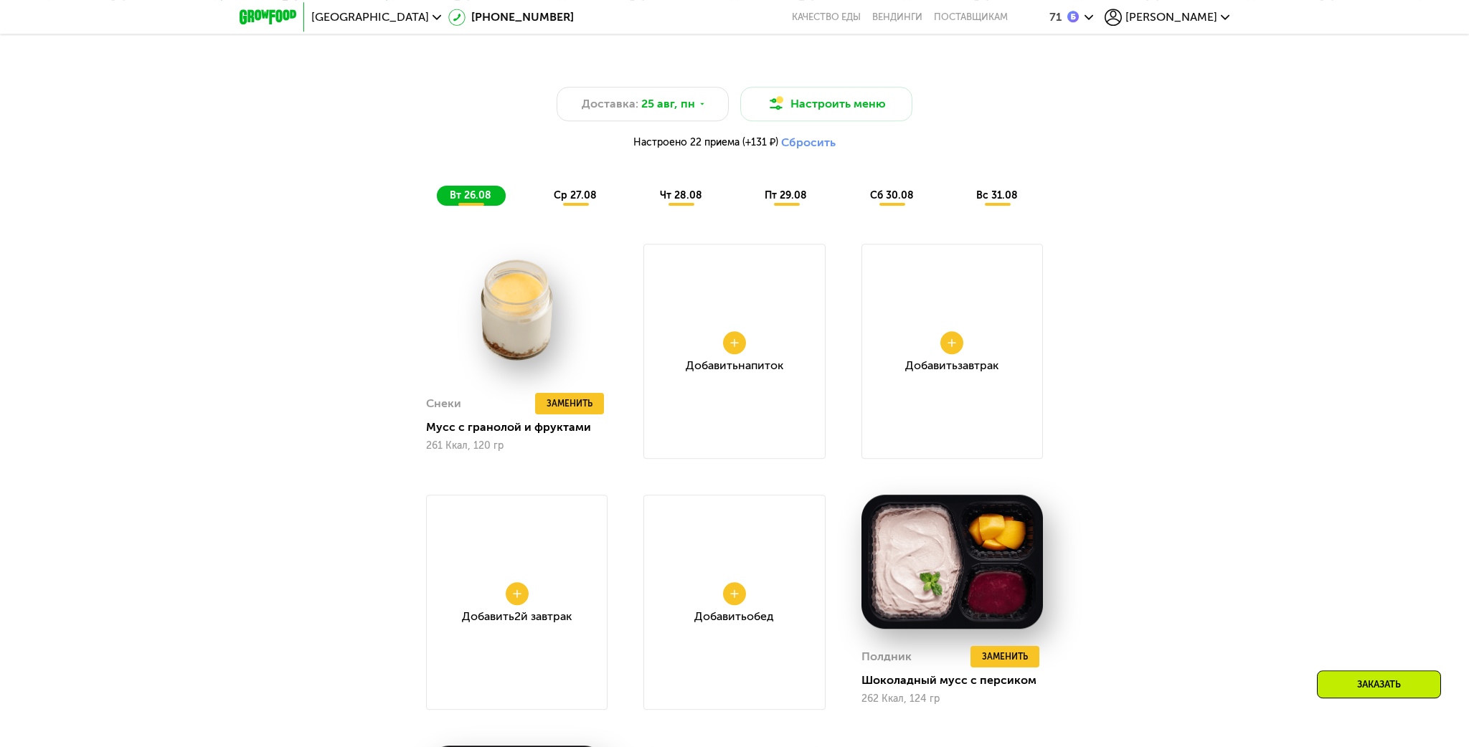
scroll to position [1301, 0]
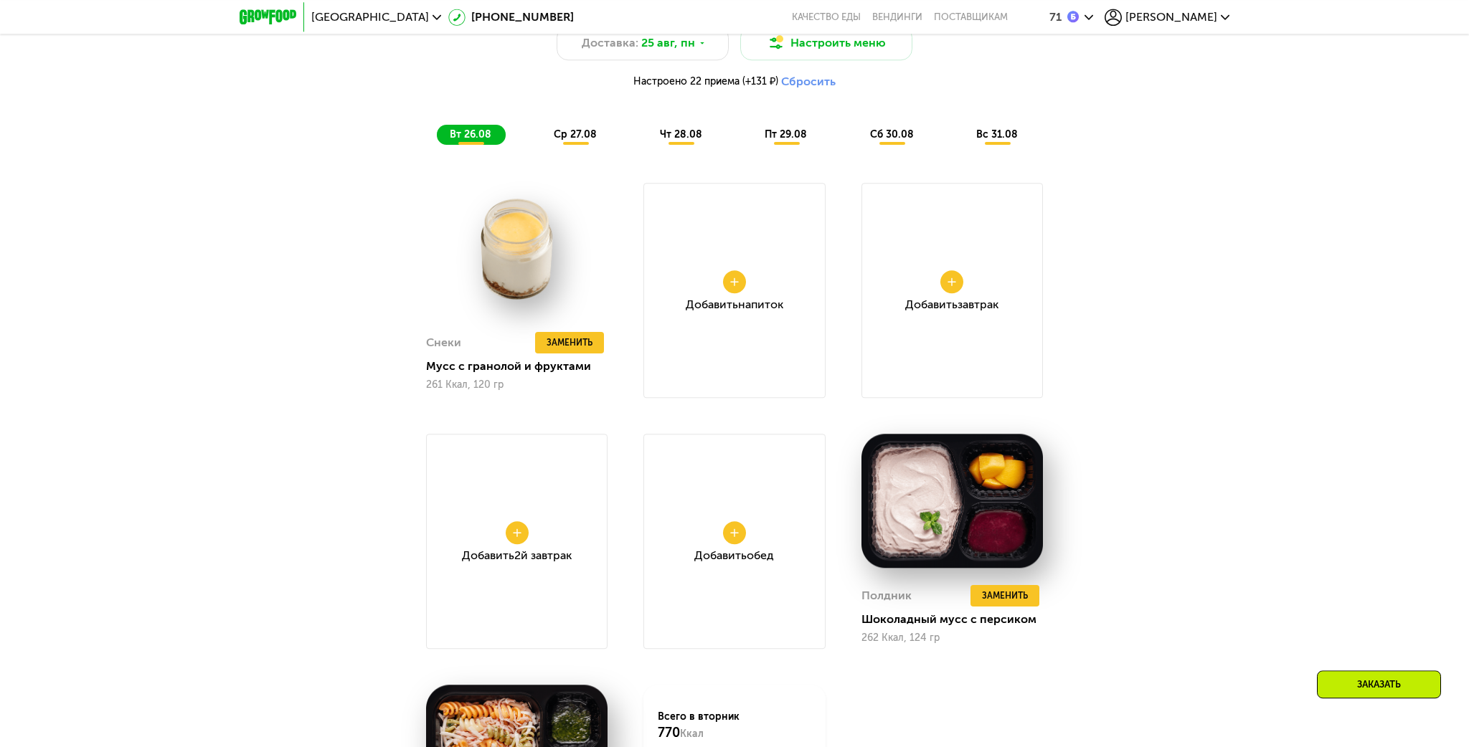
click at [585, 134] on span "ср 27.08" at bounding box center [575, 134] width 43 height 12
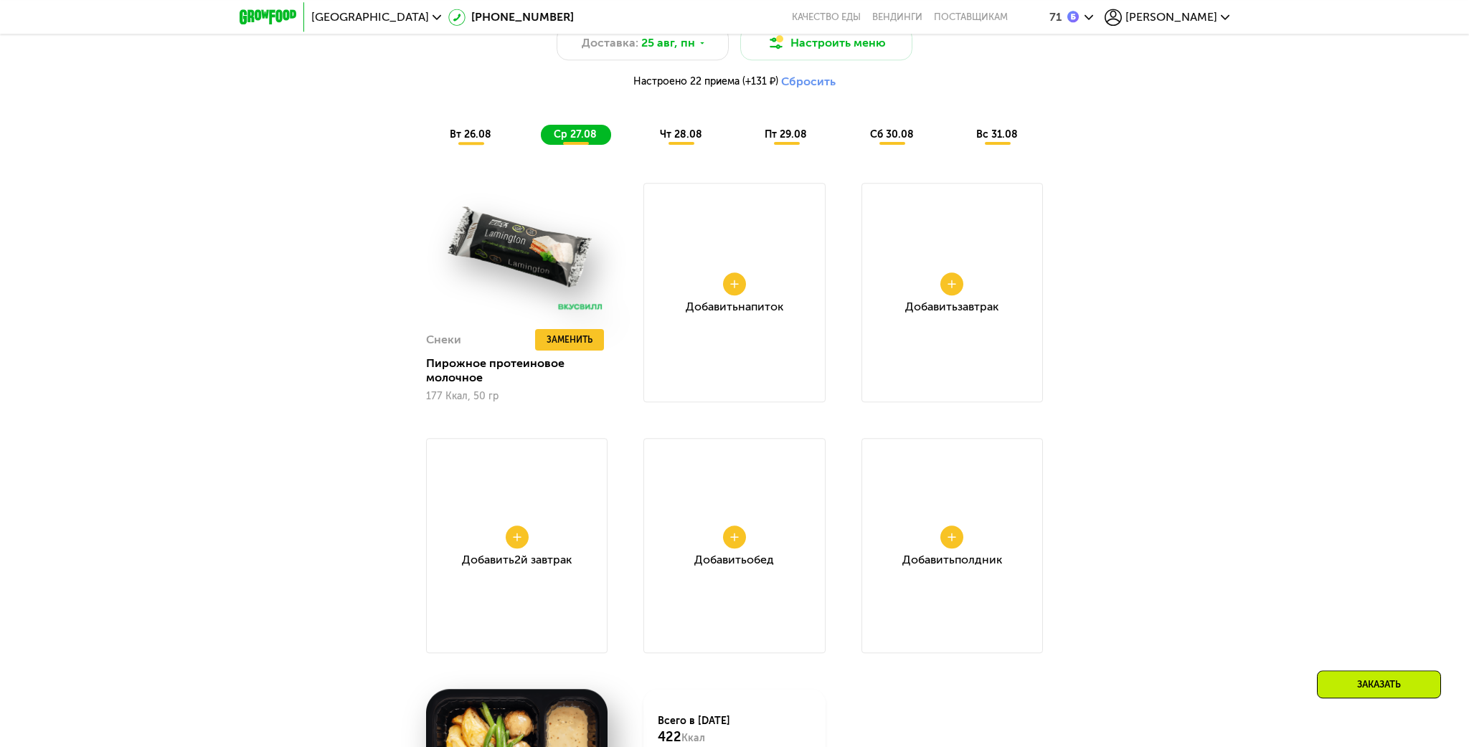
scroll to position [1604, 0]
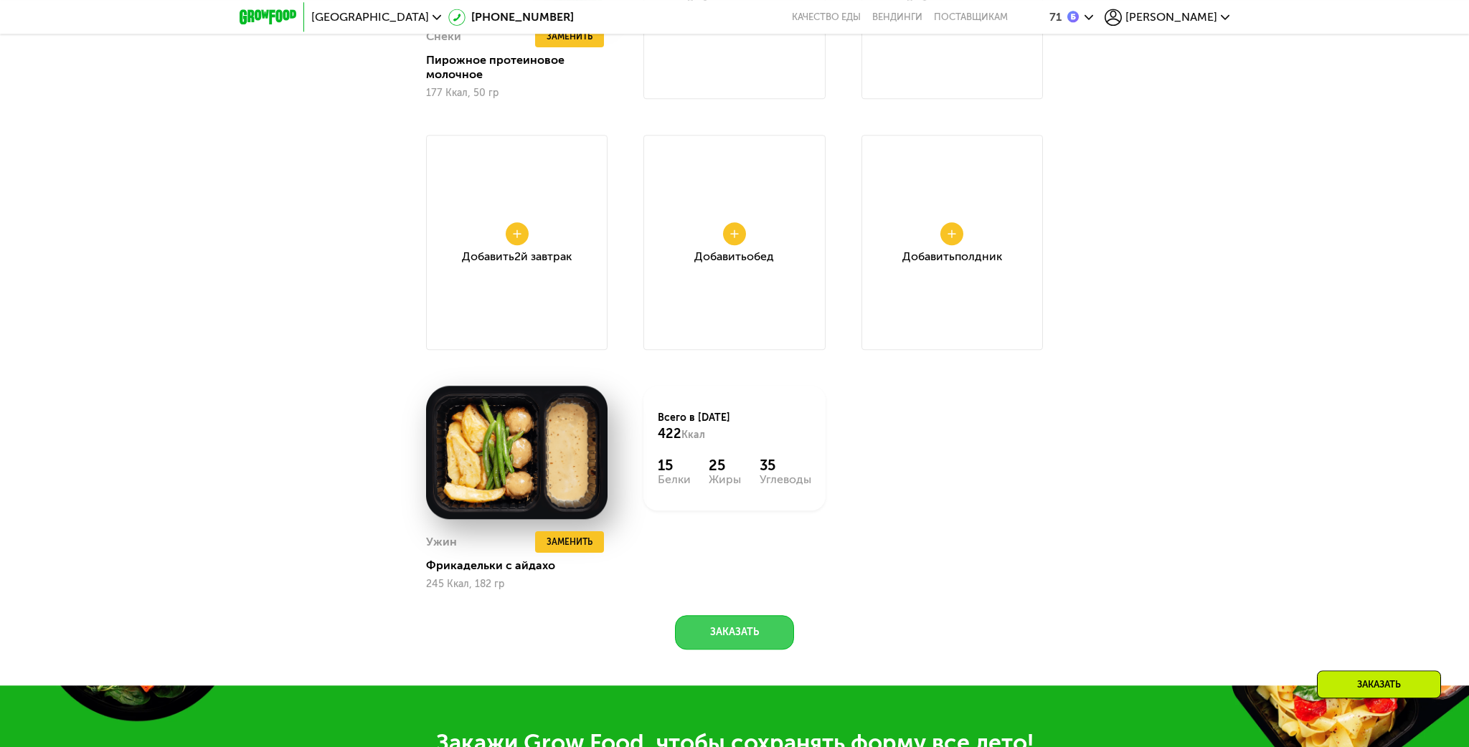
click at [707, 628] on button "Заказать" at bounding box center [734, 632] width 119 height 34
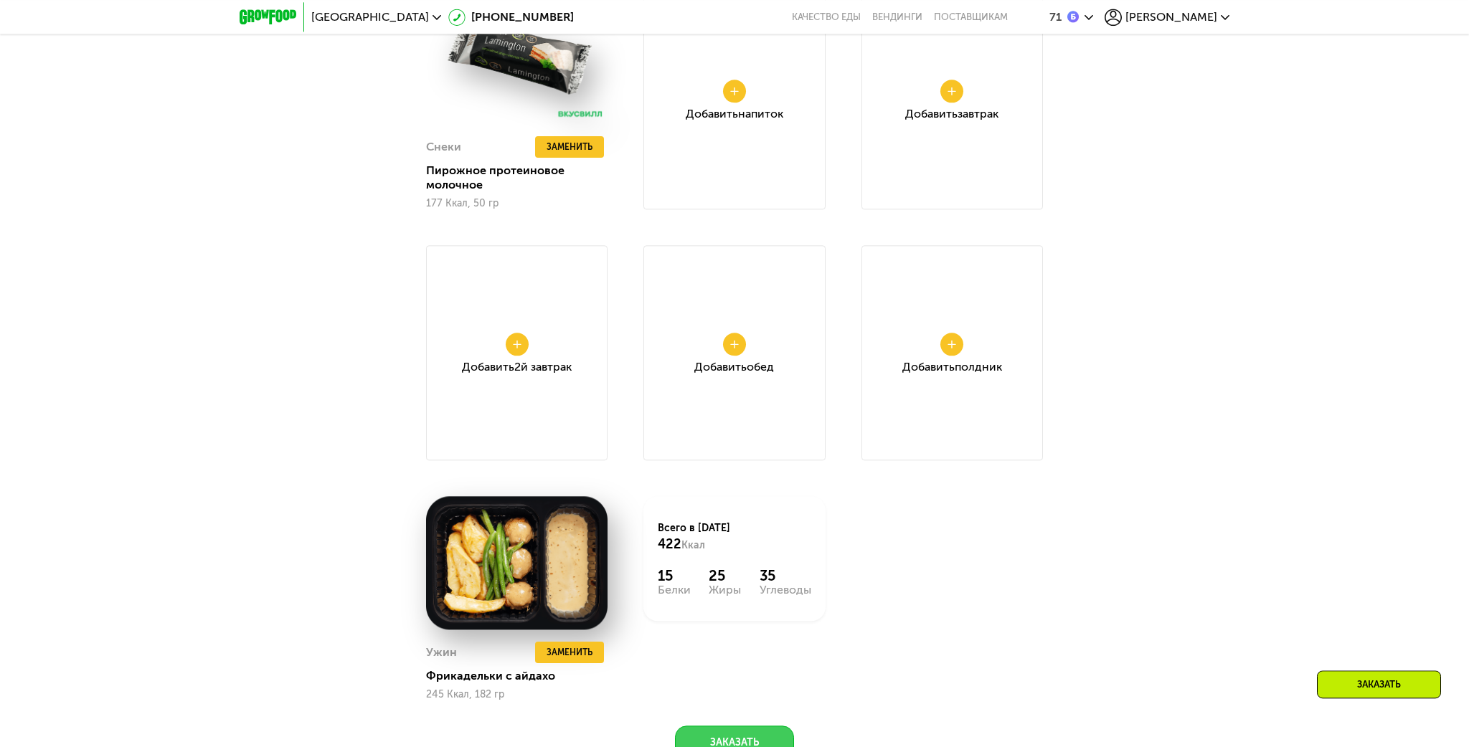
scroll to position [1191, 0]
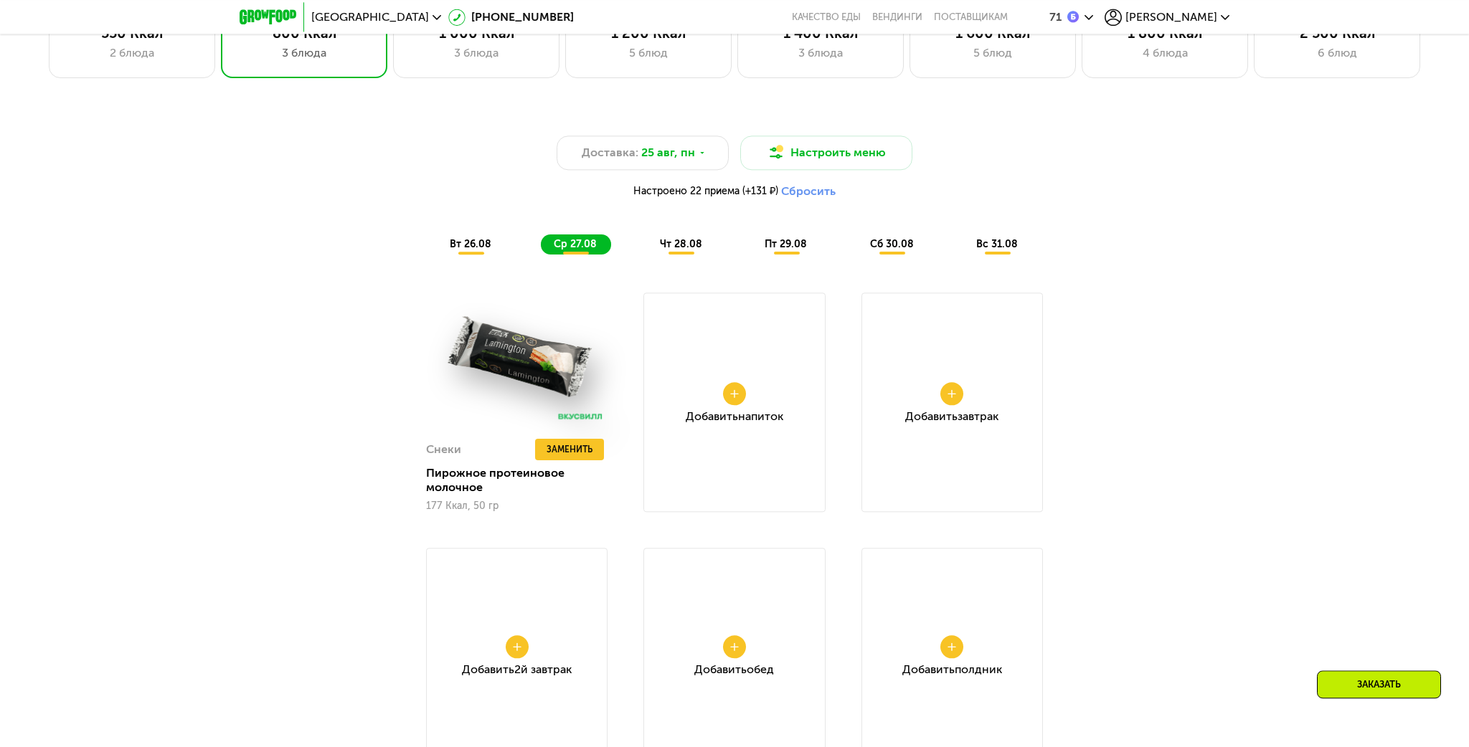
click at [685, 250] on span "чт 28.08" at bounding box center [681, 244] width 42 height 12
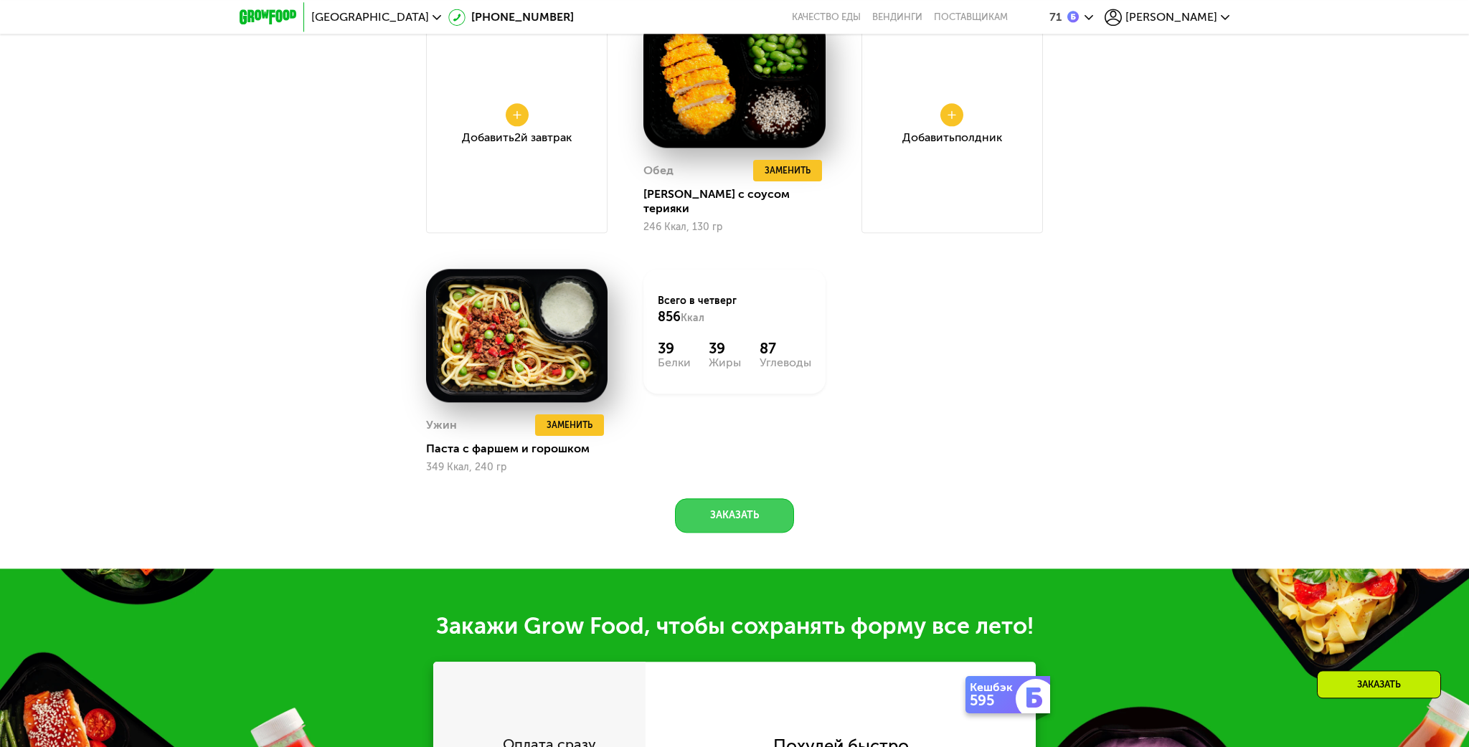
click at [741, 513] on button "Заказать" at bounding box center [734, 516] width 119 height 34
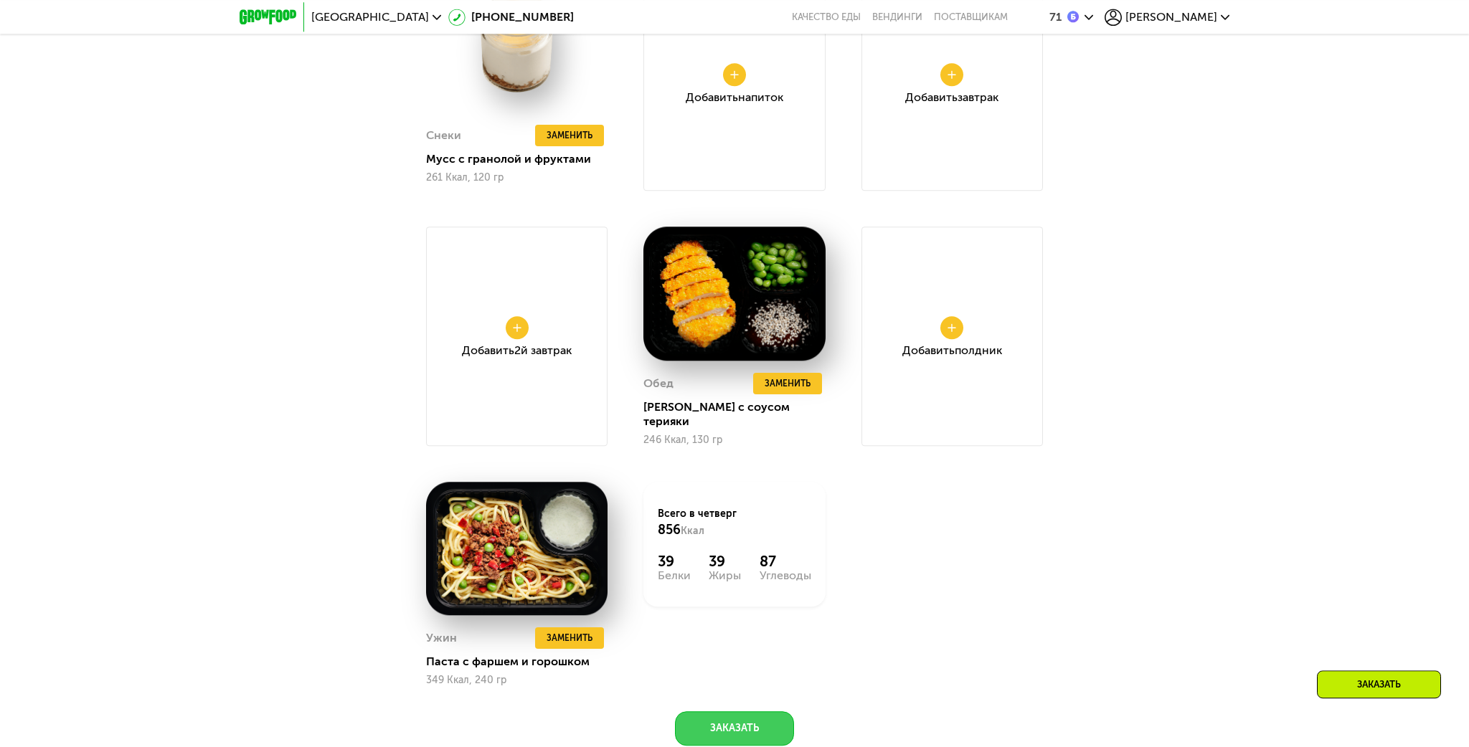
scroll to position [1366, 0]
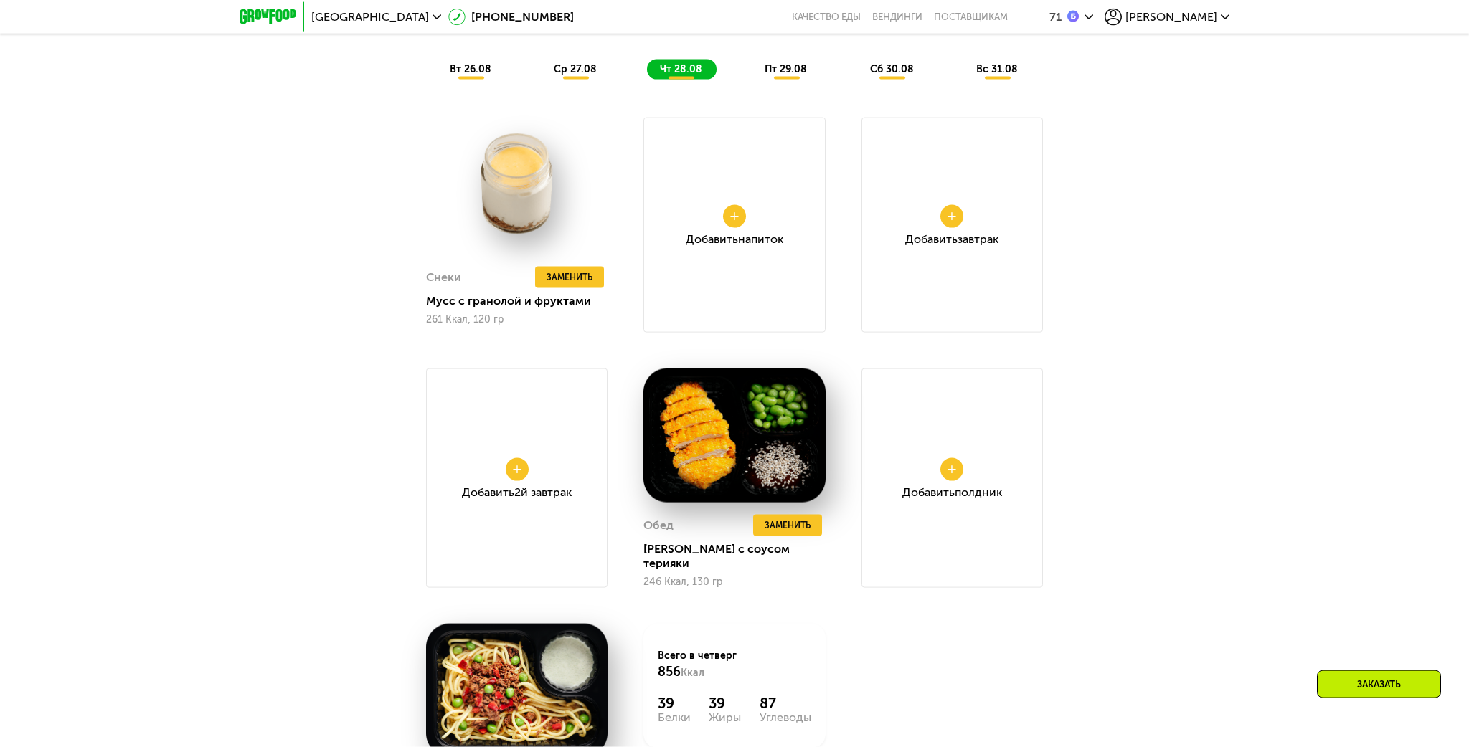
click at [798, 73] on span "пт 29.08" at bounding box center [786, 69] width 42 height 12
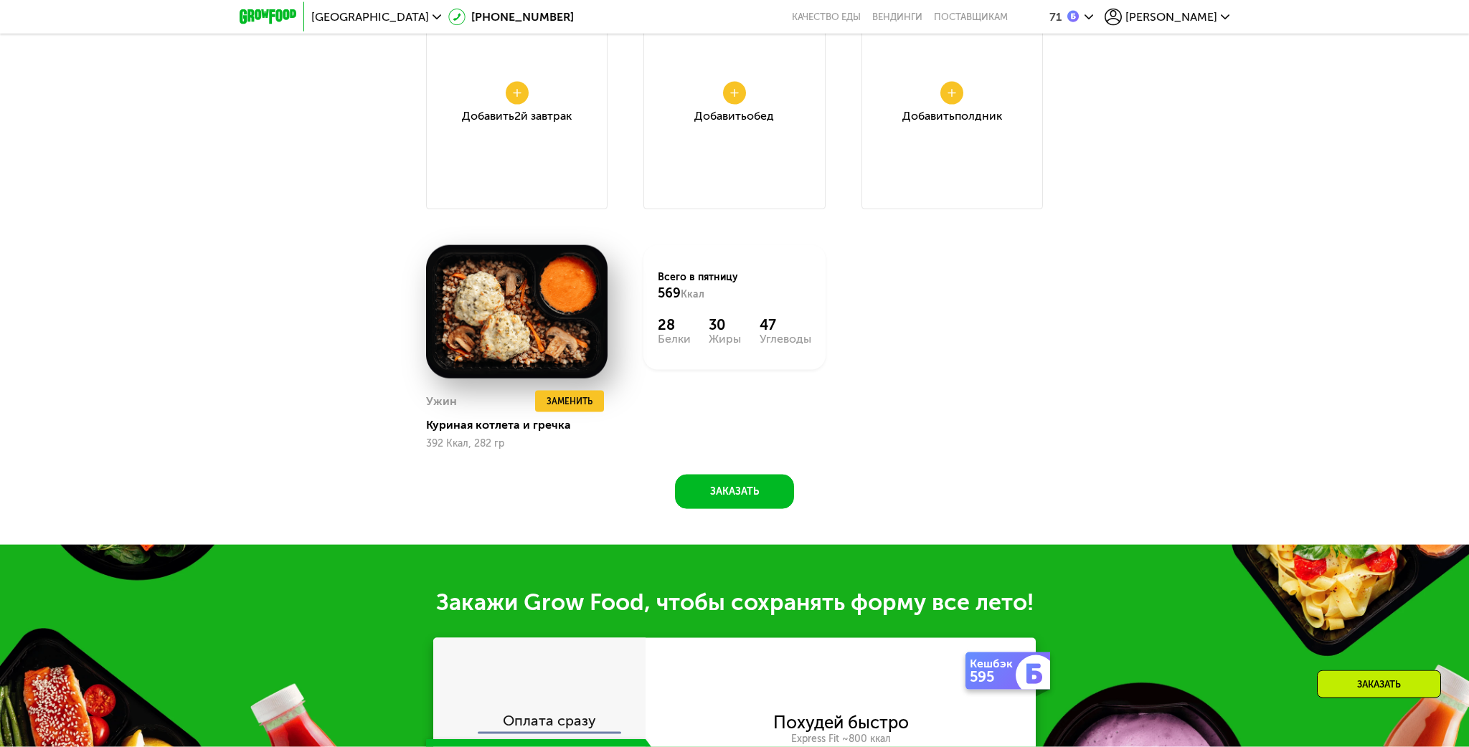
scroll to position [1972, 0]
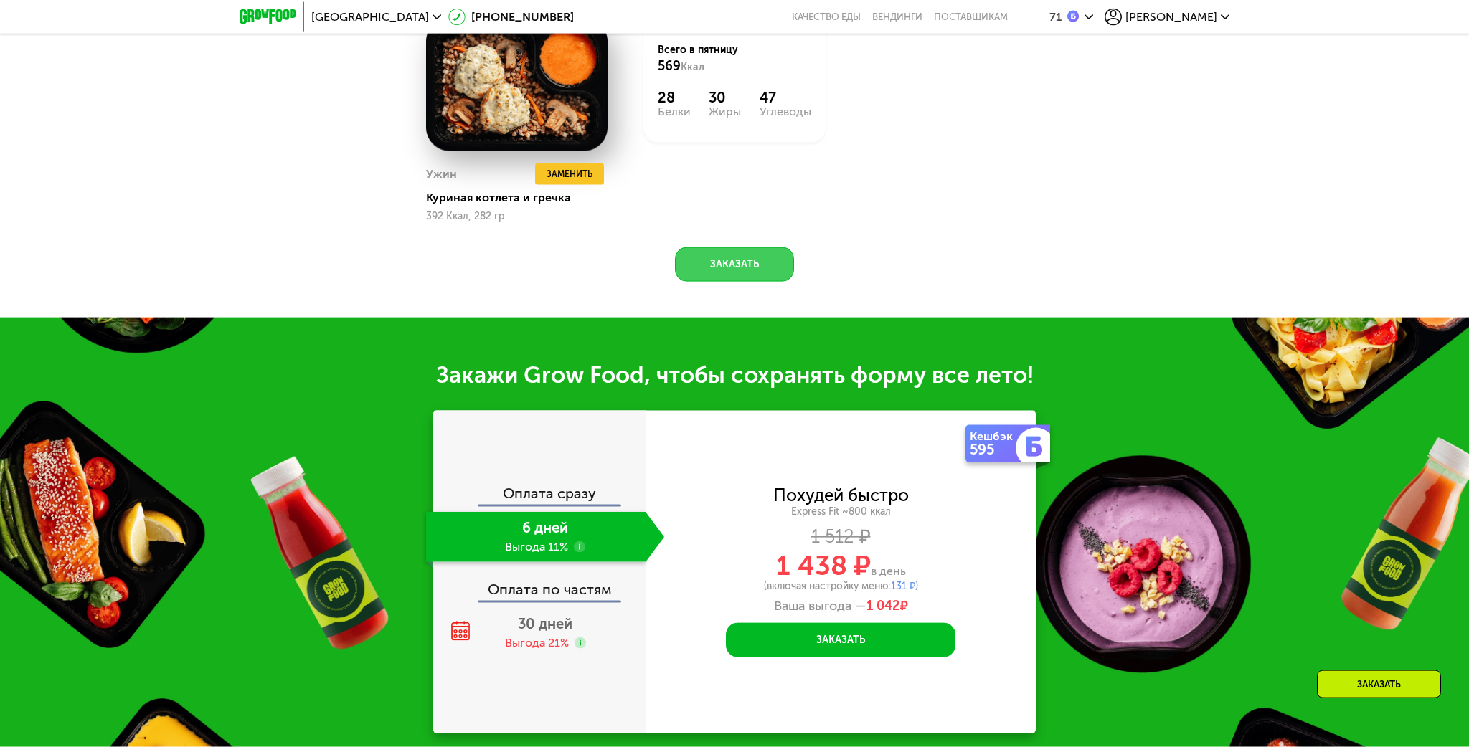
click at [743, 256] on button "Заказать" at bounding box center [734, 264] width 119 height 34
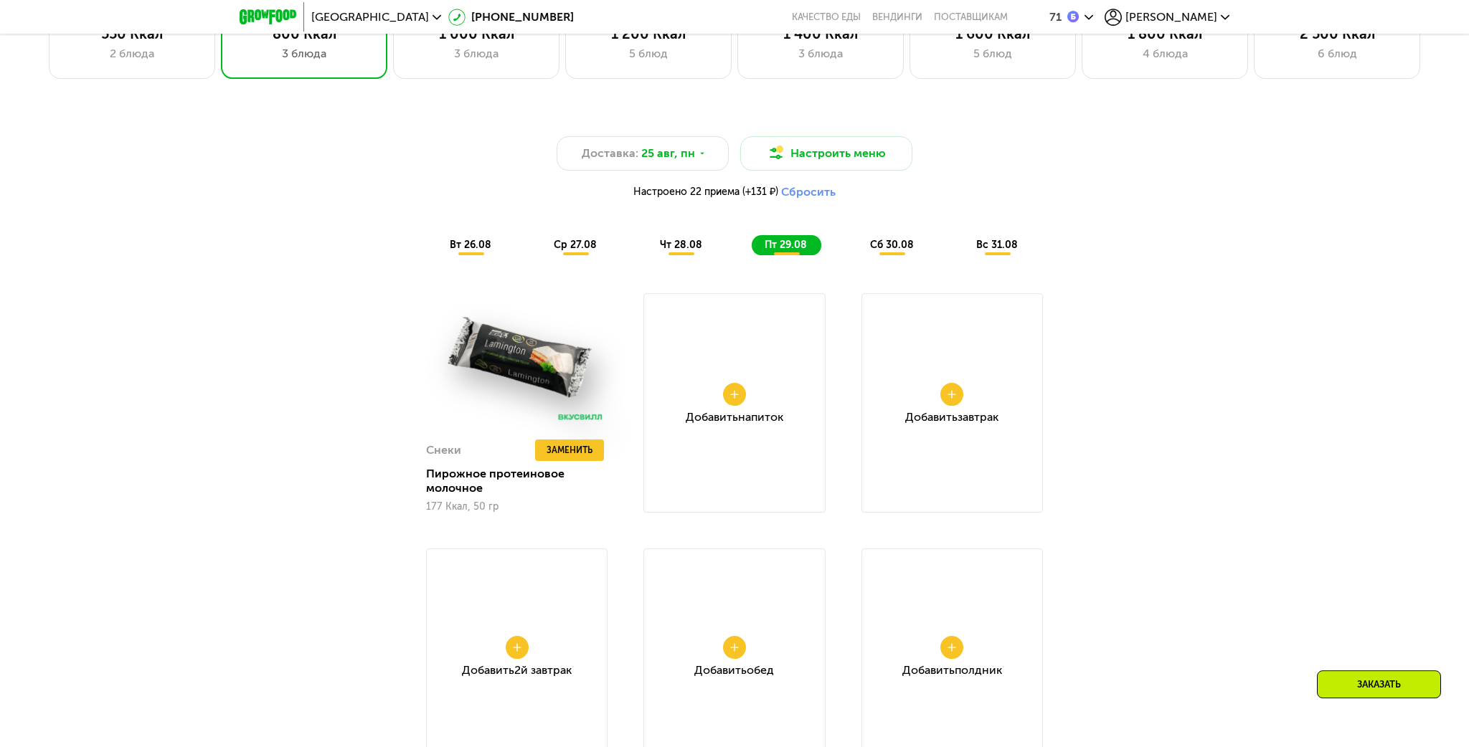
scroll to position [1066, 0]
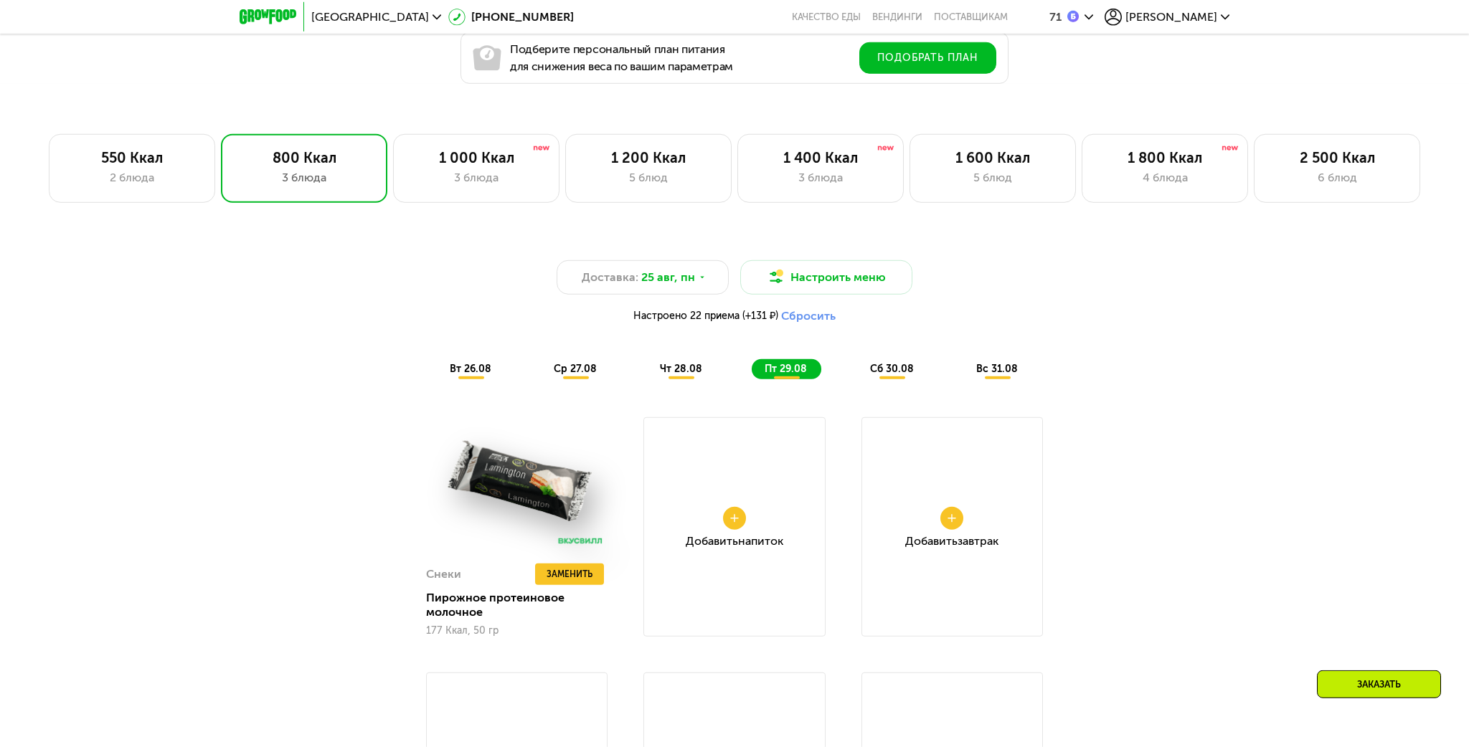
click at [893, 374] on span "сб 30.08" at bounding box center [892, 369] width 44 height 12
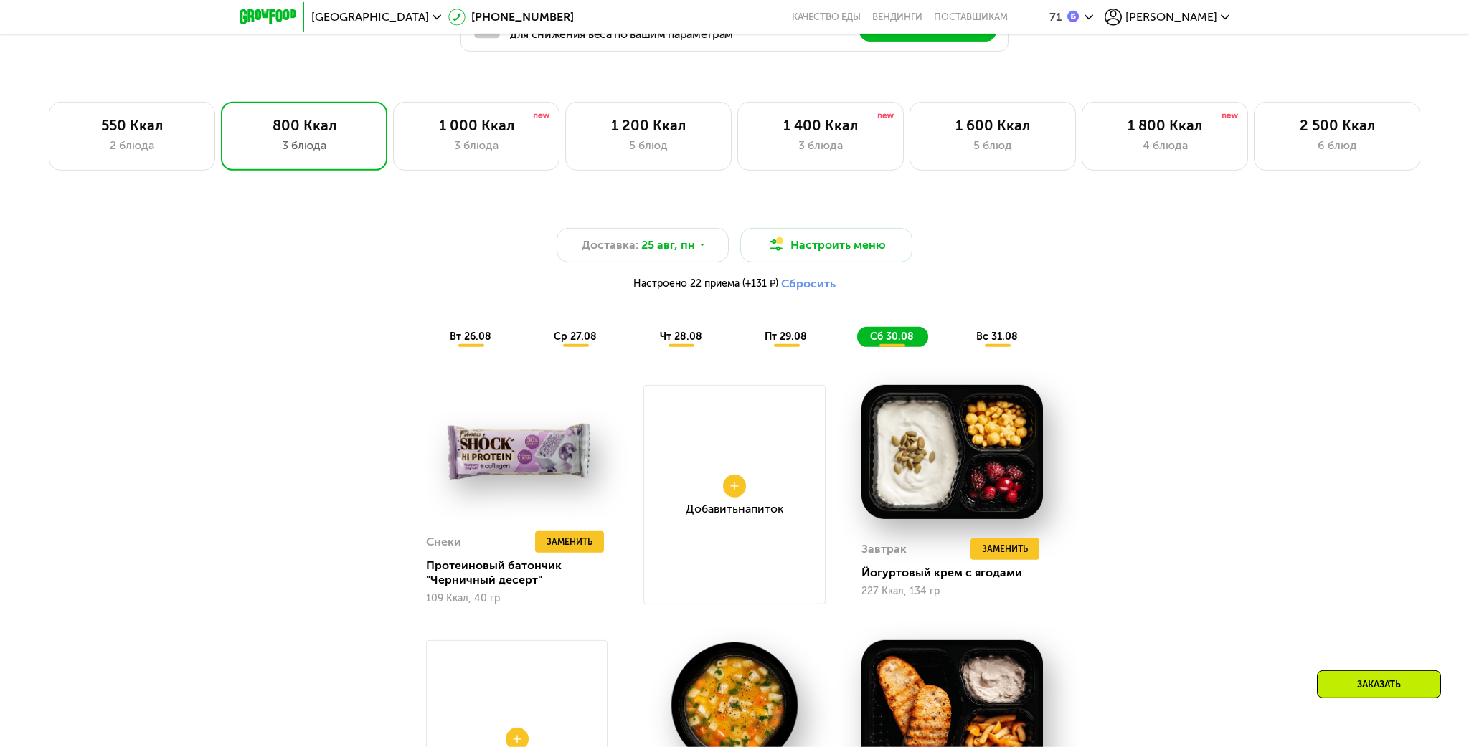
scroll to position [990, 0]
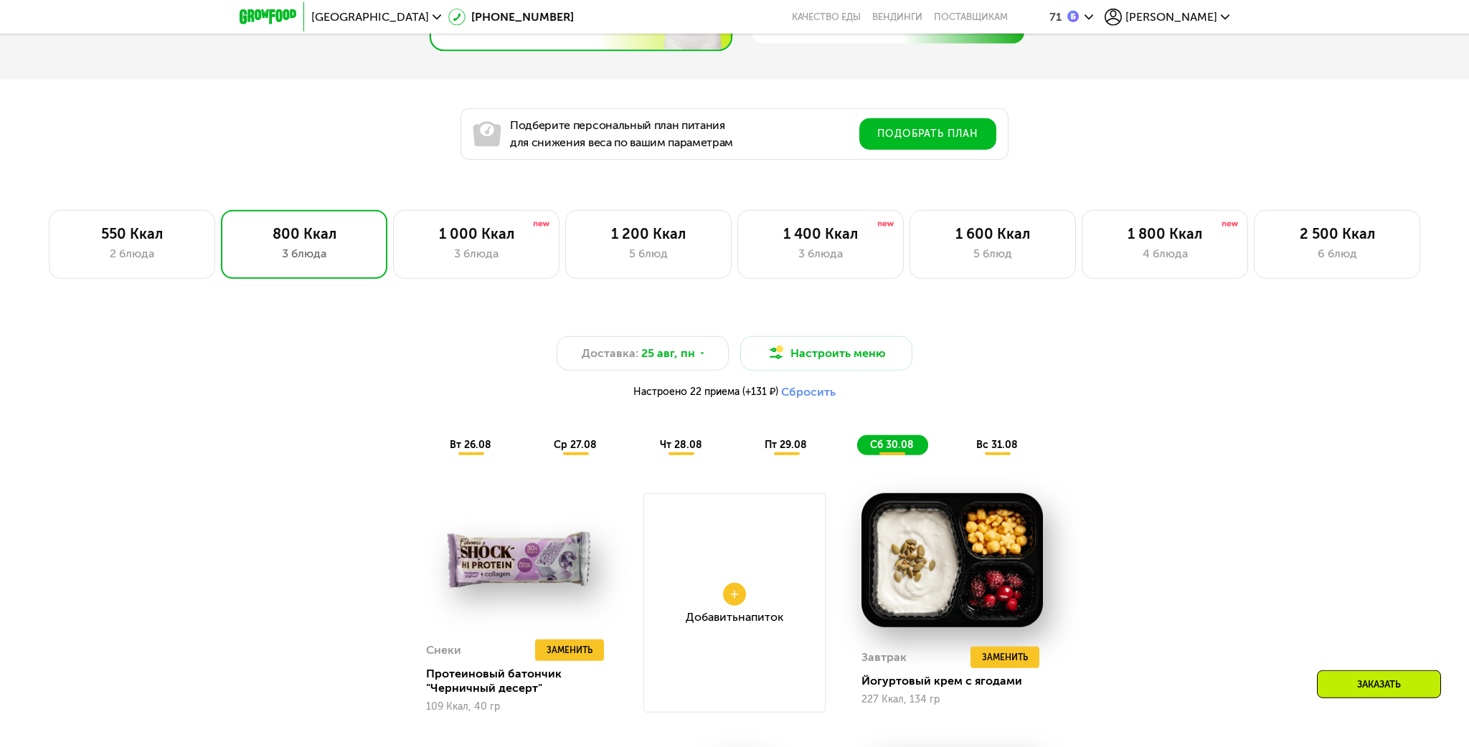
click at [994, 447] on span "вс 31.08" at bounding box center [997, 445] width 42 height 12
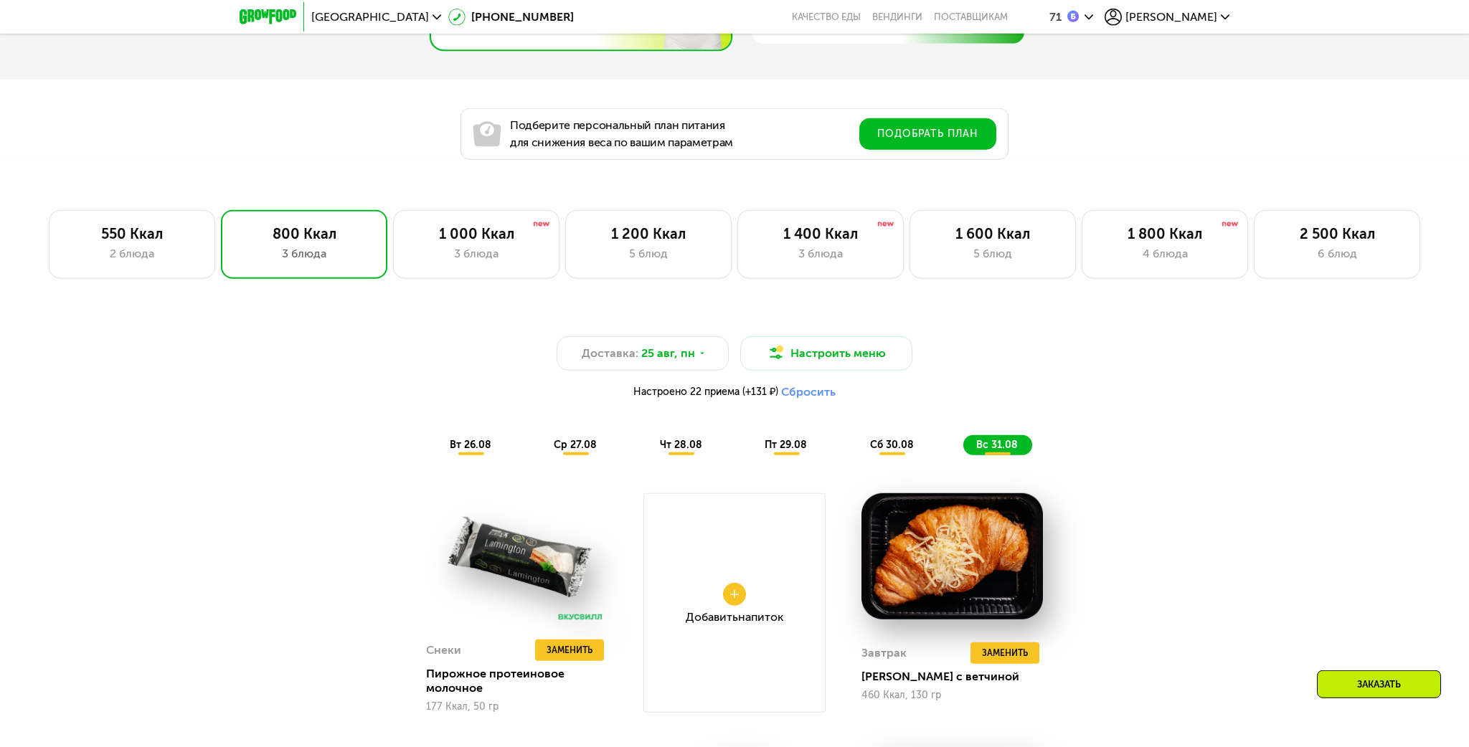
click at [564, 444] on span "ср 27.08" at bounding box center [575, 445] width 43 height 12
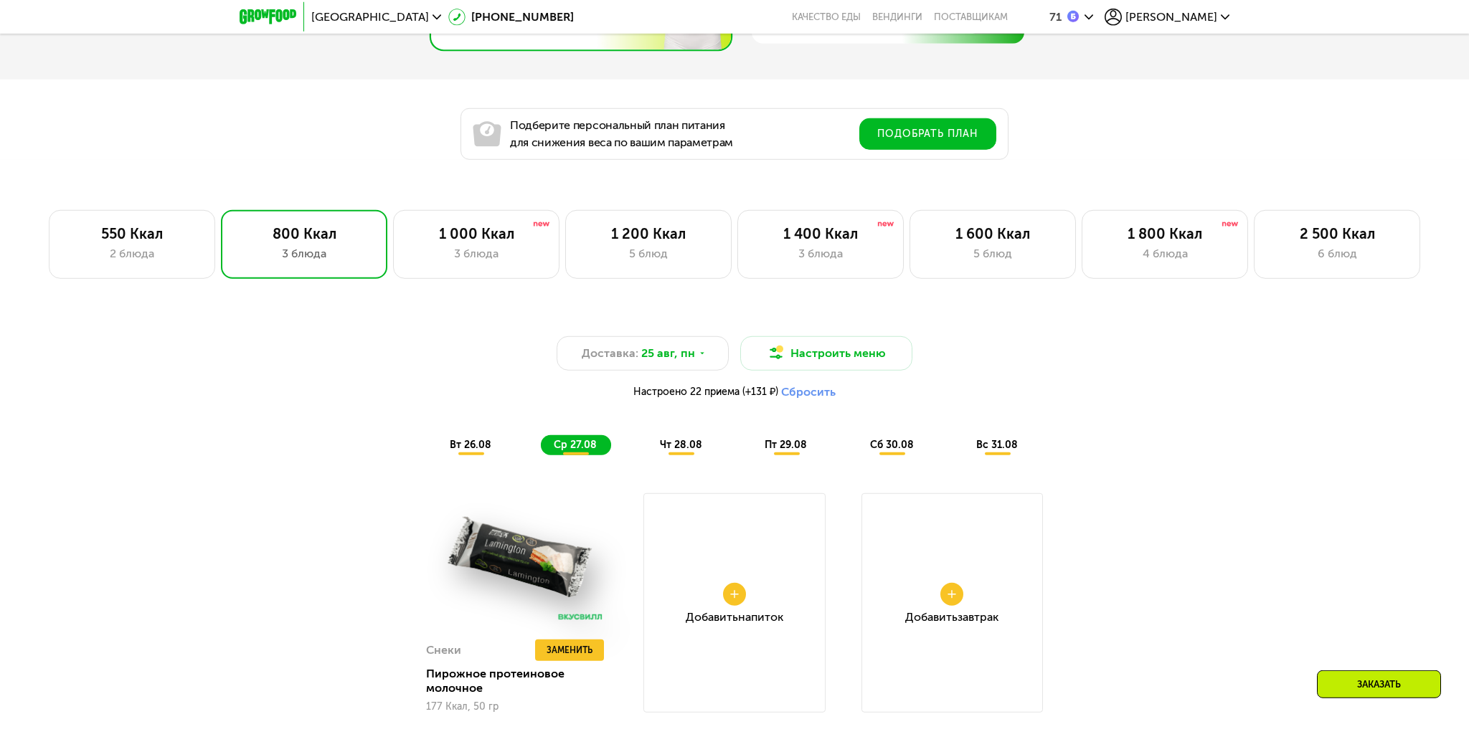
click at [475, 442] on span "вт 26.08" at bounding box center [471, 445] width 42 height 12
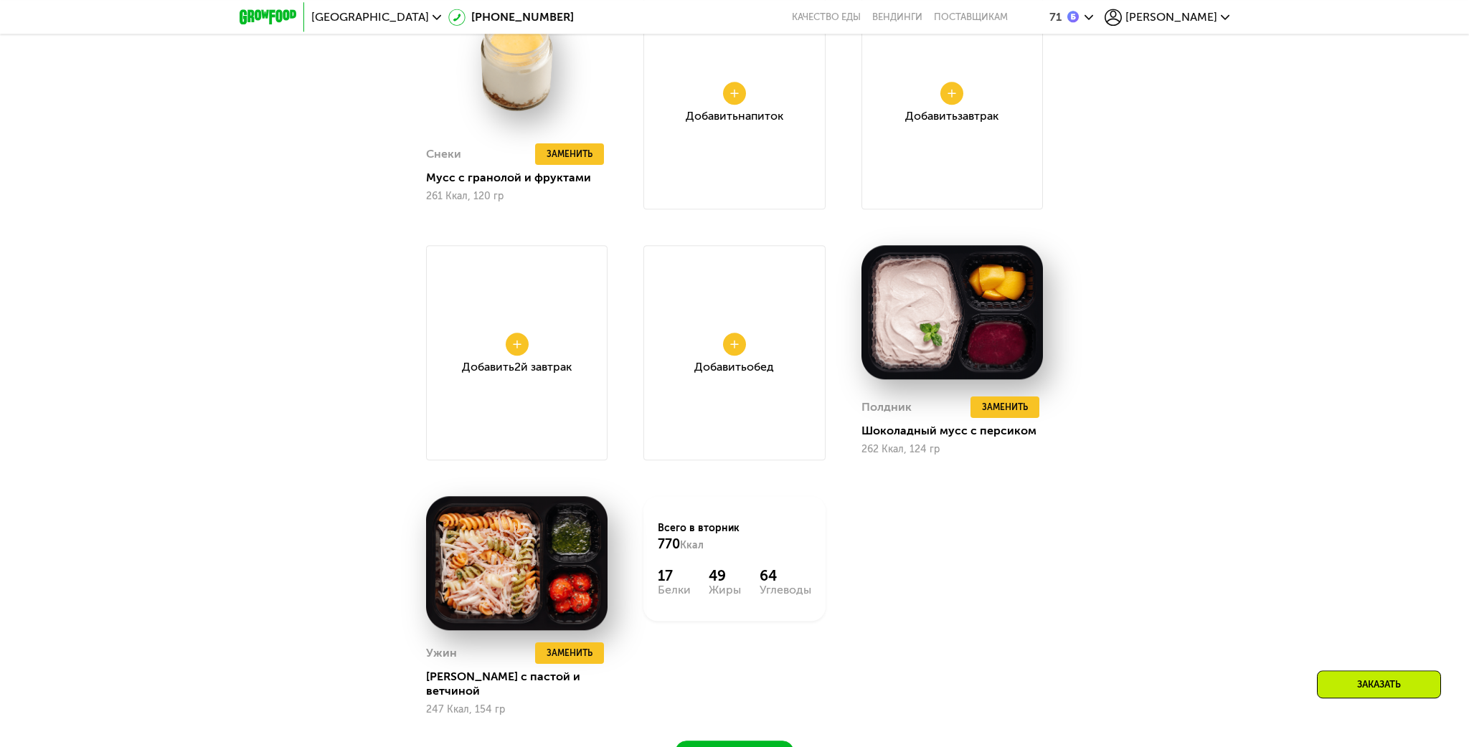
scroll to position [1521, 0]
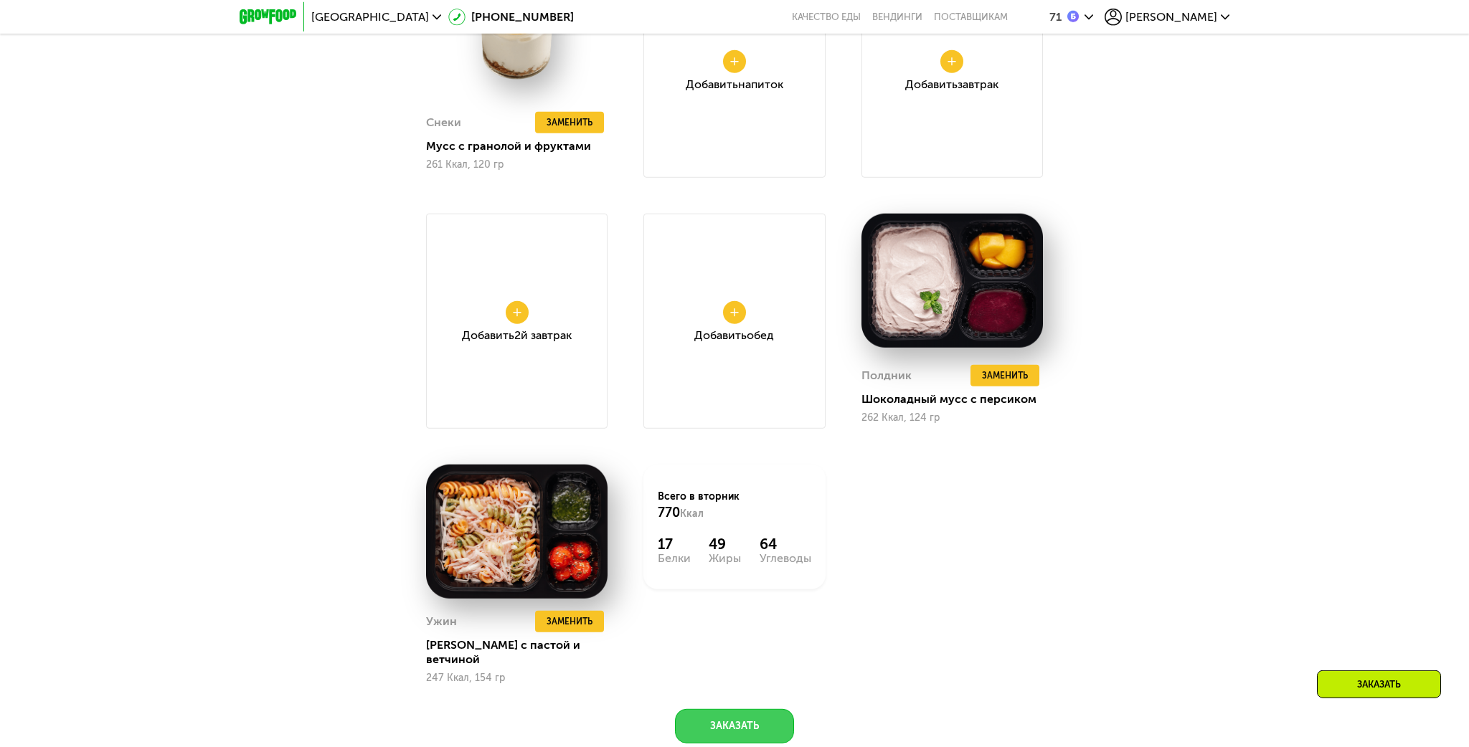
click at [718, 713] on button "Заказать" at bounding box center [734, 726] width 119 height 34
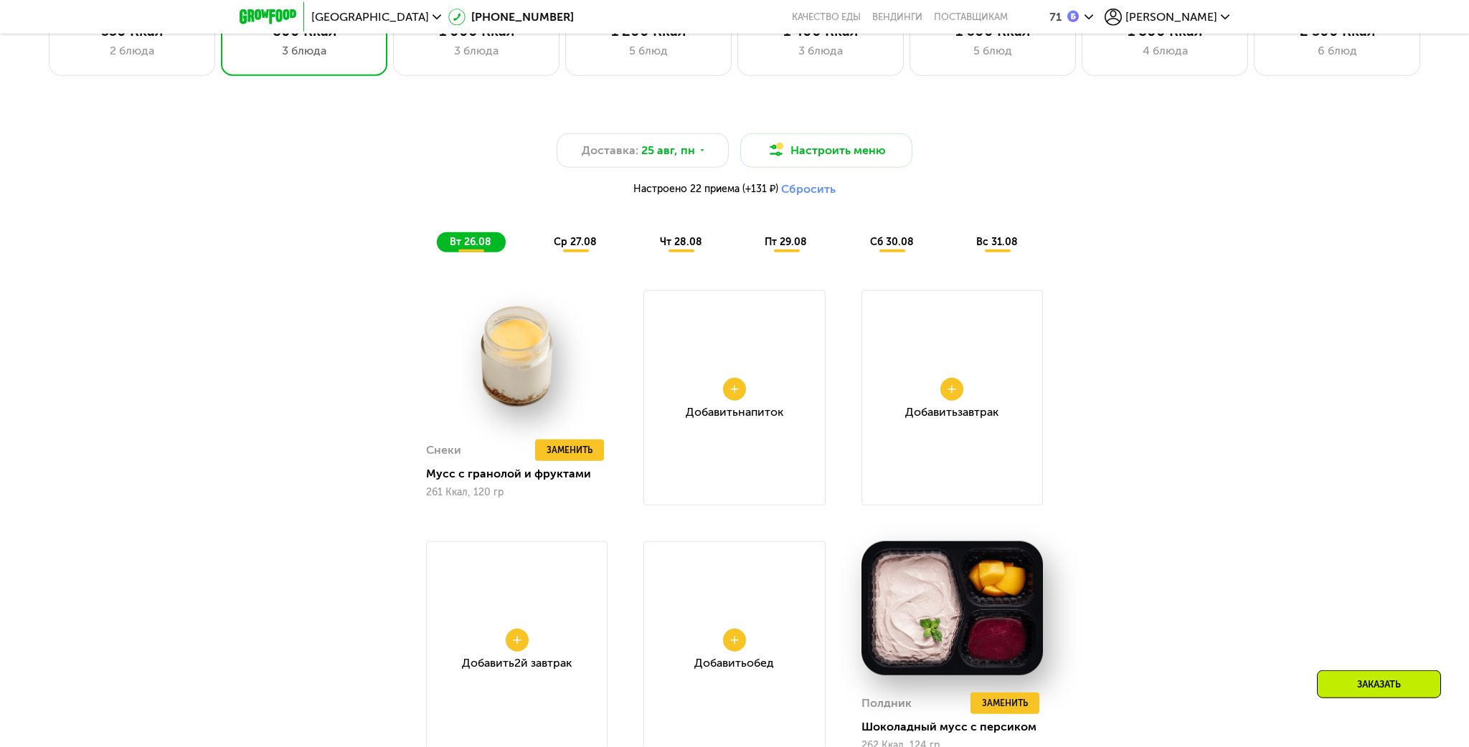
click at [647, 249] on div "ср 27.08" at bounding box center [682, 242] width 70 height 20
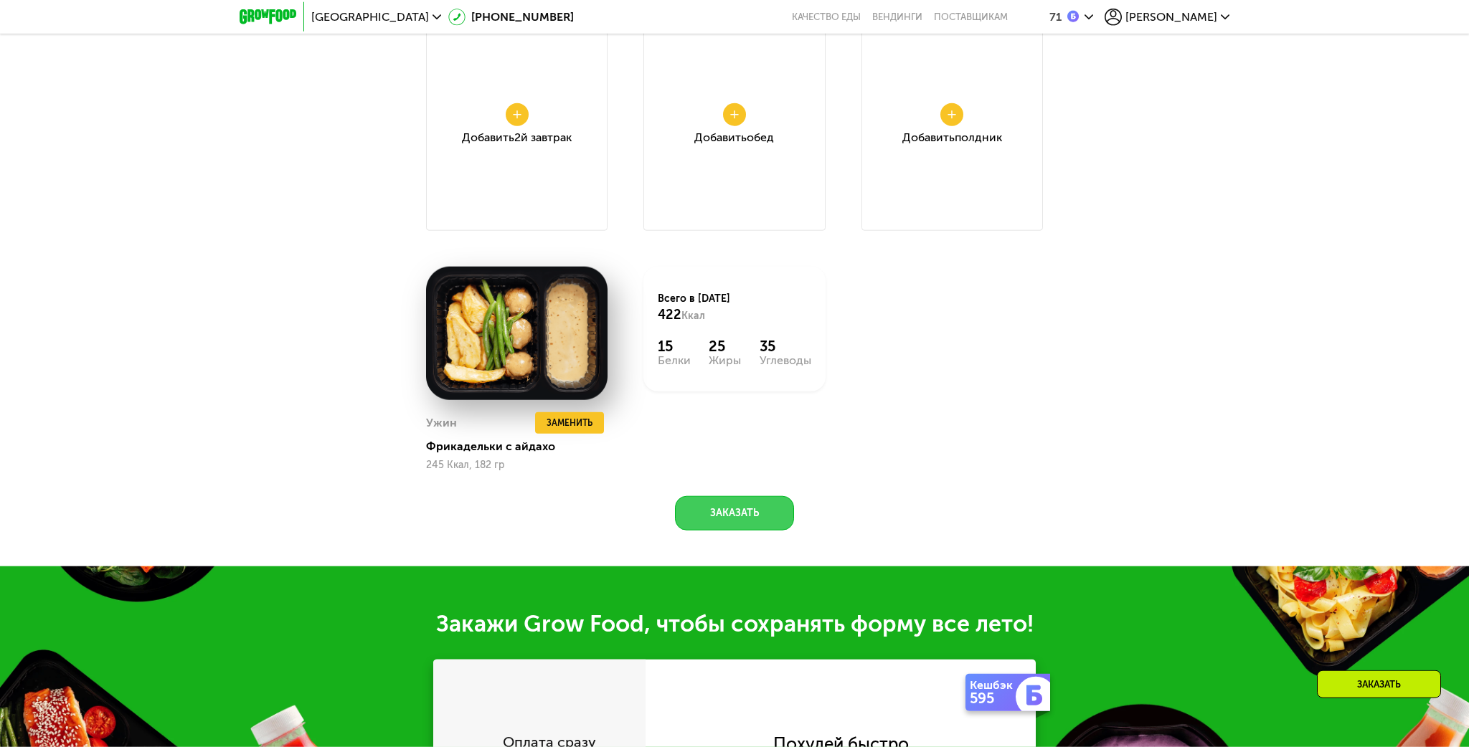
click at [742, 514] on button "Заказать" at bounding box center [734, 513] width 119 height 34
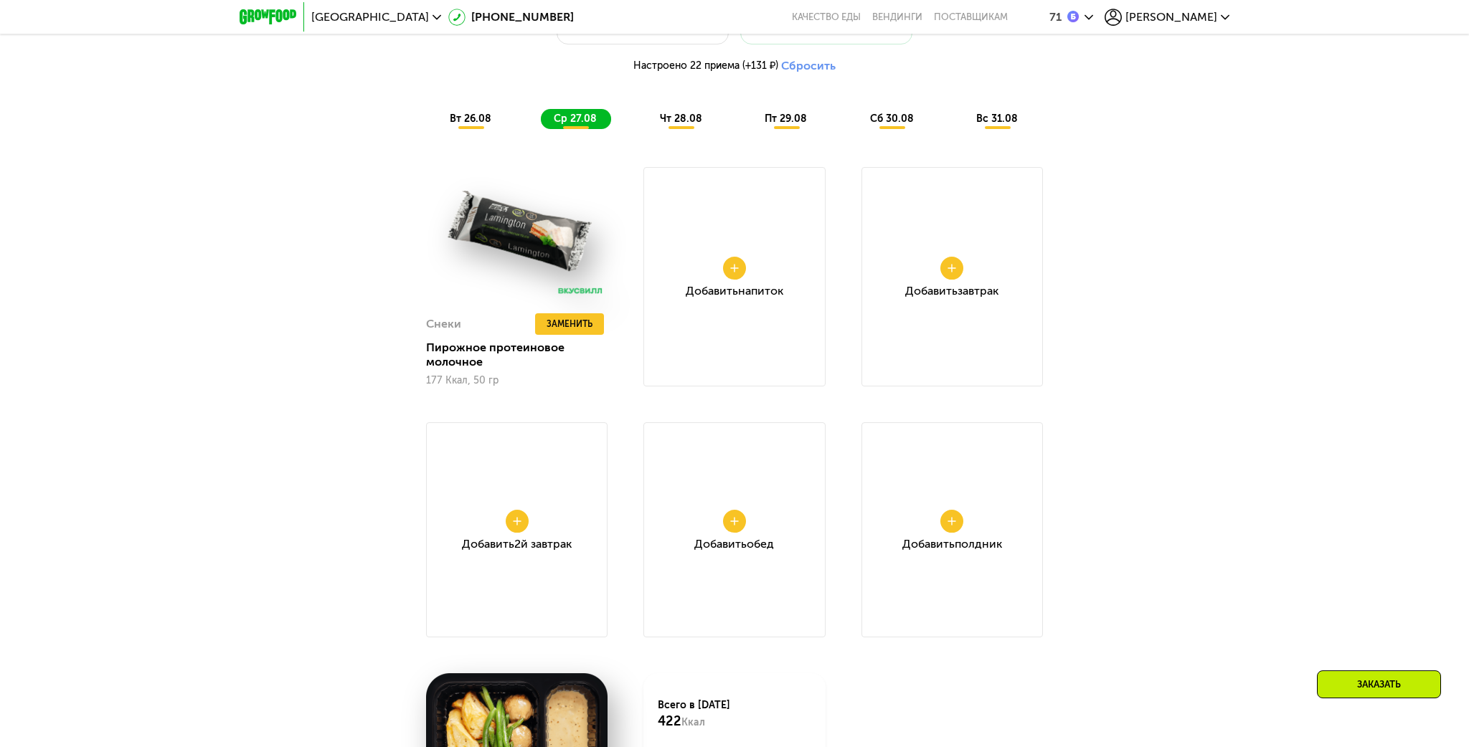
scroll to position [1237, 0]
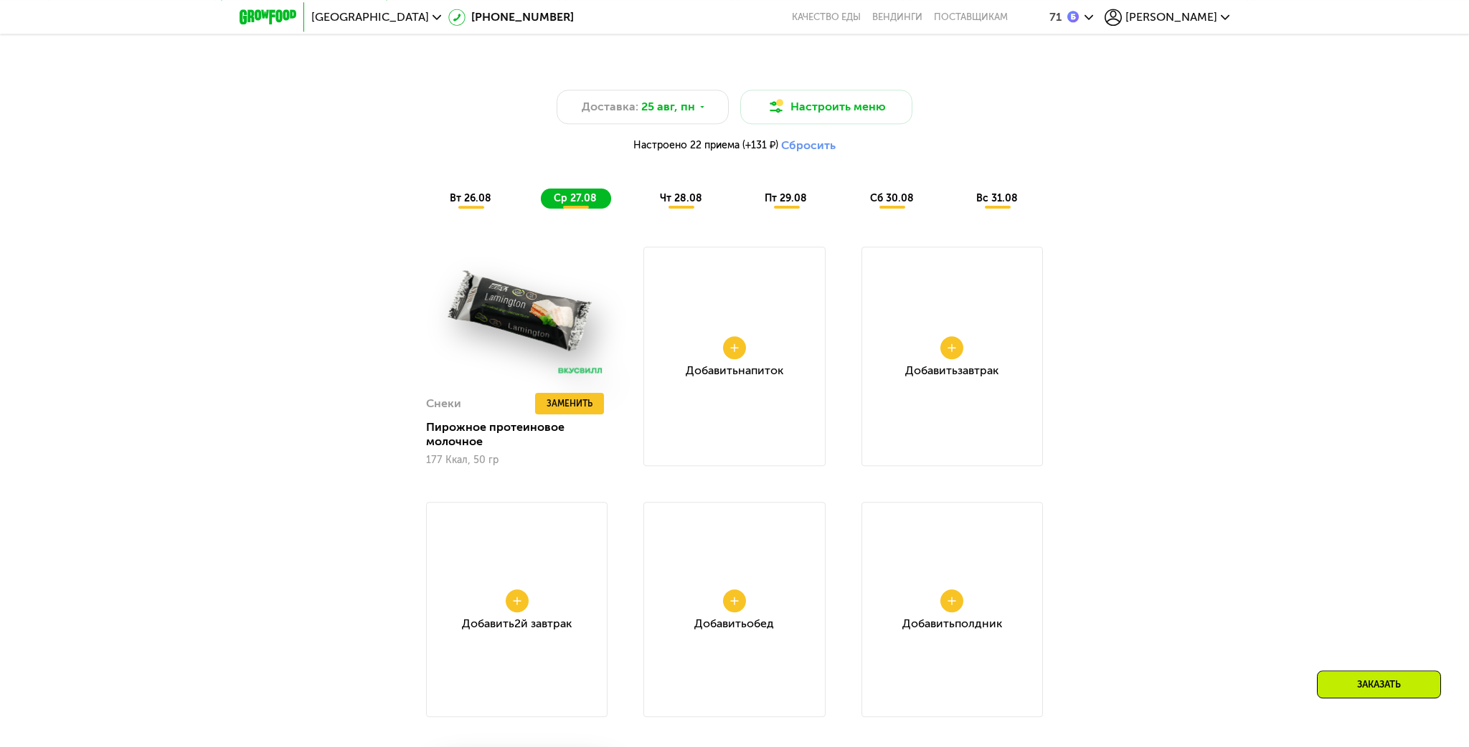
click at [752, 206] on div "чт 28.08" at bounding box center [787, 199] width 70 height 20
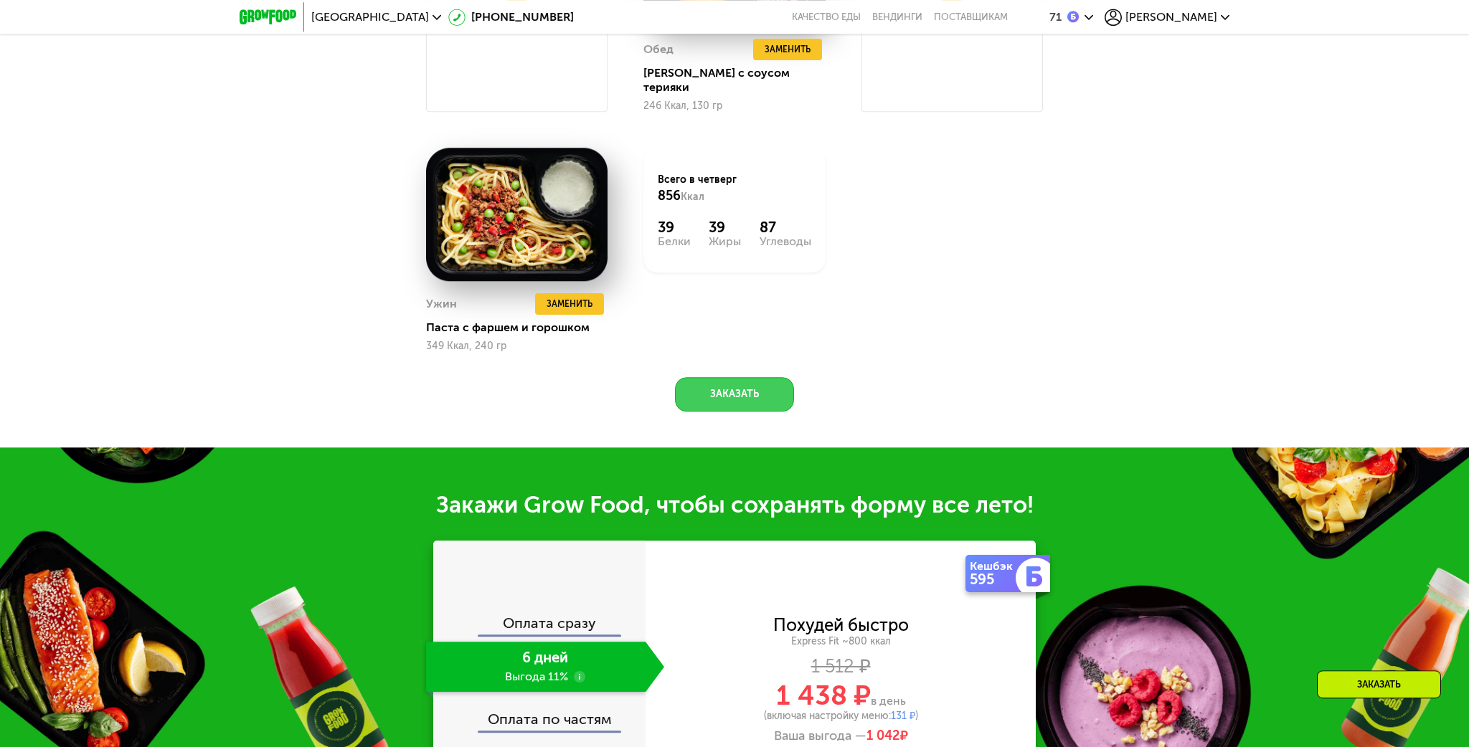
click at [752, 382] on button "Заказать" at bounding box center [734, 394] width 119 height 34
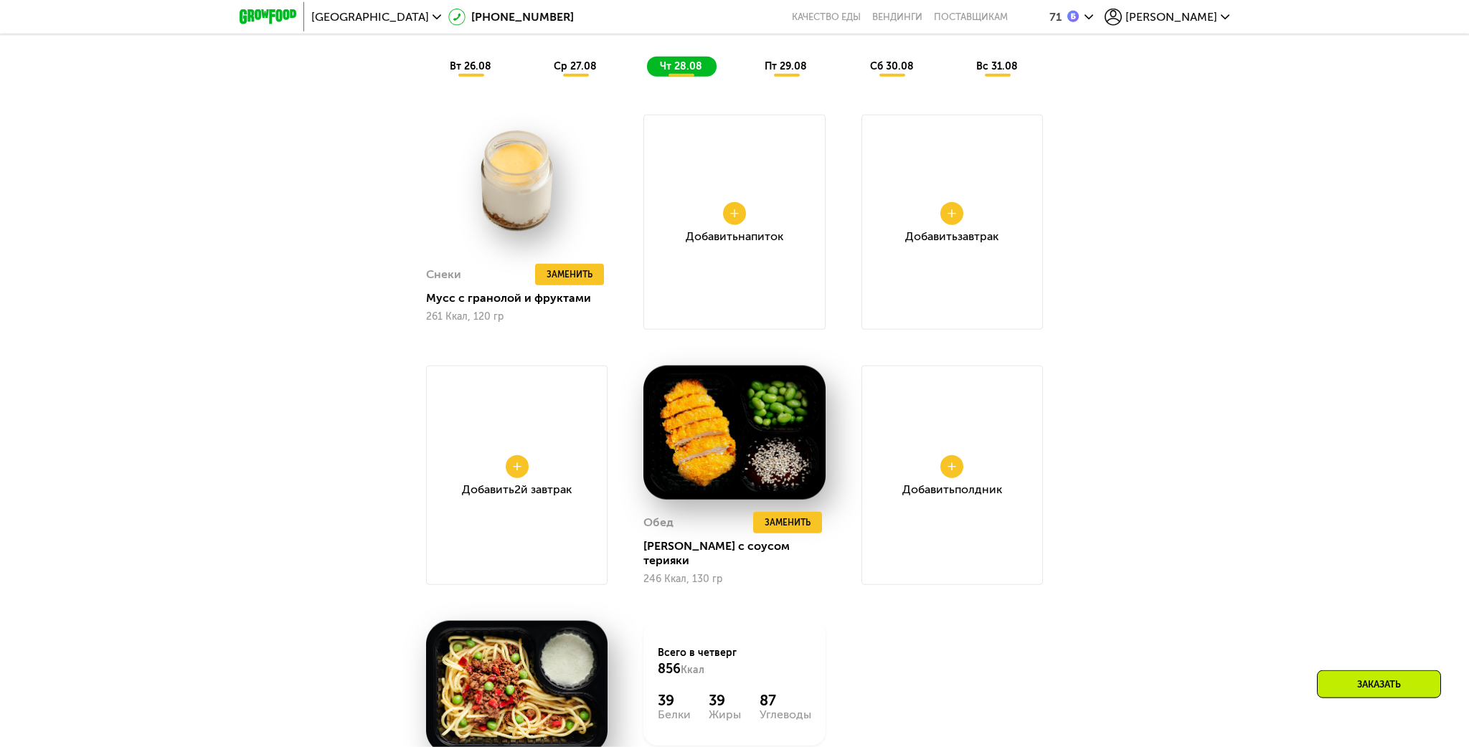
scroll to position [1273, 0]
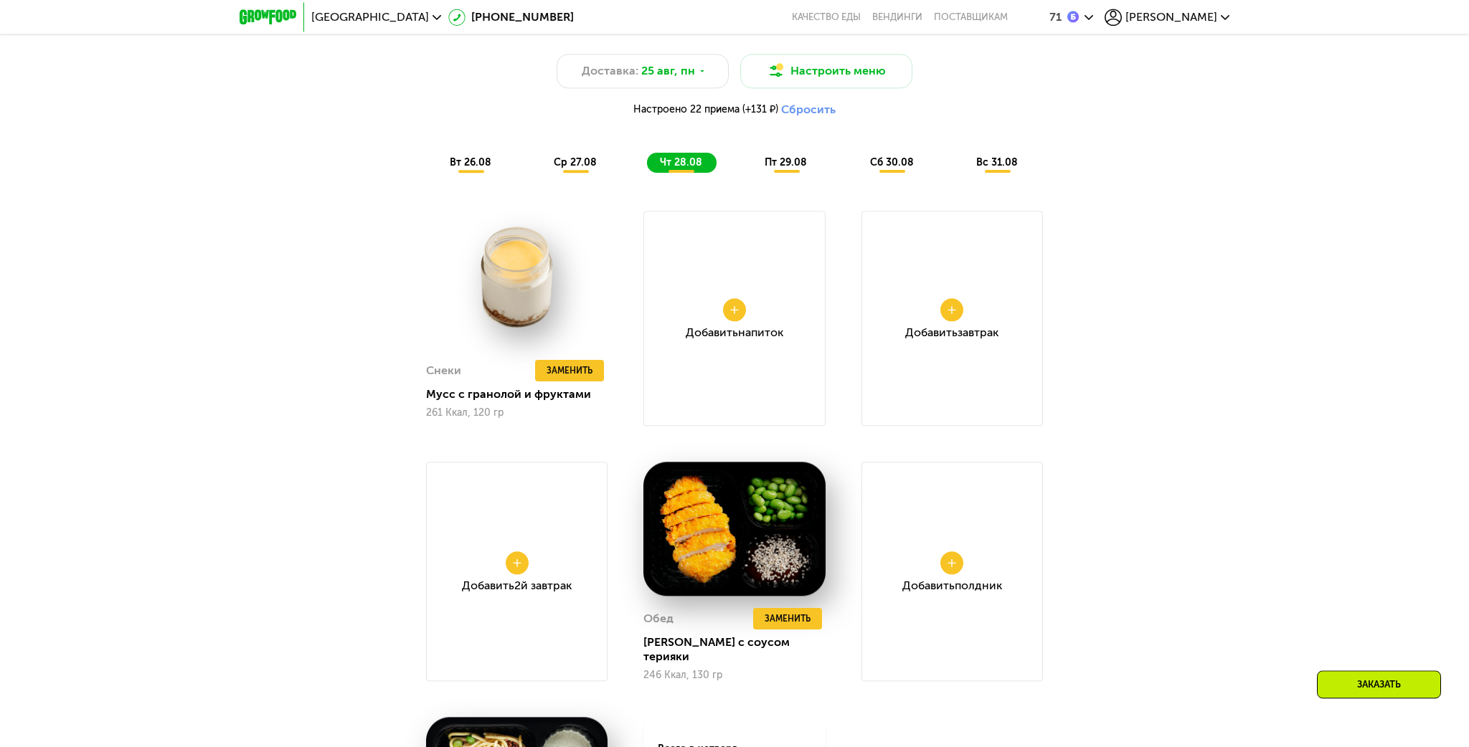
click at [779, 169] on span "пт 29.08" at bounding box center [786, 162] width 42 height 12
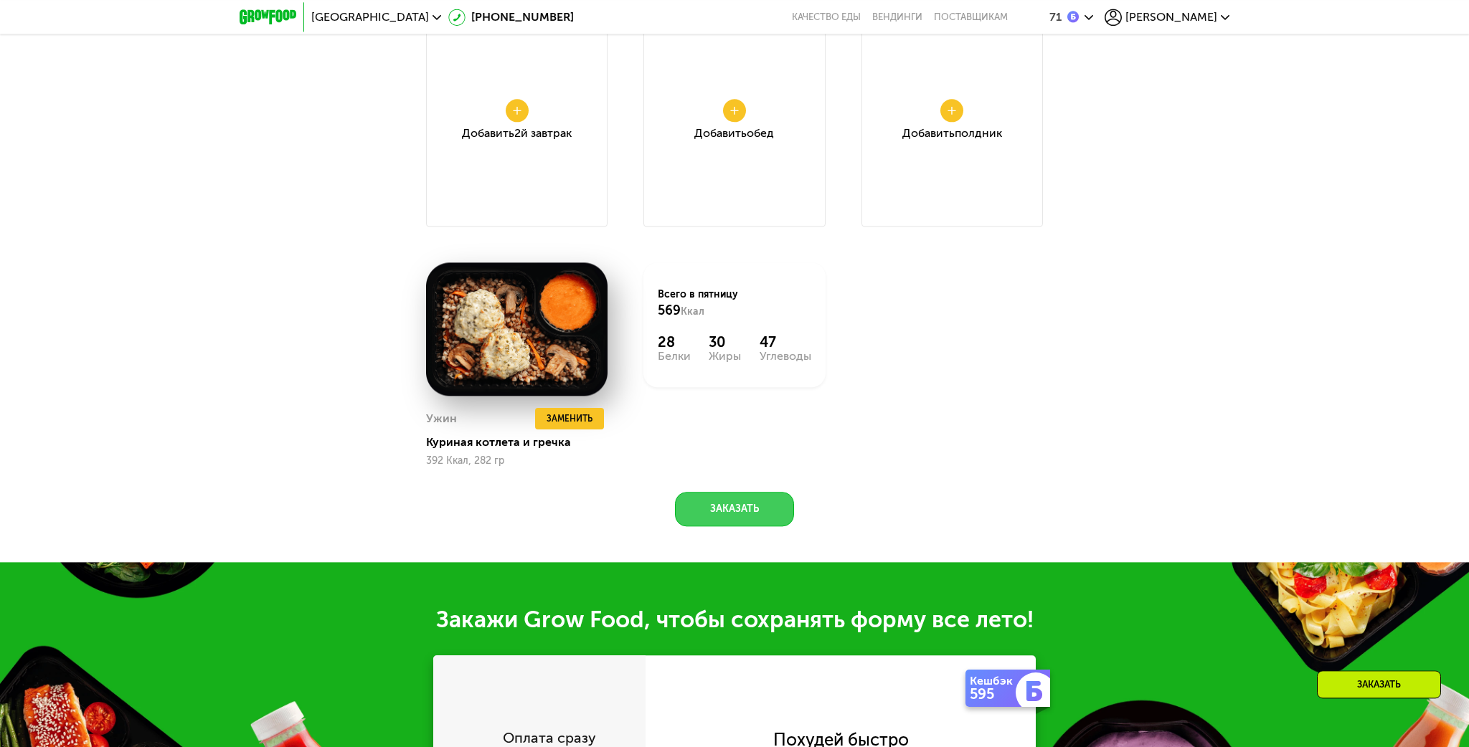
click at [732, 506] on button "Заказать" at bounding box center [734, 509] width 119 height 34
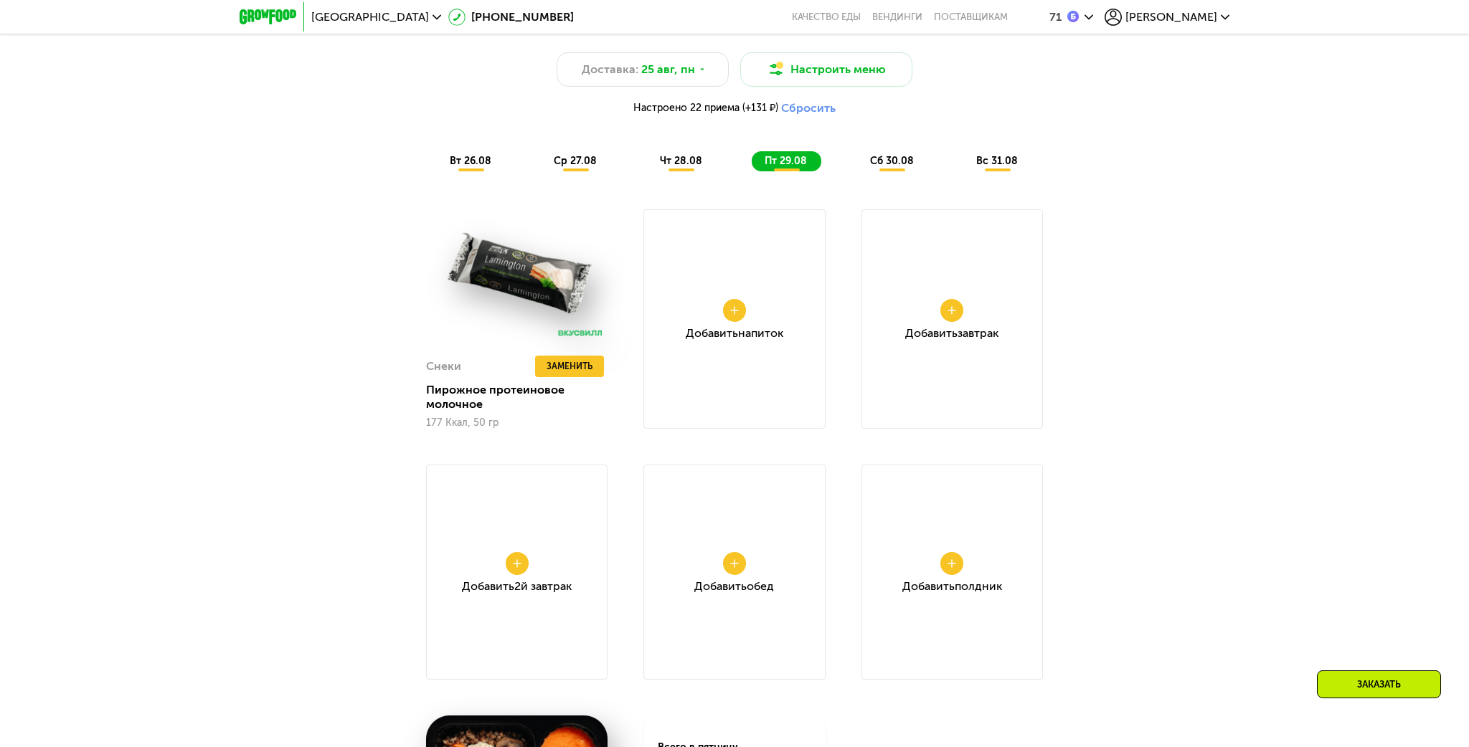
scroll to position [1202, 0]
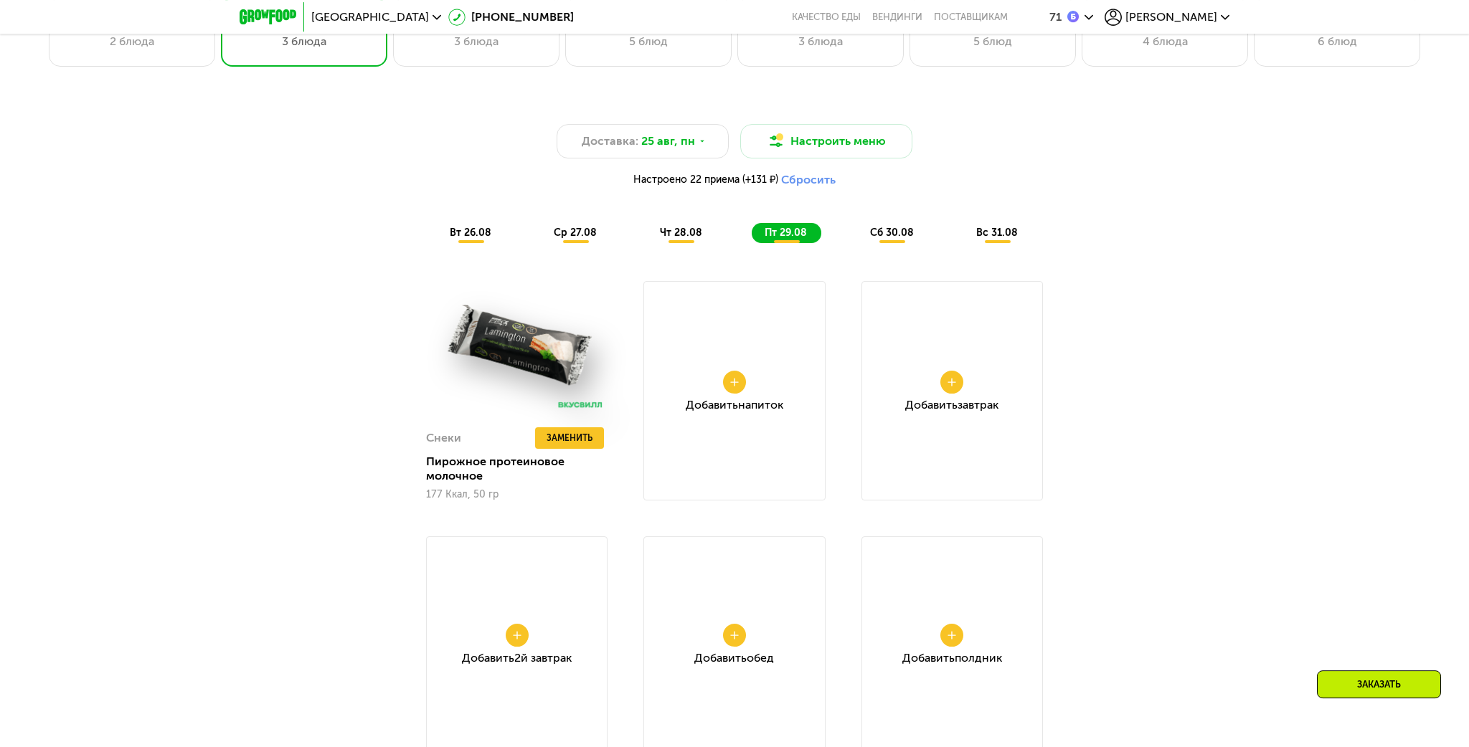
click at [891, 234] on span "сб 30.08" at bounding box center [892, 233] width 44 height 12
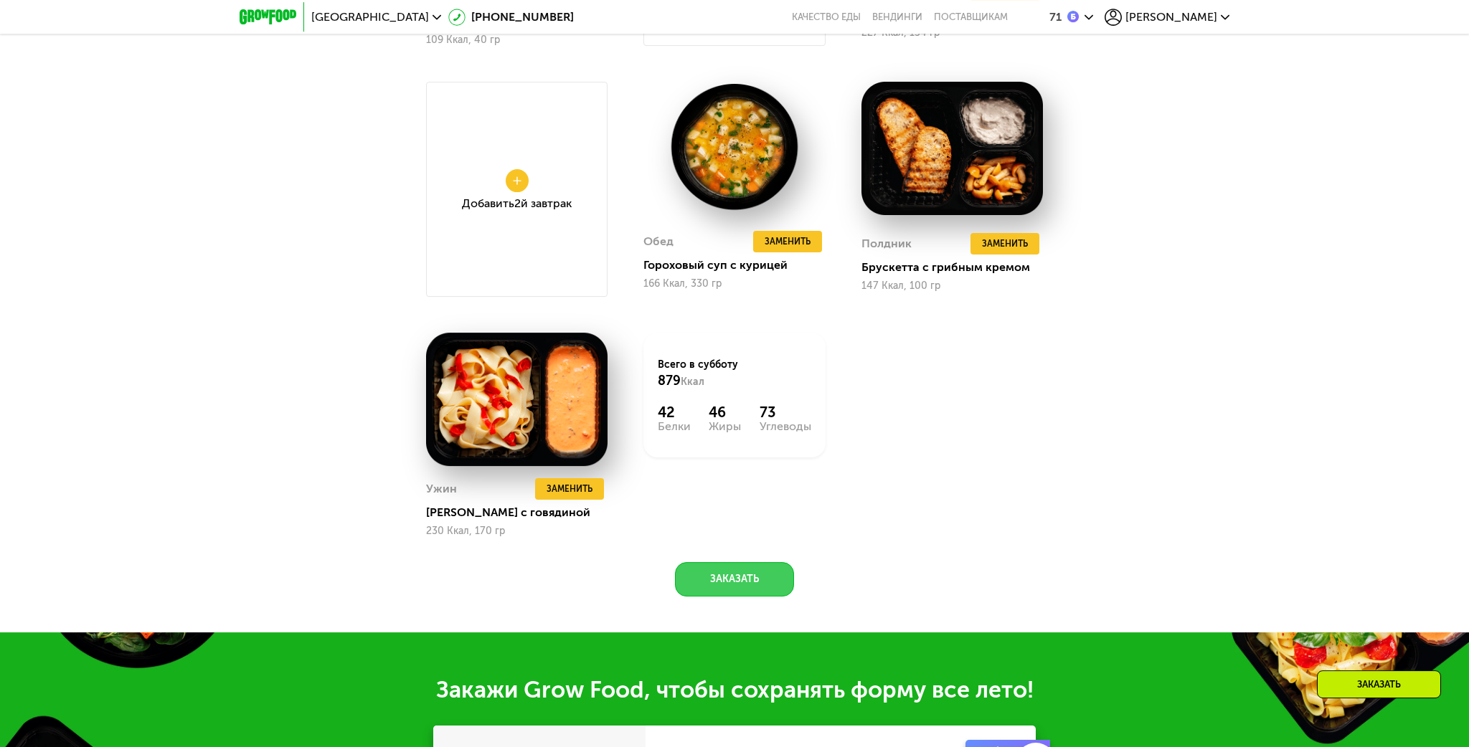
click at [737, 575] on button "Заказать" at bounding box center [734, 579] width 119 height 34
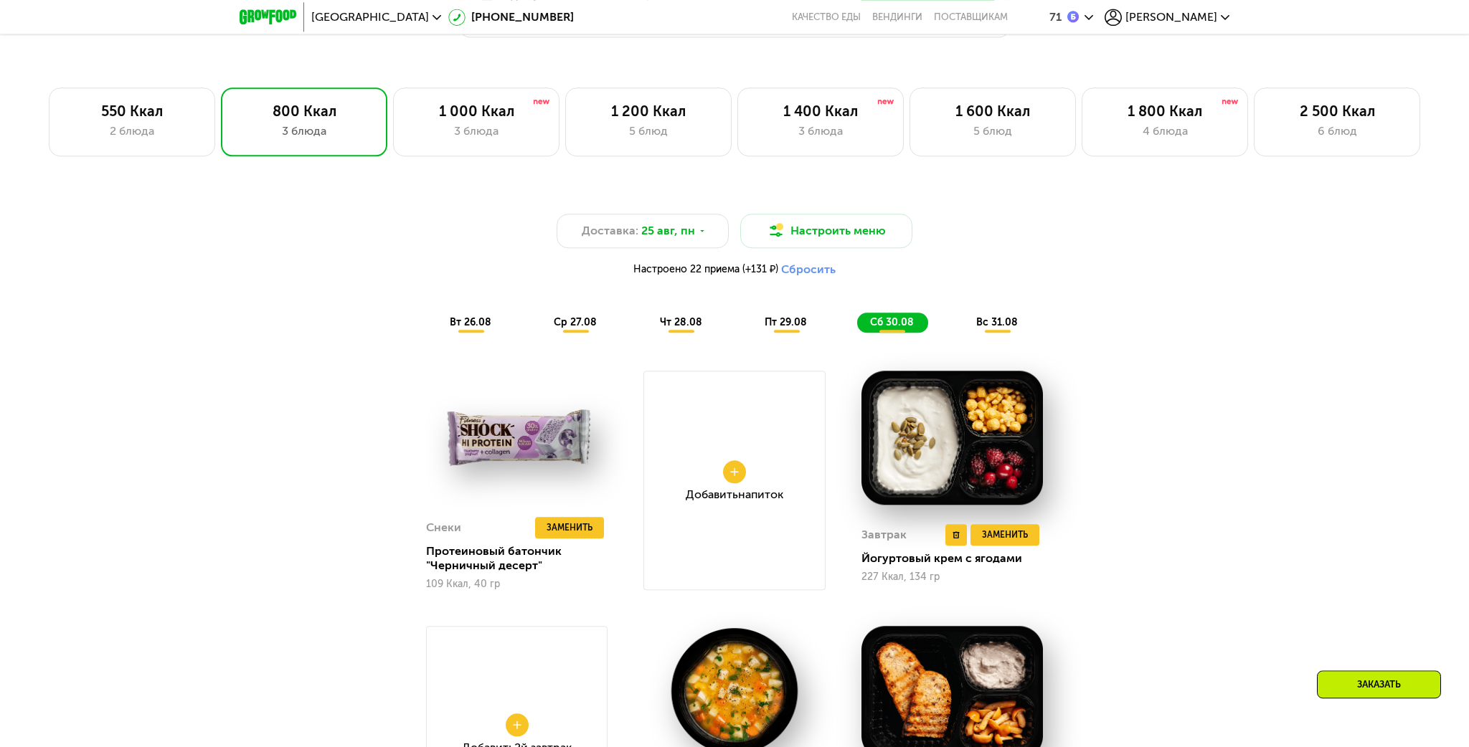
scroll to position [1112, 0]
click at [991, 325] on span "вс 31.08" at bounding box center [997, 323] width 42 height 12
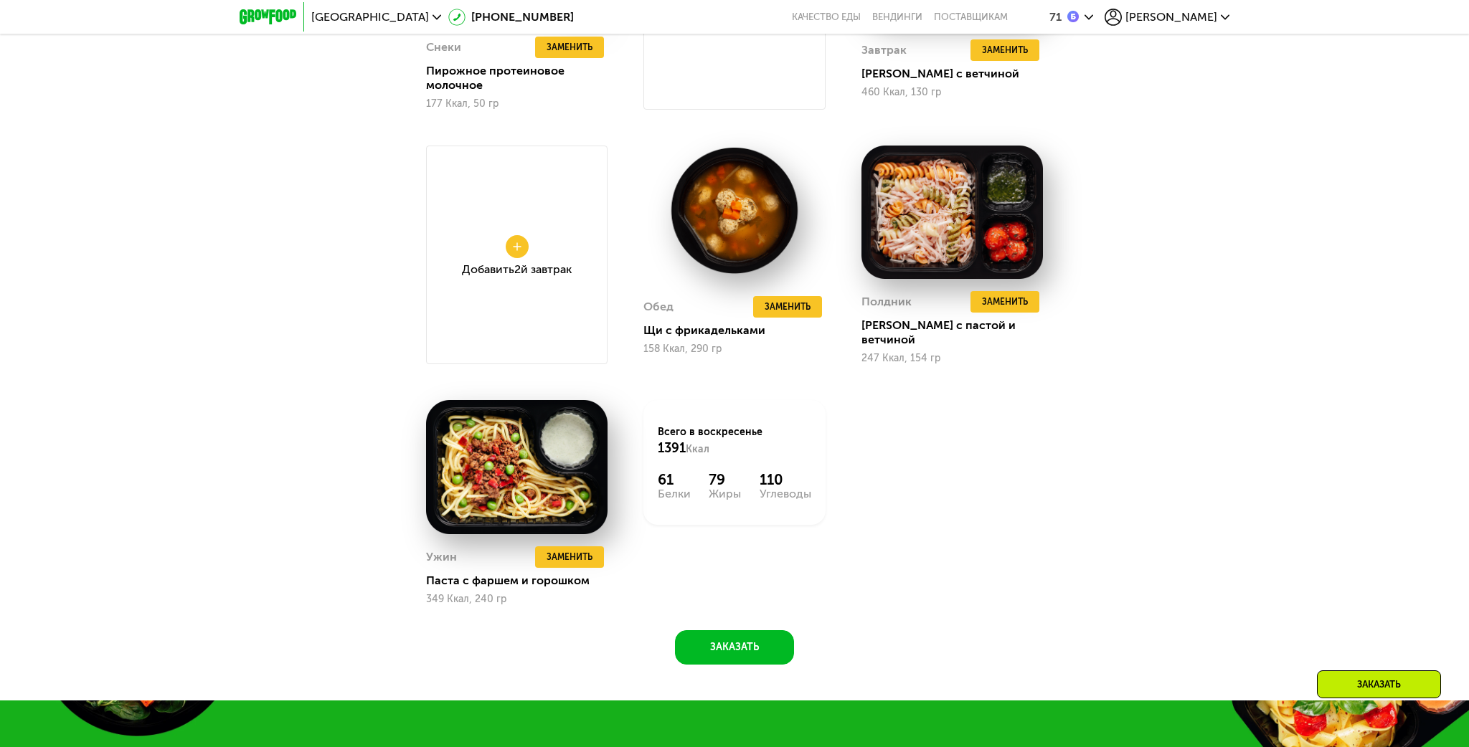
scroll to position [1642, 0]
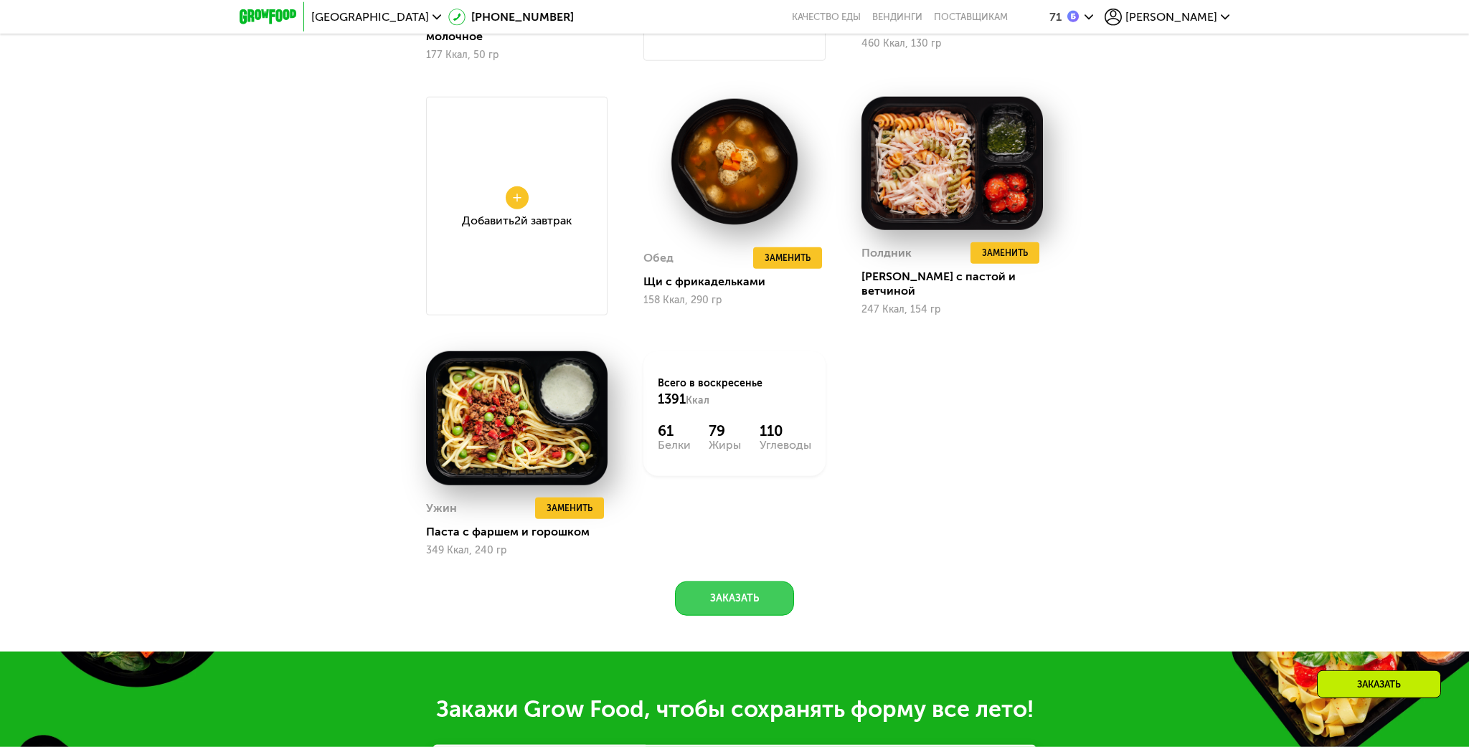
click at [749, 588] on button "Заказать" at bounding box center [734, 599] width 119 height 34
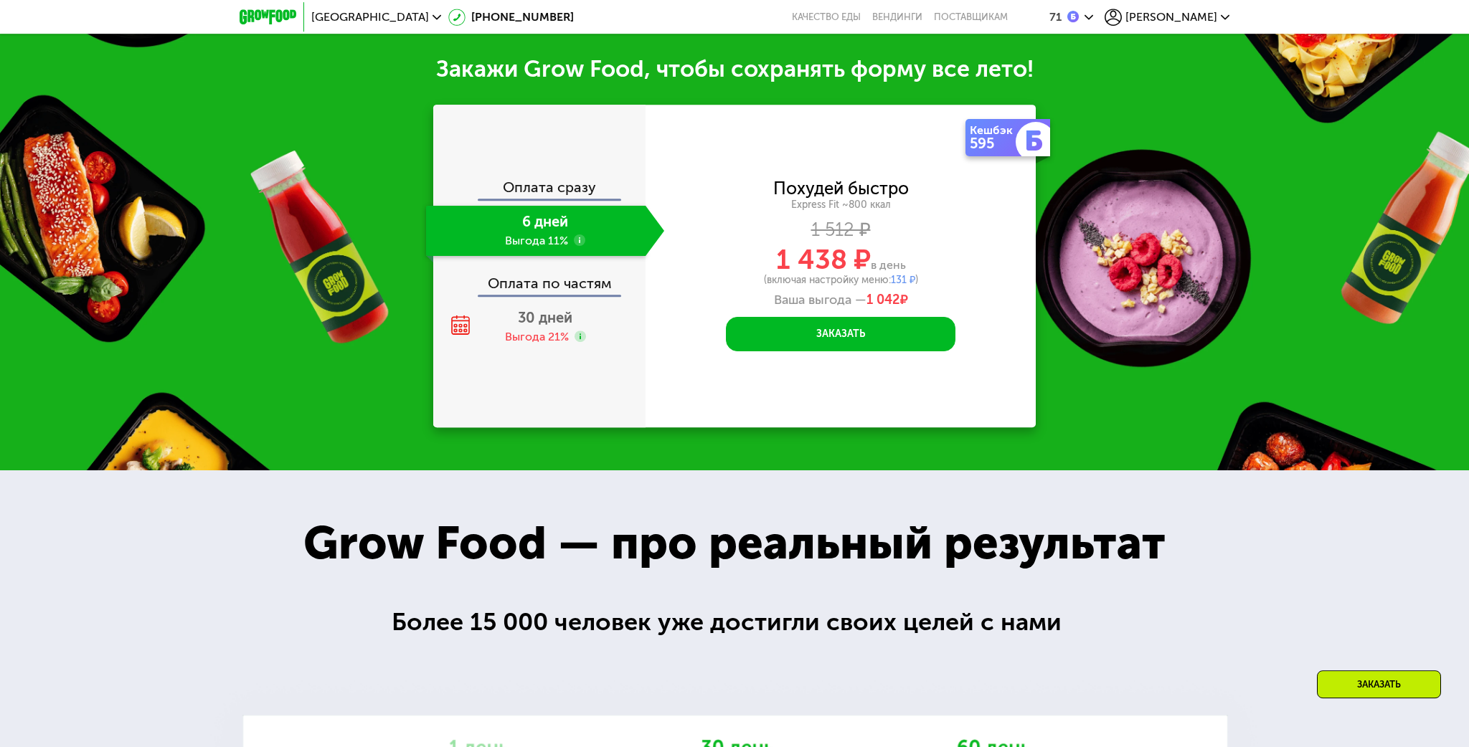
scroll to position [2213, 0]
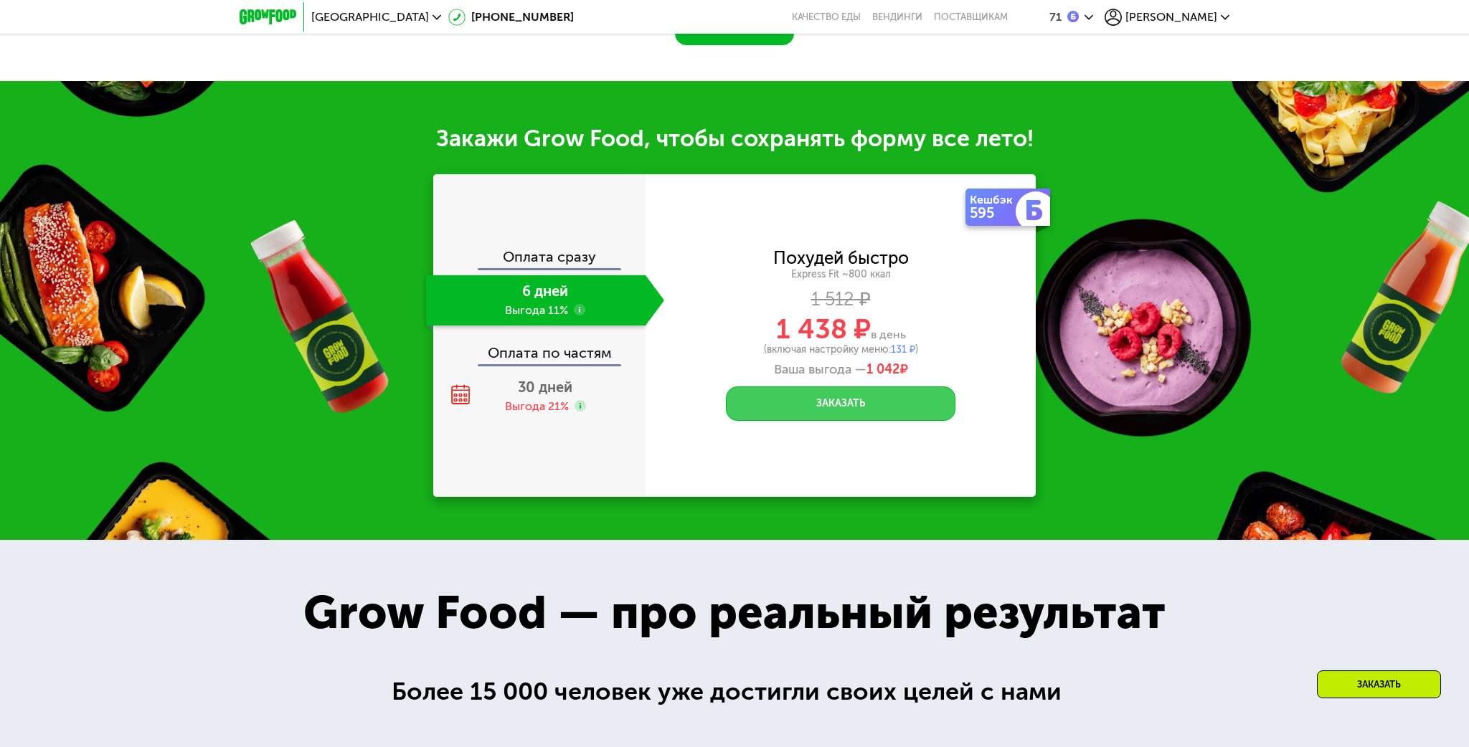
click at [845, 405] on button "Заказать" at bounding box center [841, 404] width 230 height 34
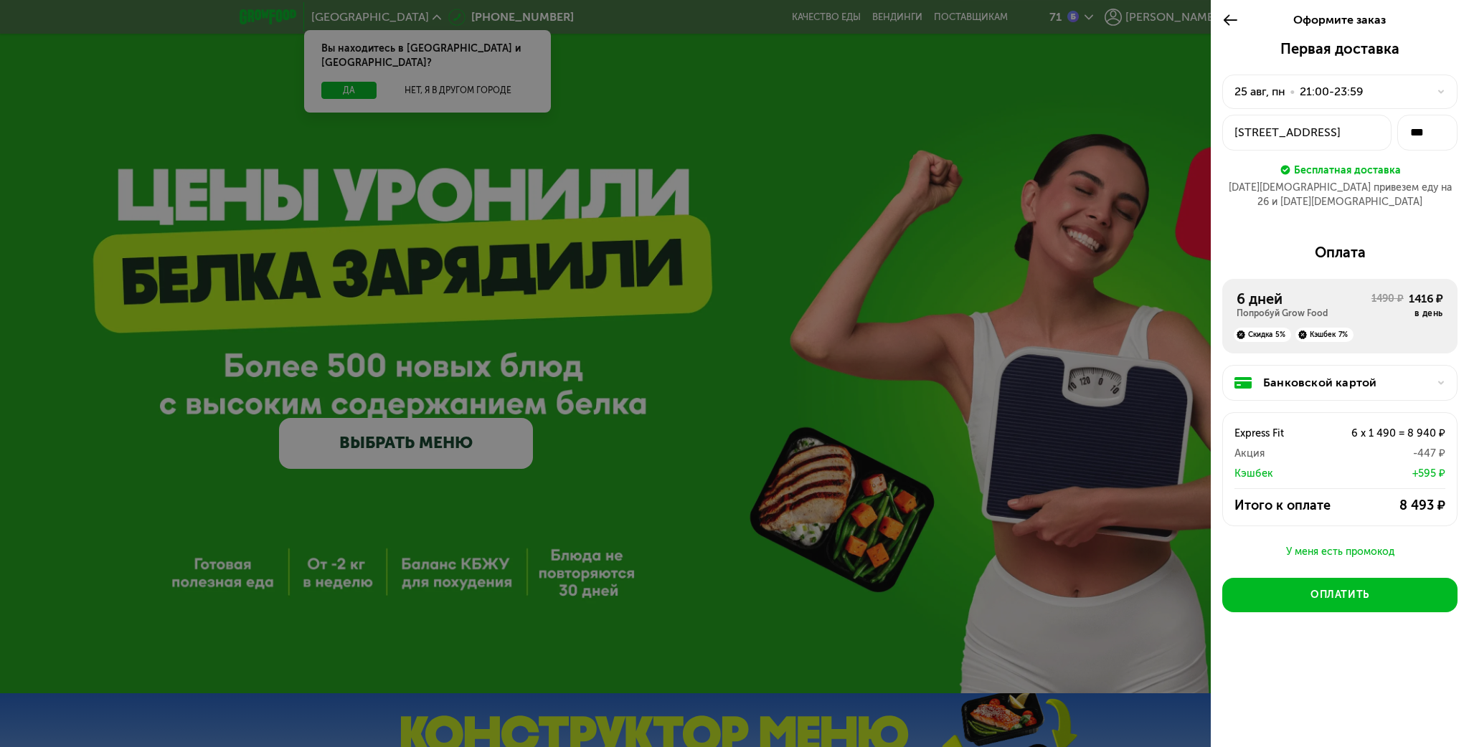
click at [1346, 374] on div "Банковской картой" at bounding box center [1345, 382] width 165 height 17
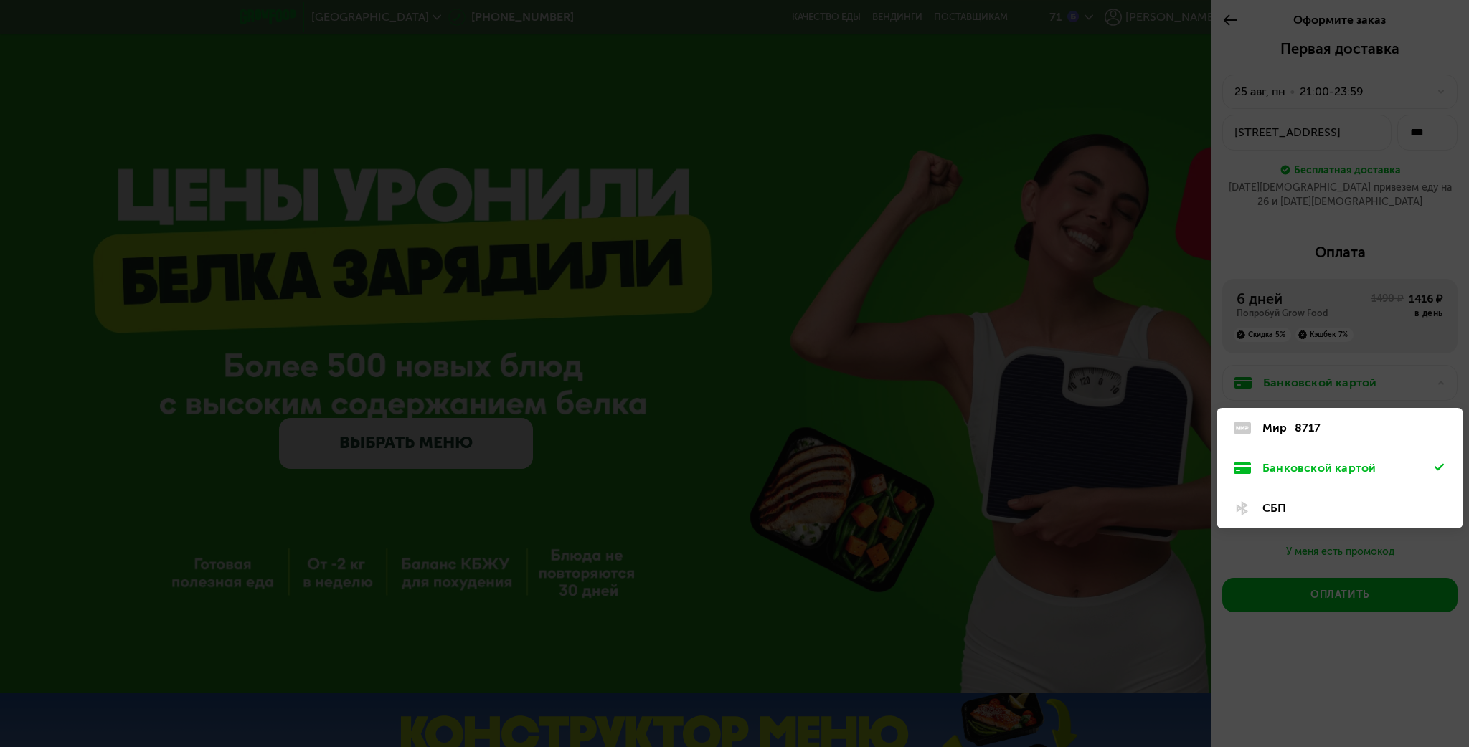
click at [1295, 420] on div "8717" at bounding box center [1308, 428] width 27 height 17
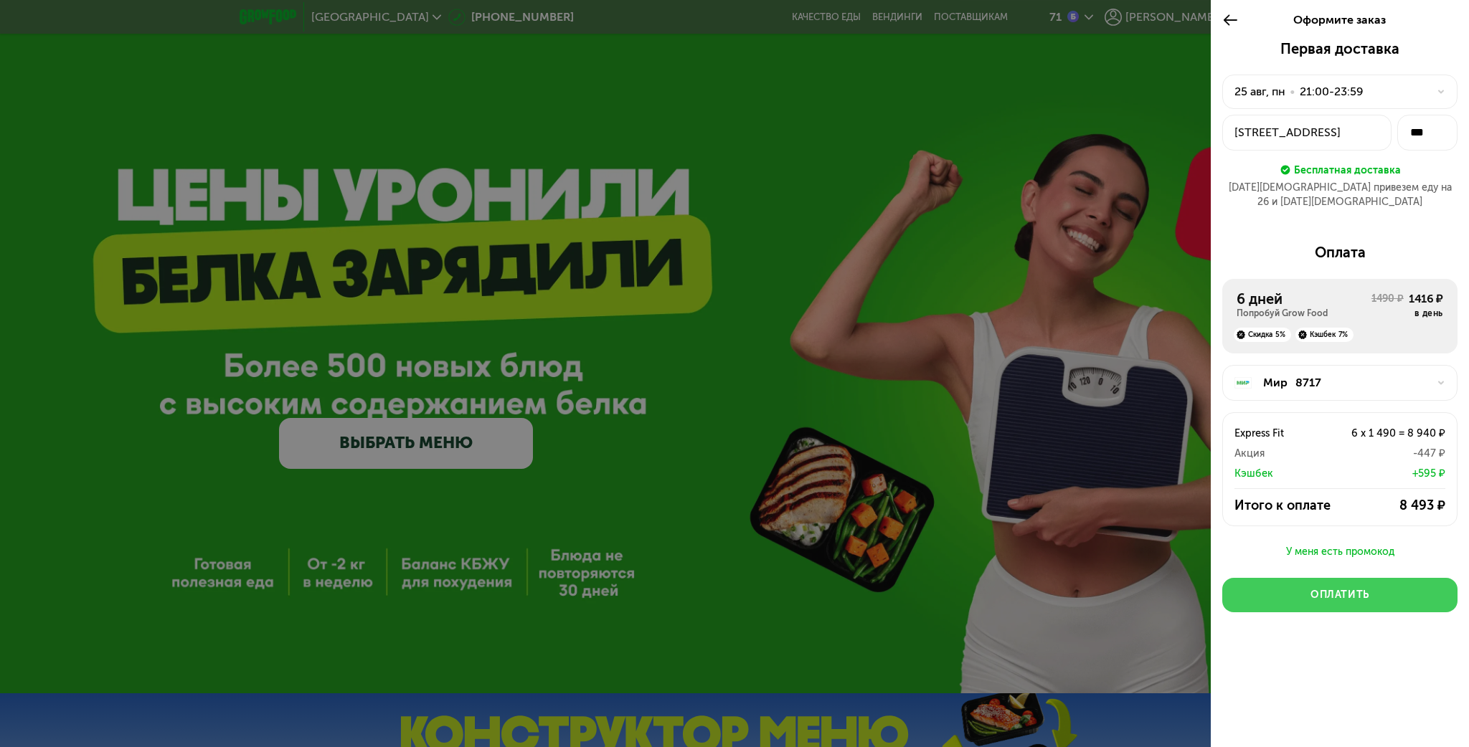
click at [1343, 588] on div "Оплатить" at bounding box center [1340, 595] width 59 height 14
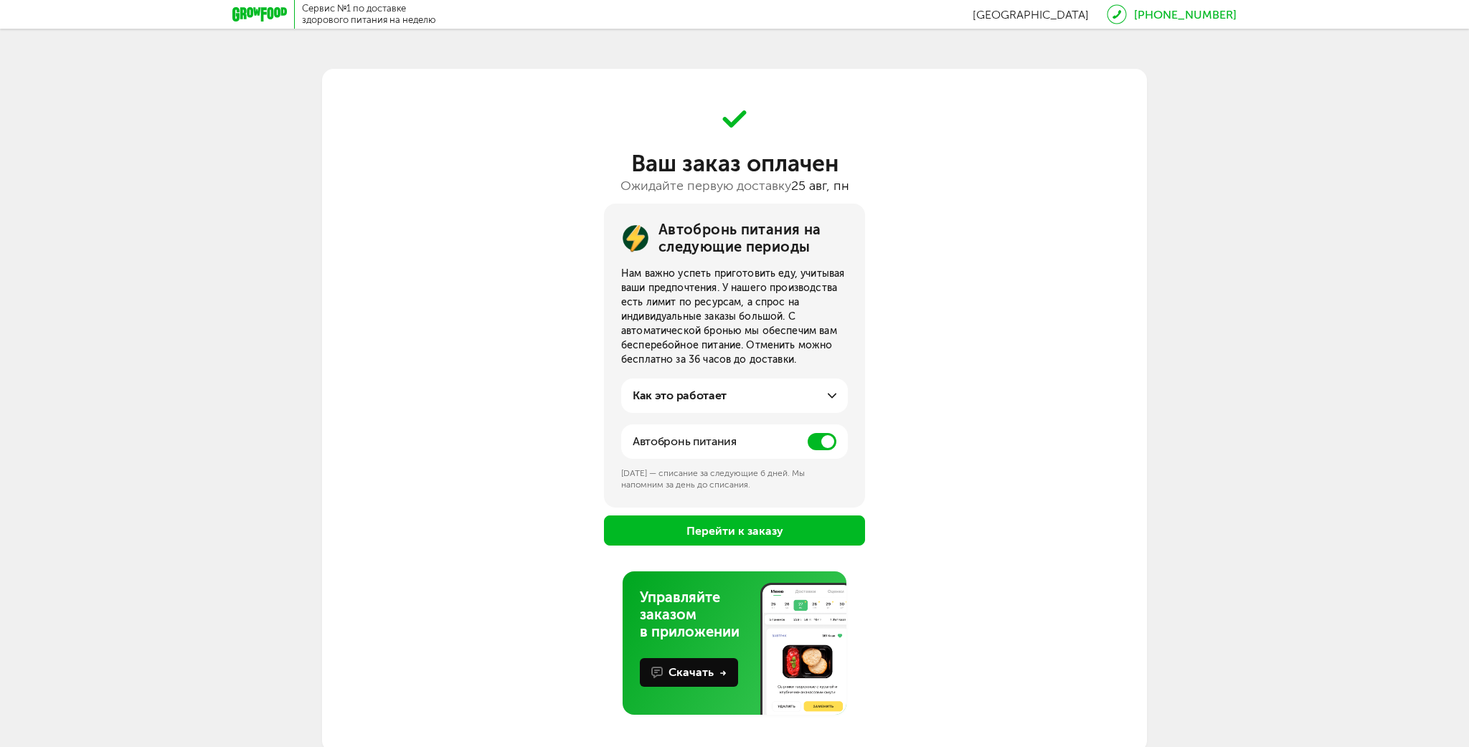
click at [819, 447] on span at bounding box center [822, 441] width 29 height 17
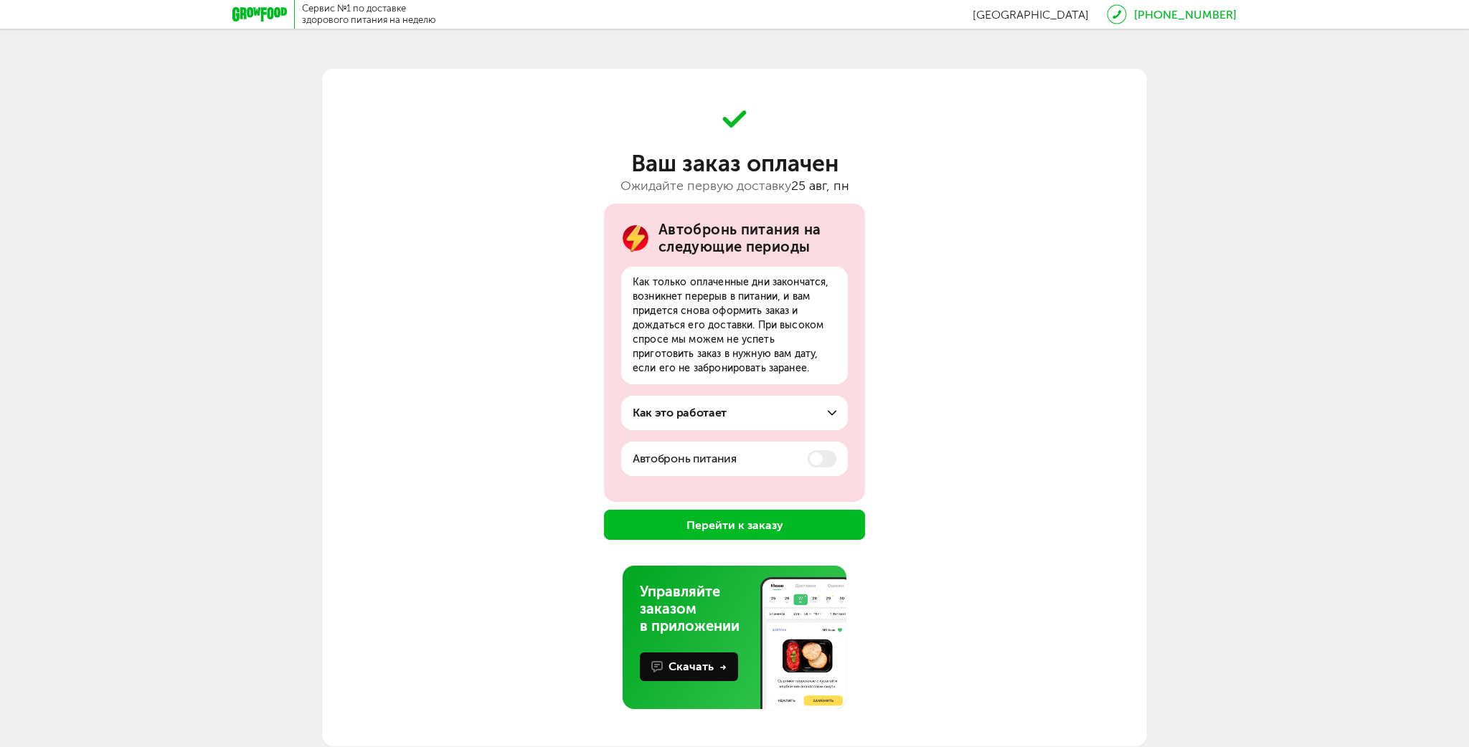
click at [747, 532] on button "Перейти к заказу" at bounding box center [734, 525] width 261 height 30
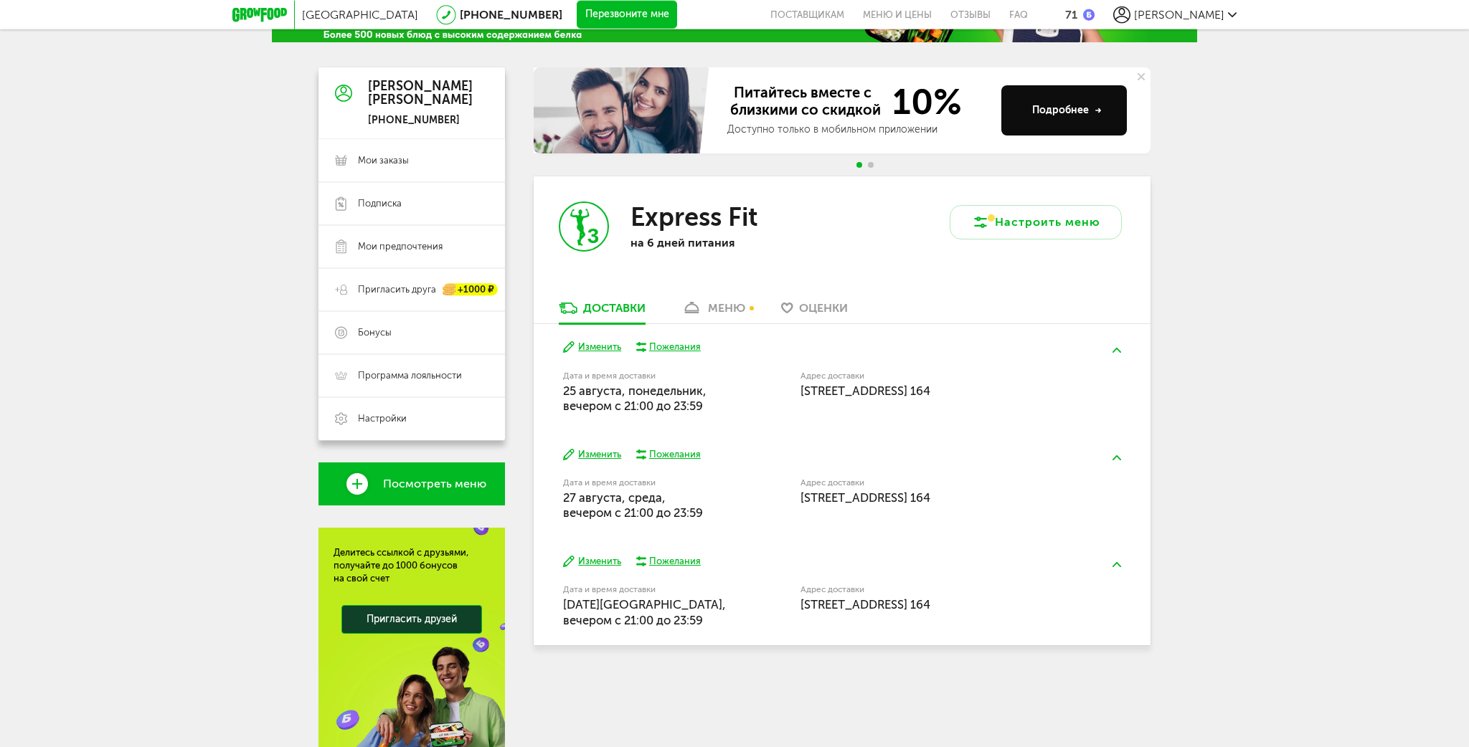
scroll to position [151, 0]
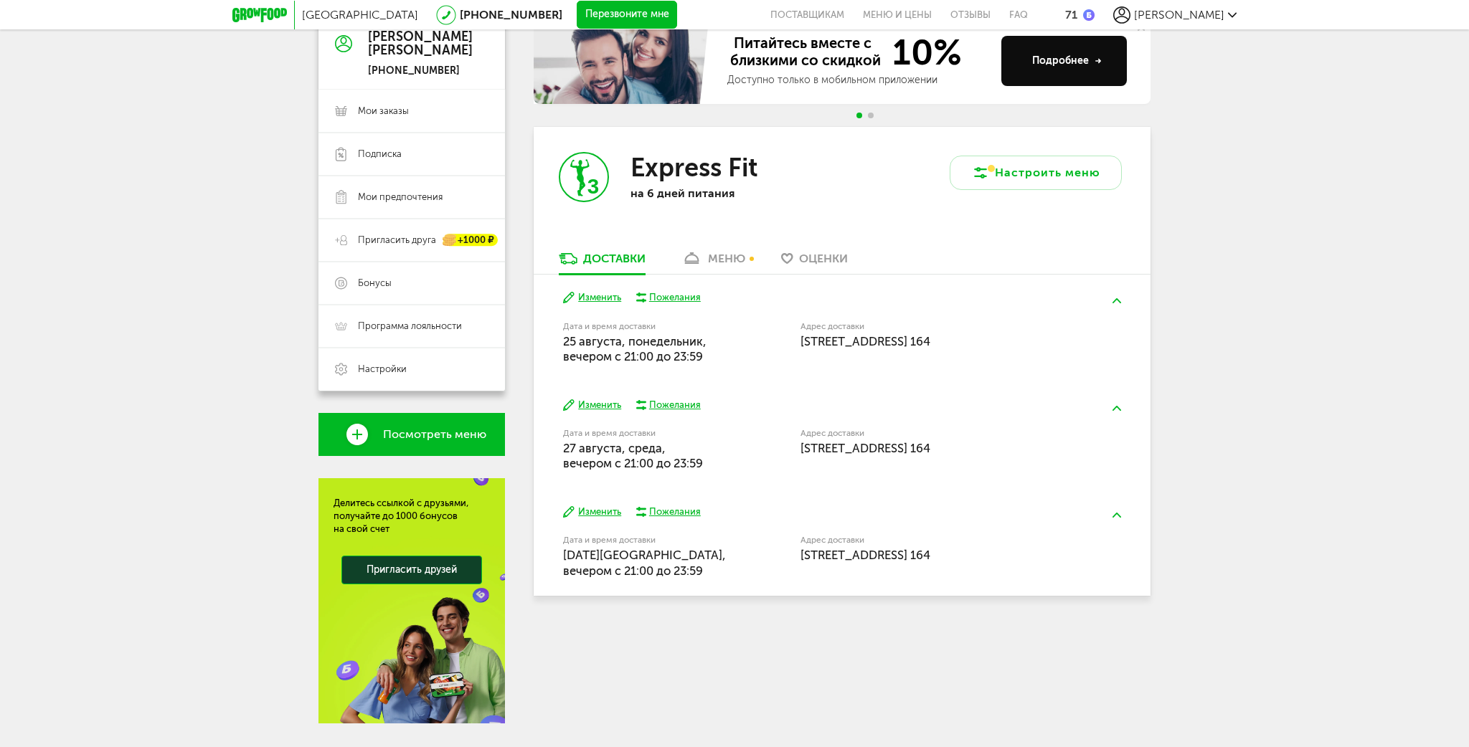
click at [732, 263] on div "меню" at bounding box center [726, 259] width 37 height 14
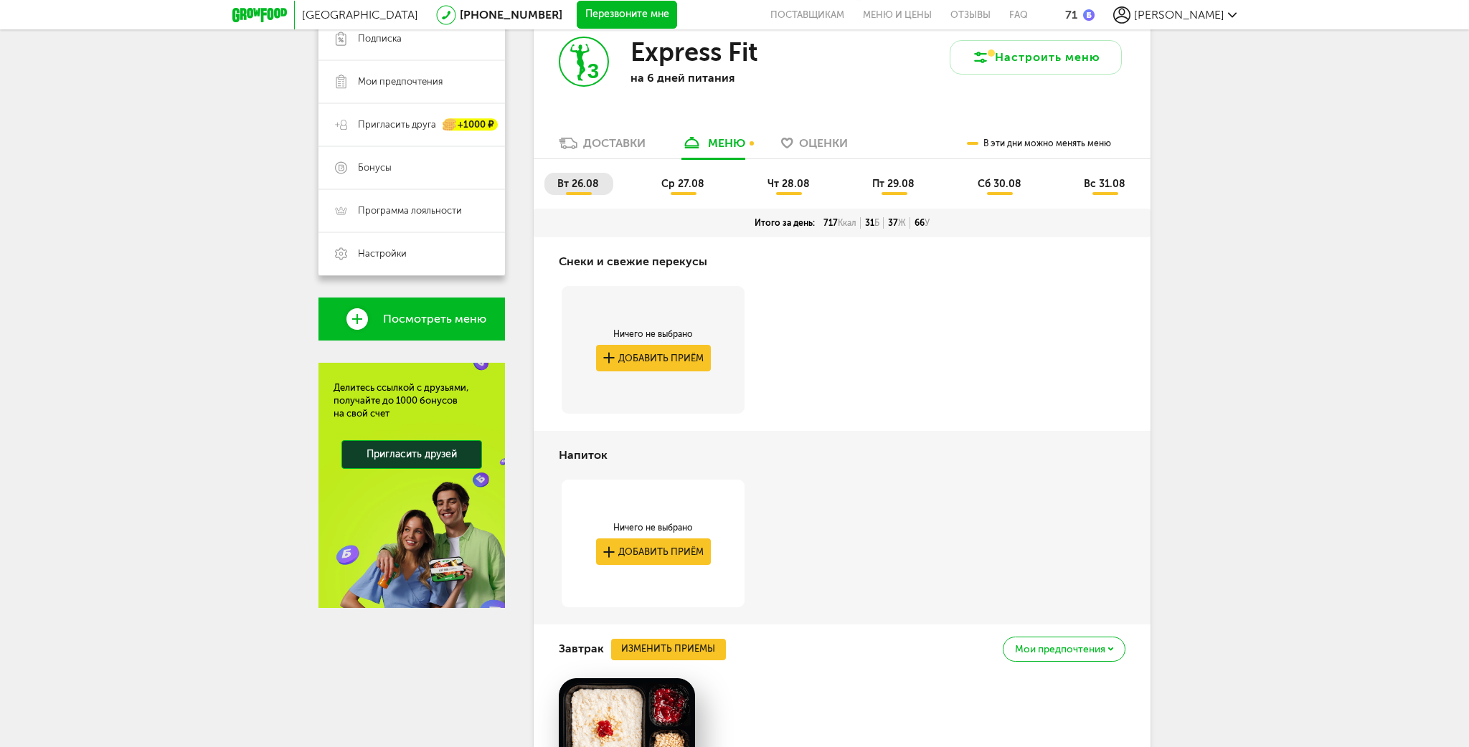
scroll to position [242, 0]
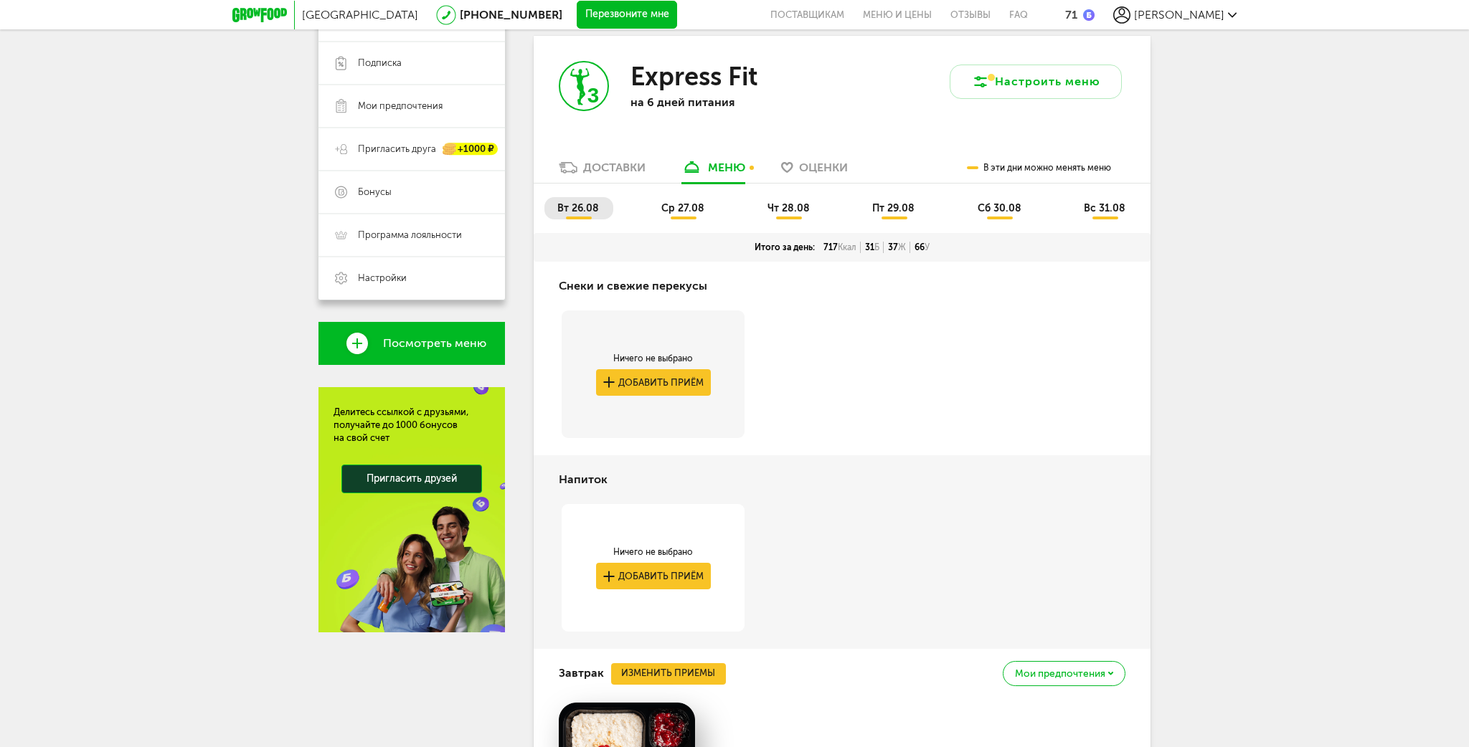
click at [695, 212] on span "ср 27.08" at bounding box center [682, 208] width 43 height 12
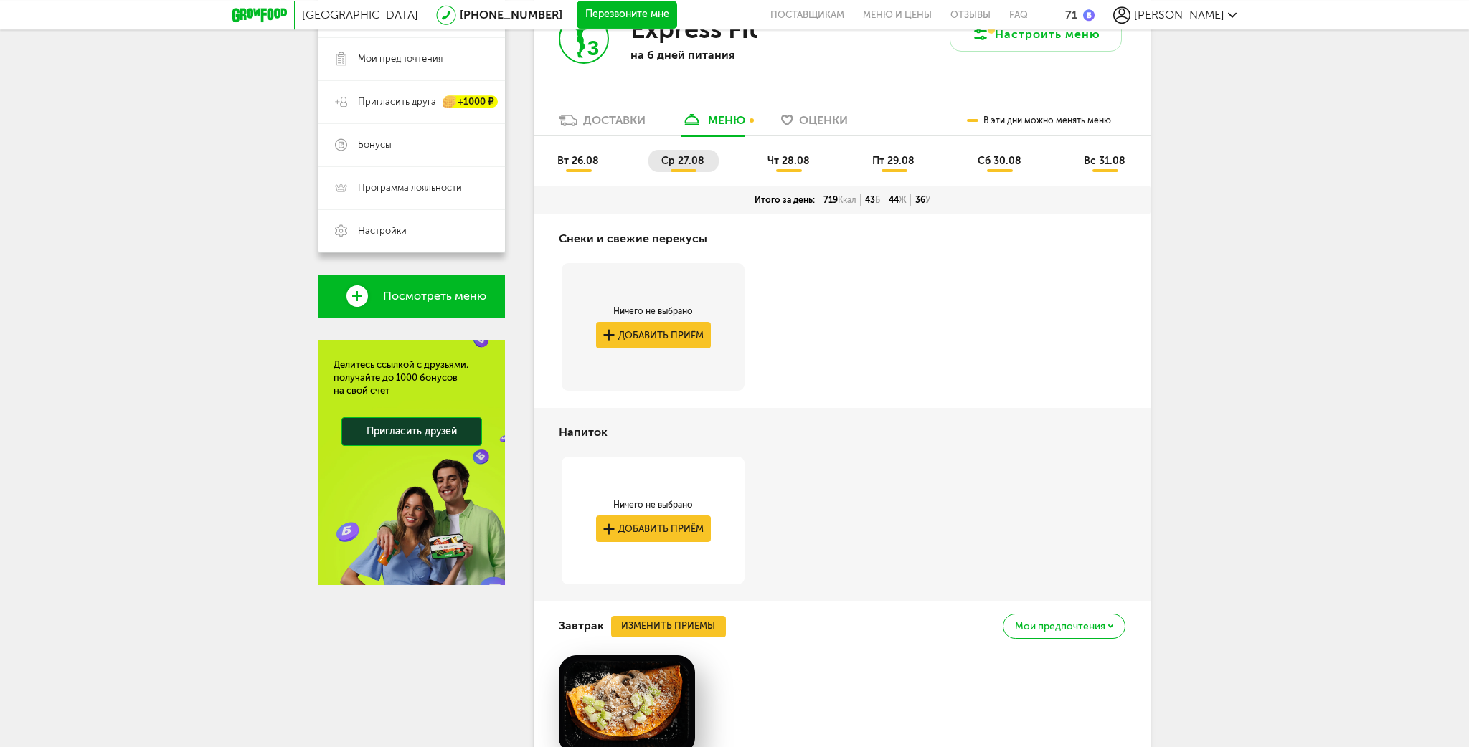
scroll to position [166, 0]
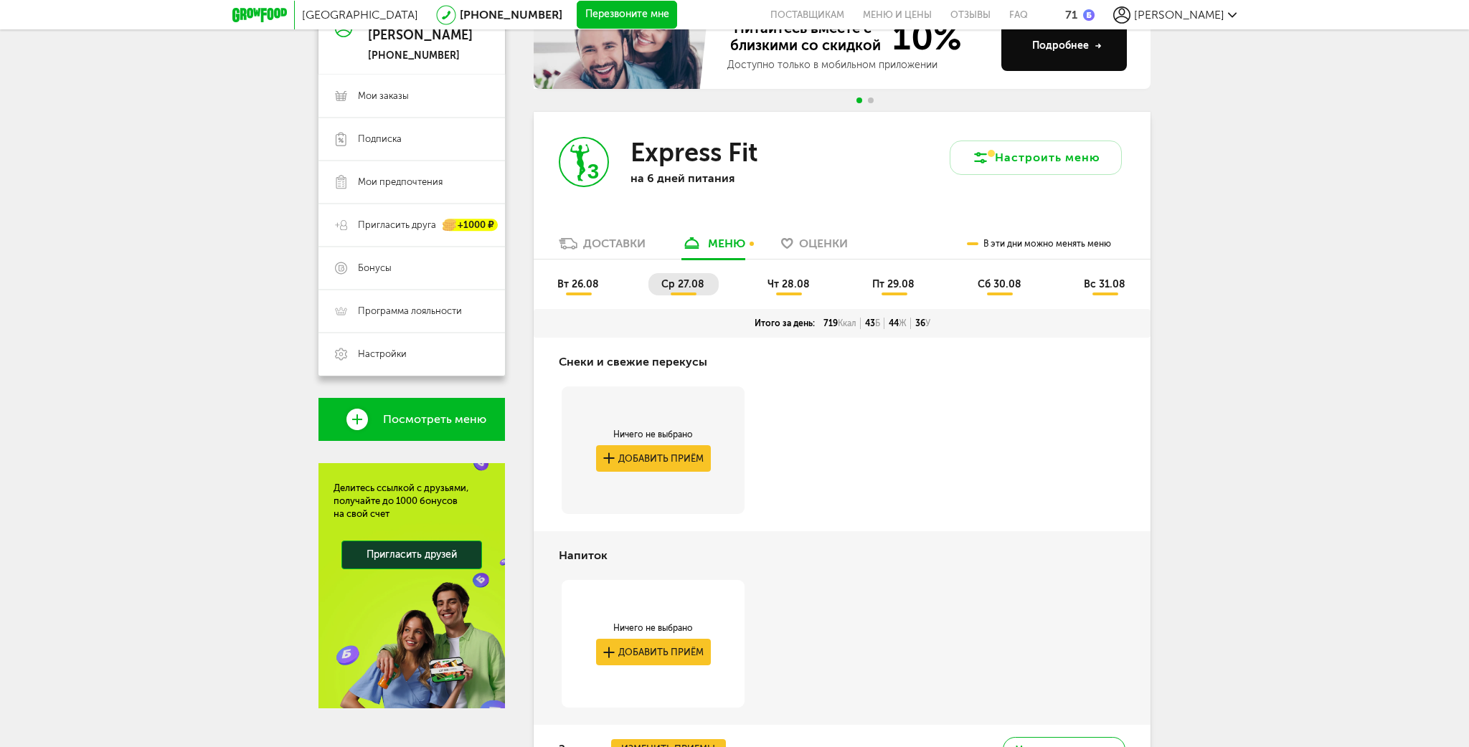
click at [571, 288] on span "вт 26.08" at bounding box center [578, 284] width 42 height 12
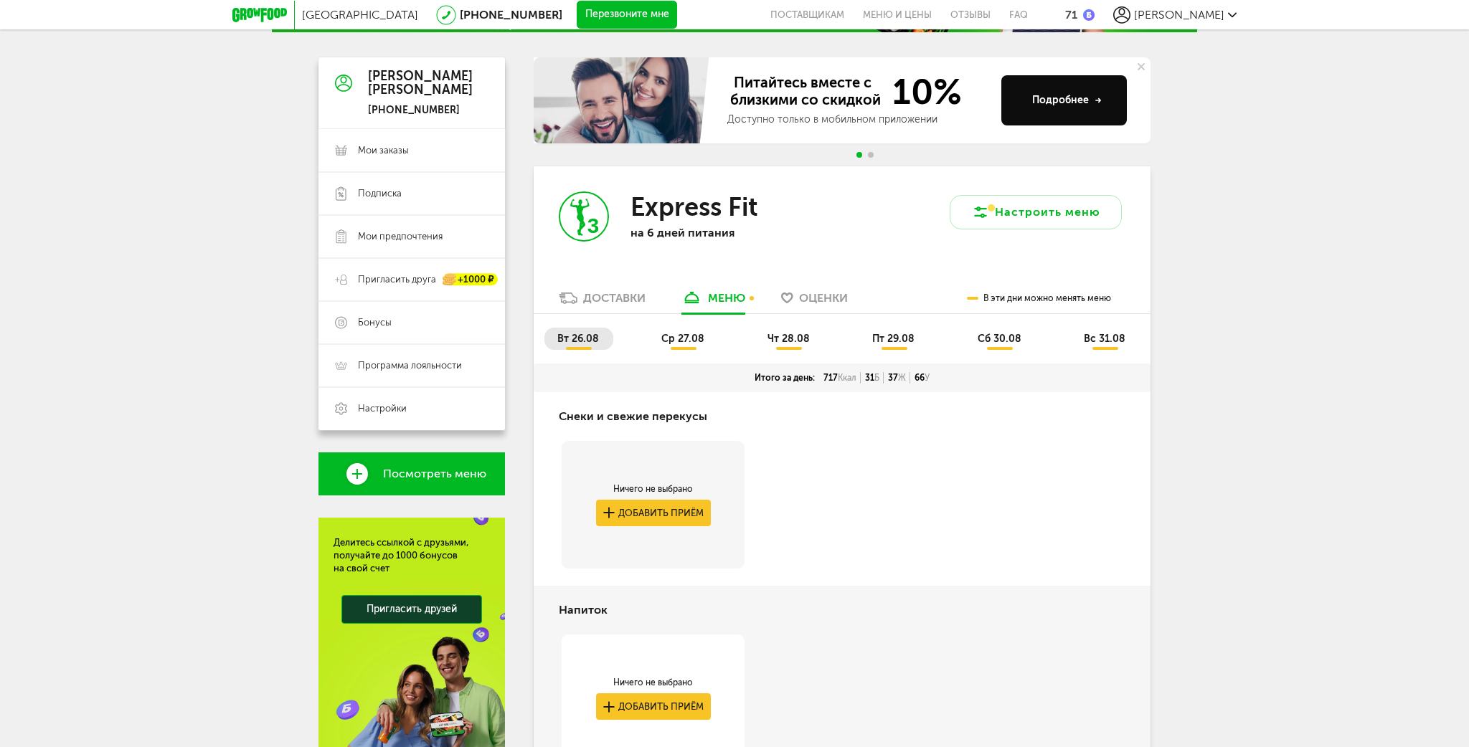
scroll to position [15, 0]
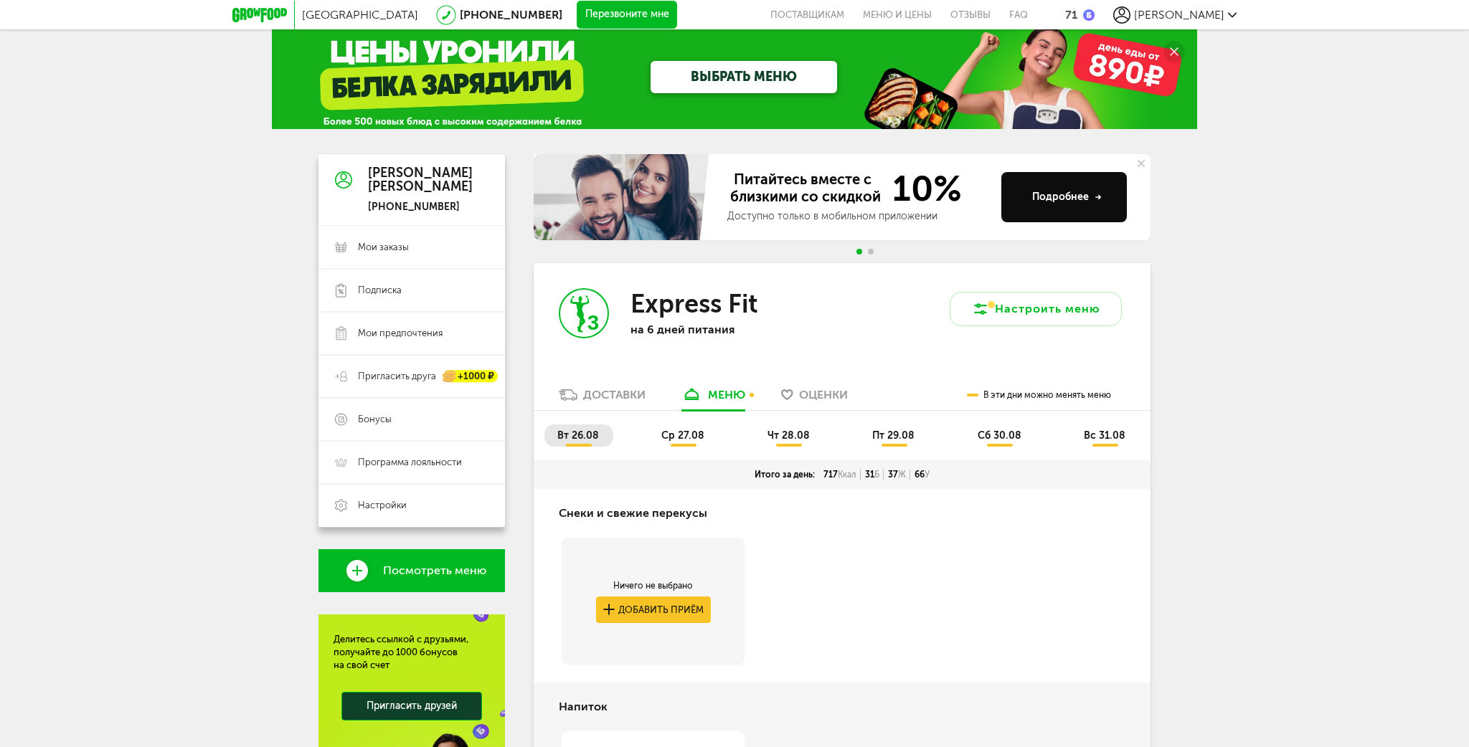
click at [684, 438] on span "ср 27.08" at bounding box center [682, 436] width 43 height 12
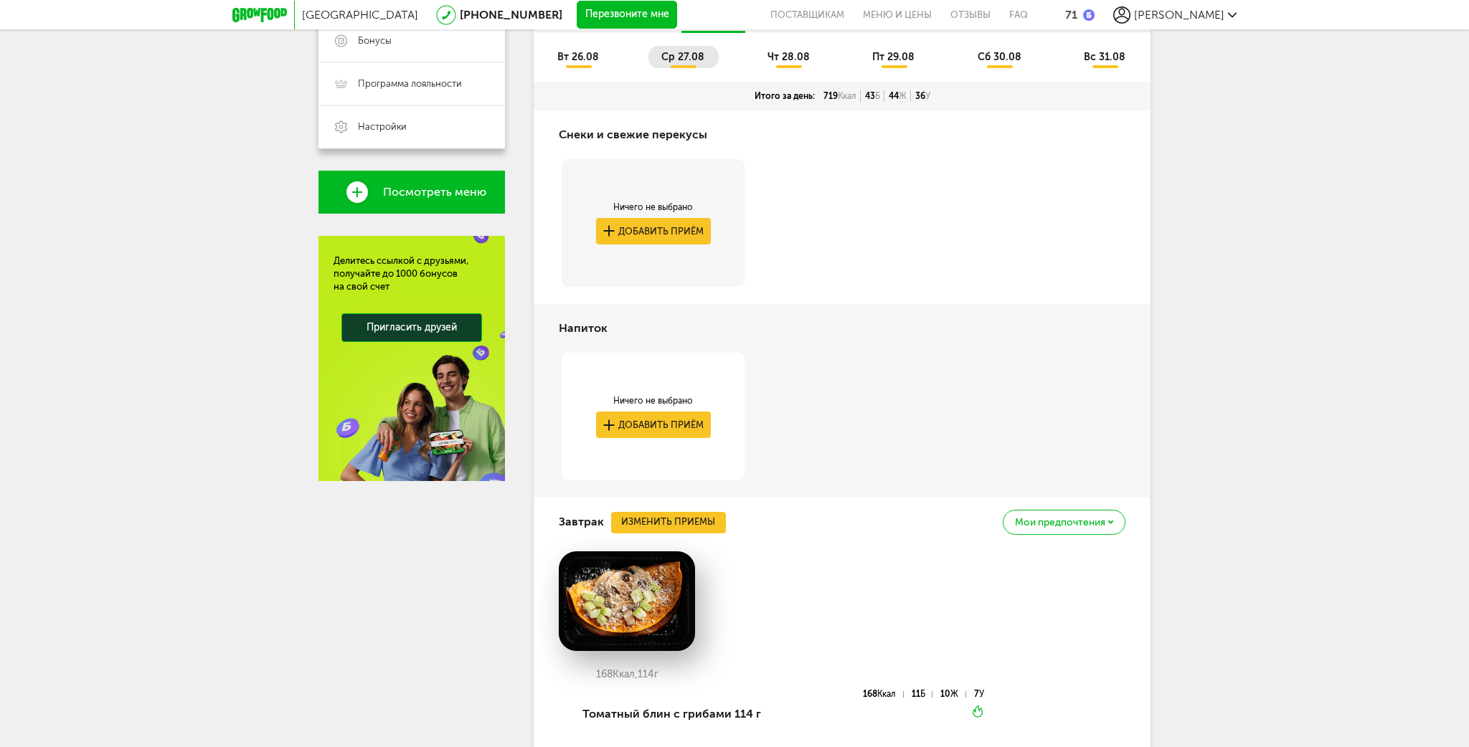
scroll to position [91, 0]
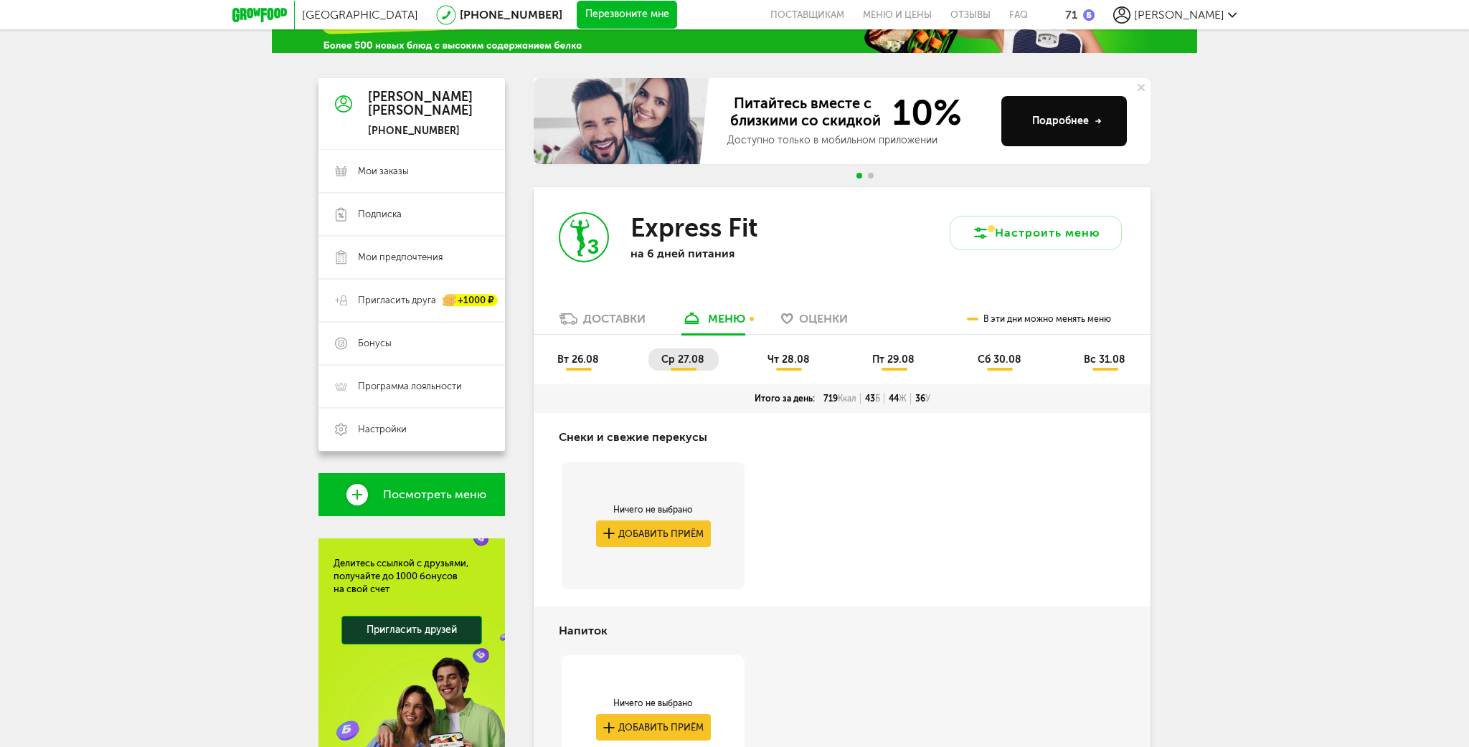
click at [573, 364] on span "вт 26.08" at bounding box center [578, 360] width 42 height 12
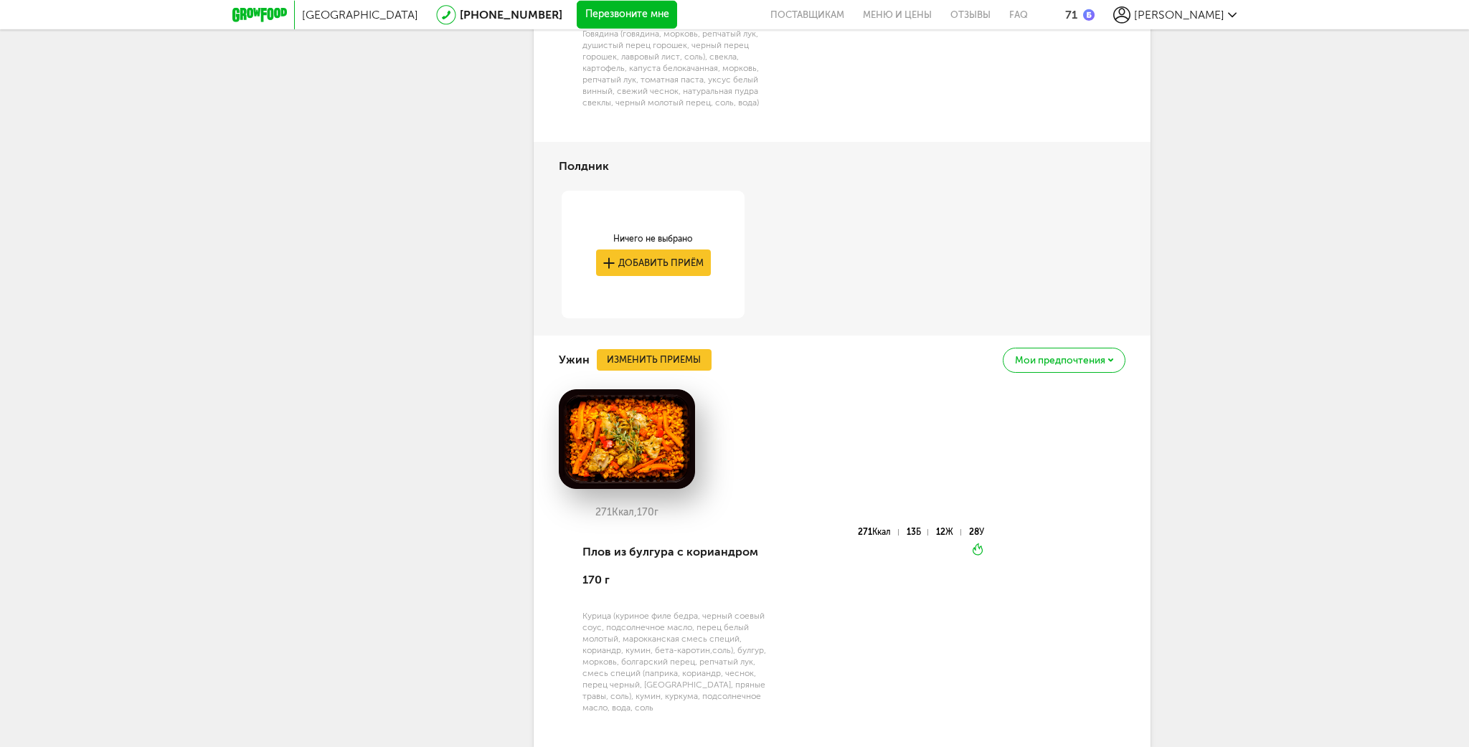
scroll to position [1829, 0]
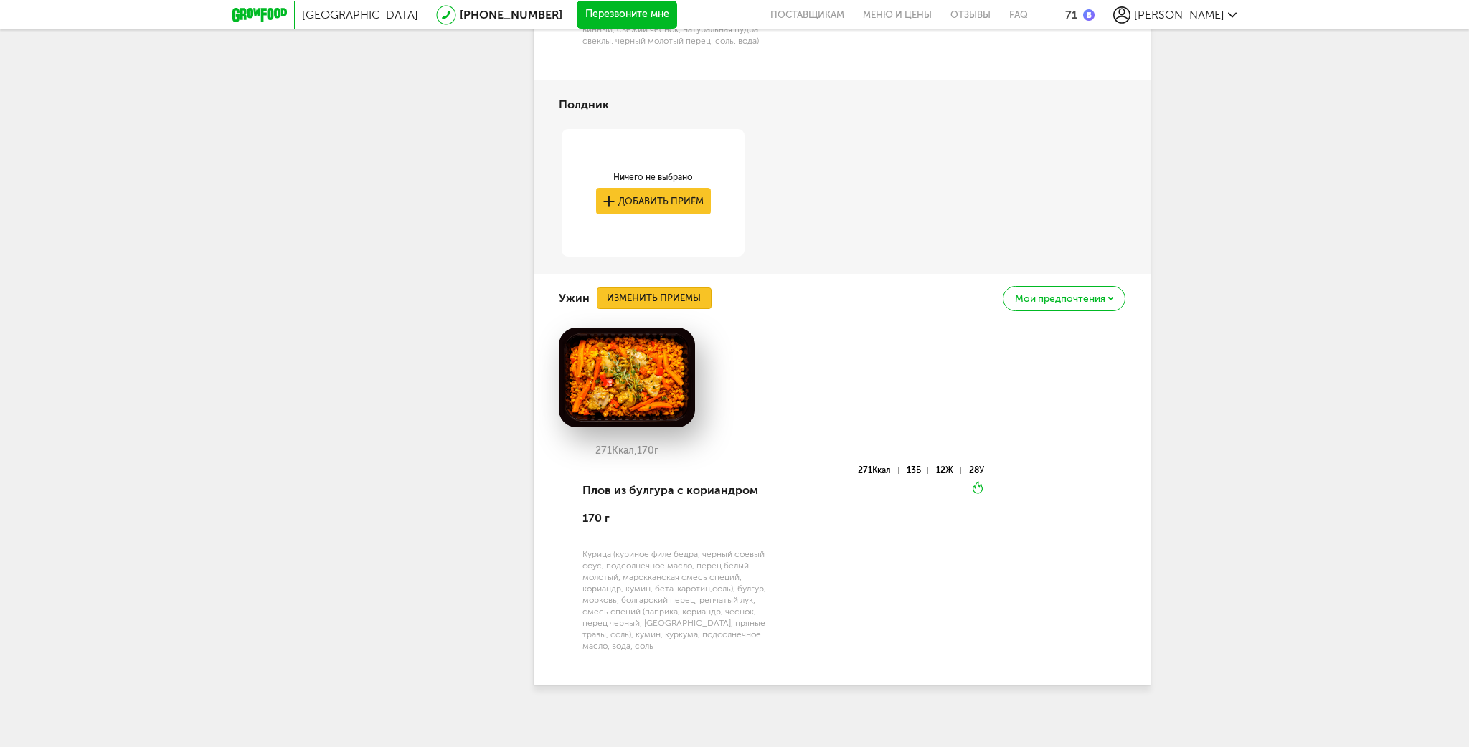
click at [651, 303] on button "Изменить приемы" at bounding box center [654, 299] width 115 height 22
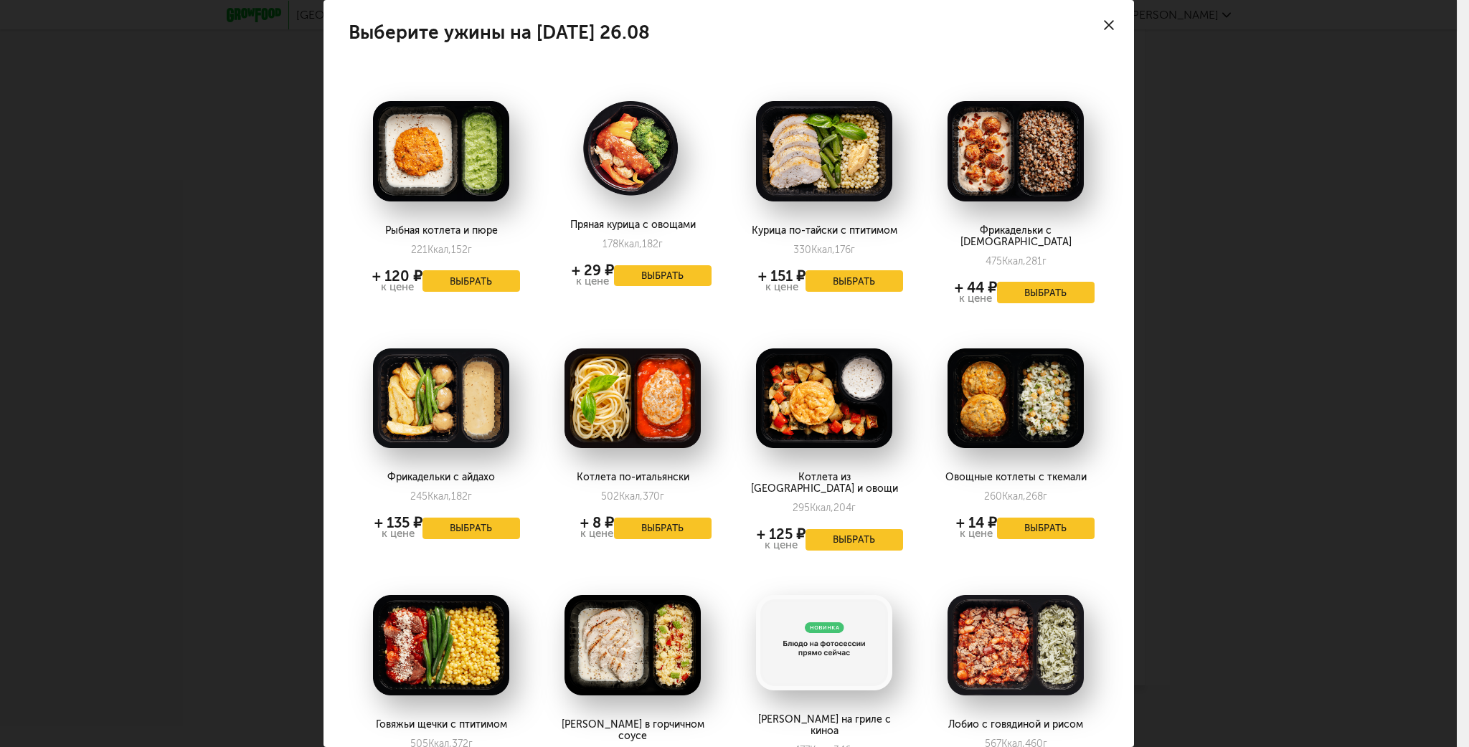
drag, startPoint x: 1339, startPoint y: 423, endPoint x: 1329, endPoint y: 414, distance: 13.2
click at [1339, 421] on div "Выберите ужины на вторник 26.08 Рыбная котлета и пюре 221 Ккал, 152 г + 120 ₽ к…" at bounding box center [728, 373] width 1457 height 747
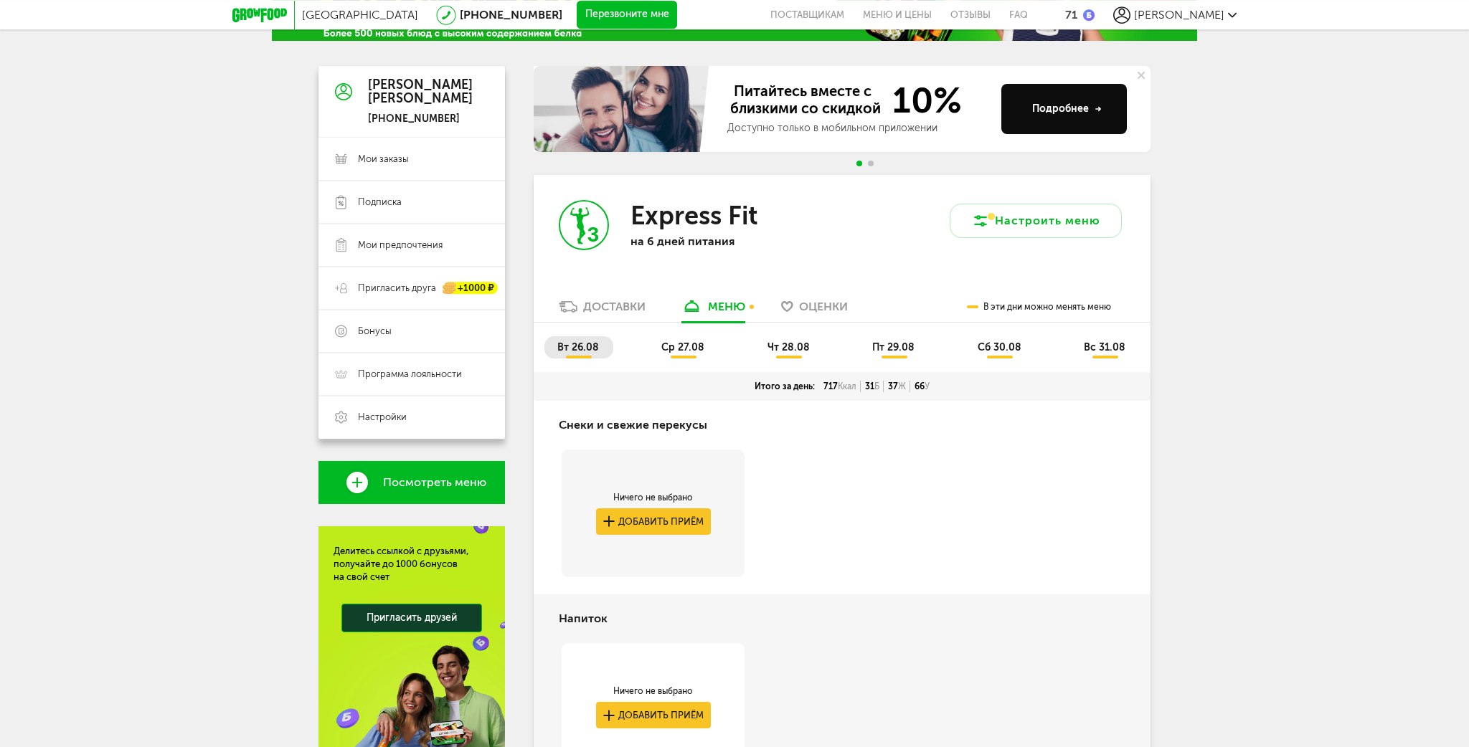
scroll to position [86, 0]
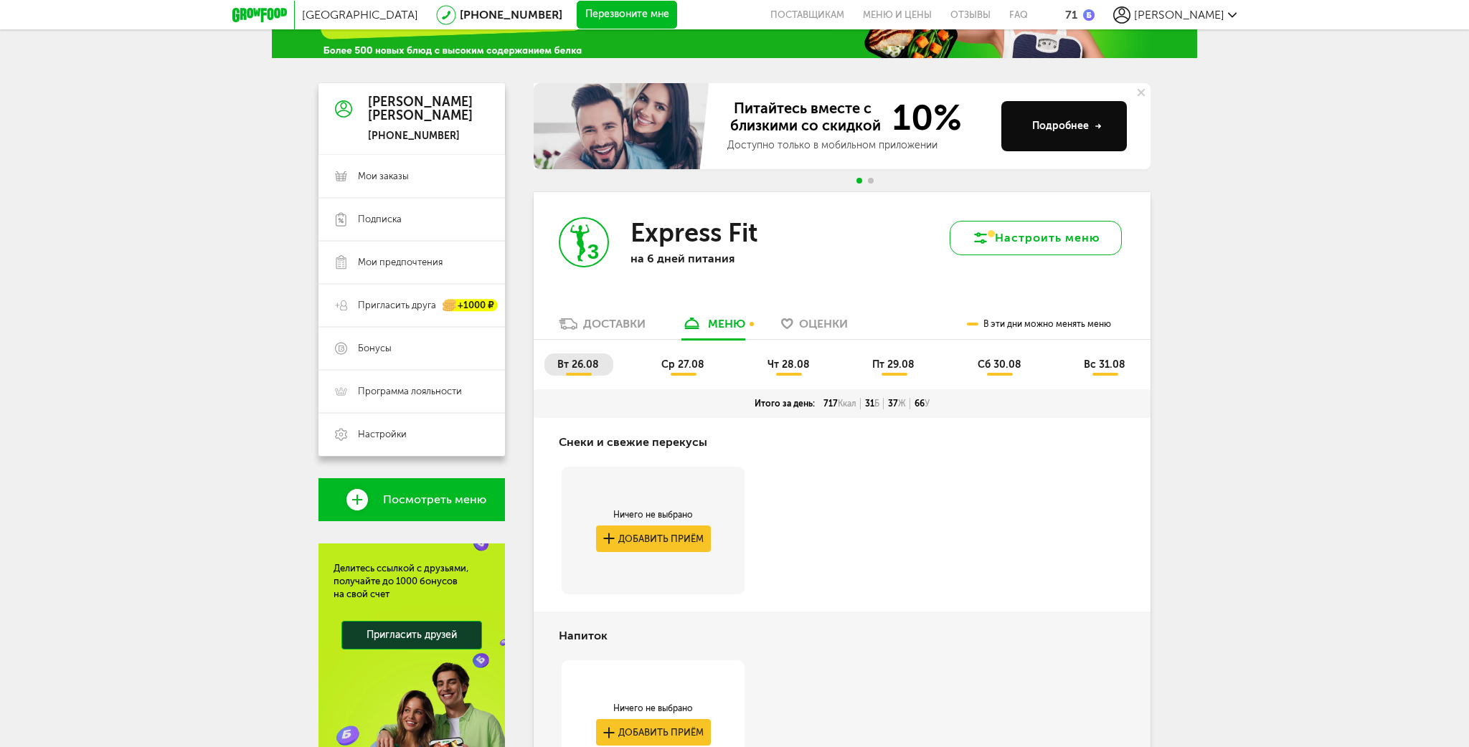
click at [1057, 244] on button "Настроить меню" at bounding box center [1036, 238] width 172 height 34
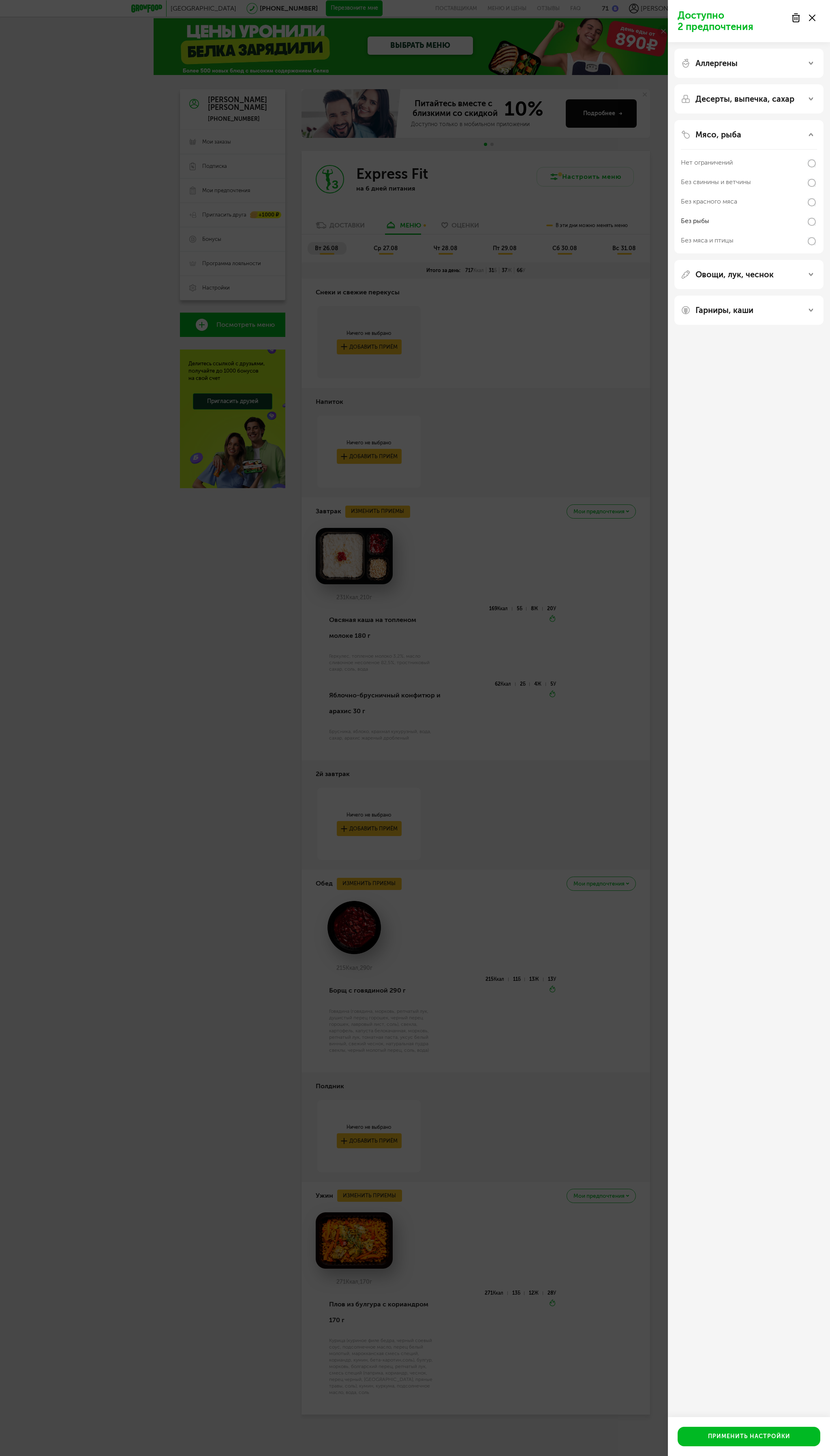
click at [813, 17] on use at bounding box center [812, 18] width 6 height 6
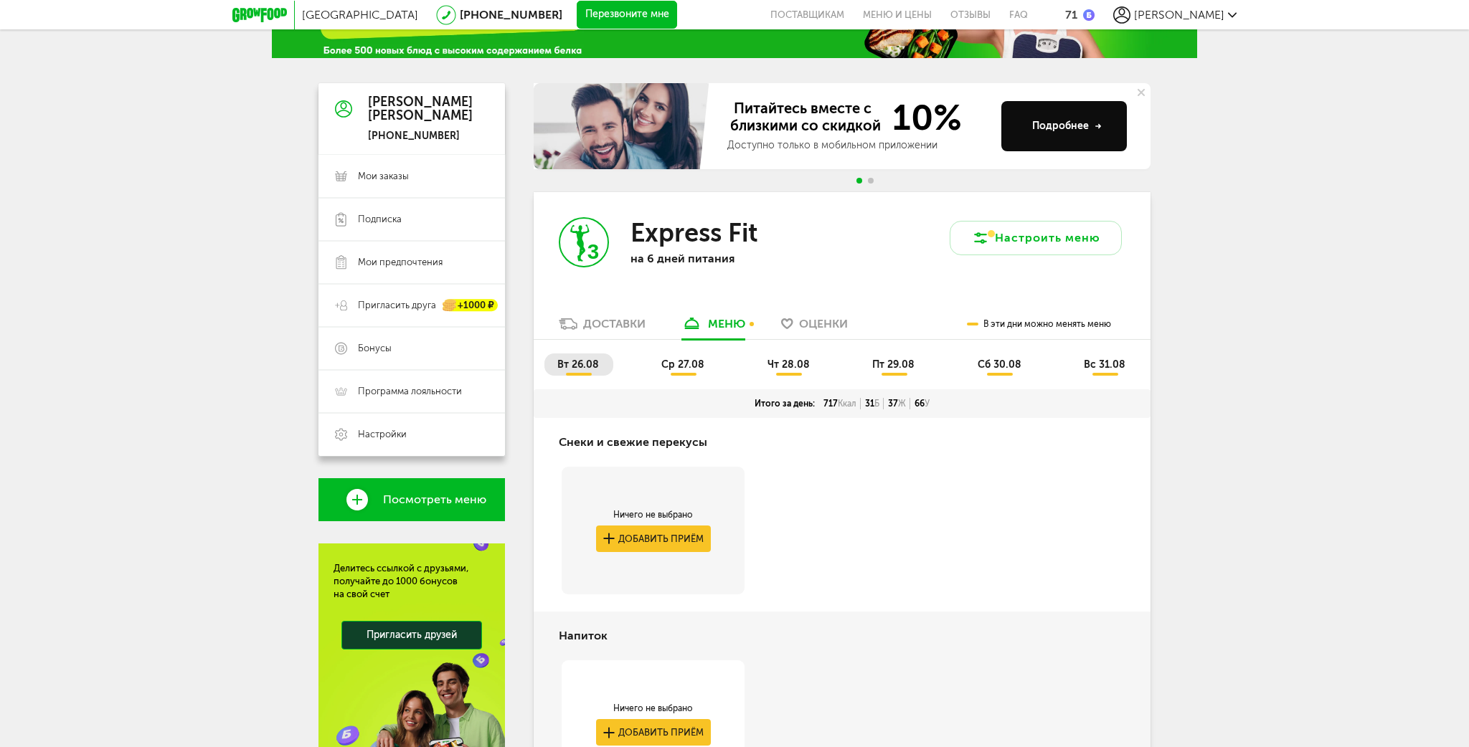
click at [689, 367] on span "ср 27.08" at bounding box center [682, 365] width 43 height 12
click at [779, 368] on span "чт 28.08" at bounding box center [789, 365] width 42 height 12
click at [896, 364] on span "пт 29.08" at bounding box center [893, 365] width 42 height 12
click at [1019, 372] on li "сб 30.08" at bounding box center [1000, 365] width 71 height 22
click at [898, 369] on span "пт 29.08" at bounding box center [893, 365] width 42 height 12
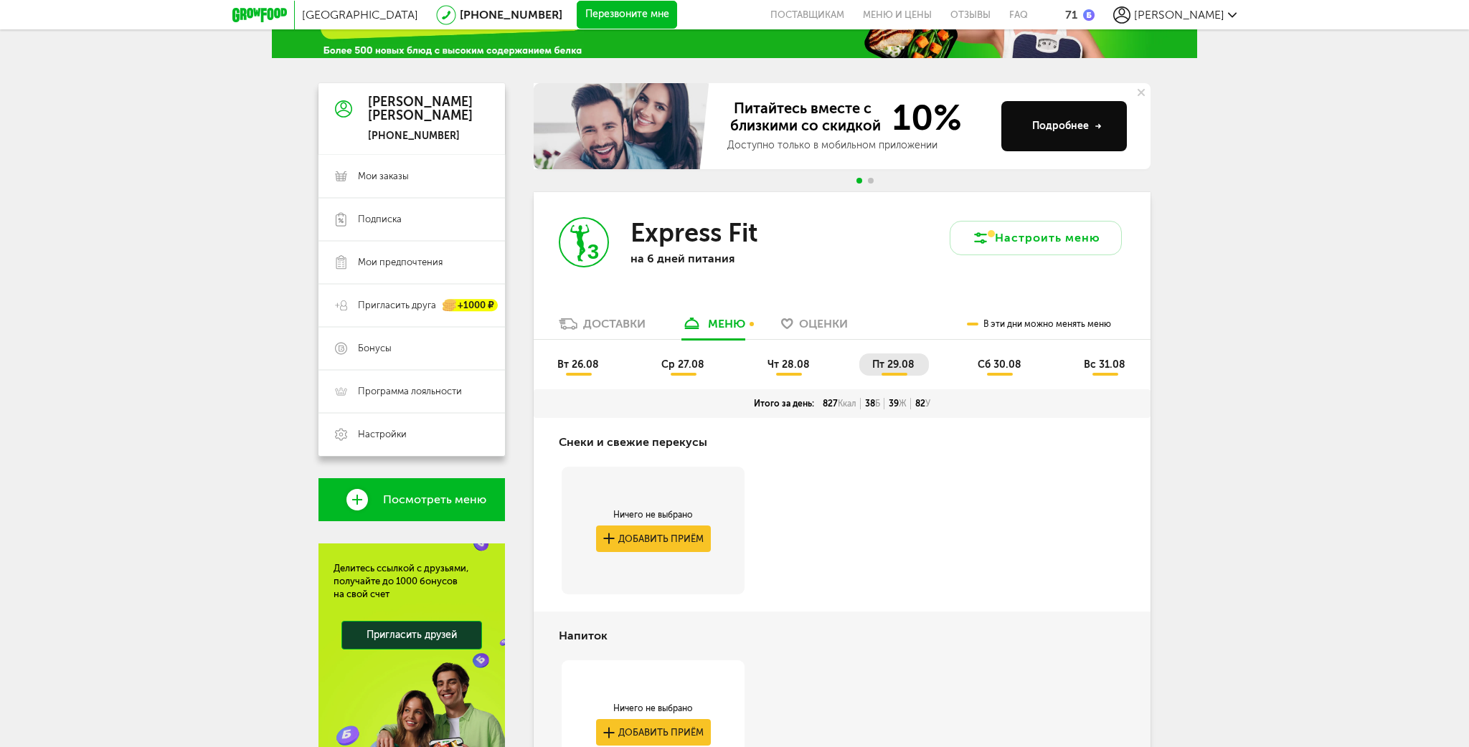
click at [987, 371] on li "сб 30.08" at bounding box center [1000, 365] width 71 height 22
click at [1109, 369] on span "вс 31.08" at bounding box center [1105, 365] width 42 height 12
click at [590, 364] on span "вт 26.08" at bounding box center [578, 365] width 42 height 12
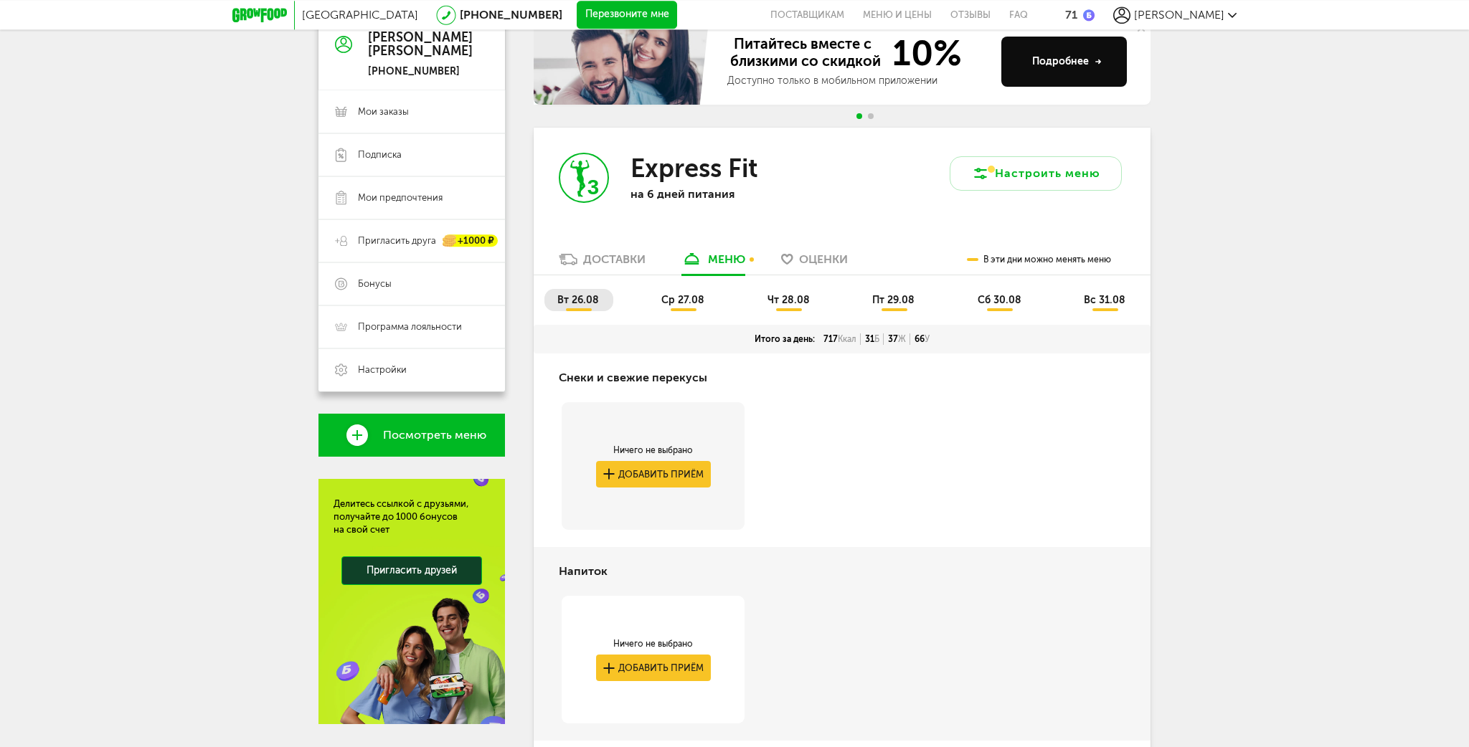
scroll to position [151, 0]
click at [687, 300] on span "ср 27.08" at bounding box center [682, 299] width 43 height 12
click at [785, 301] on span "чт 28.08" at bounding box center [789, 299] width 42 height 12
click at [900, 294] on span "пт 29.08" at bounding box center [893, 299] width 42 height 12
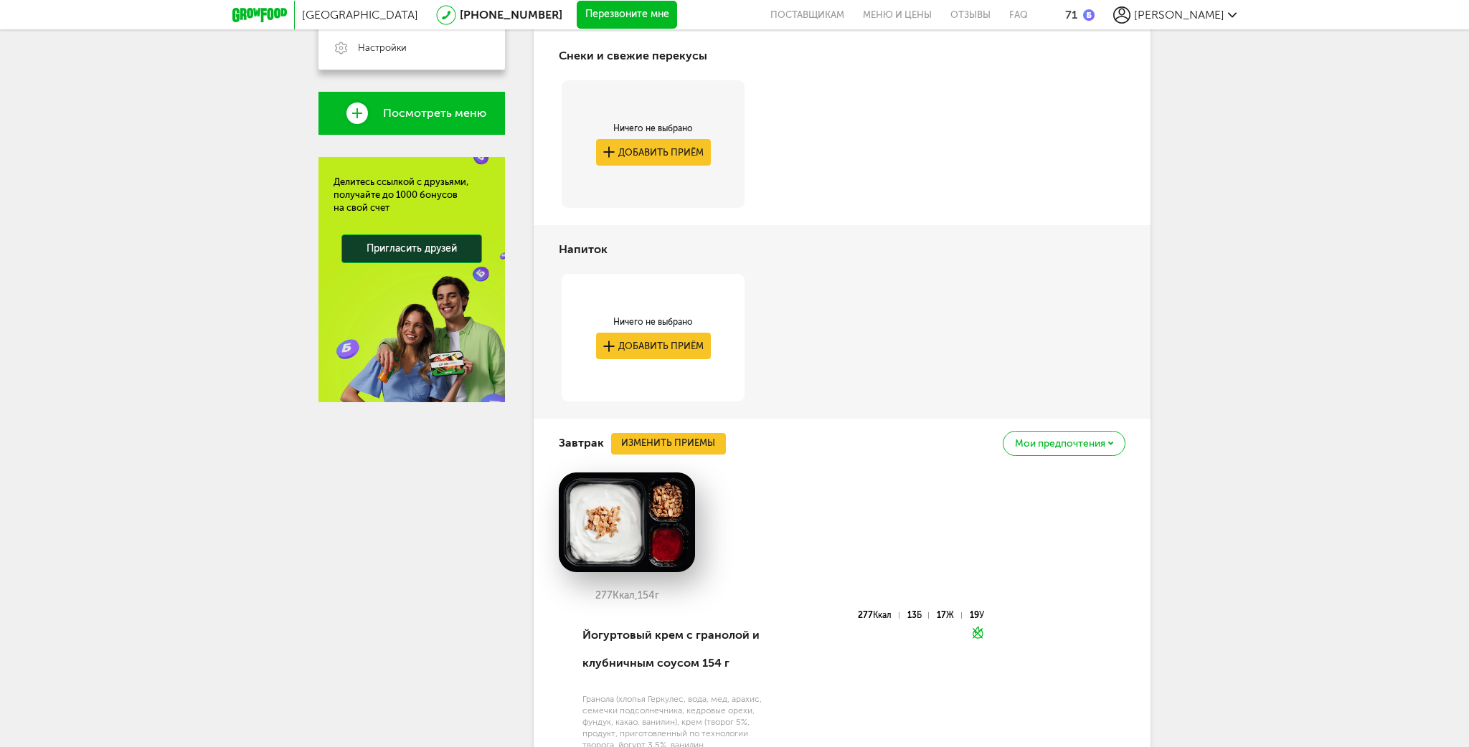
scroll to position [94, 0]
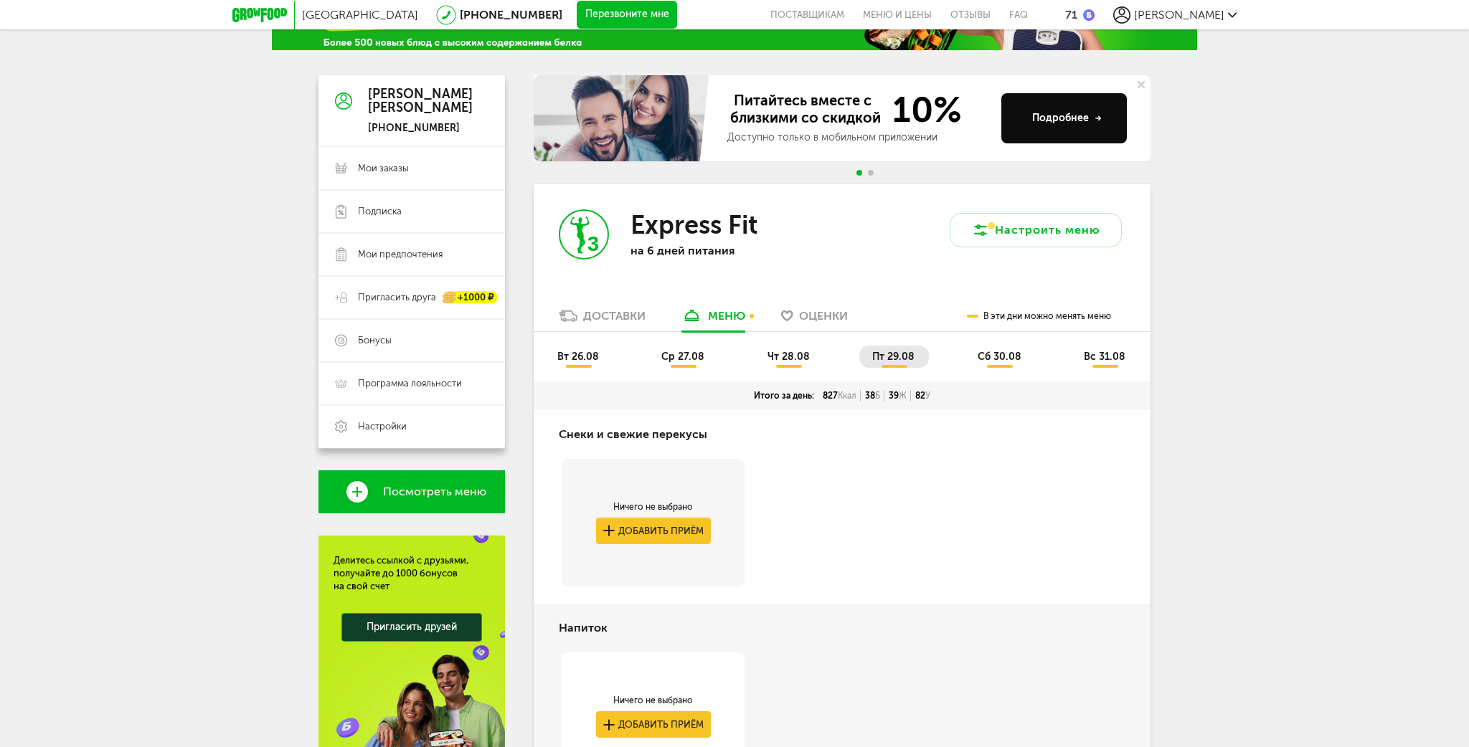
click at [989, 356] on span "сб 30.08" at bounding box center [1000, 357] width 44 height 12
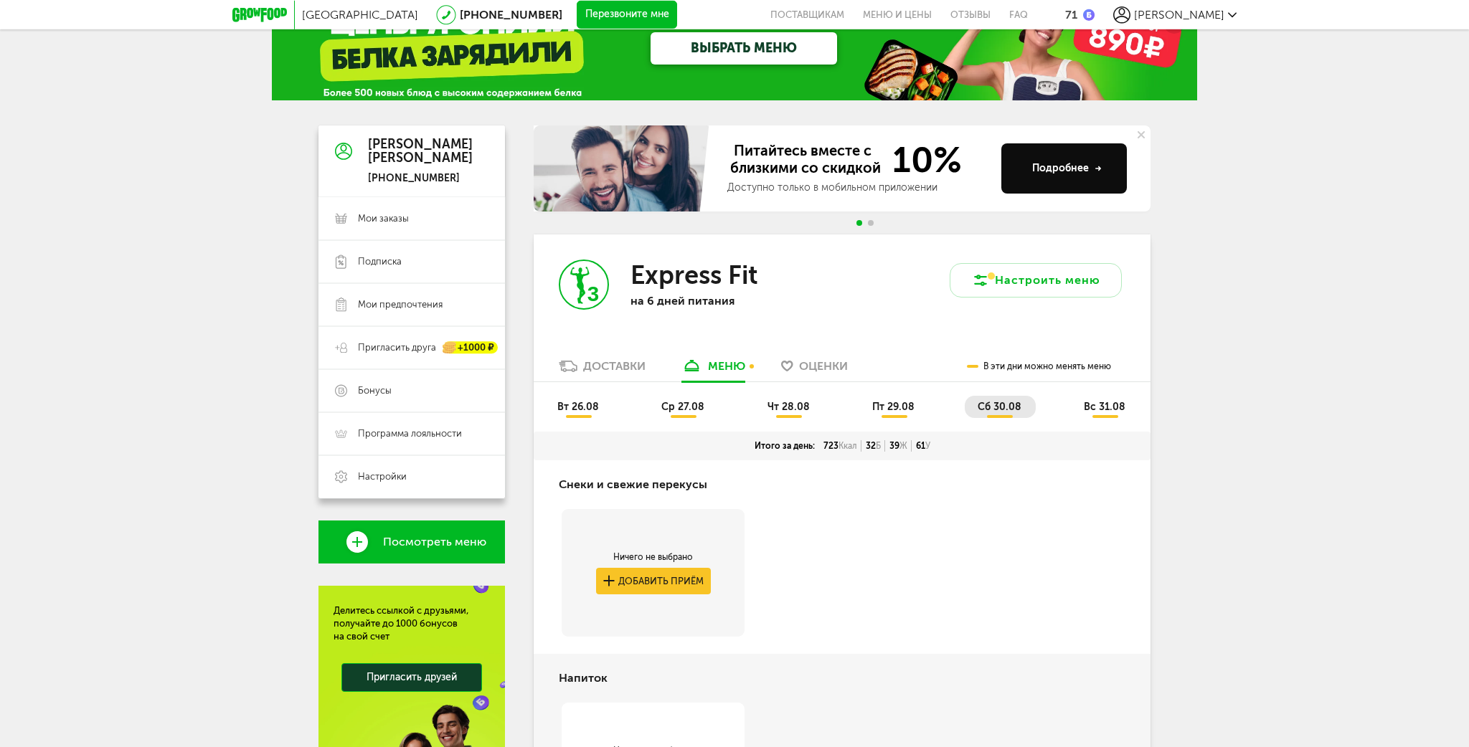
scroll to position [18, 0]
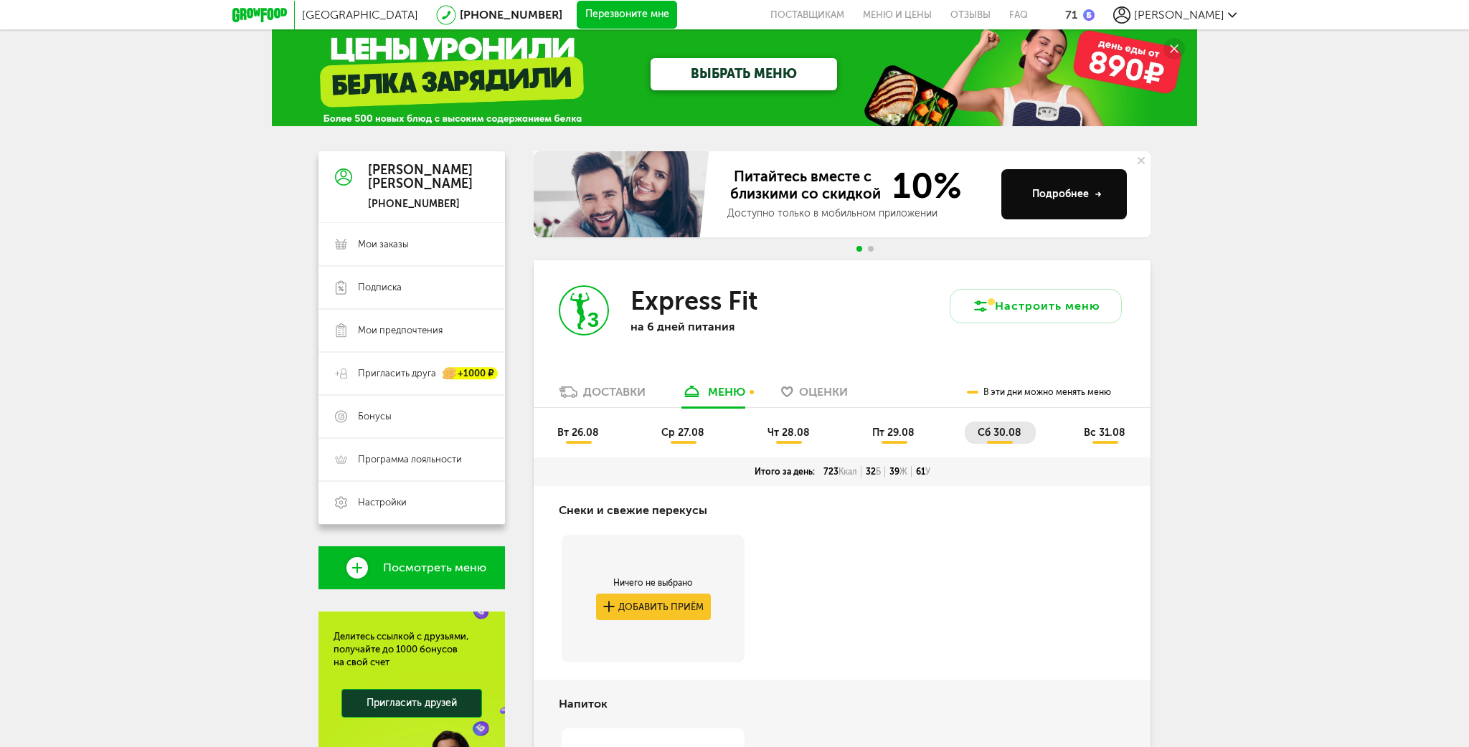
click at [1106, 431] on span "вс 31.08" at bounding box center [1105, 433] width 42 height 12
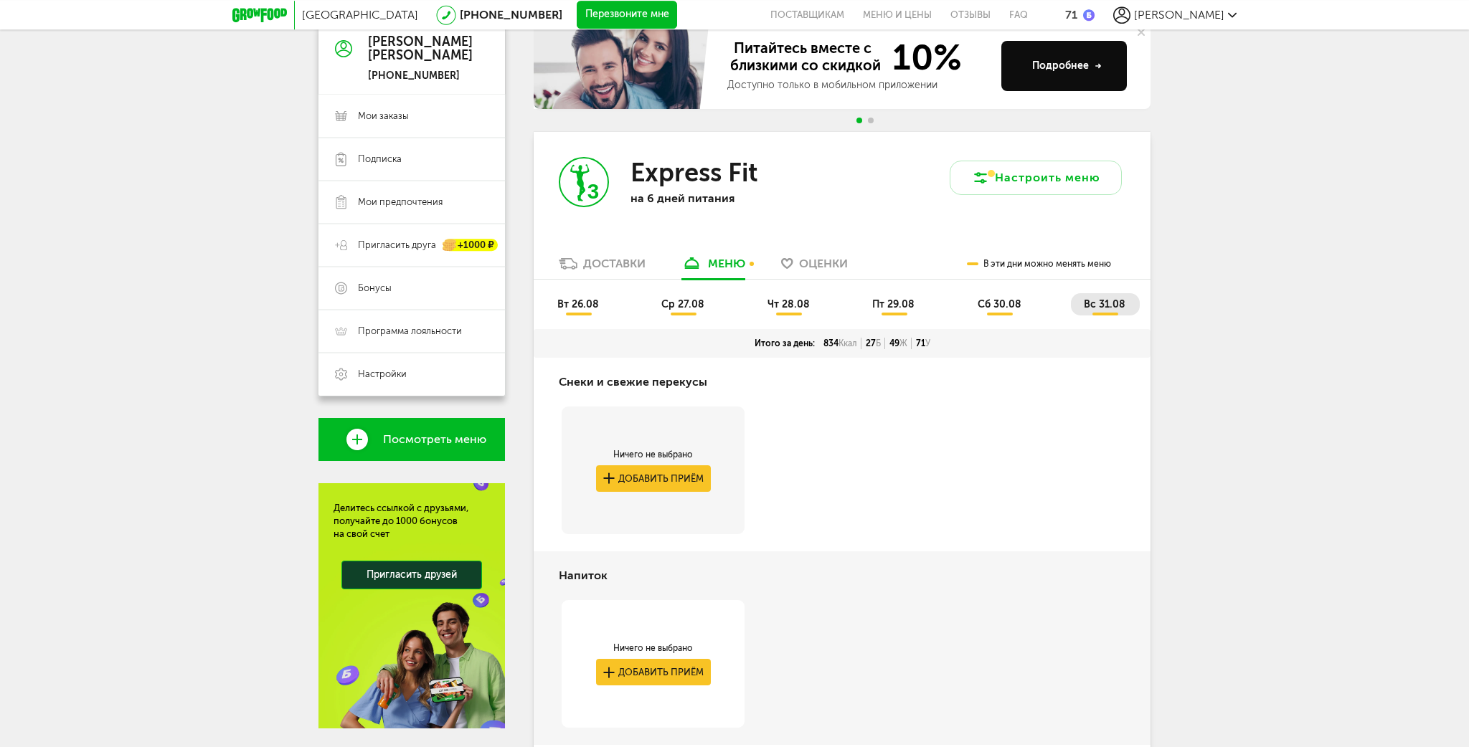
scroll to position [0, 0]
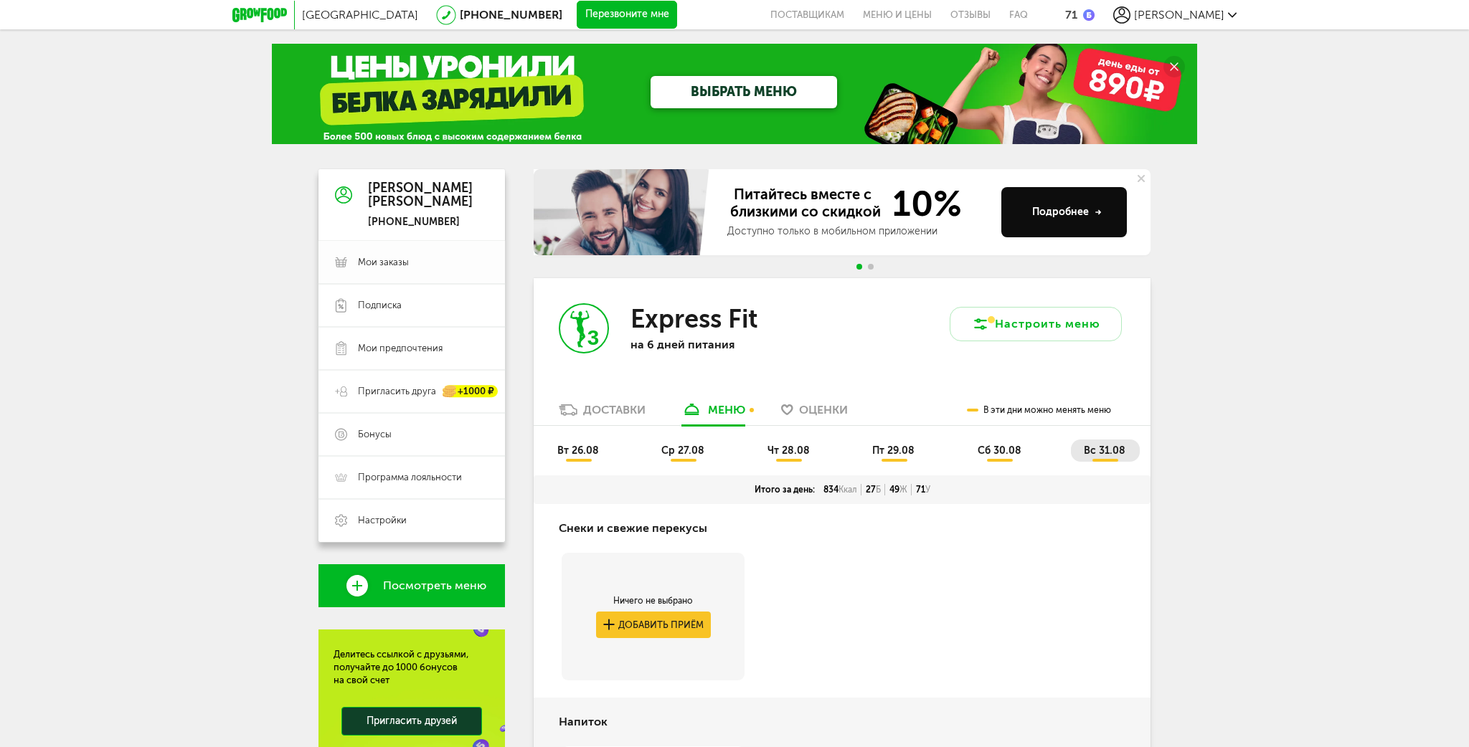
click at [405, 260] on span "Мои заказы" at bounding box center [383, 262] width 51 height 13
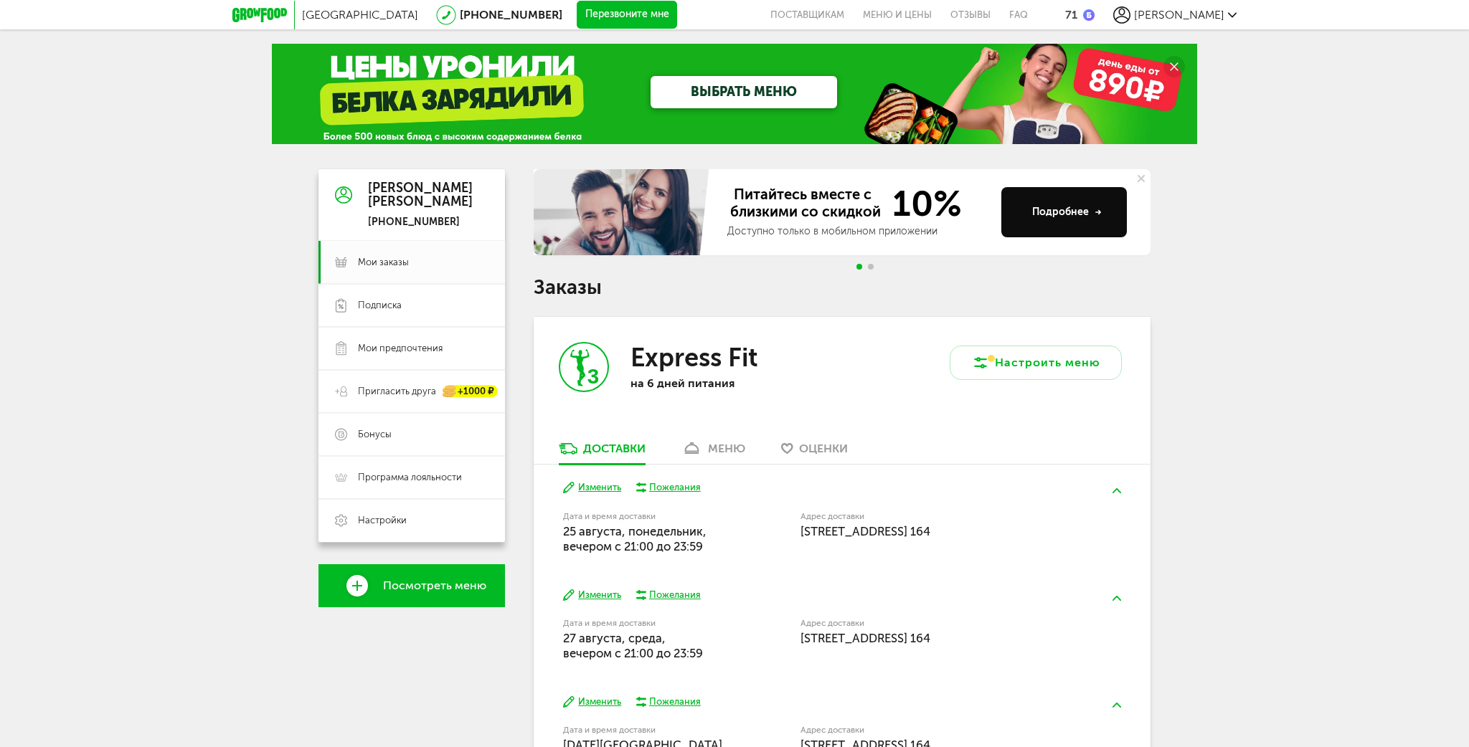
click at [260, 16] on icon at bounding box center [259, 15] width 55 height 14
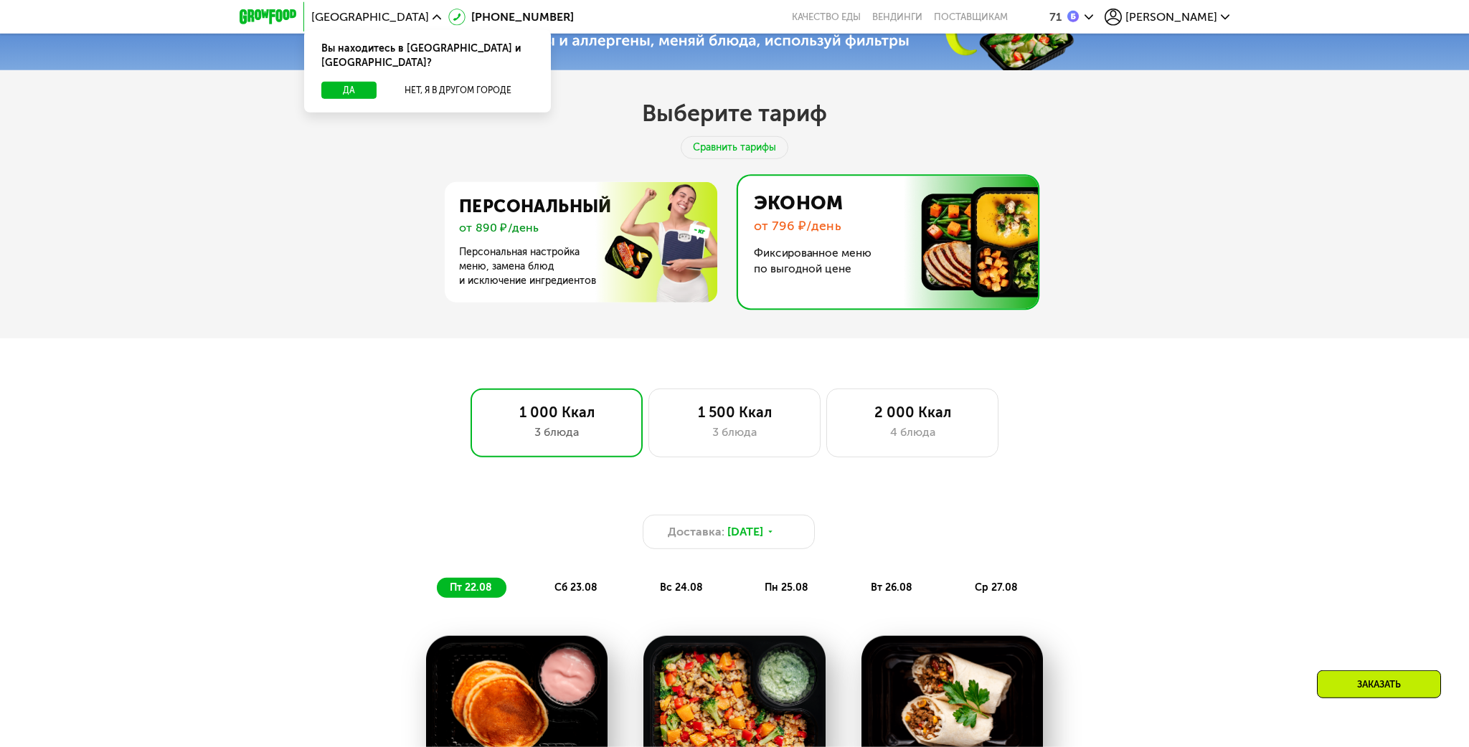
scroll to position [605, 0]
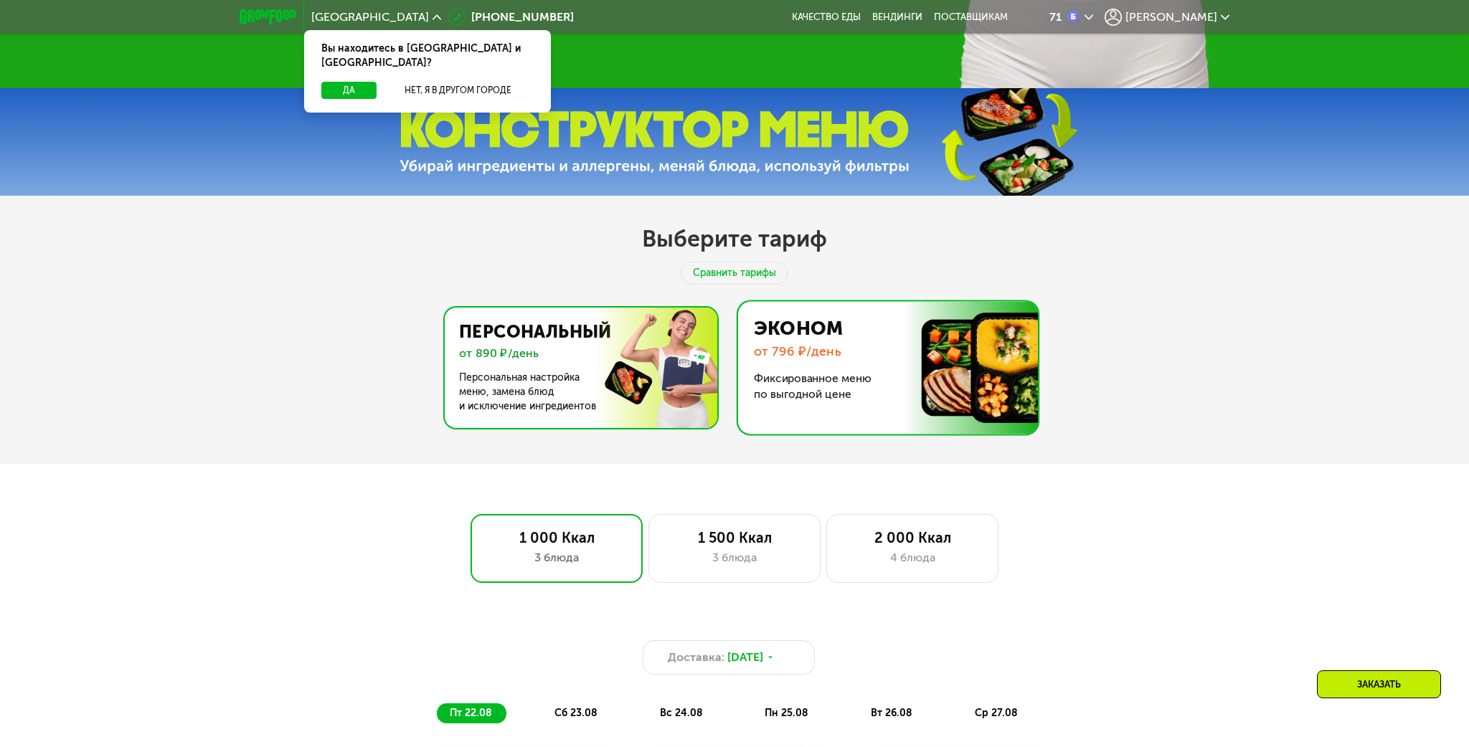
click at [577, 385] on img at bounding box center [577, 368] width 279 height 121
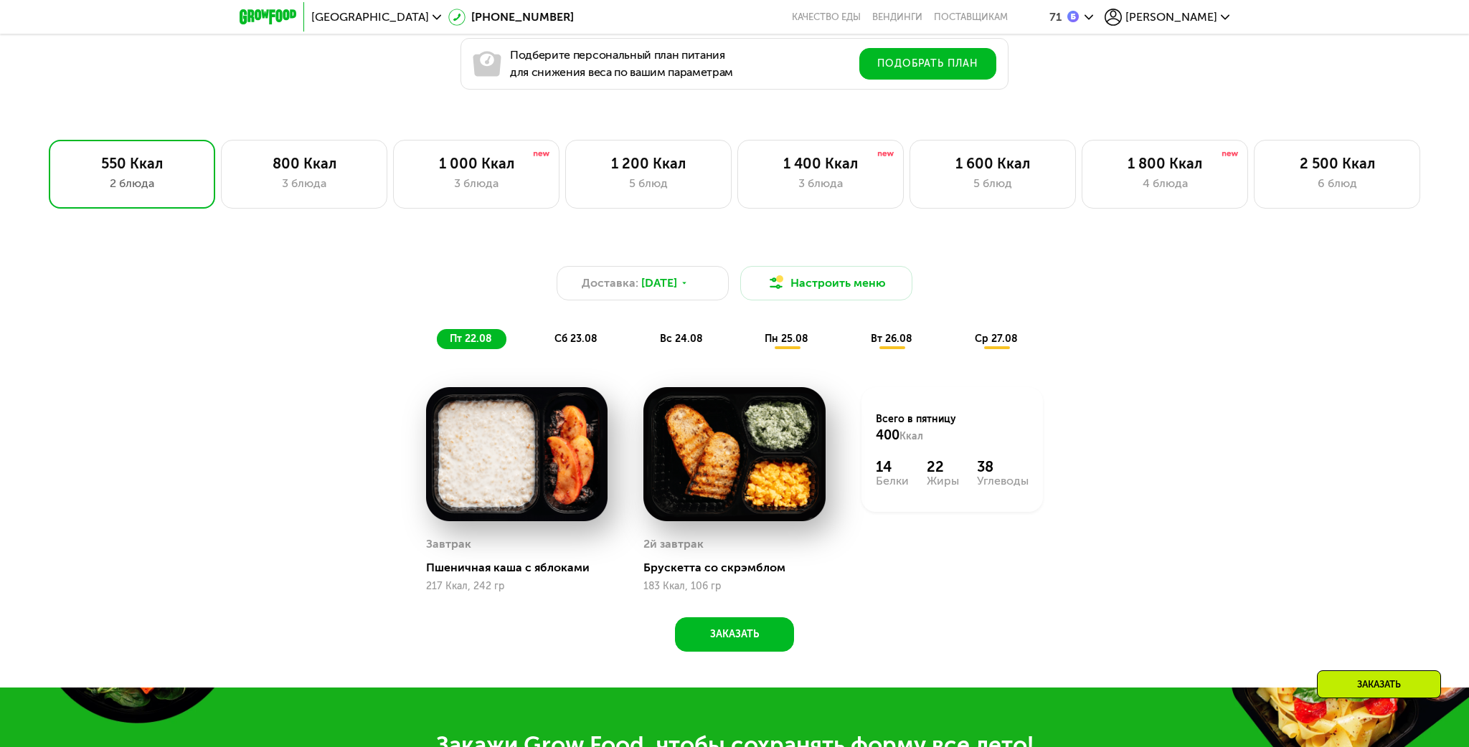
scroll to position [909, 0]
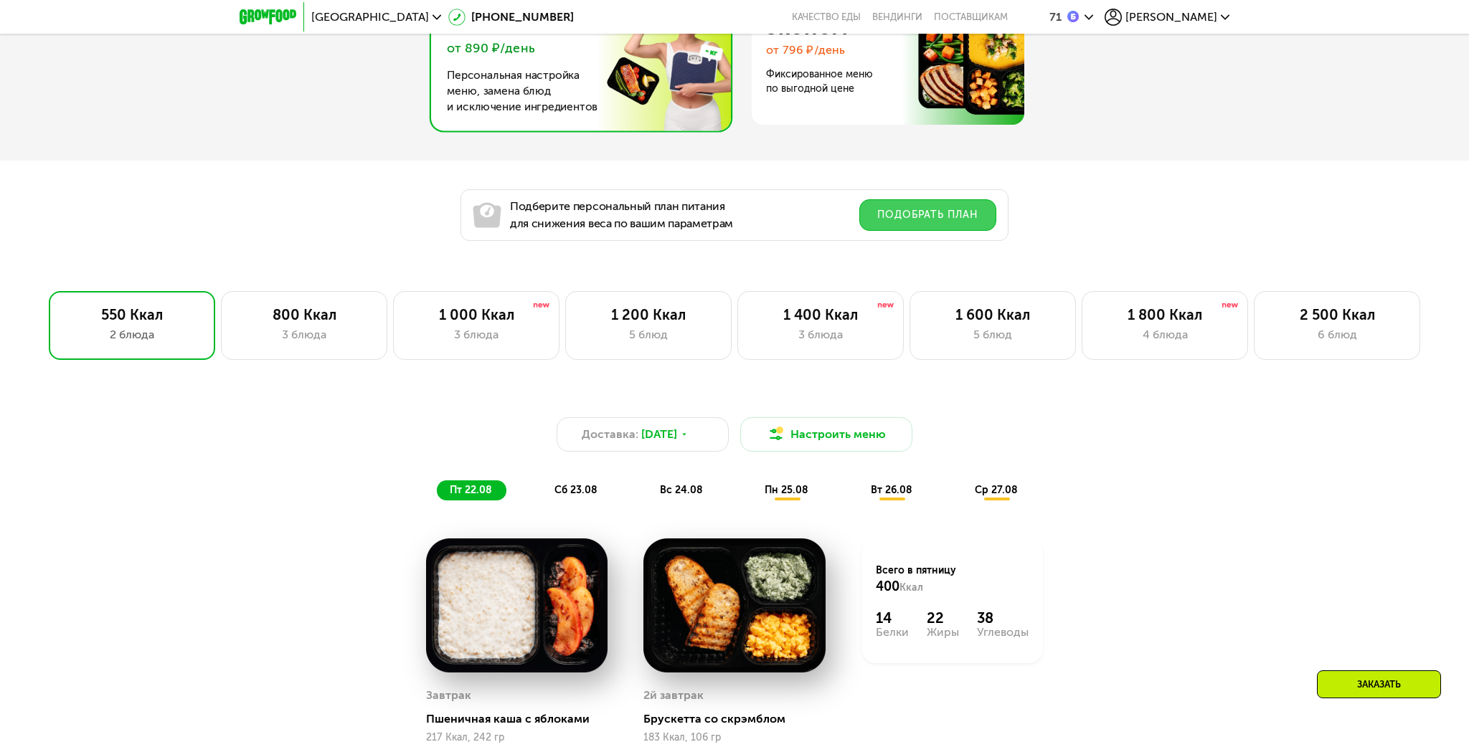
click at [923, 213] on button "Подобрать план" at bounding box center [927, 215] width 137 height 32
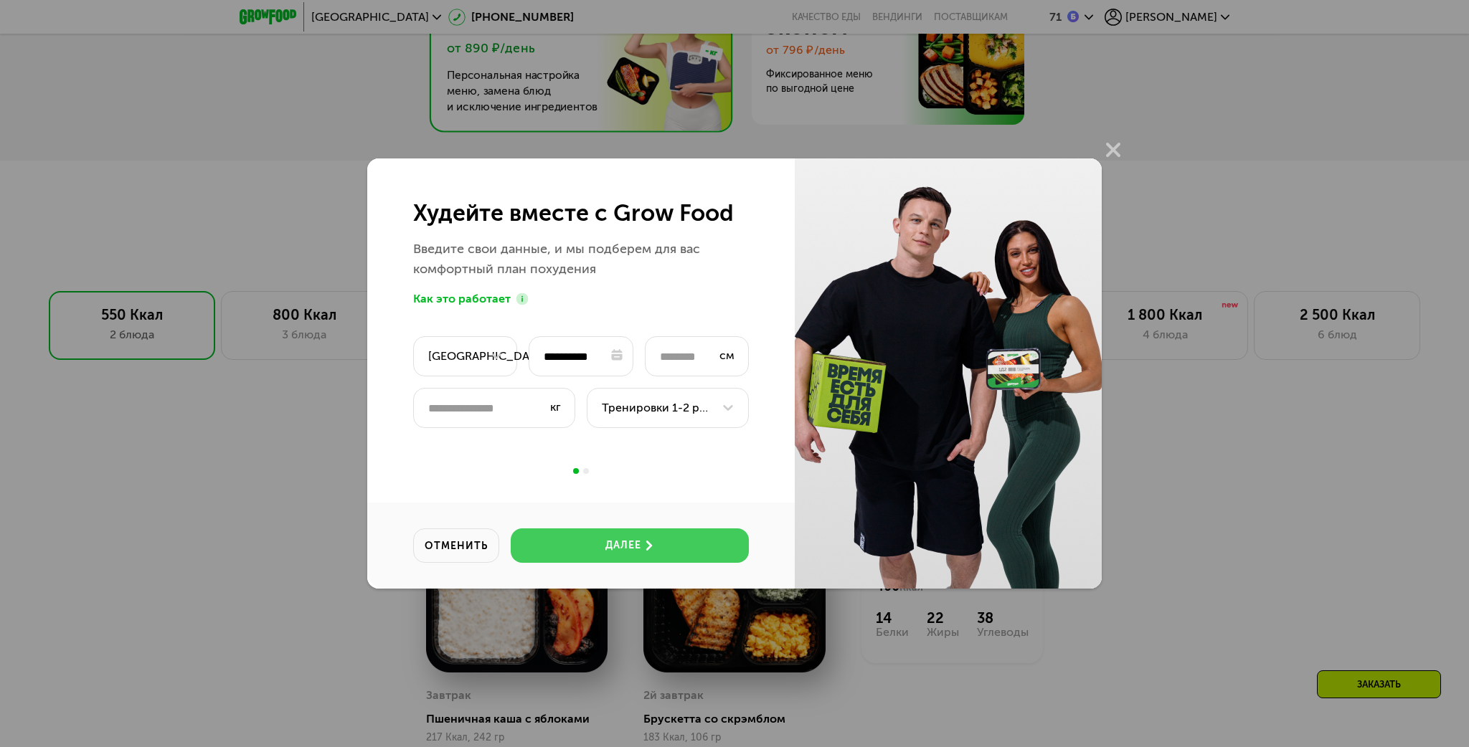
drag, startPoint x: 673, startPoint y: 541, endPoint x: 643, endPoint y: 544, distance: 29.6
click at [643, 544] on button "далее" at bounding box center [630, 546] width 238 height 34
click at [643, 544] on div "**********" at bounding box center [581, 374] width 428 height 430
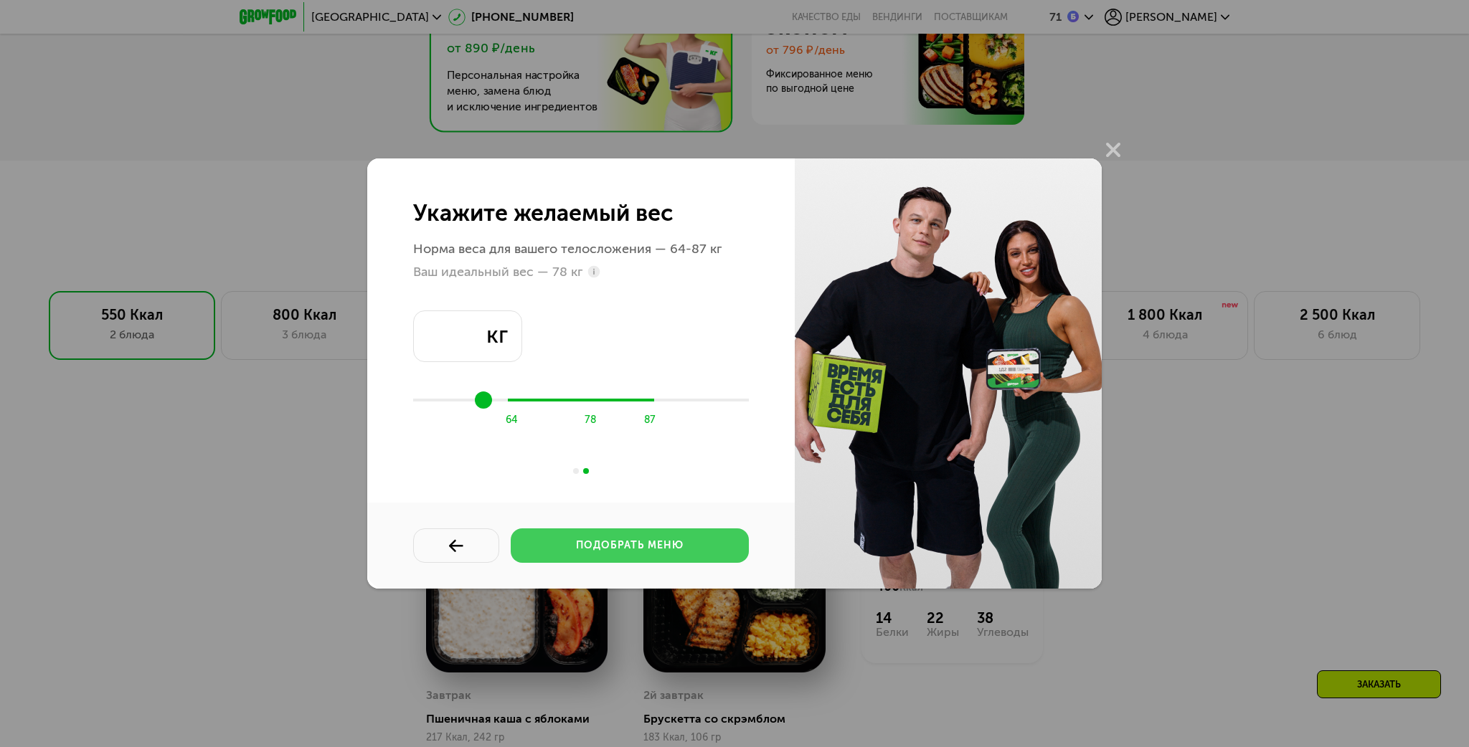
click at [652, 550] on div "подобрать меню" at bounding box center [630, 546] width 108 height 14
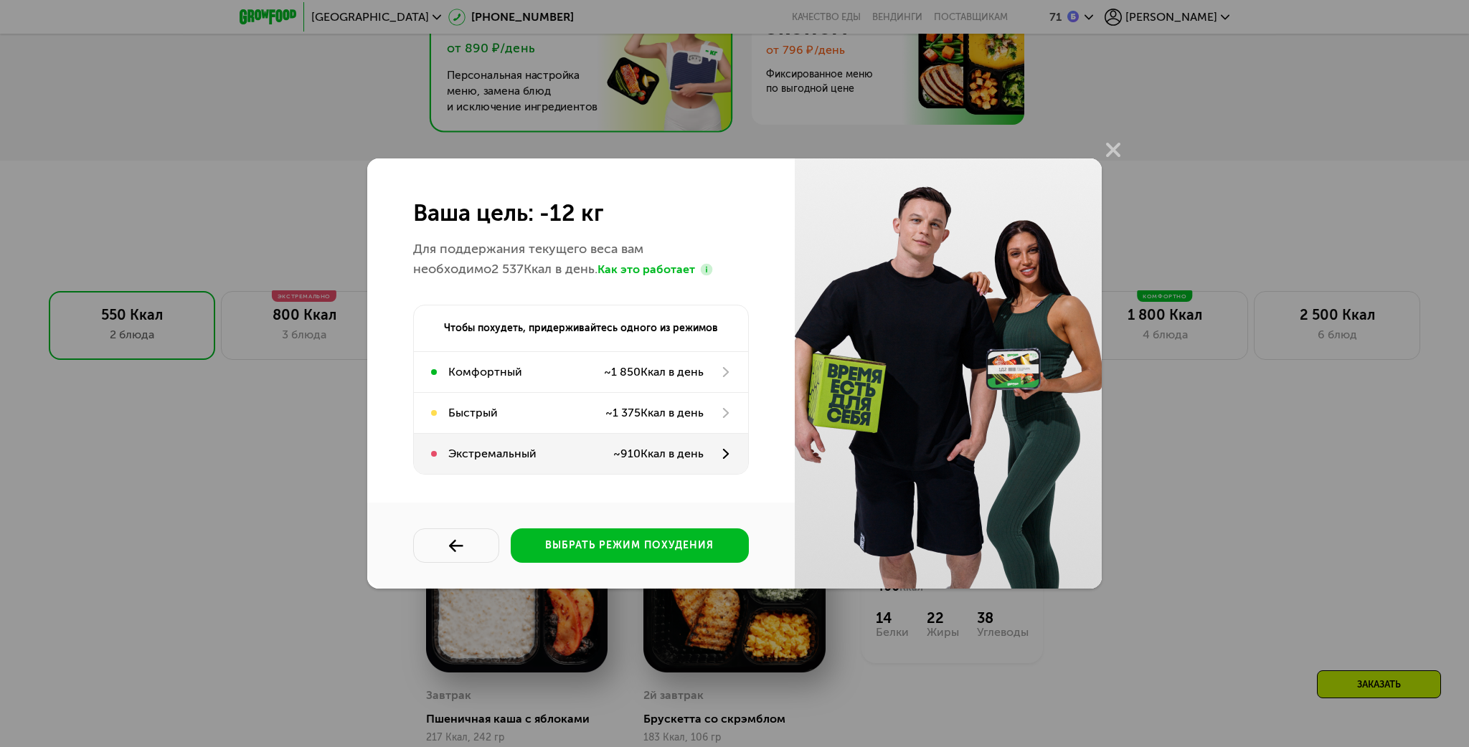
click at [638, 455] on span "910" at bounding box center [631, 454] width 20 height 14
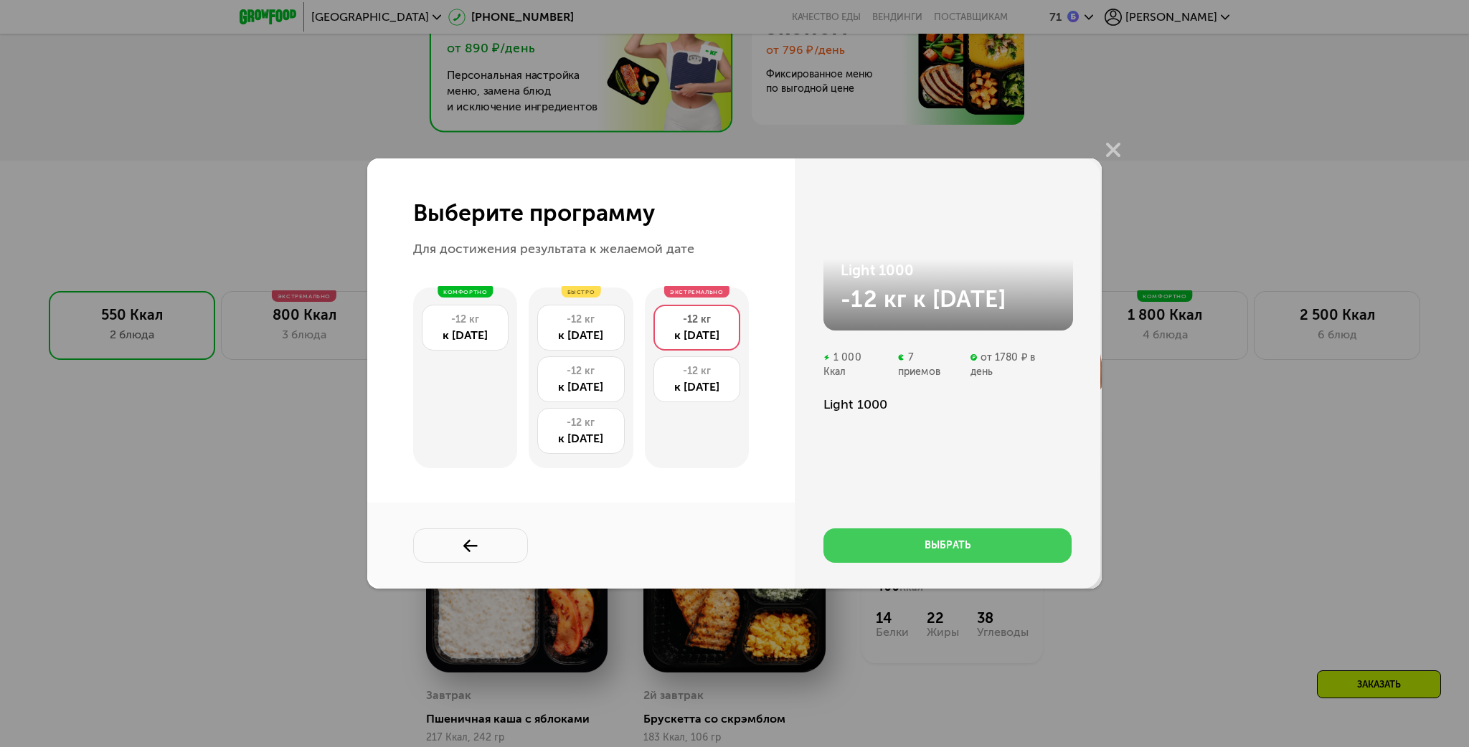
click at [951, 552] on div "выбрать" at bounding box center [948, 546] width 46 height 14
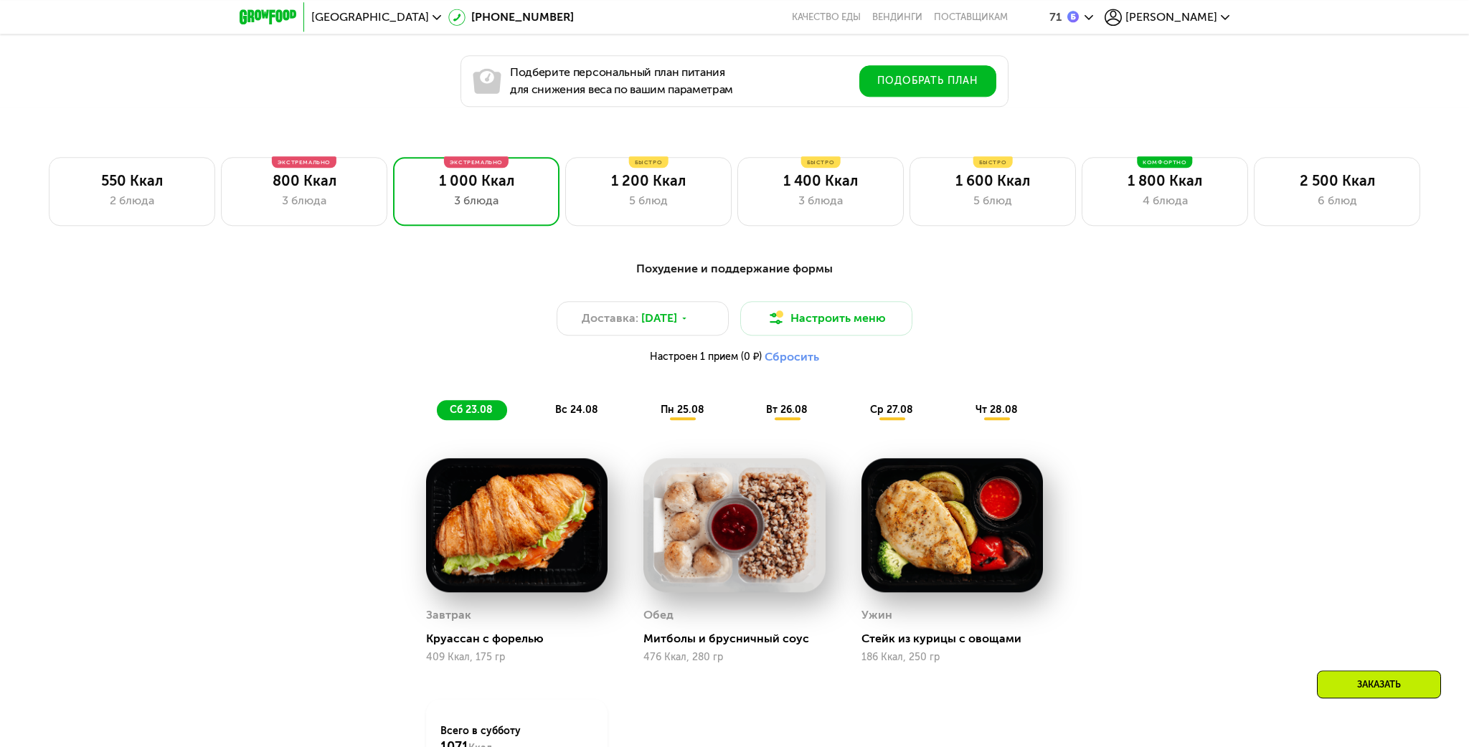
scroll to position [1212, 0]
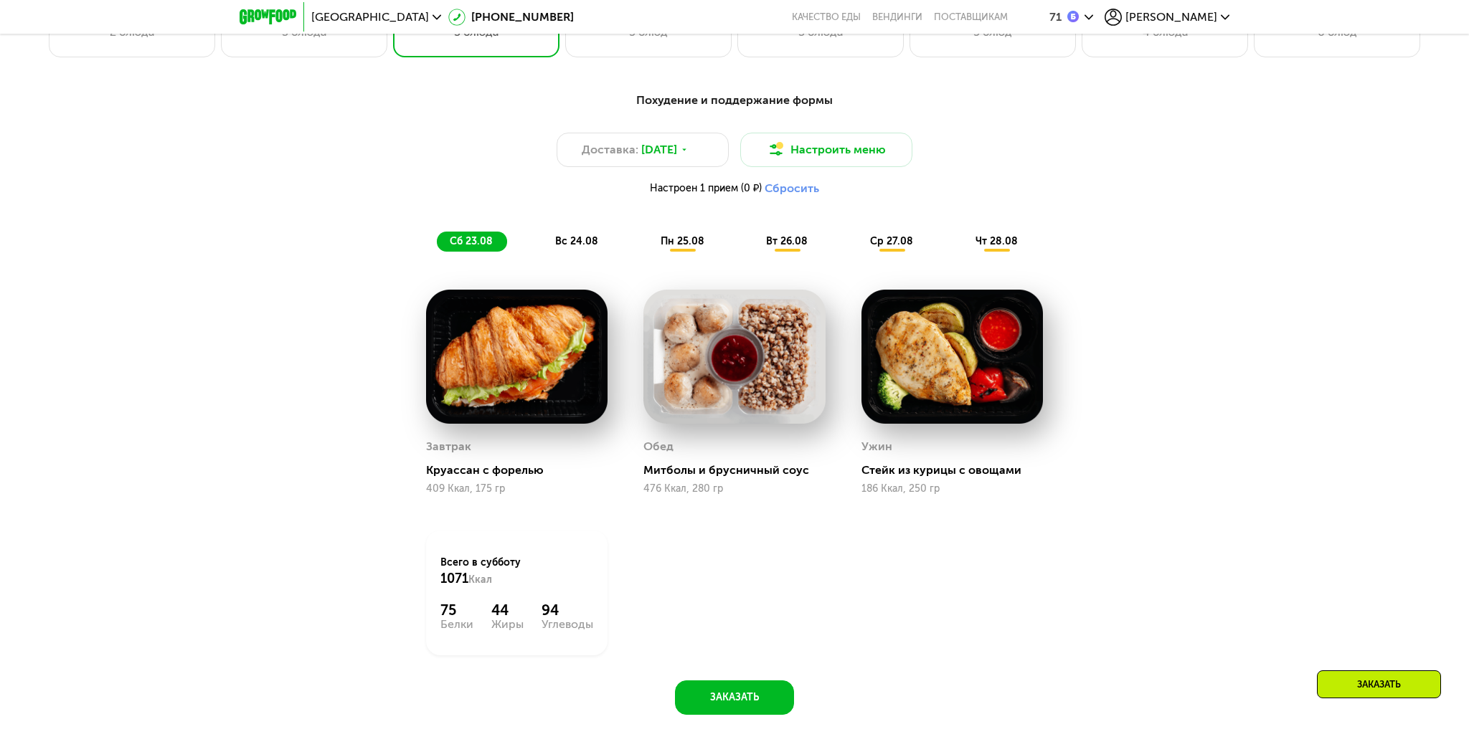
click at [691, 246] on span "пн 25.08" at bounding box center [683, 241] width 44 height 12
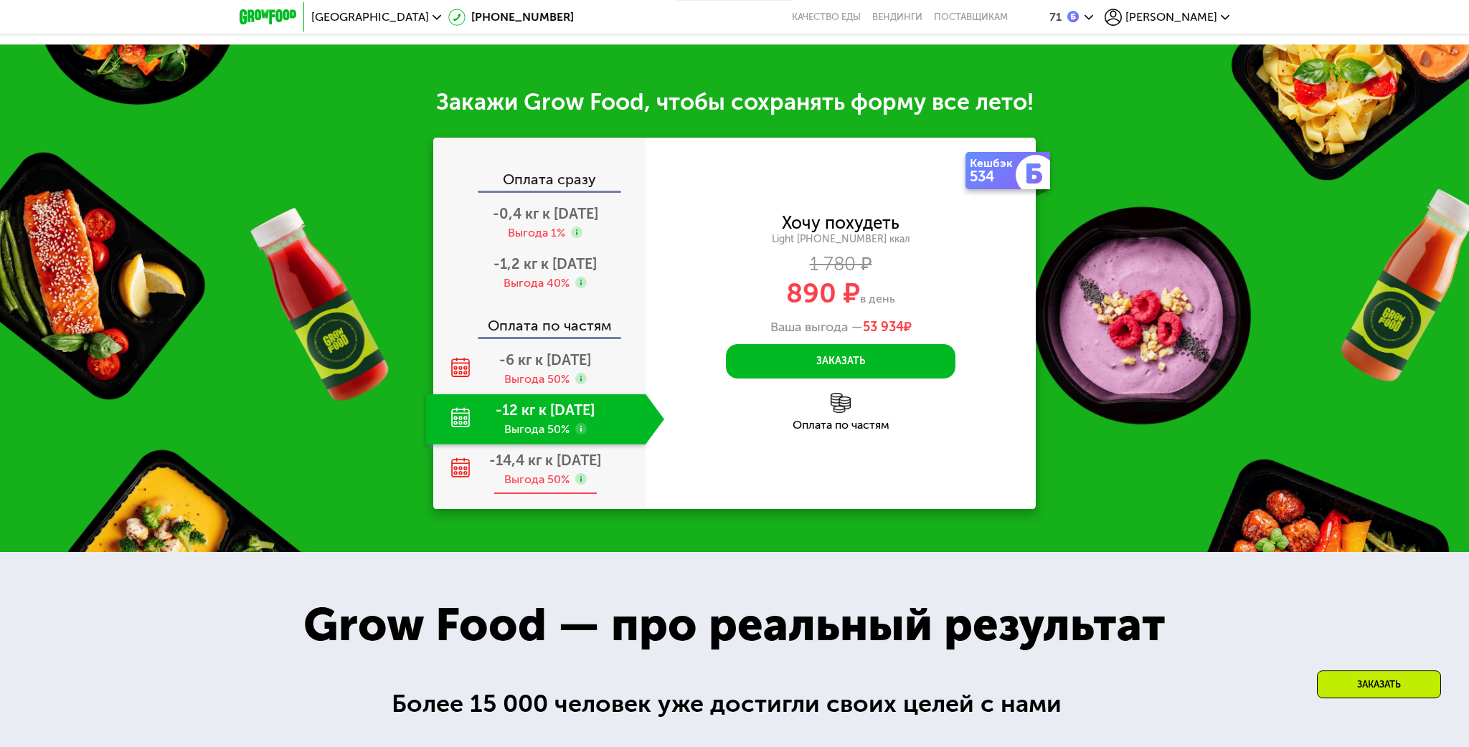
scroll to position [2045, 0]
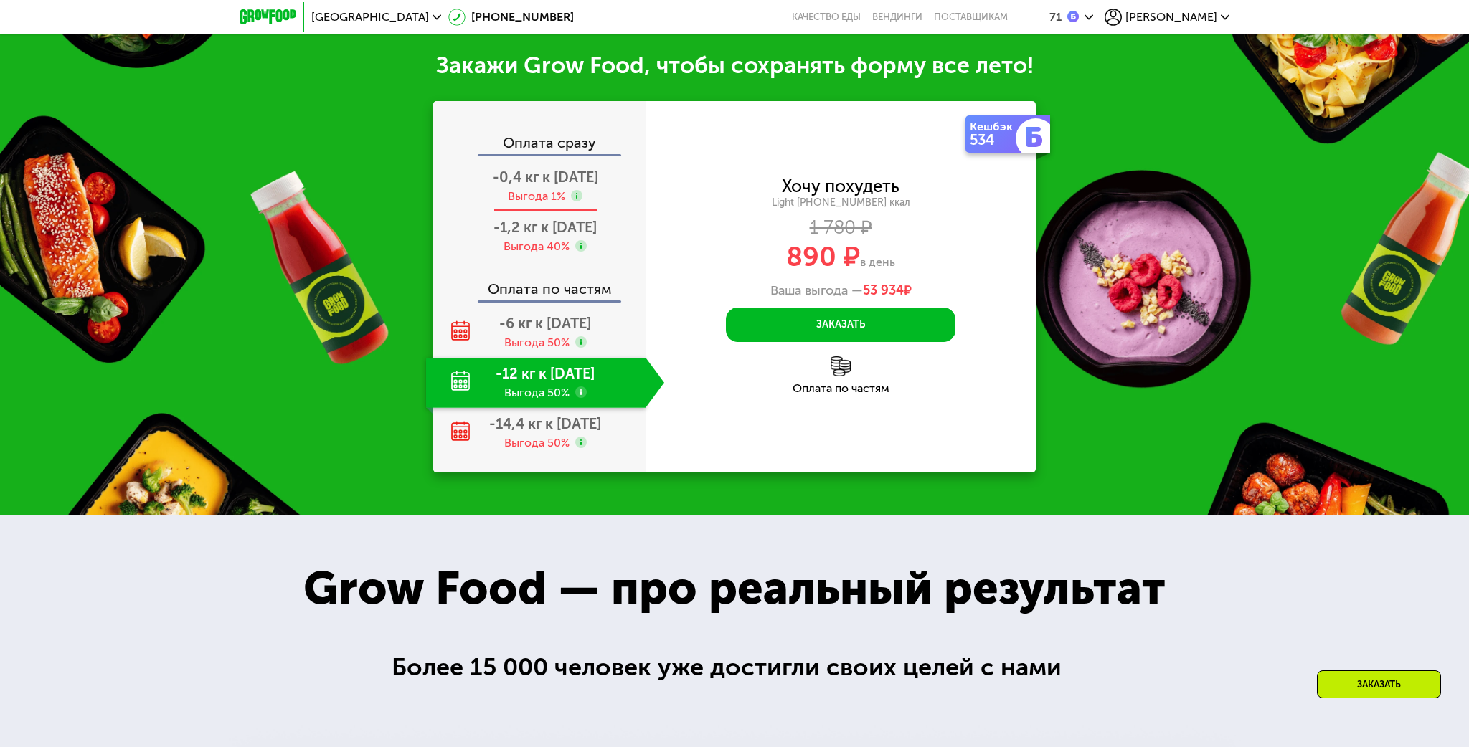
click at [535, 196] on div "Выгода 1%" at bounding box center [536, 197] width 57 height 16
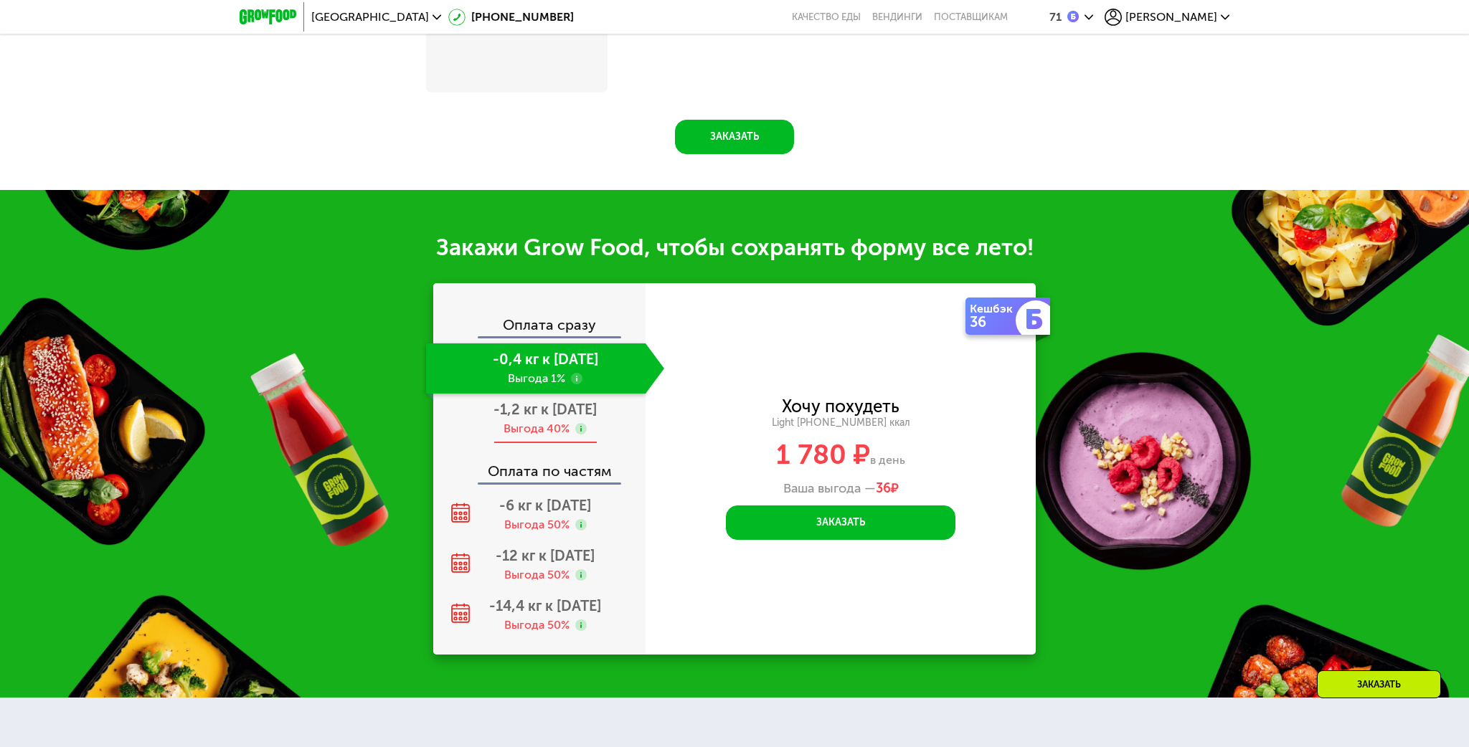
click at [535, 414] on span "-1,2 кг к 29 авг" at bounding box center [545, 409] width 103 height 17
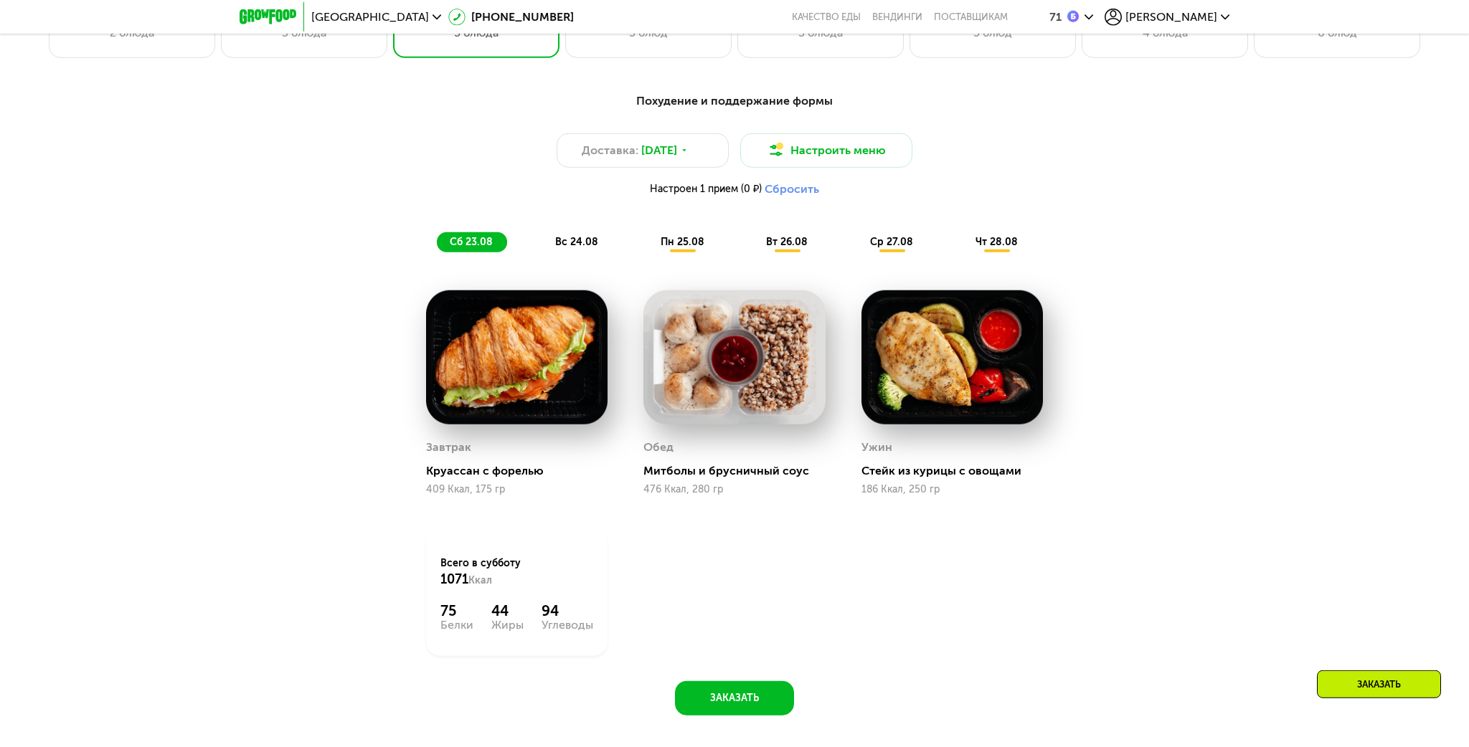
scroll to position [1212, 0]
click at [681, 242] on span "пн 25.08" at bounding box center [683, 241] width 44 height 12
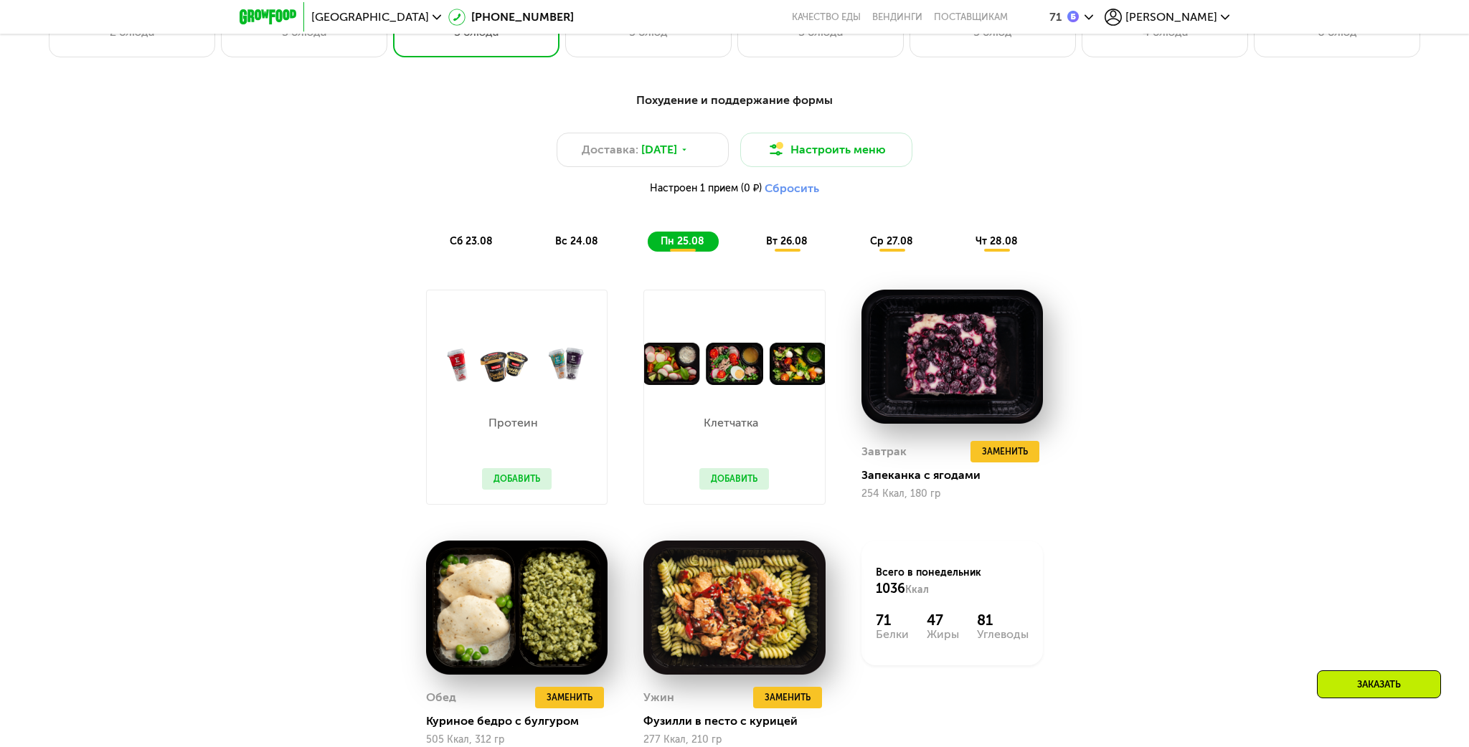
click at [523, 479] on button "Добавить" at bounding box center [517, 479] width 70 height 22
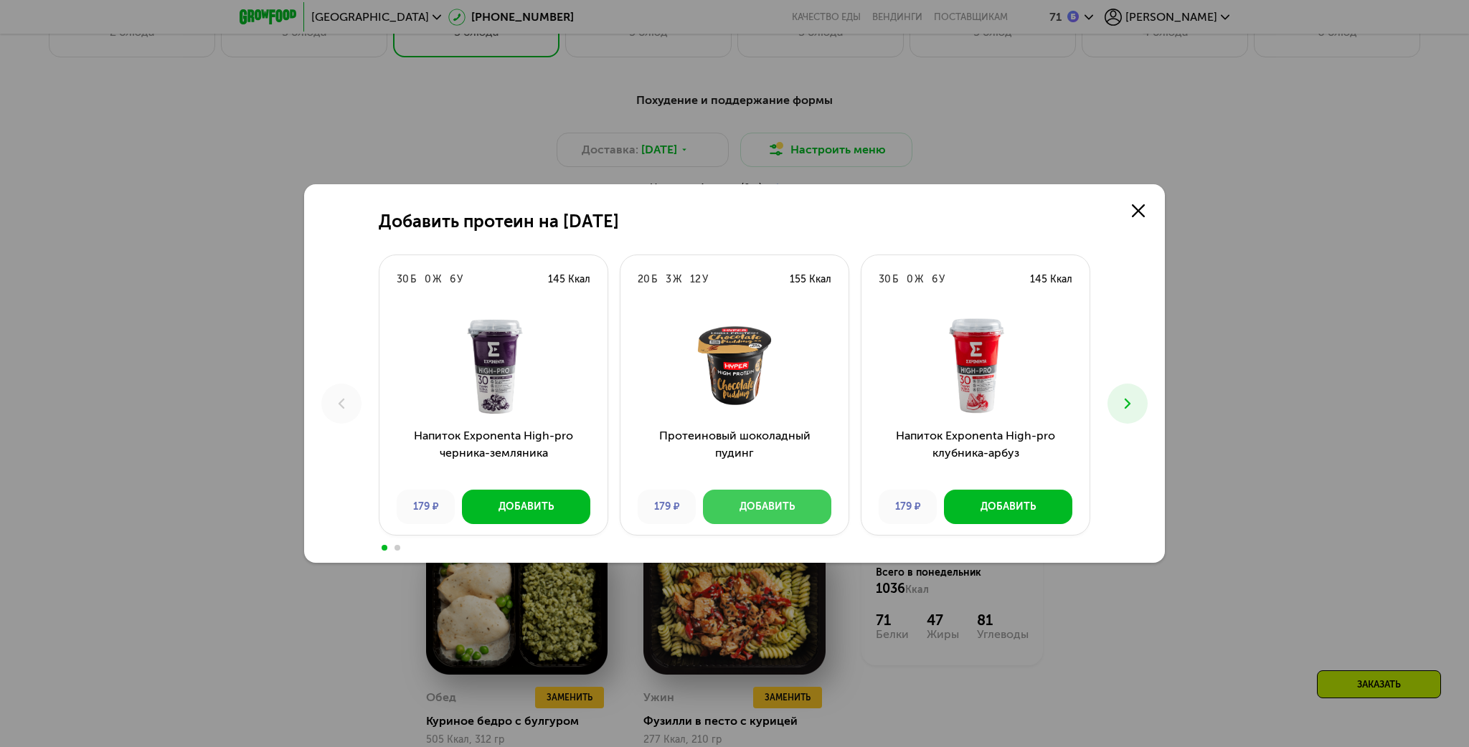
click at [750, 511] on div "Добавить" at bounding box center [767, 507] width 55 height 14
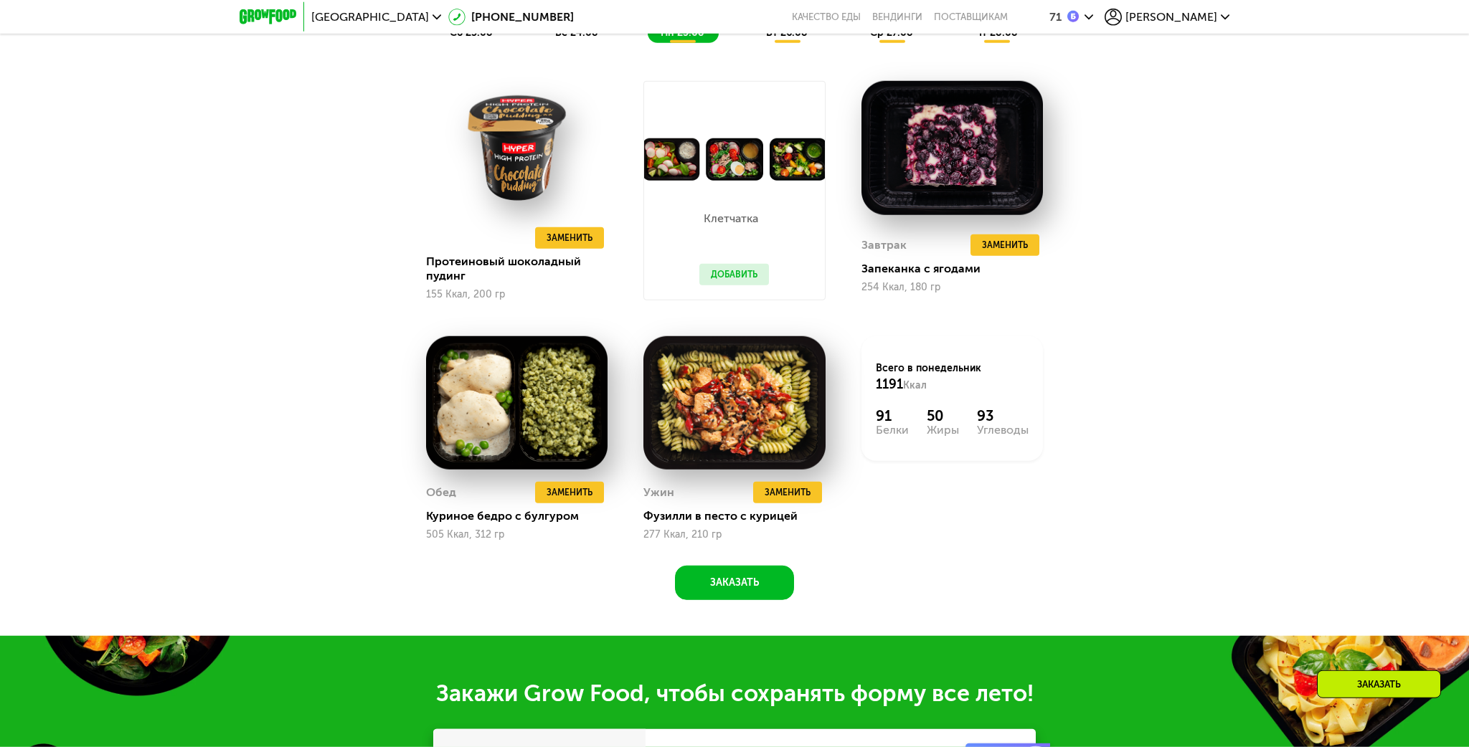
scroll to position [1515, 0]
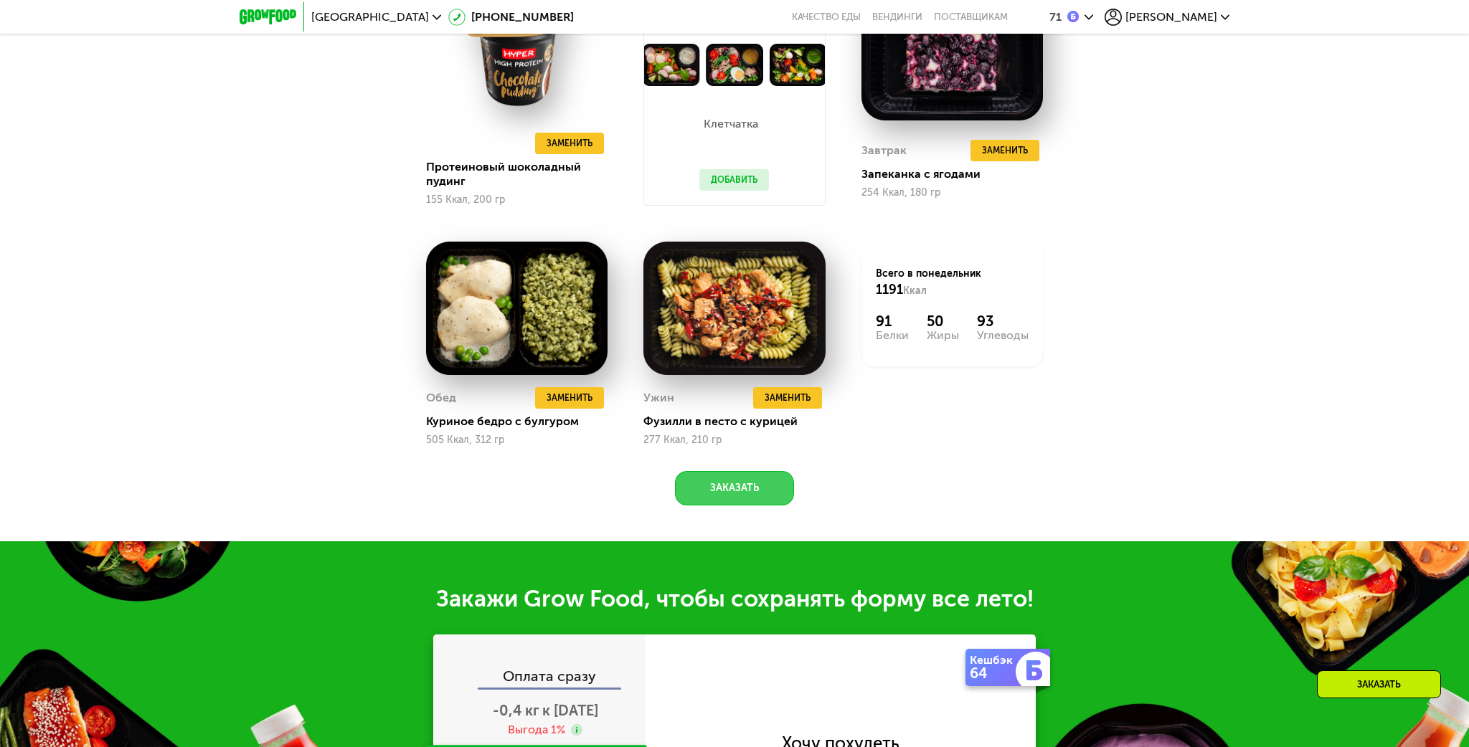
click at [754, 486] on button "Заказать" at bounding box center [734, 488] width 119 height 34
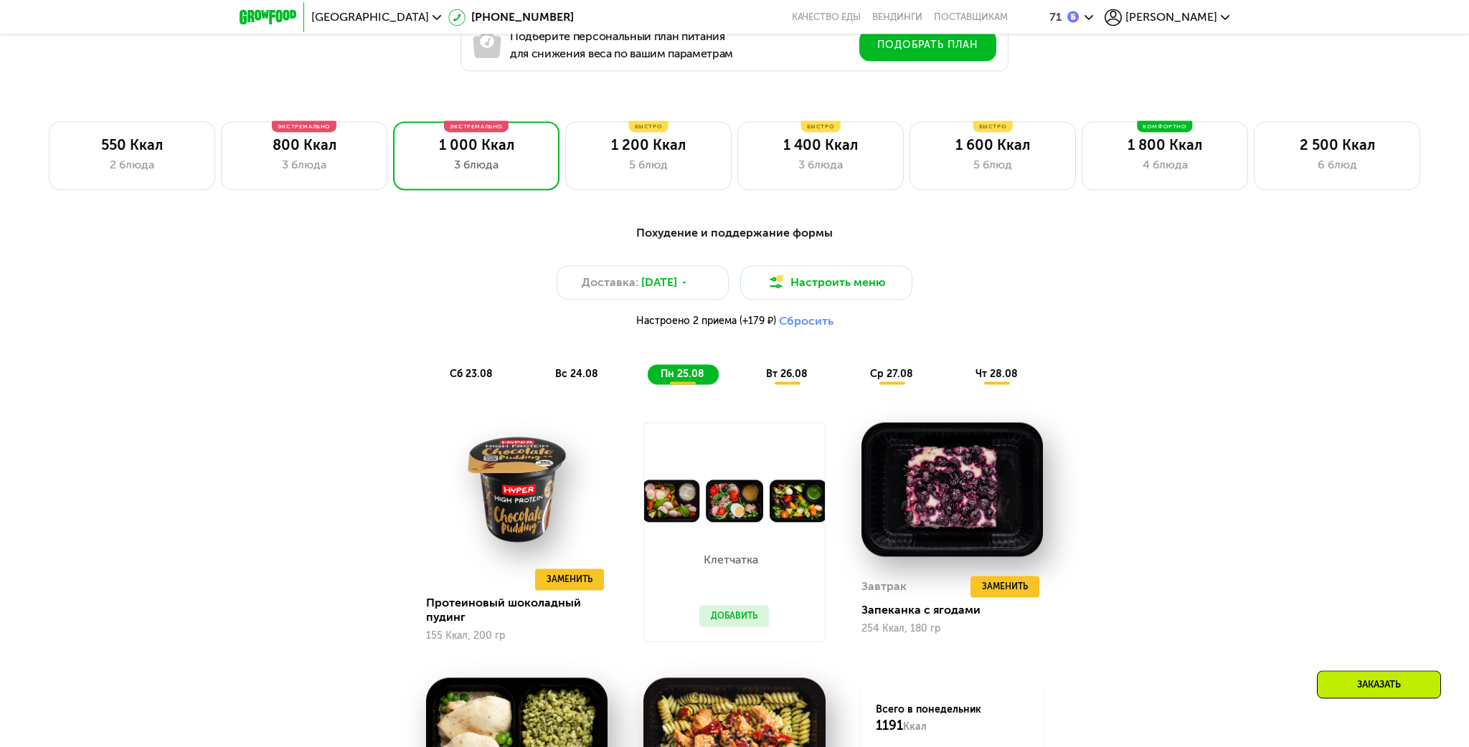
scroll to position [1136, 0]
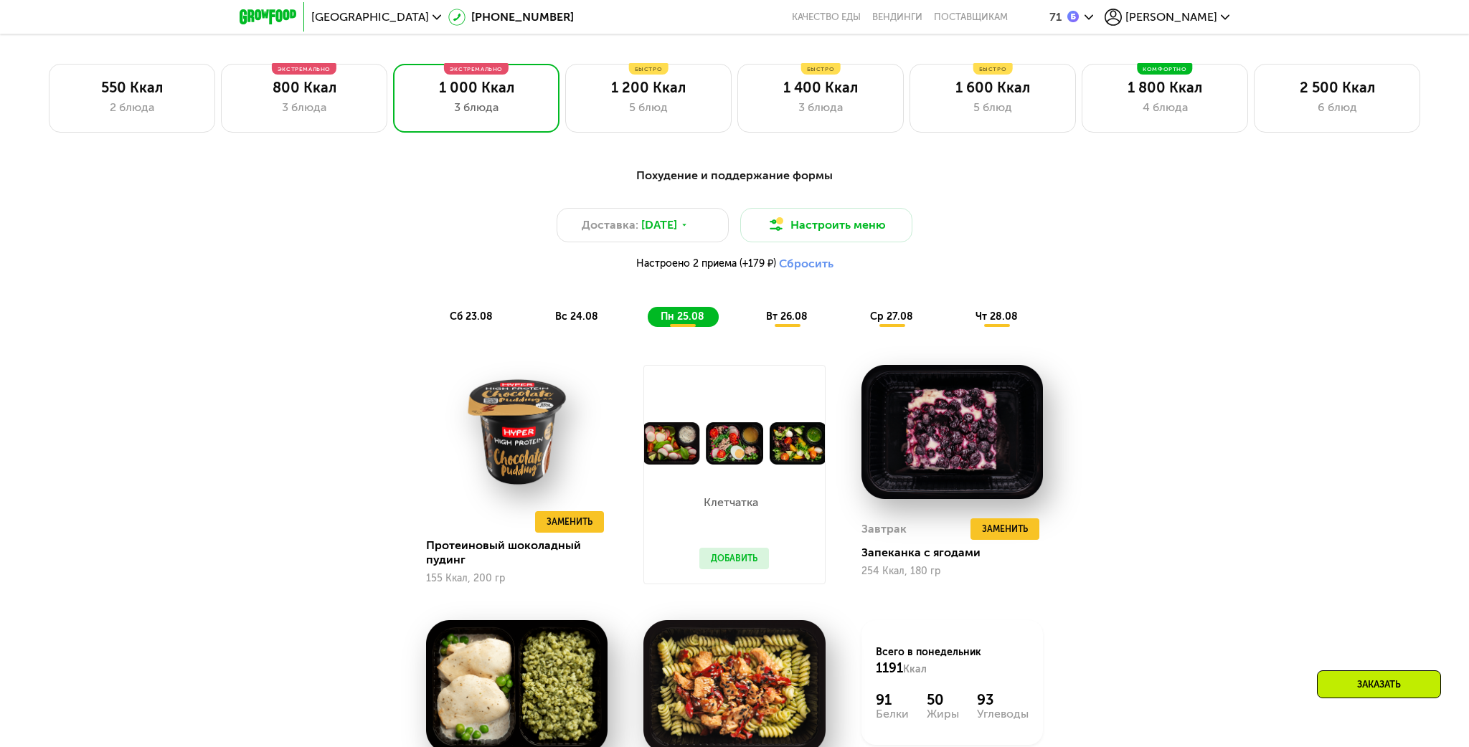
click at [793, 317] on span "вт 26.08" at bounding box center [787, 317] width 42 height 12
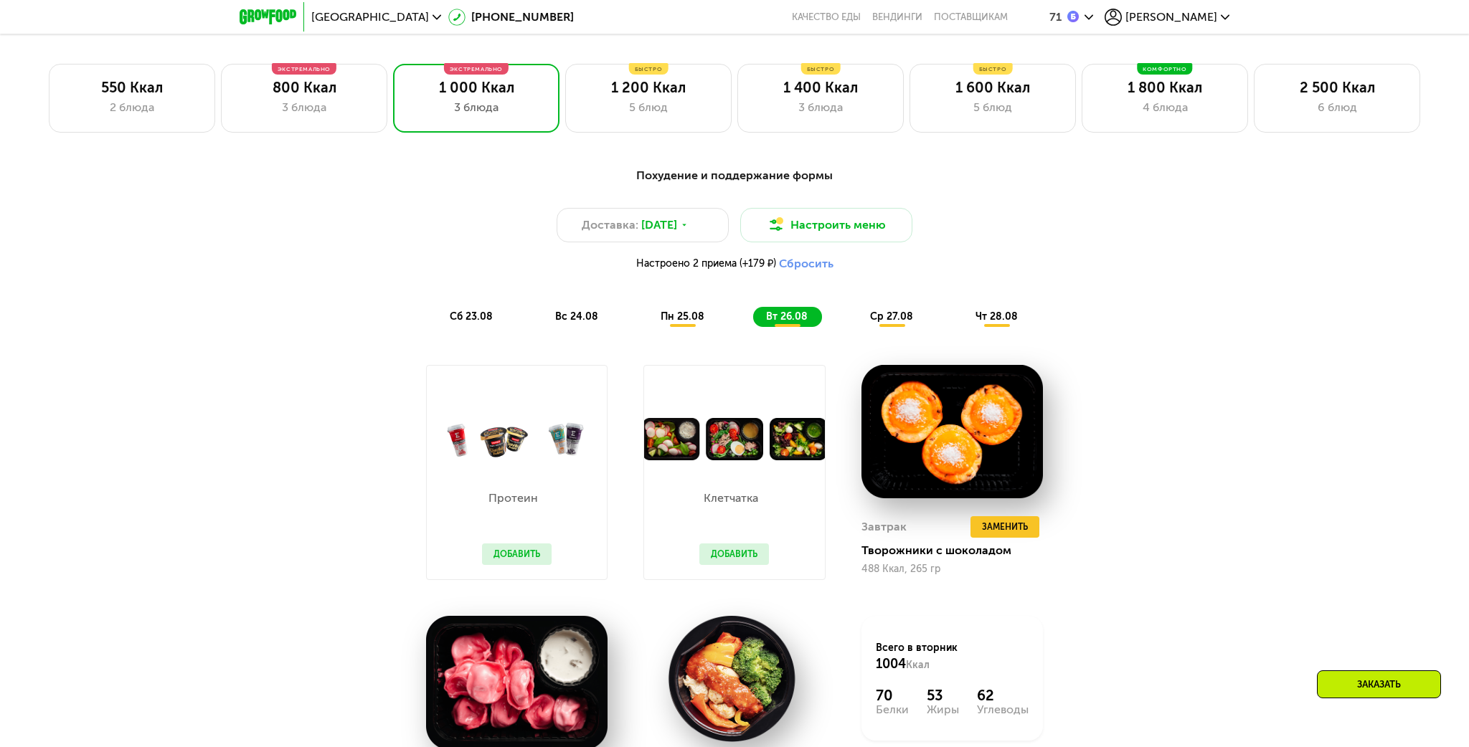
click at [501, 558] on button "Добавить" at bounding box center [517, 555] width 70 height 22
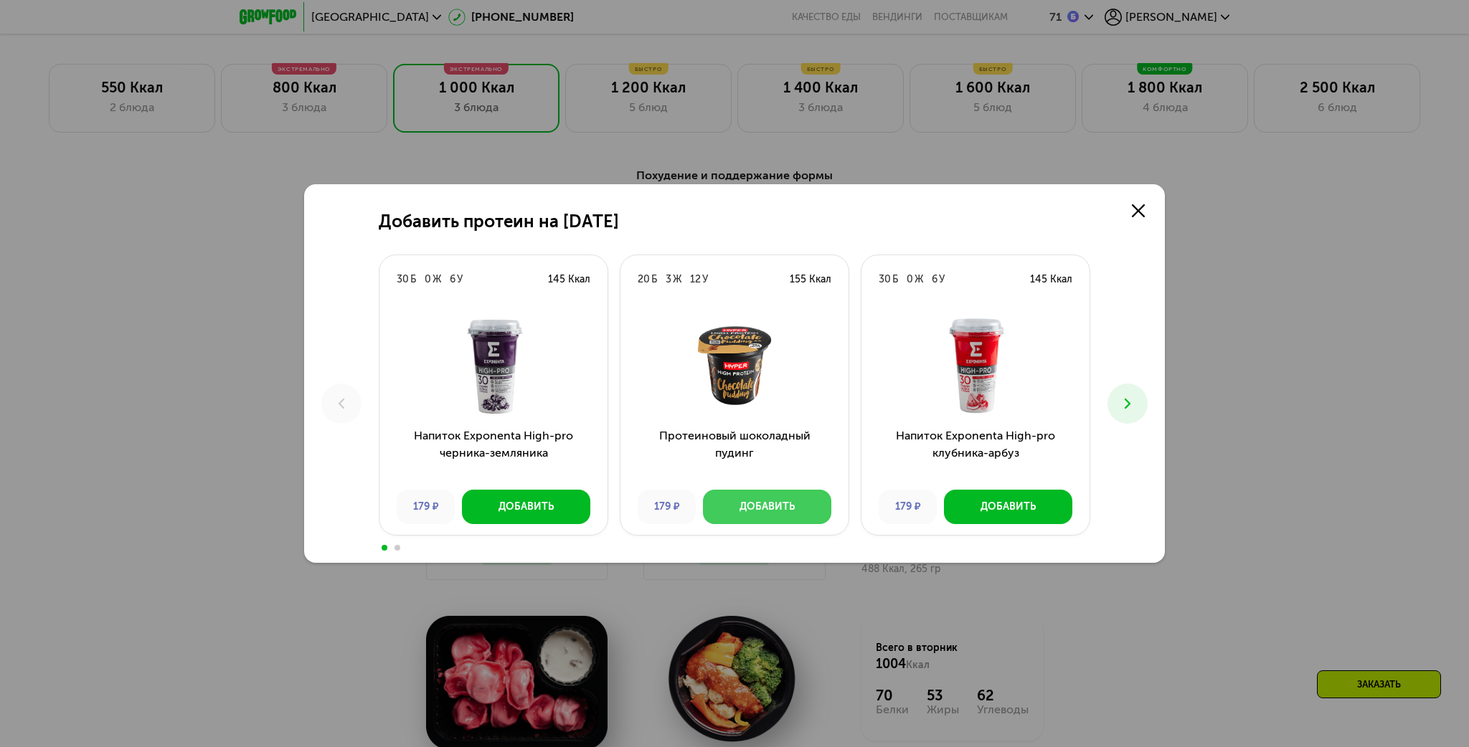
click at [785, 509] on div "Добавить" at bounding box center [767, 507] width 55 height 14
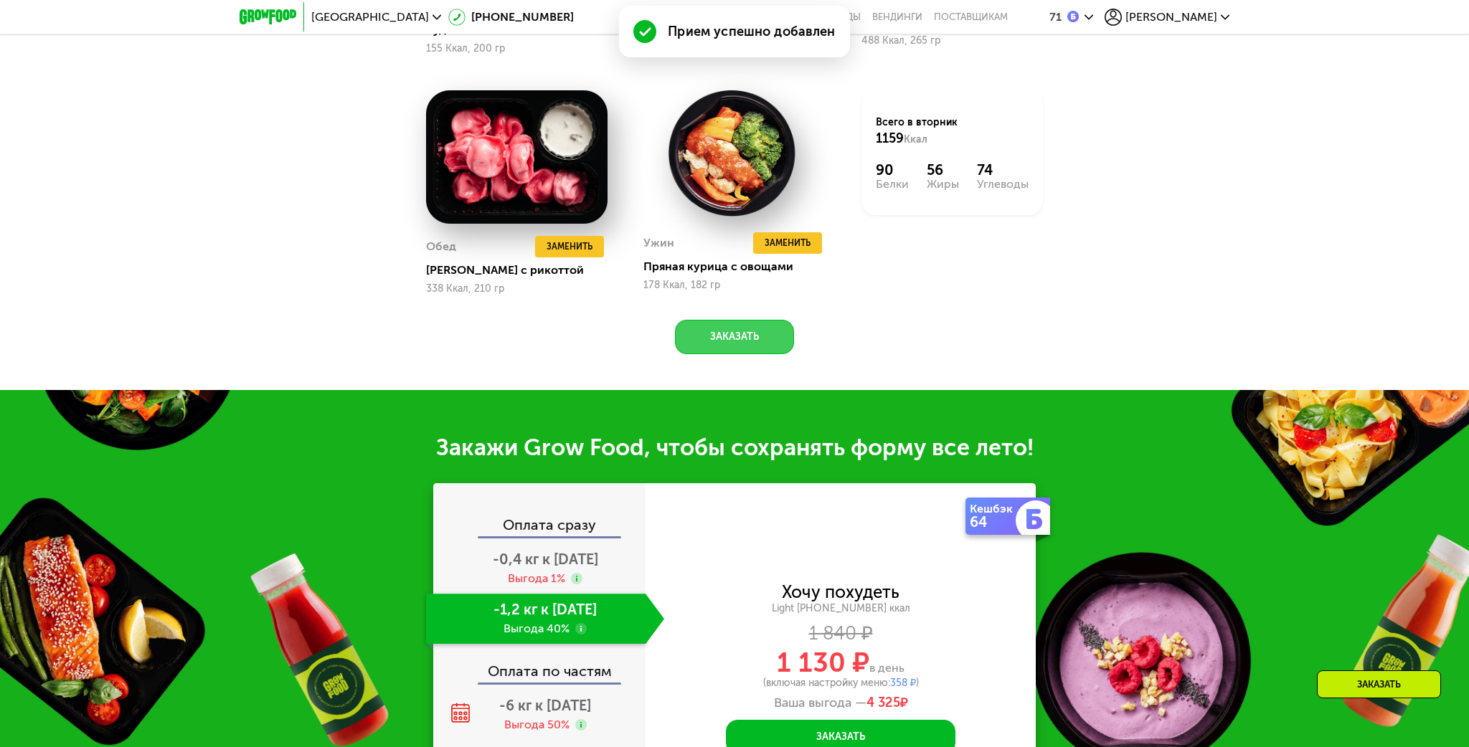
click at [728, 337] on button "Заказать" at bounding box center [734, 337] width 119 height 34
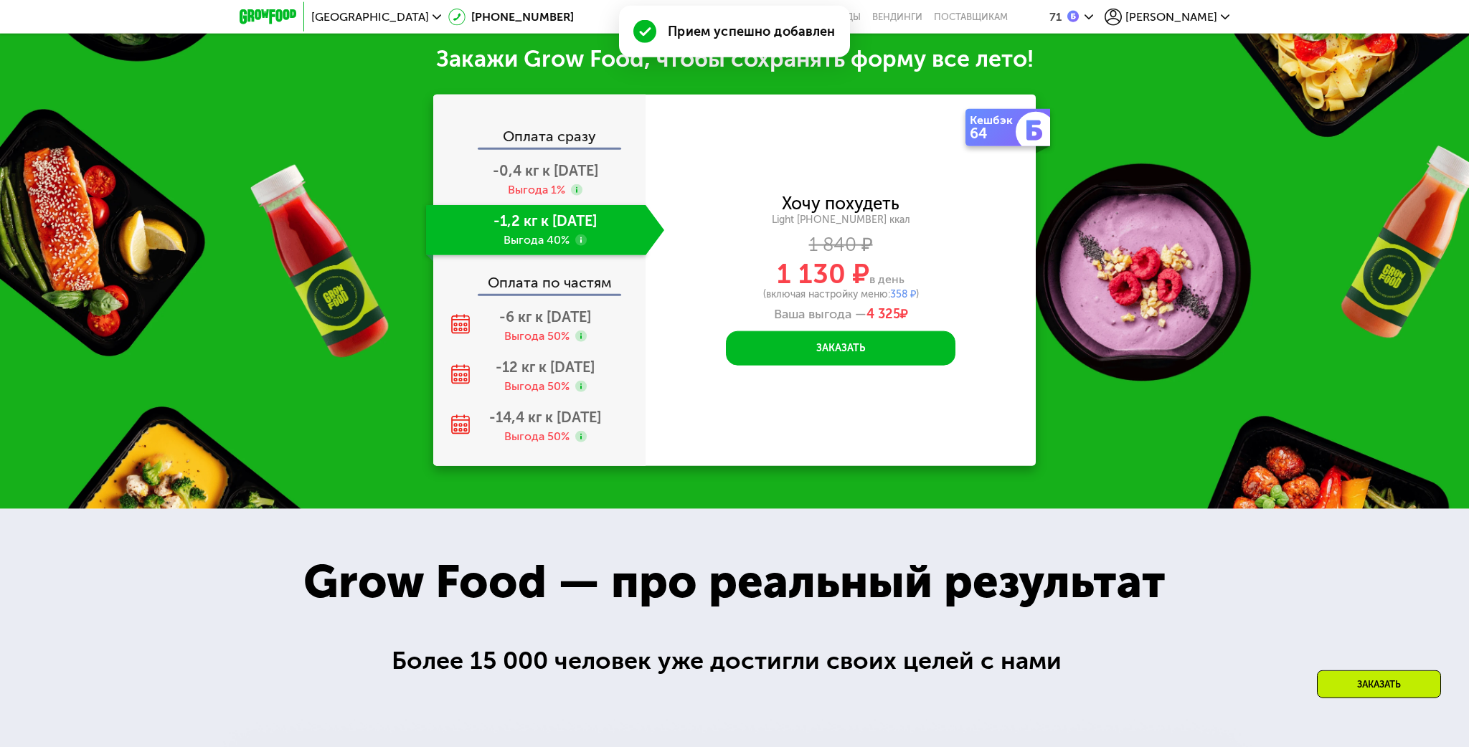
scroll to position [2056, 0]
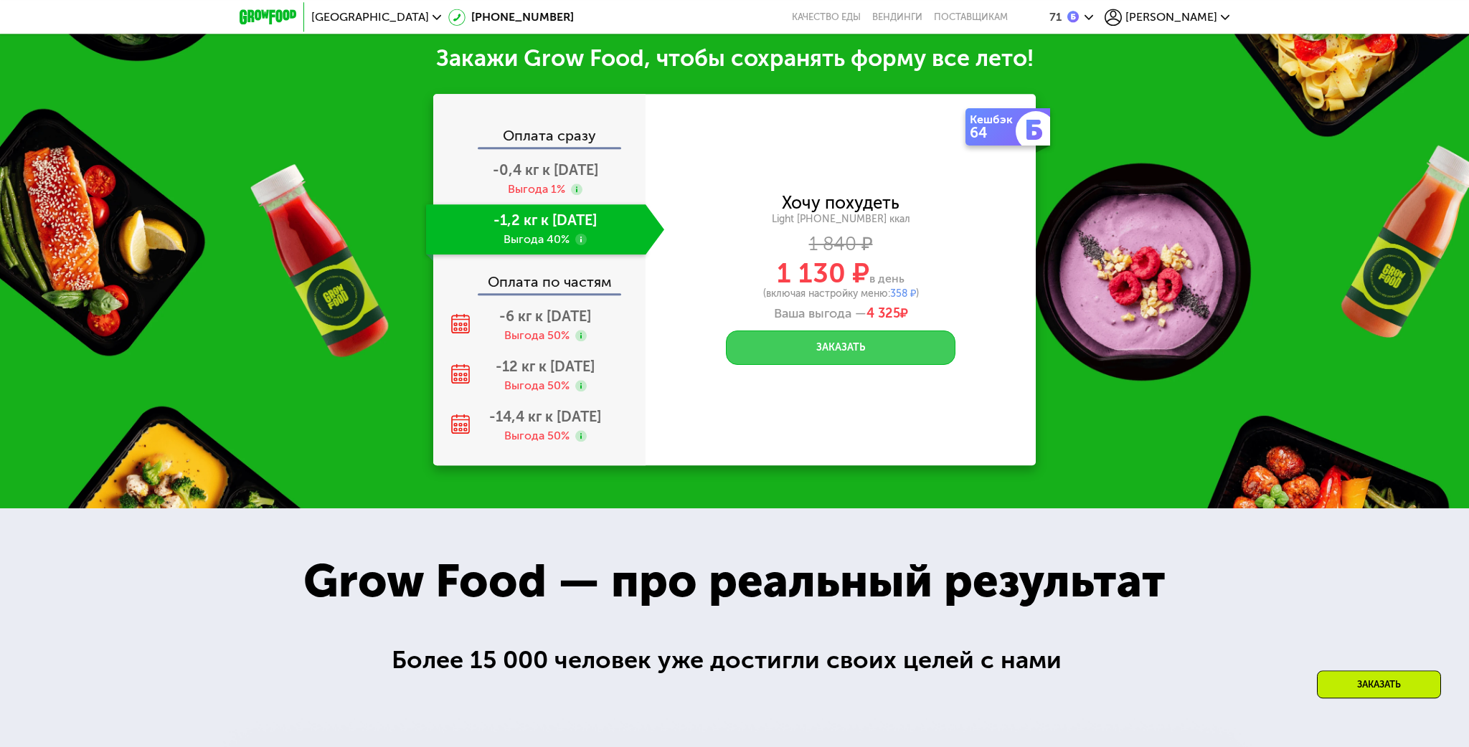
click at [851, 354] on button "Заказать" at bounding box center [841, 348] width 230 height 34
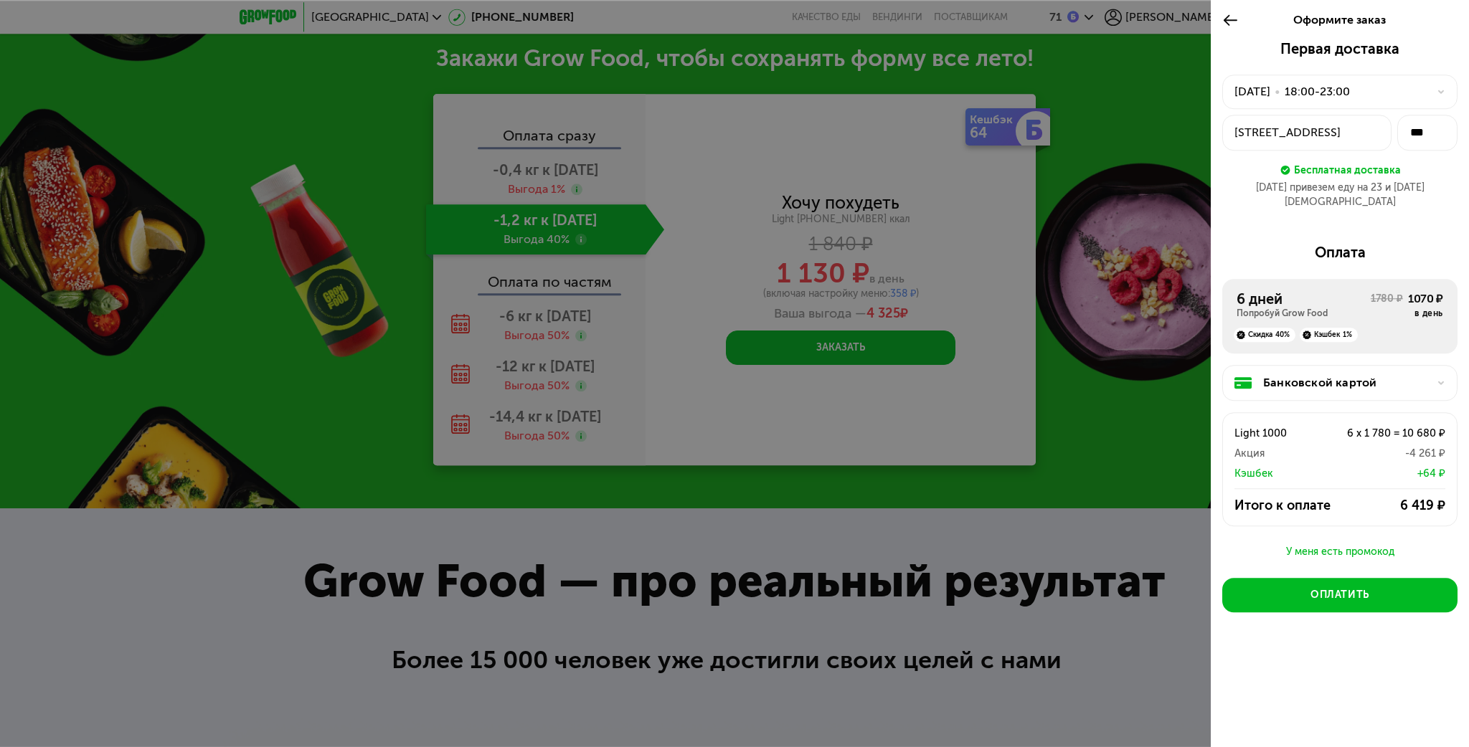
click at [1225, 16] on icon at bounding box center [1230, 19] width 16 height 17
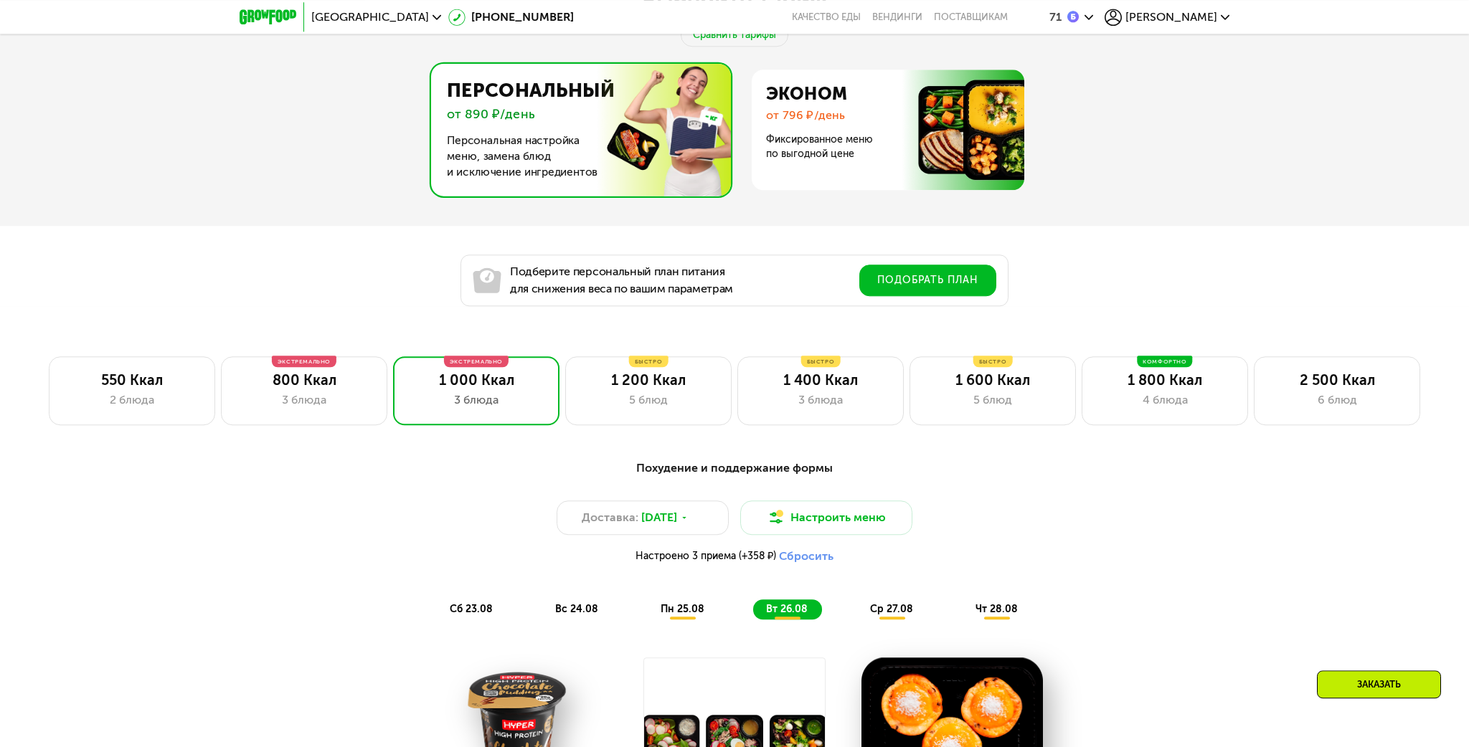
scroll to position [617, 0]
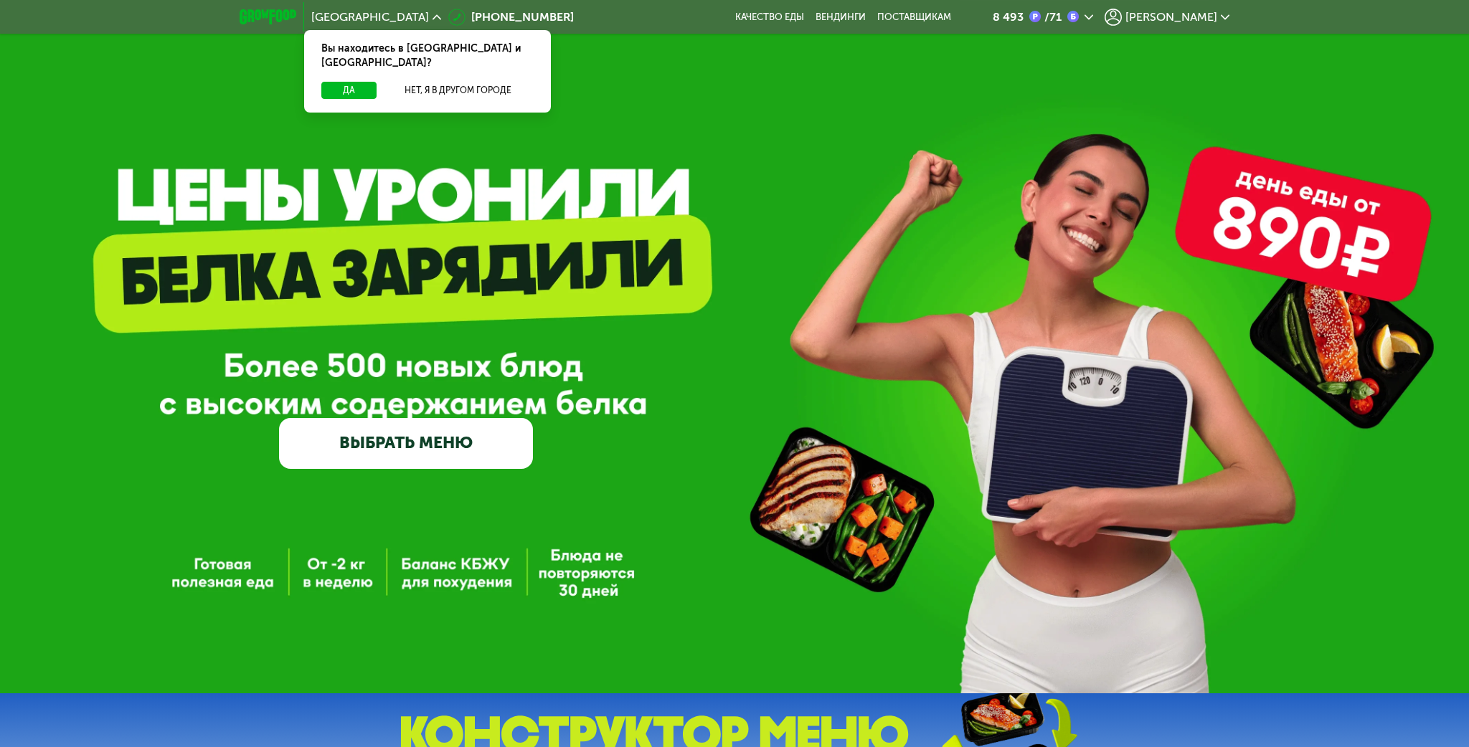
click at [1024, 19] on div "8 493" at bounding box center [1008, 16] width 31 height 11
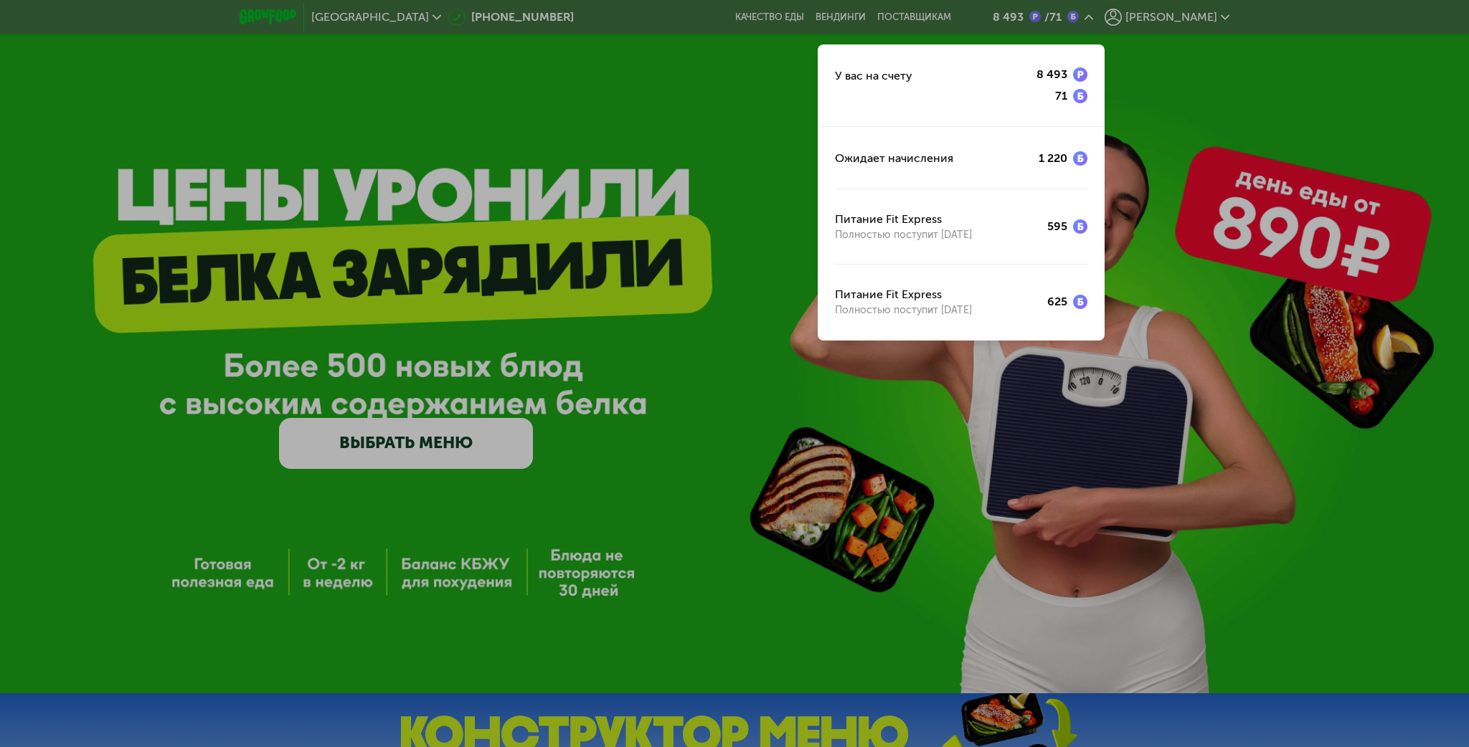
click at [813, 116] on div at bounding box center [734, 373] width 1469 height 747
